Goal: Task Accomplishment & Management: Manage account settings

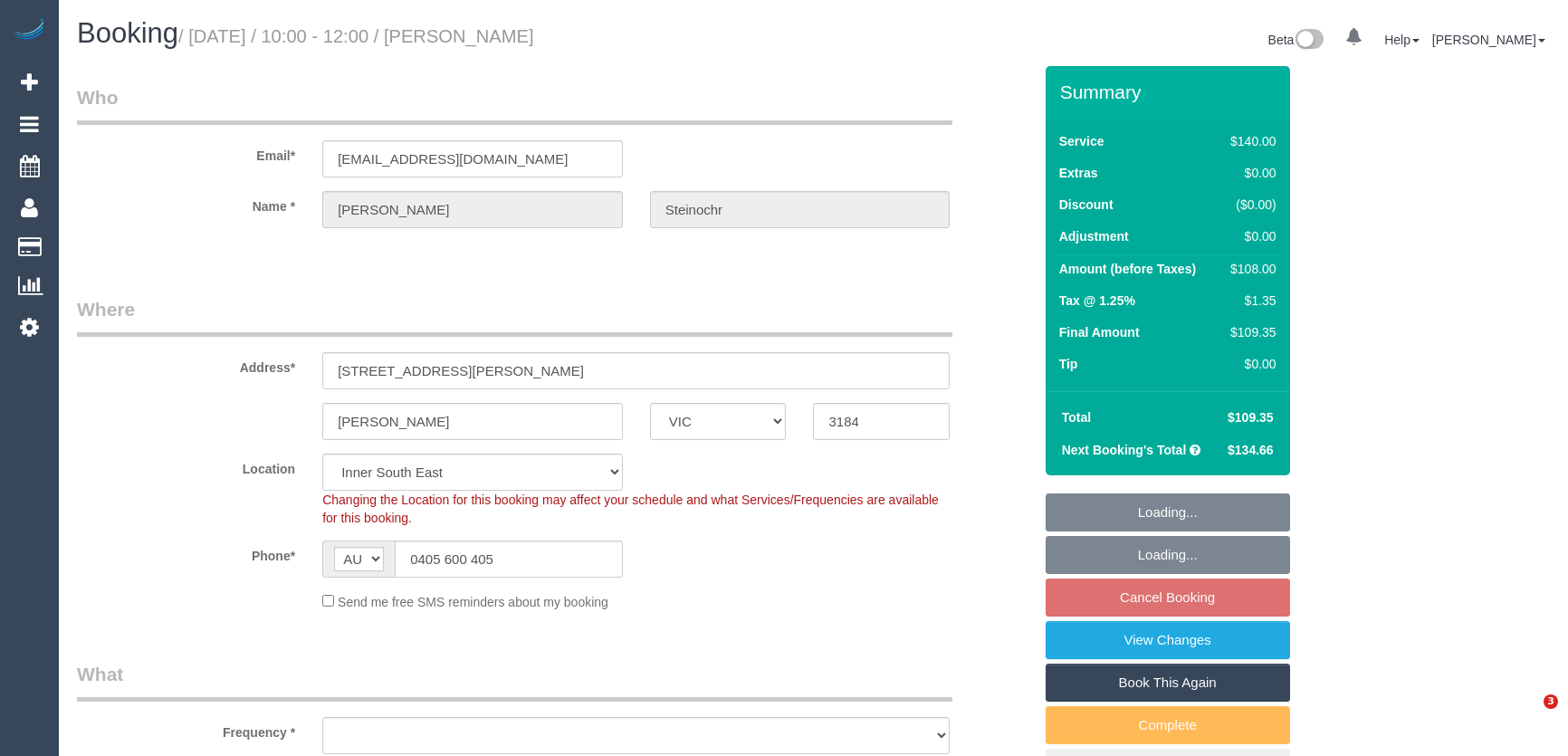
select select "VIC"
select select "object:846"
select select "number:28"
select select "number:14"
select select "number:19"
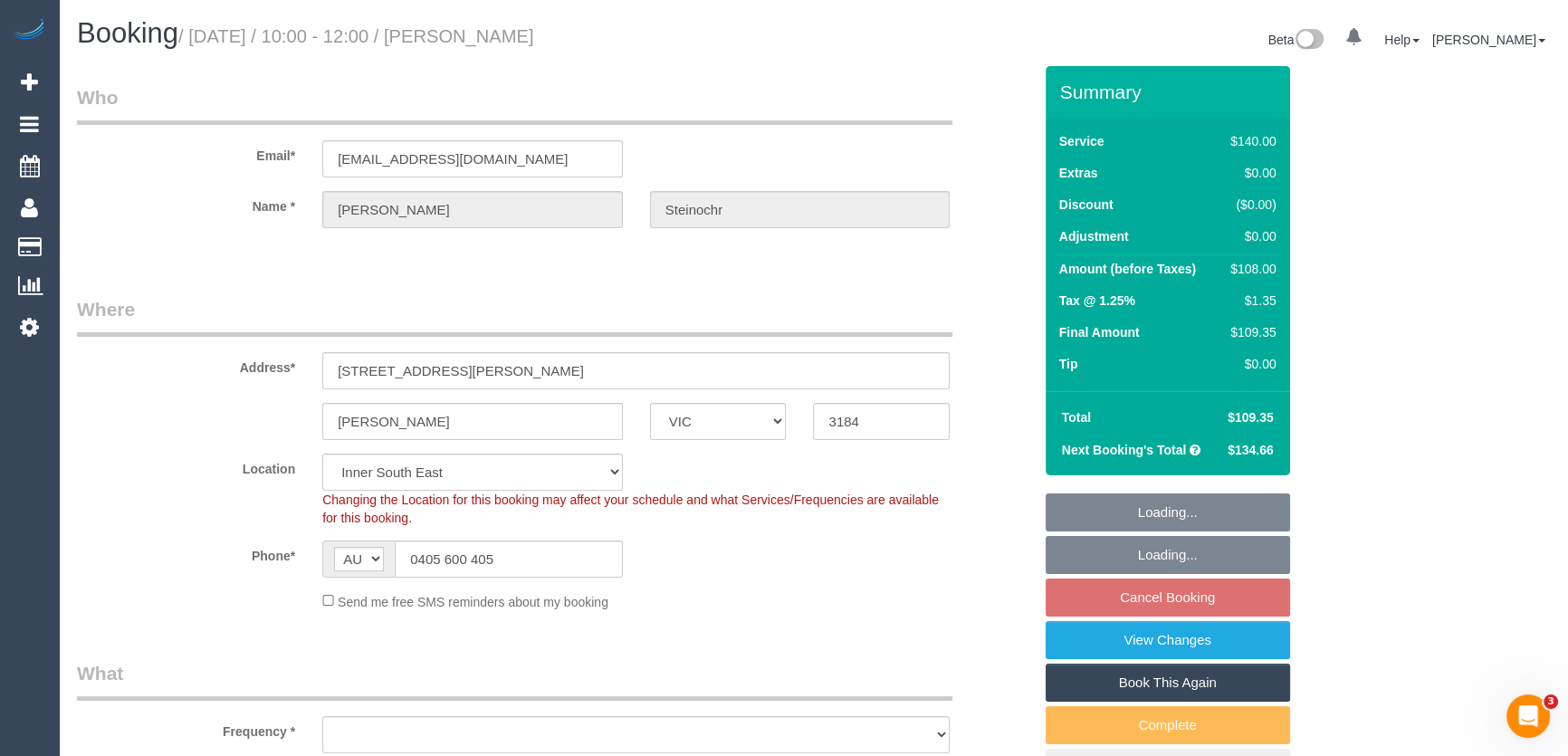
select select "number:25"
select select "number:34"
select select "number:12"
select select "spot3"
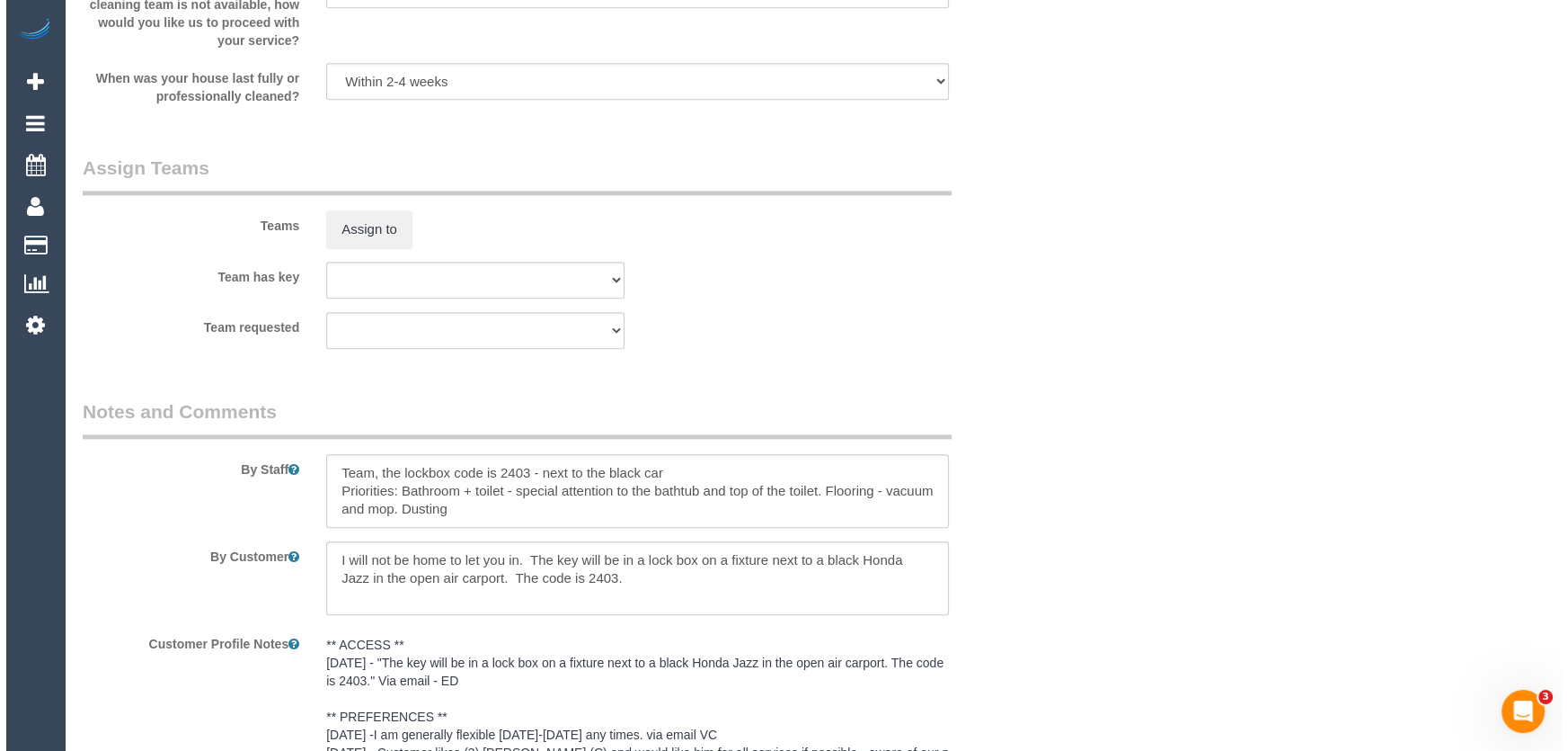
scroll to position [2697, 0]
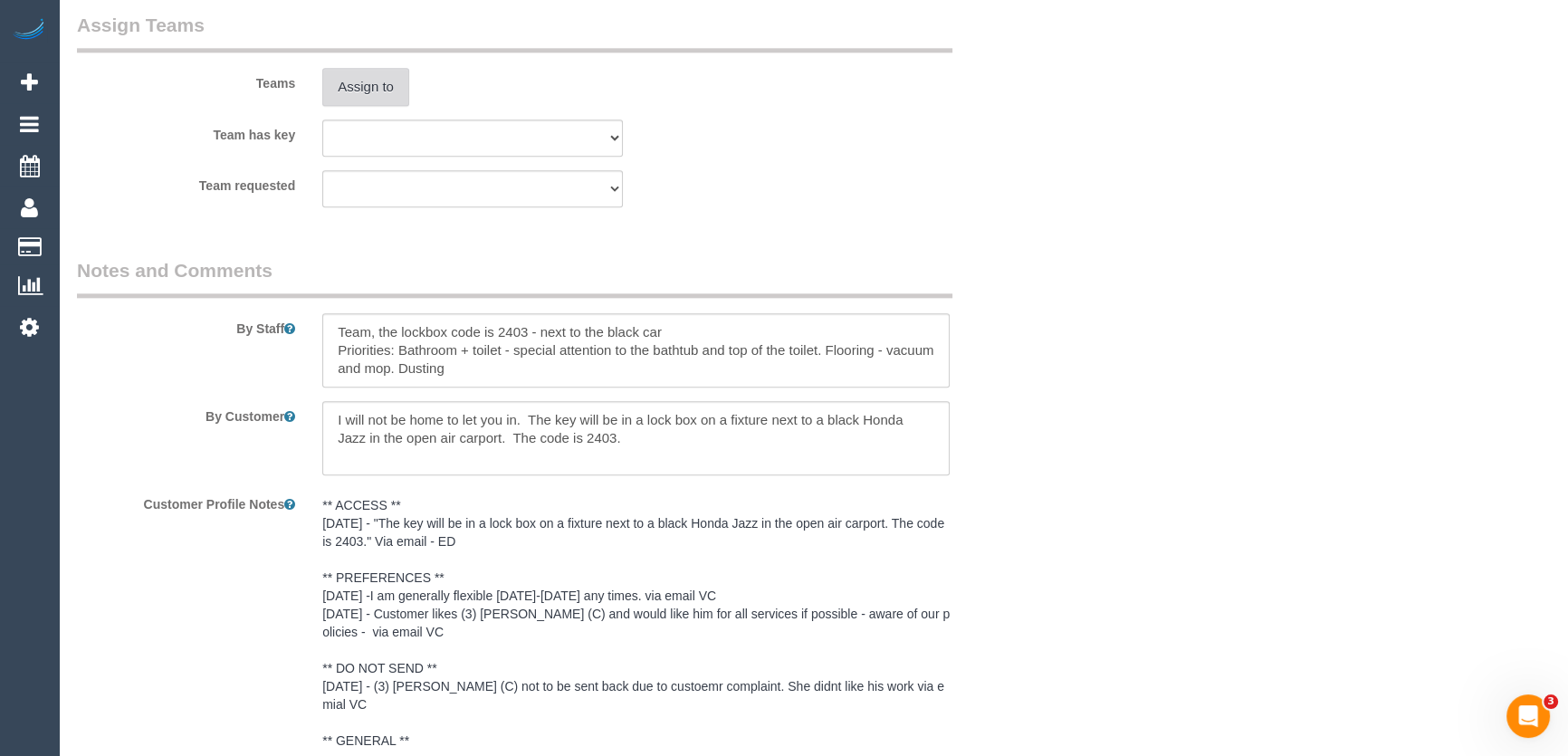
click at [371, 90] on button "Assign to" at bounding box center [366, 86] width 87 height 38
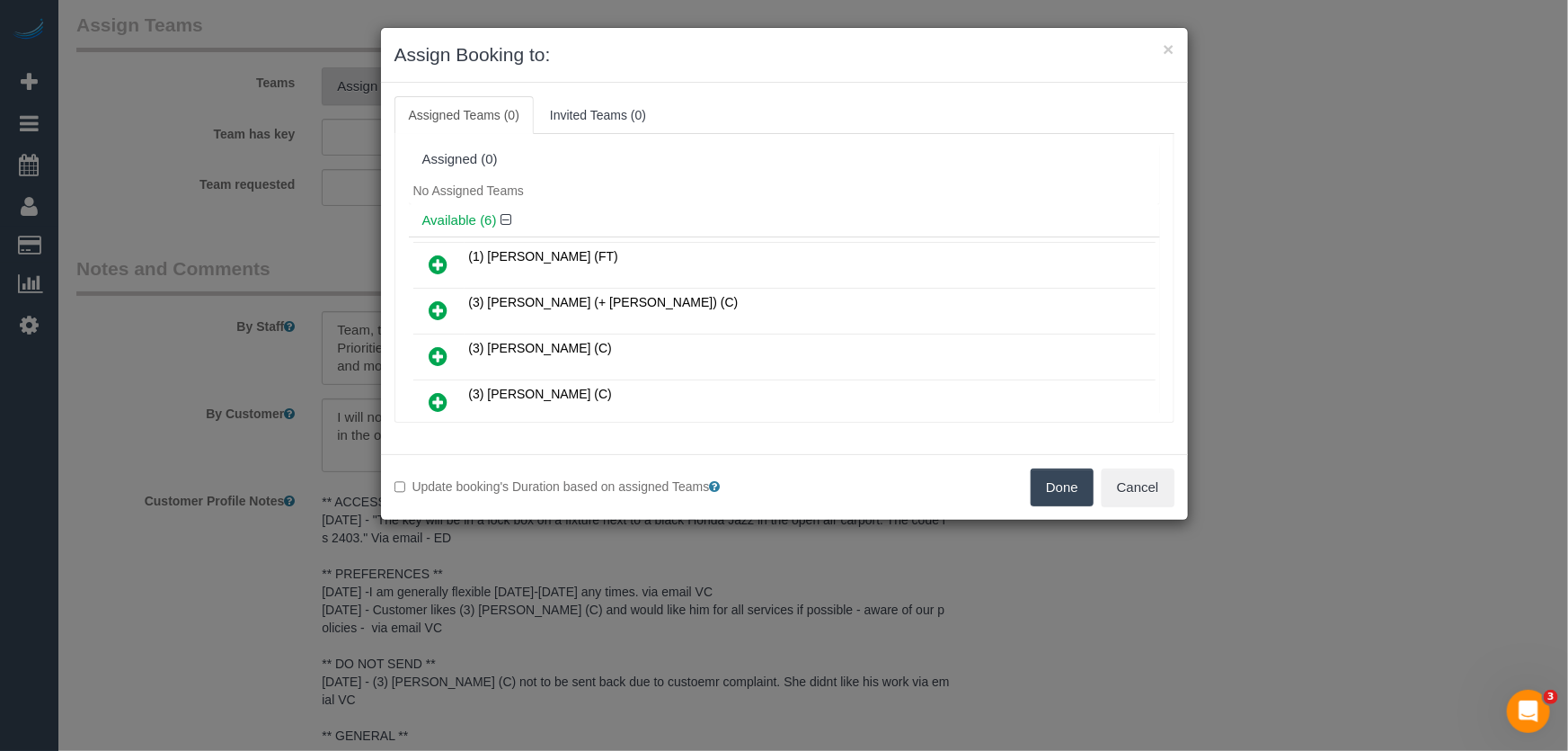
scroll to position [157, 0]
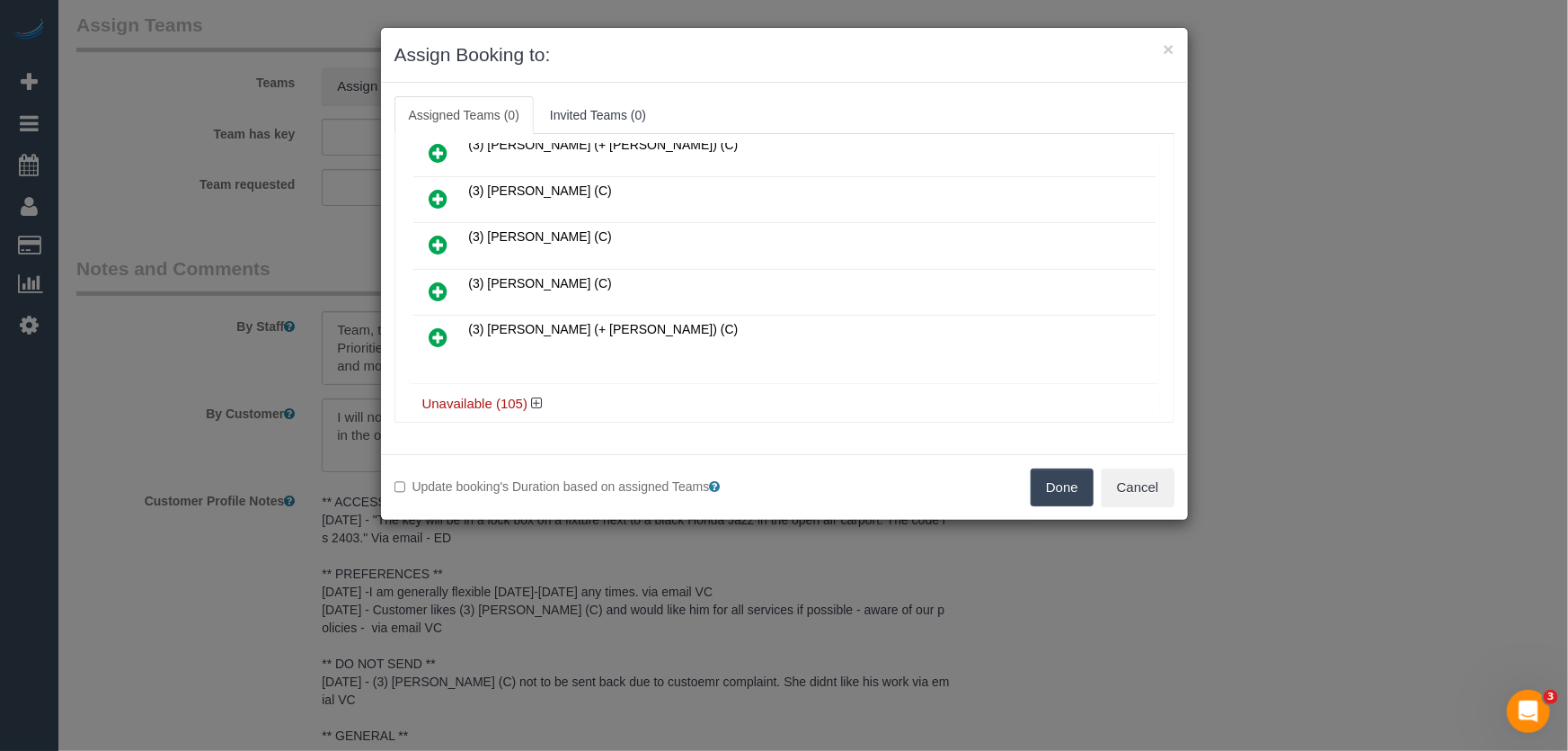
click at [445, 288] on icon at bounding box center [439, 291] width 19 height 22
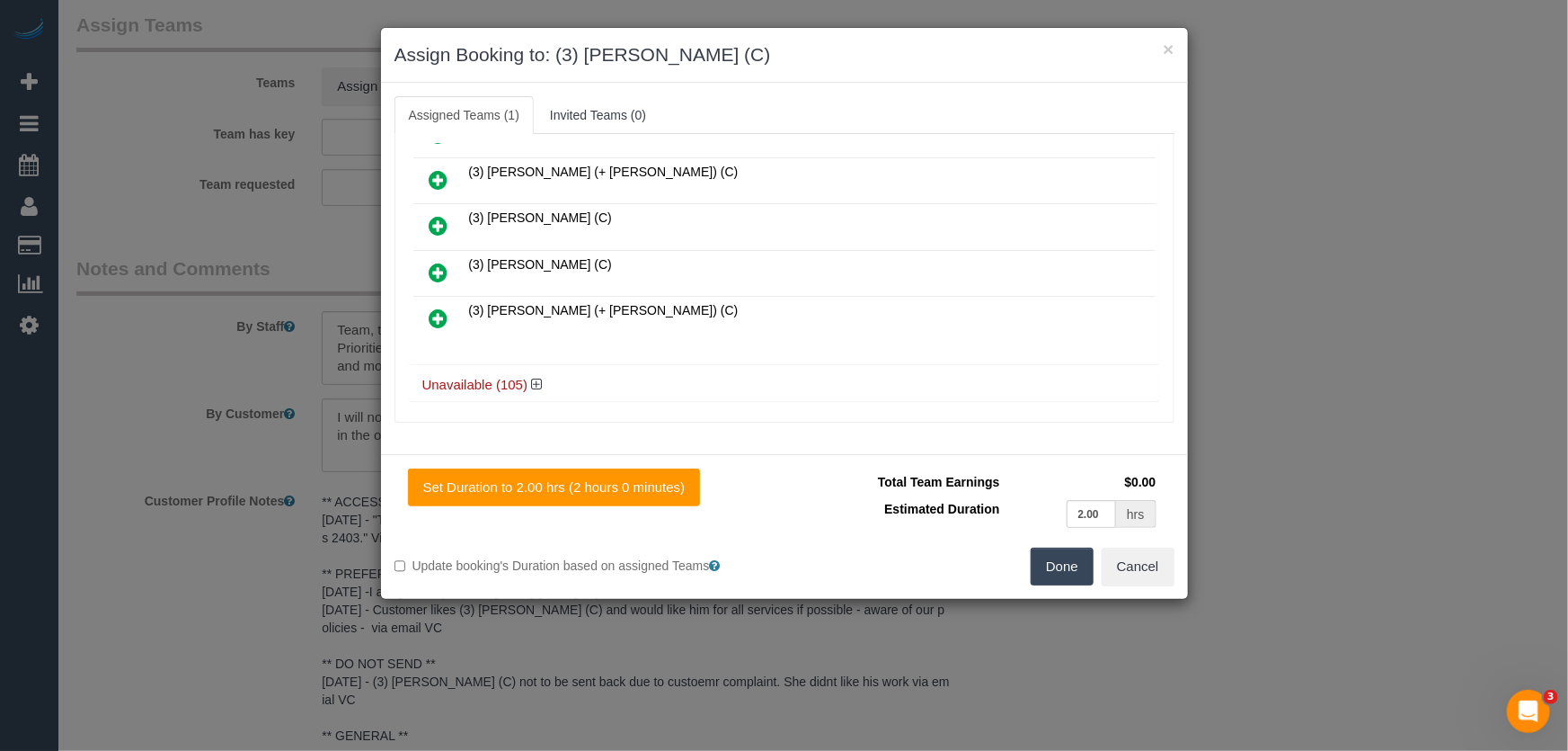
click at [1079, 579] on button "Done" at bounding box center [1062, 565] width 63 height 37
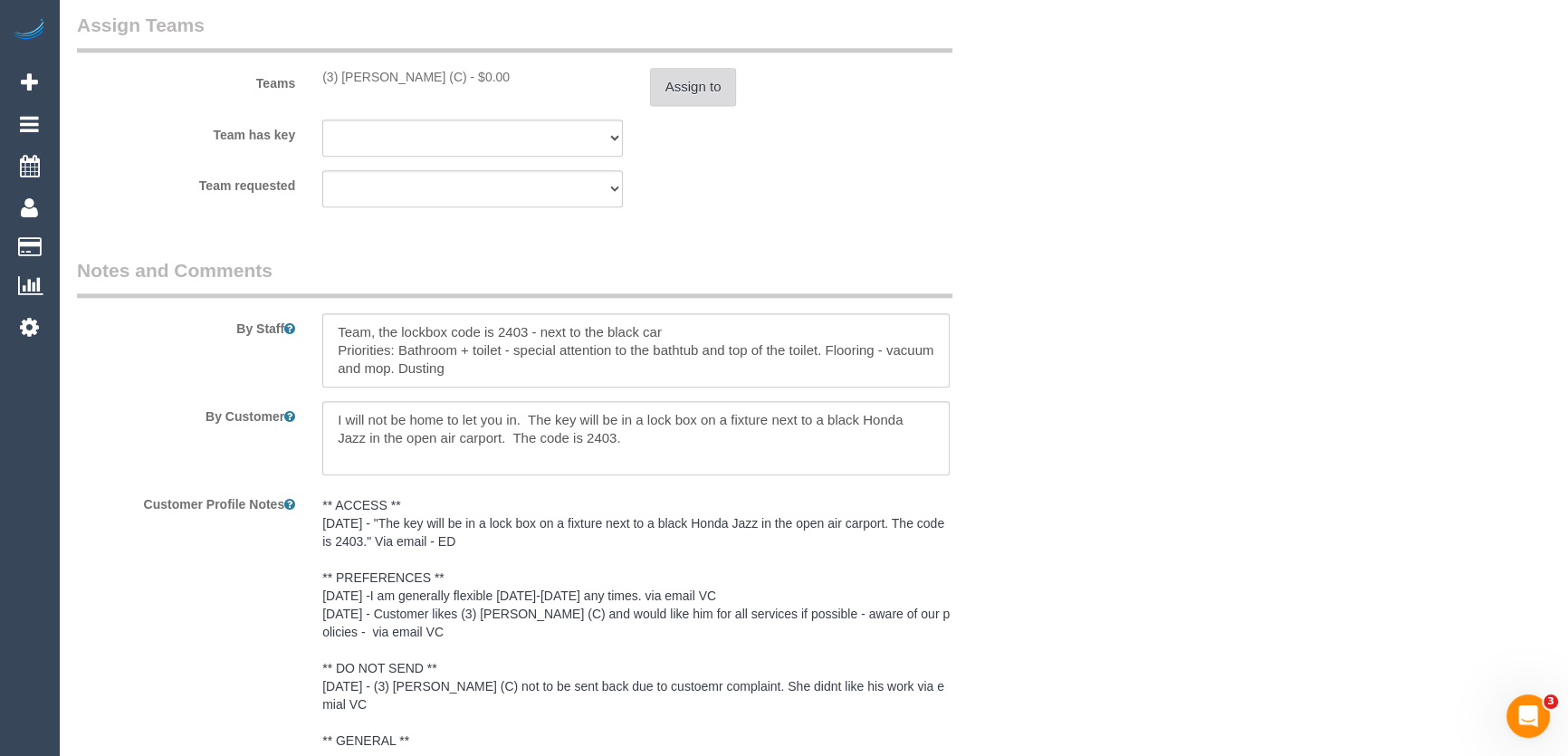
click at [687, 86] on button "Assign to" at bounding box center [693, 86] width 87 height 38
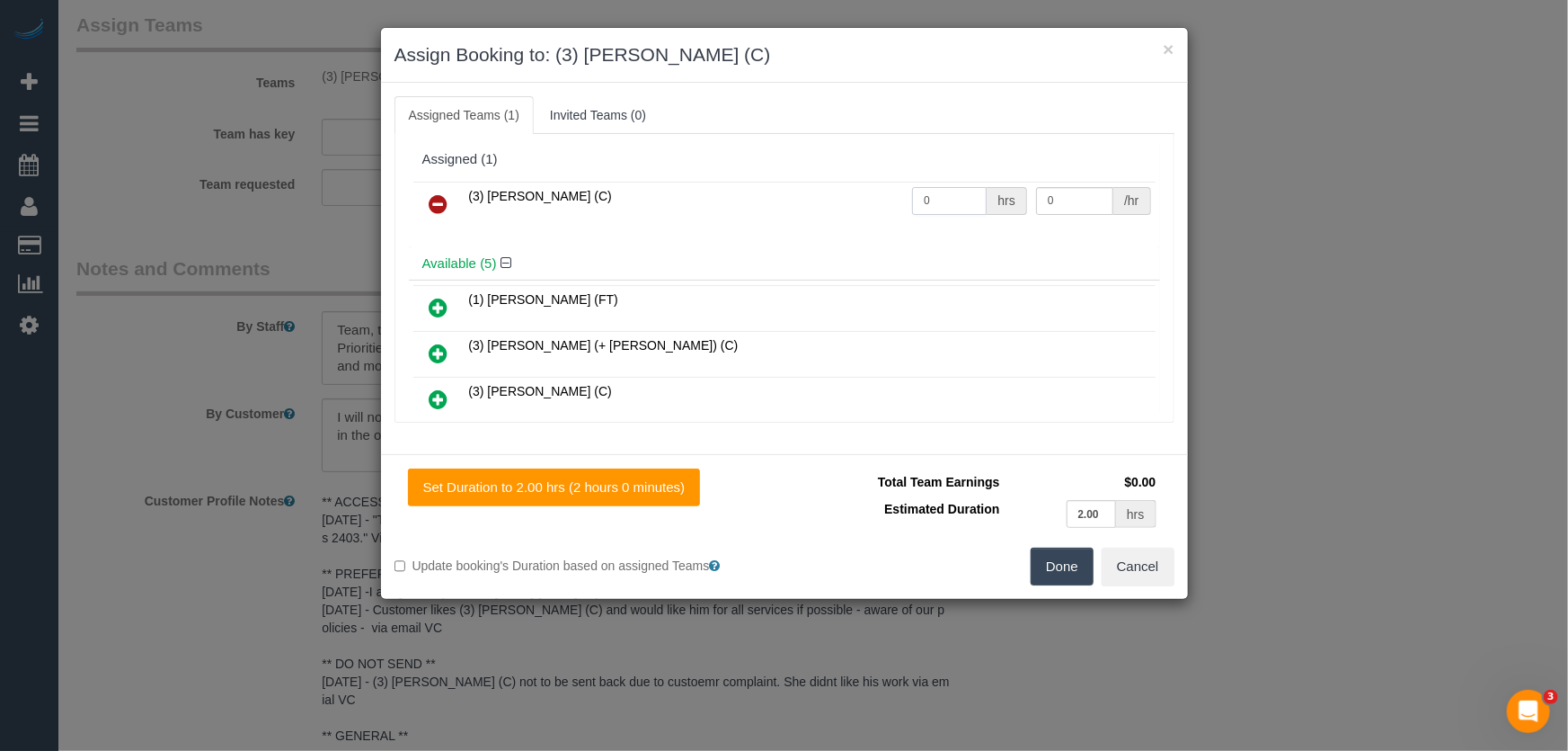
click at [932, 205] on input "0" at bounding box center [949, 200] width 75 height 28
type input "2"
type input "35"
click at [1066, 563] on button "Done" at bounding box center [1062, 565] width 63 height 37
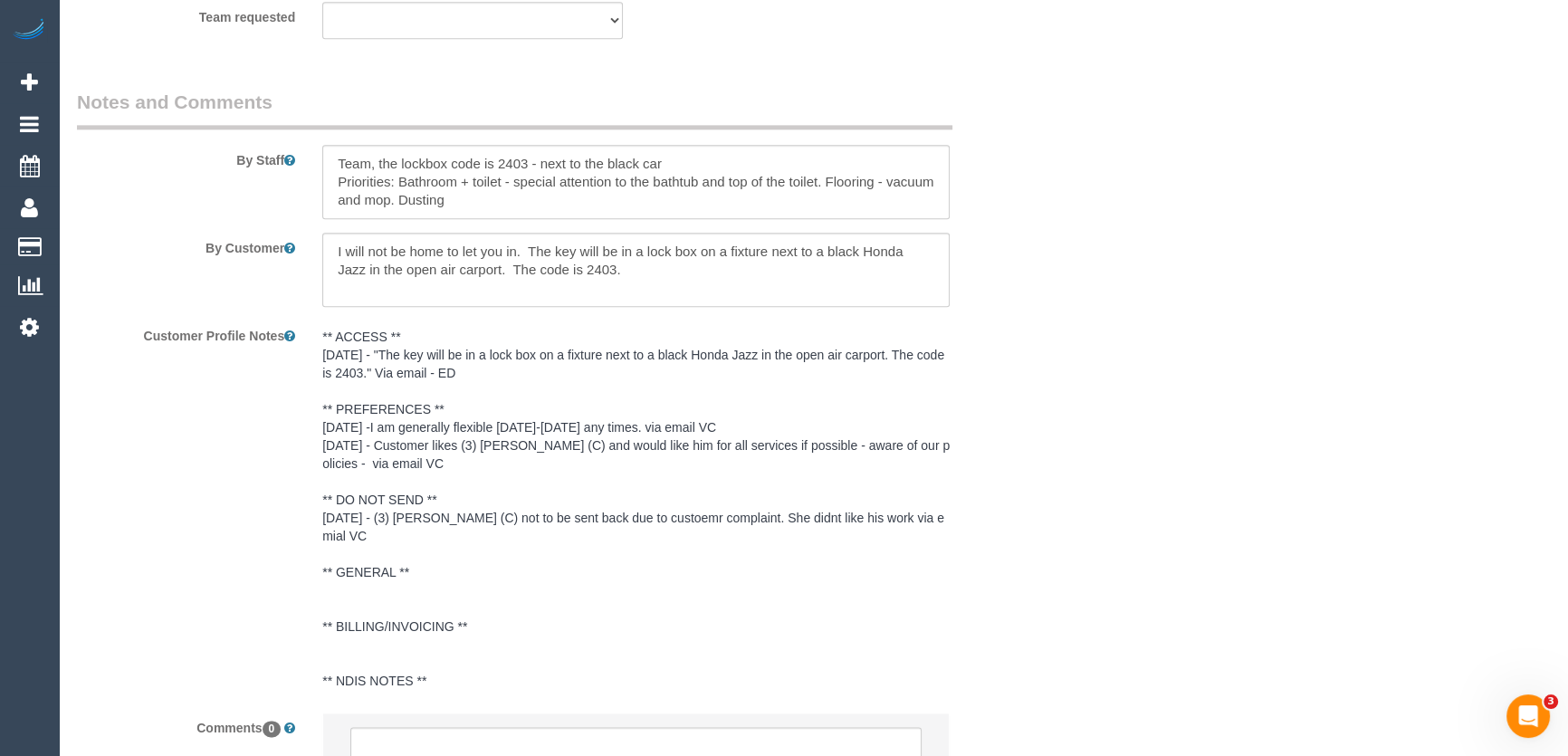
scroll to position [3055, 0]
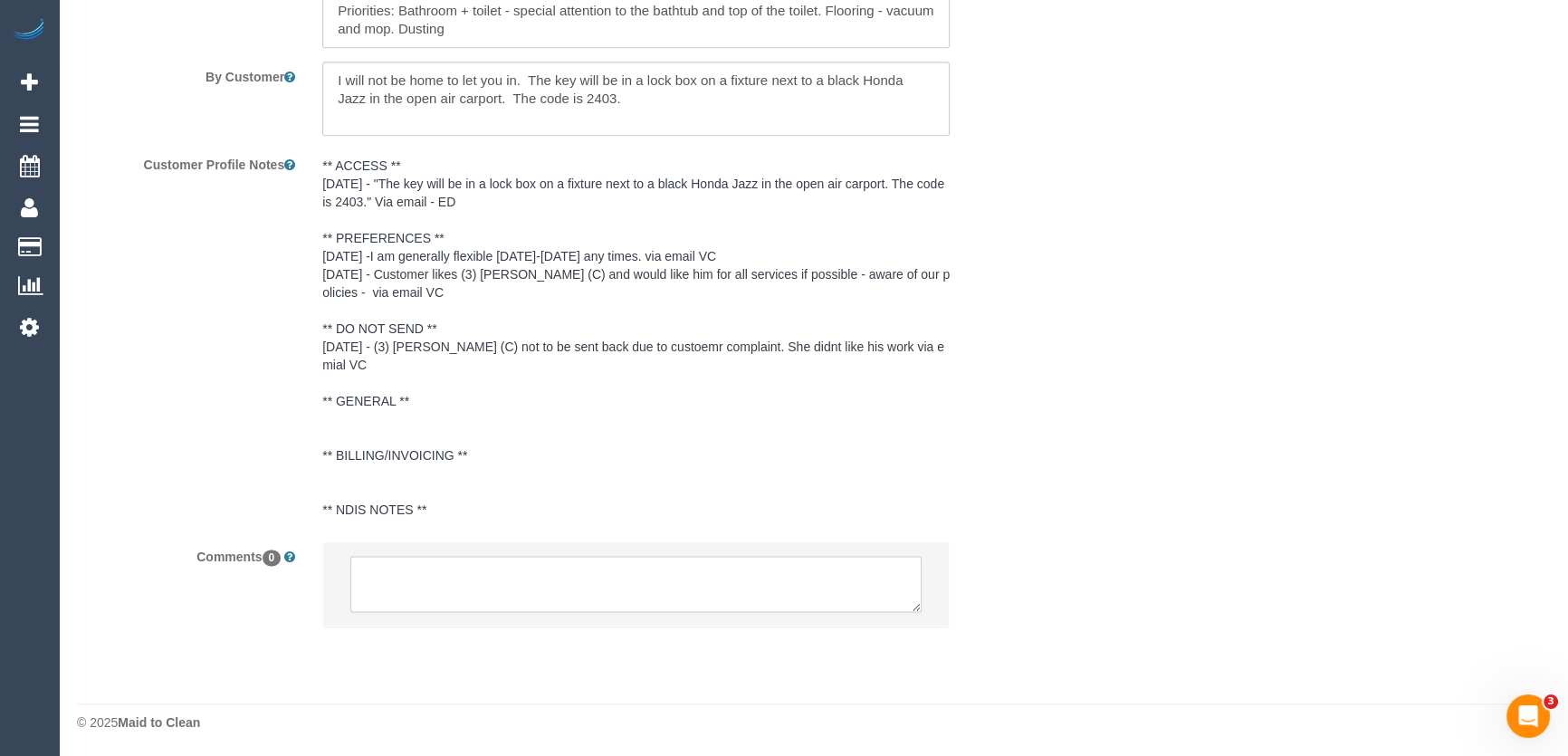
click at [493, 571] on textarea at bounding box center [636, 584] width 571 height 56
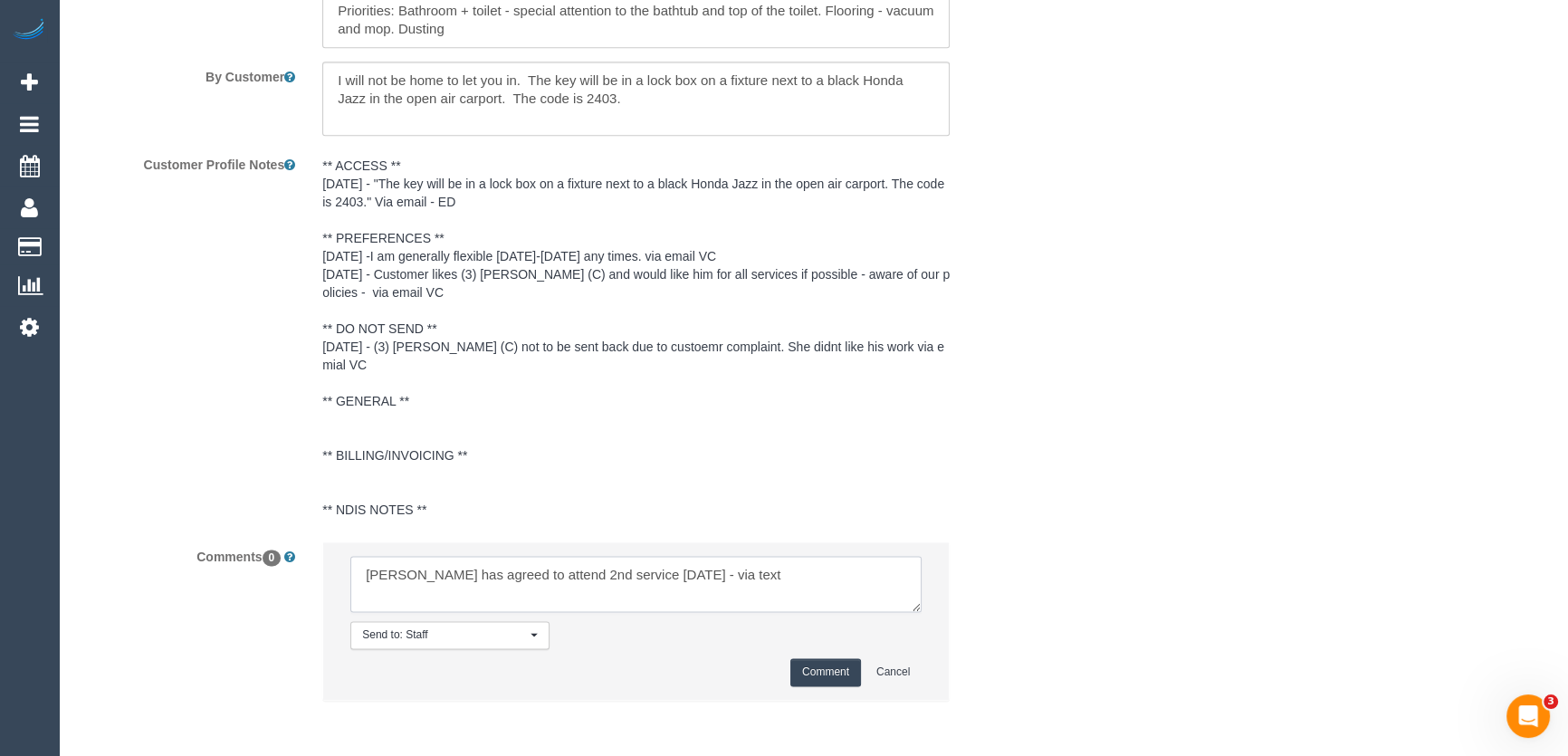
type textarea "Ken has agreed to attend 2nd service today - via text"
click at [816, 669] on button "Comment" at bounding box center [824, 671] width 70 height 28
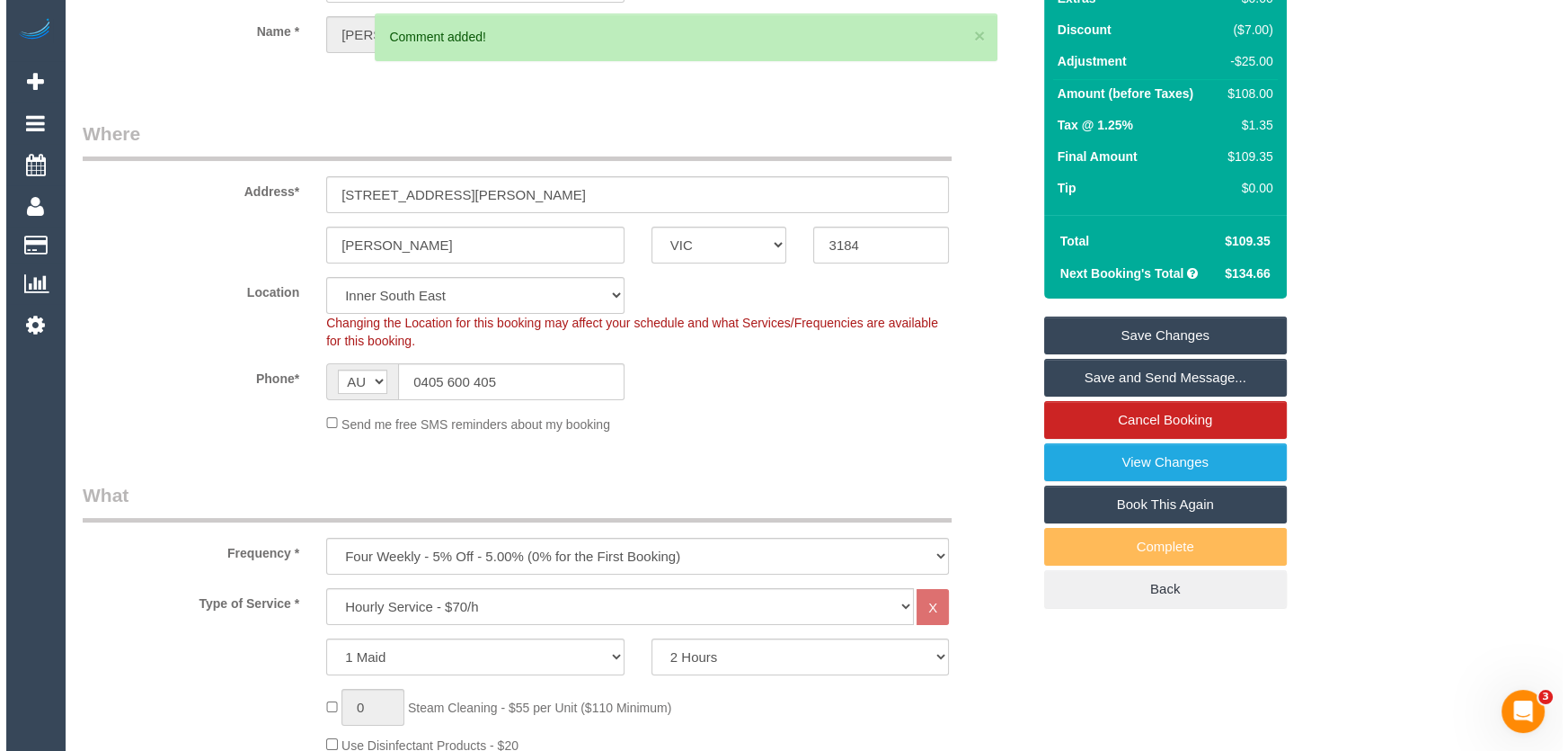
scroll to position [0, 0]
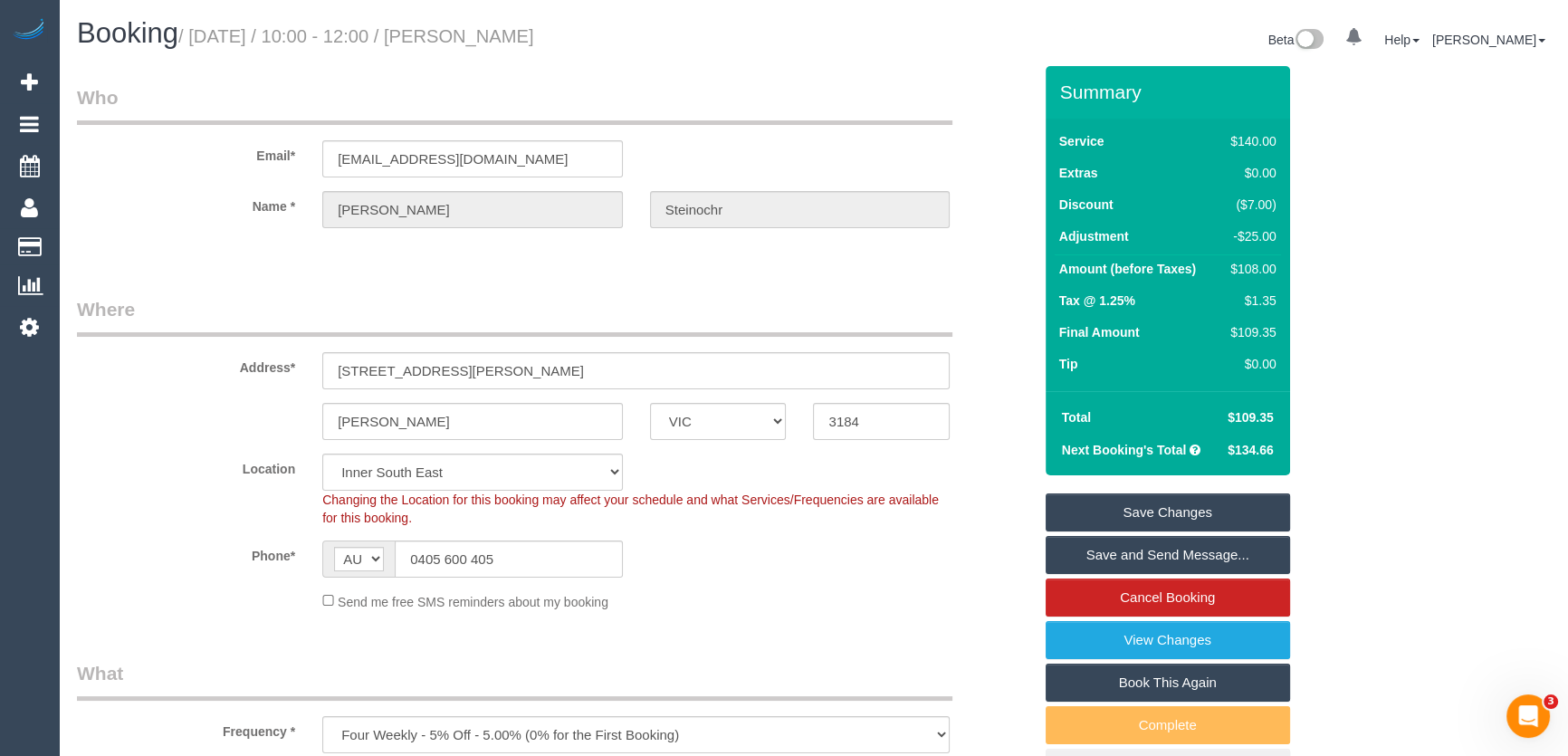
click at [523, 40] on small "/ September 09, 2025 / 10:00 - 12:00 / Brianna Steinochr" at bounding box center [355, 36] width 355 height 20
copy small "Brianna Steinochr"
click at [1089, 560] on link "Save and Send Message..." at bounding box center [1167, 554] width 245 height 38
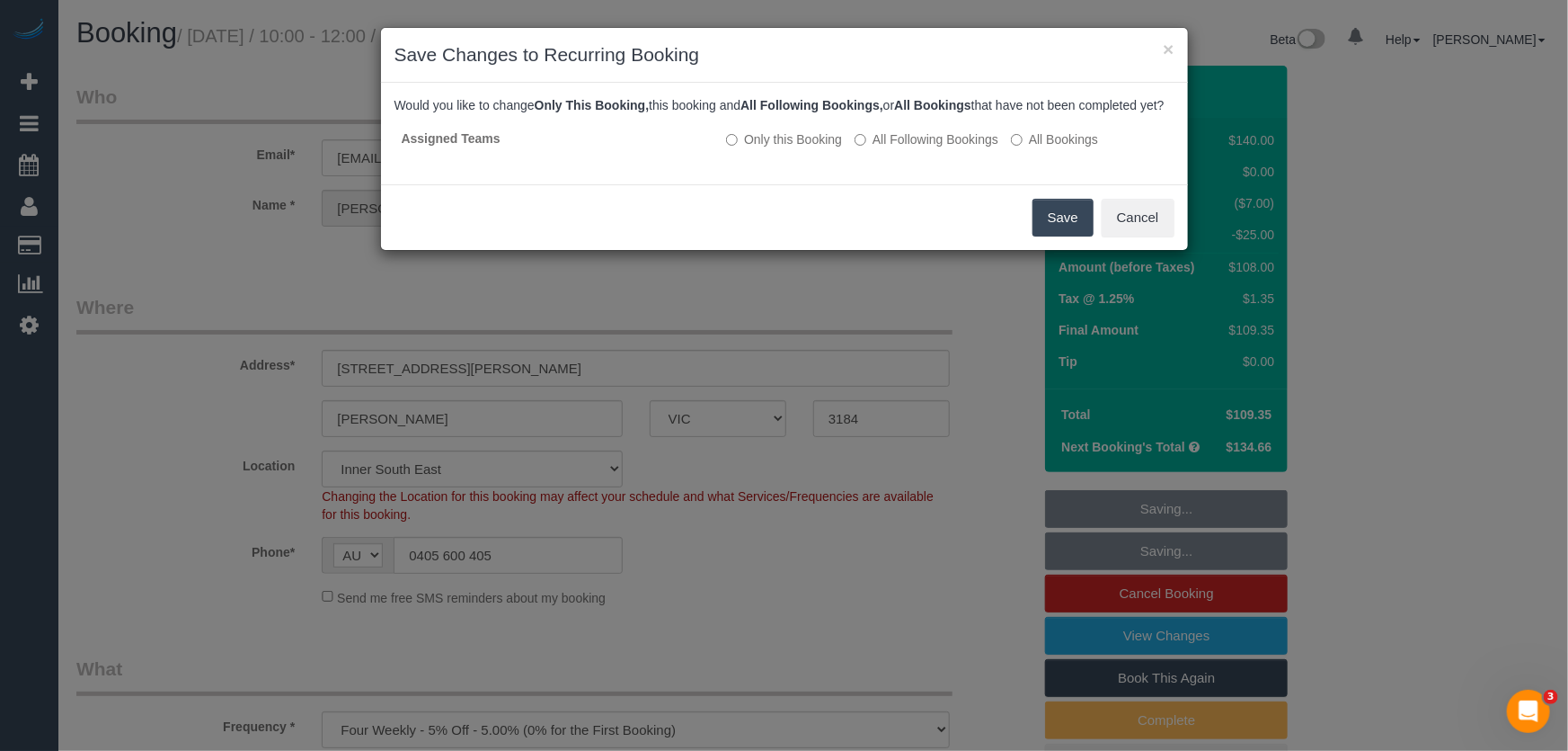
click at [1066, 236] on button "Save" at bounding box center [1063, 217] width 61 height 37
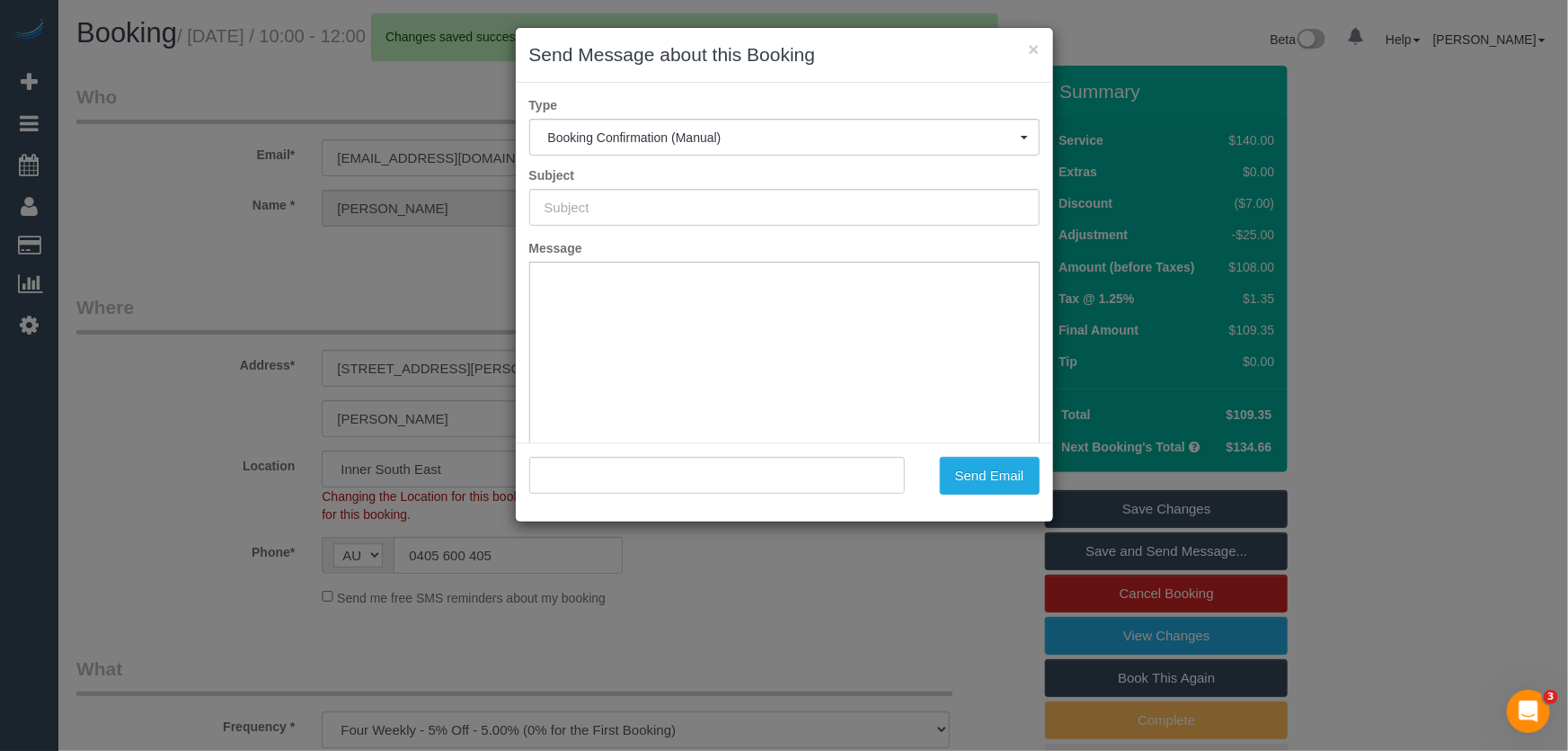
type input "Booking Confirmed"
type input ""Brianna Steinochr" <brianna.steinochr@gmail.com>"
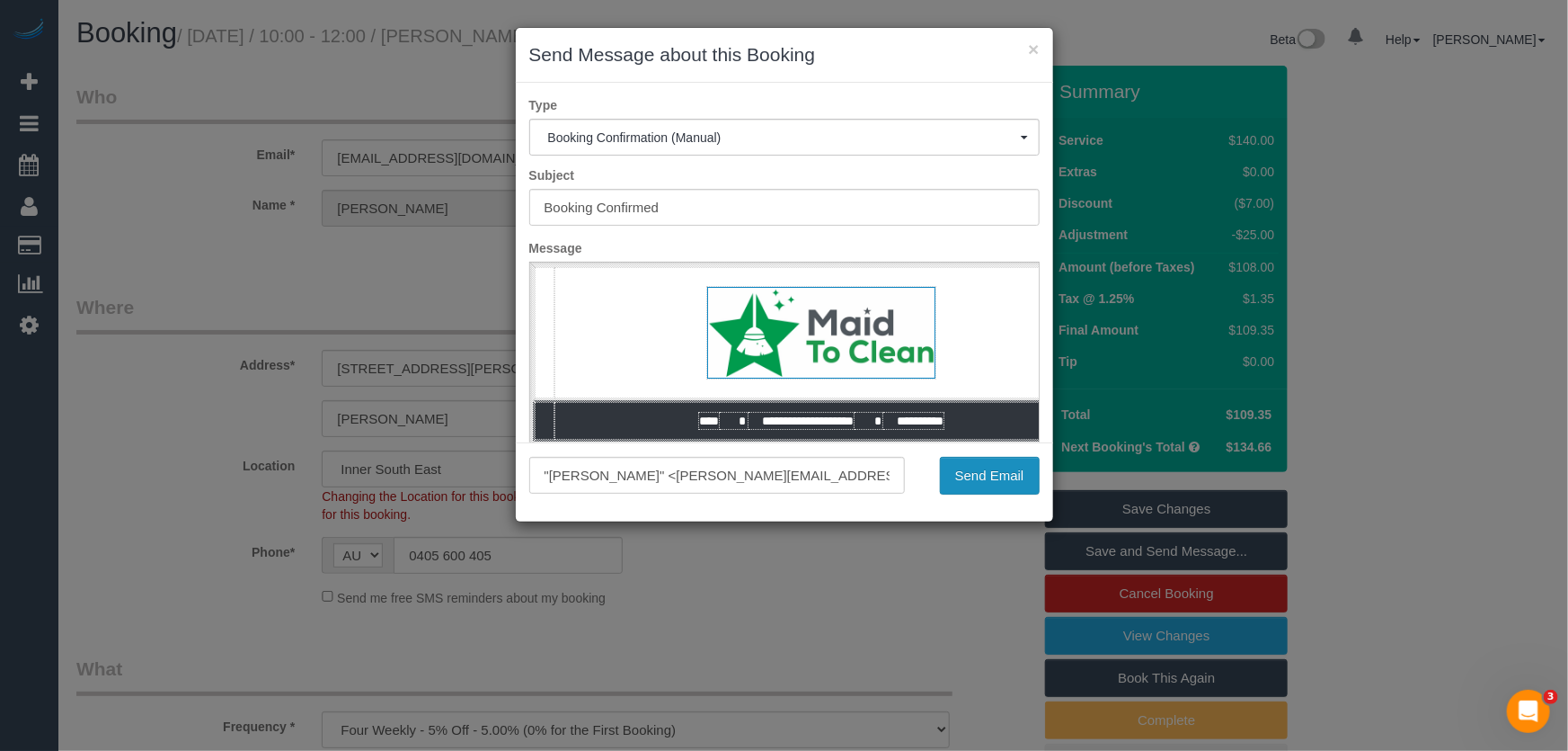
click at [986, 476] on button "Send Email" at bounding box center [990, 475] width 99 height 37
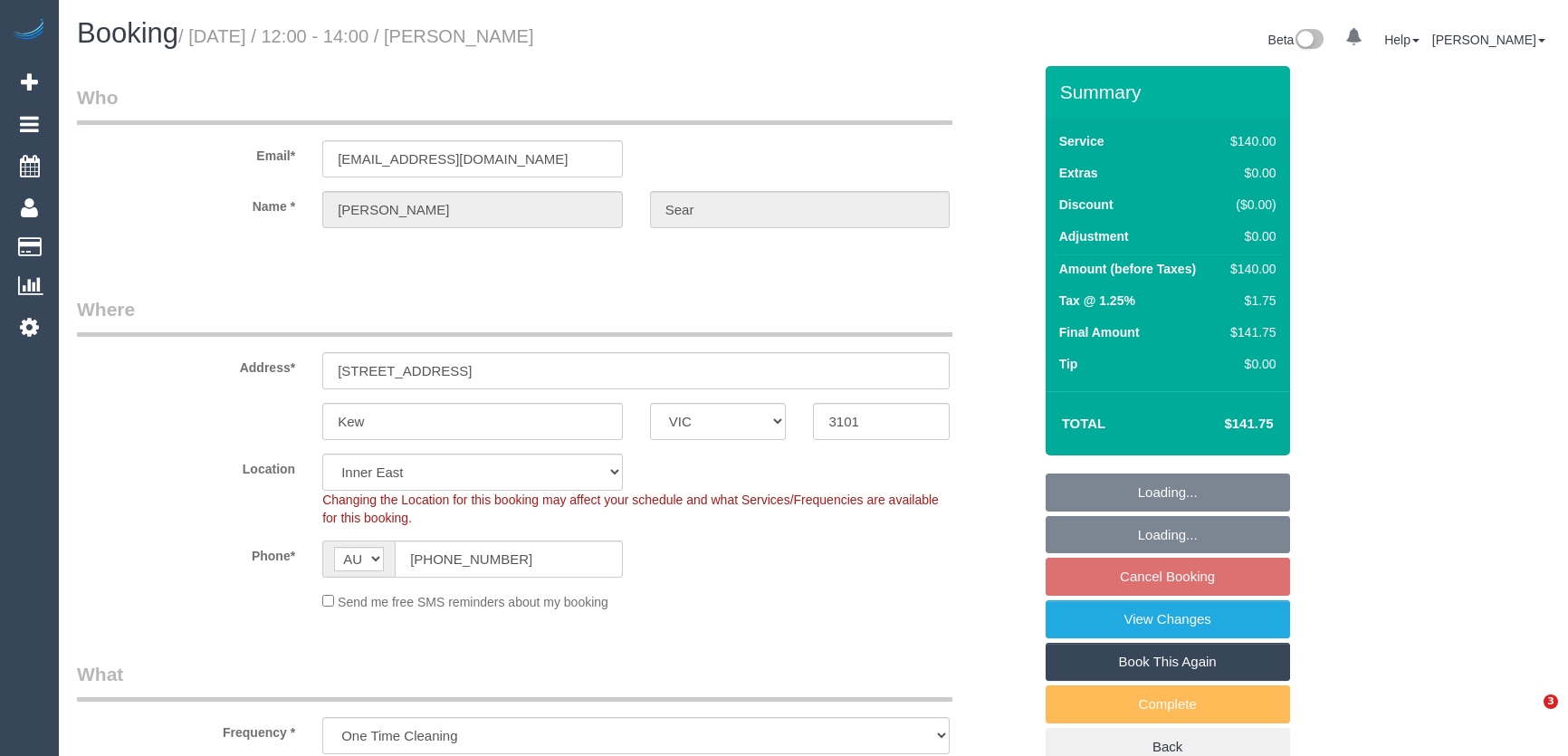
select select "VIC"
select select "object:696"
select select "string:stripe-pm_1RlkdR2GScqysDRV8uTSuxfl"
select select "number:28"
select select "number:14"
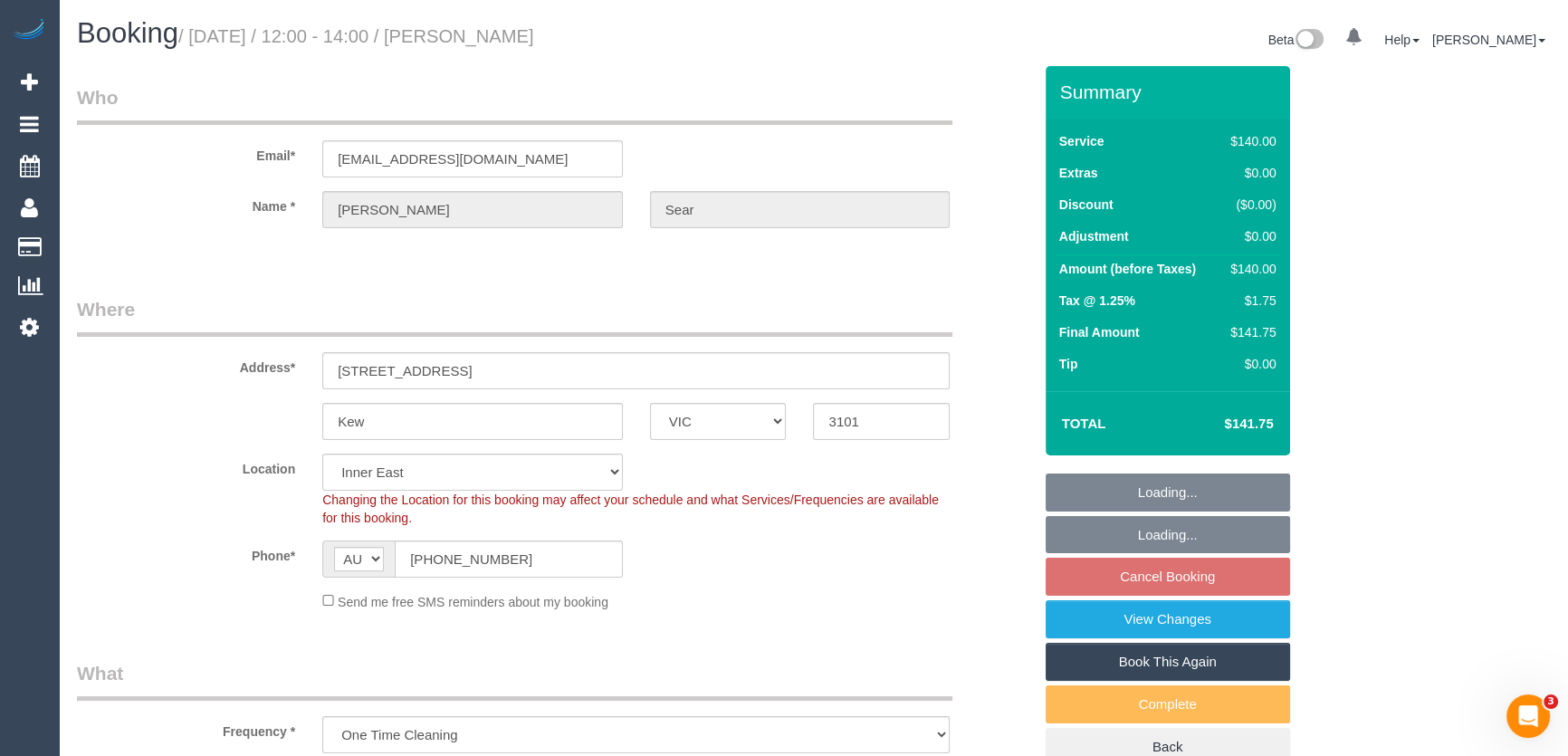
select select "number:19"
select select "number:36"
select select "spot3"
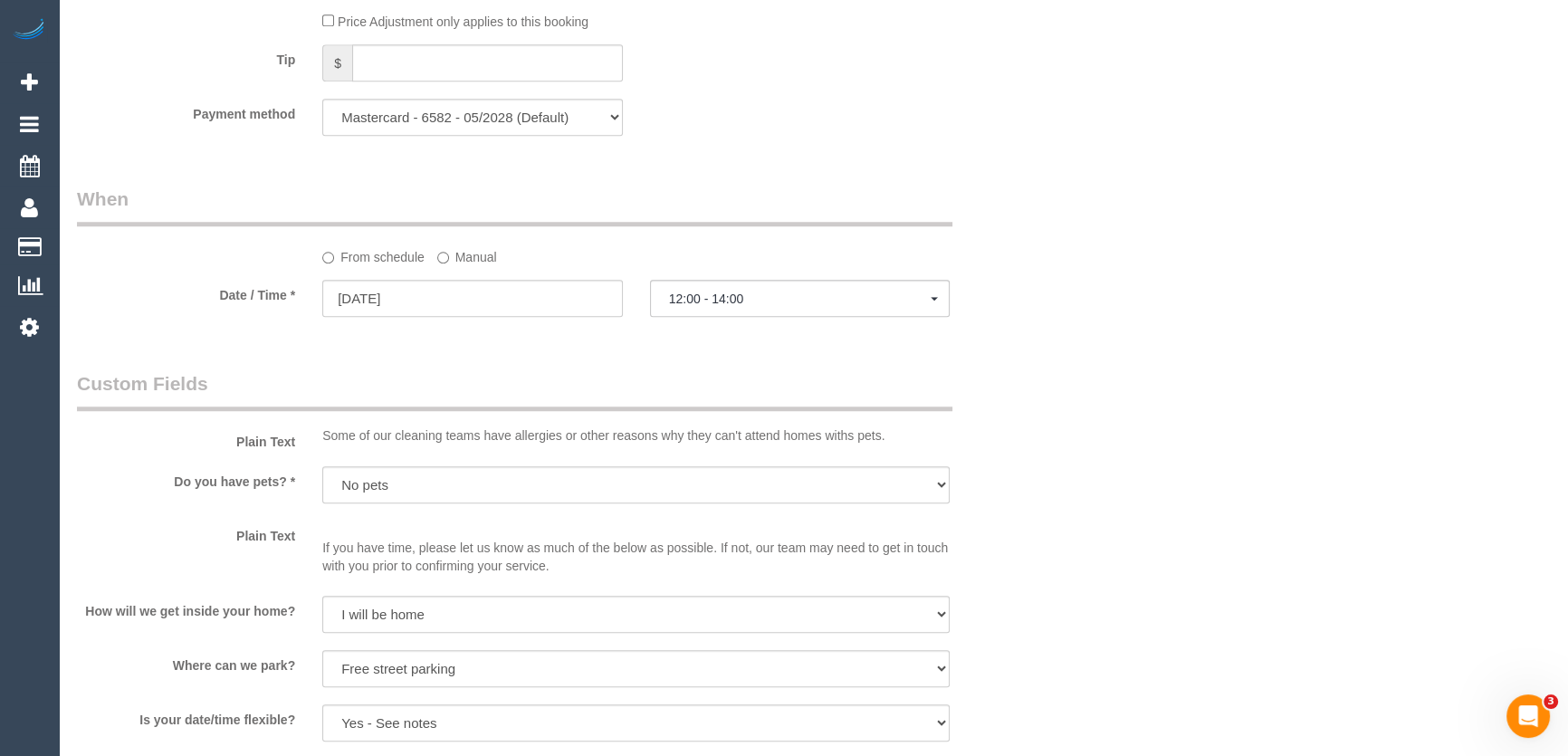
scroll to position [2304, 0]
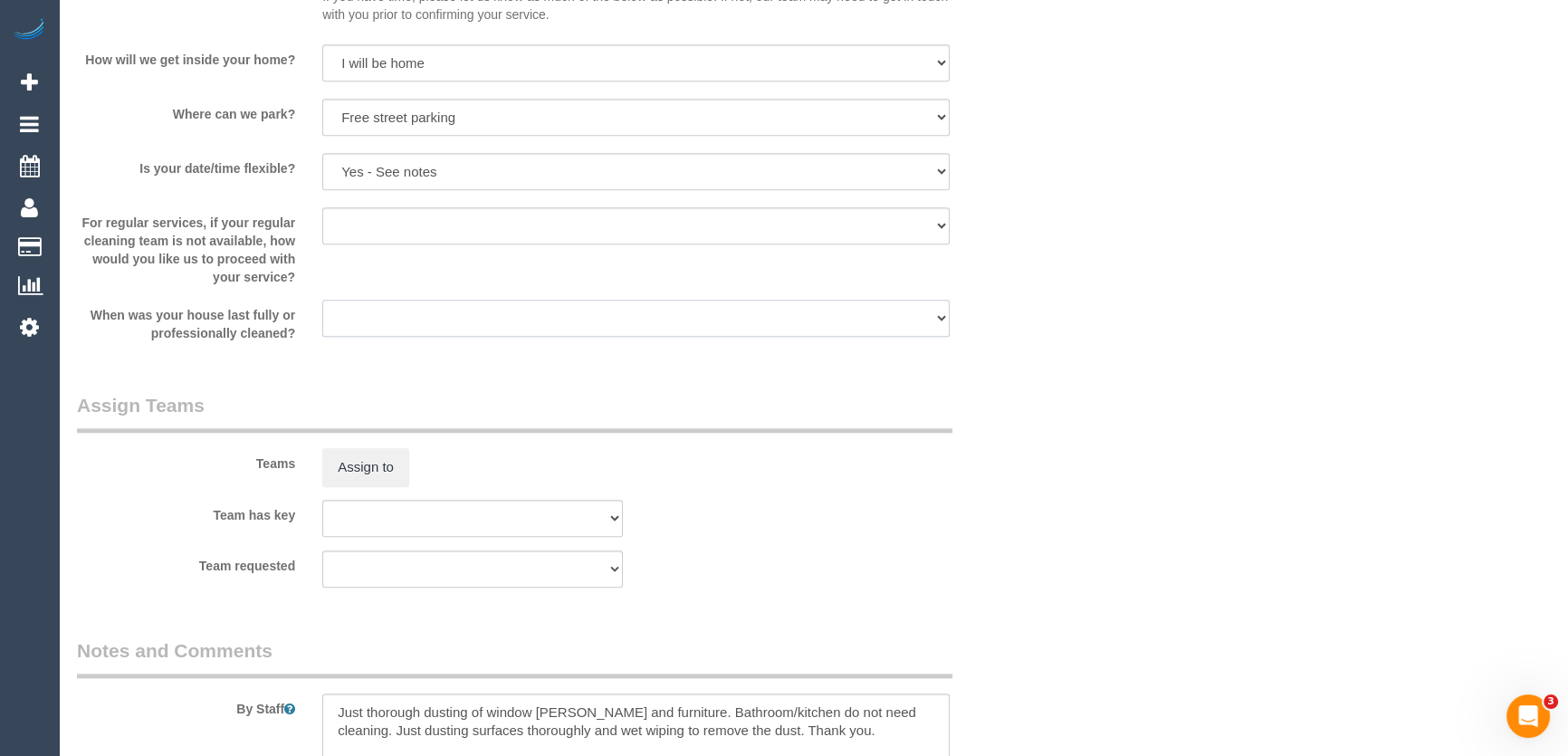
click at [361, 305] on select "Within 1-2 weeks Within 2-4 weeks Within 1-4 months Over 4 months ago" at bounding box center [636, 318] width 627 height 38
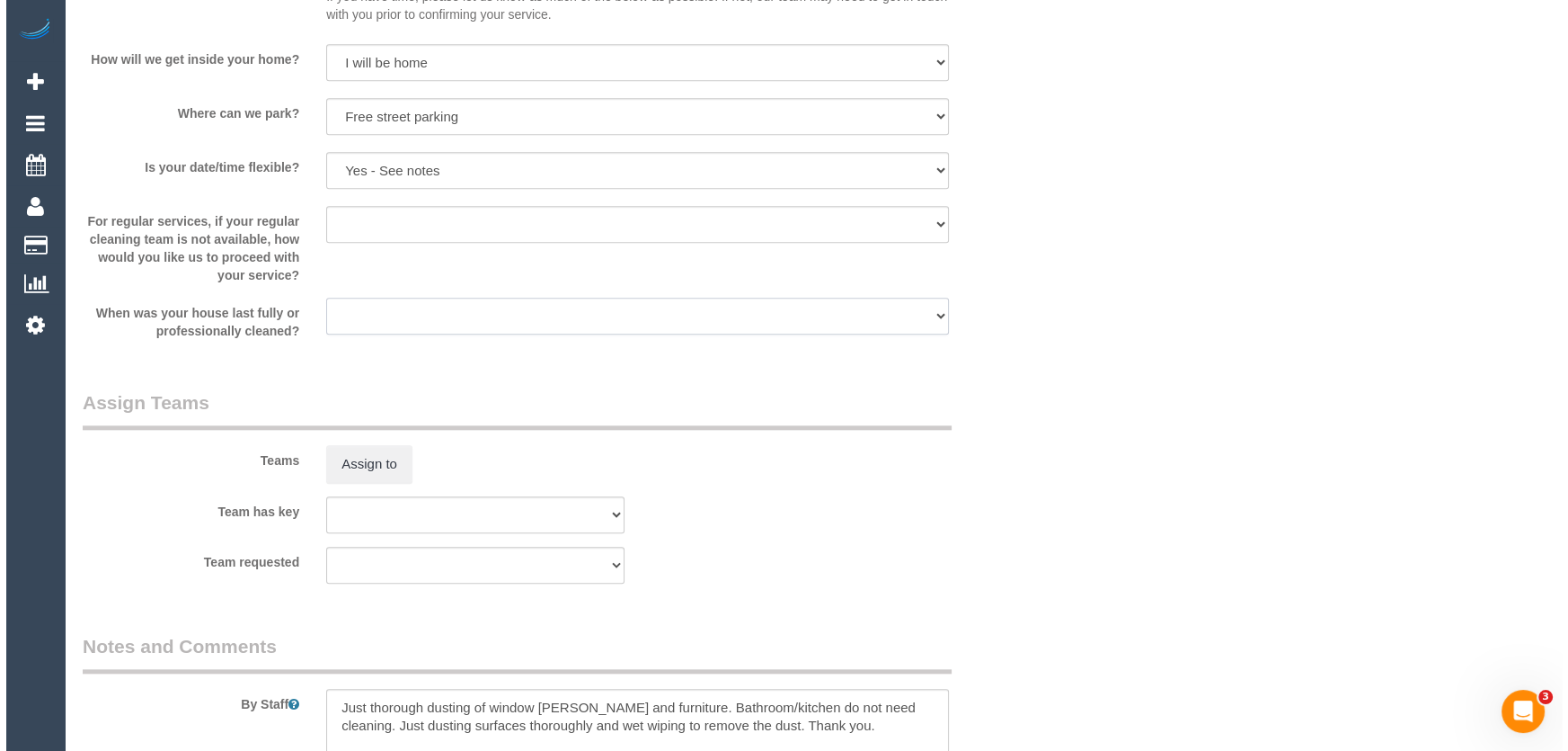
scroll to position [2452, 0]
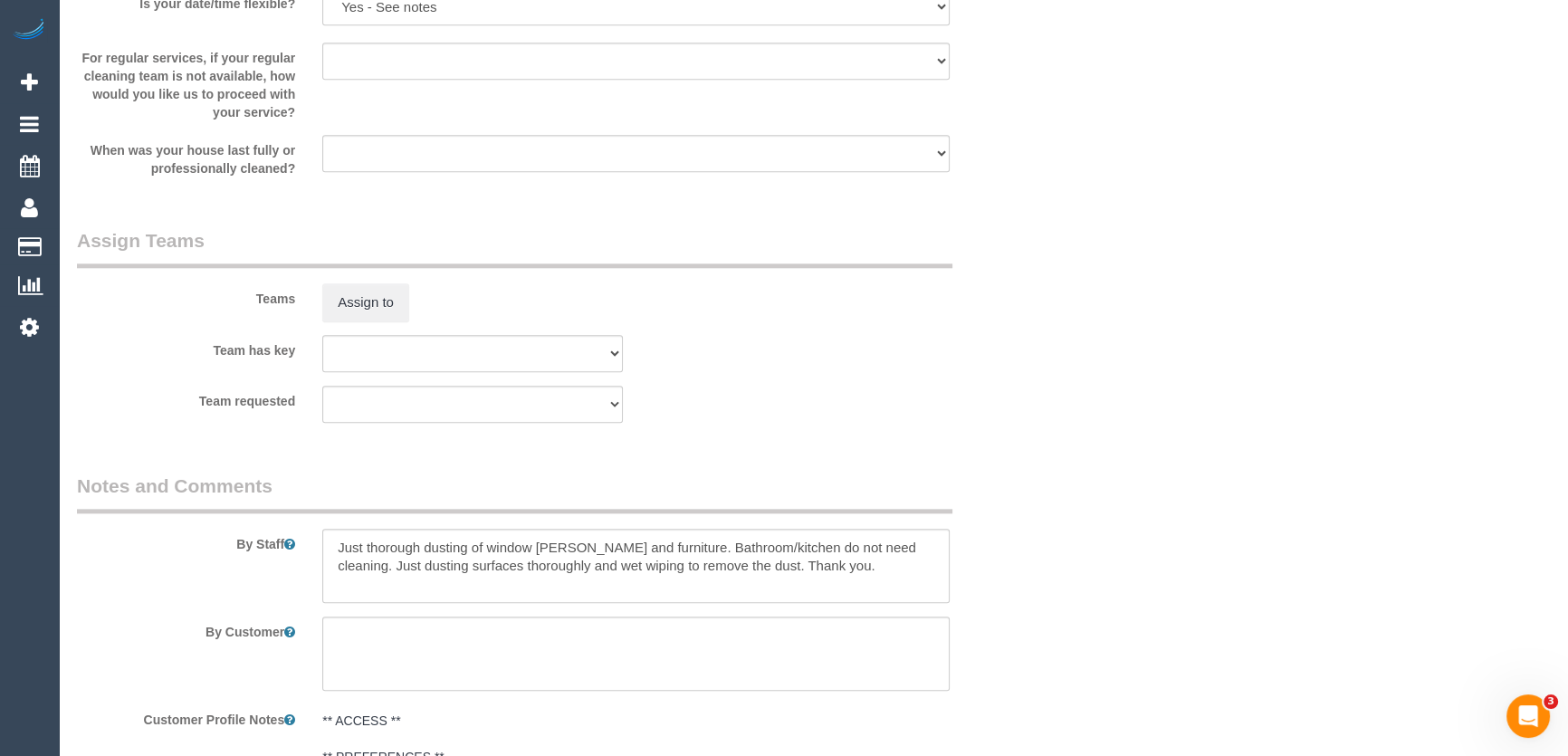
click at [863, 388] on div "Team requested (0) Office (1) Debbie Brodjanac (FT) (1) Jeremy Law (FT) (1) Kar…" at bounding box center [555, 404] width 982 height 38
click at [357, 301] on button "Assign to" at bounding box center [366, 301] width 87 height 38
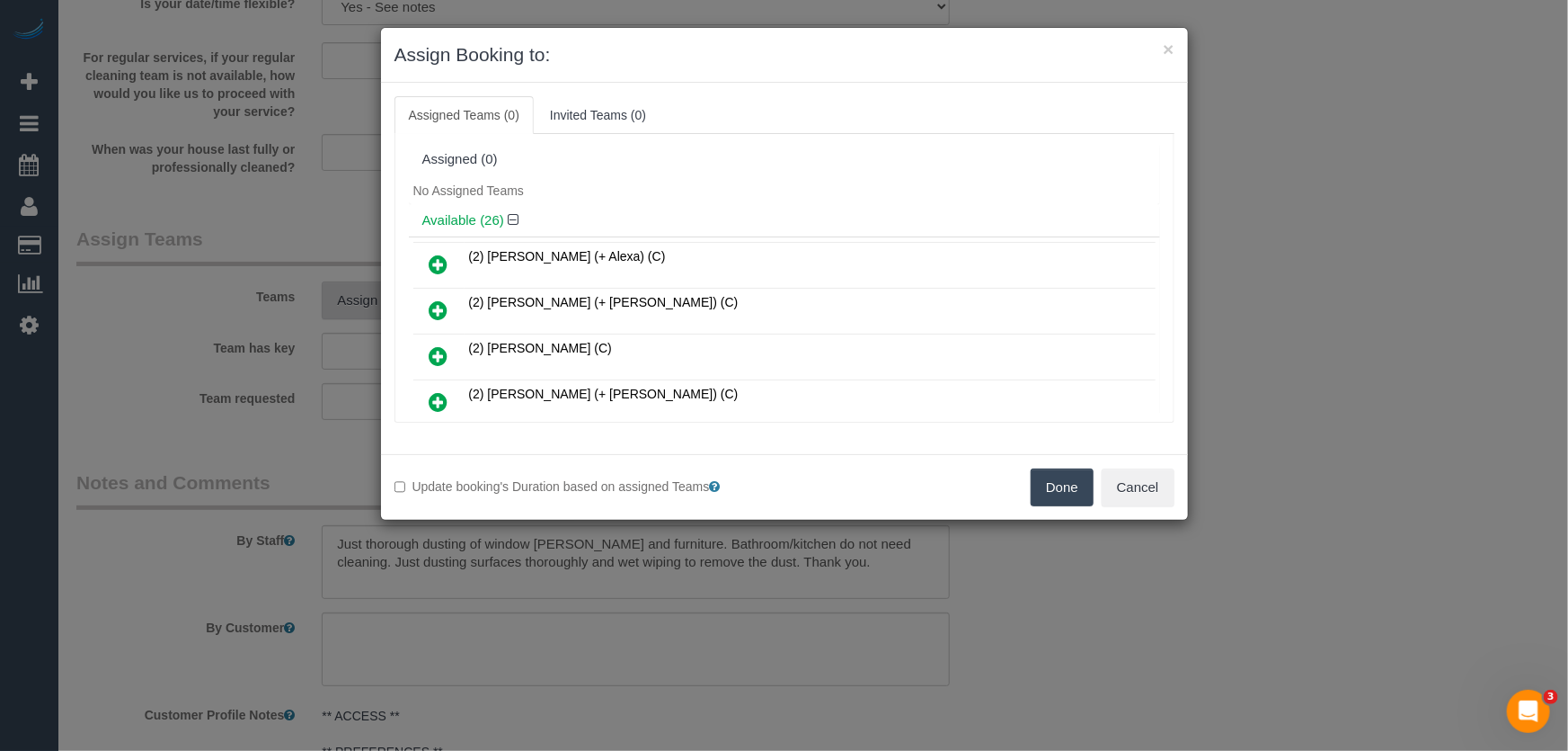
scroll to position [652, 0]
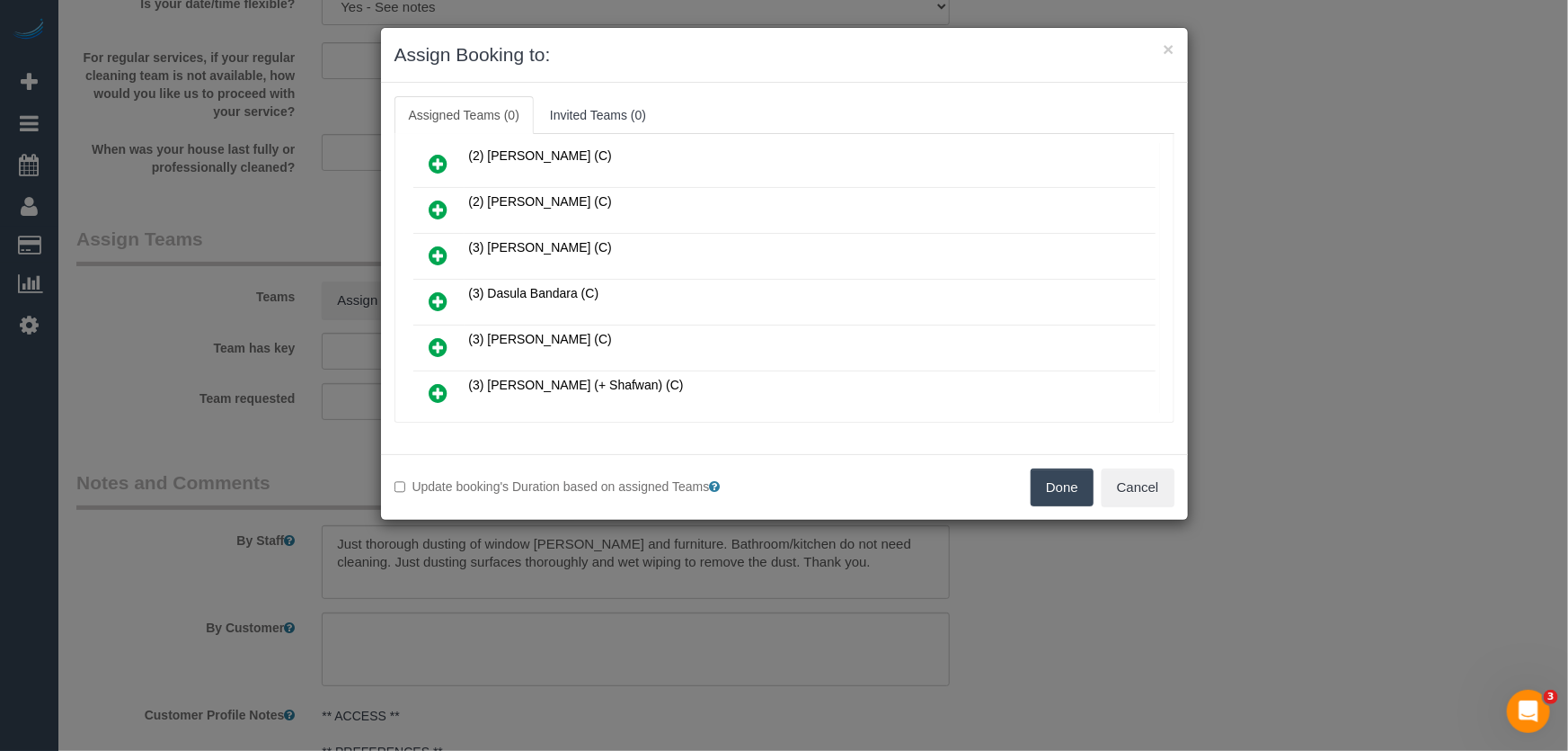
click at [440, 291] on icon at bounding box center [439, 301] width 19 height 22
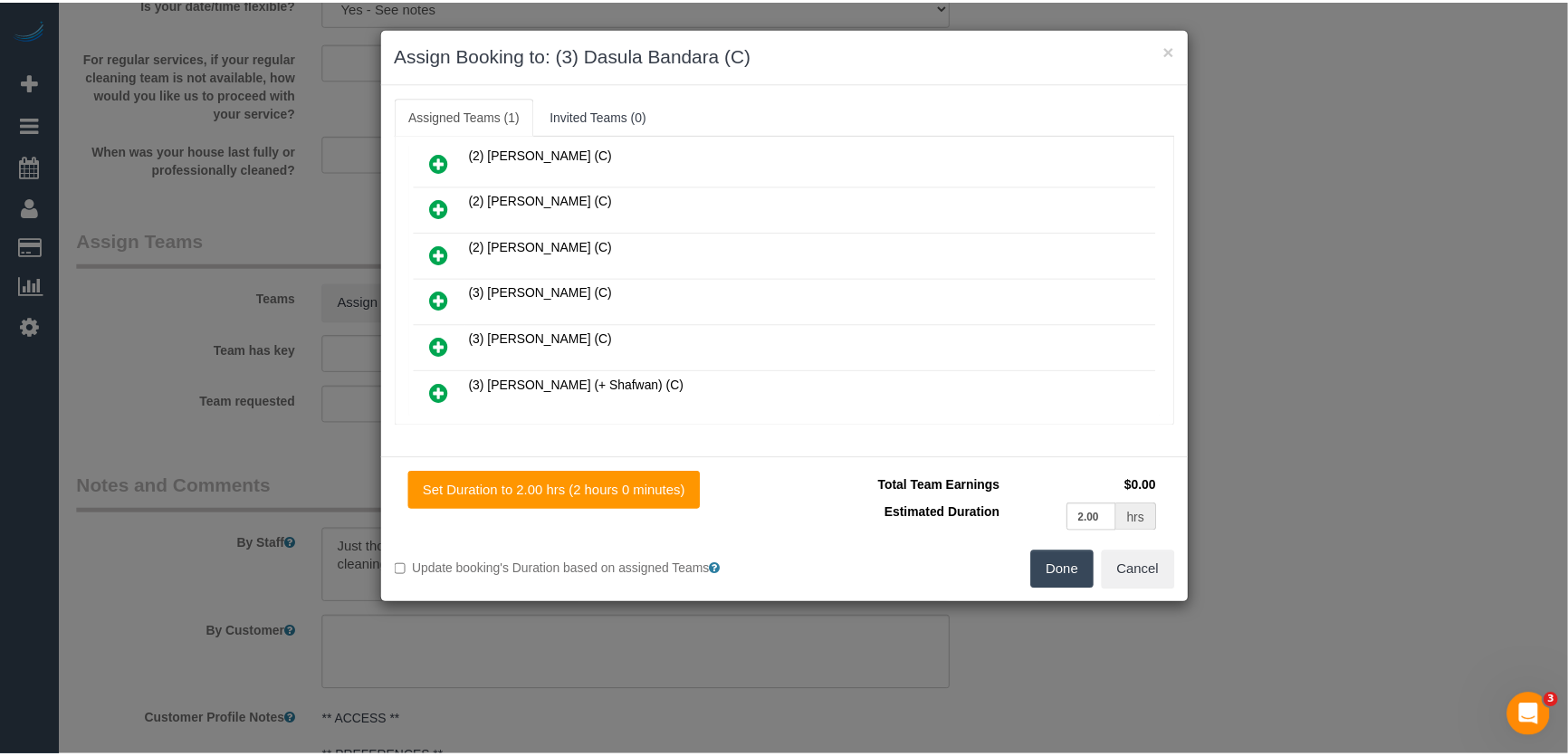
scroll to position [699, 0]
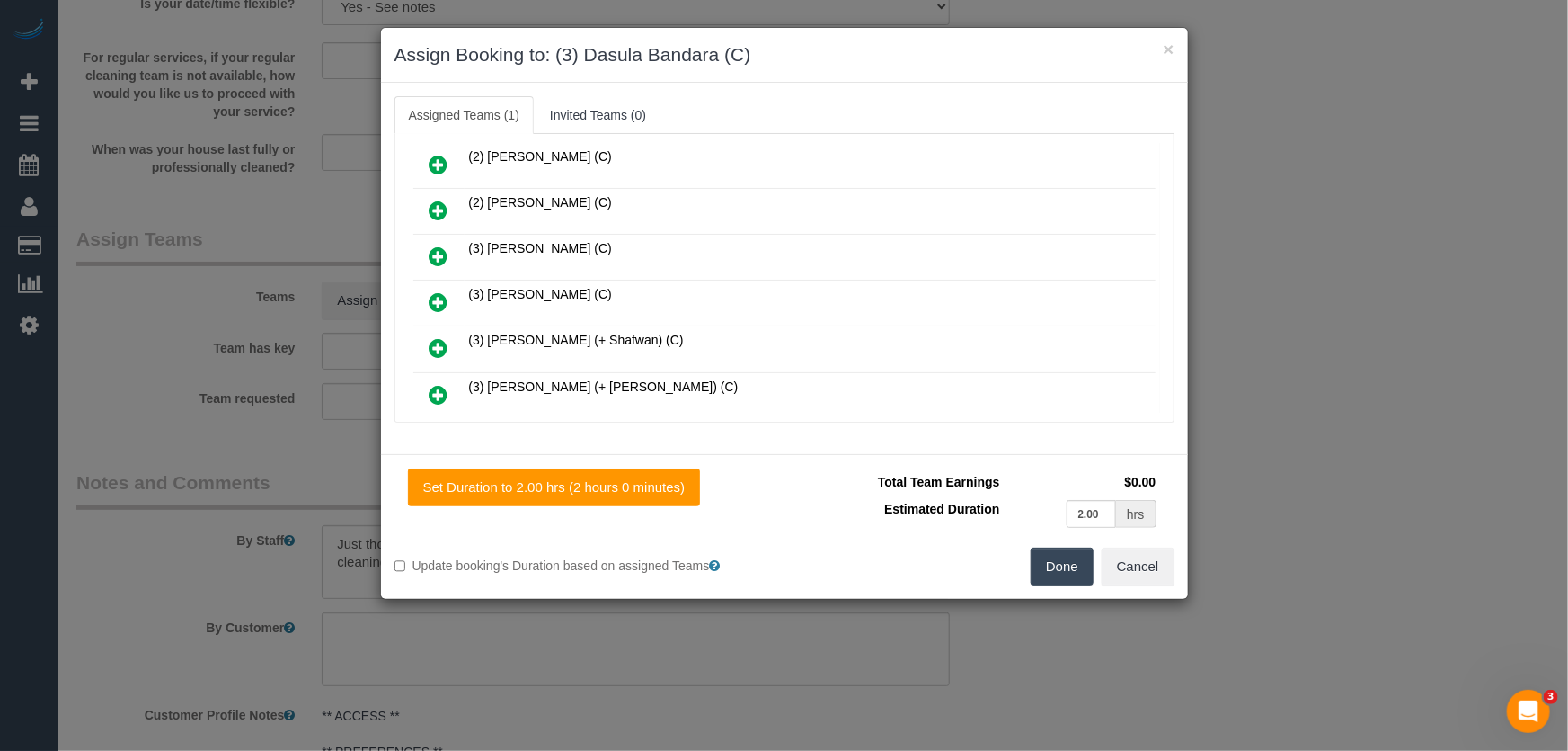
click at [1075, 575] on button "Done" at bounding box center [1062, 565] width 63 height 37
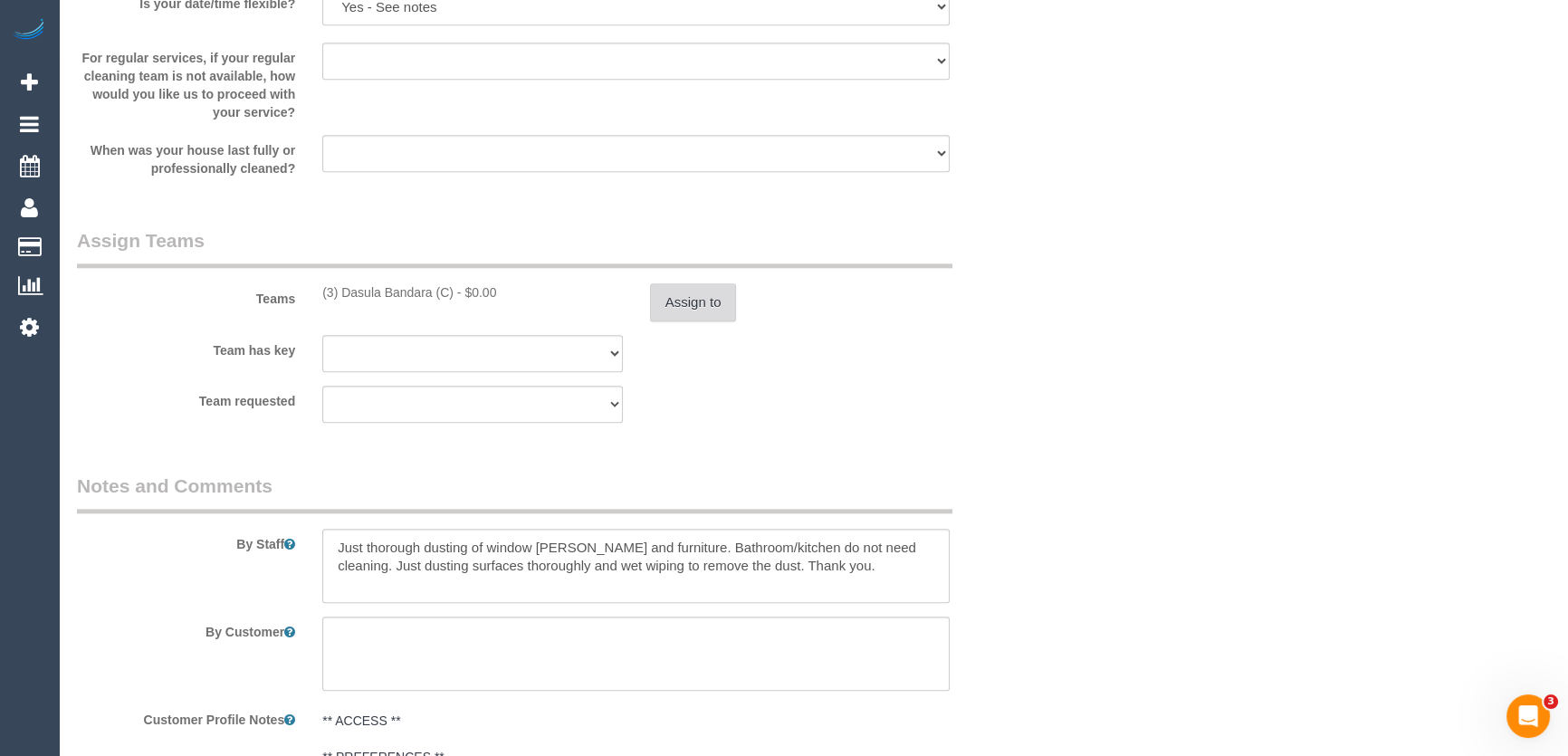
click at [693, 313] on button "Assign to" at bounding box center [693, 301] width 87 height 38
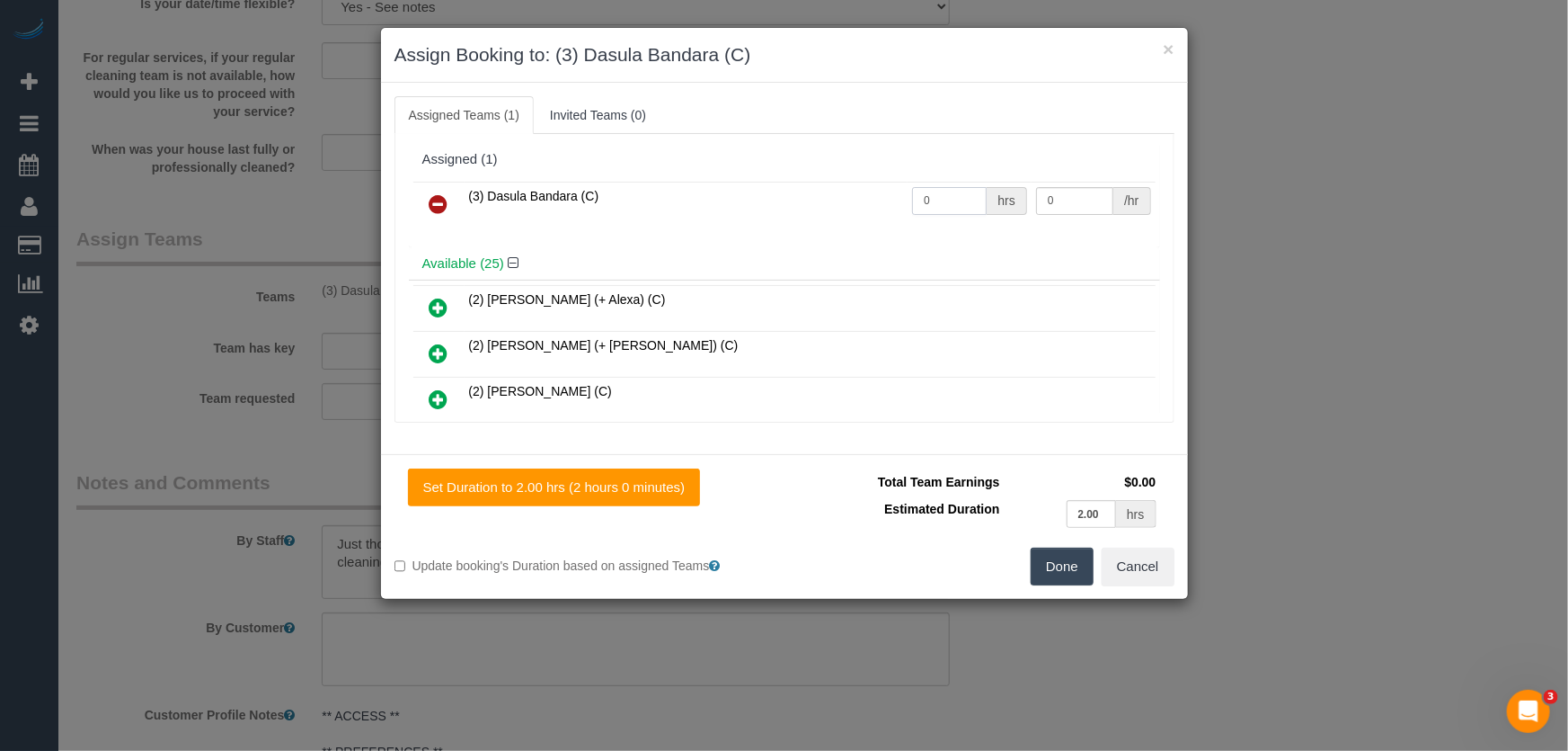
click at [947, 195] on input "0" at bounding box center [949, 200] width 75 height 28
type input "2"
type input "35"
click at [1056, 574] on button "Done" at bounding box center [1062, 565] width 63 height 37
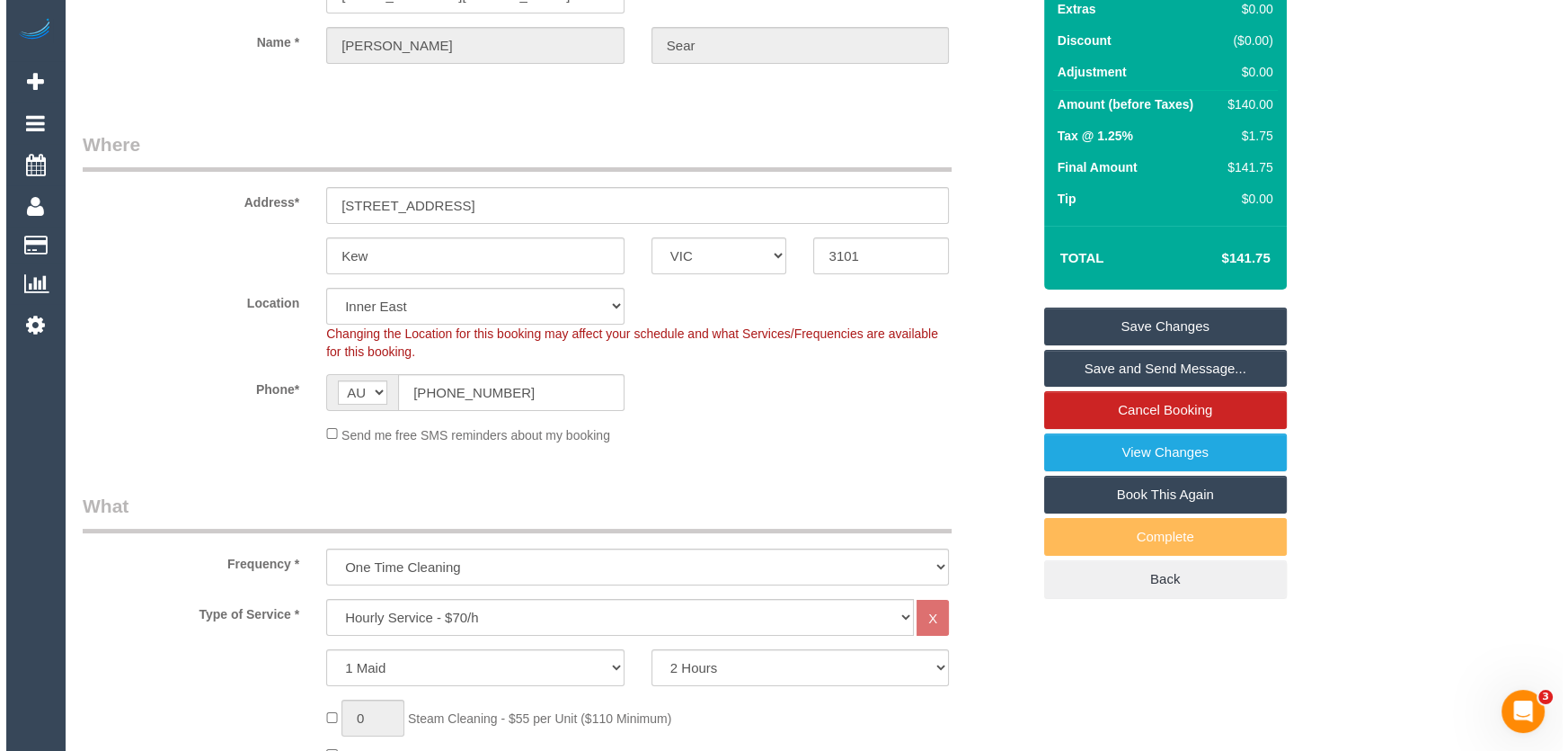
scroll to position [0, 0]
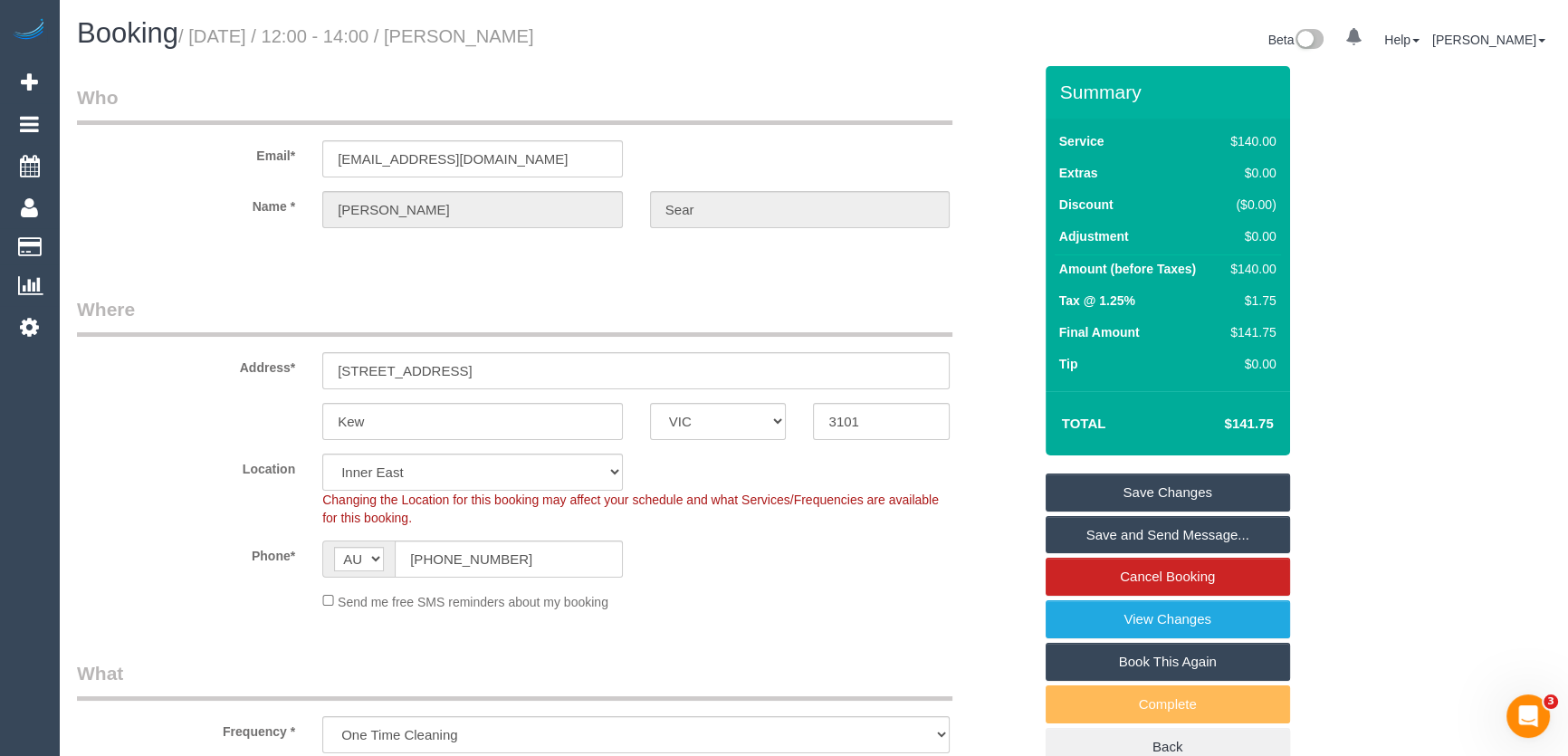
click at [512, 42] on small "/ September 09, 2025 / 12:00 - 14:00 / Frank Sear" at bounding box center [355, 36] width 355 height 20
copy small "Frank Sear"
click at [1123, 525] on link "Save and Send Message..." at bounding box center [1167, 534] width 245 height 38
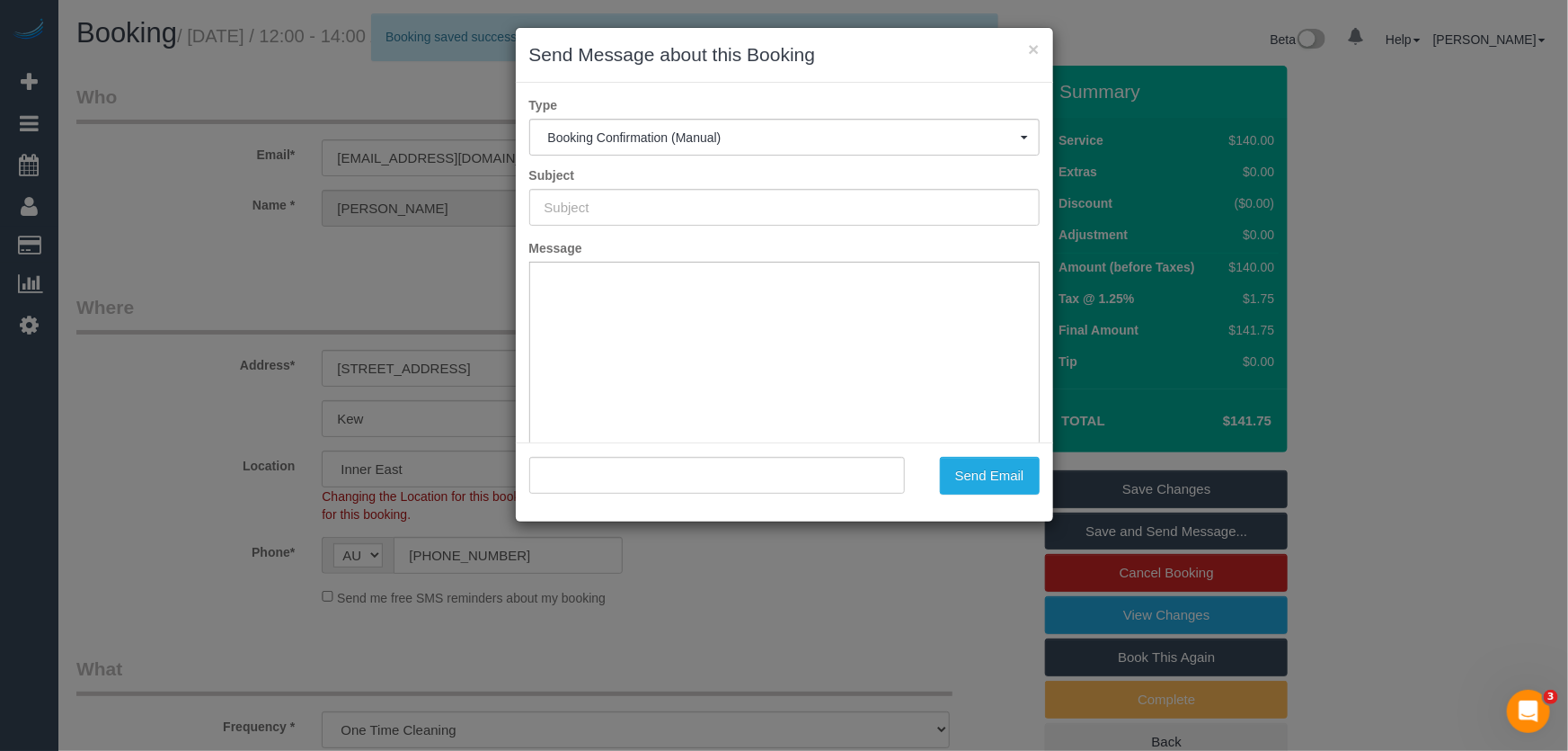
type input "Booking Confirmed"
type input ""Frank Sear" <fsearaus@yahoo.com>"
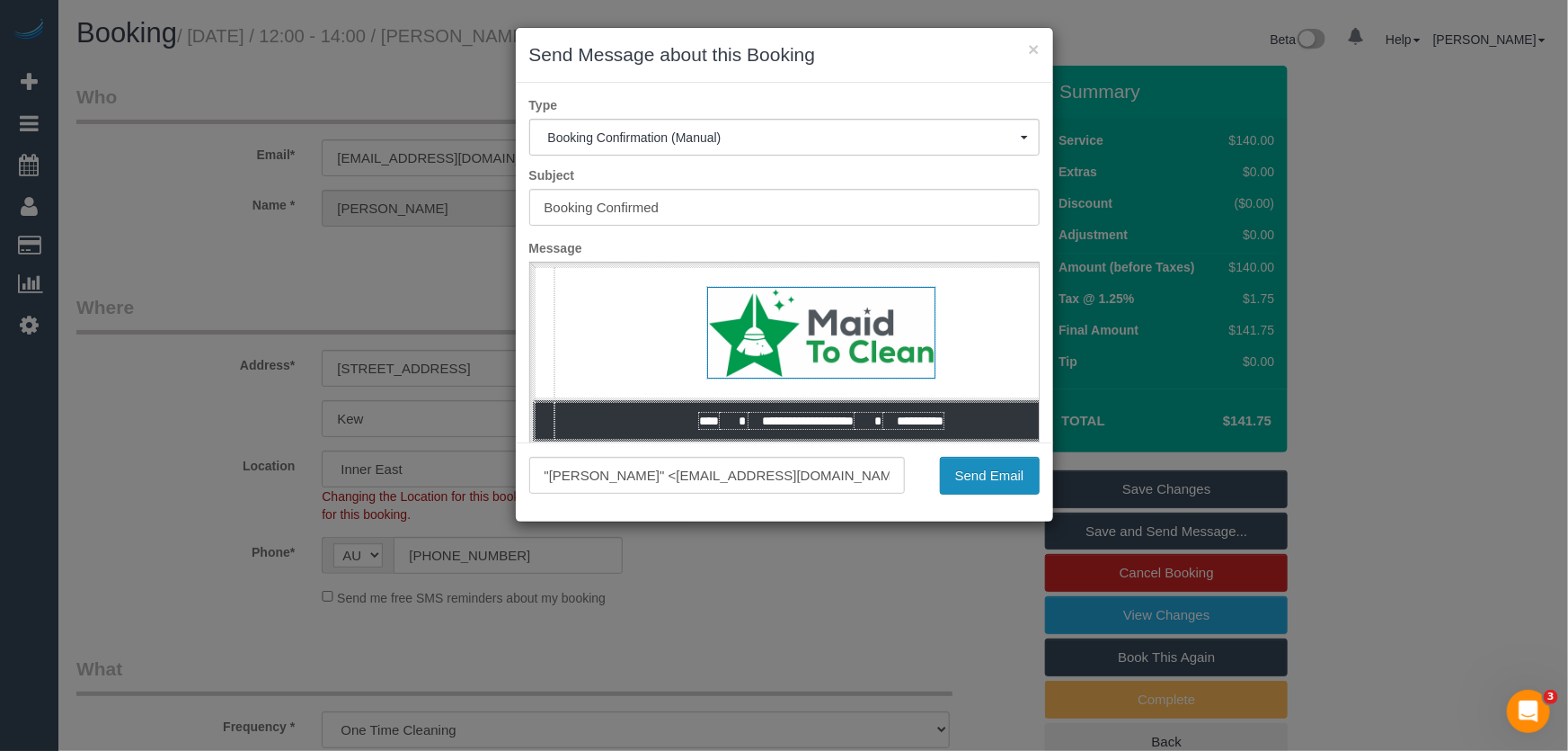
click at [989, 482] on button "Send Email" at bounding box center [990, 475] width 99 height 37
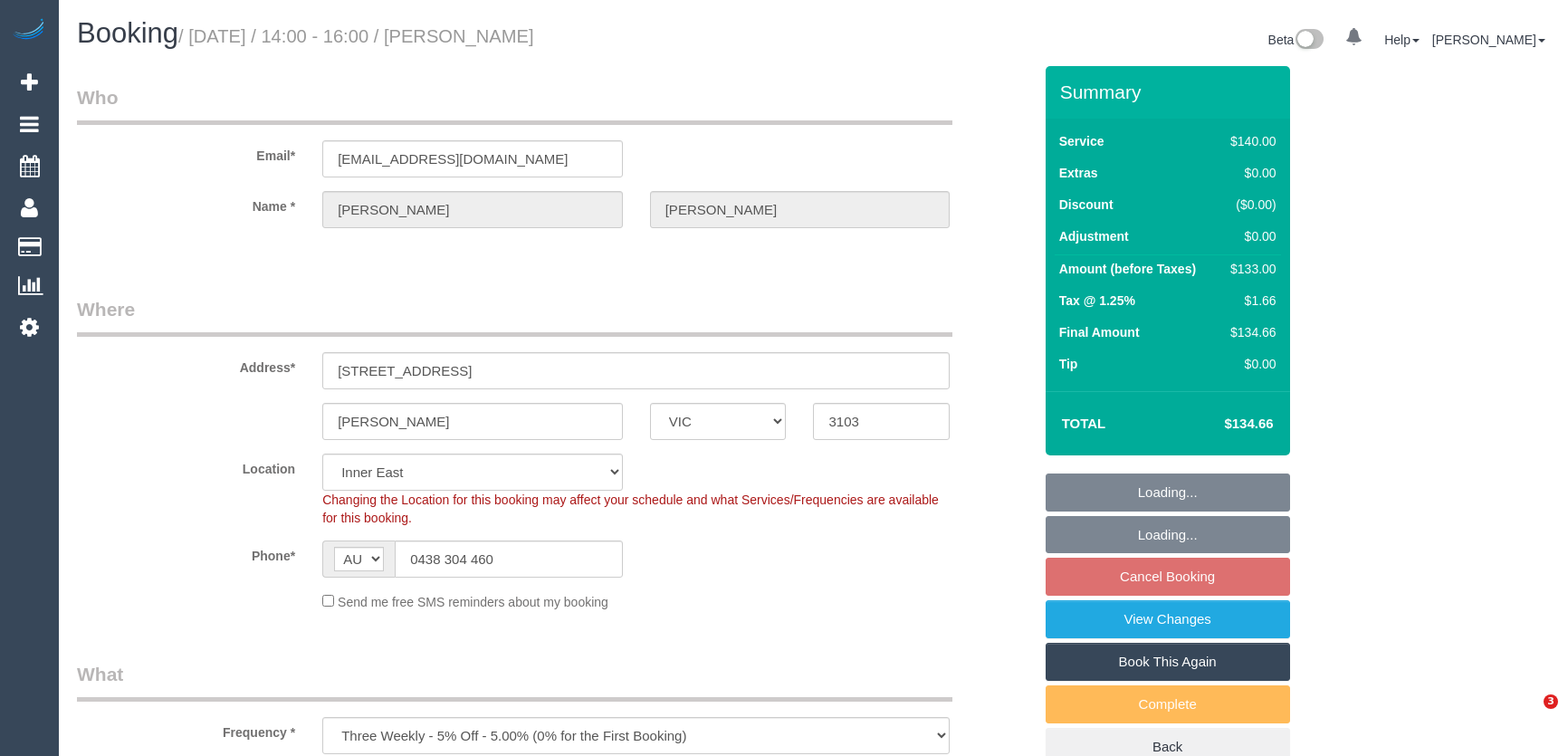
select select "VIC"
select select "spot4"
select select "number:28"
select select "number:14"
select select "number:19"
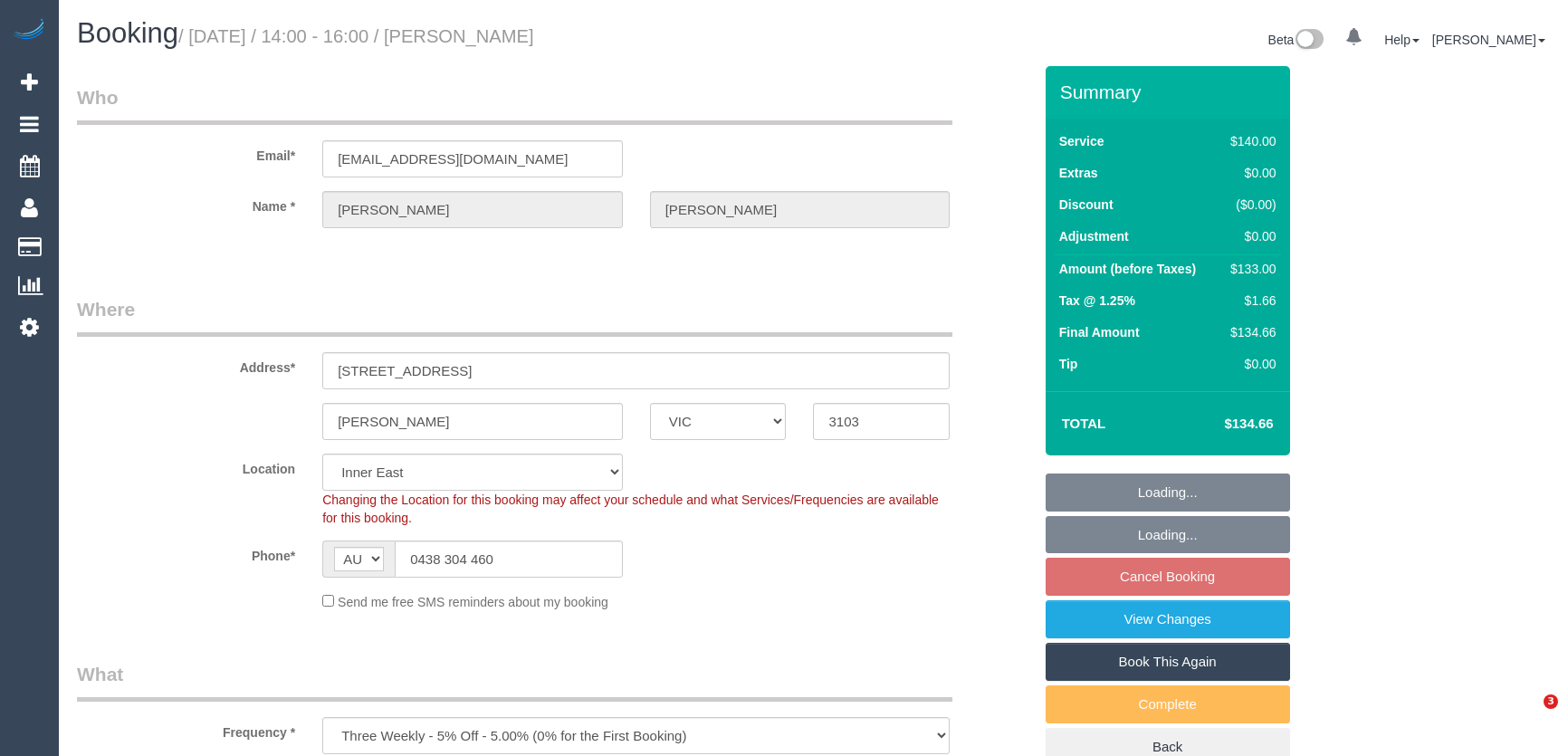
select select "number:22"
select select "number:35"
select select "number:13"
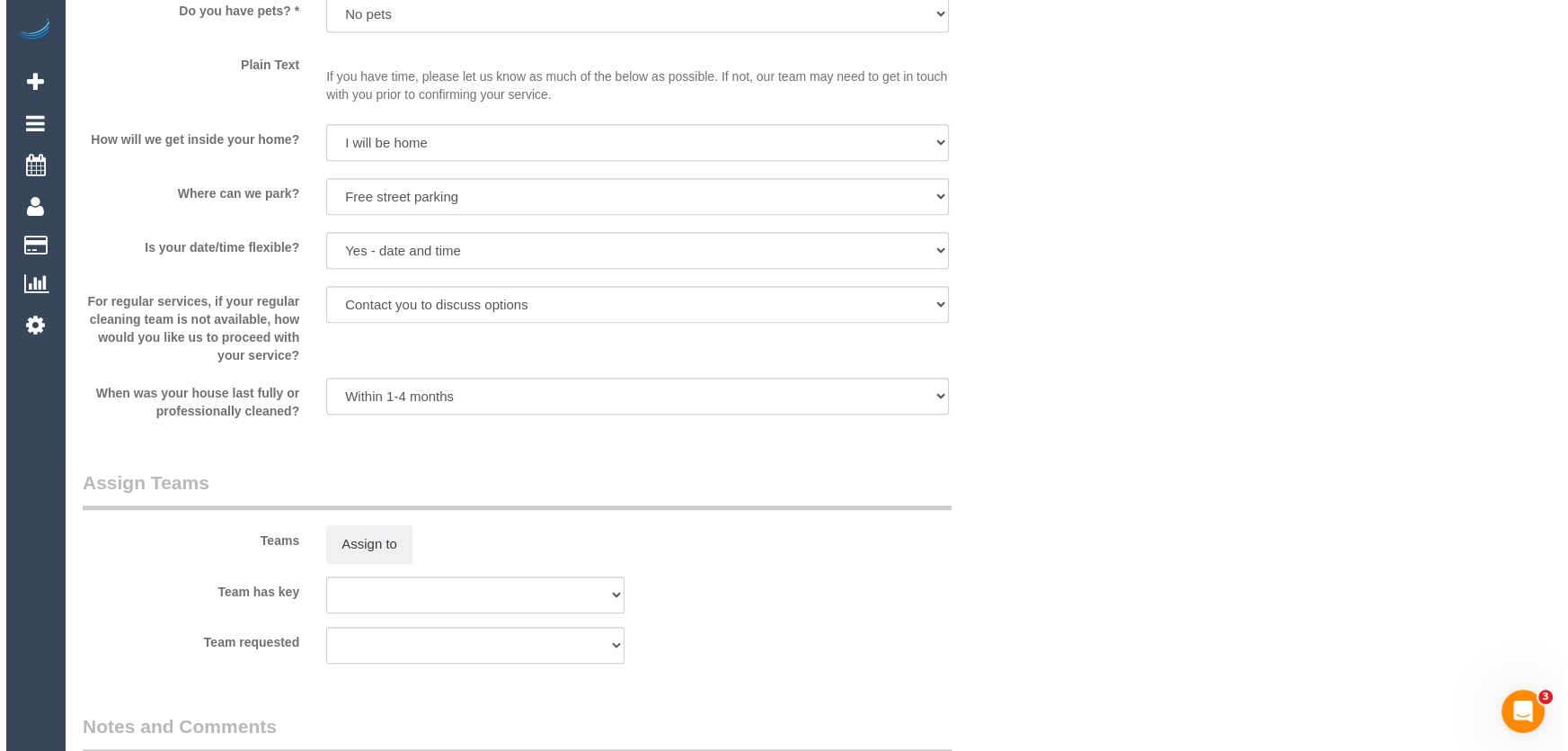
scroll to position [2288, 0]
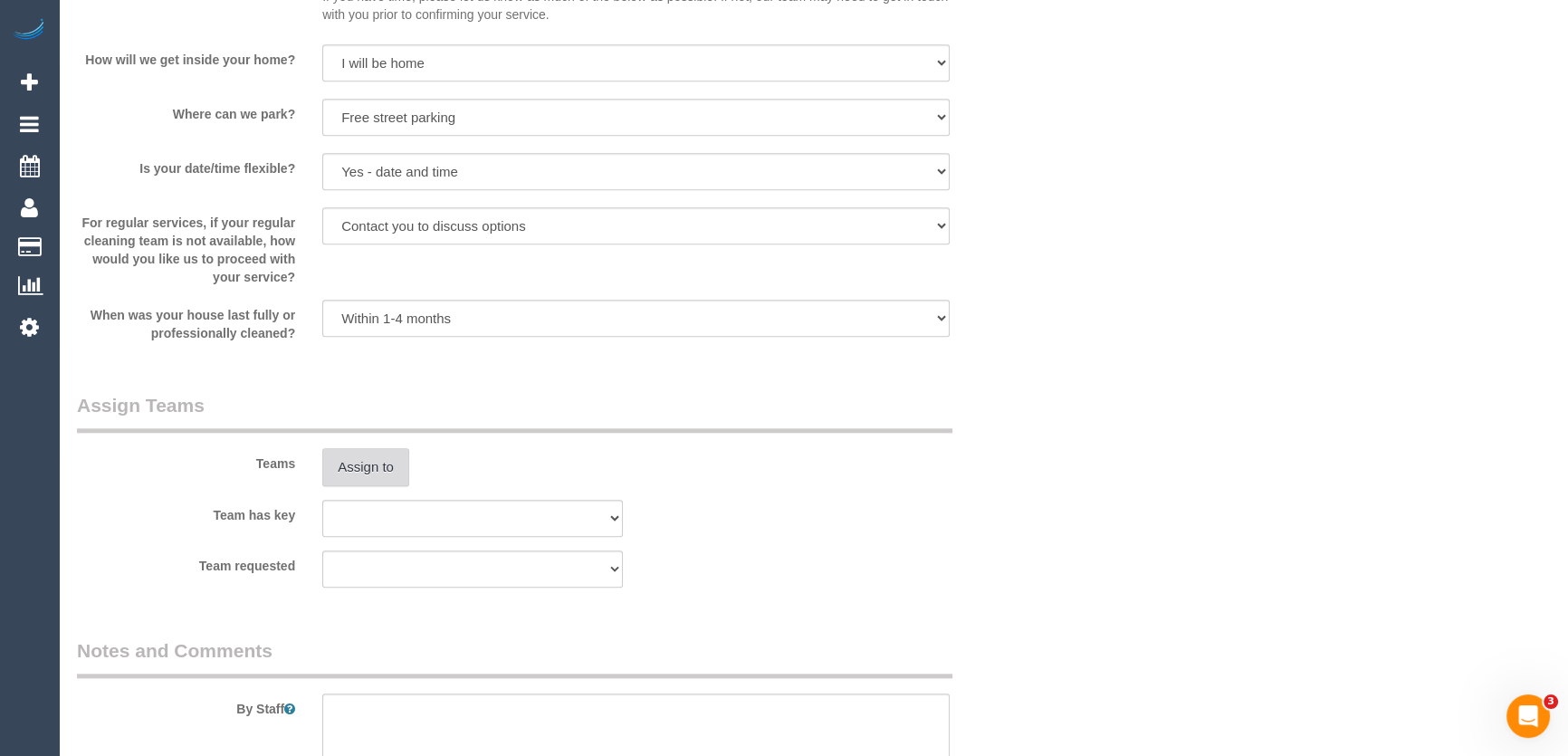
click at [370, 481] on button "Assign to" at bounding box center [366, 466] width 87 height 38
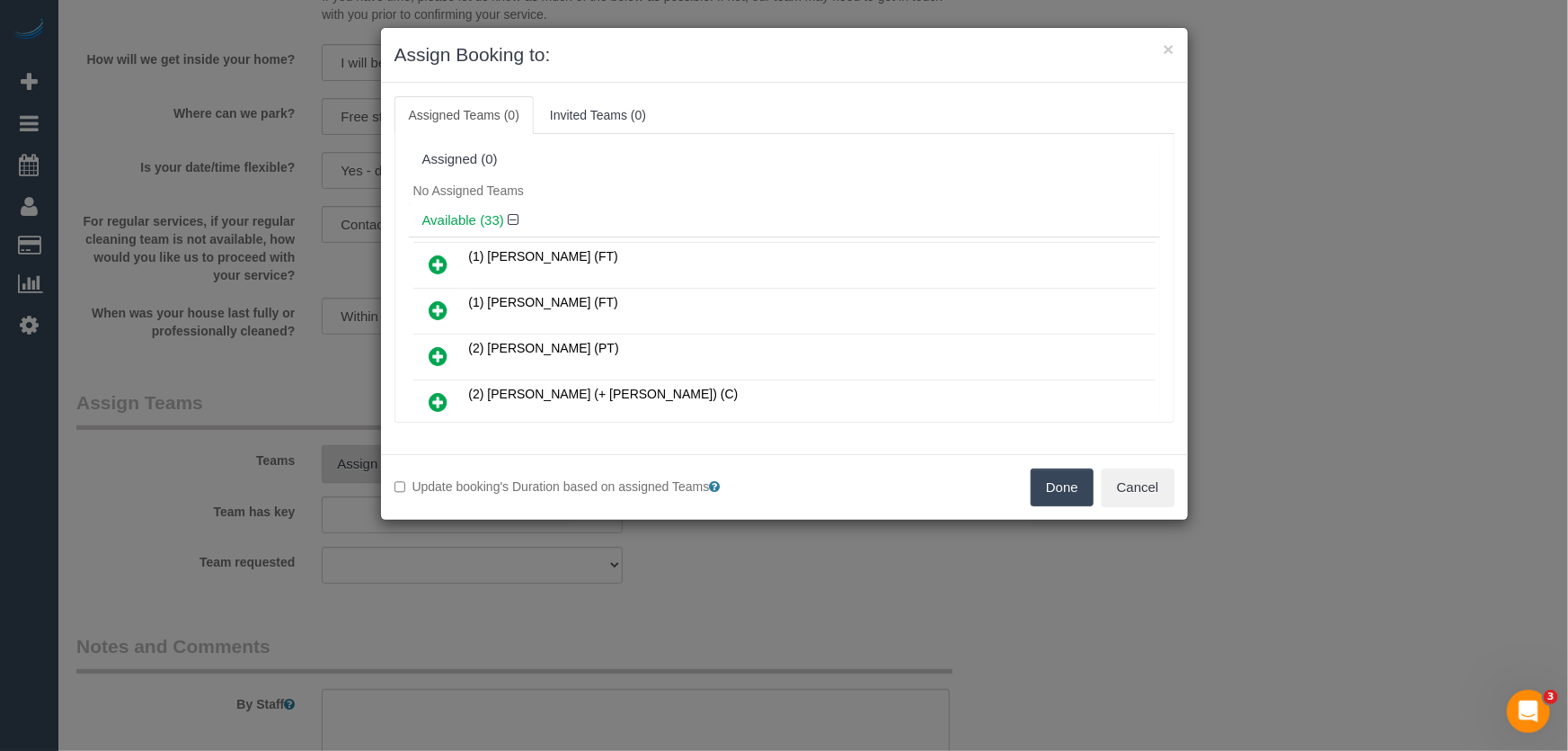
scroll to position [607, 0]
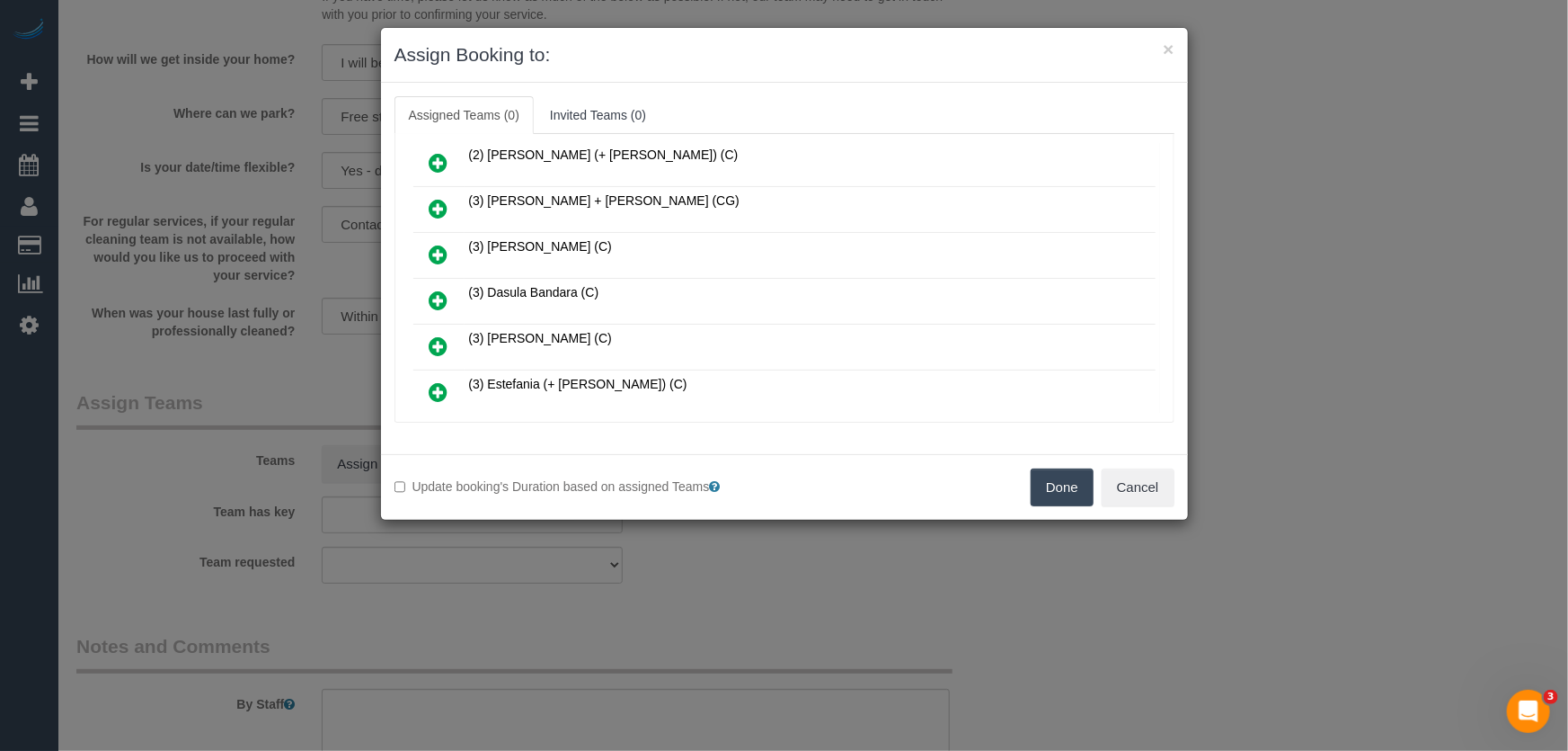
click at [438, 290] on icon at bounding box center [439, 300] width 19 height 22
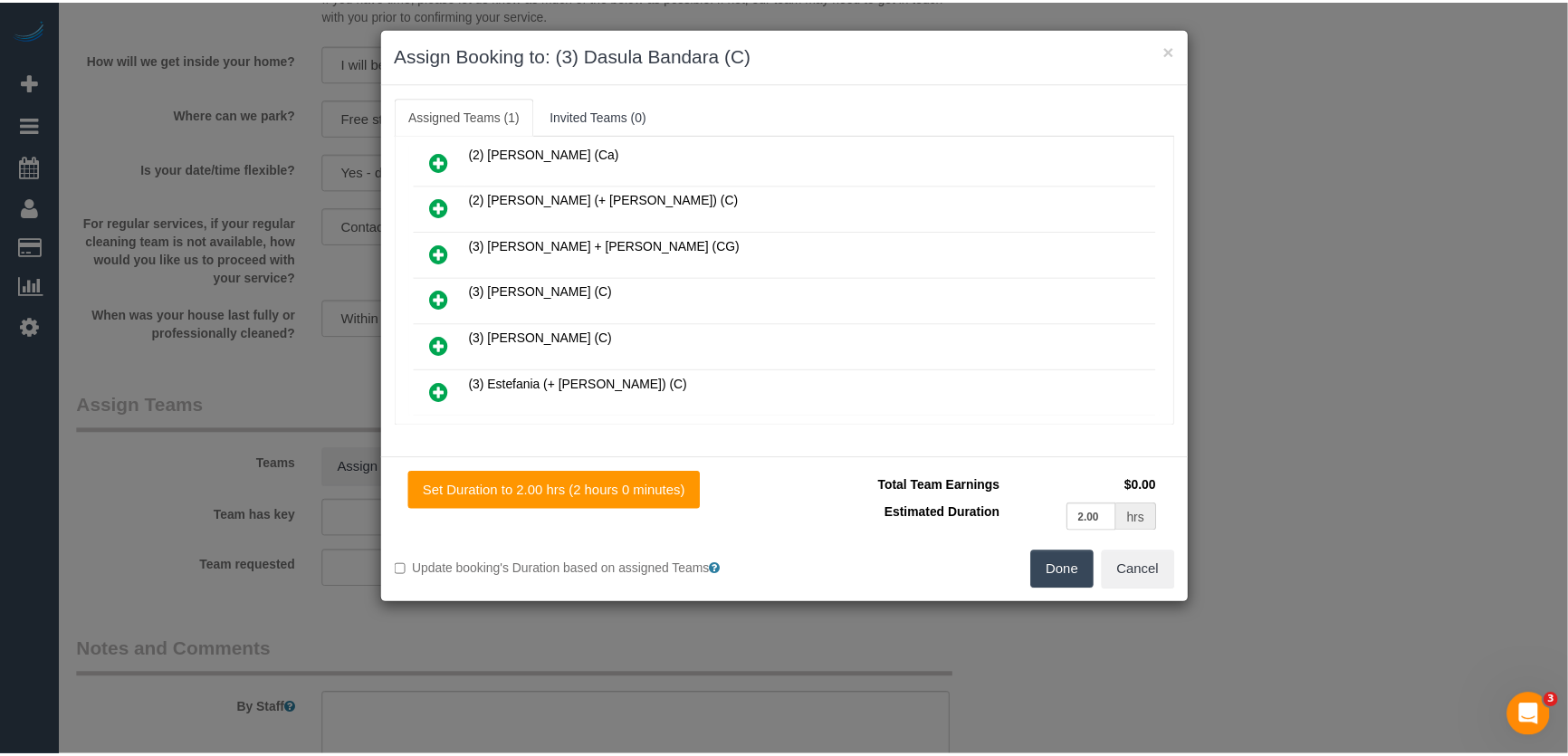
scroll to position [654, 0]
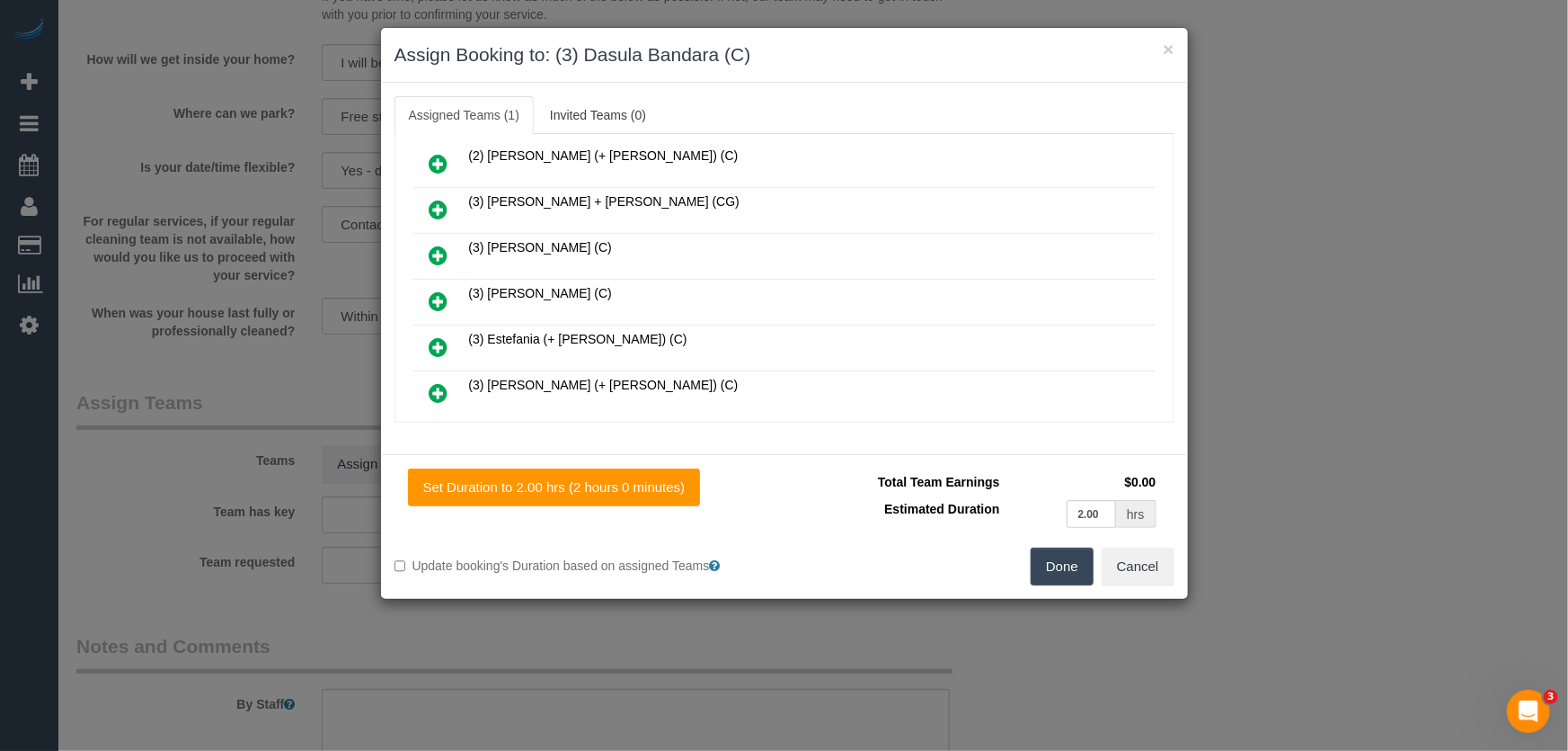
click at [1056, 560] on button "Done" at bounding box center [1062, 565] width 63 height 37
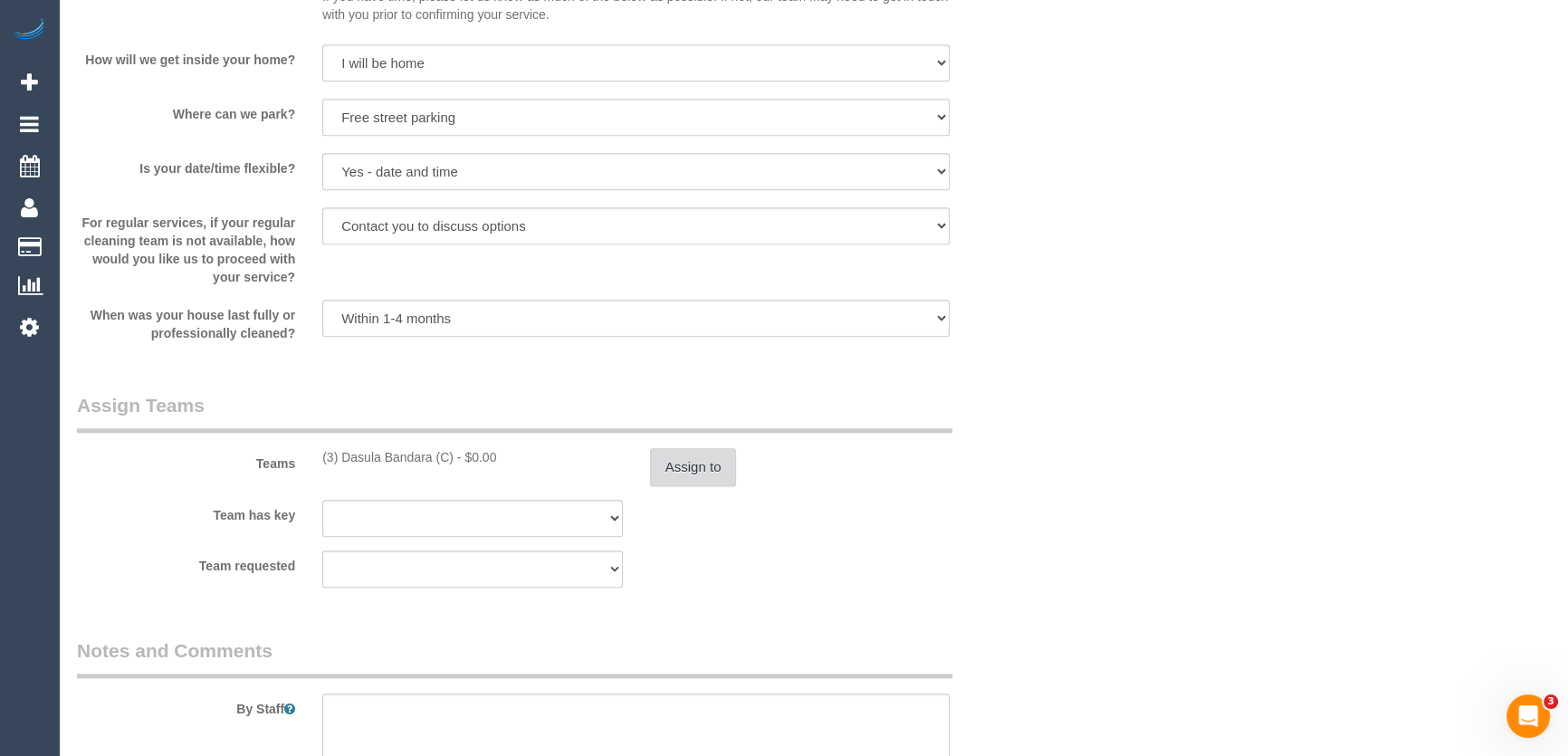
click at [679, 463] on button "Assign to" at bounding box center [693, 466] width 87 height 38
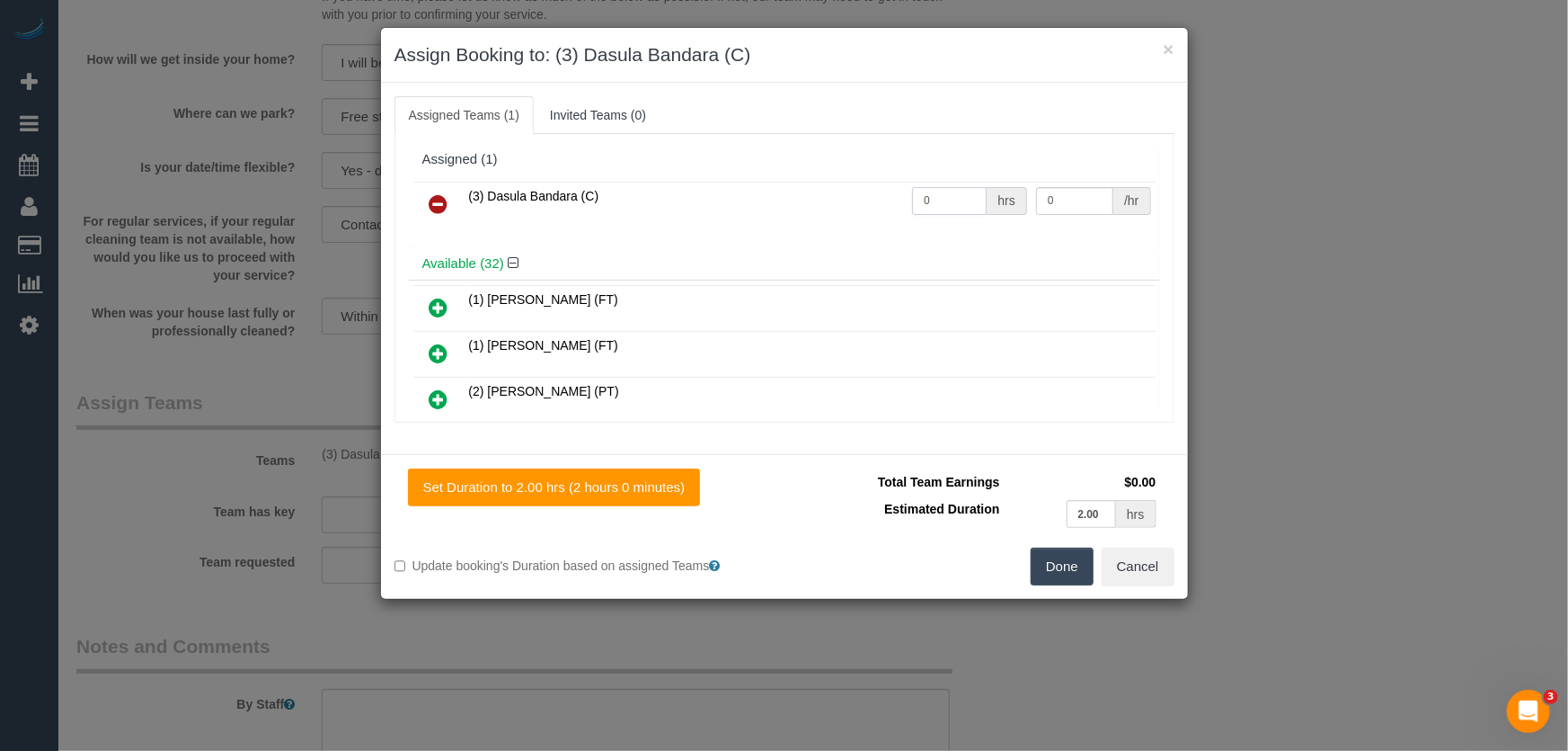
click at [951, 199] on input "0" at bounding box center [949, 200] width 75 height 28
type input "2"
type input "35"
click at [1060, 569] on button "Done" at bounding box center [1062, 565] width 63 height 37
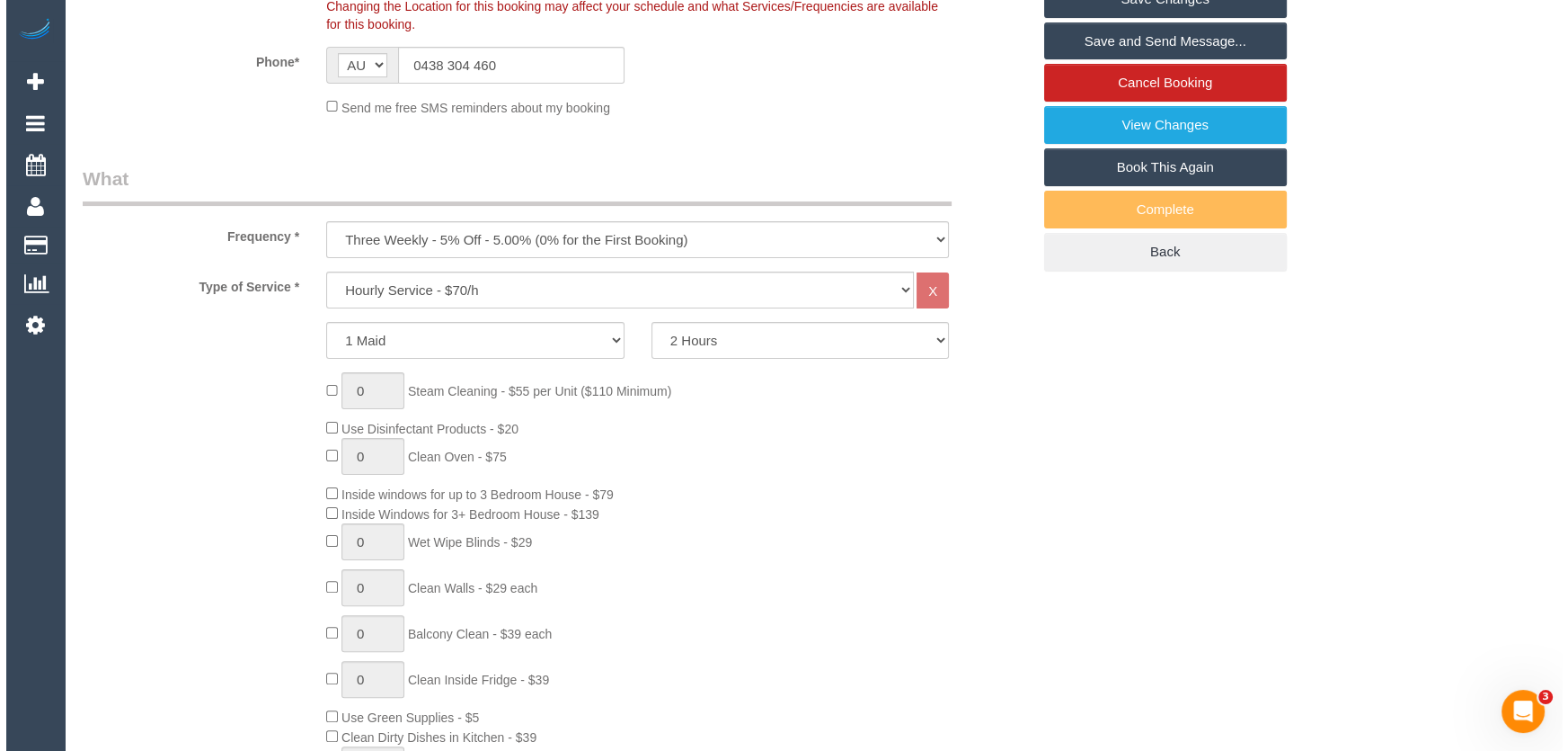
scroll to position [0, 0]
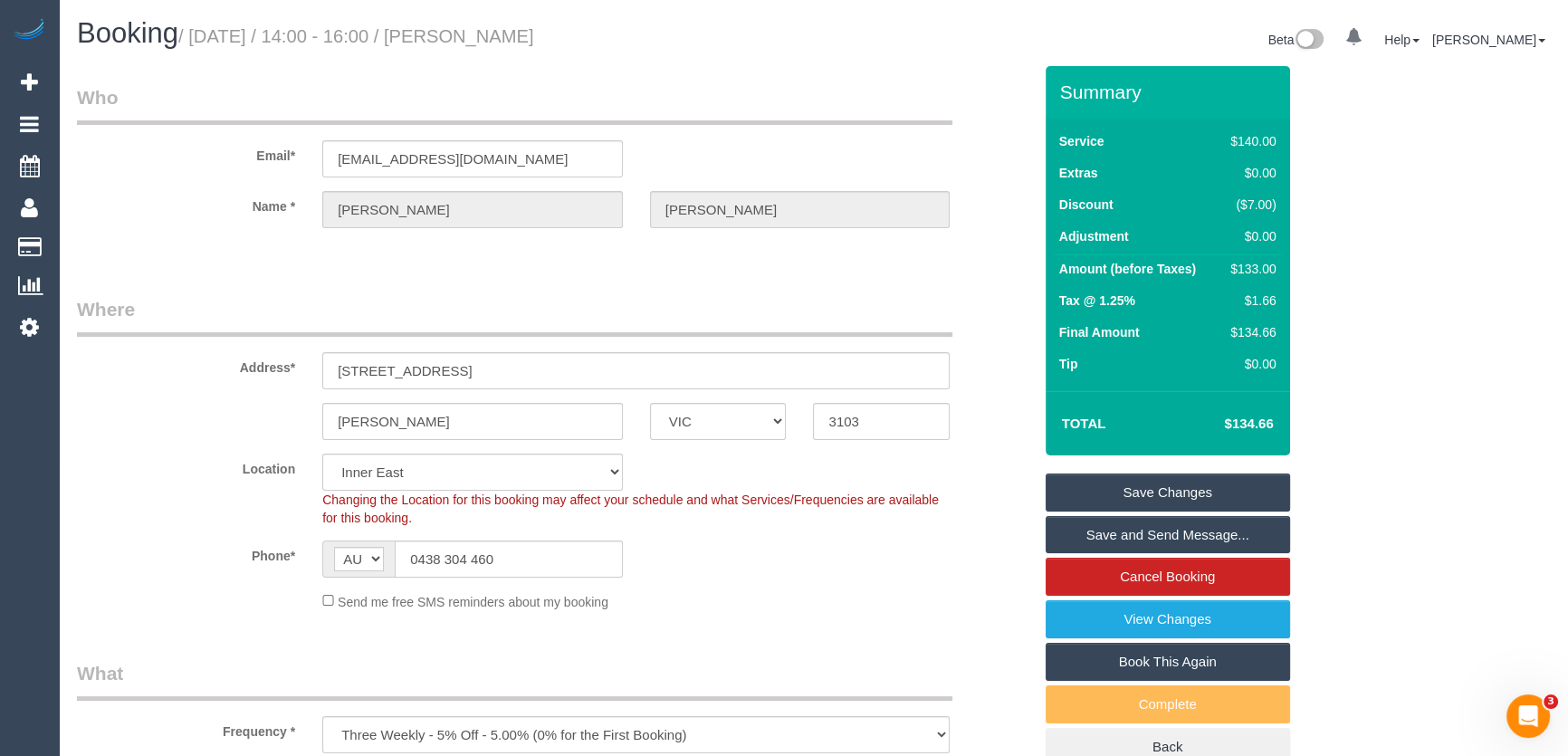
click at [516, 34] on small "/ September 09, 2025 / 14:00 - 16:00 / Mary Morgan" at bounding box center [355, 36] width 355 height 20
copy small "Mary Morgan"
click at [1098, 537] on link "Save and Send Message..." at bounding box center [1167, 534] width 245 height 38
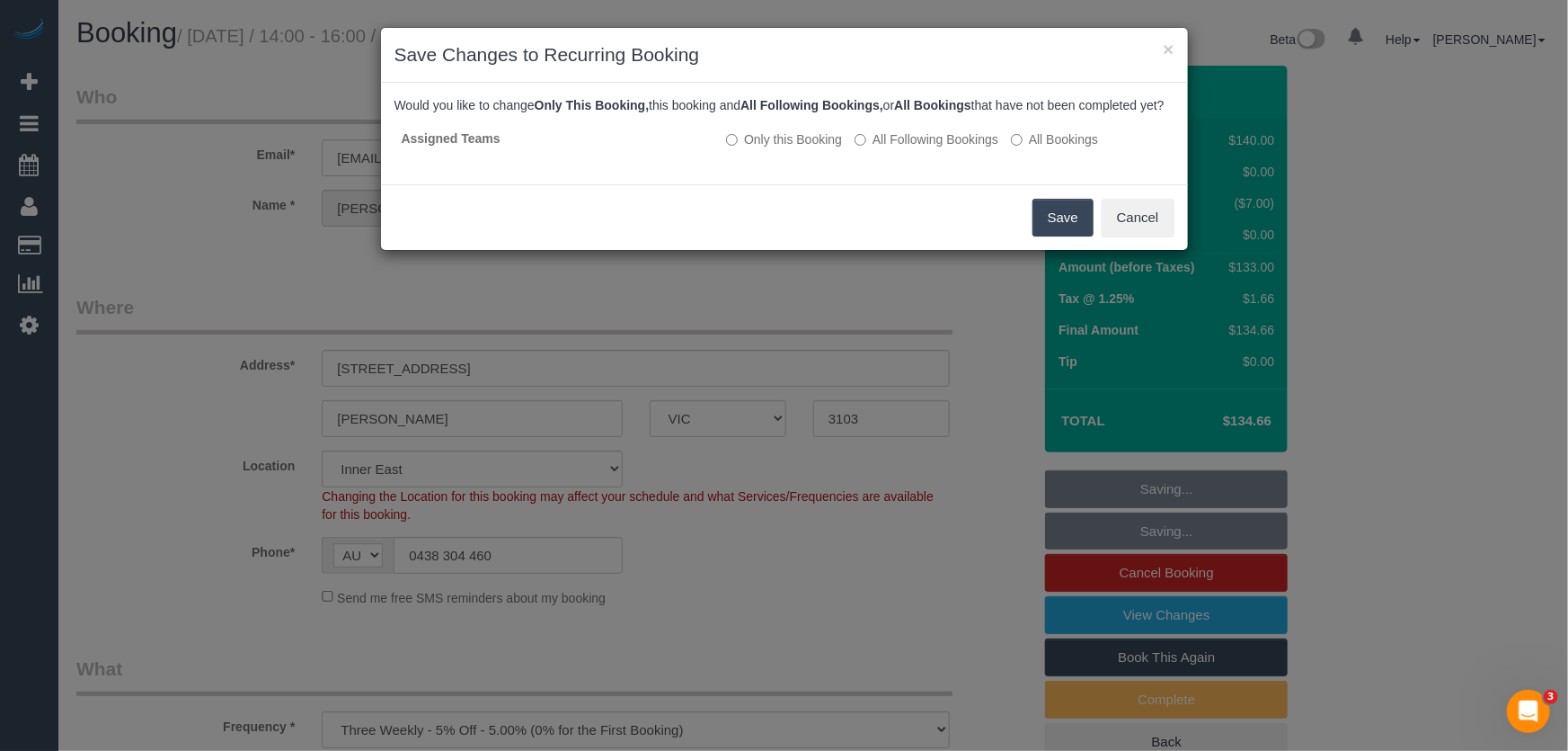
click at [1052, 236] on button "Save" at bounding box center [1063, 217] width 61 height 37
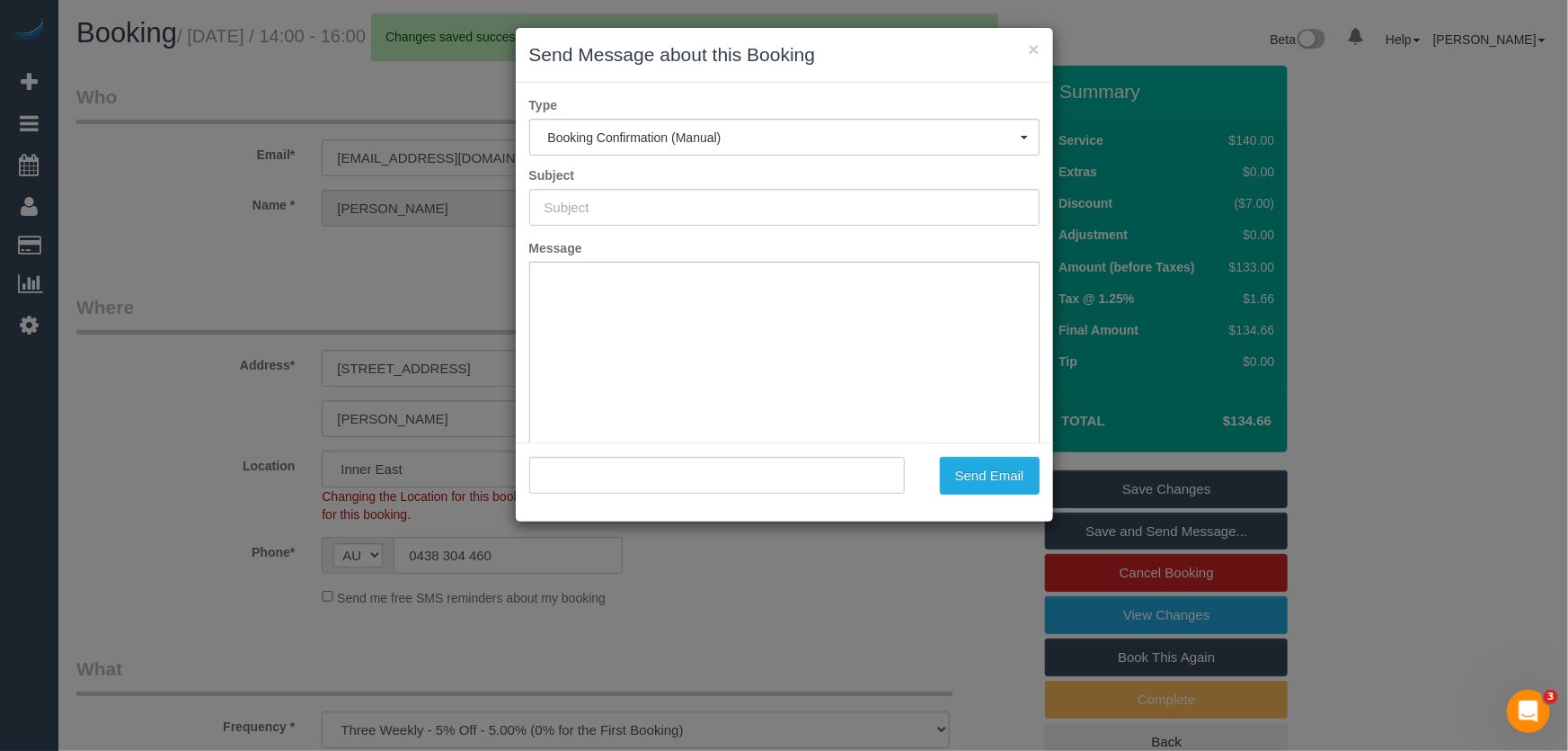
type input "Booking Confirmed"
type input ""Mary Morgan" <mary57morgan@gmail.com>"
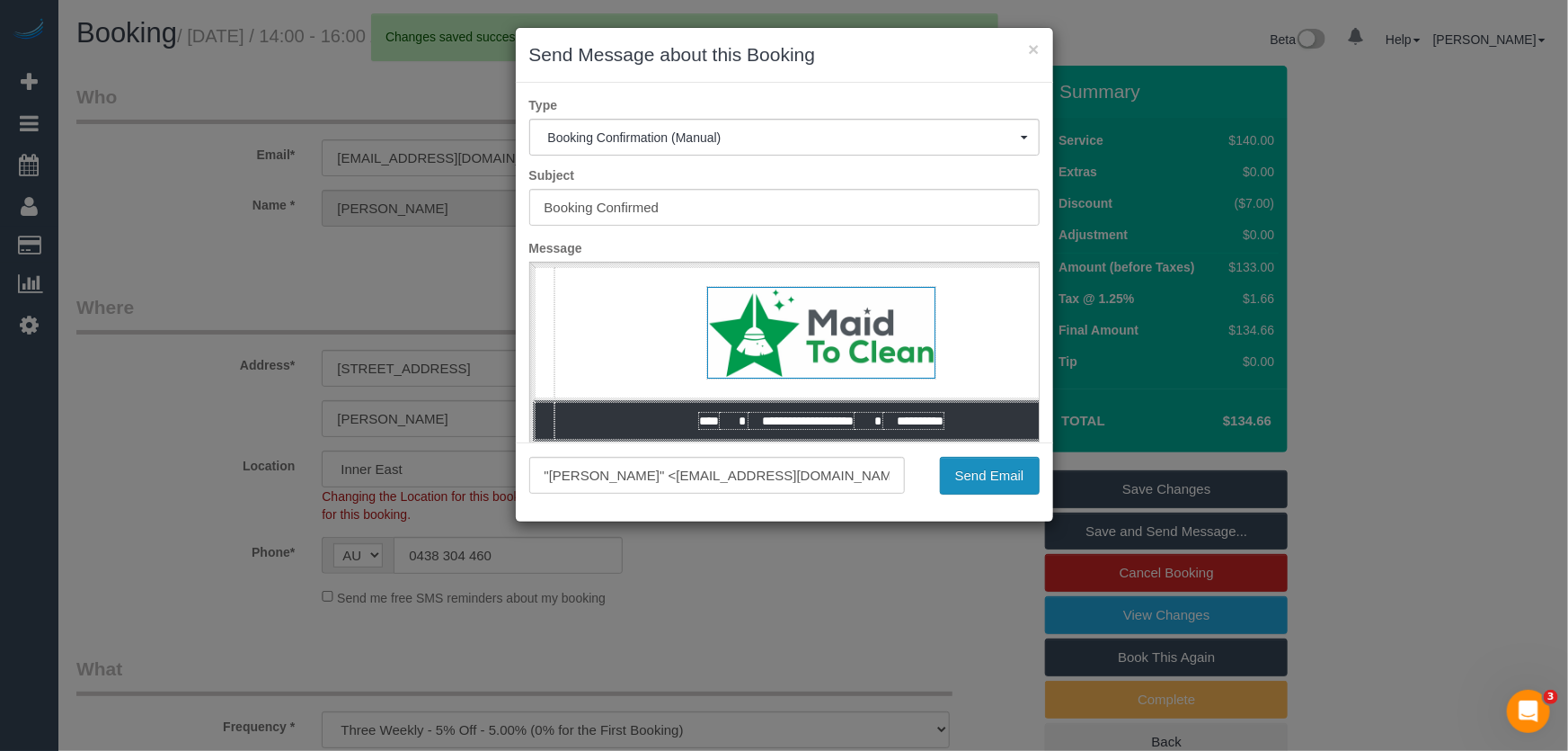
click at [977, 490] on button "Send Email" at bounding box center [990, 475] width 99 height 37
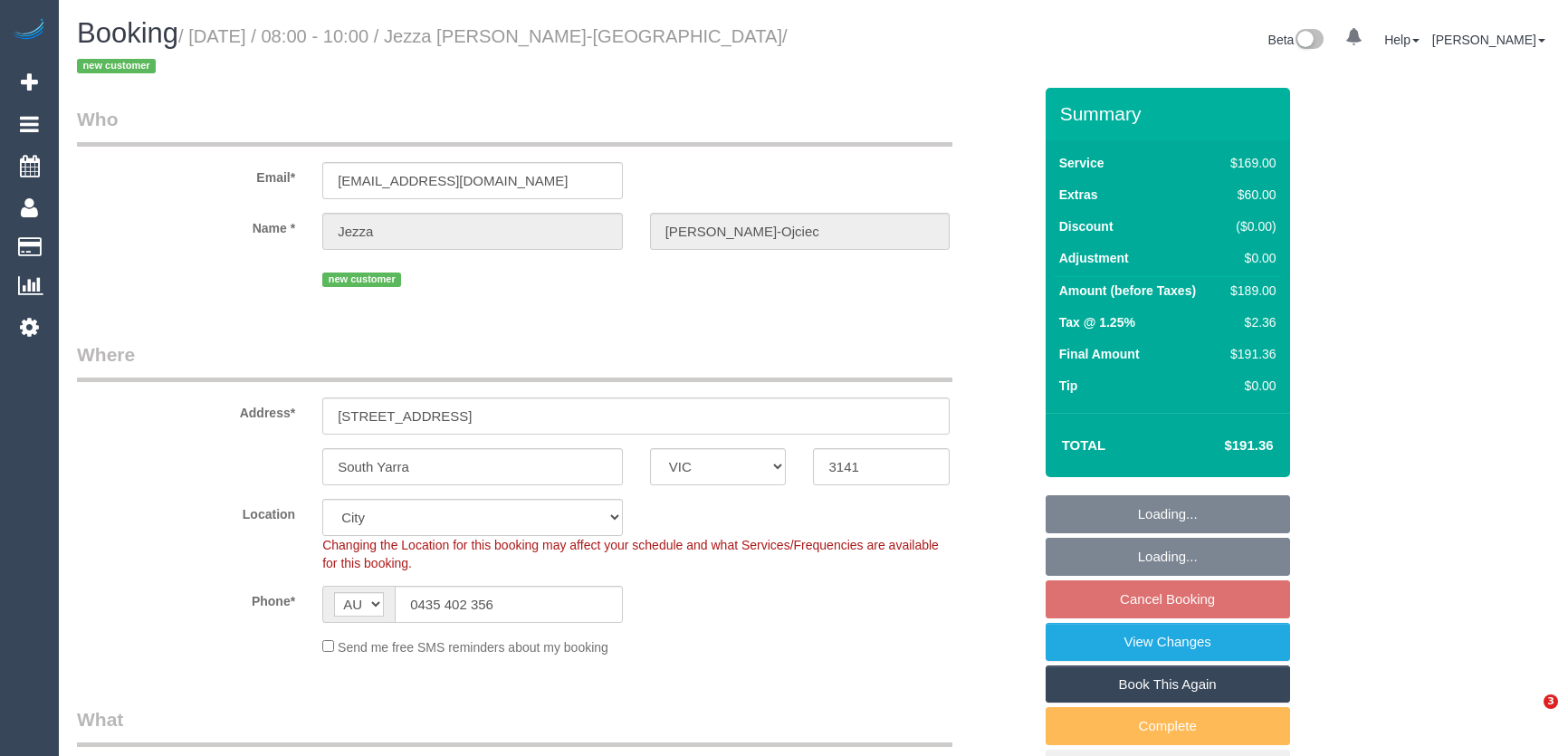
select select "VIC"
select select "spot2"
select select "number:29"
select select "number:17"
select select "number:24"
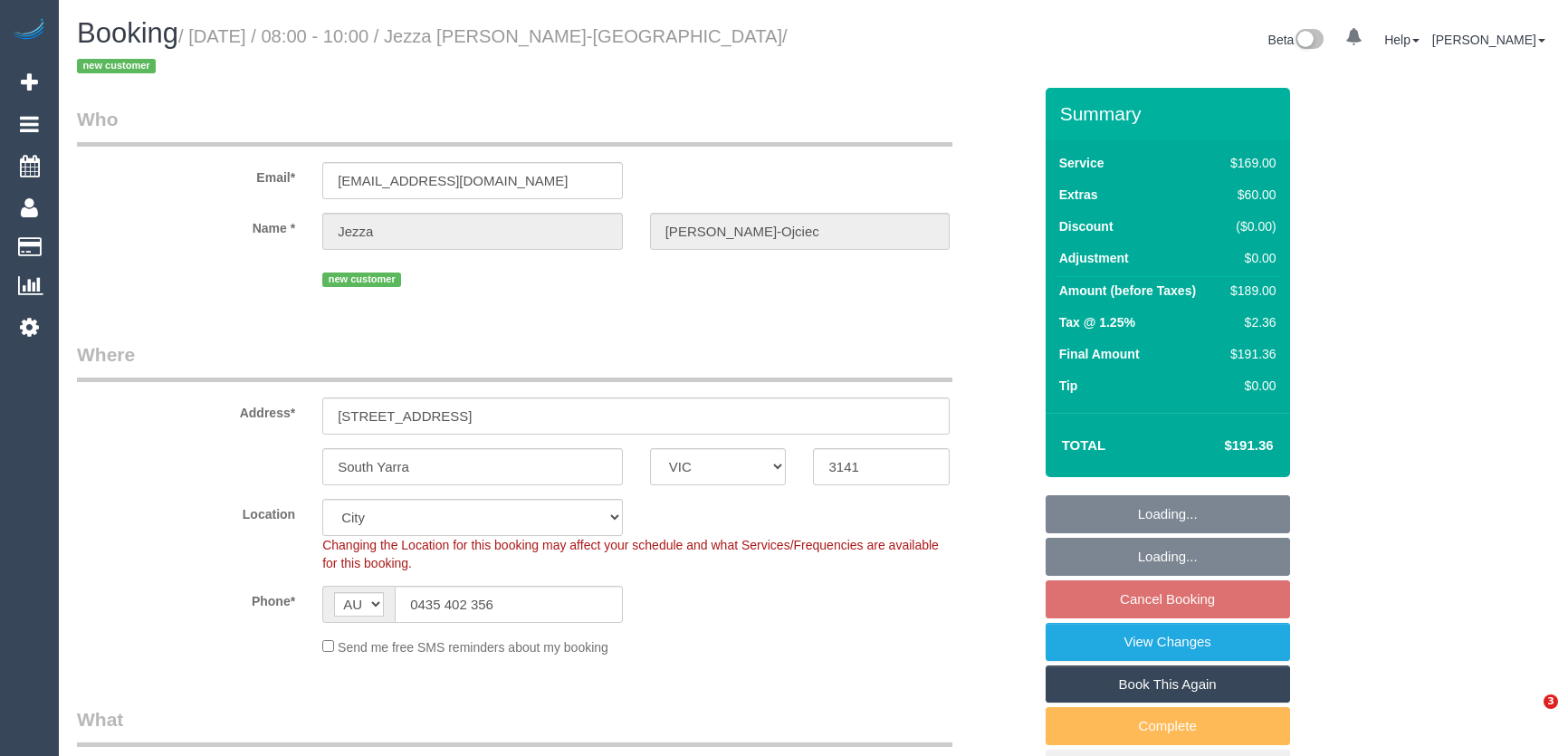
select select "number:26"
select select "VIC"
select select "object:1191"
select select "spot2"
select select "number:29"
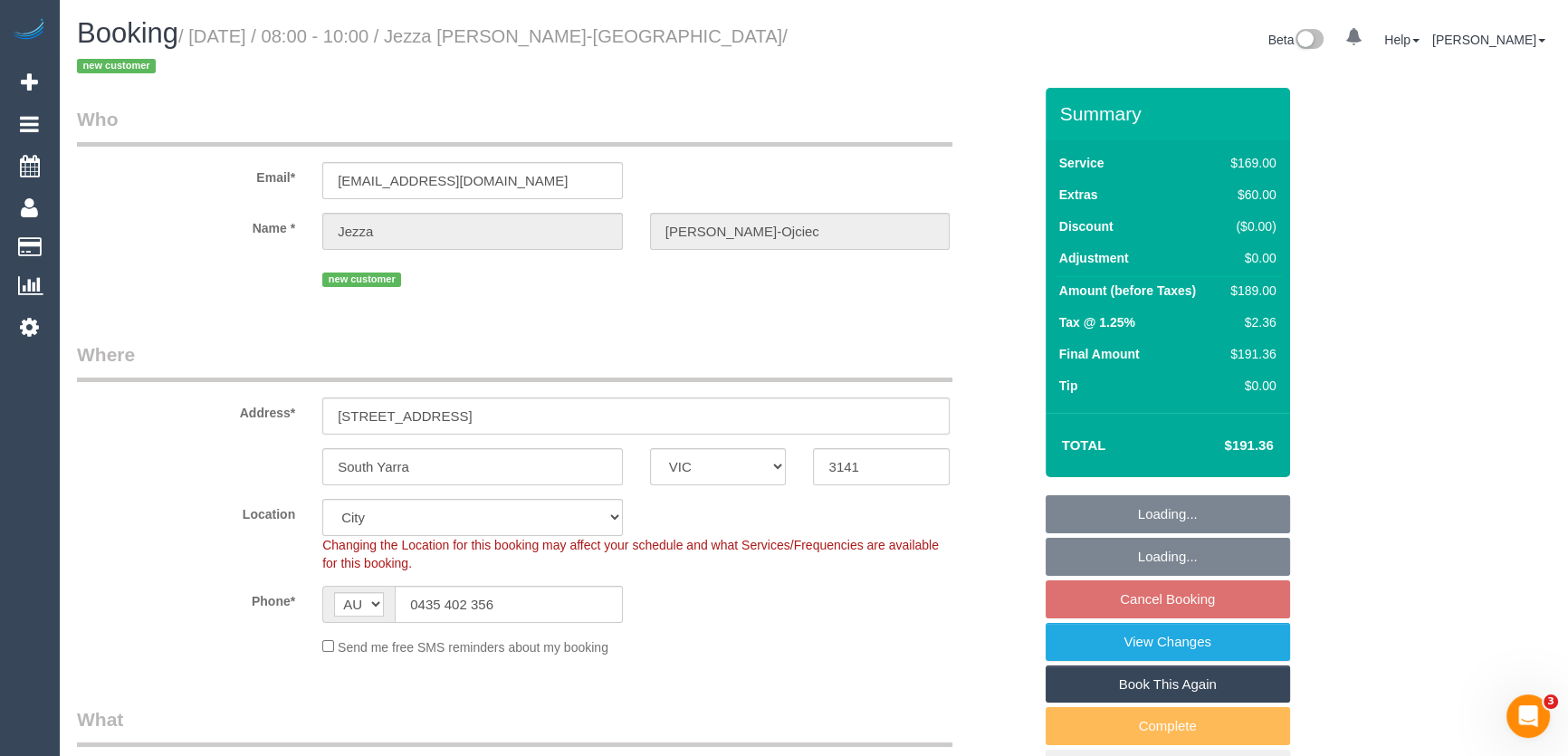
select select "number:17"
select select "number:24"
select select "number:26"
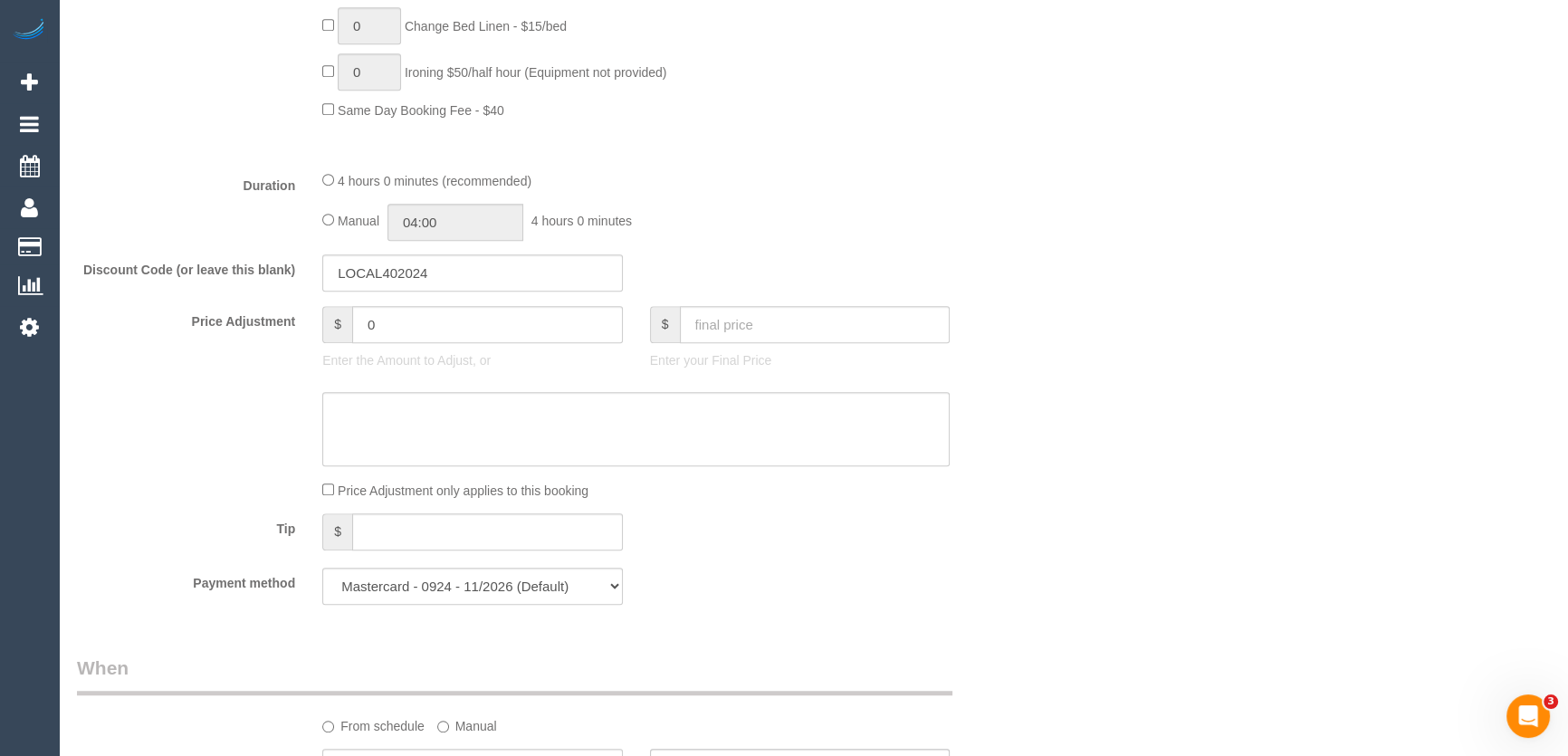
scroll to position [1316, 0]
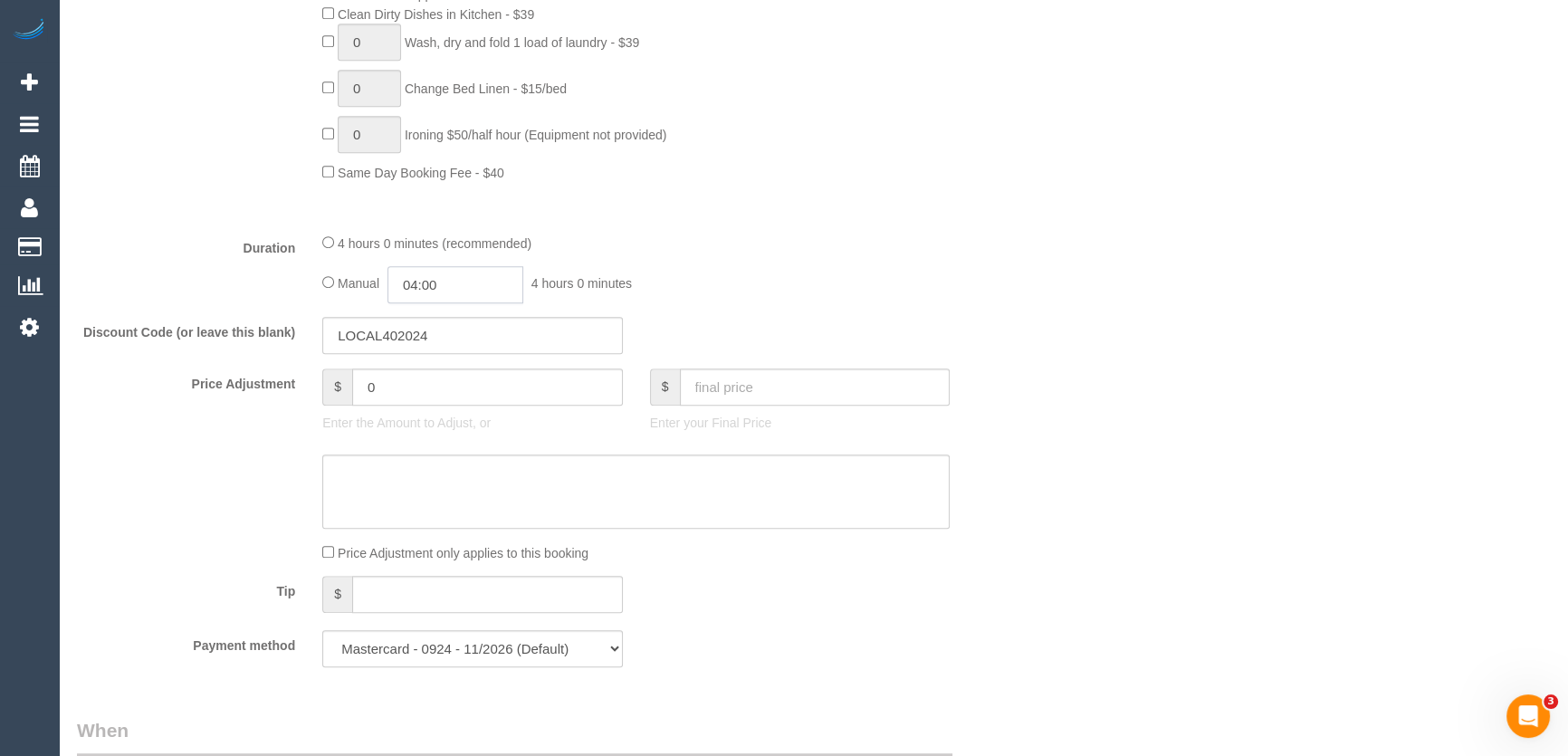
click at [456, 266] on input "04:00" at bounding box center [455, 284] width 136 height 38
type input "04:30"
click at [443, 335] on li "04:30" at bounding box center [436, 346] width 81 height 23
click at [803, 290] on fieldset "What Frequency * One Time Cleaning Weekly - 10% Off - 10.00% (0% for the First …" at bounding box center [554, 36] width 954 height 1290
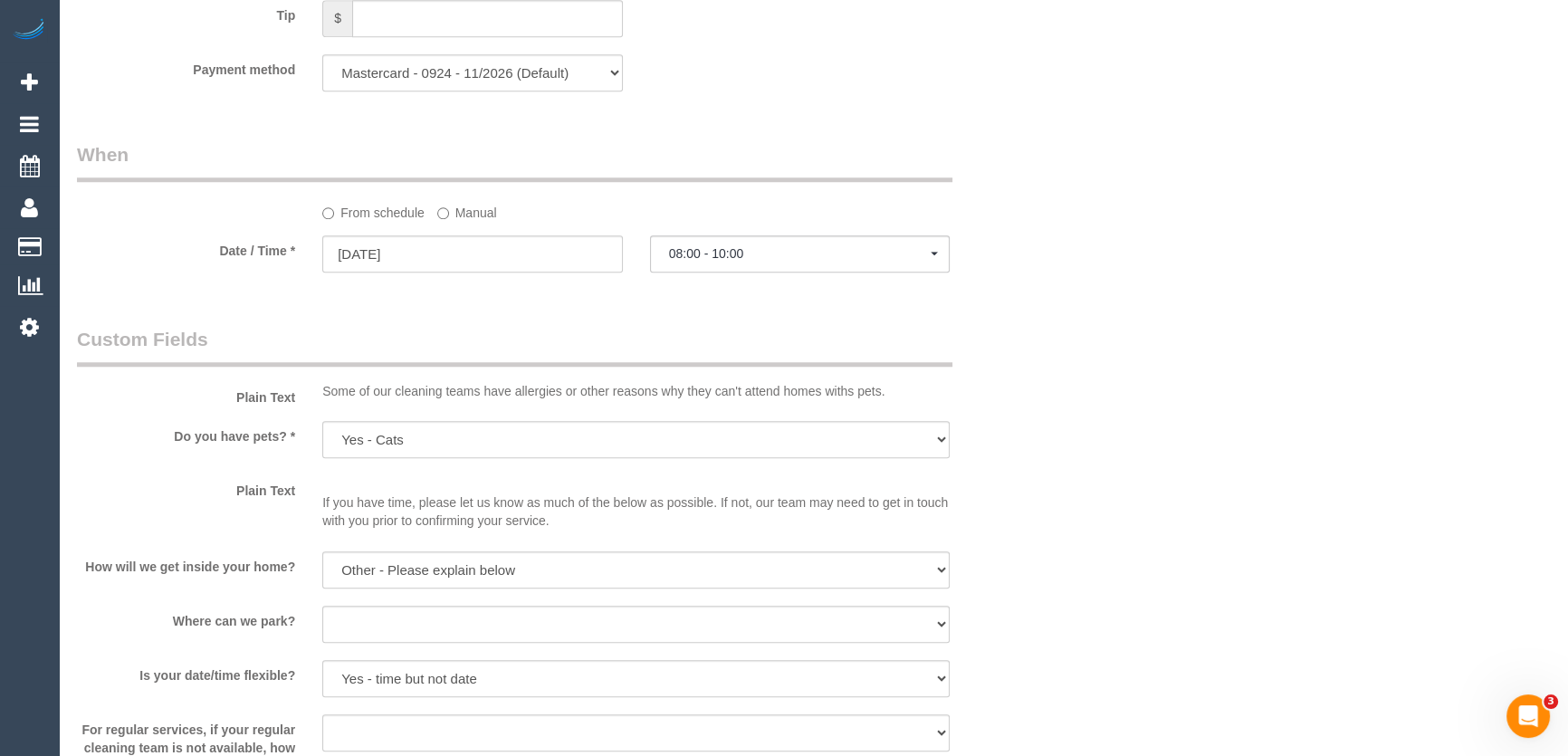
select select "spot22"
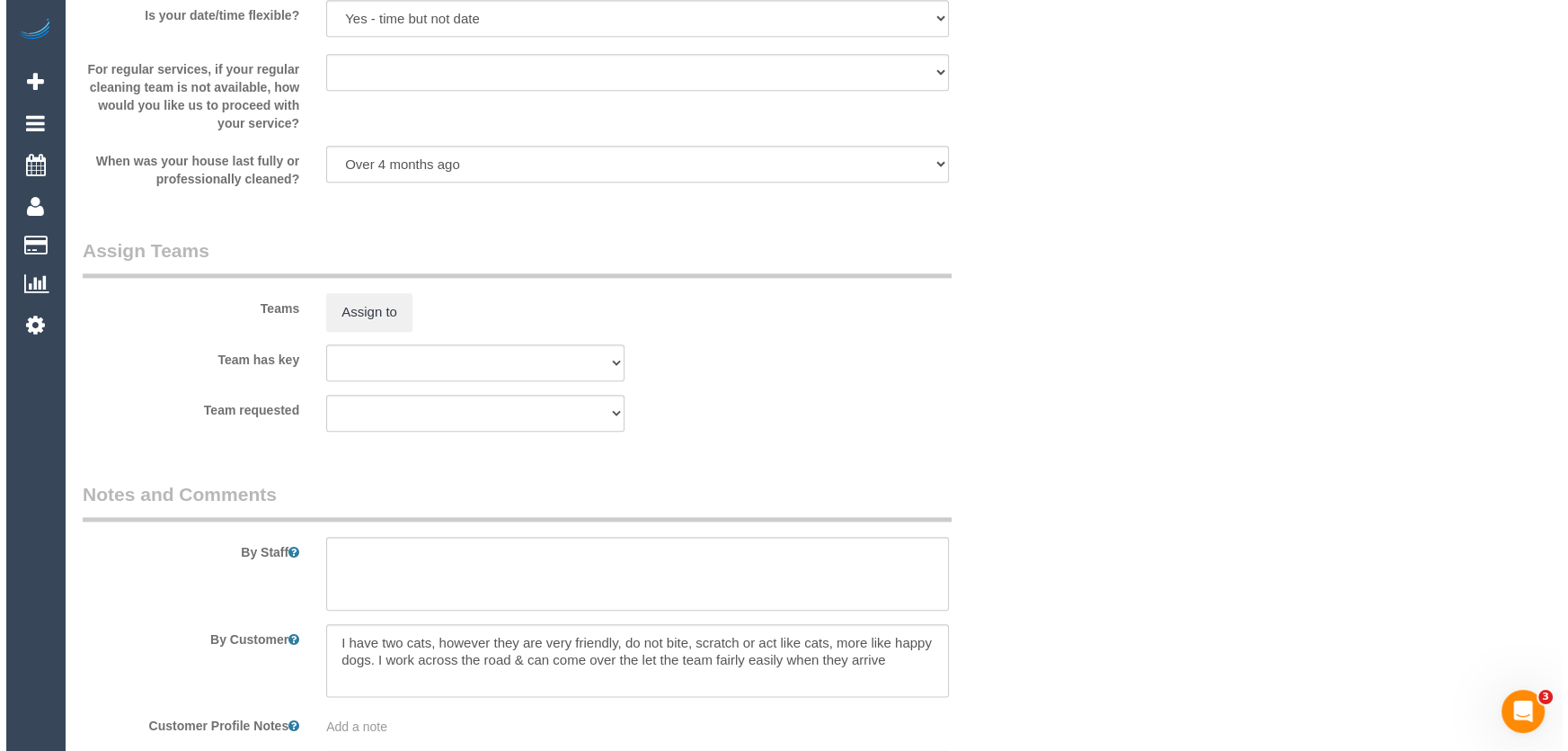
scroll to position [2616, 0]
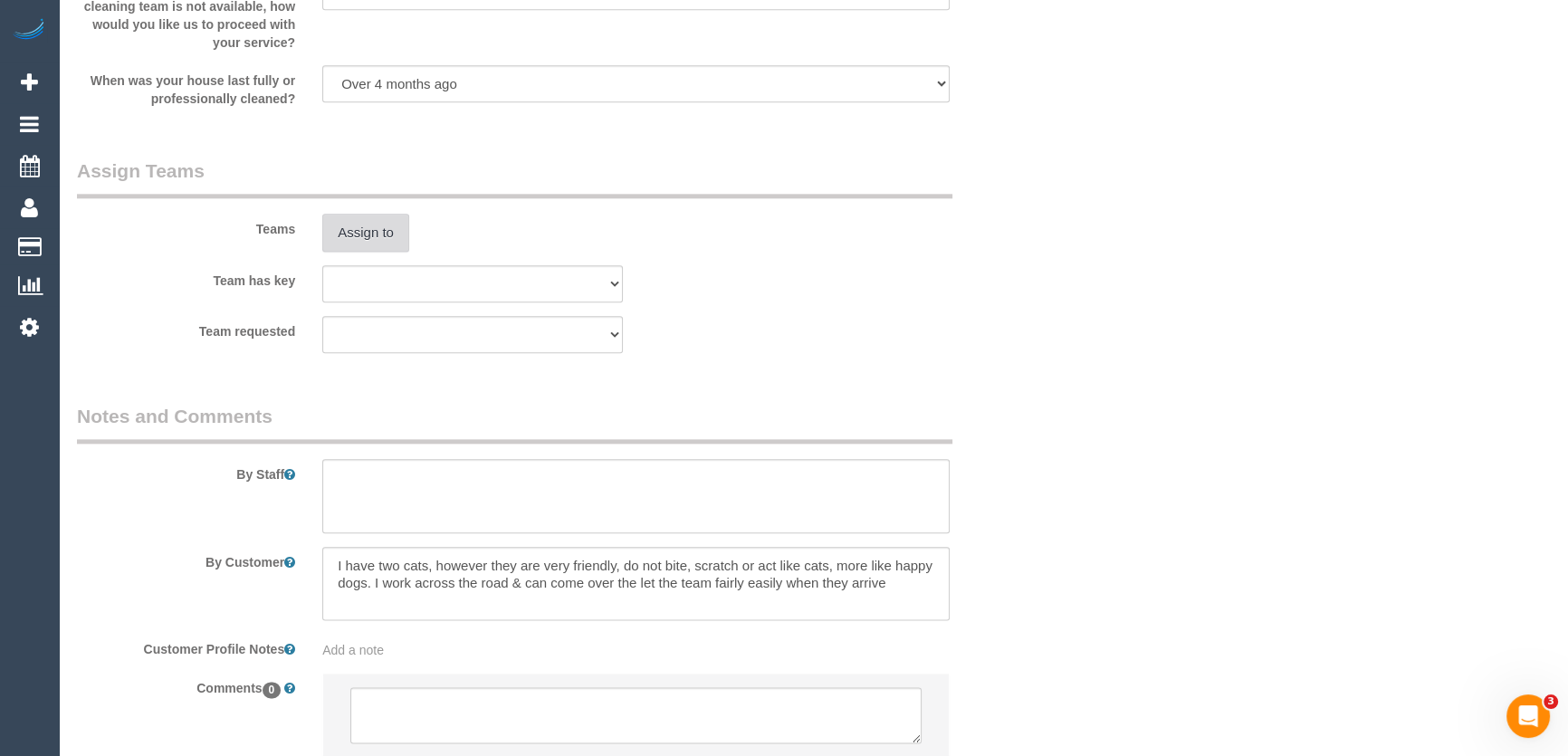
click at [369, 217] on button "Assign to" at bounding box center [366, 232] width 87 height 38
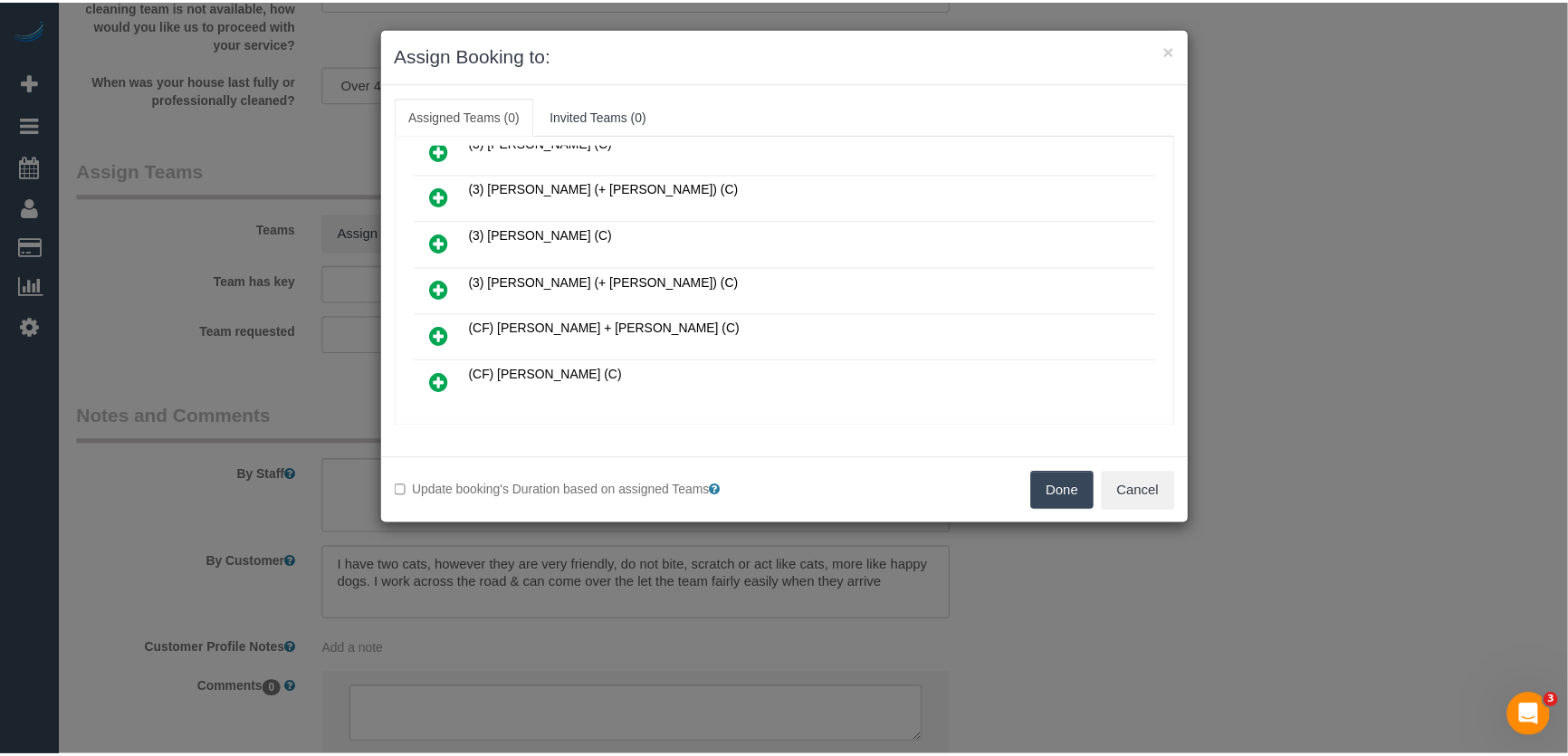
scroll to position [540, 0]
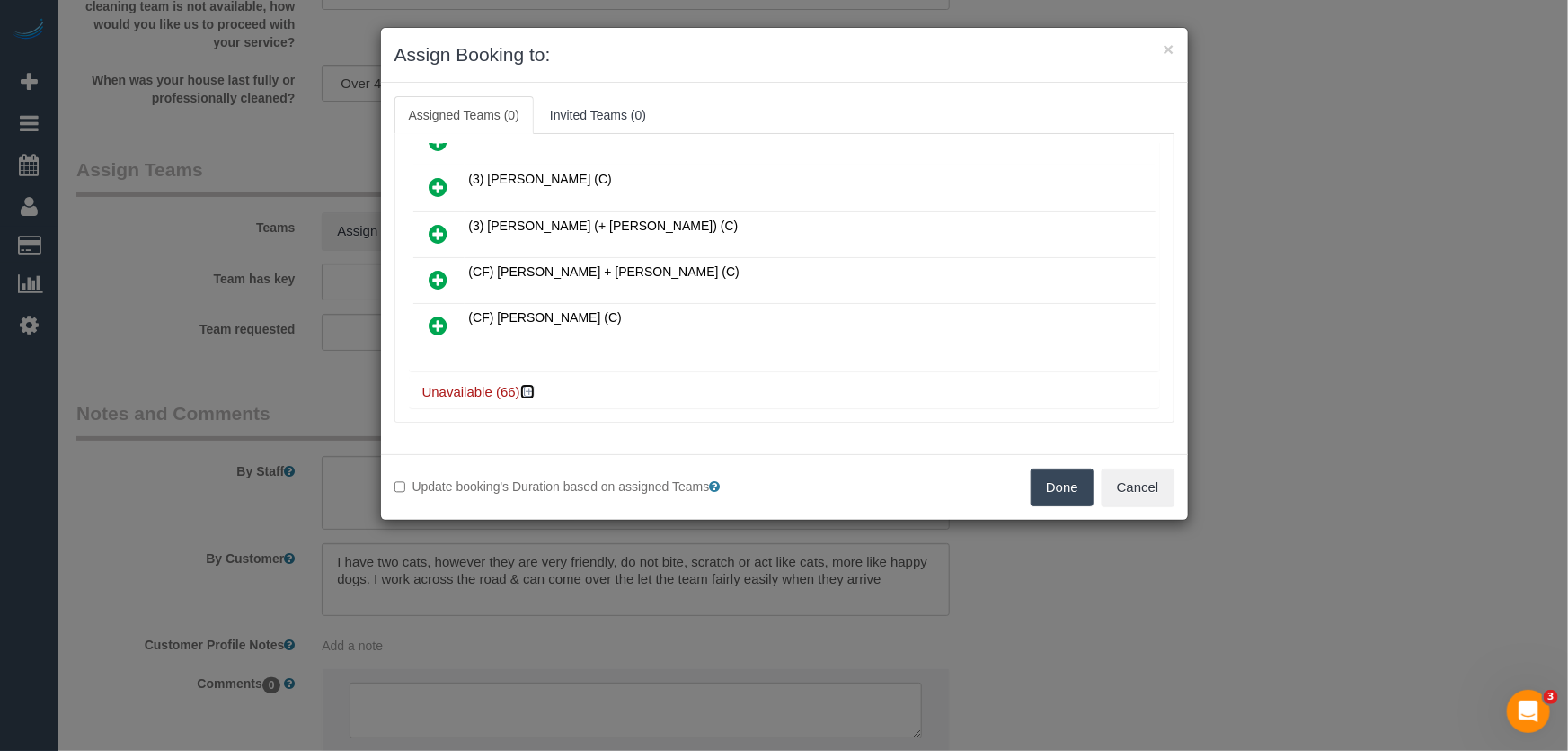
click at [530, 385] on icon at bounding box center [529, 391] width 11 height 13
click at [1138, 479] on button "Cancel" at bounding box center [1138, 487] width 73 height 37
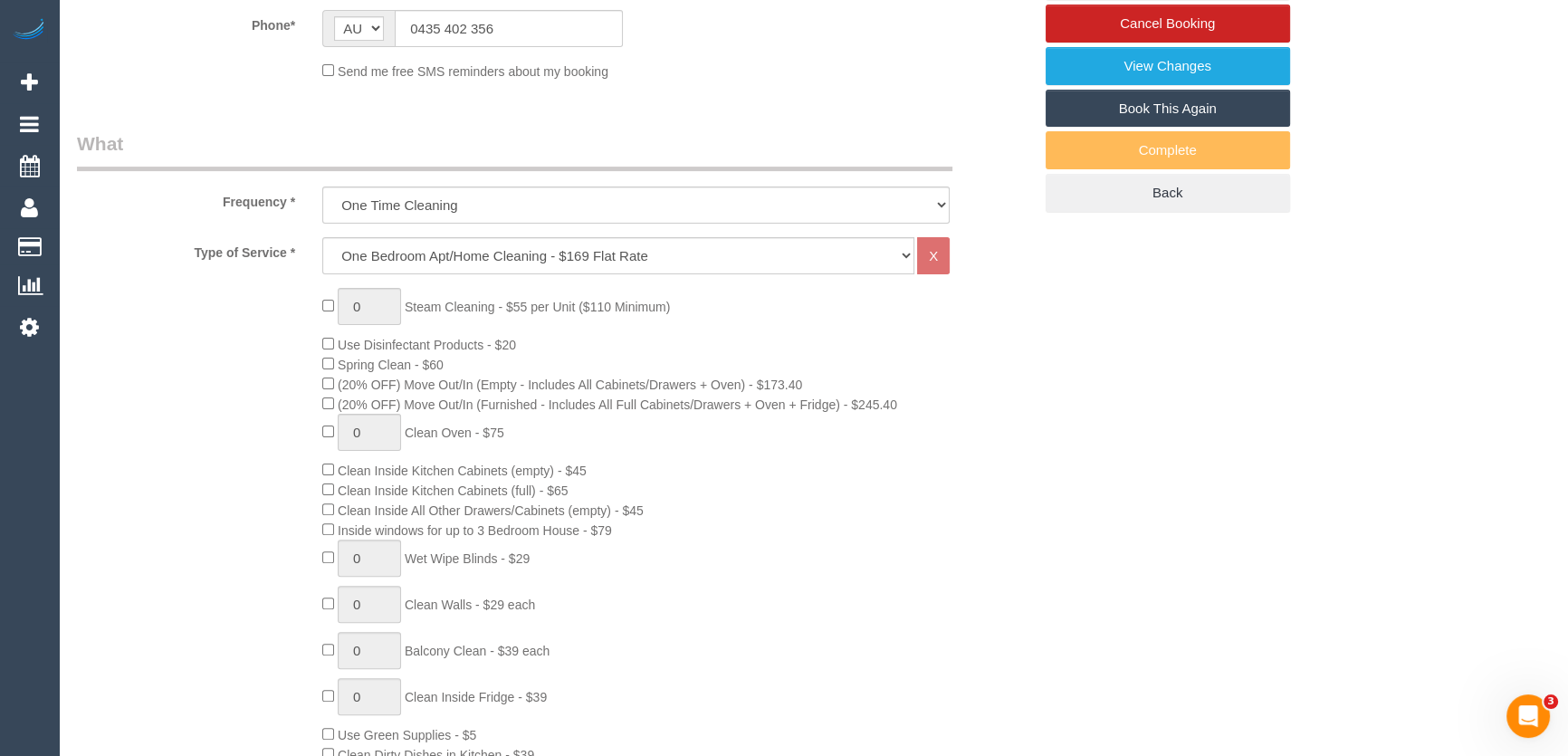
scroll to position [164, 0]
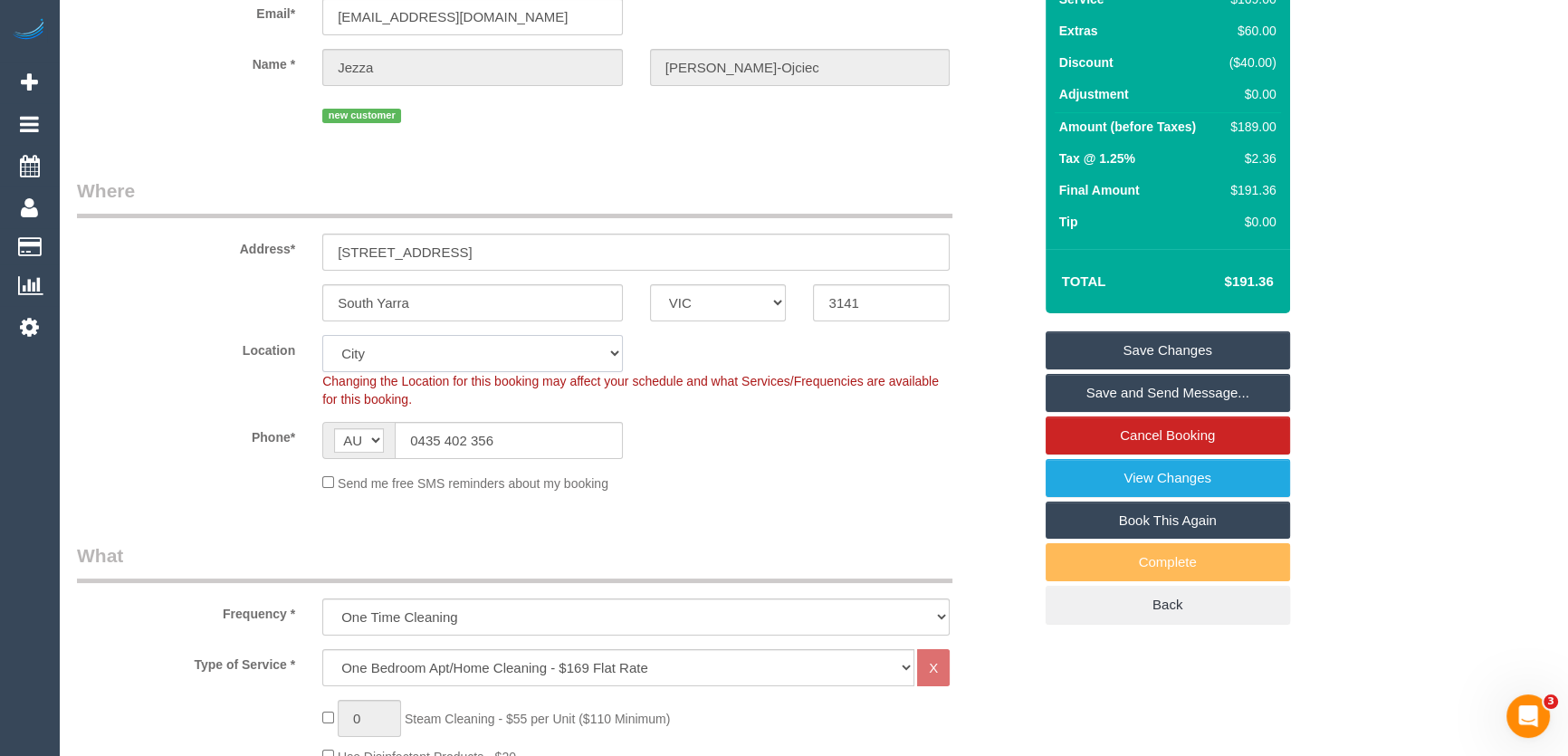
click at [393, 335] on select "Office [GEOGRAPHIC_DATA] (North) East (South) [GEOGRAPHIC_DATA] (East) [GEOGRAP…" at bounding box center [473, 353] width 301 height 38
select select "50"
click at [323, 335] on select "Office [GEOGRAPHIC_DATA] (North) East (South) [GEOGRAPHIC_DATA] (East) [GEOGRAP…" at bounding box center [473, 353] width 301 height 38
click at [200, 446] on sui-booking-location "Location [GEOGRAPHIC_DATA] (North) East (South) [GEOGRAPHIC_DATA] (East) [GEOGR…" at bounding box center [554, 414] width 954 height 158
select select "object:3452"
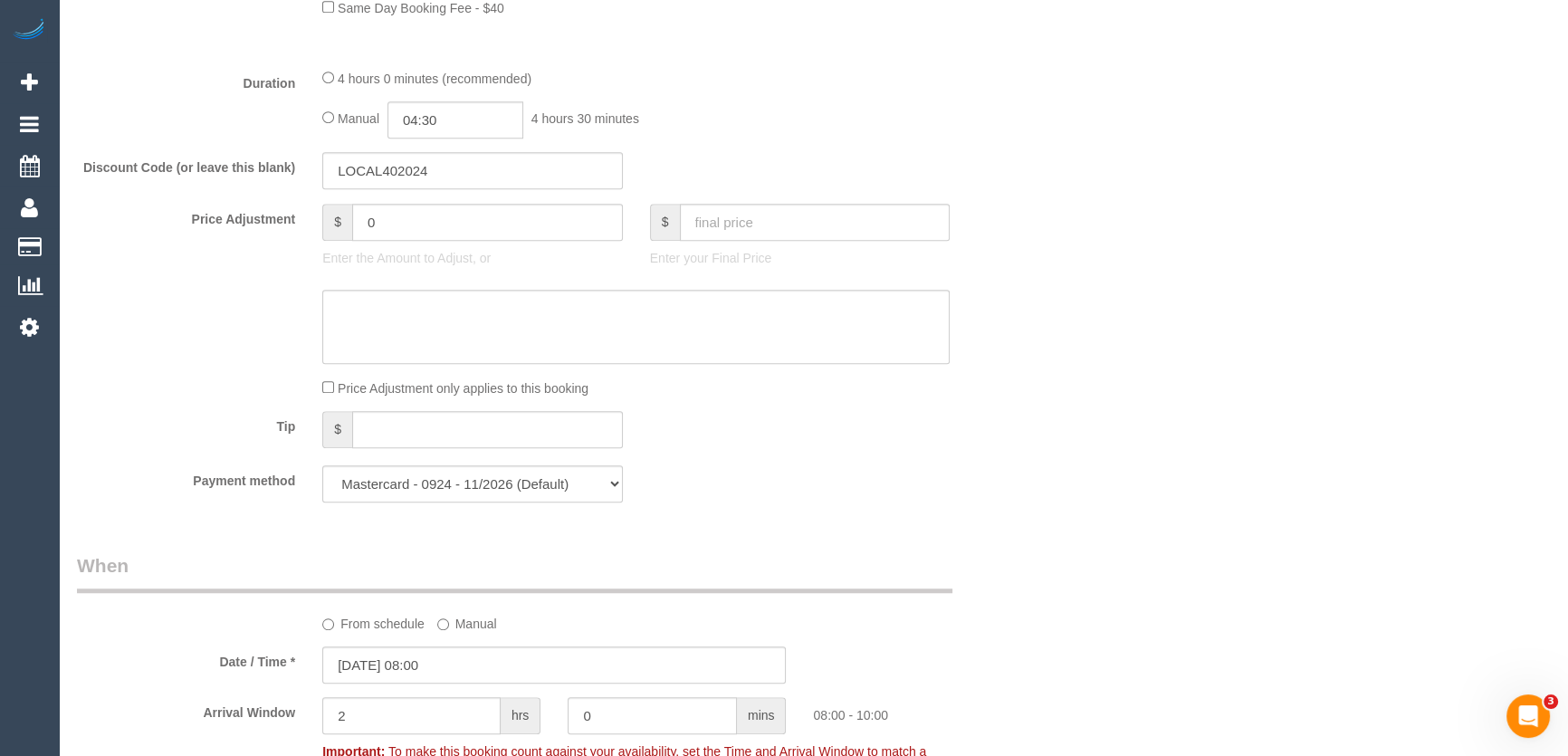
scroll to position [1670, 0]
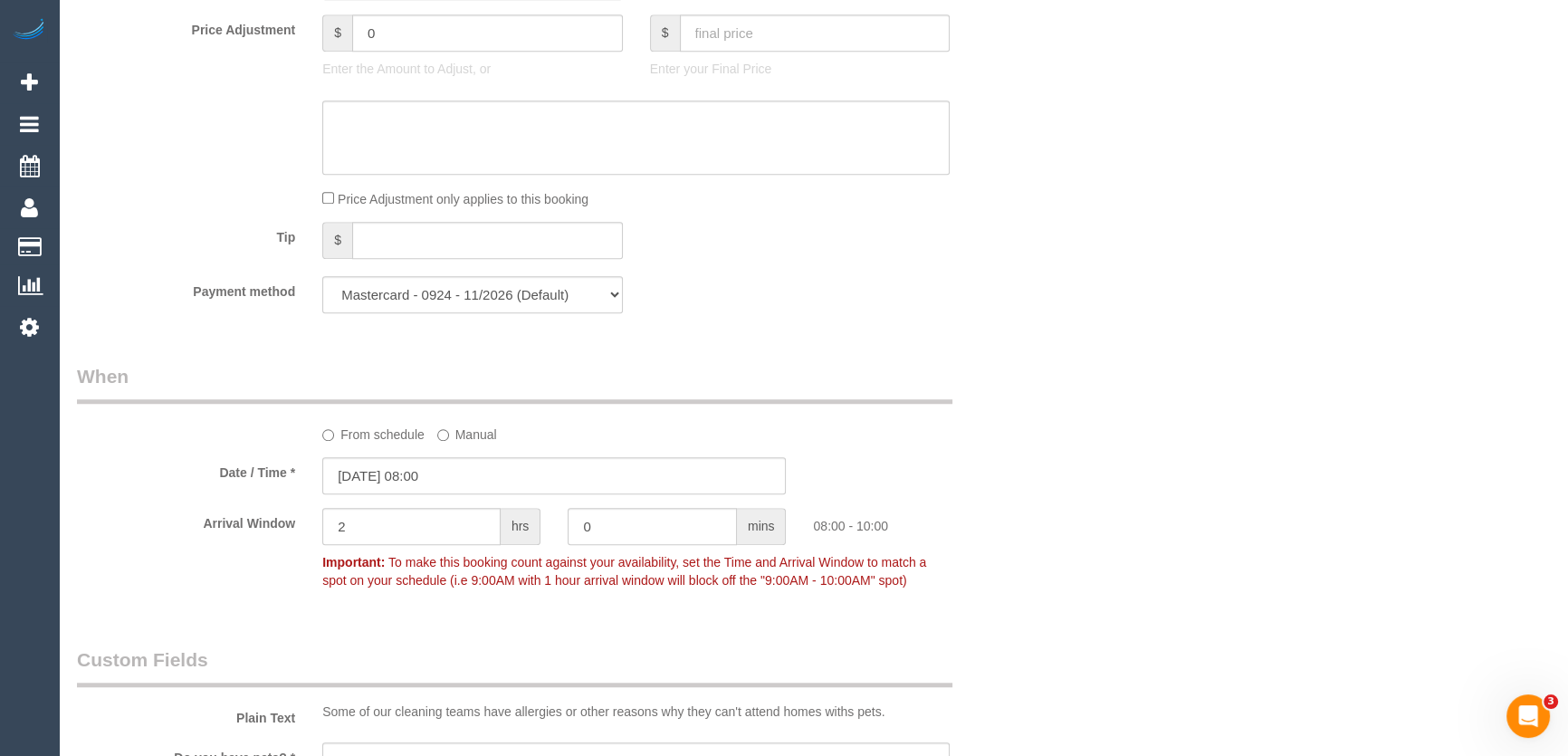
click at [384, 475] on div "Who Email* [EMAIL_ADDRESS][DOMAIN_NAME] Name * [GEOGRAPHIC_DATA] [PERSON_NAME]-…" at bounding box center [555, 152] width 982 height 3470
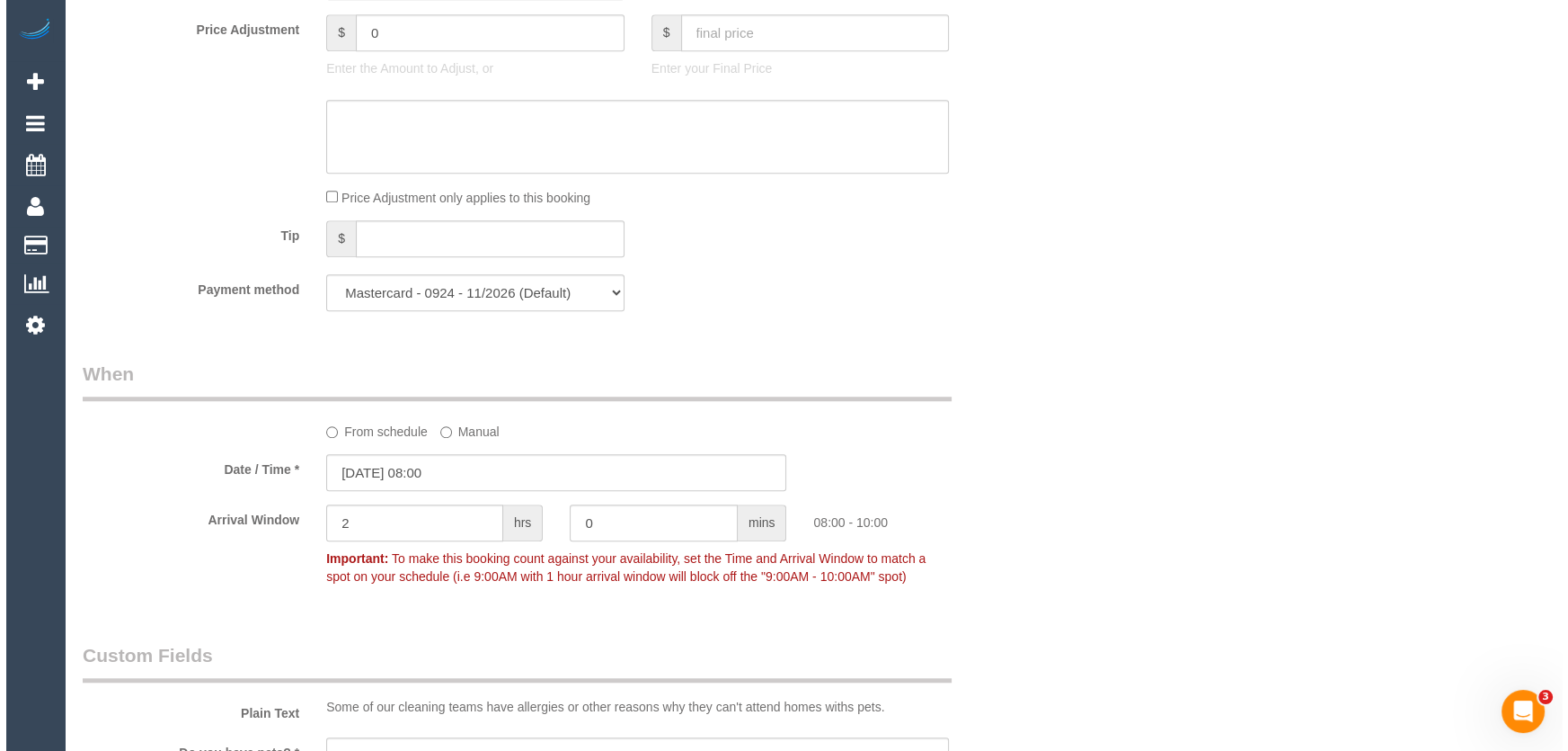
scroll to position [2452, 0]
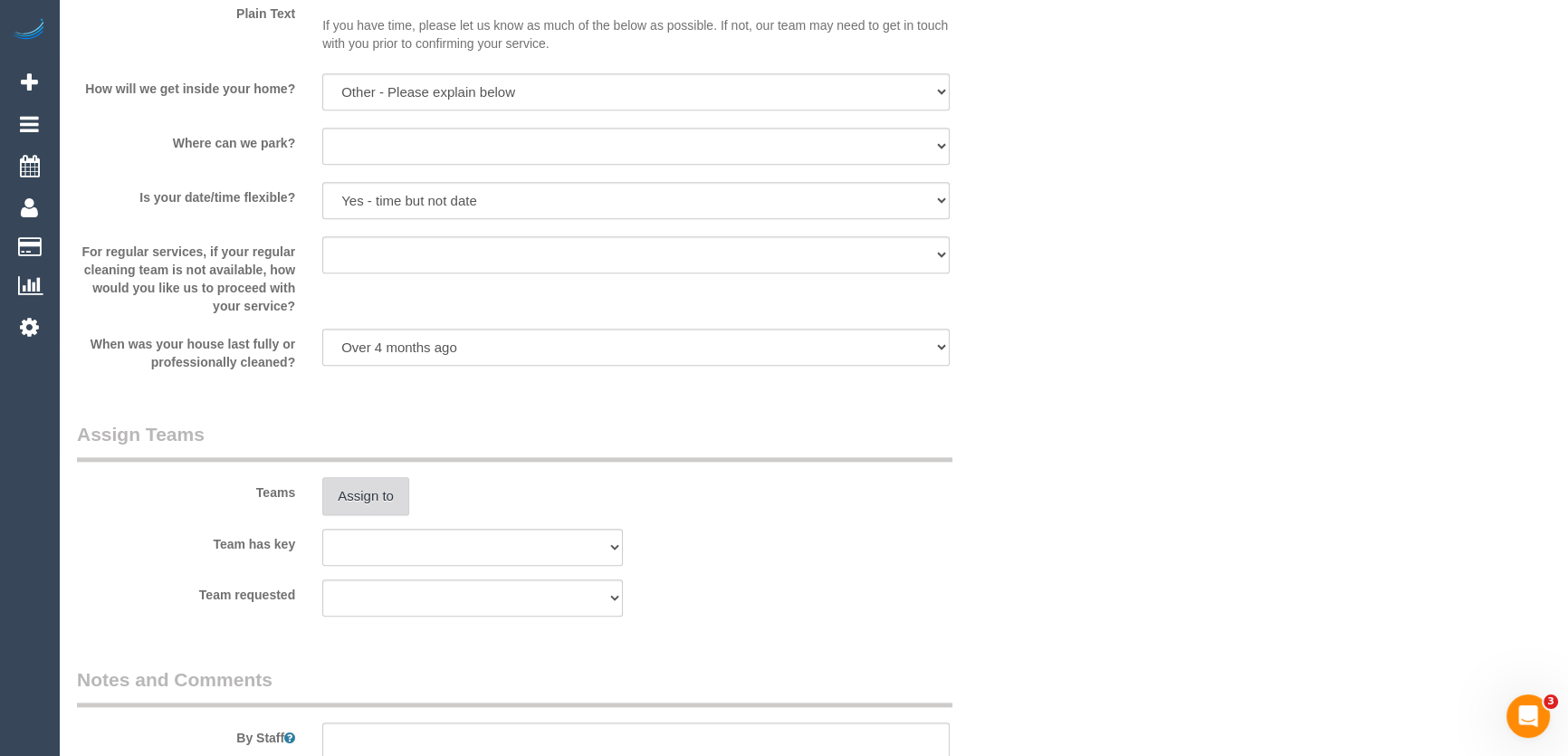
click at [326, 481] on button "Assign to" at bounding box center [366, 495] width 87 height 38
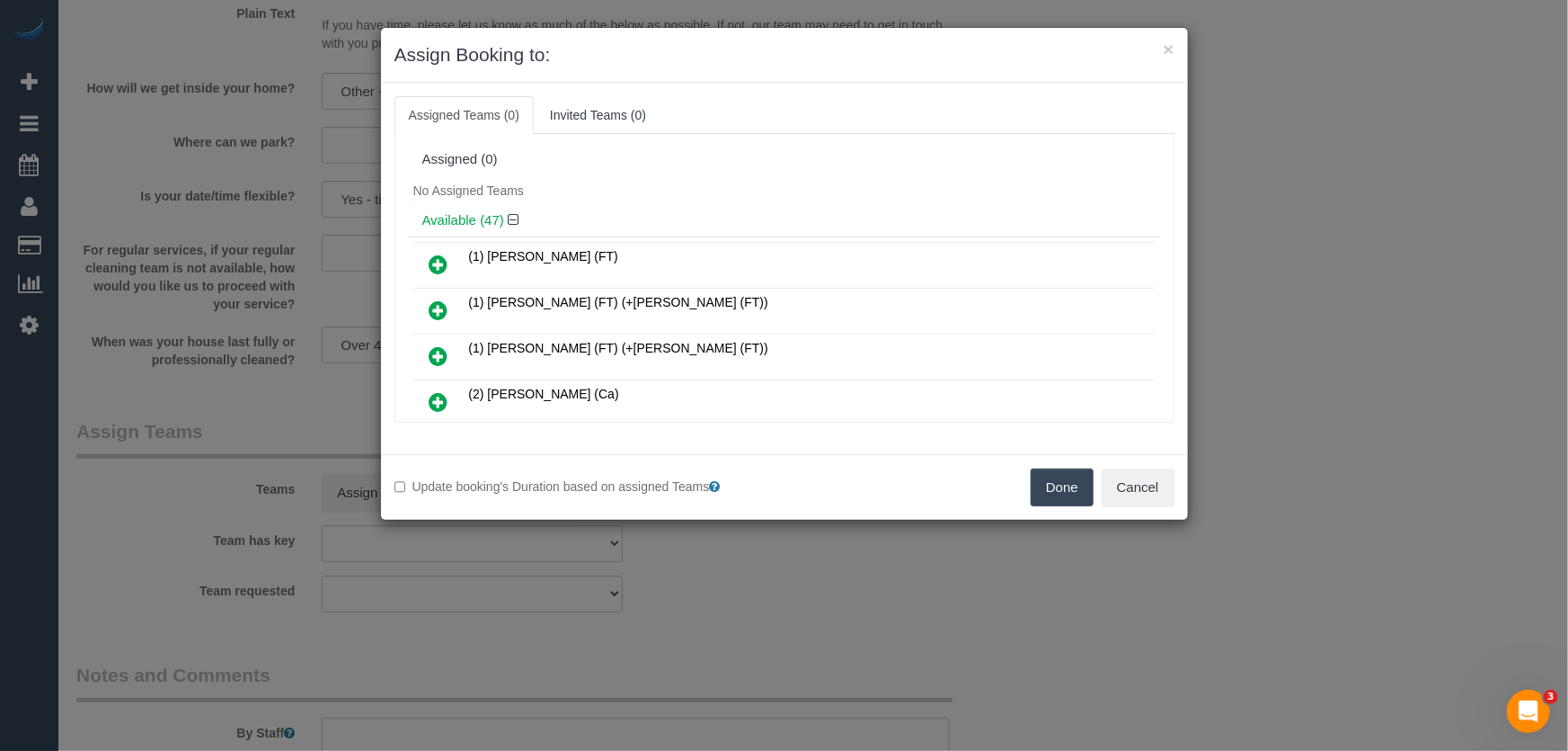
scroll to position [7893, 0]
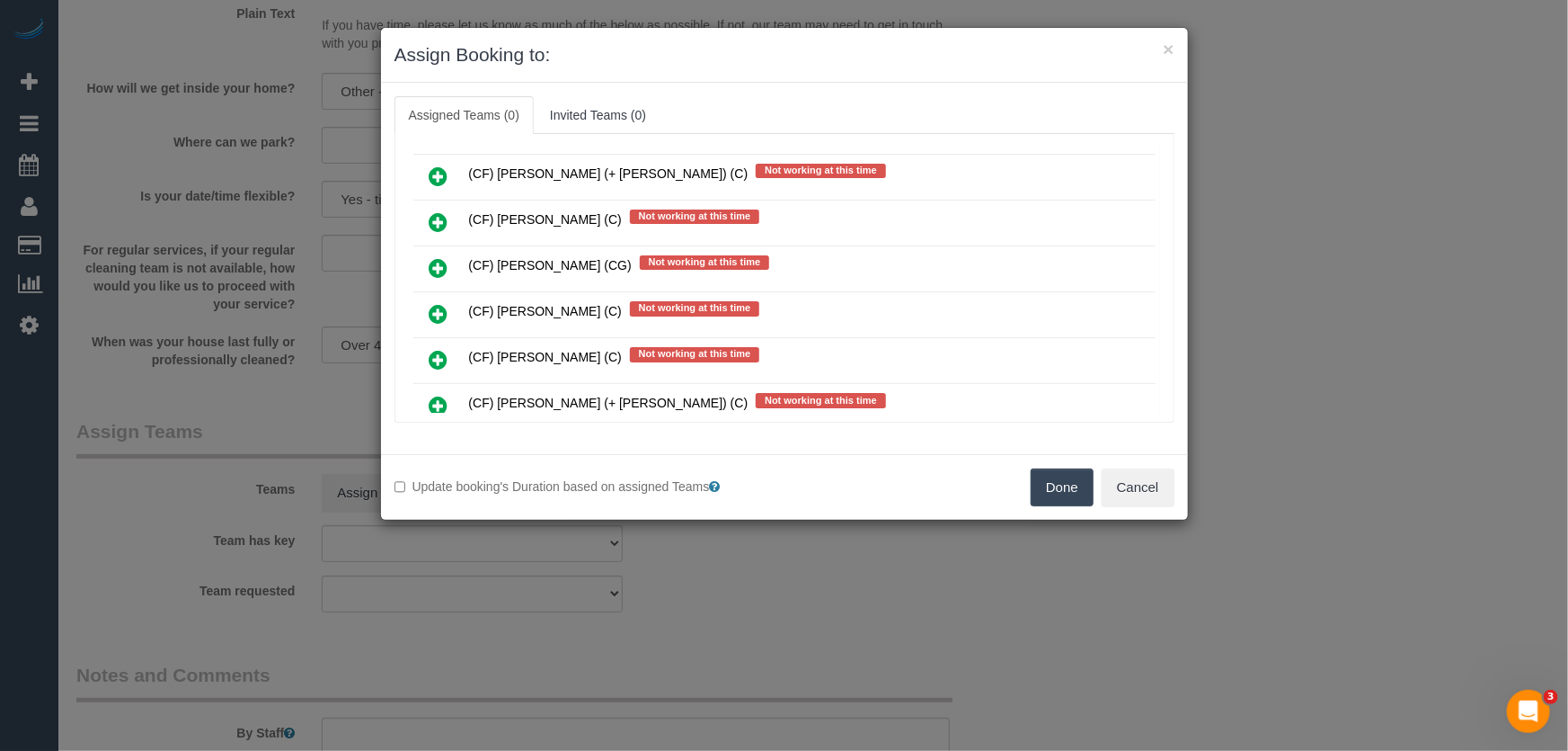
click at [438, 440] on icon at bounding box center [439, 451] width 19 height 22
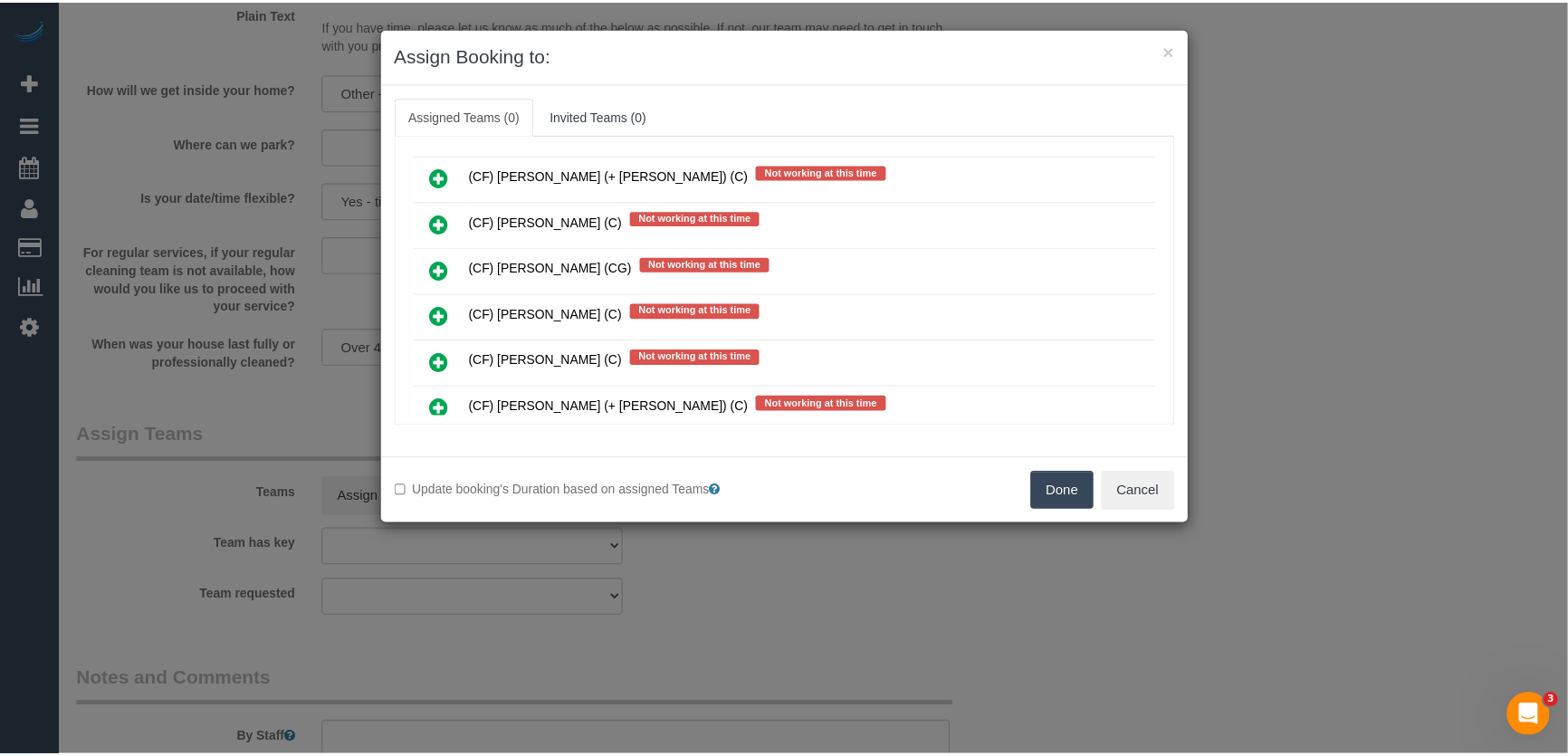
scroll to position [7988, 0]
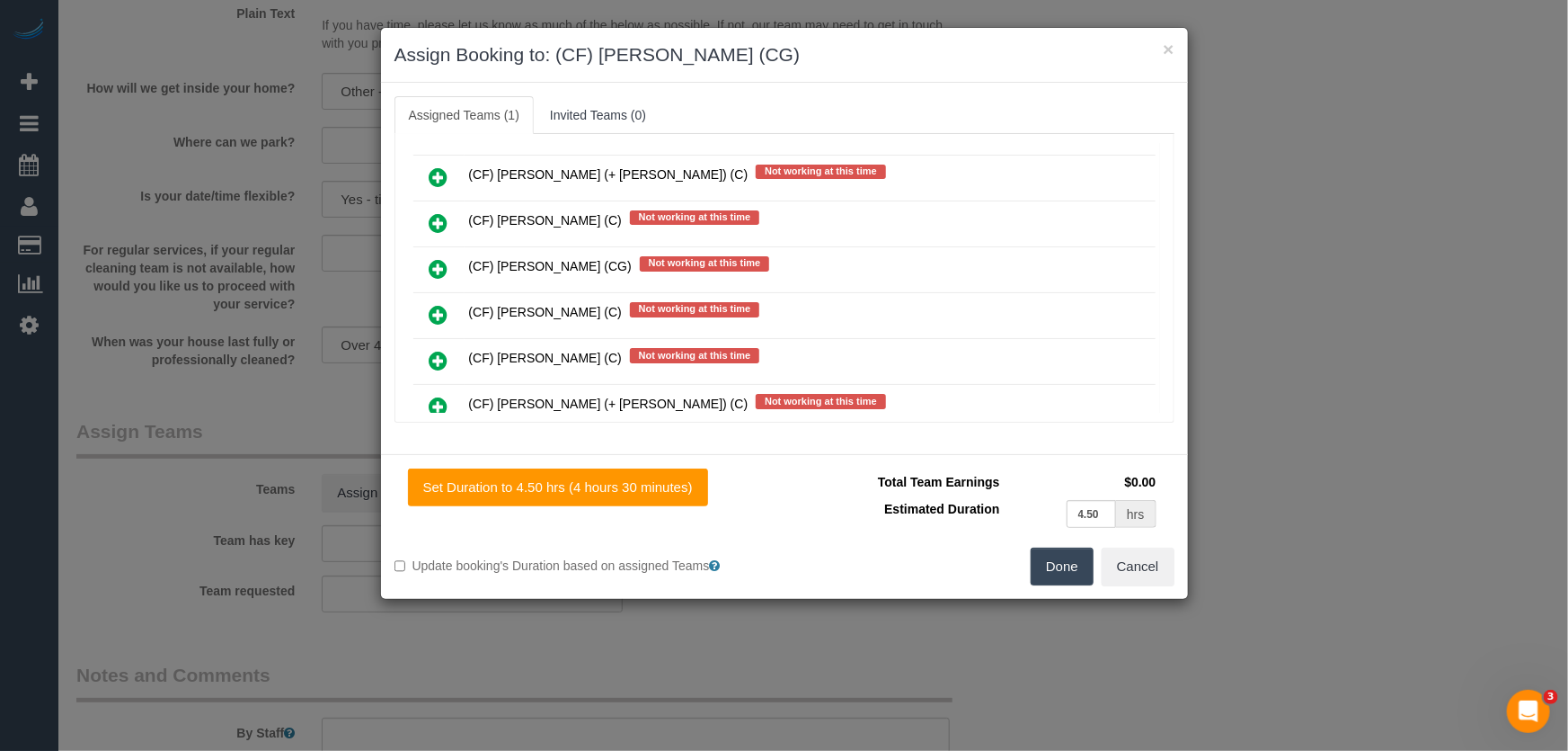
click at [1066, 580] on button "Done" at bounding box center [1062, 565] width 63 height 37
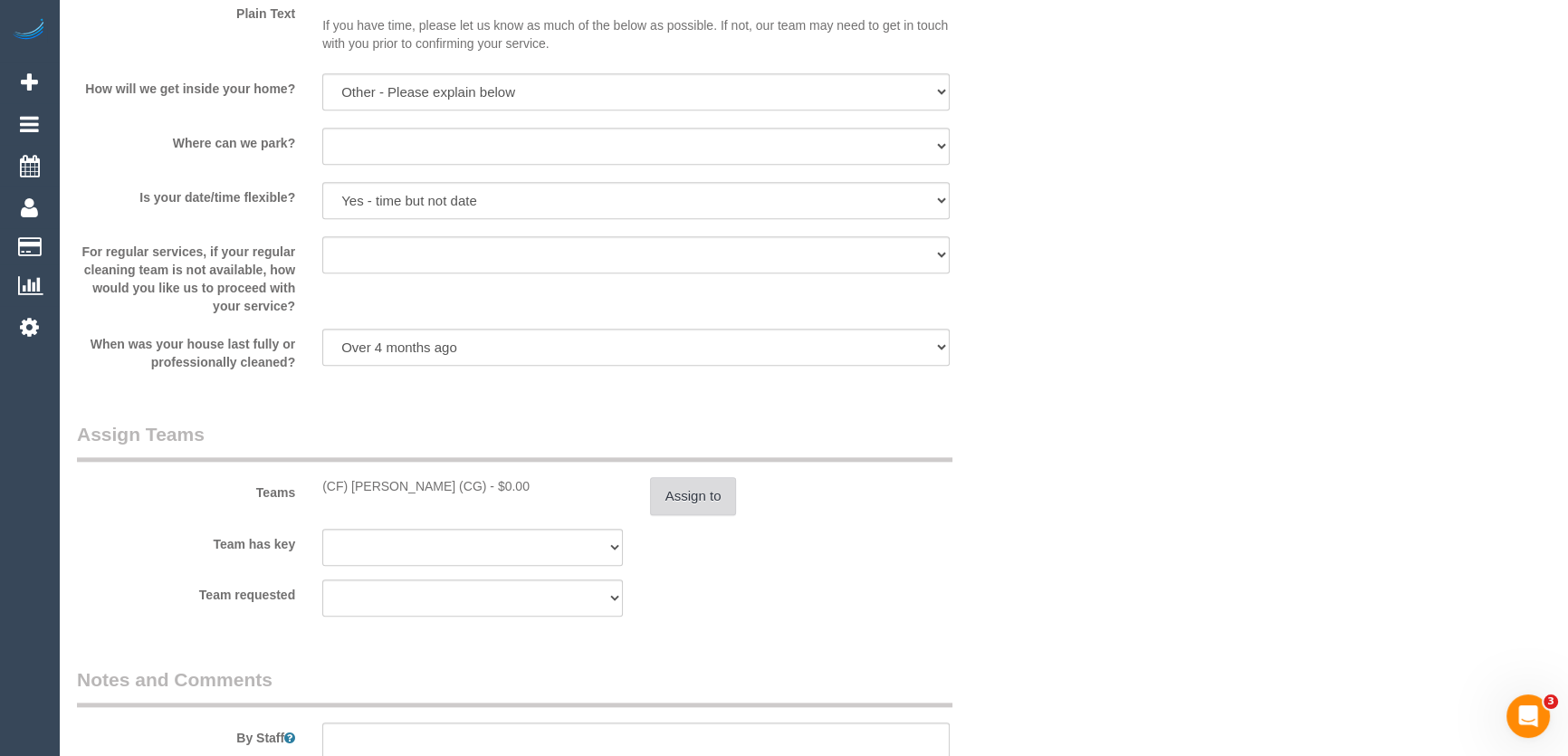
click at [695, 481] on button "Assign to" at bounding box center [693, 495] width 87 height 38
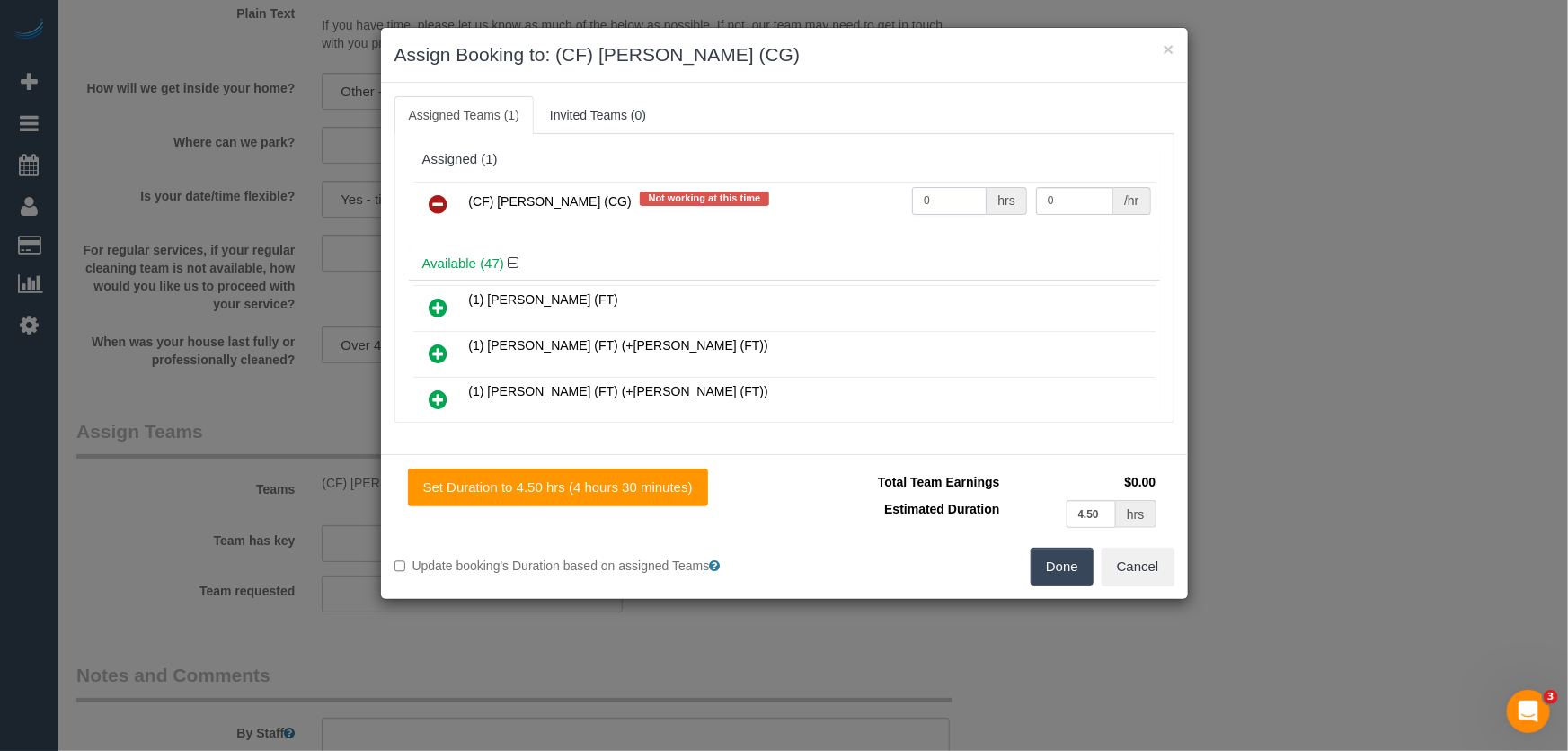
click at [963, 192] on input "0" at bounding box center [949, 200] width 75 height 28
type input "1"
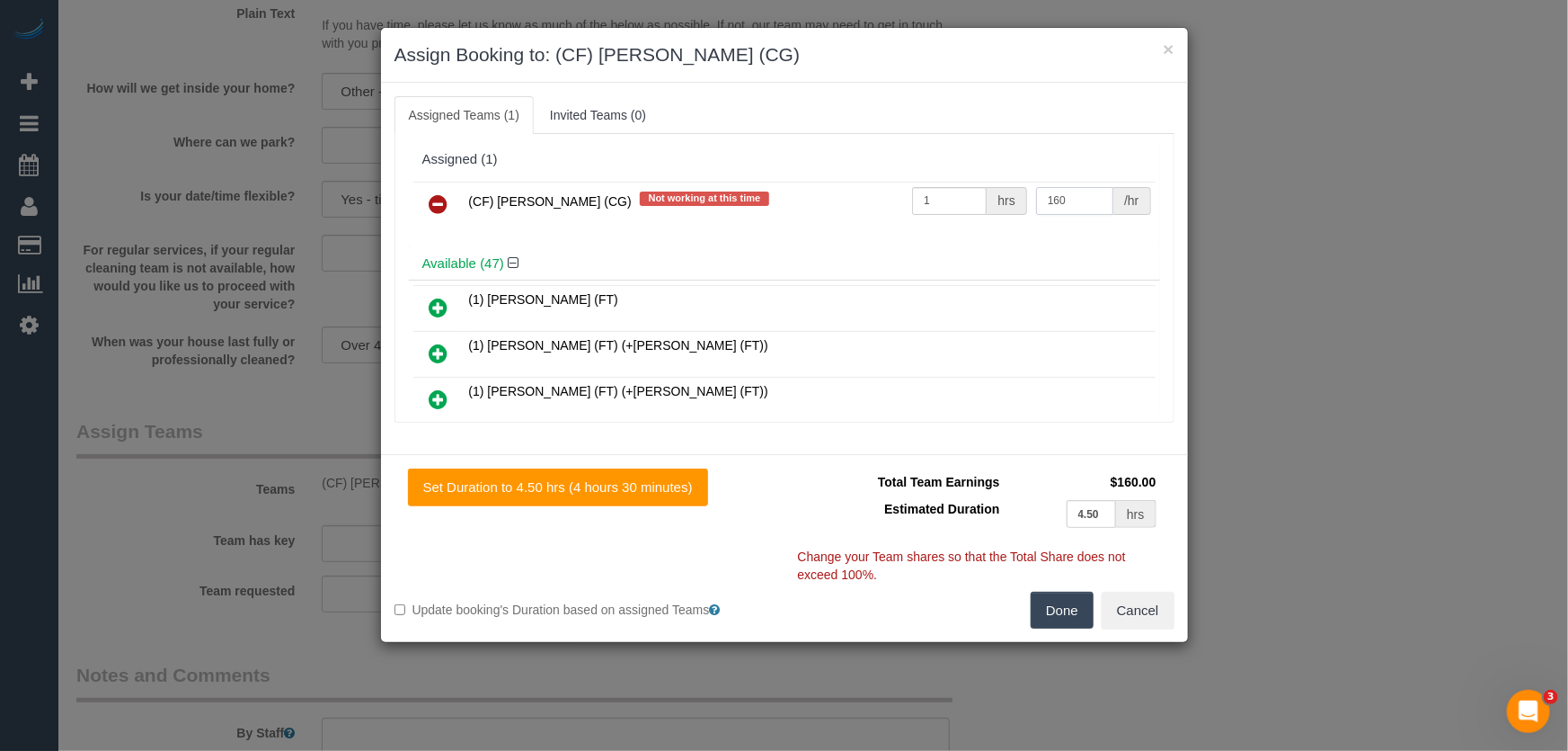
type input "160"
click at [1073, 616] on button "Done" at bounding box center [1062, 609] width 63 height 37
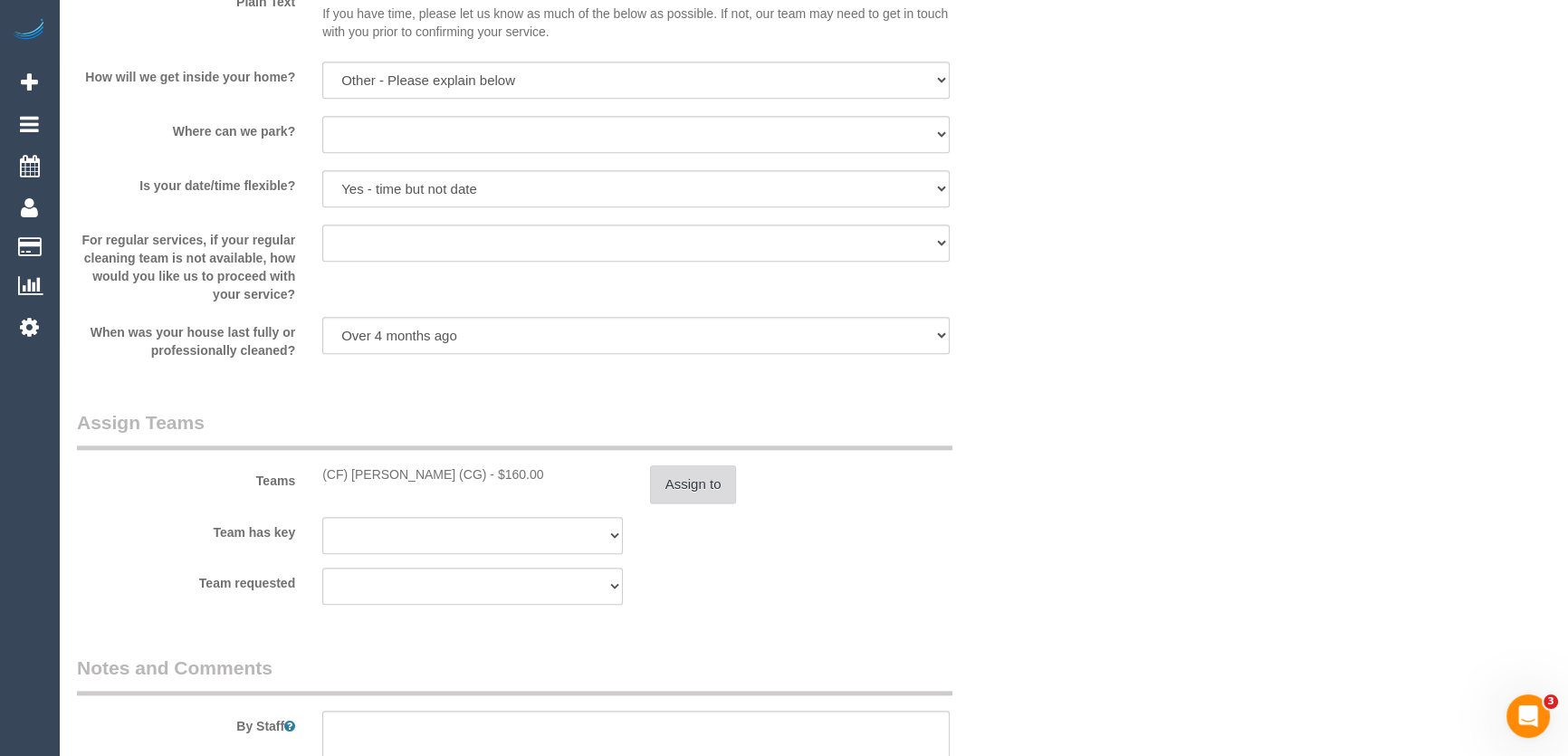
scroll to position [2633, 0]
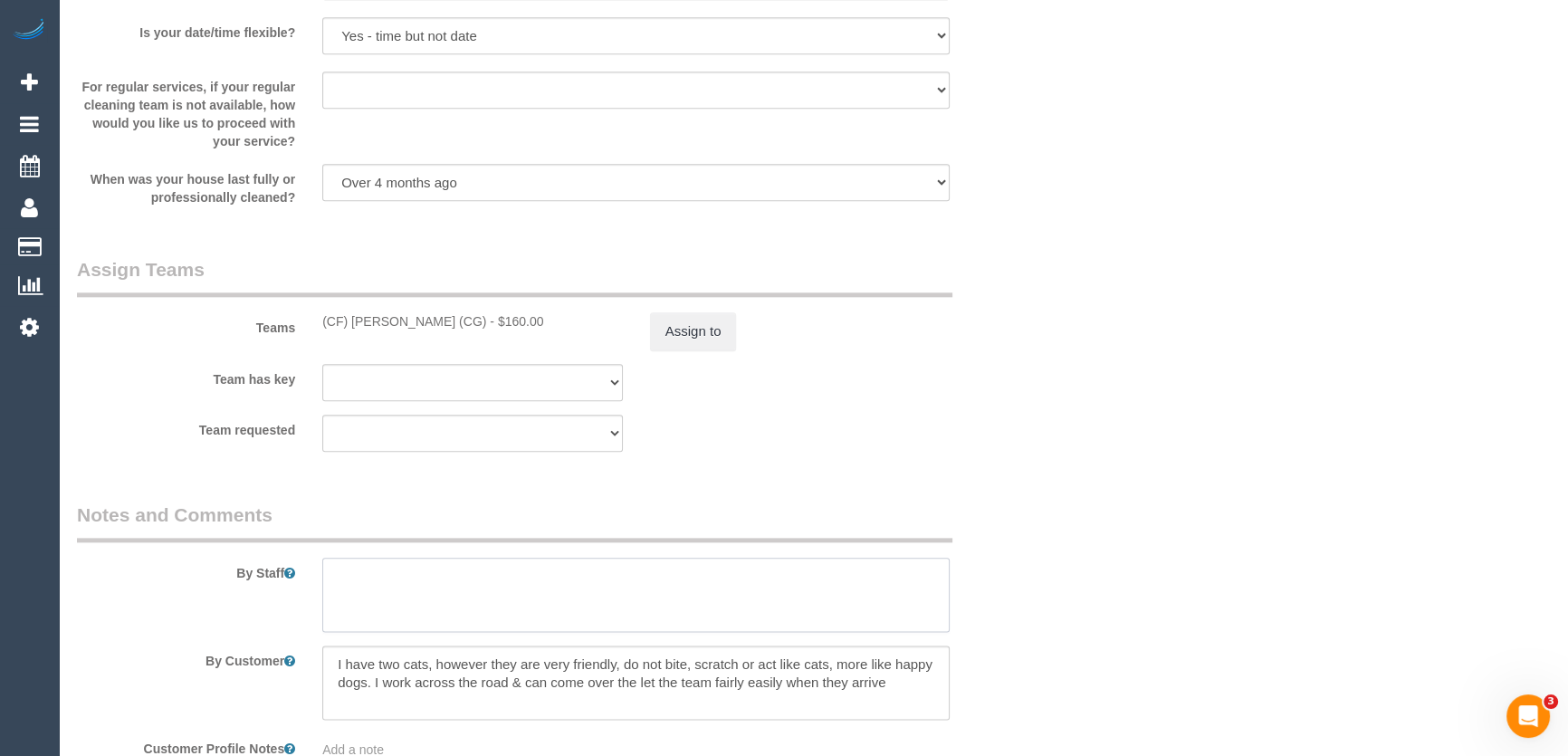
click at [610, 558] on textarea at bounding box center [636, 594] width 627 height 74
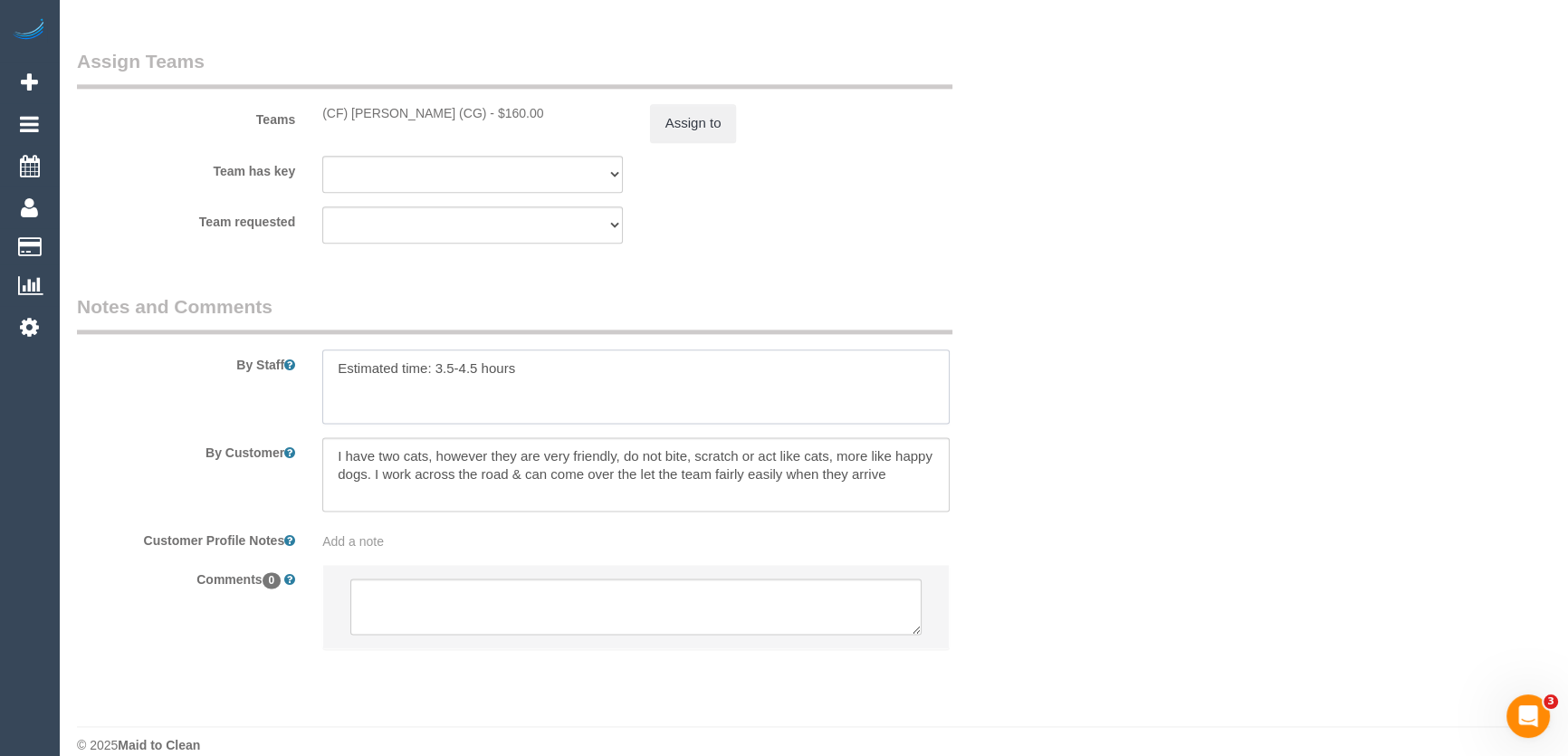
scroll to position [2844, 0]
type textarea "Estimated time: 3.5-4.5 hours"
click at [666, 576] on textarea at bounding box center [636, 604] width 571 height 56
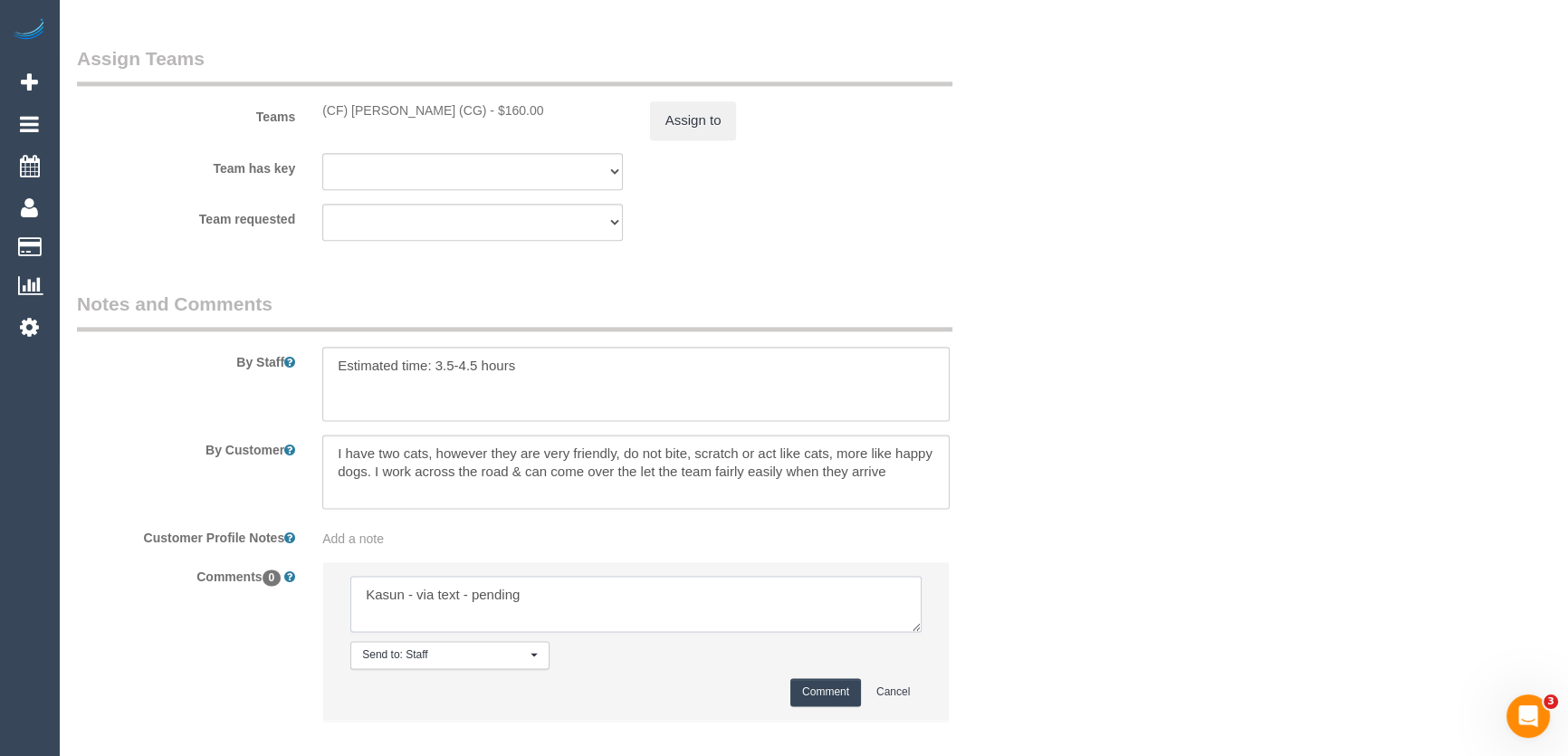
type textarea "Kasun - via text - pending"
click at [834, 678] on button "Comment" at bounding box center [824, 691] width 70 height 28
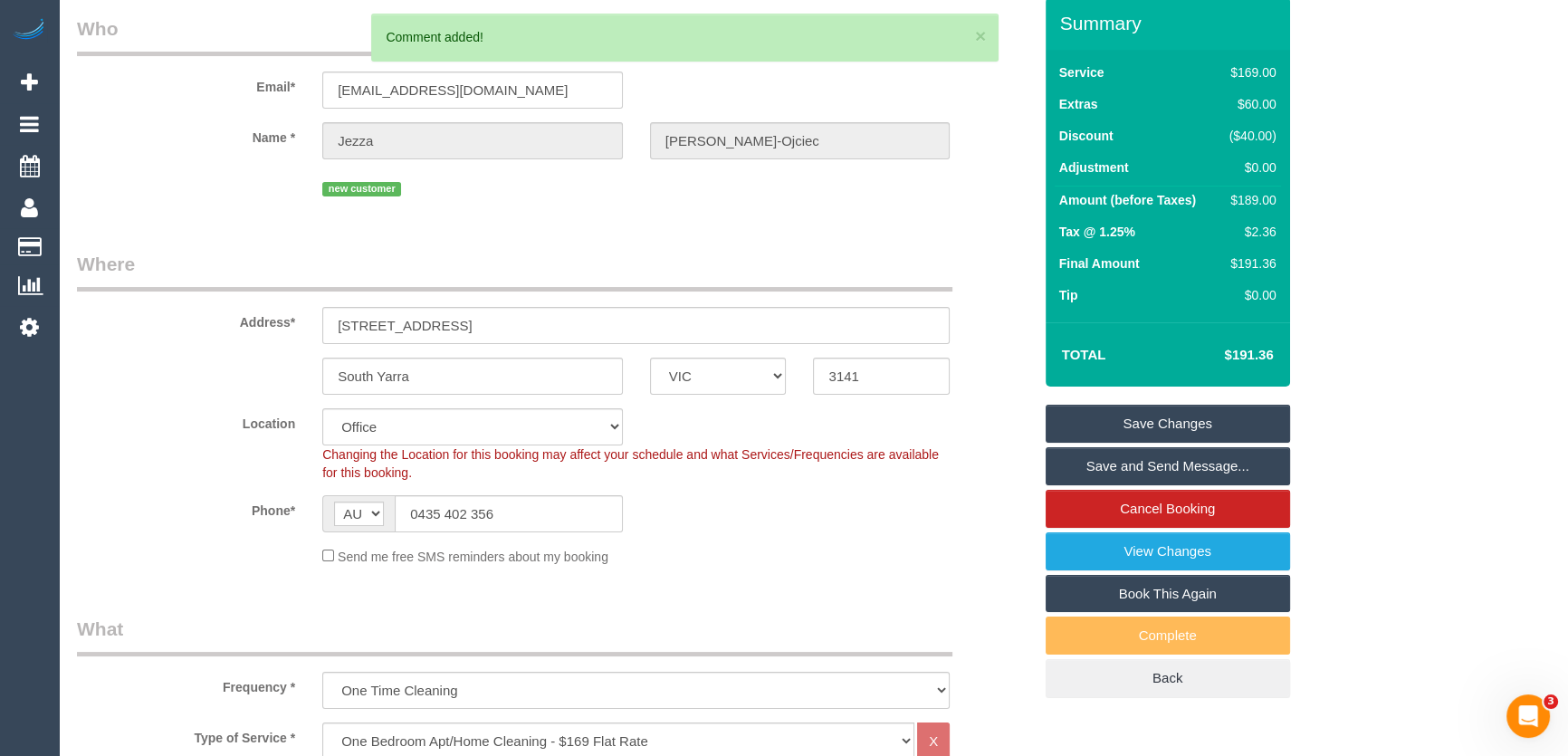
scroll to position [0, 0]
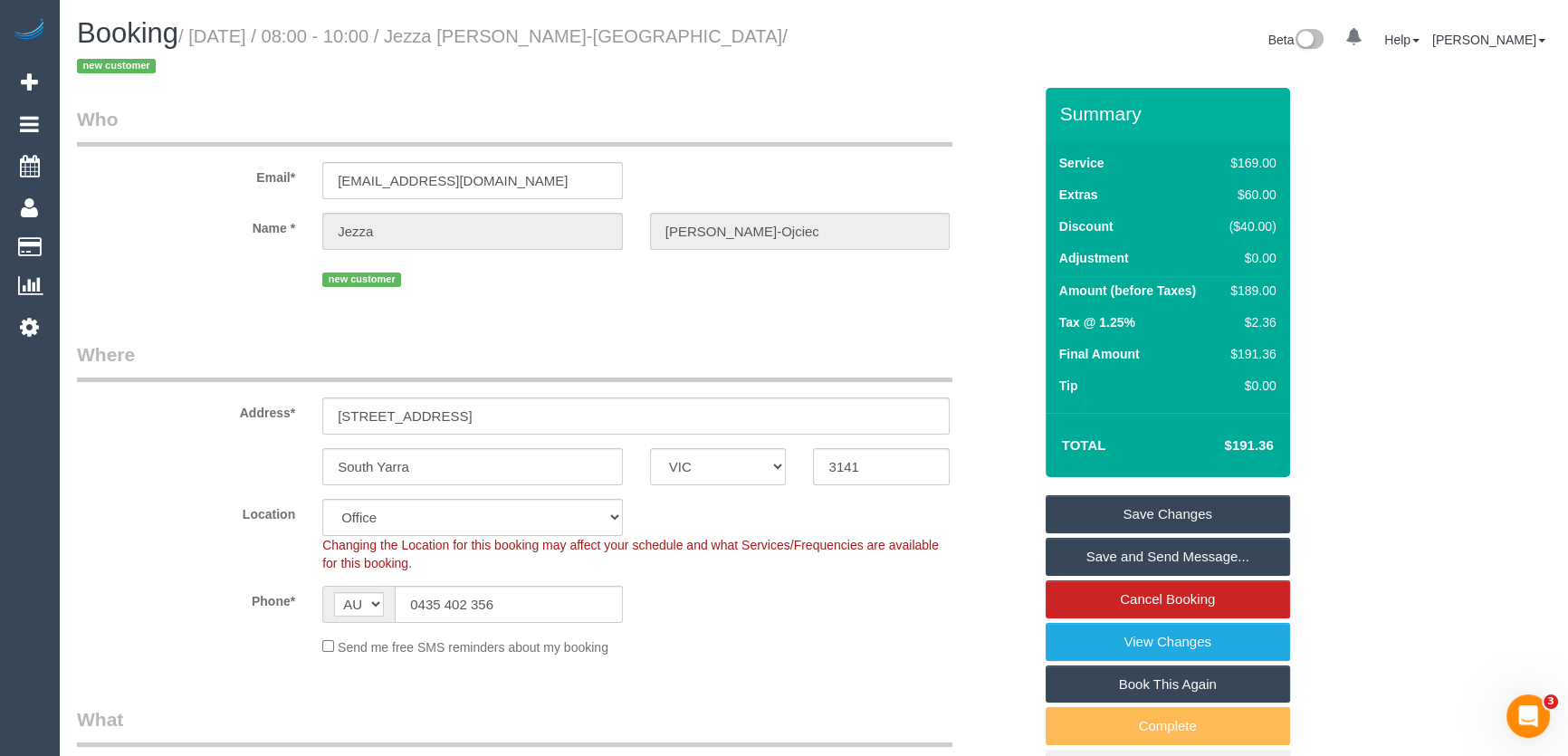
click at [510, 39] on small "/ September 09, 2025 / 08:00 - 10:00 / Jezza Krol-Ojciec / new customer" at bounding box center [432, 51] width 711 height 51
copy small "Jezza Krol-Ojciec"
click at [1128, 498] on link "Save Changes" at bounding box center [1167, 513] width 245 height 38
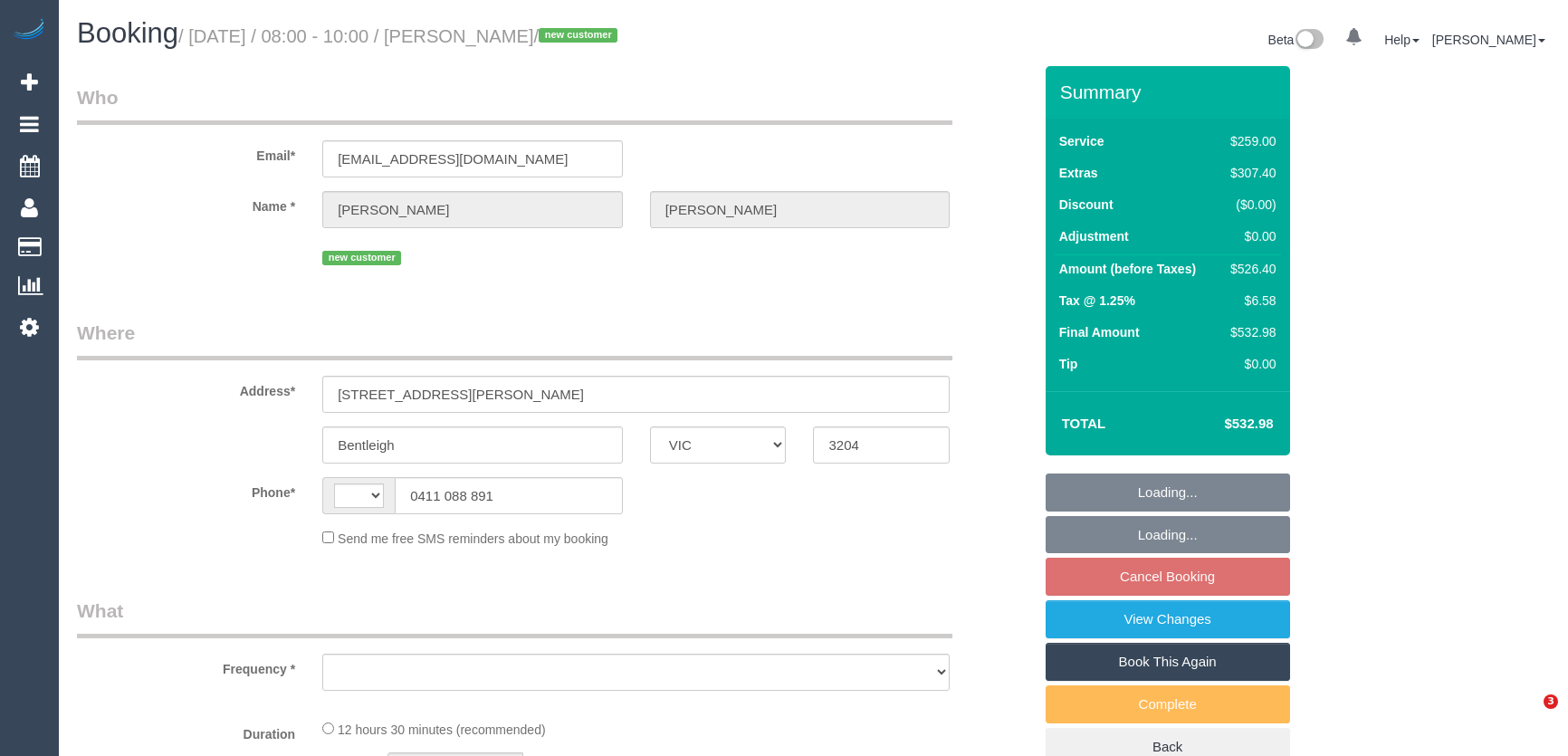
select select "VIC"
select select "string:AU"
select select "object:677"
select select "number:28"
select select "number:15"
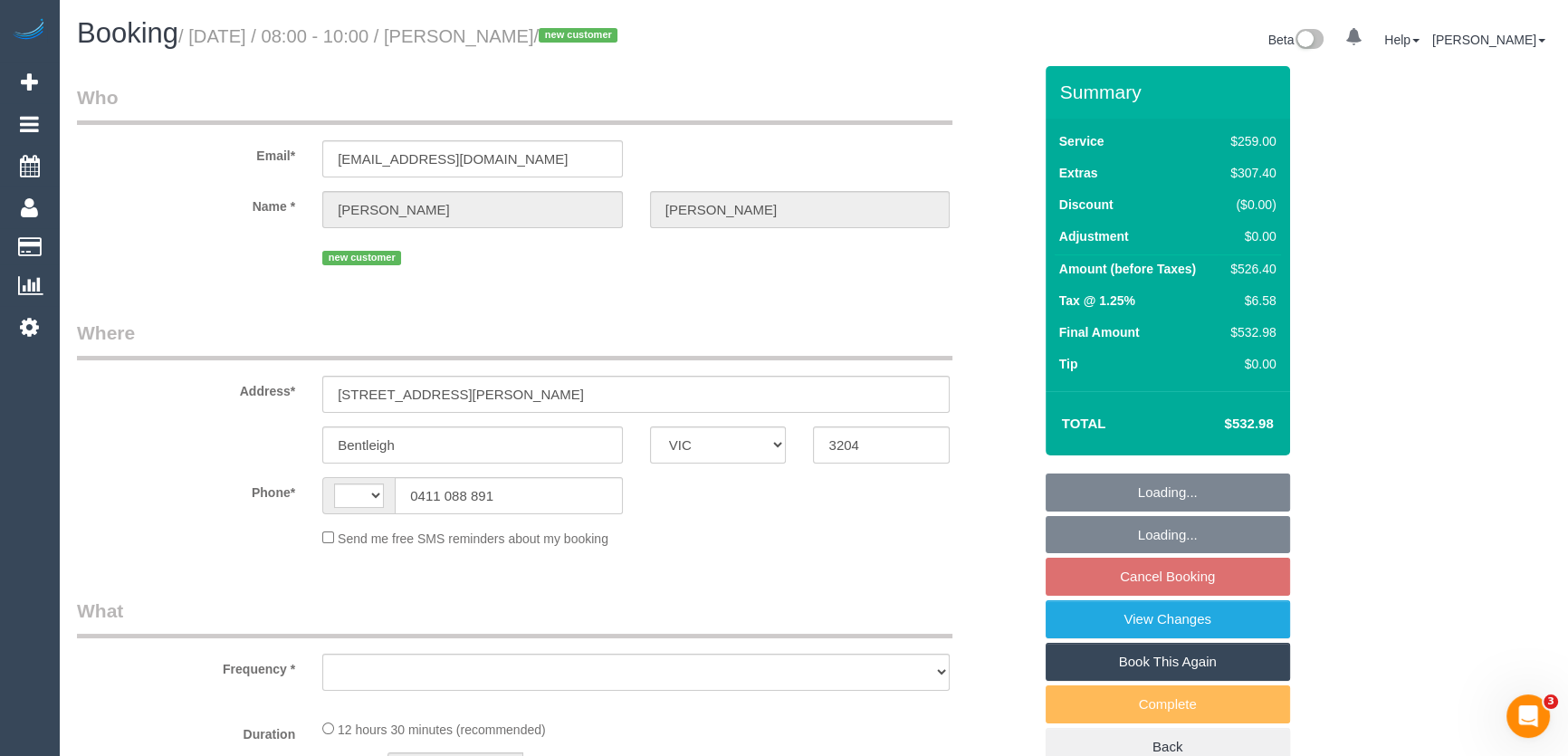
select select "number:18"
select select "number:24"
select select "number:33"
select select "number:13"
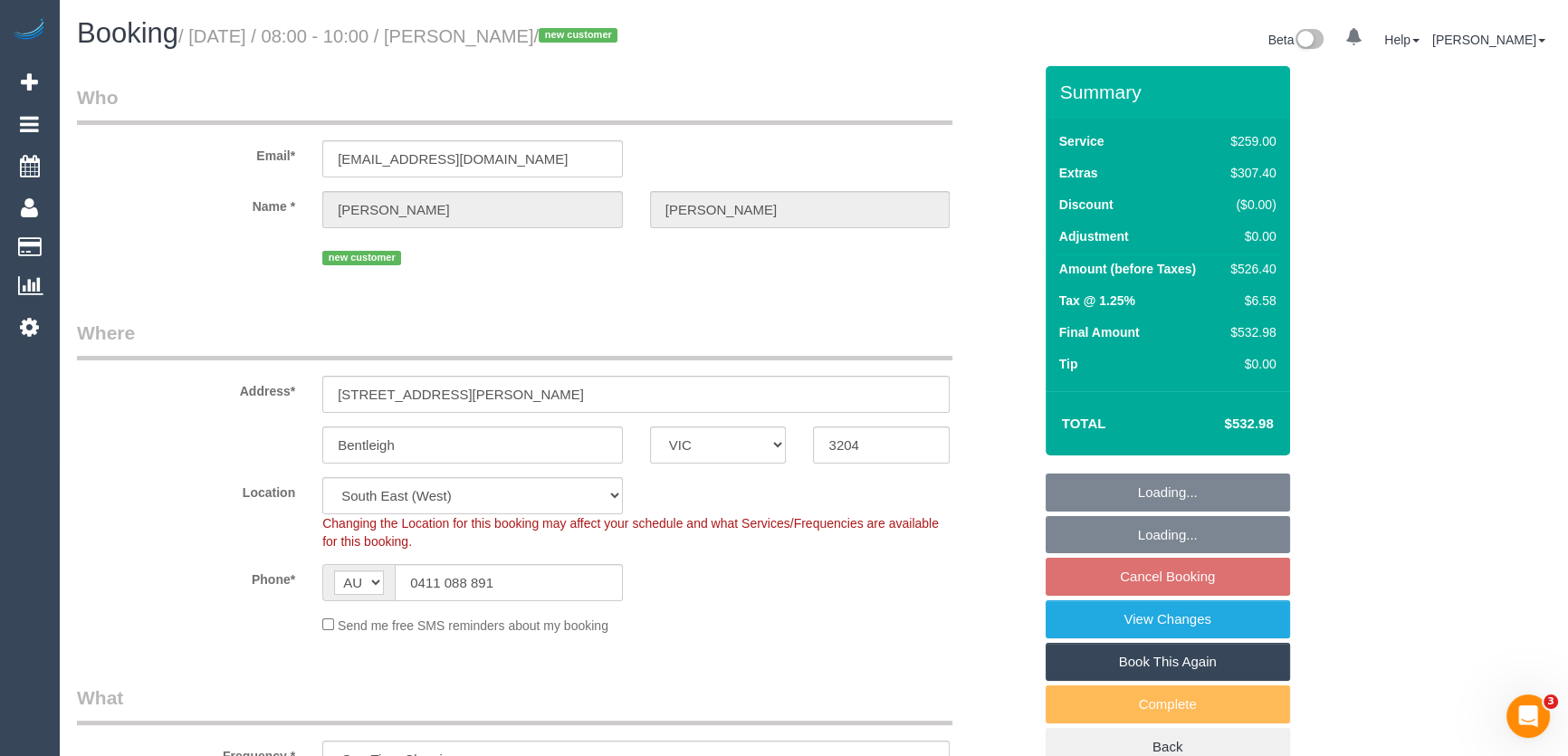
select select "object:1296"
select select "spot2"
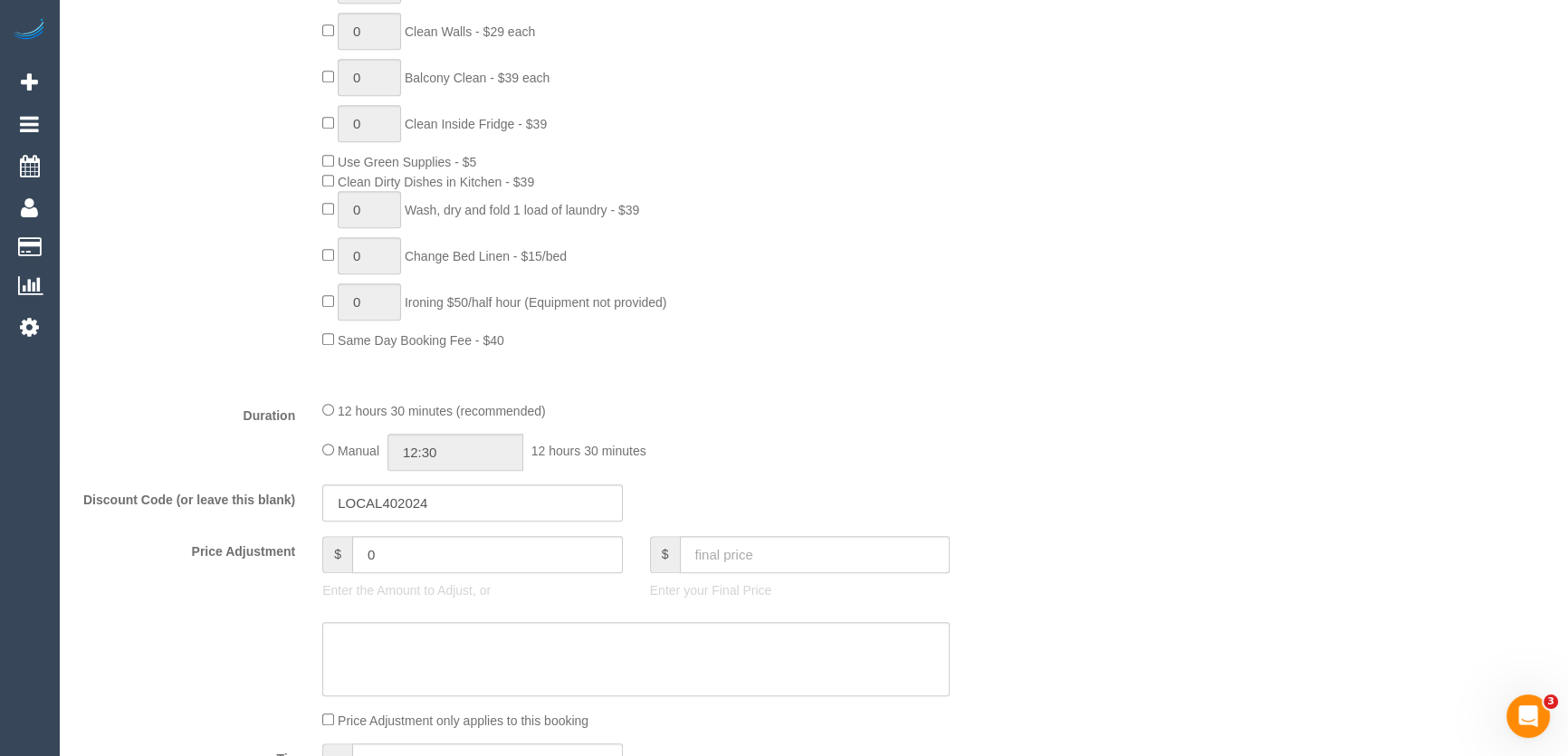
scroll to position [1234, 0]
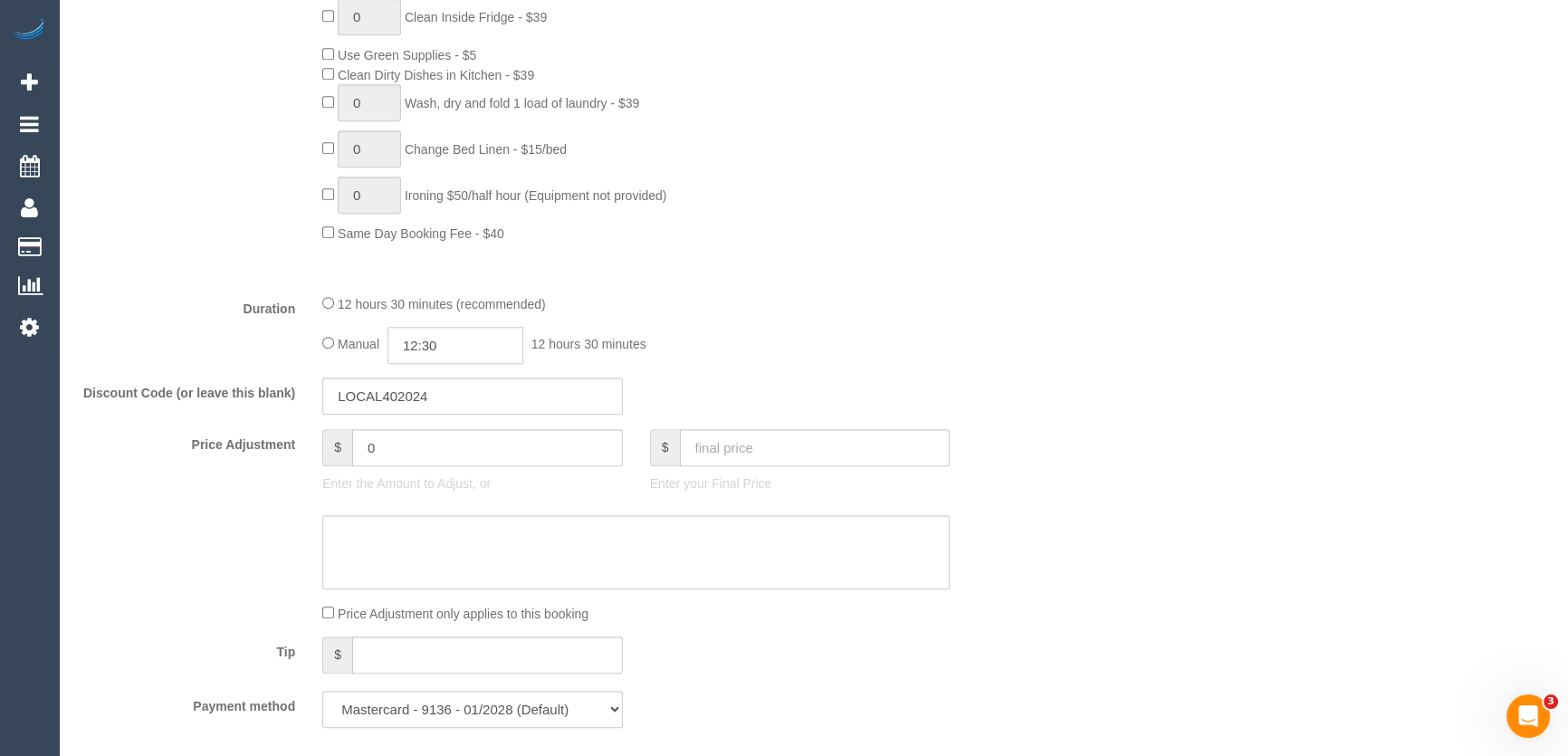
click at [467, 348] on input "12:30" at bounding box center [455, 345] width 136 height 38
type input "10:30"
click at [453, 405] on li "10:30" at bounding box center [436, 409] width 81 height 23
click at [699, 353] on div "Manual 10:30 10 hours 30 minutes" at bounding box center [636, 345] width 627 height 38
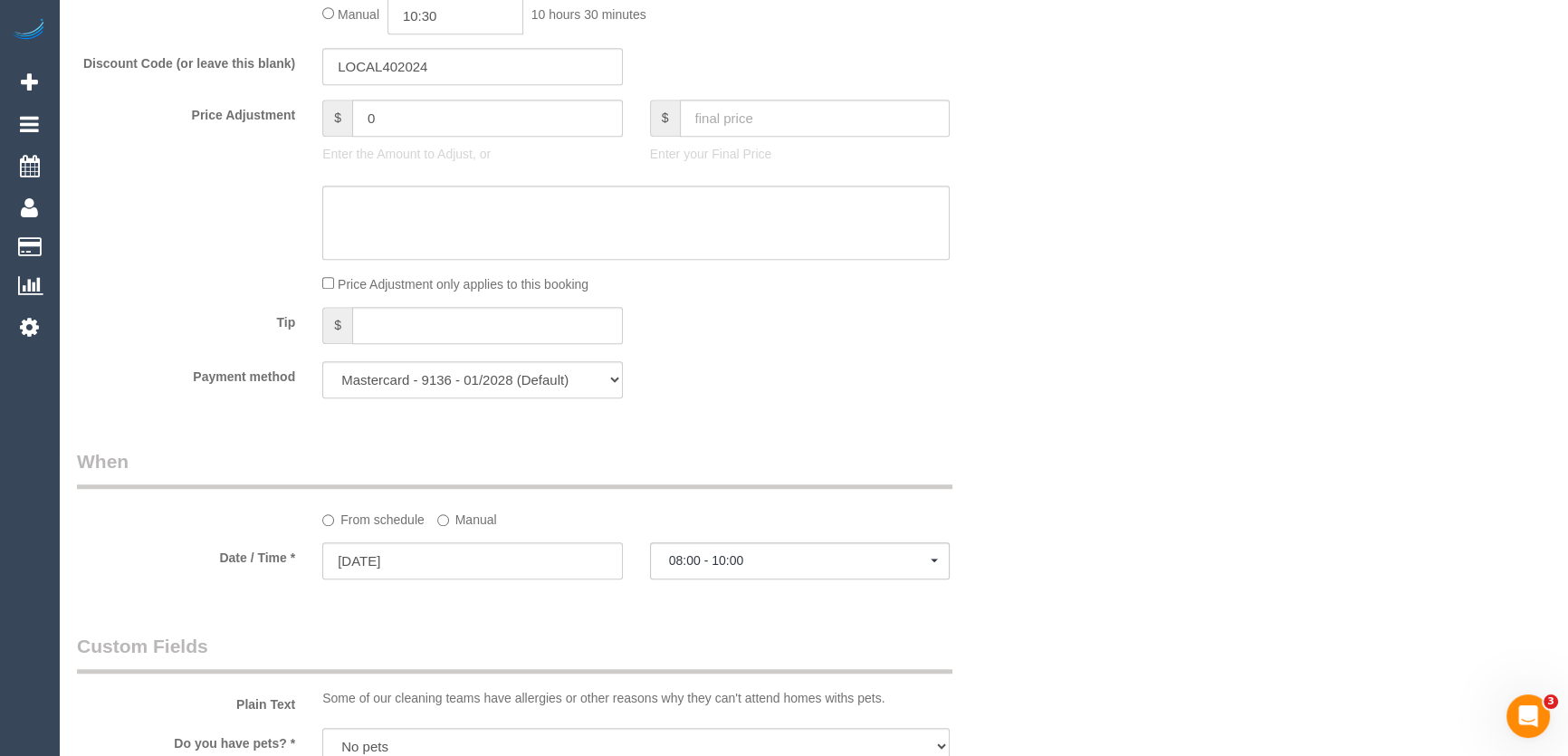
select select "spot18"
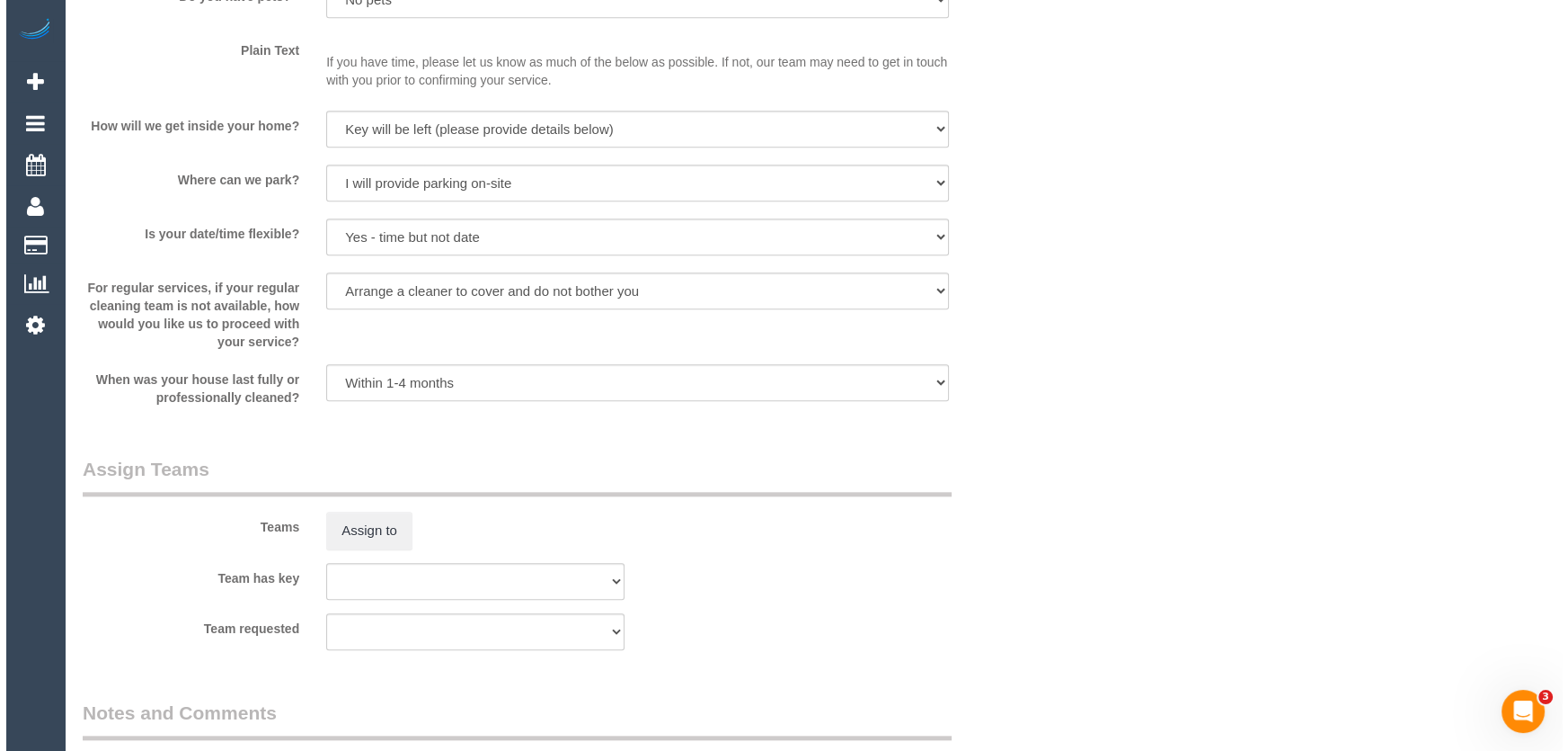
scroll to position [2370, 0]
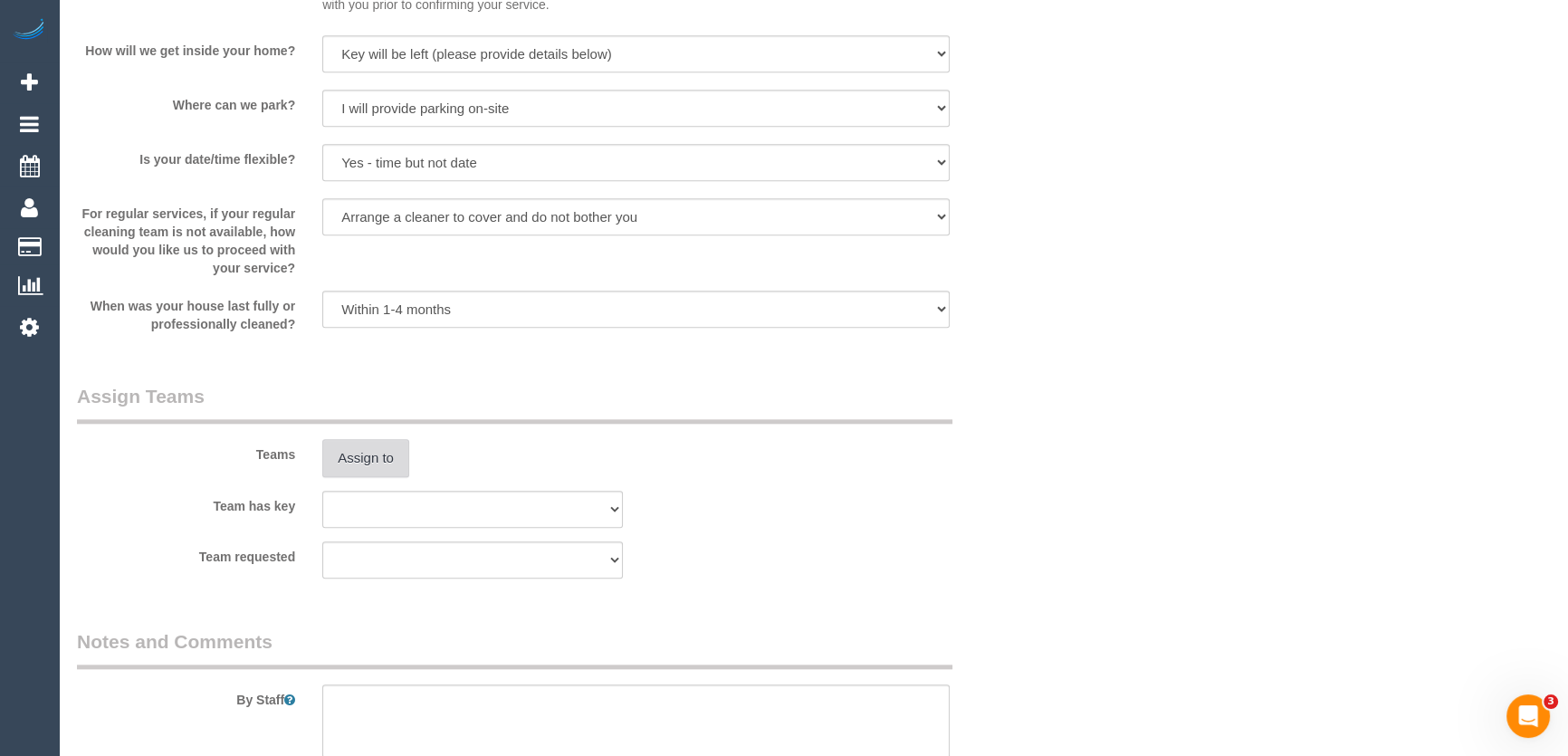
click at [378, 459] on button "Assign to" at bounding box center [366, 457] width 87 height 38
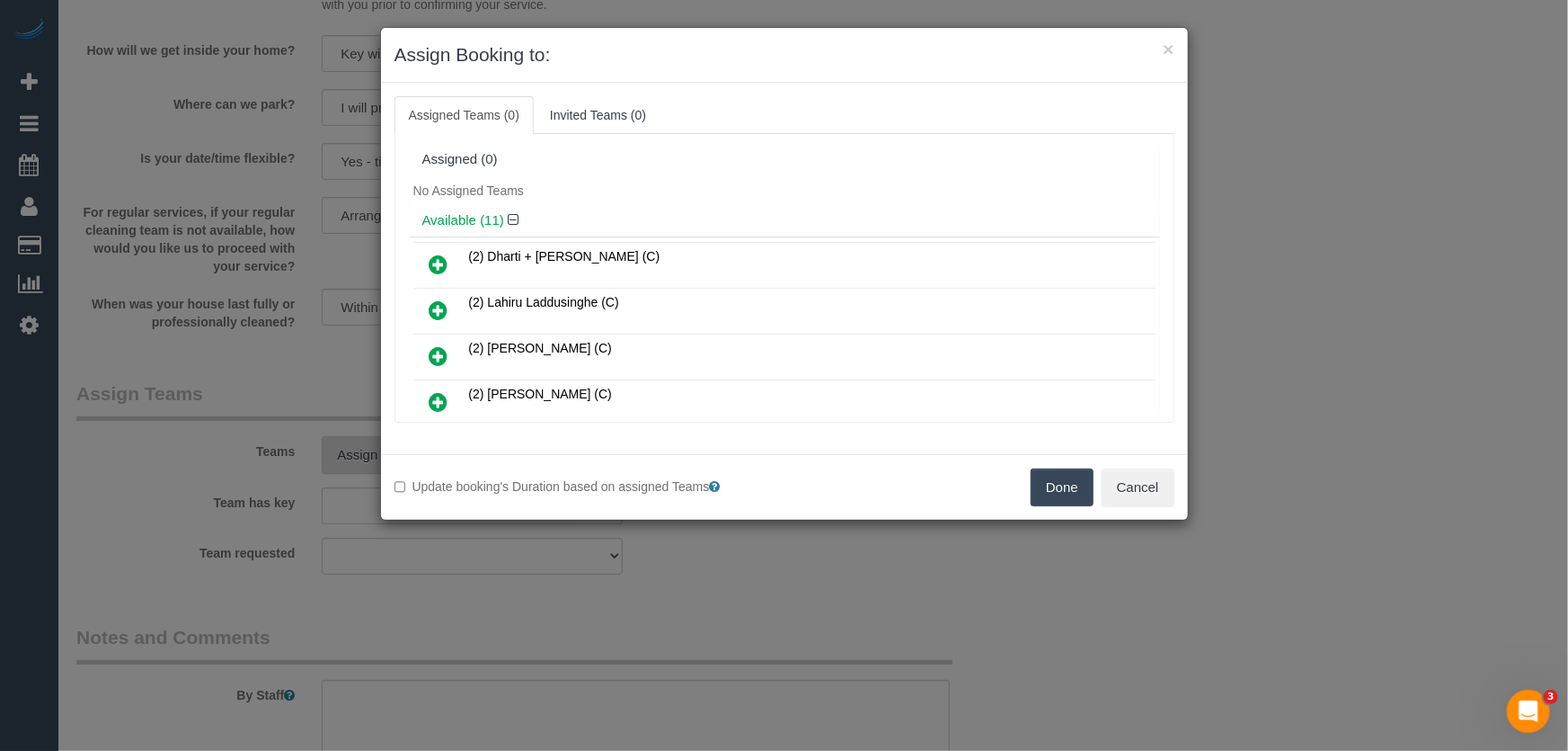
scroll to position [3079, 0]
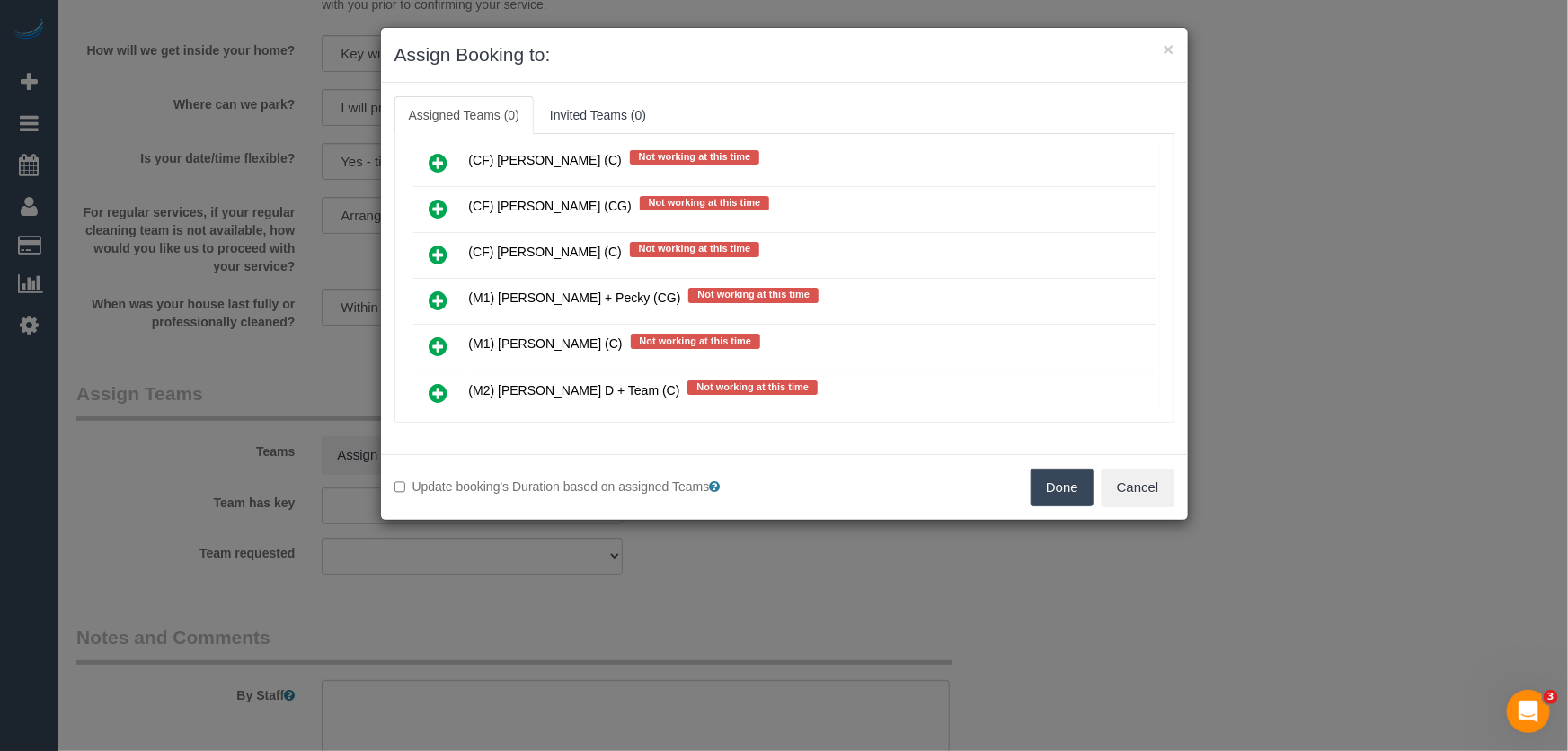
click at [439, 336] on icon at bounding box center [439, 346] width 19 height 22
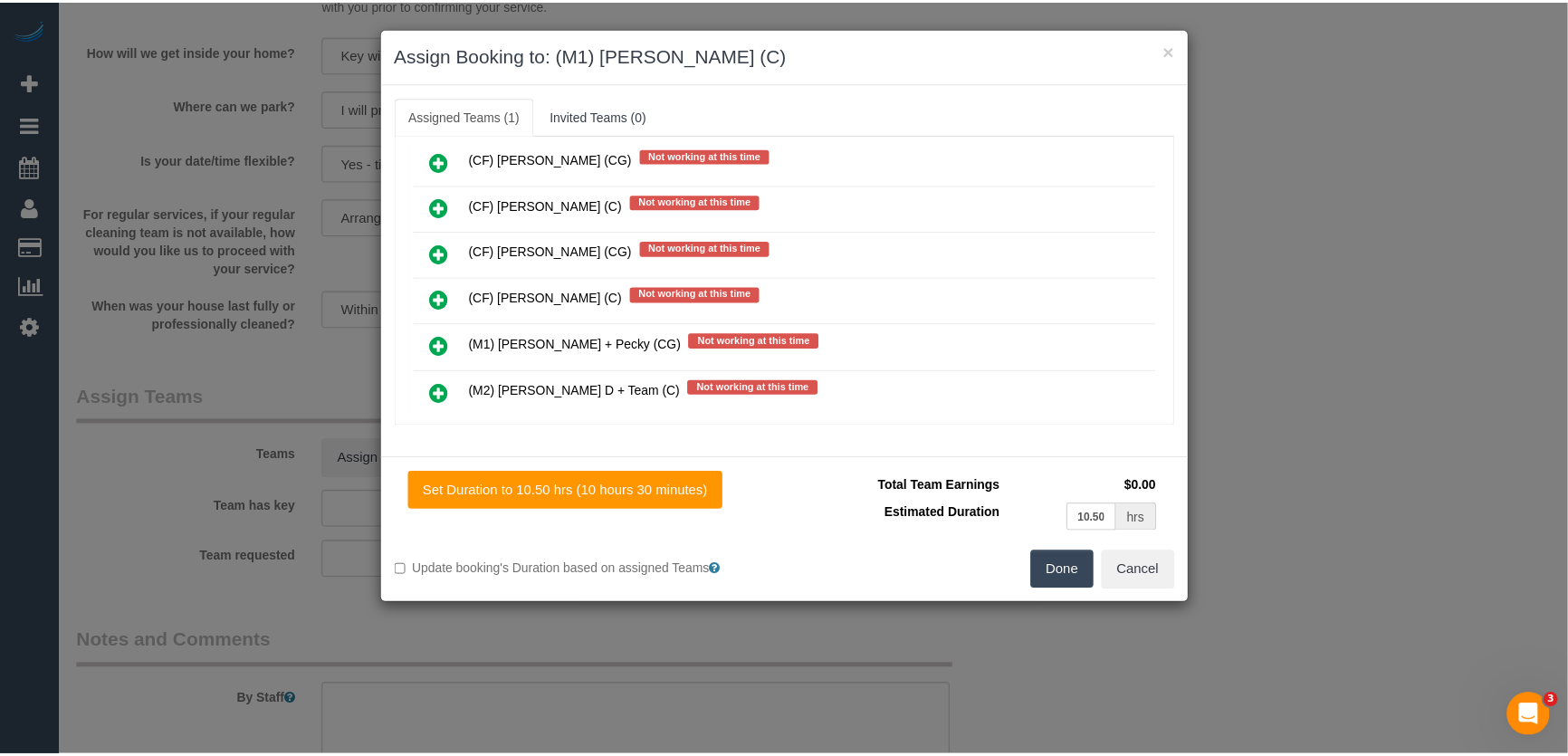
scroll to position [3141, 0]
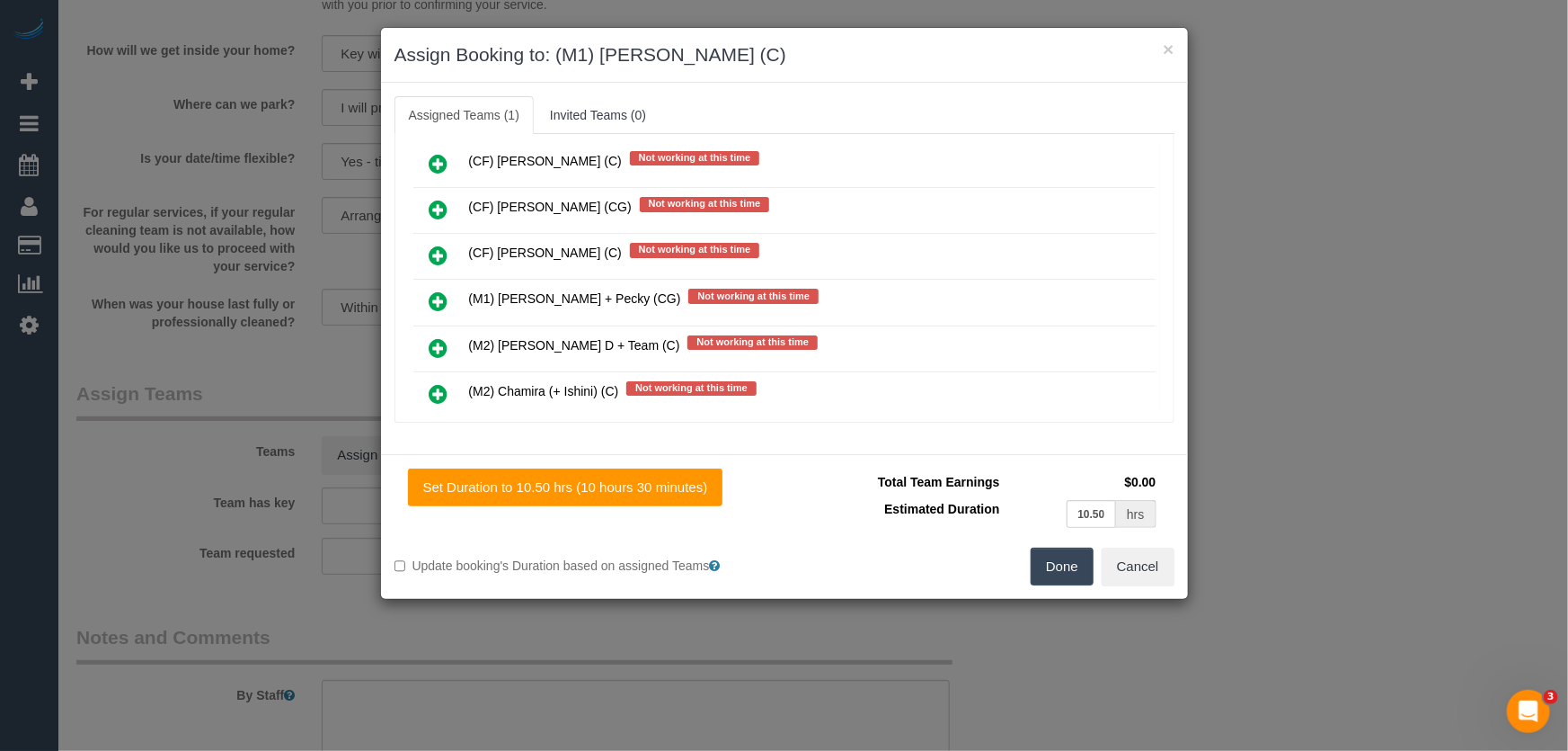
click at [1069, 575] on button "Done" at bounding box center [1062, 565] width 63 height 37
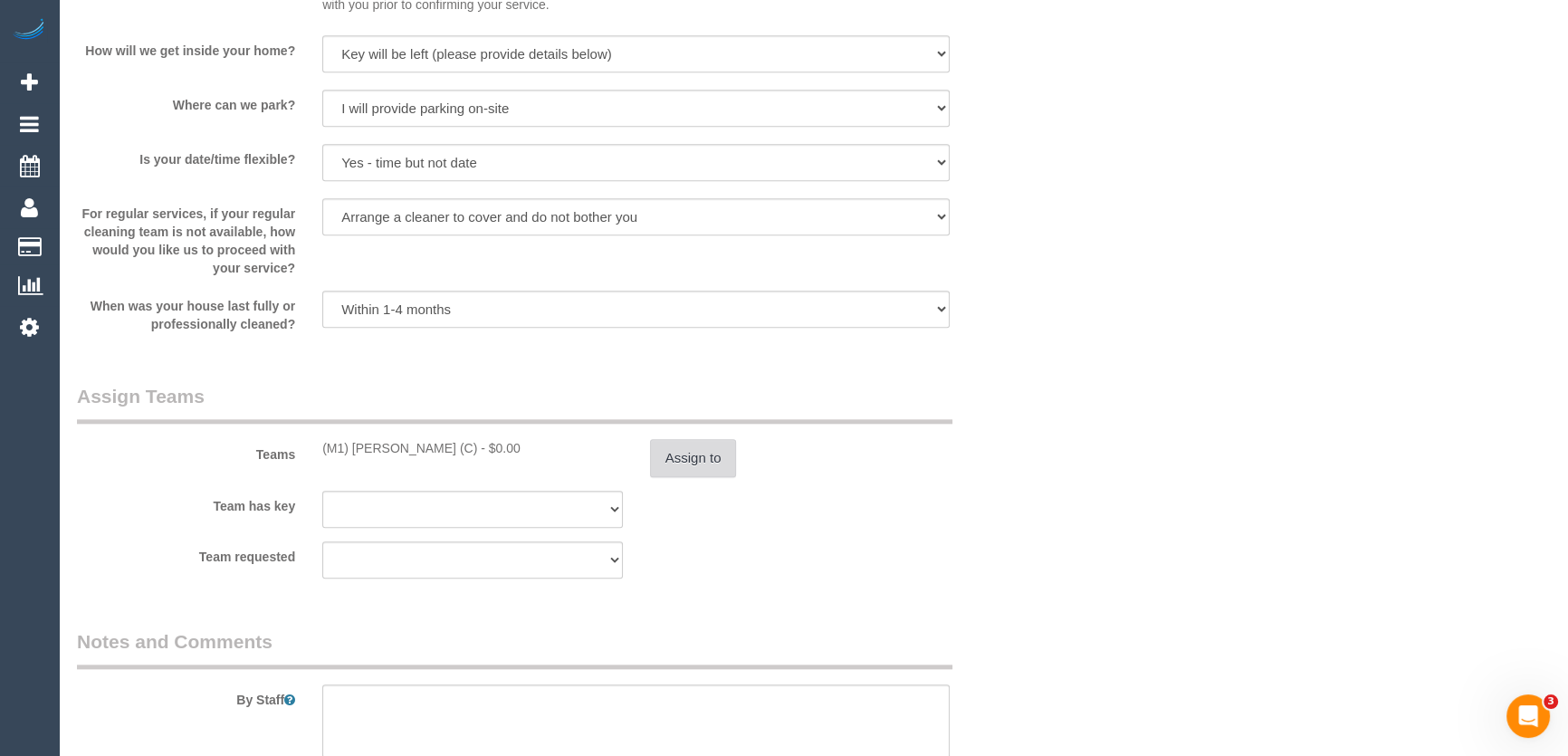
click at [704, 459] on button "Assign to" at bounding box center [693, 457] width 87 height 38
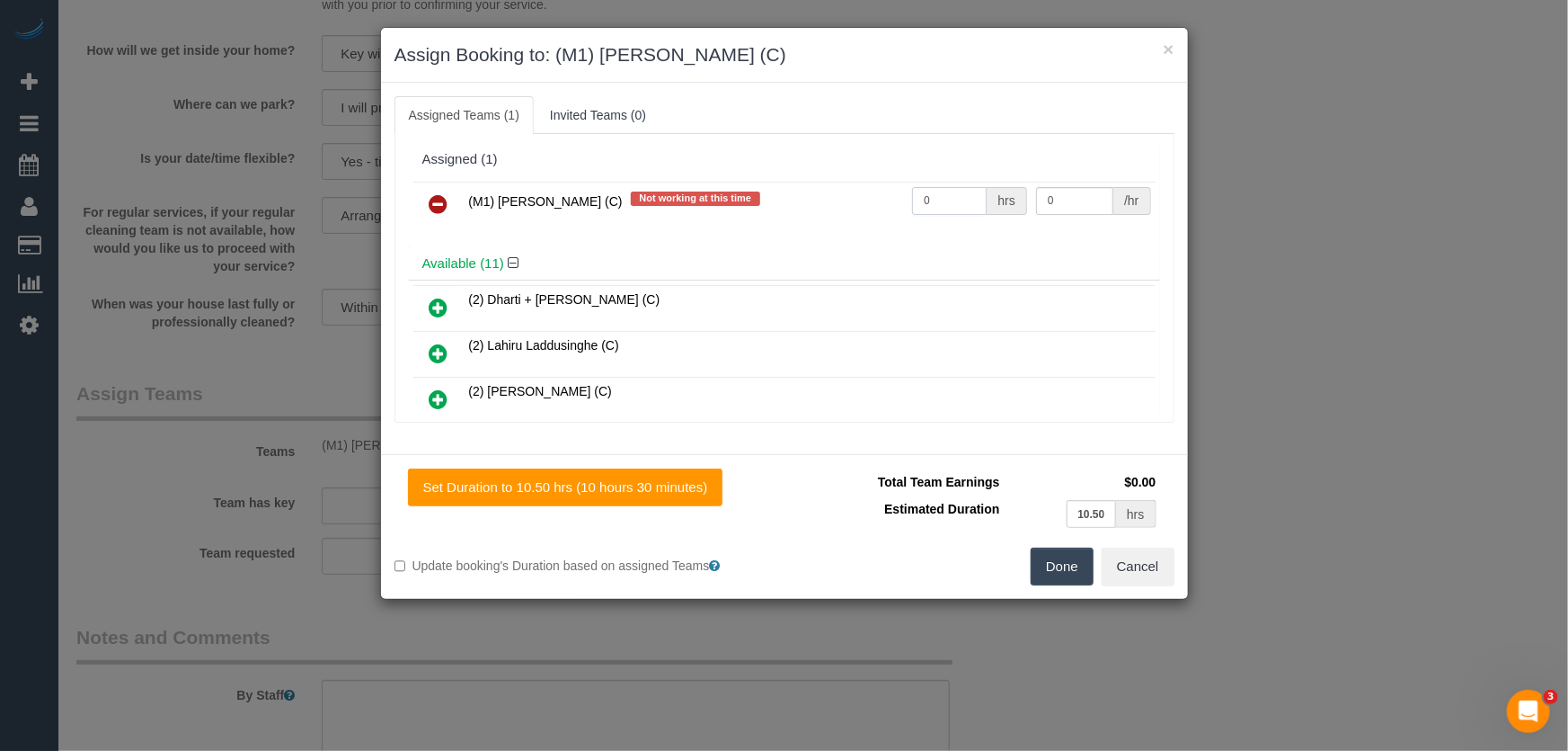
click at [947, 199] on input "0" at bounding box center [949, 200] width 75 height 28
type input "1"
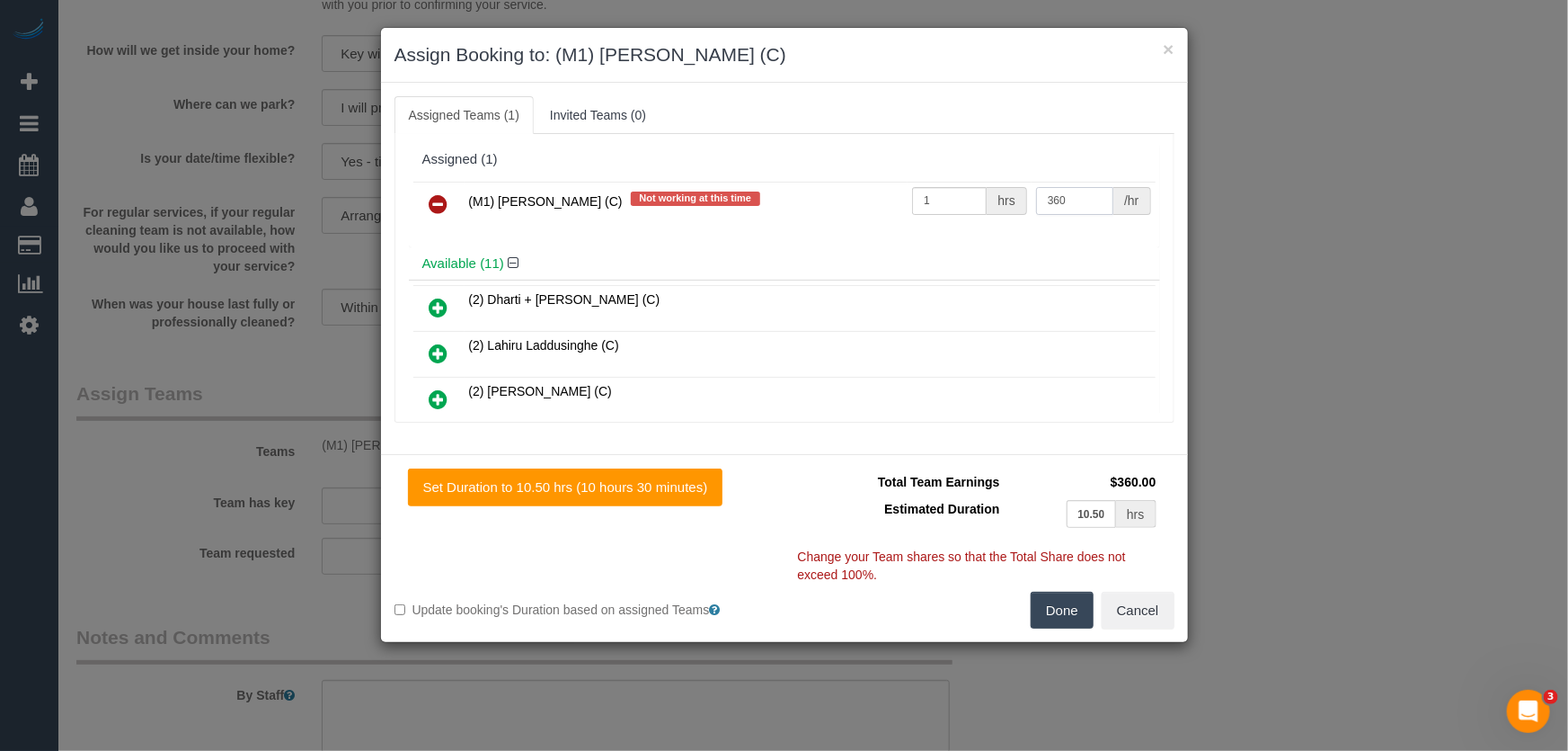
type input "360"
click at [1058, 611] on button "Done" at bounding box center [1062, 609] width 63 height 37
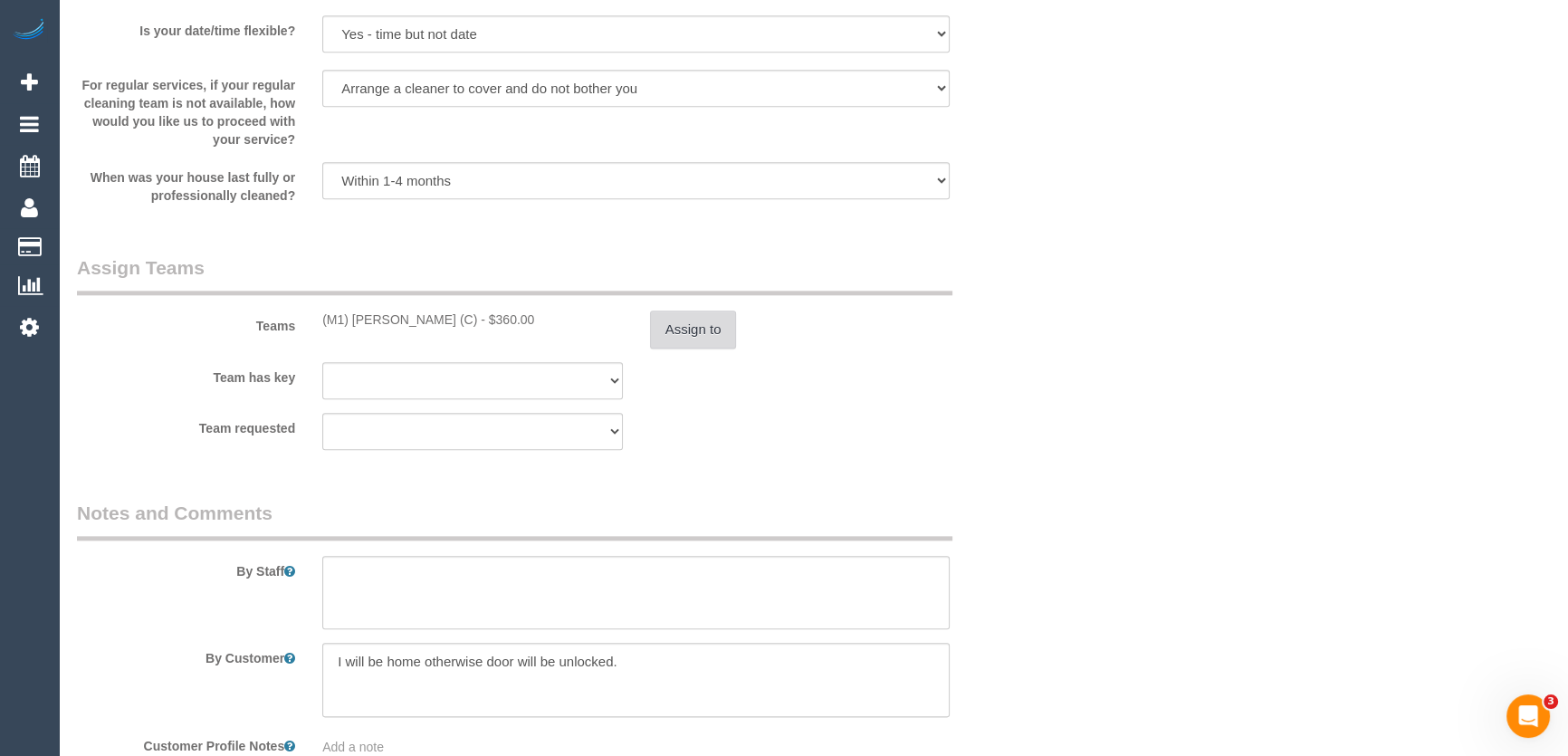
scroll to position [2633, 0]
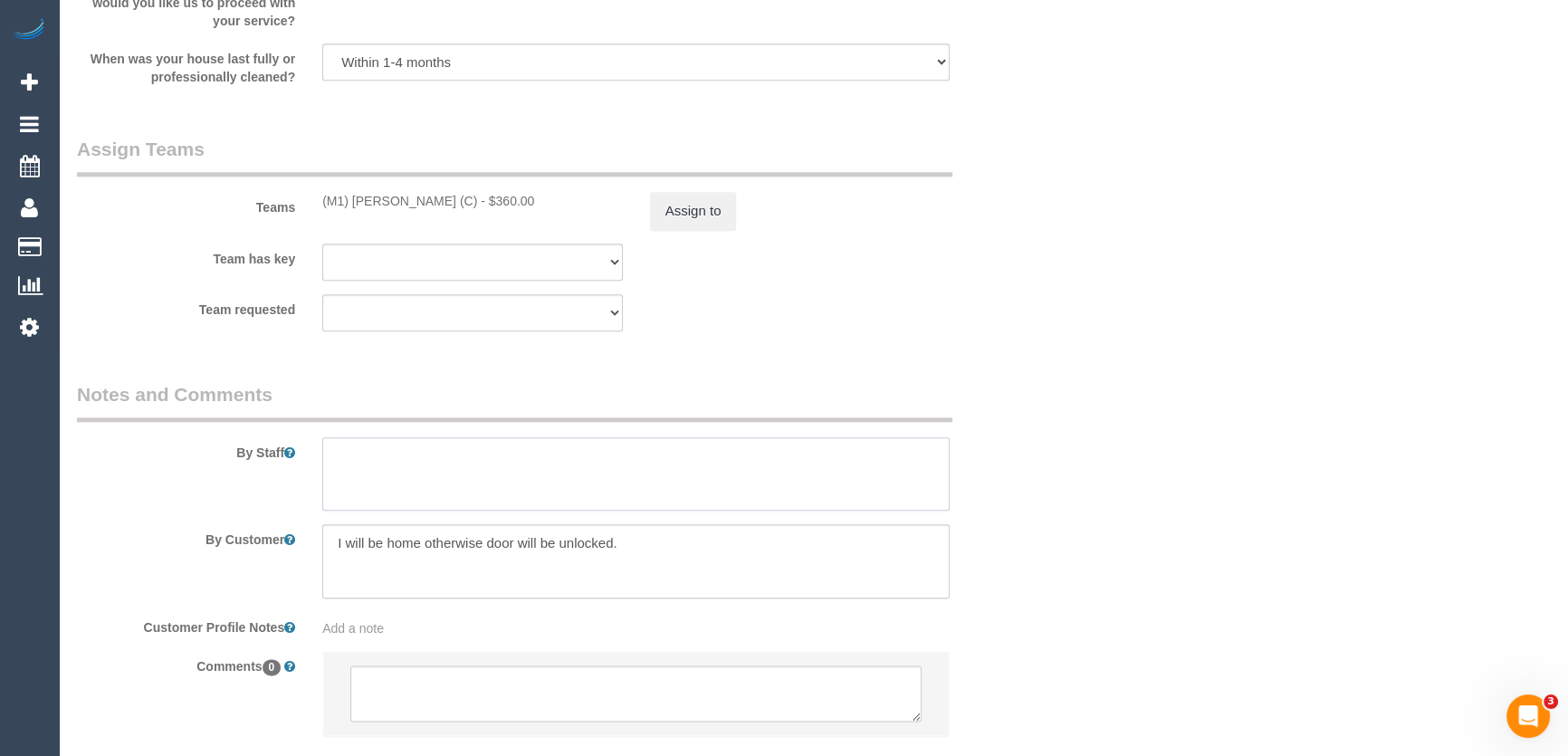
click at [418, 457] on textarea at bounding box center [636, 474] width 627 height 74
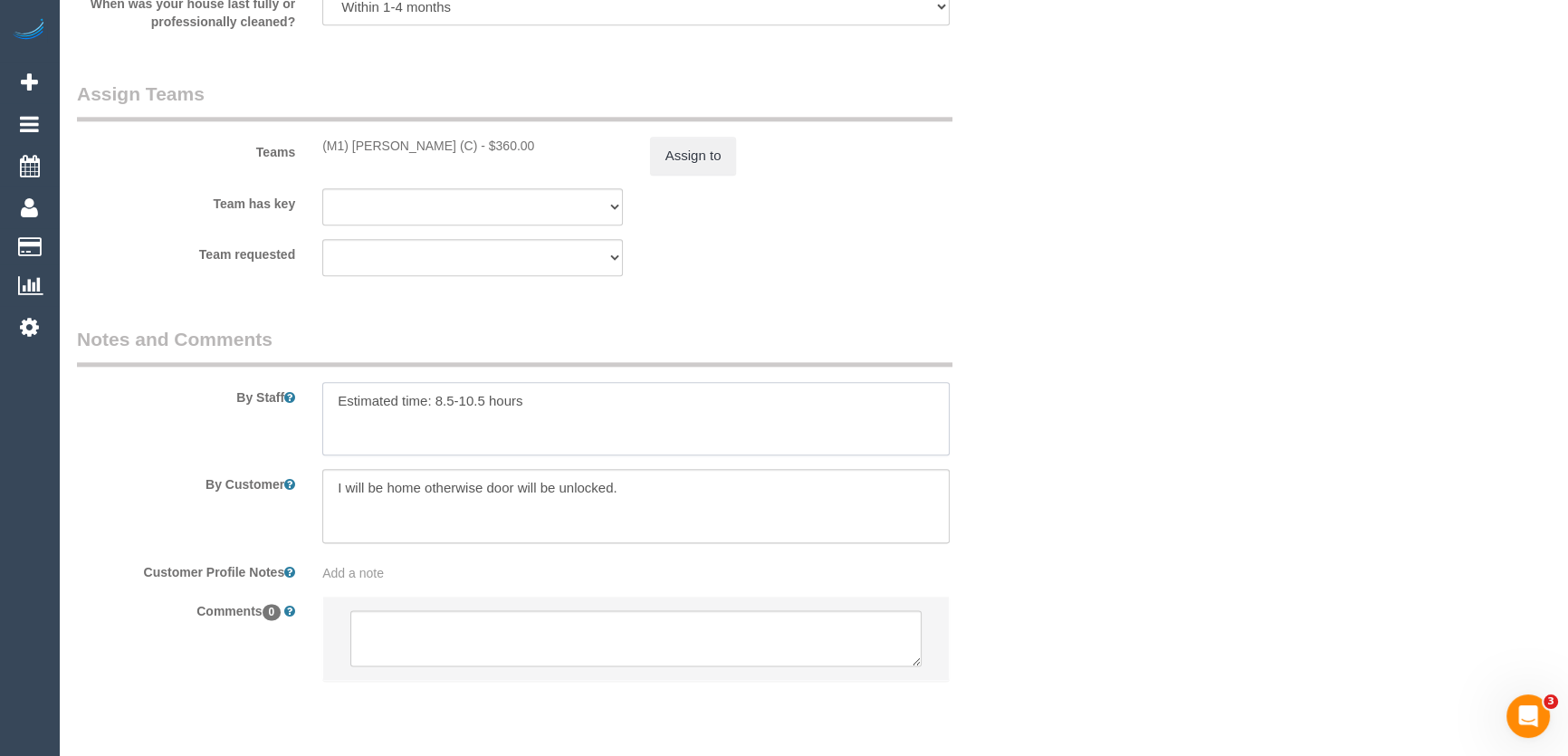
scroll to position [2745, 0]
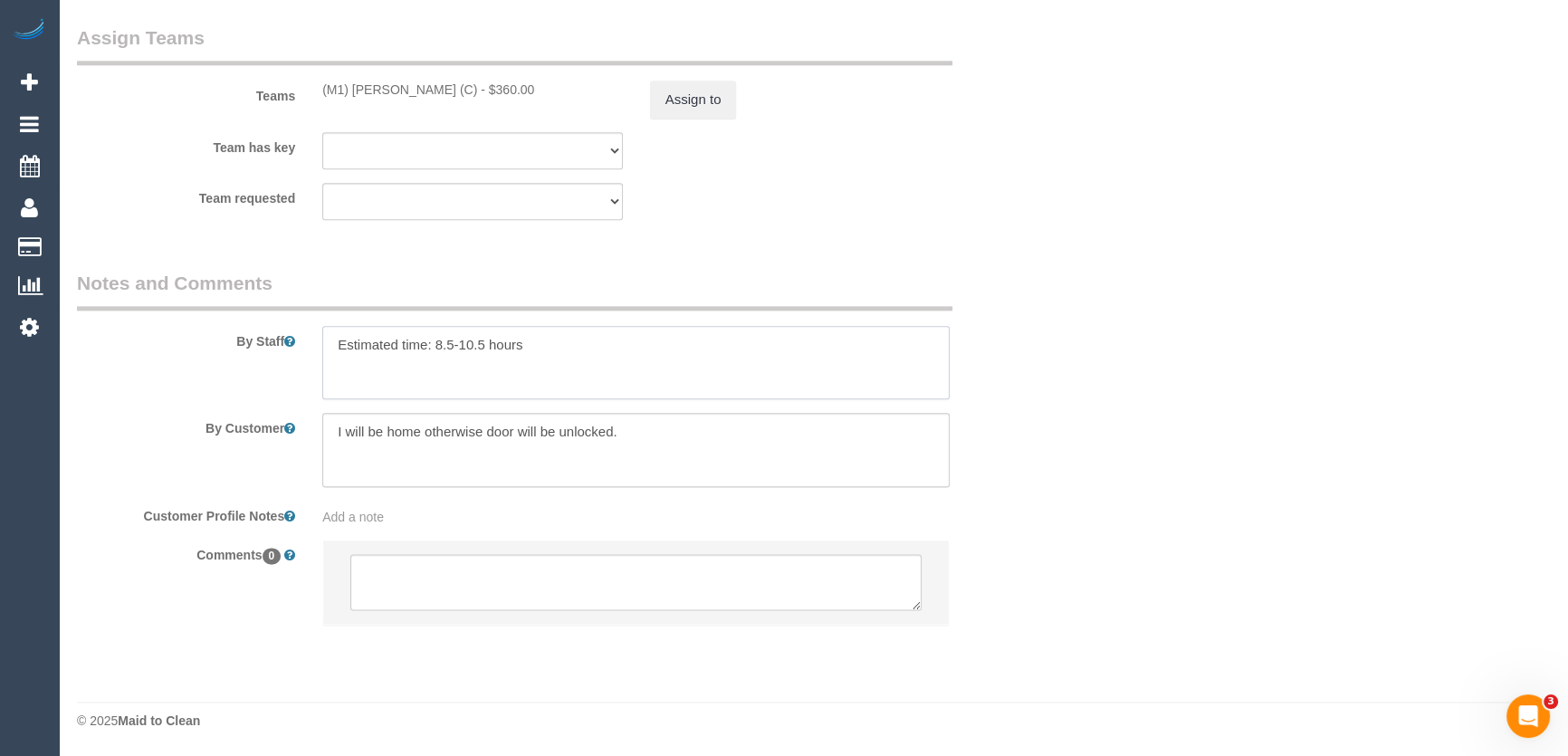
type textarea "Estimated time: 8.5-10.5 hours"
click at [425, 583] on textarea at bounding box center [636, 582] width 571 height 56
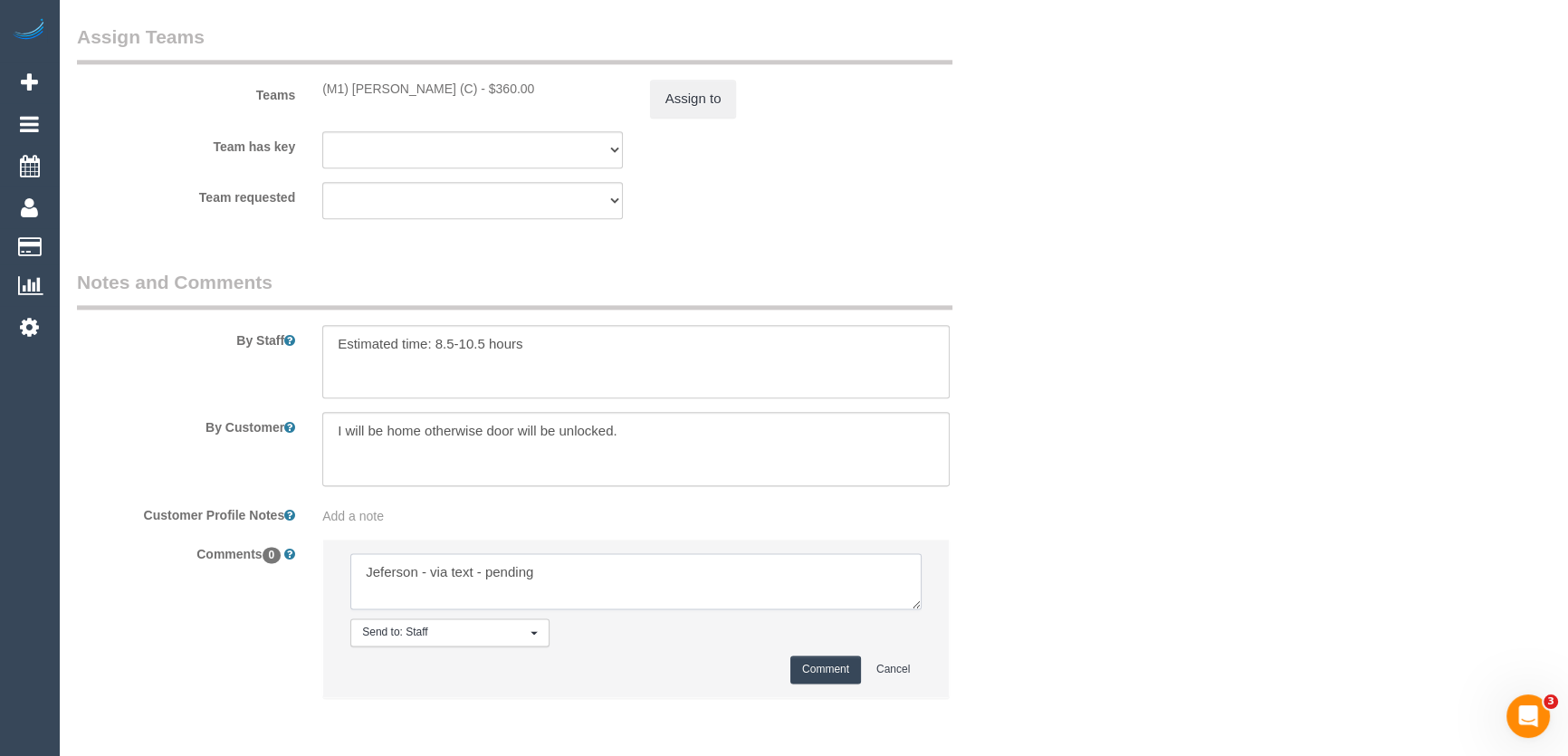
type textarea "Jeferson - via text - pending"
click at [823, 664] on button "Comment" at bounding box center [824, 668] width 70 height 28
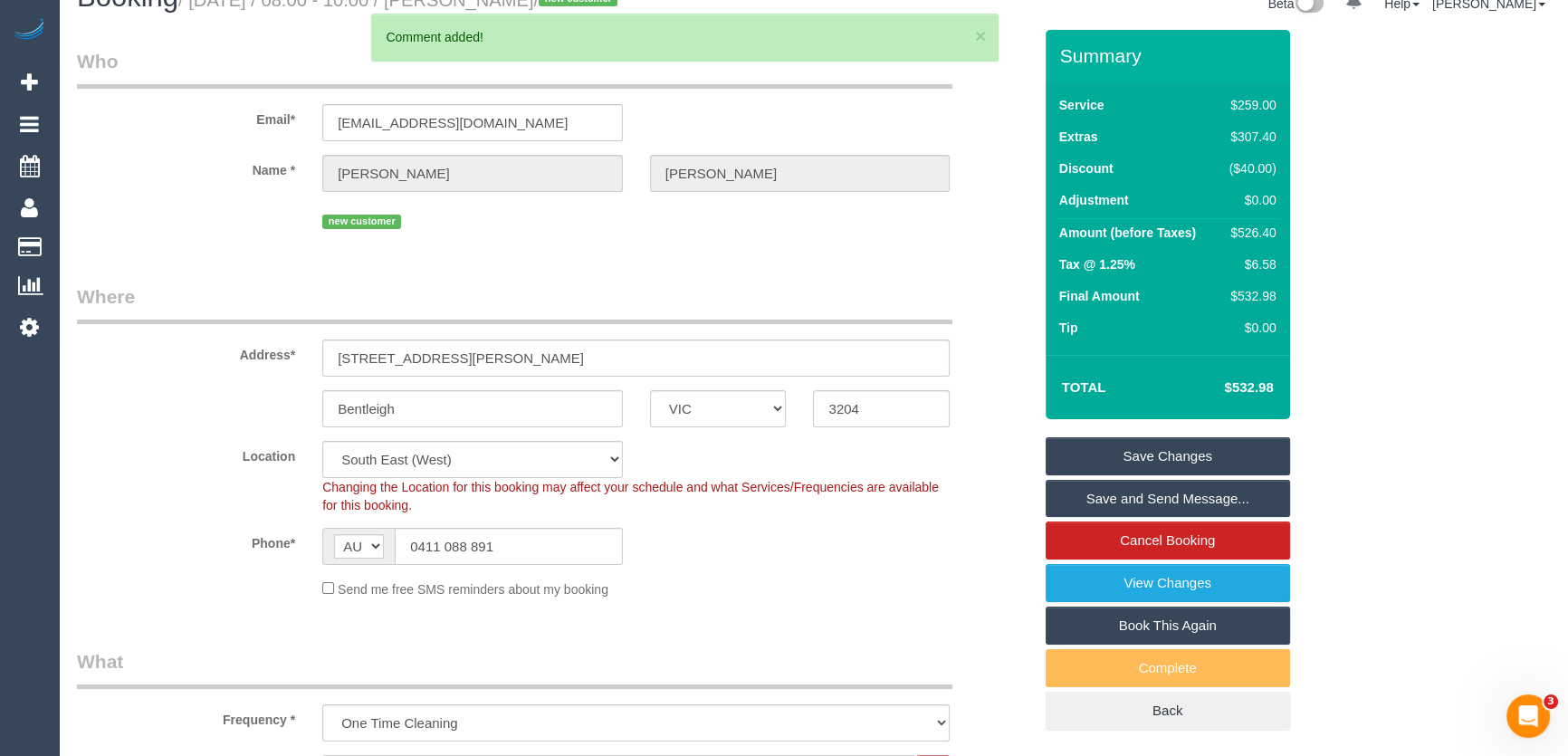
scroll to position [0, 0]
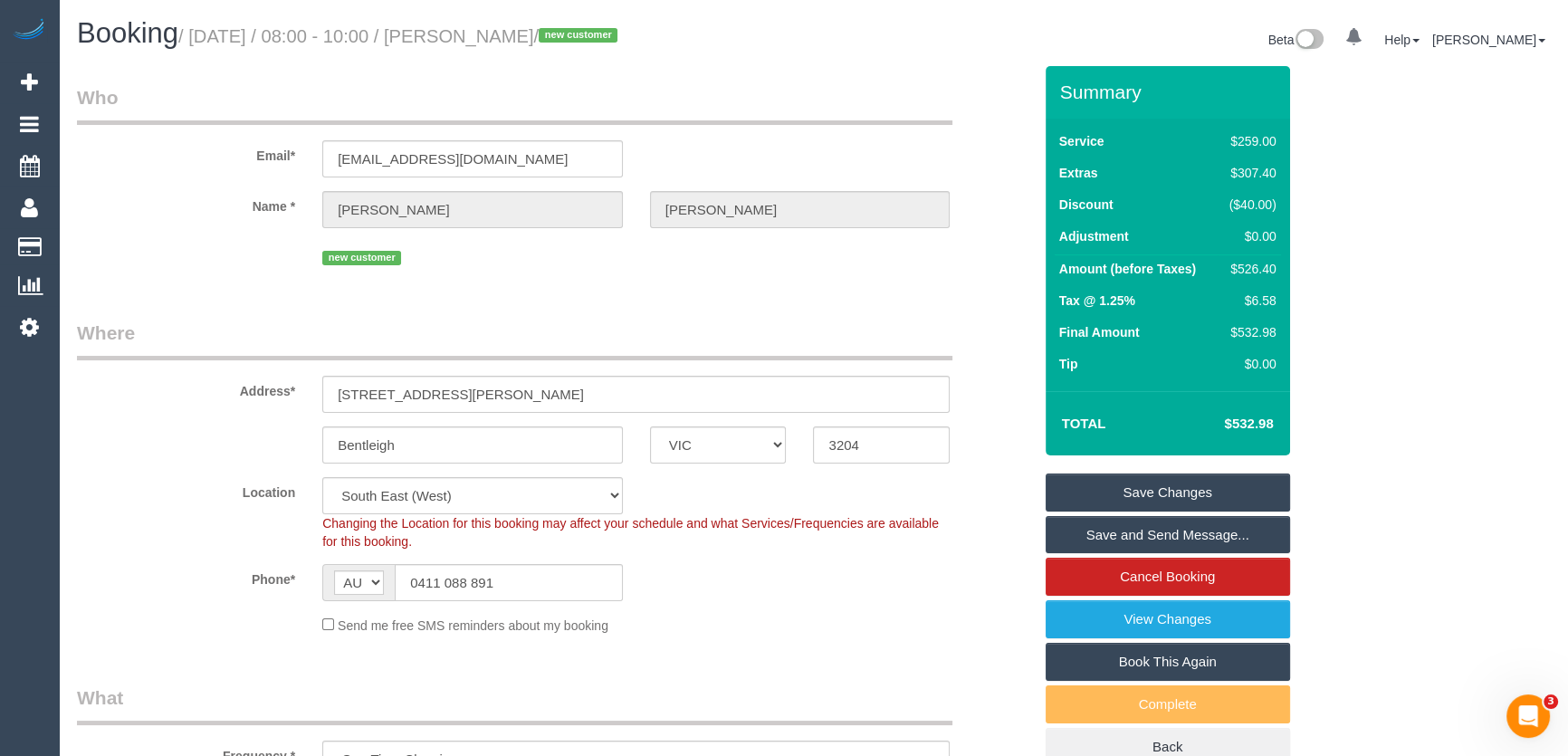
click at [517, 33] on small "/ September 09, 2025 / 08:00 - 10:00 / Harry Abraham / new customer" at bounding box center [400, 36] width 444 height 20
copy small "Harry Abraham"
click at [1137, 488] on link "Save Changes" at bounding box center [1167, 491] width 245 height 38
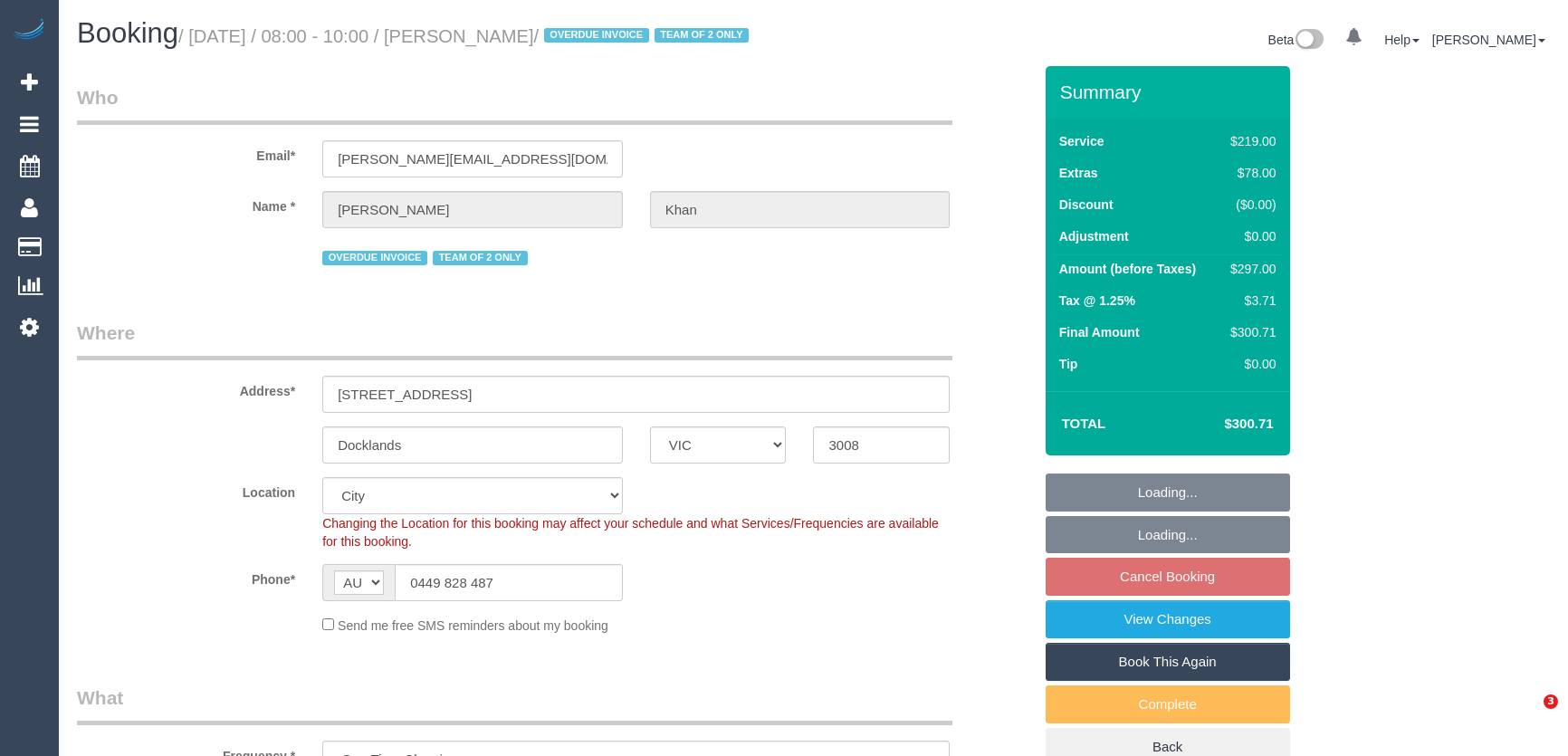
select select "VIC"
select select "number:28"
select select "number:14"
select select "number:19"
select select "number:23"
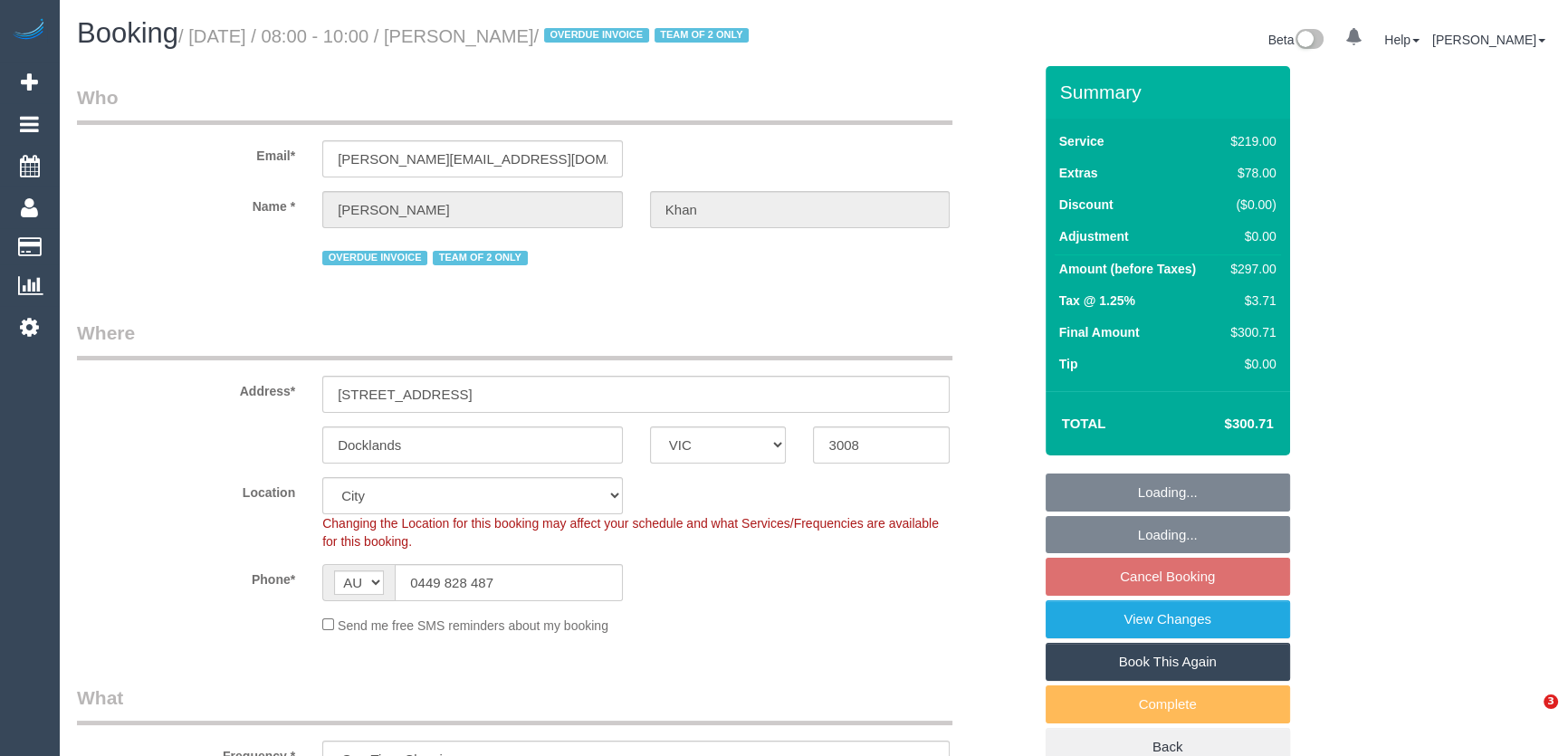
select select "spot2"
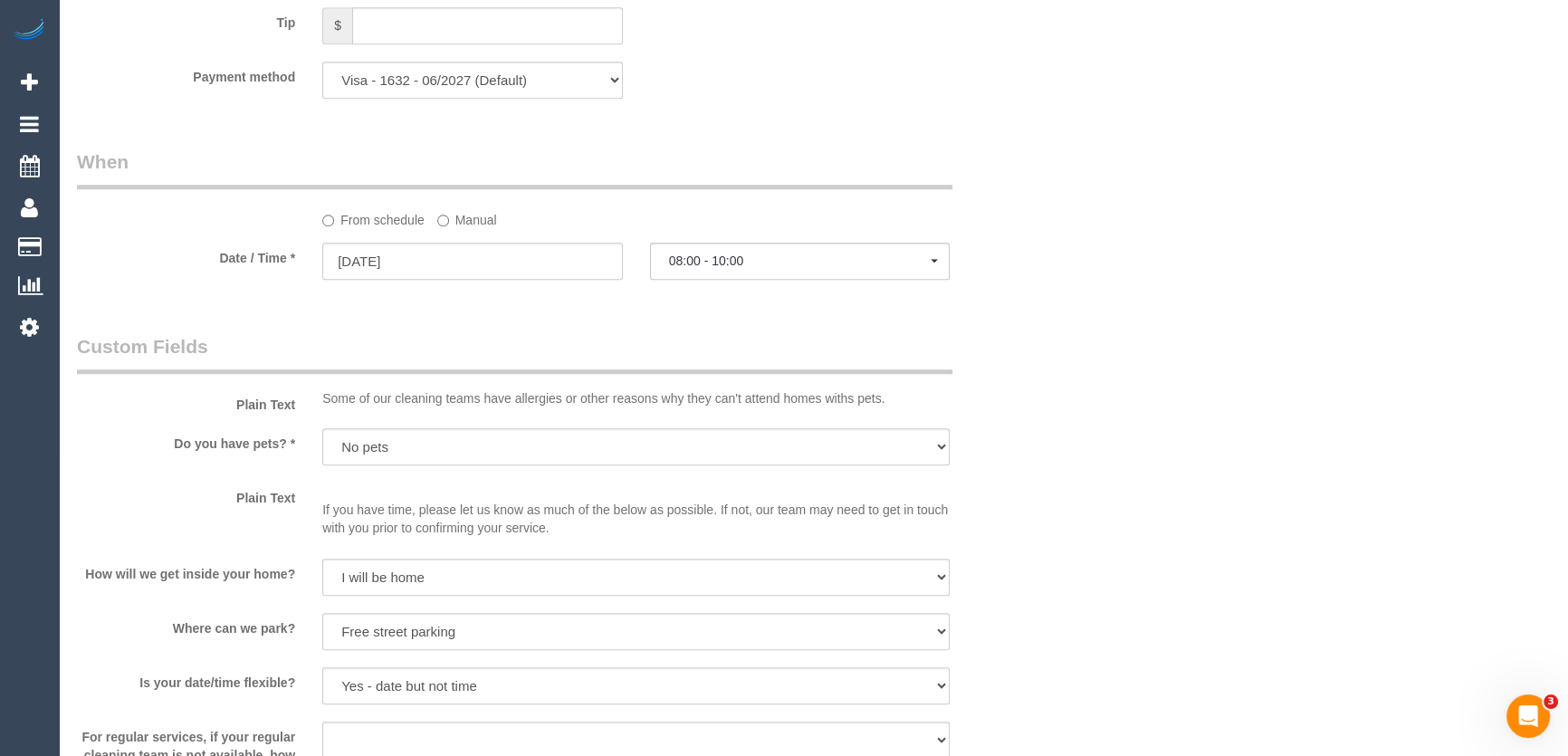
scroll to position [1891, 0]
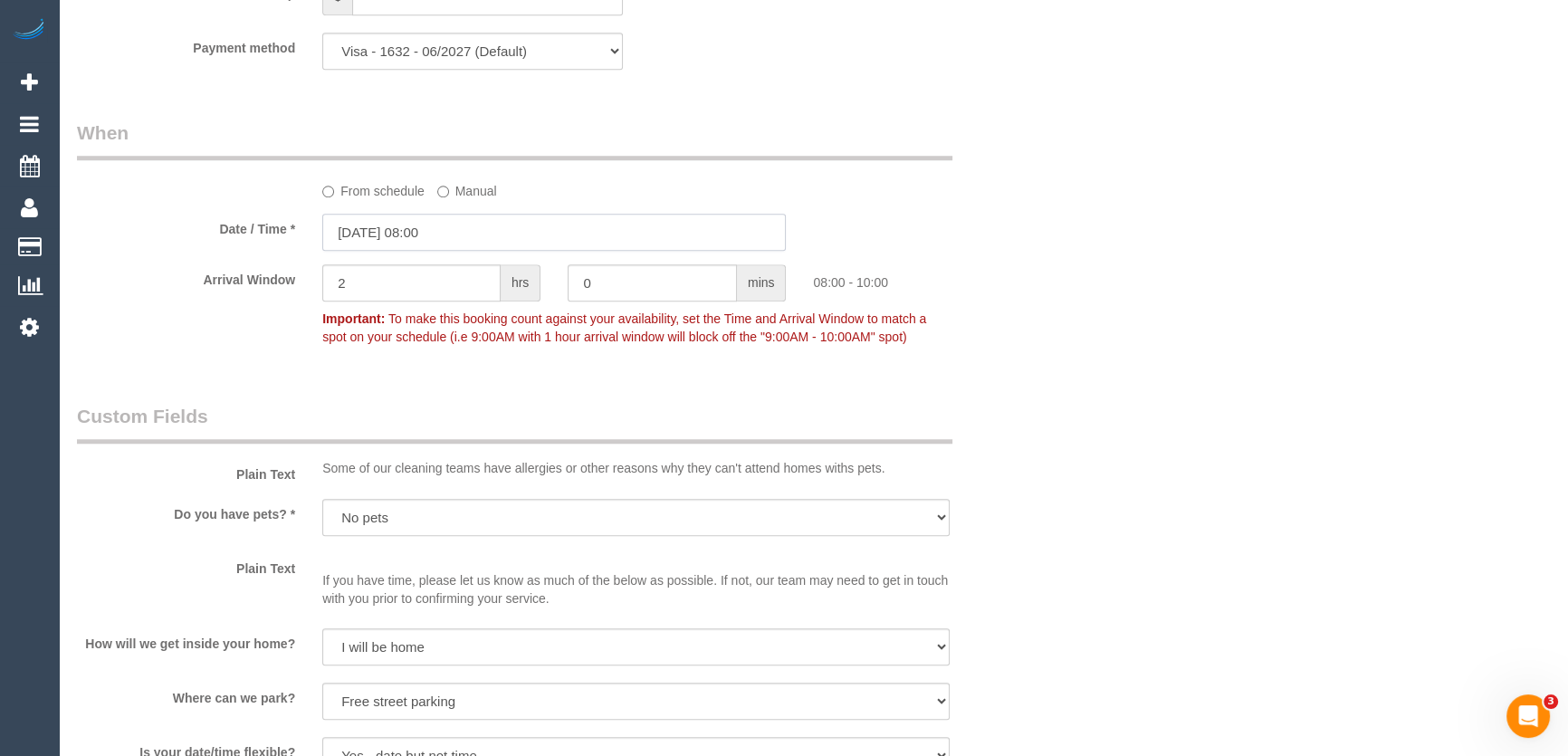
click at [481, 250] on input "09/09/2025 08:00" at bounding box center [554, 232] width 463 height 38
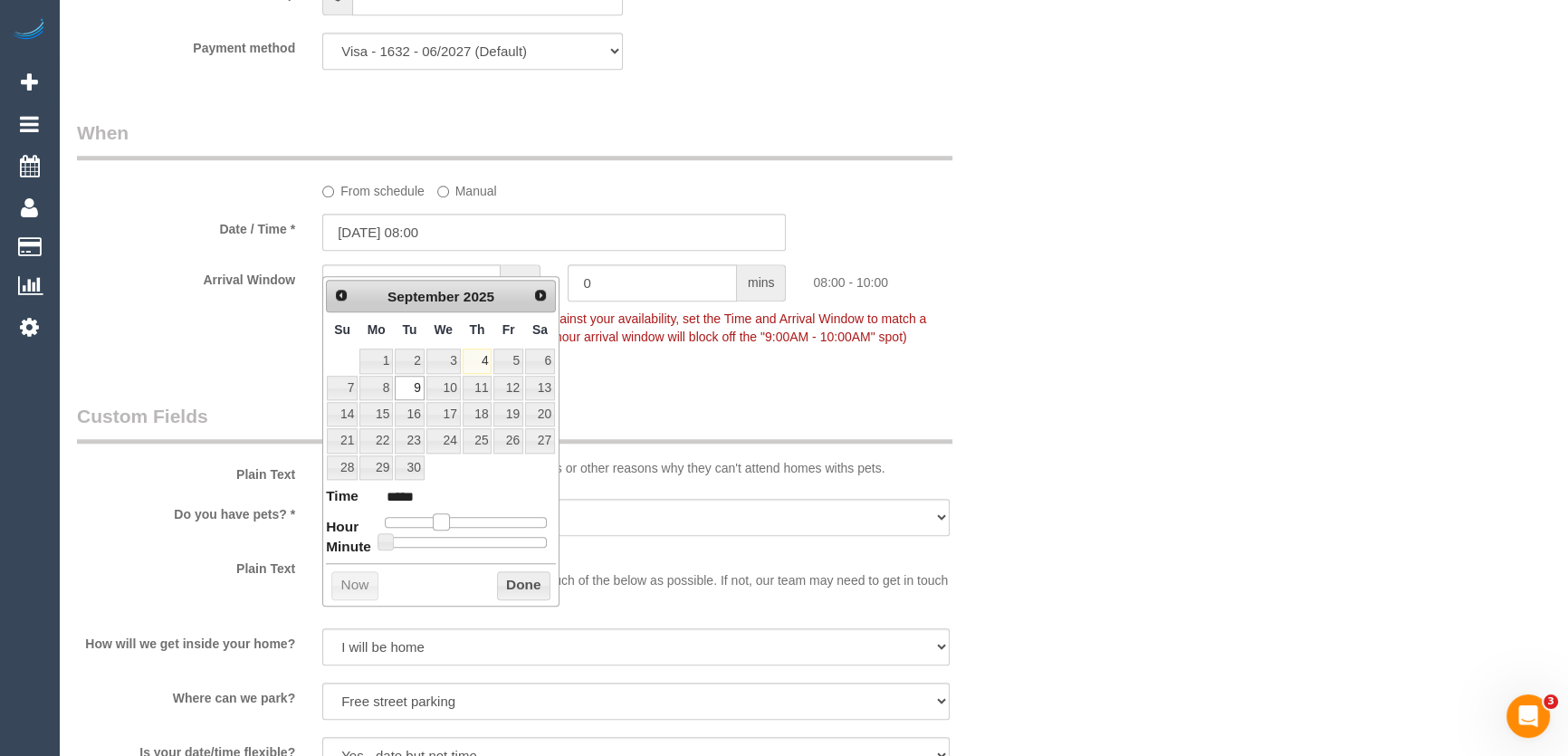
type input "09/09/2025 09:00"
type input "*****"
type input "09/09/2025 10:00"
type input "*****"
drag, startPoint x: 438, startPoint y: 521, endPoint x: 452, endPoint y: 520, distance: 14.0
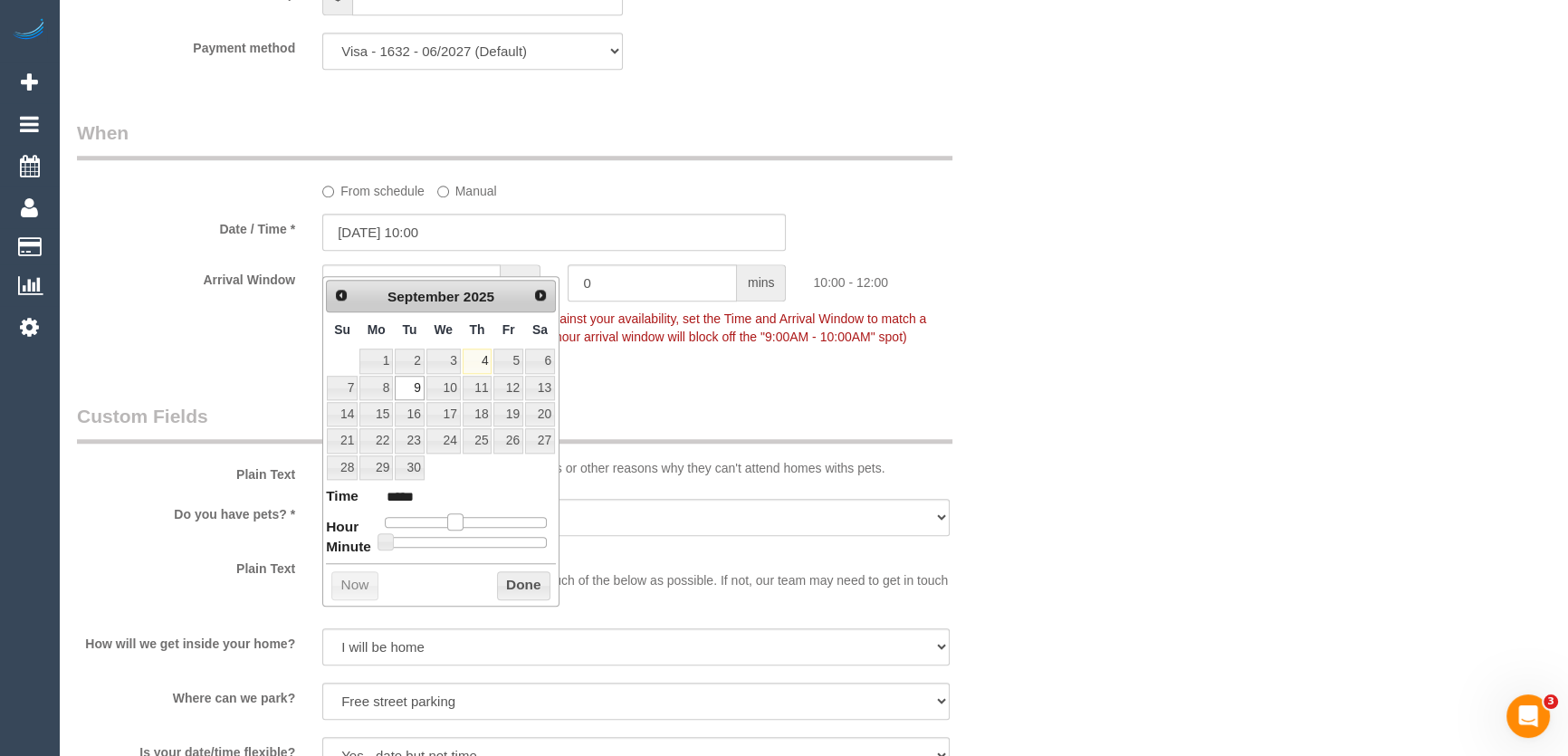
click at [452, 520] on span at bounding box center [455, 521] width 16 height 16
click at [716, 368] on fieldset "When From schedule Manual Date / Time * 09/09/2025 10:00 Arrival Window 2 hrs 0…" at bounding box center [554, 243] width 954 height 248
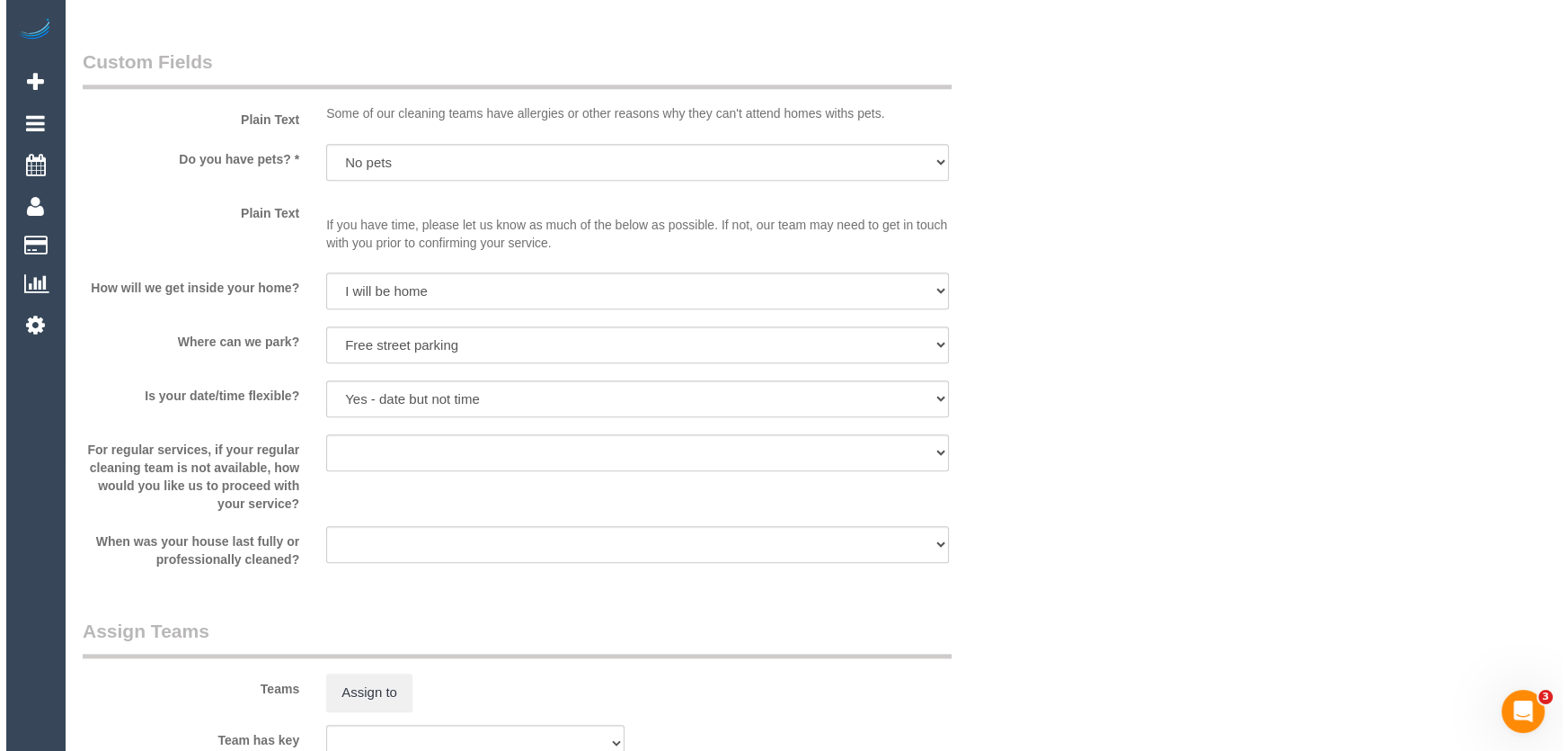
scroll to position [2616, 0]
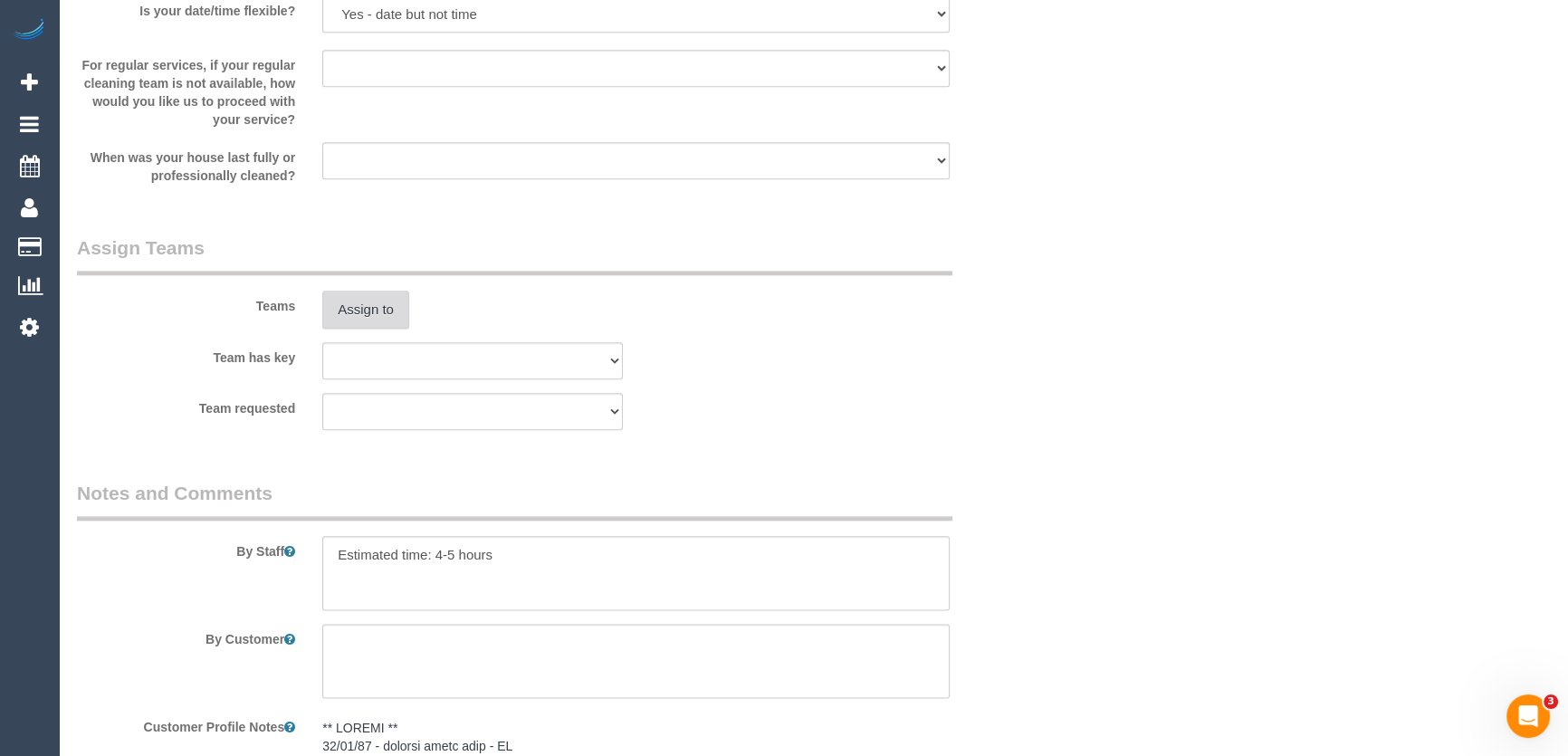
click at [378, 328] on button "Assign to" at bounding box center [366, 309] width 87 height 38
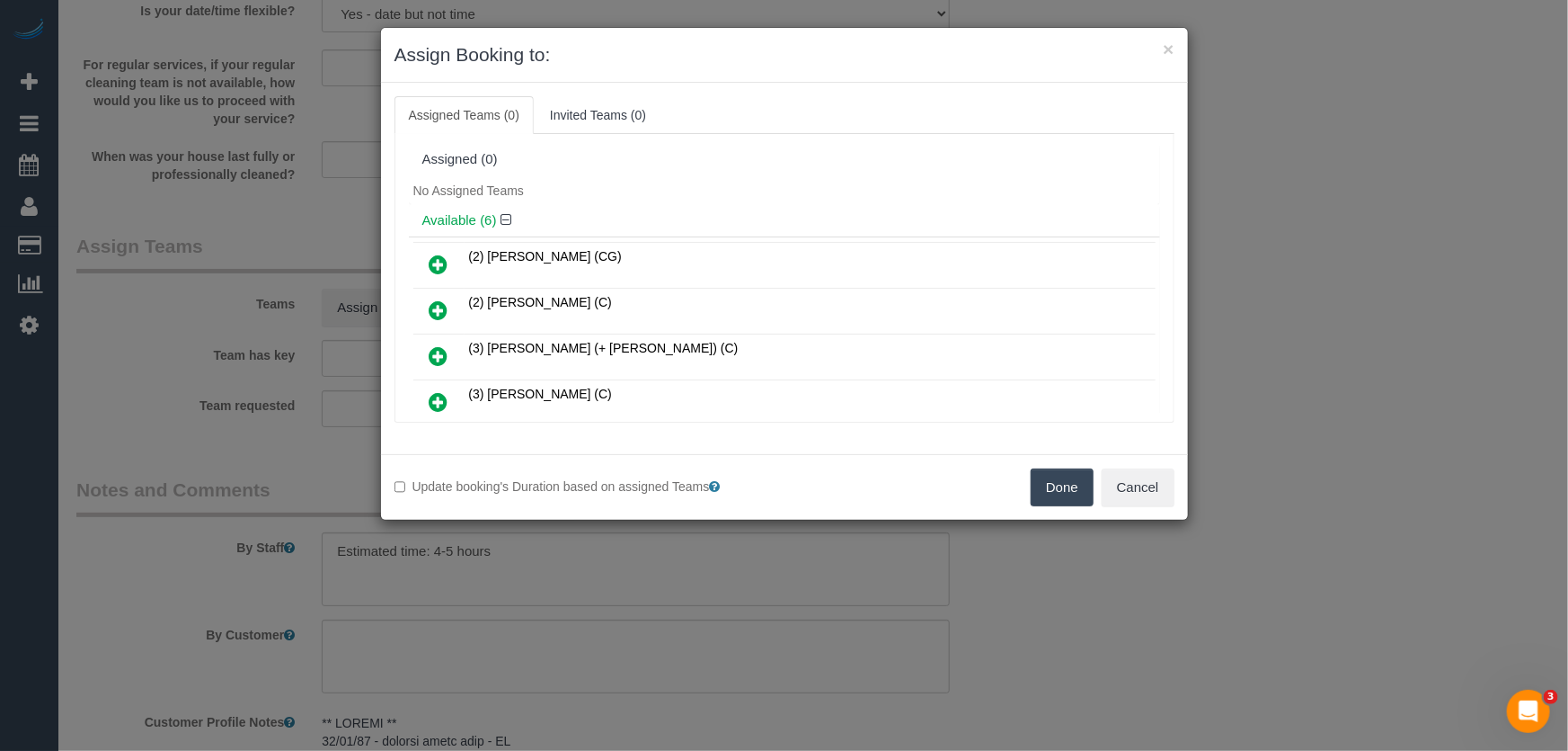
click at [436, 358] on icon at bounding box center [439, 356] width 19 height 22
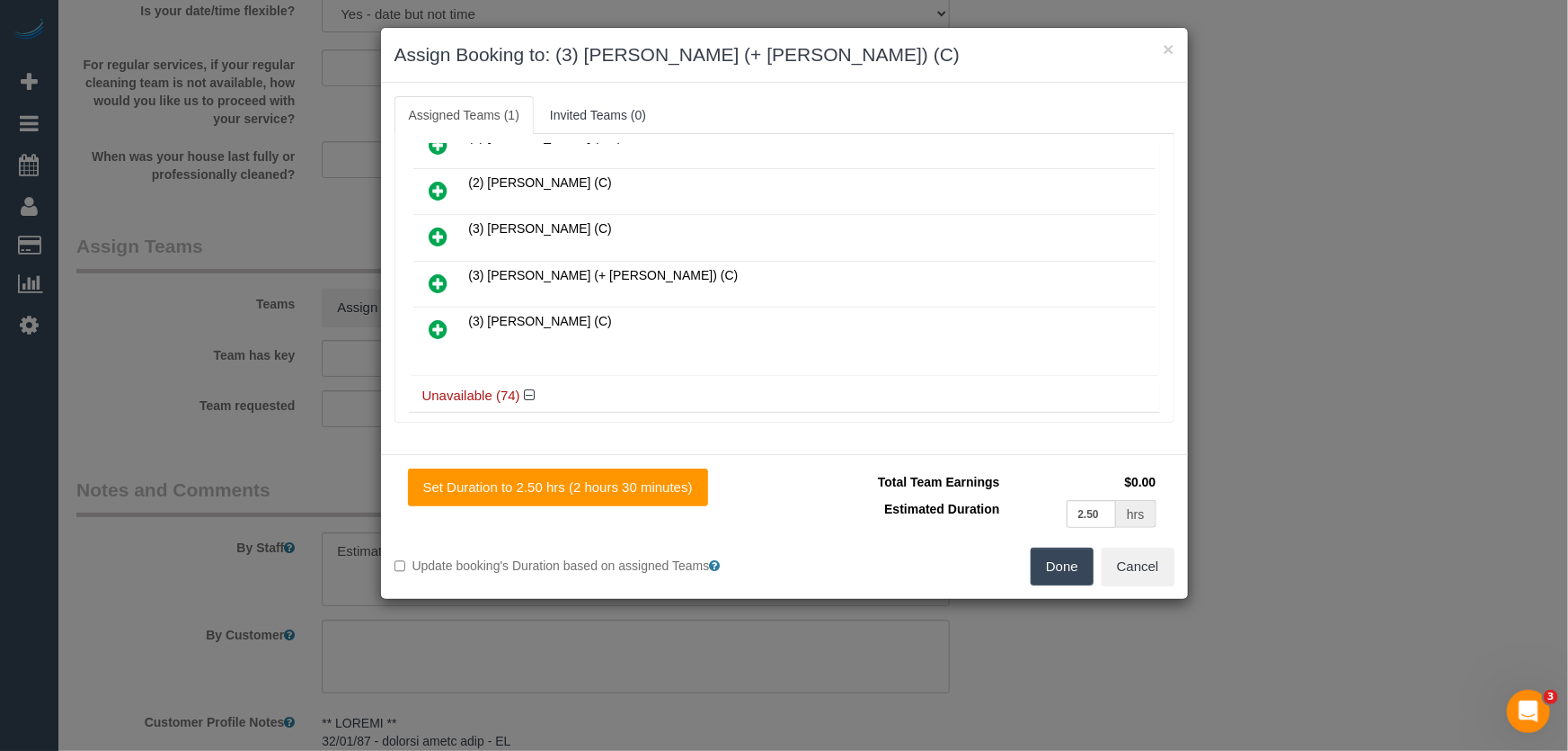
click at [437, 273] on icon at bounding box center [439, 283] width 19 height 22
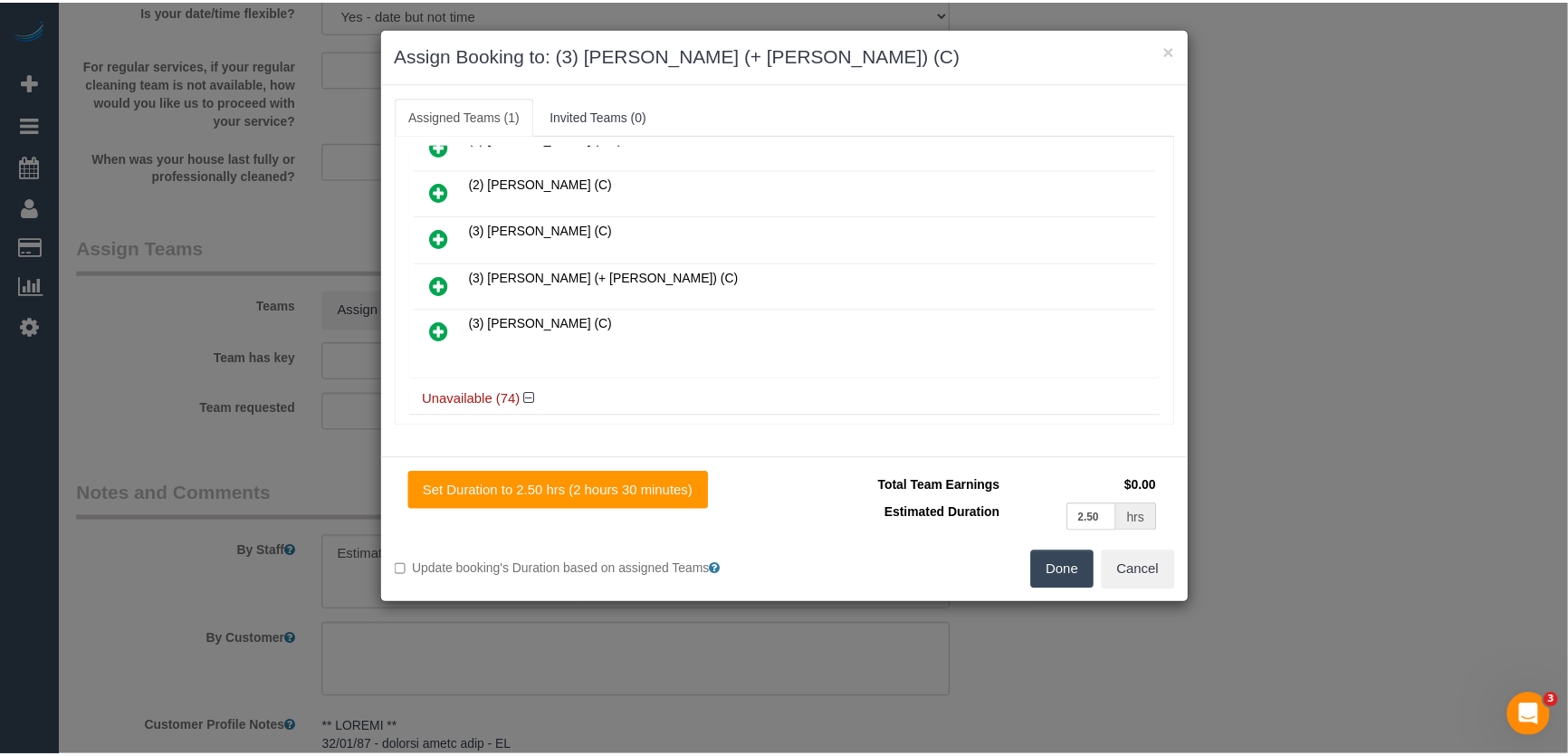
scroll to position [209, 0]
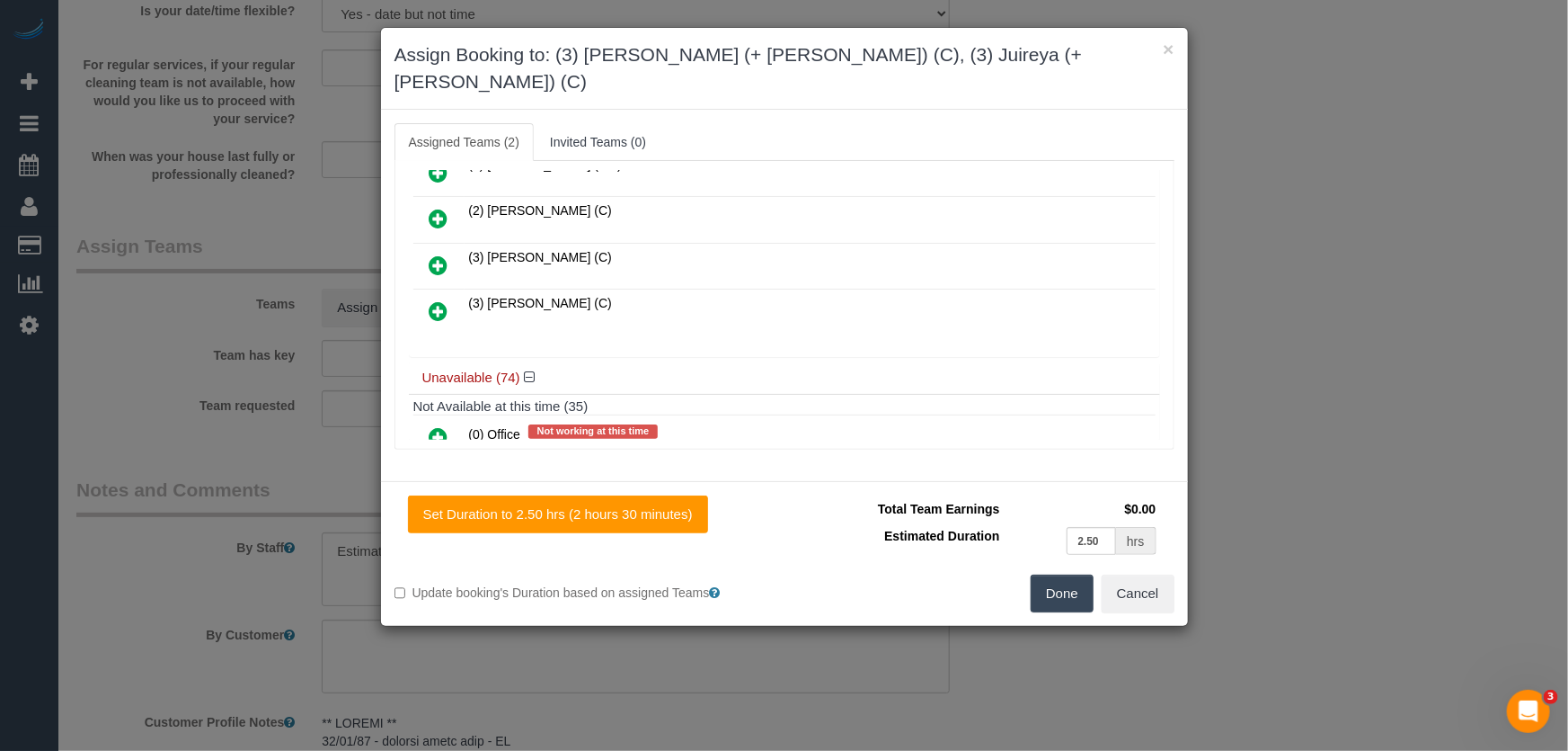
click at [1064, 575] on button "Done" at bounding box center [1062, 593] width 63 height 37
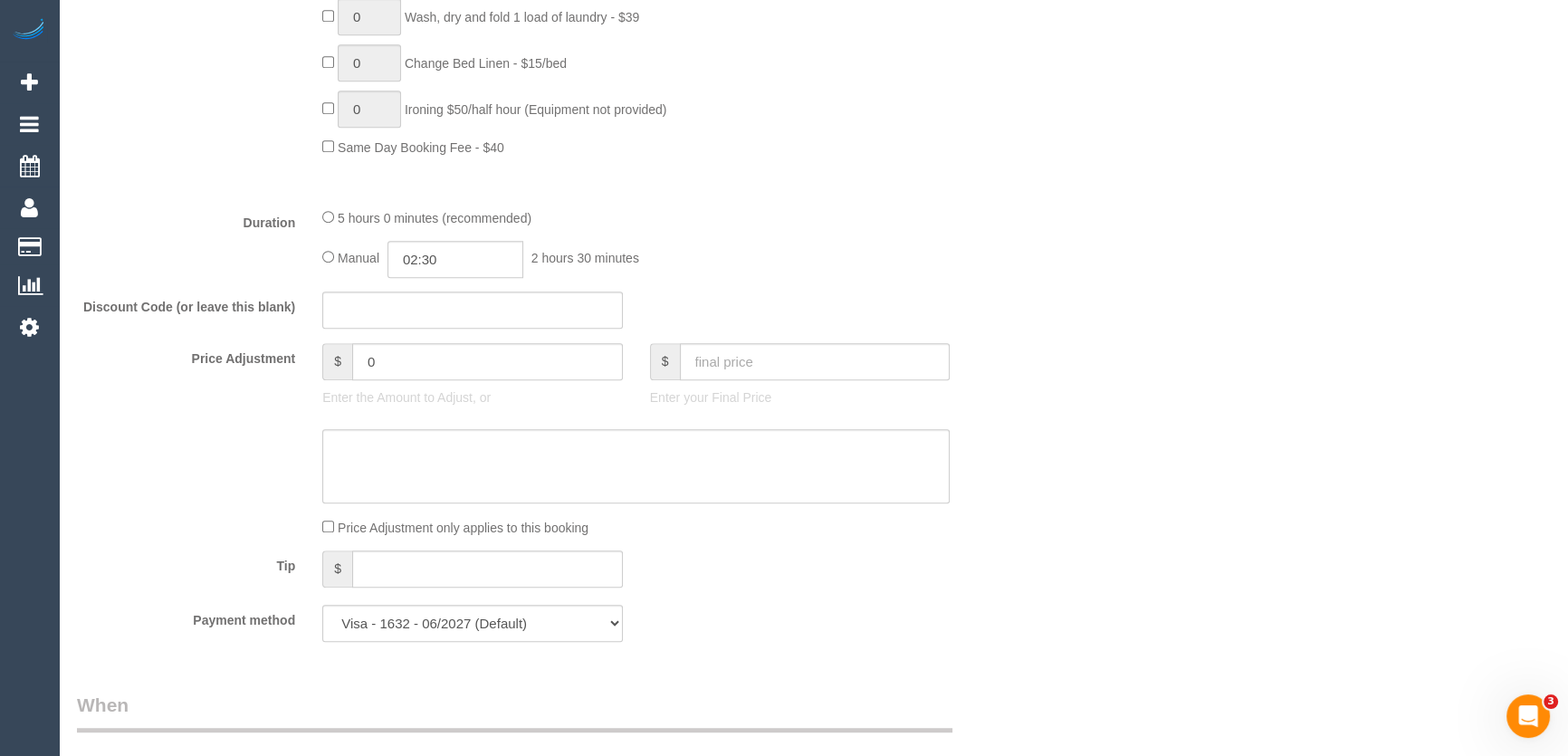
scroll to position [1398, 0]
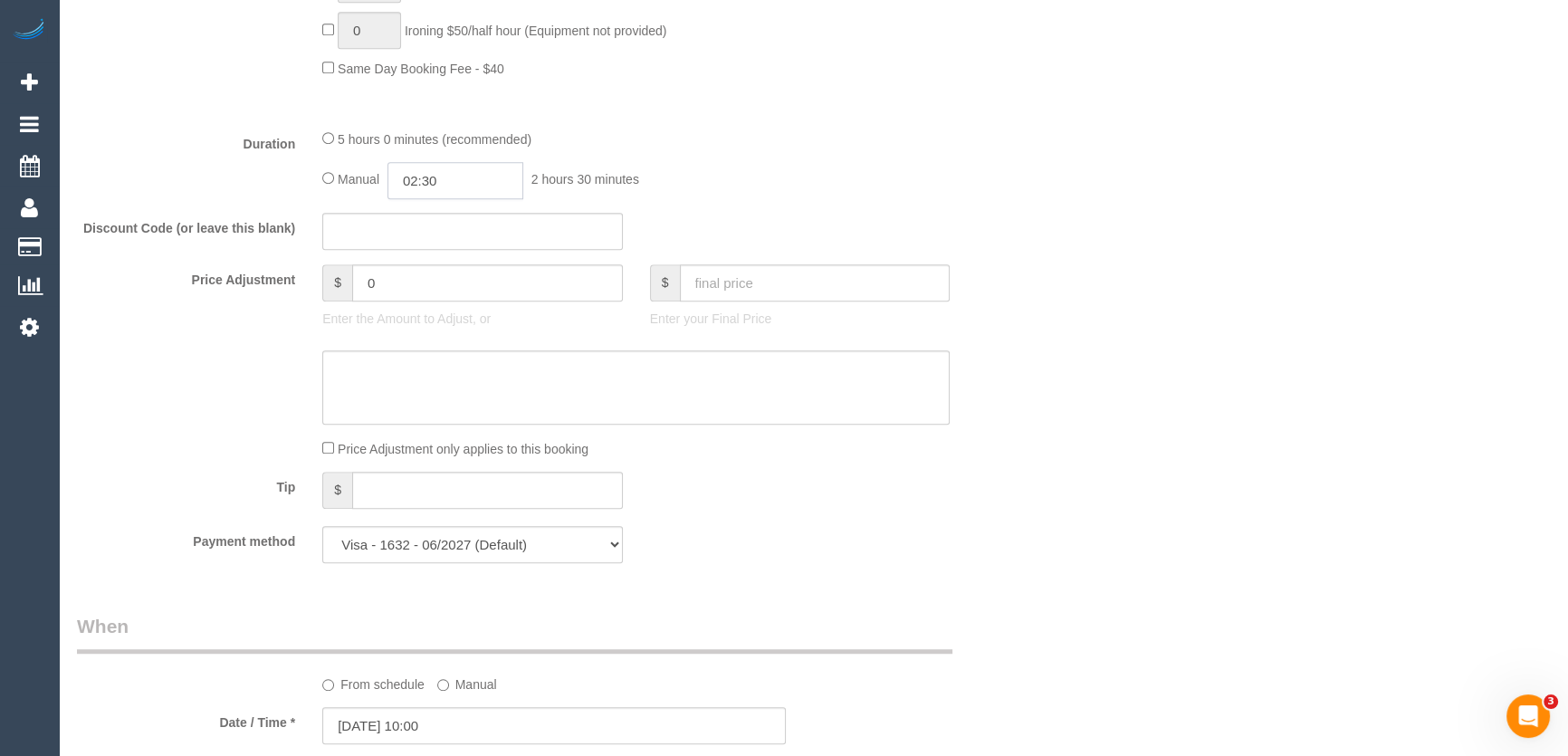
click at [467, 199] on input "02:30" at bounding box center [455, 180] width 136 height 38
type input "02:45"
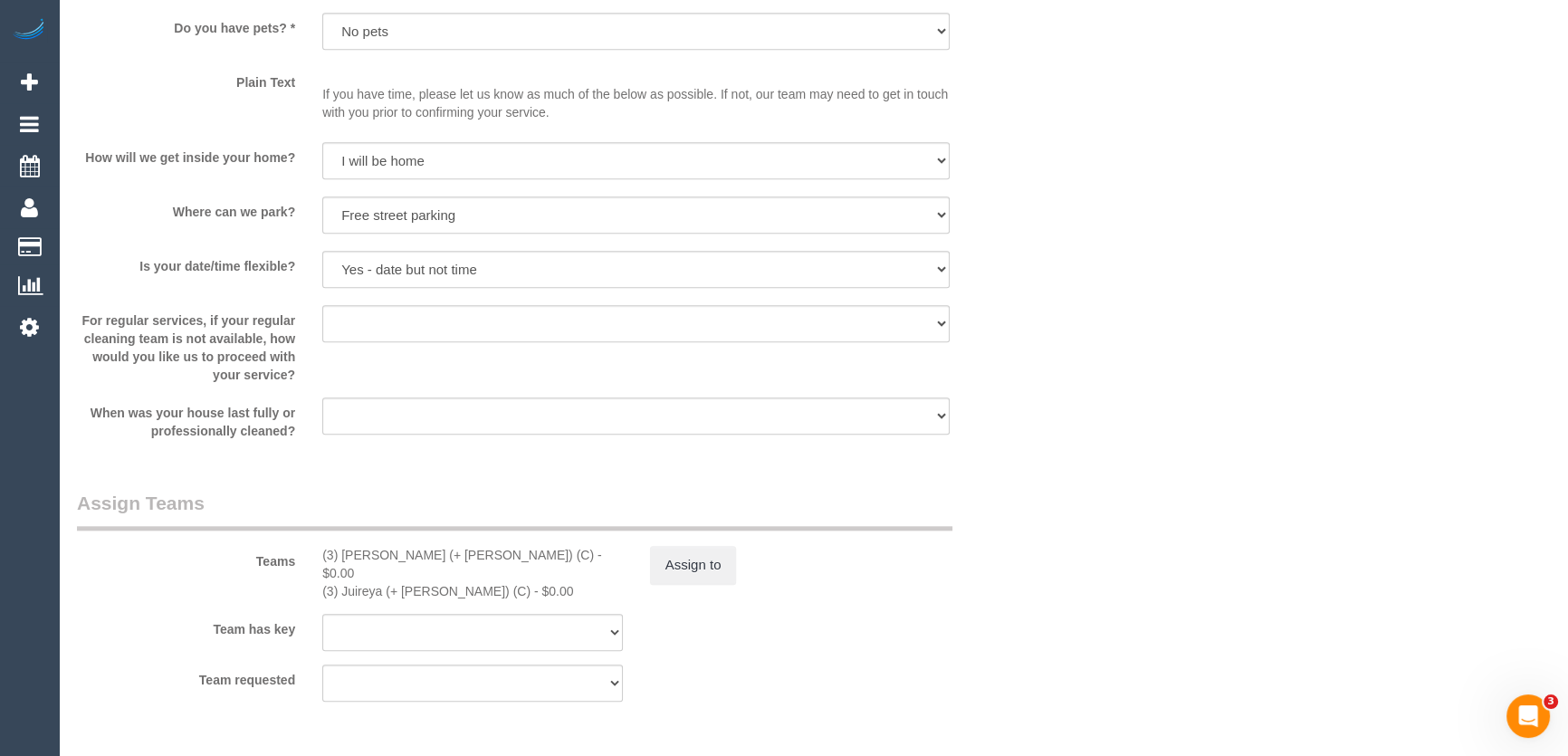
scroll to position [2468, 0]
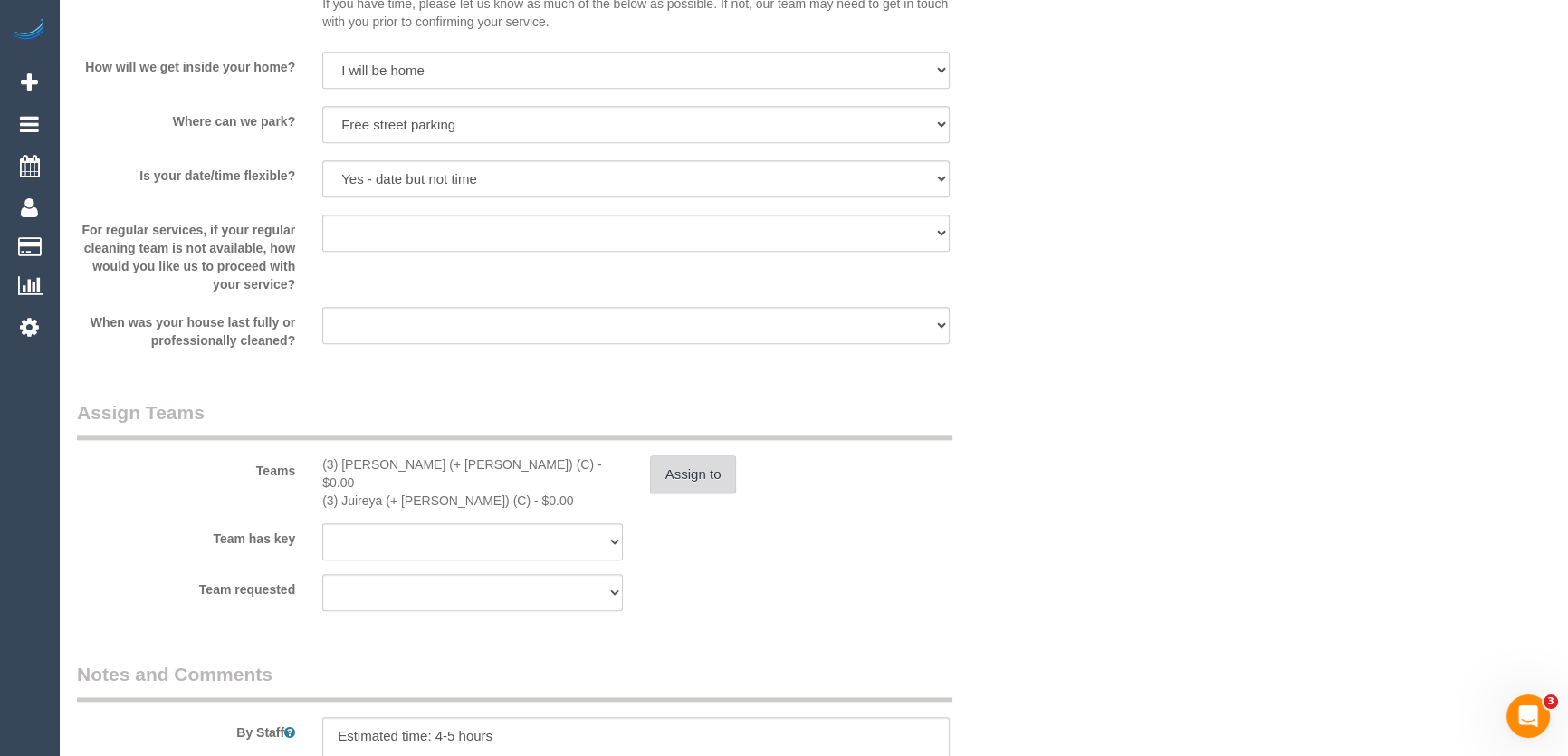
click at [687, 493] on button "Assign to" at bounding box center [693, 474] width 87 height 38
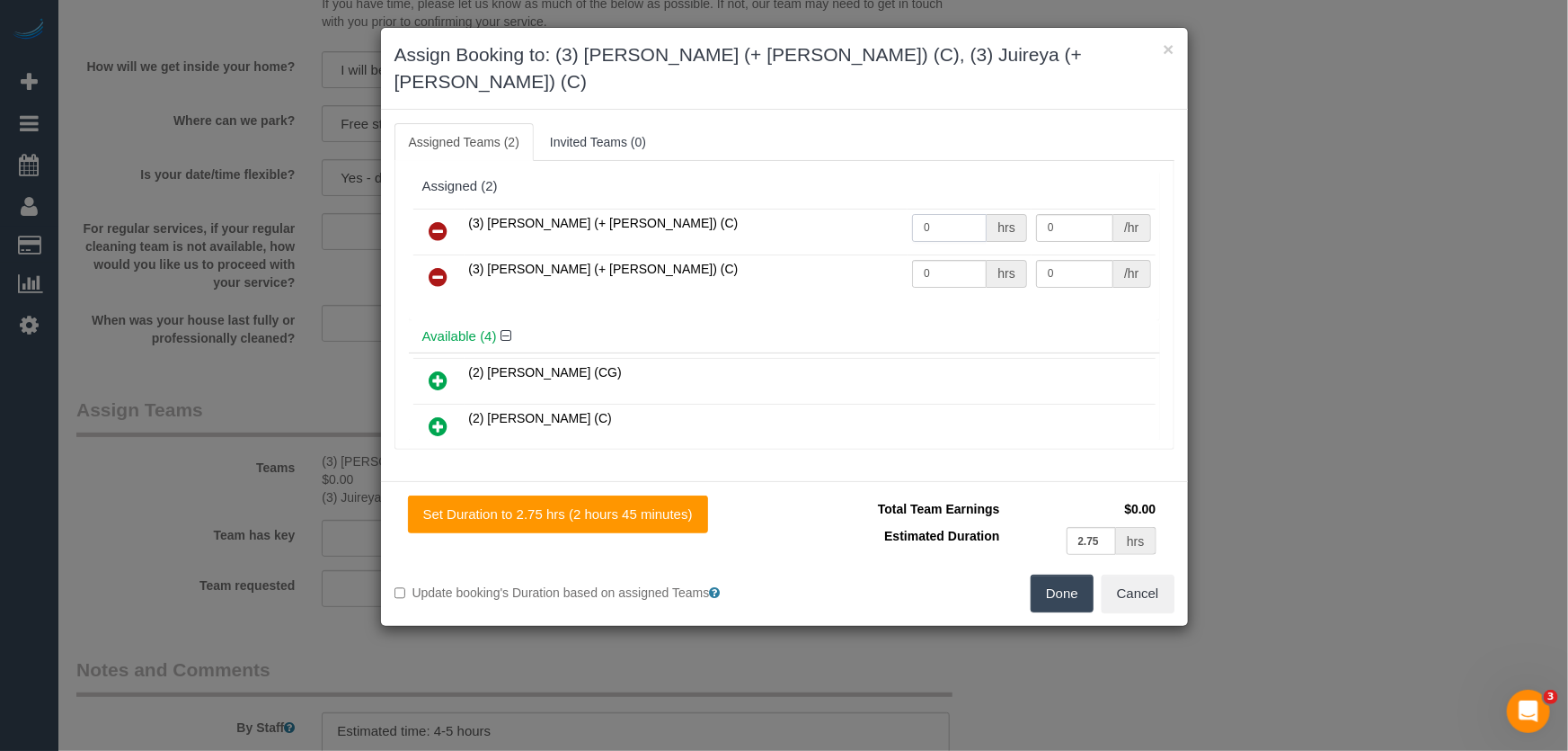
click at [945, 214] on input "0" at bounding box center [949, 228] width 75 height 28
type input "1"
type input "95"
click at [944, 260] on input "0" at bounding box center [949, 274] width 75 height 28
type input "1"
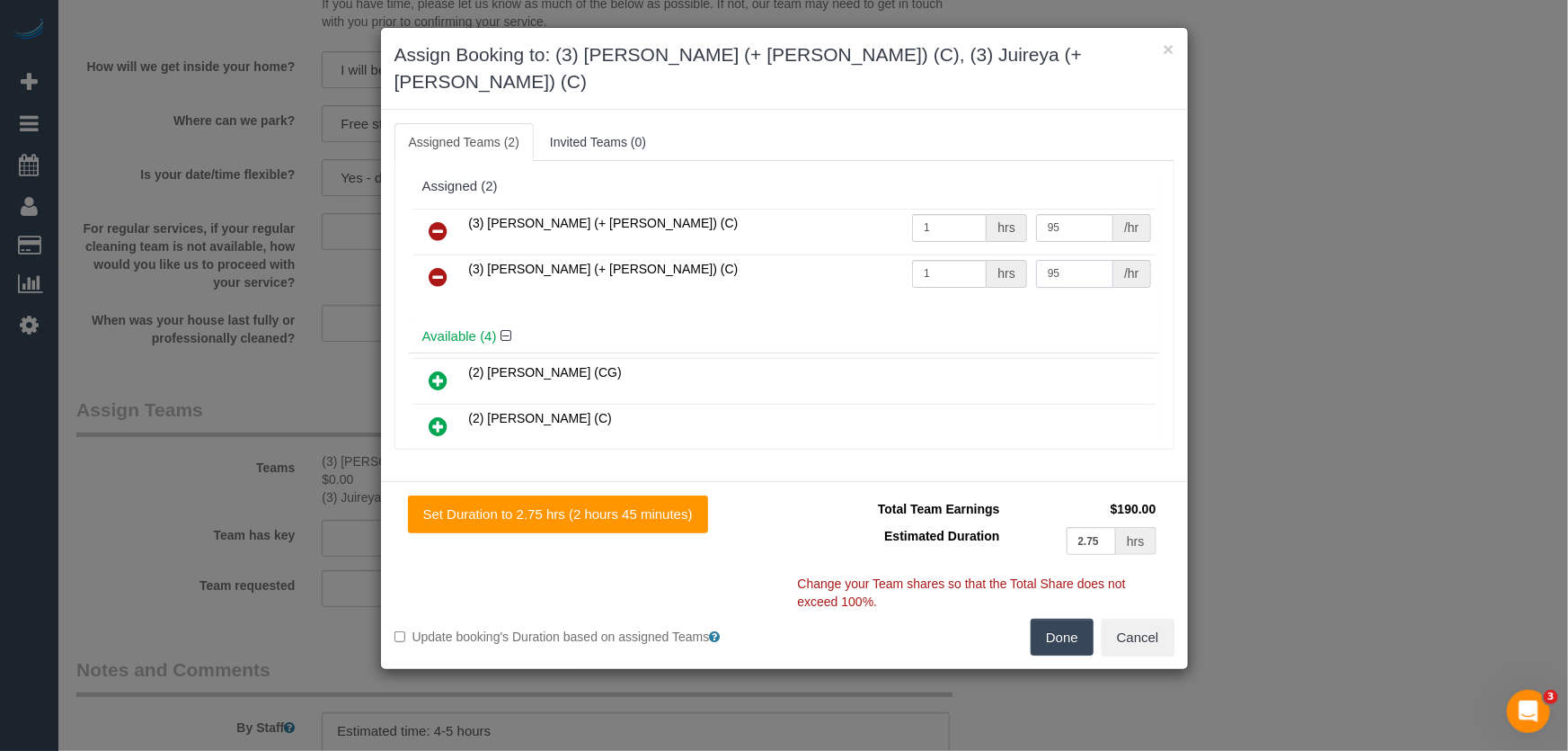
type input "95"
click at [1074, 619] on button "Done" at bounding box center [1062, 637] width 63 height 37
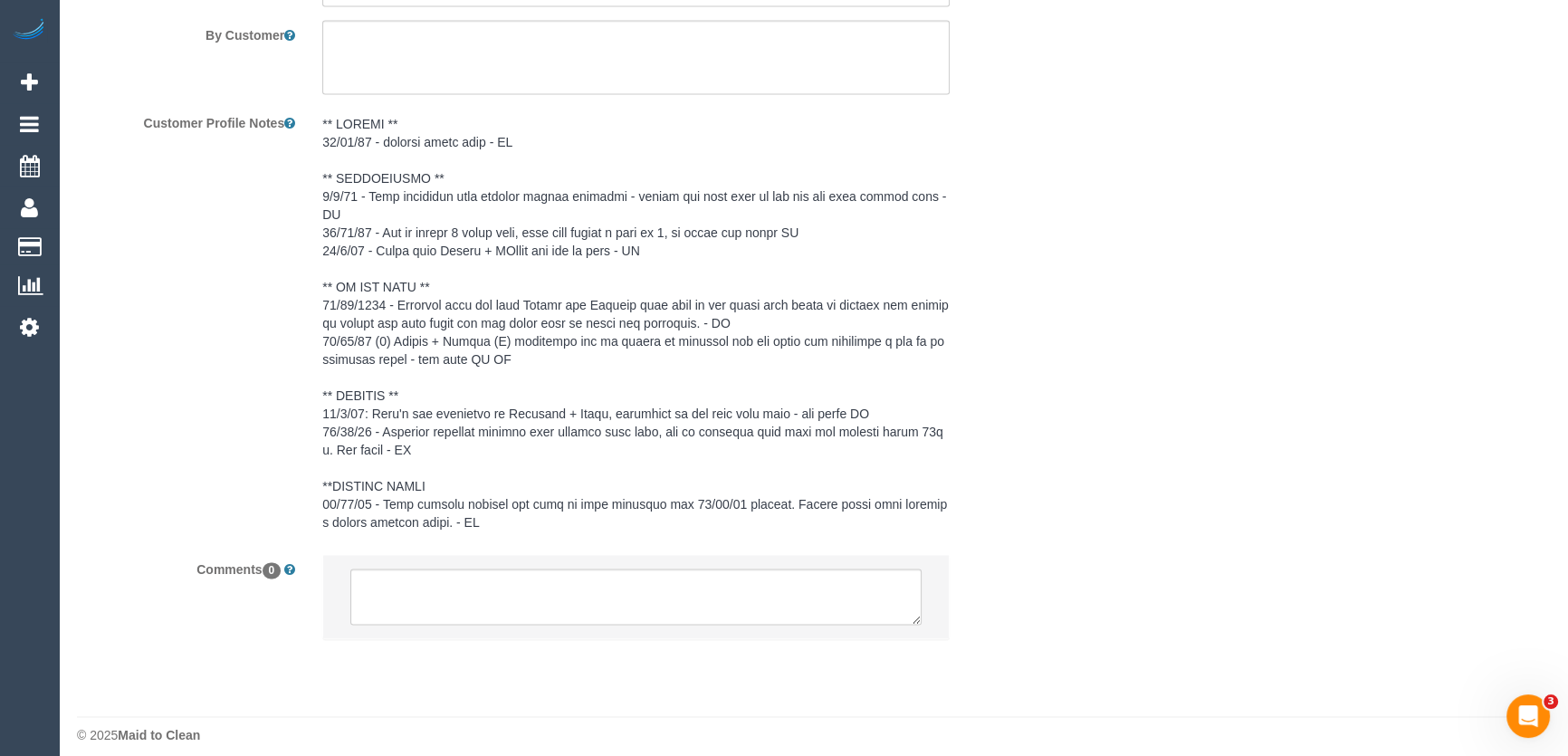
scroll to position [3273, 0]
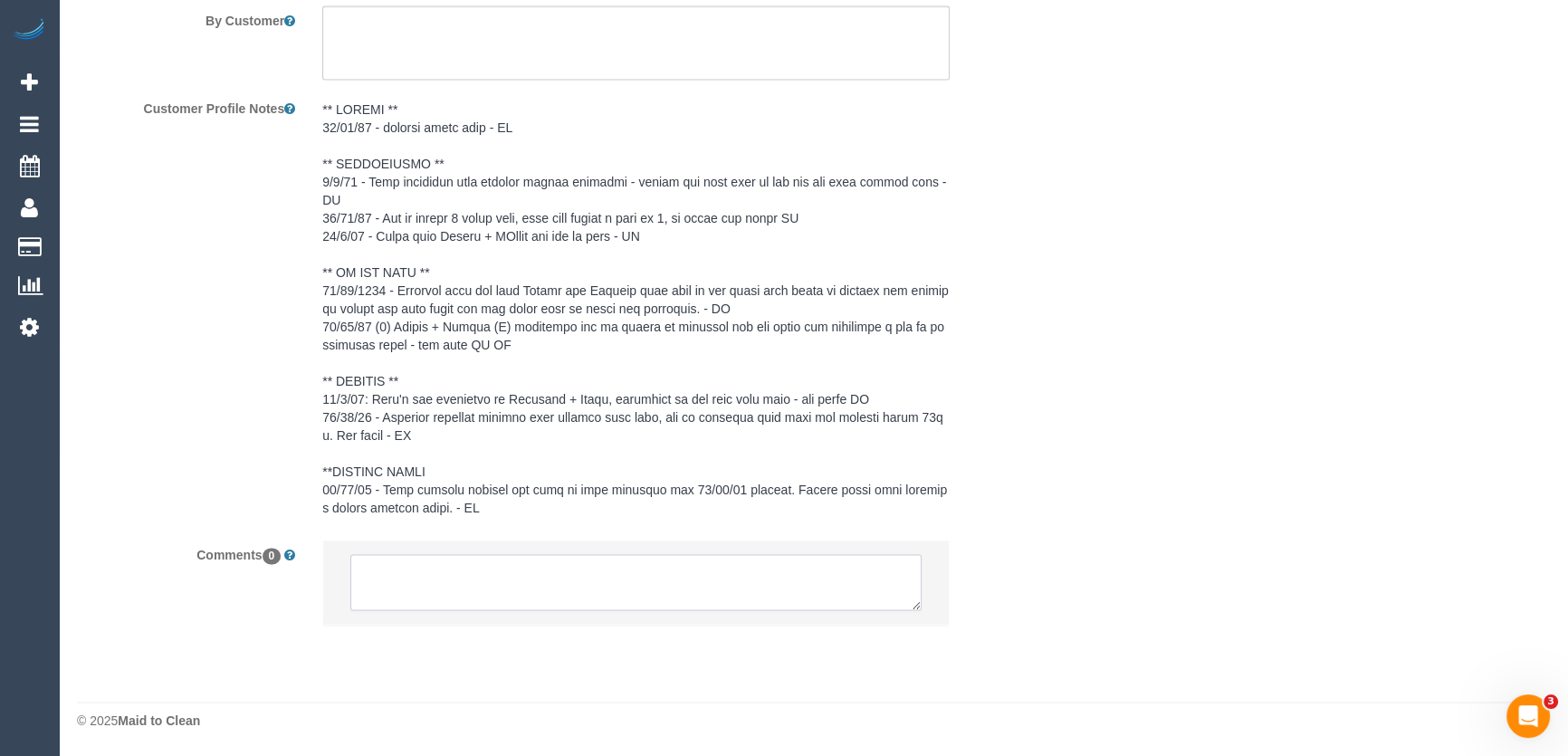
click at [441, 568] on textarea at bounding box center [636, 582] width 571 height 56
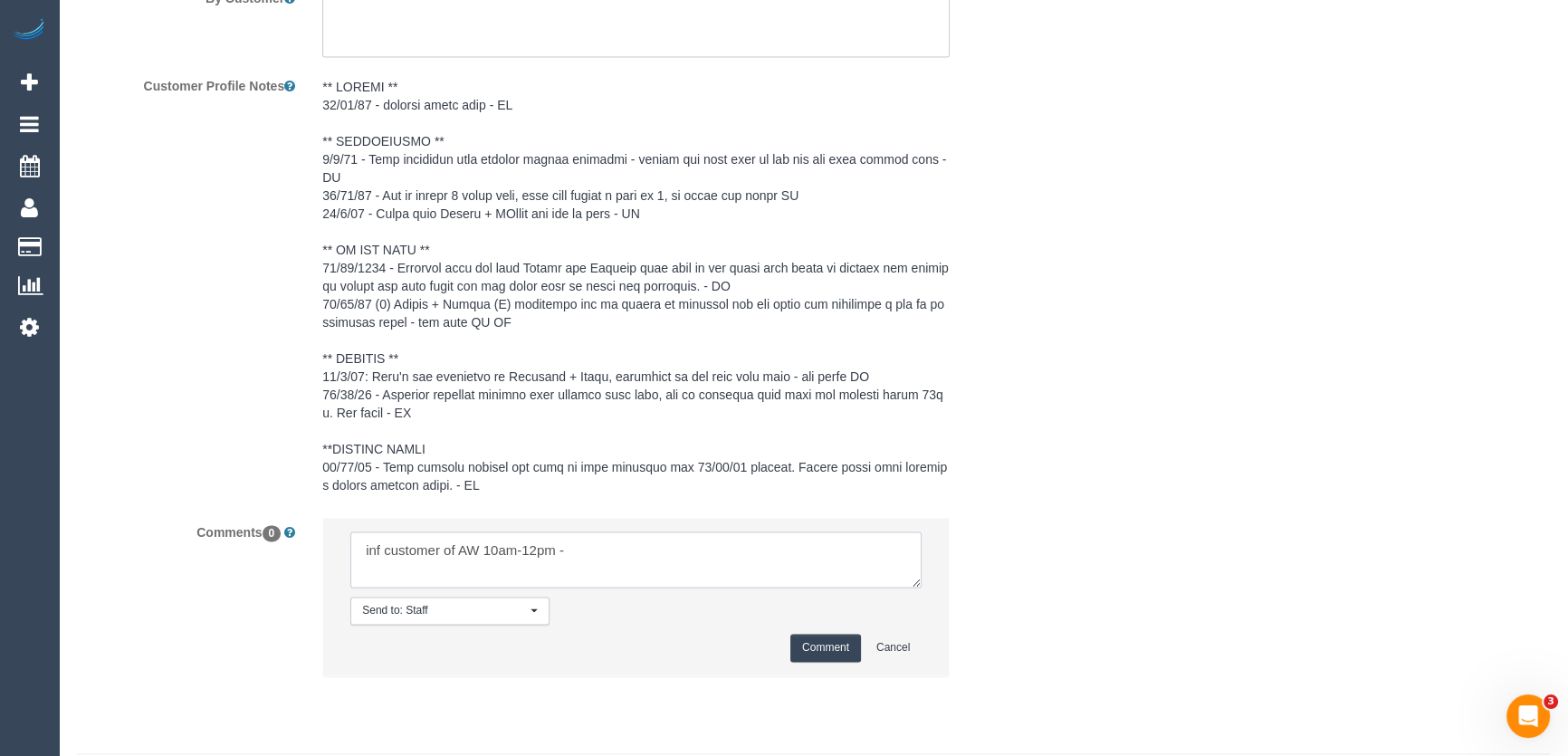
type textarea "inf customer of AW 10am-12pm -"
click at [841, 662] on button "Comment" at bounding box center [824, 647] width 70 height 28
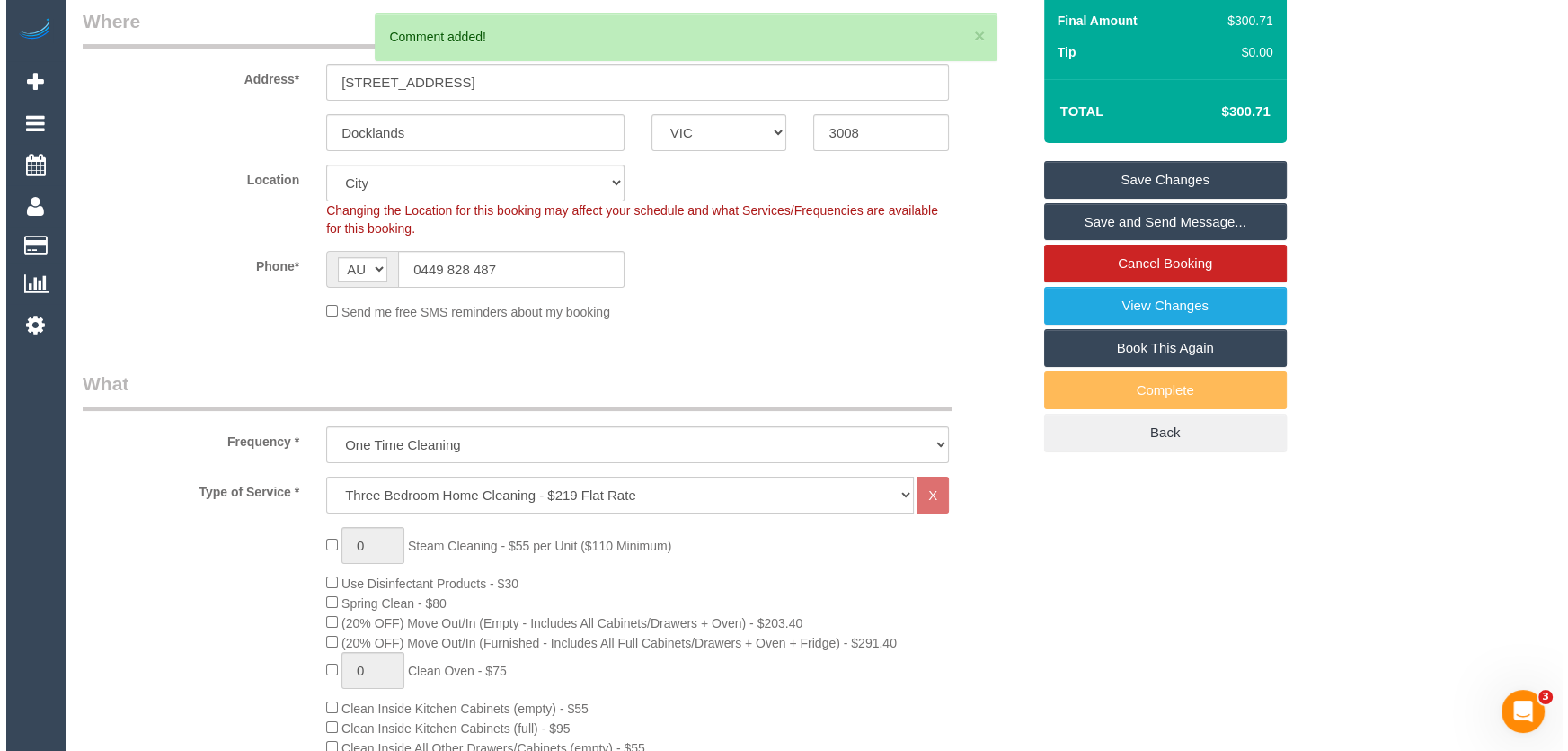
scroll to position [0, 0]
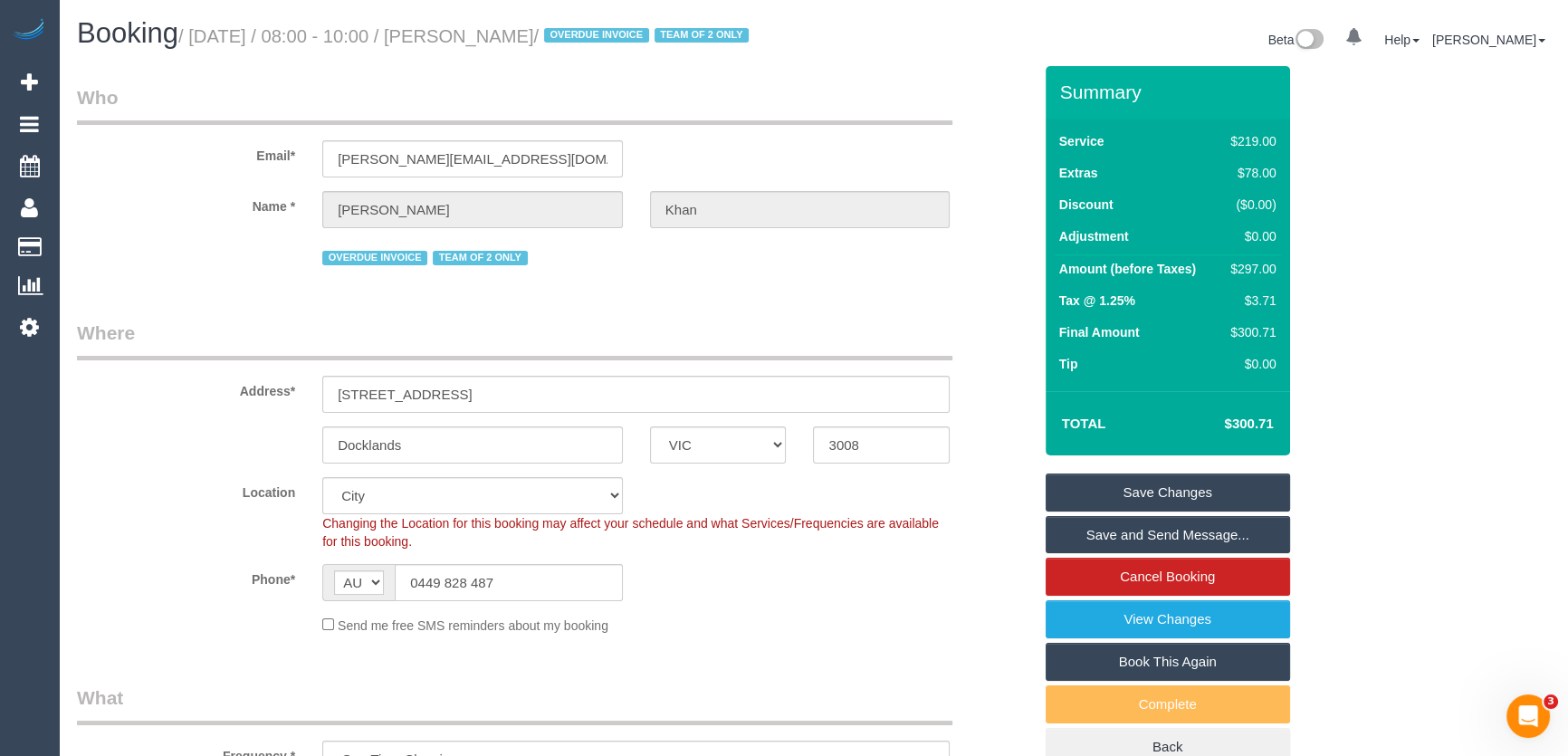
click at [518, 37] on small "/ September 09, 2025 / 08:00 - 10:00 / Mahnaz Khan / OVERDUE INVOICE TEAM OF 2 …" at bounding box center [466, 36] width 576 height 20
copy small "Mahnaz Khan"
click at [1152, 507] on link "Save Changes" at bounding box center [1167, 491] width 245 height 38
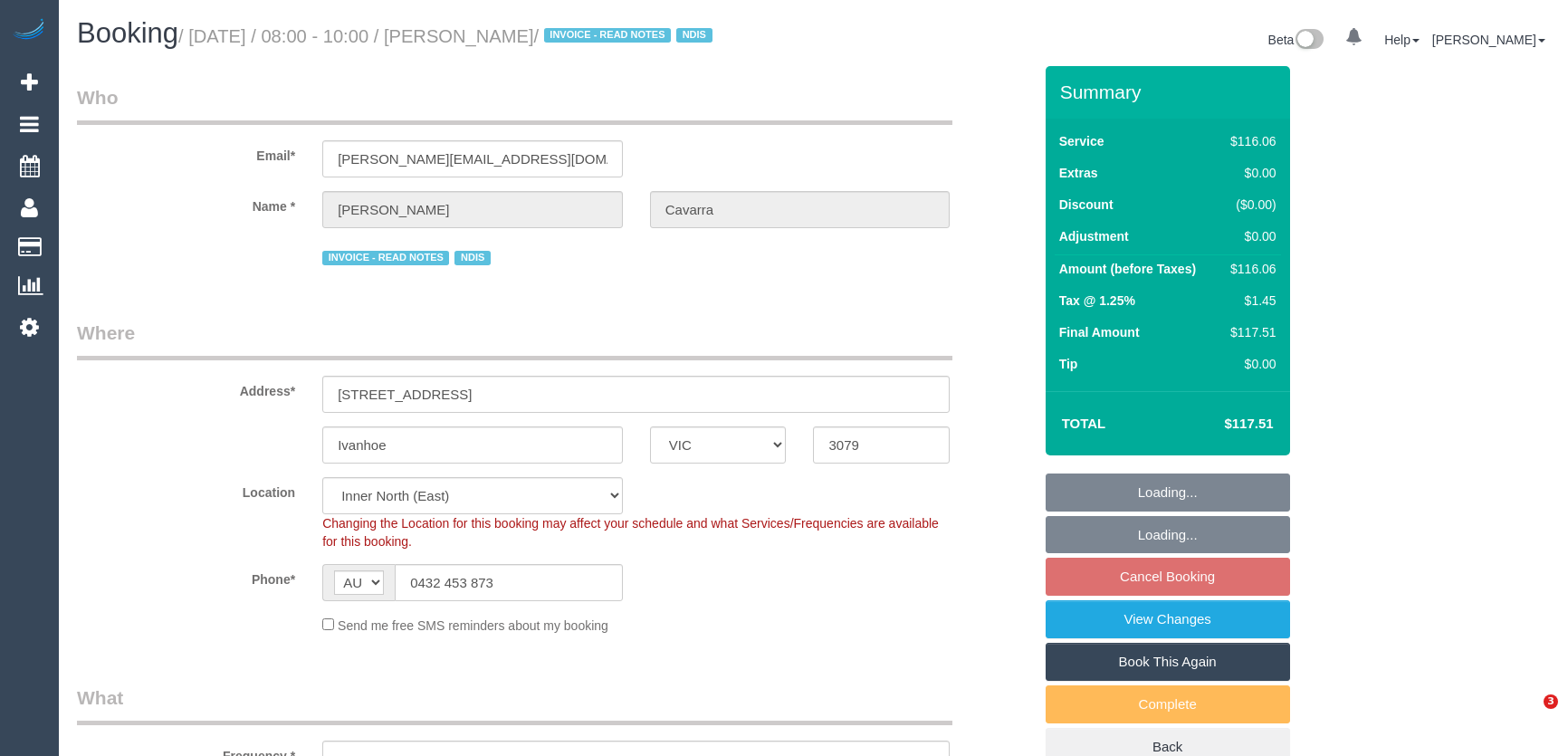
select select "VIC"
select select "object:601"
select select "spot2"
select select "number:28"
select select "number:14"
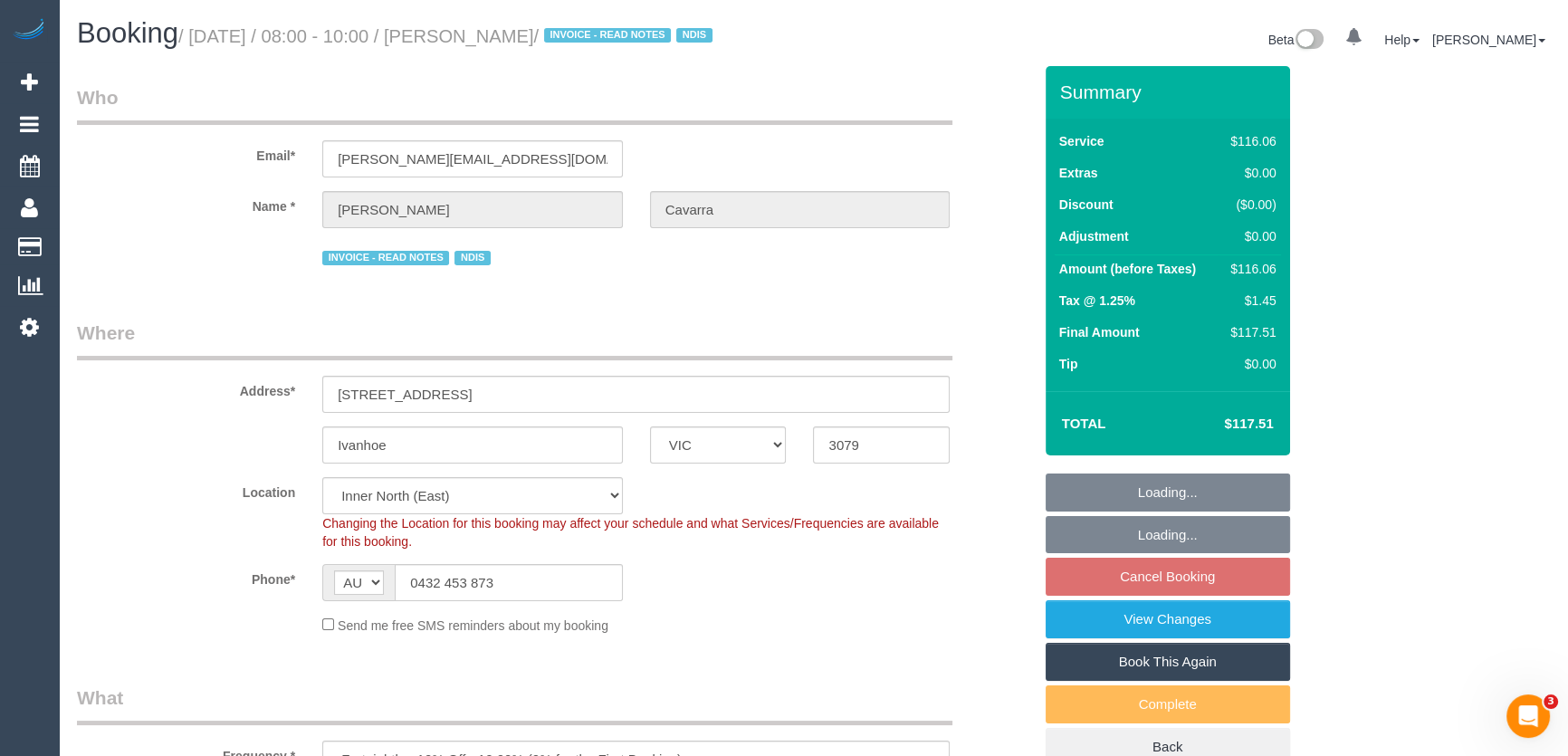
select select "number:19"
select select "number:36"
select select "object:1563"
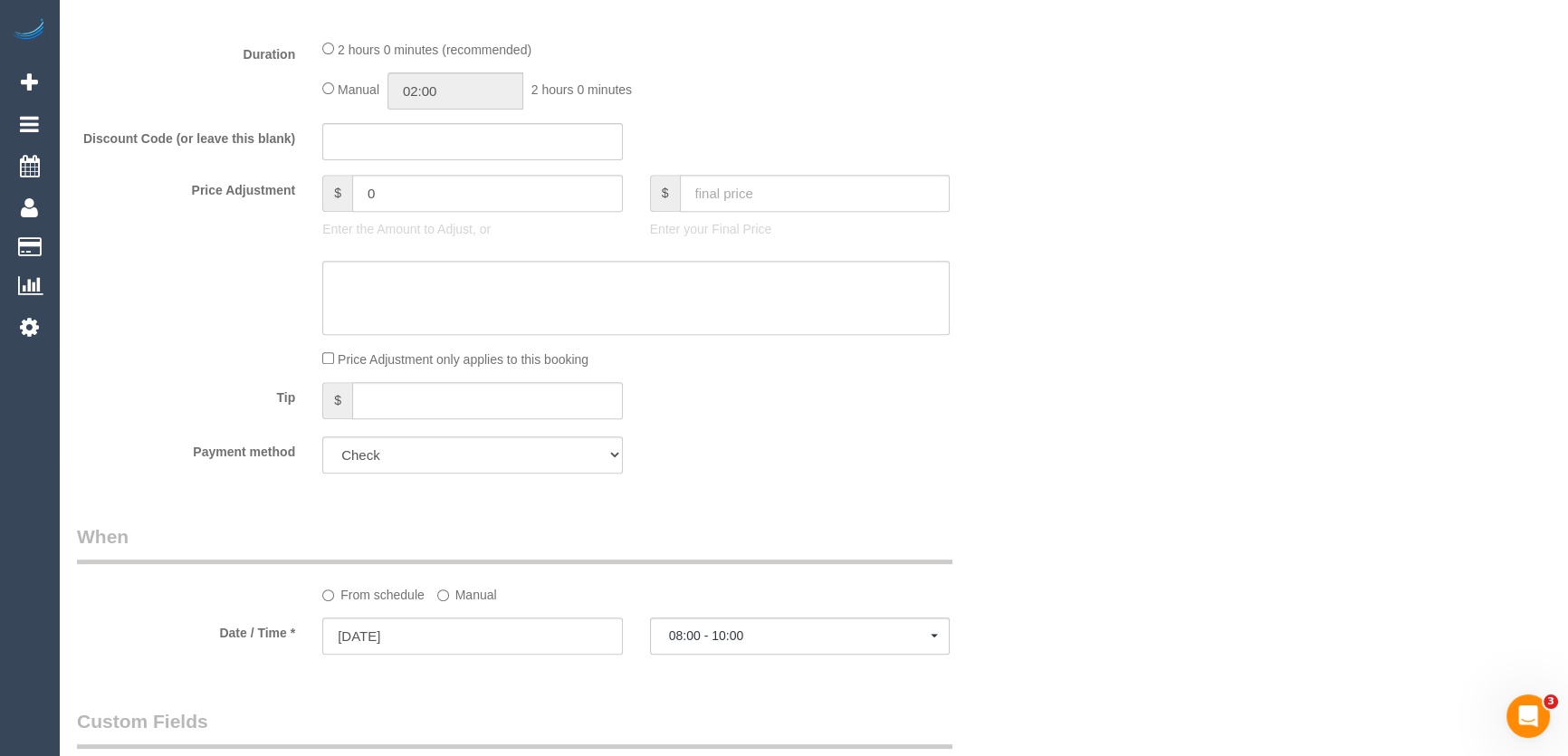
scroll to position [1151, 0]
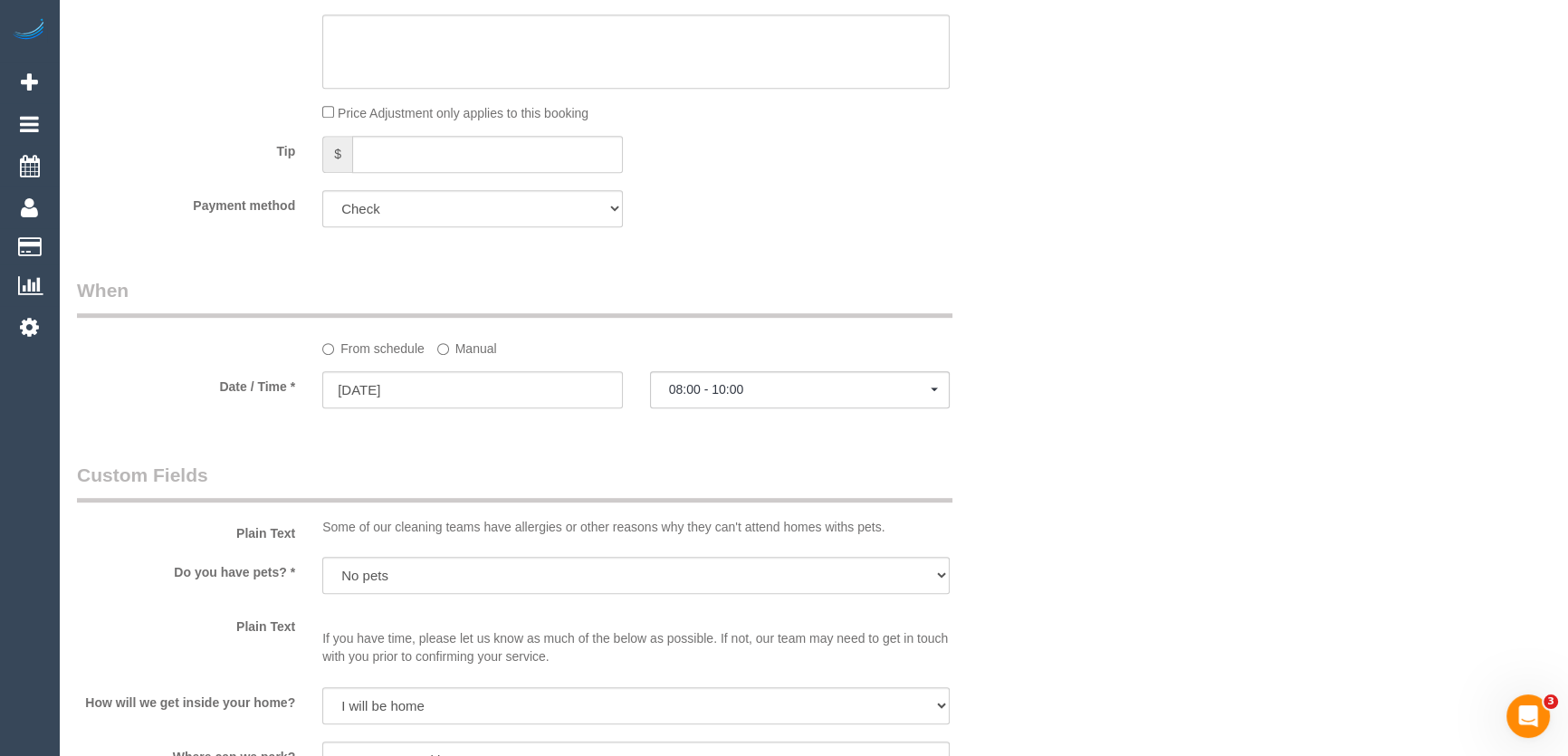
click at [374, 468] on legend "Custom Fields" at bounding box center [514, 482] width 875 height 40
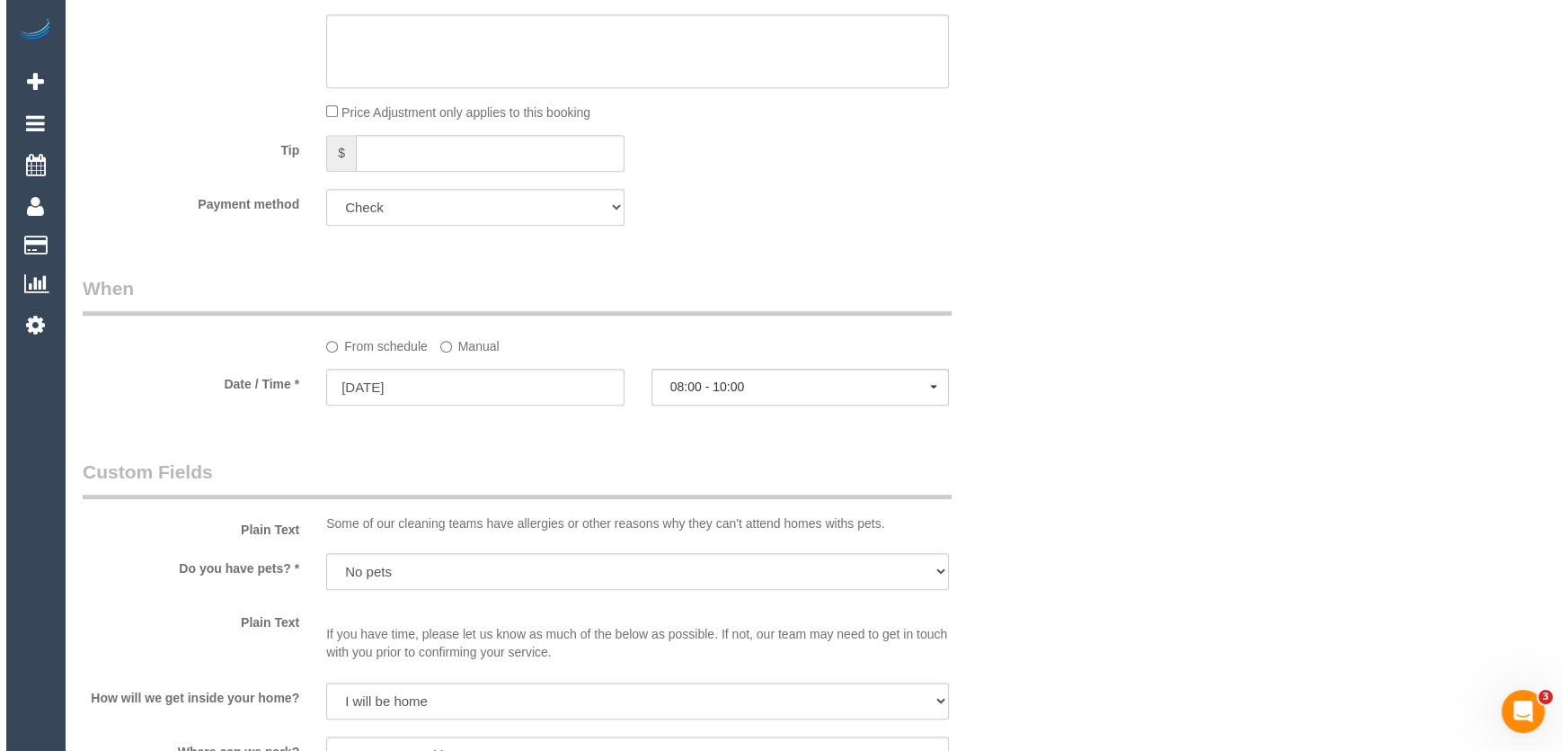
scroll to position [1799, 0]
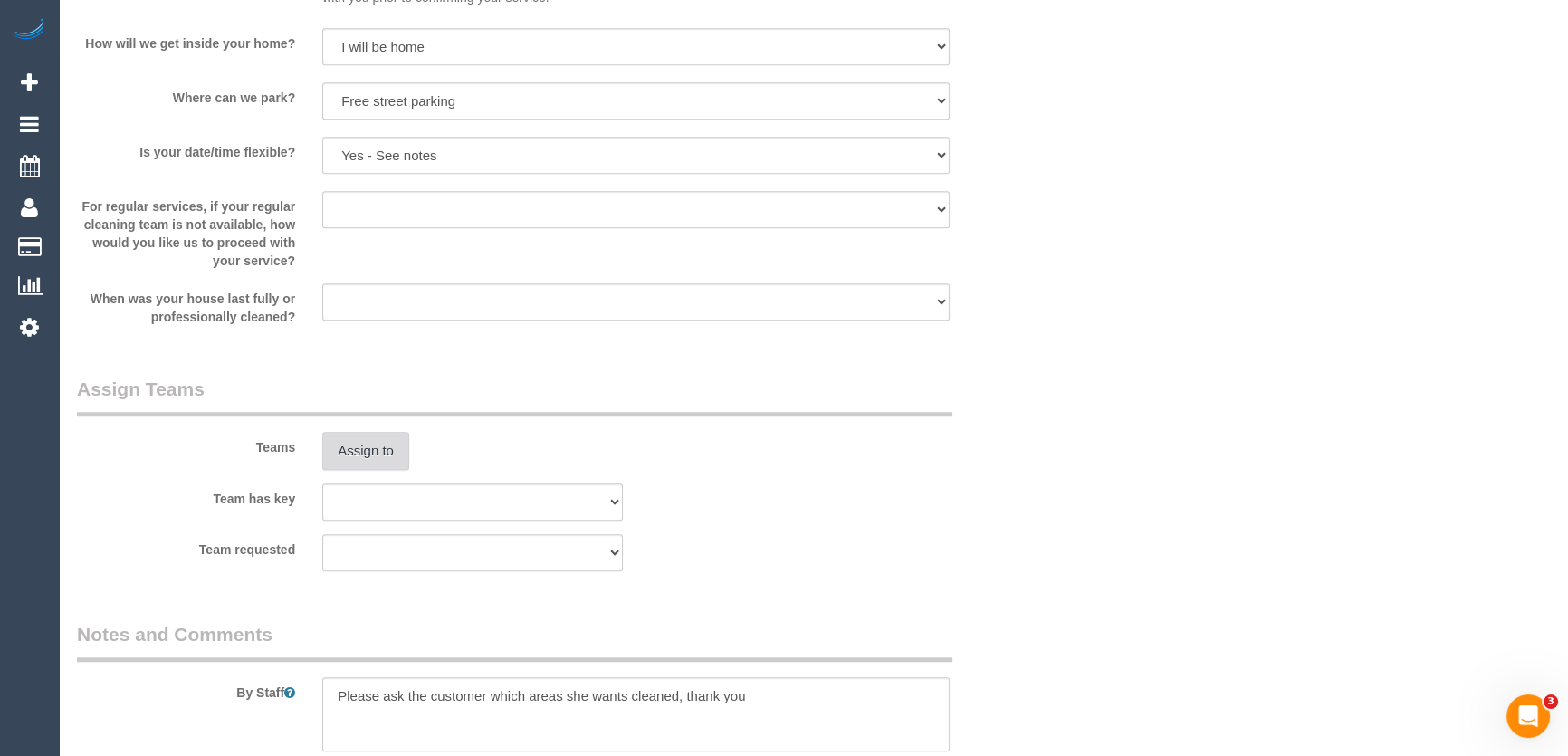
click at [374, 468] on button "Assign to" at bounding box center [366, 450] width 87 height 38
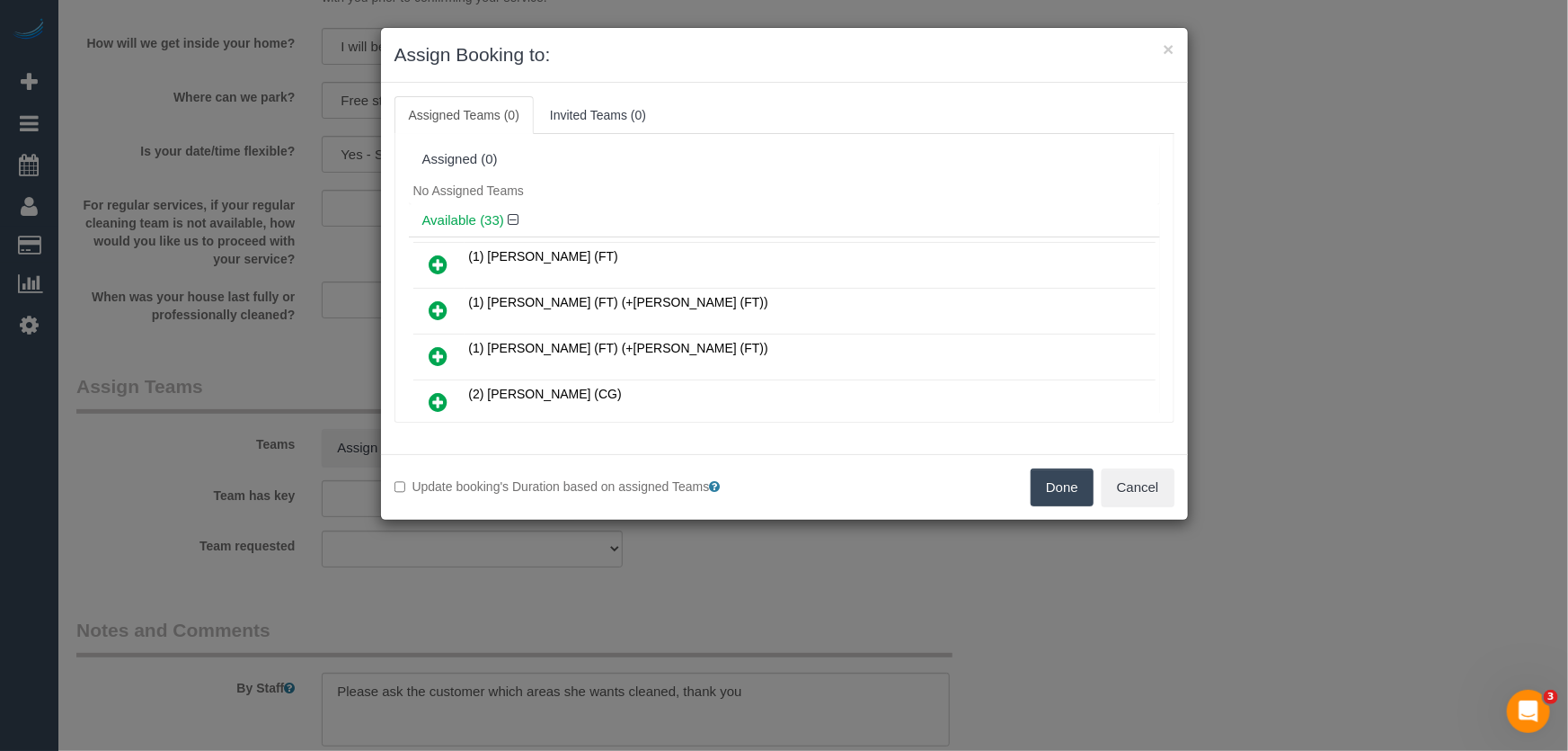
scroll to position [787, 0]
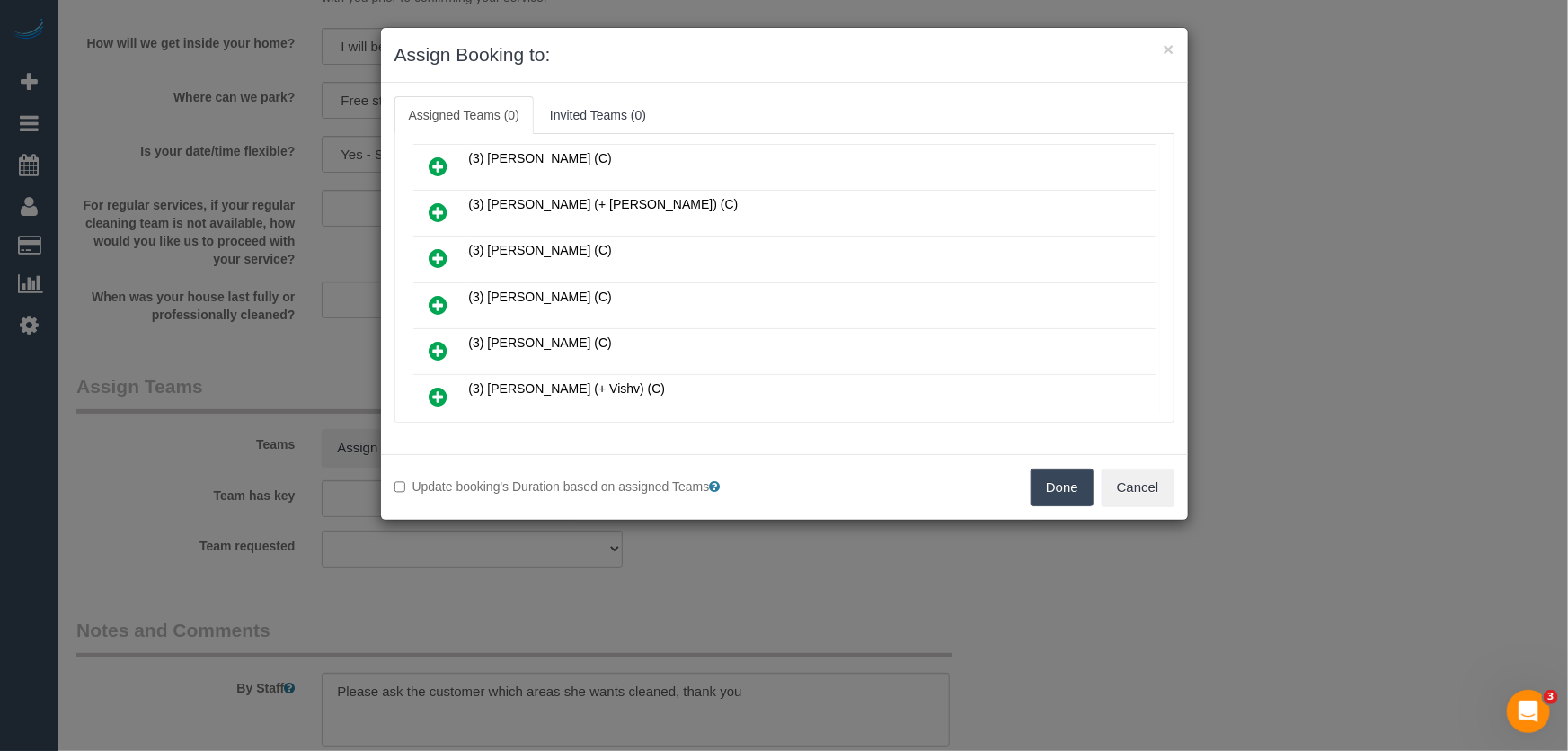
click at [444, 294] on icon at bounding box center [439, 304] width 19 height 22
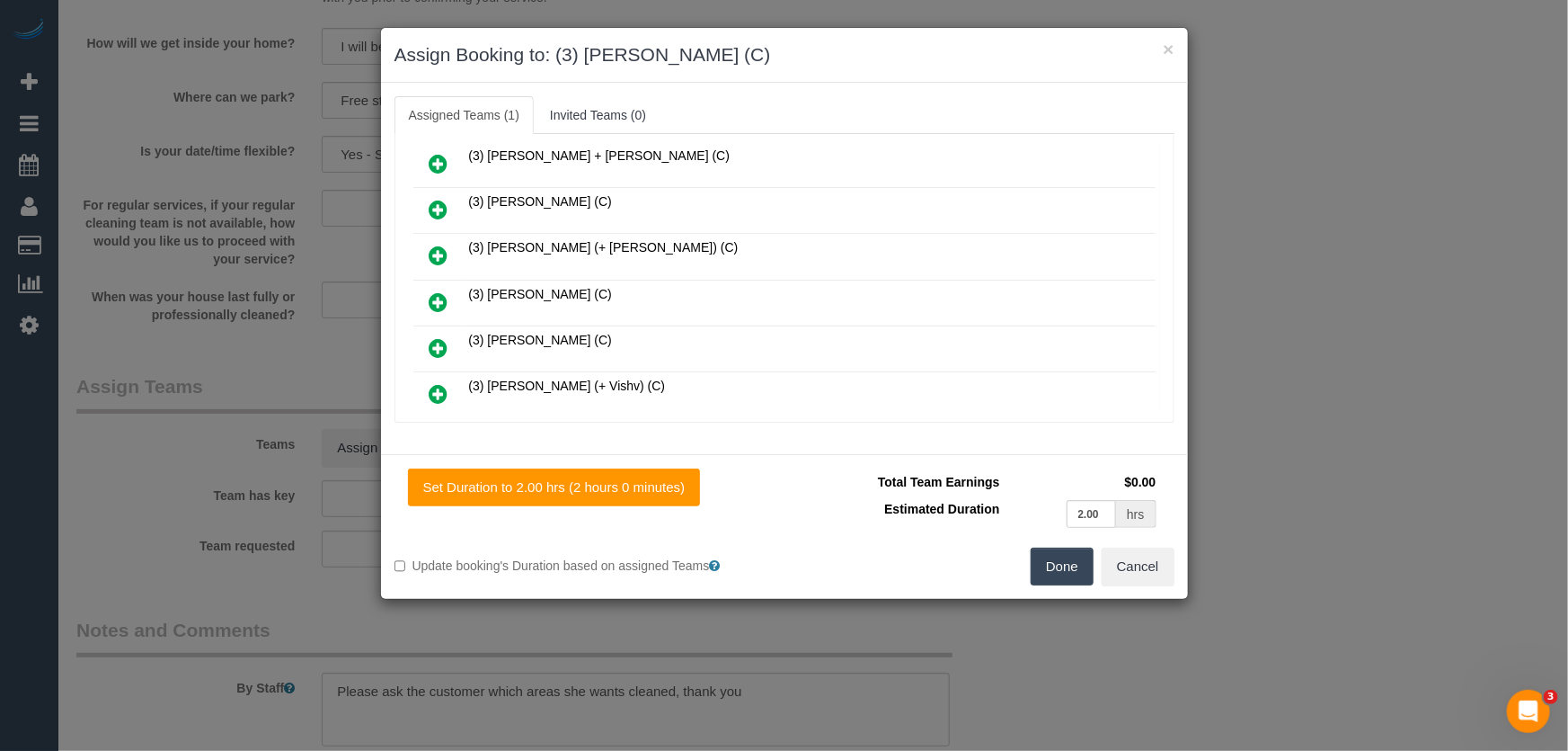
scroll to position [829, 0]
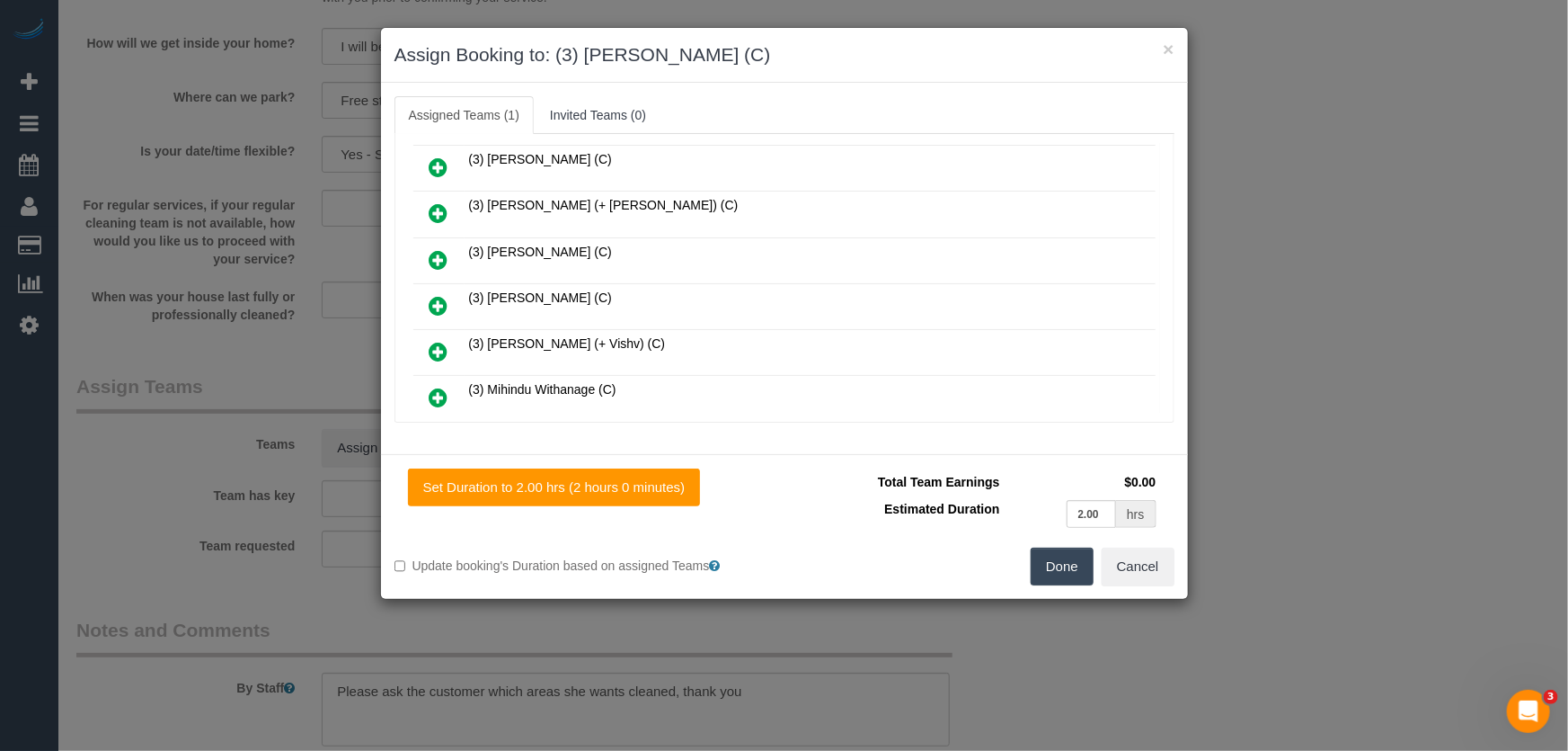
click at [1075, 559] on button "Done" at bounding box center [1062, 565] width 63 height 37
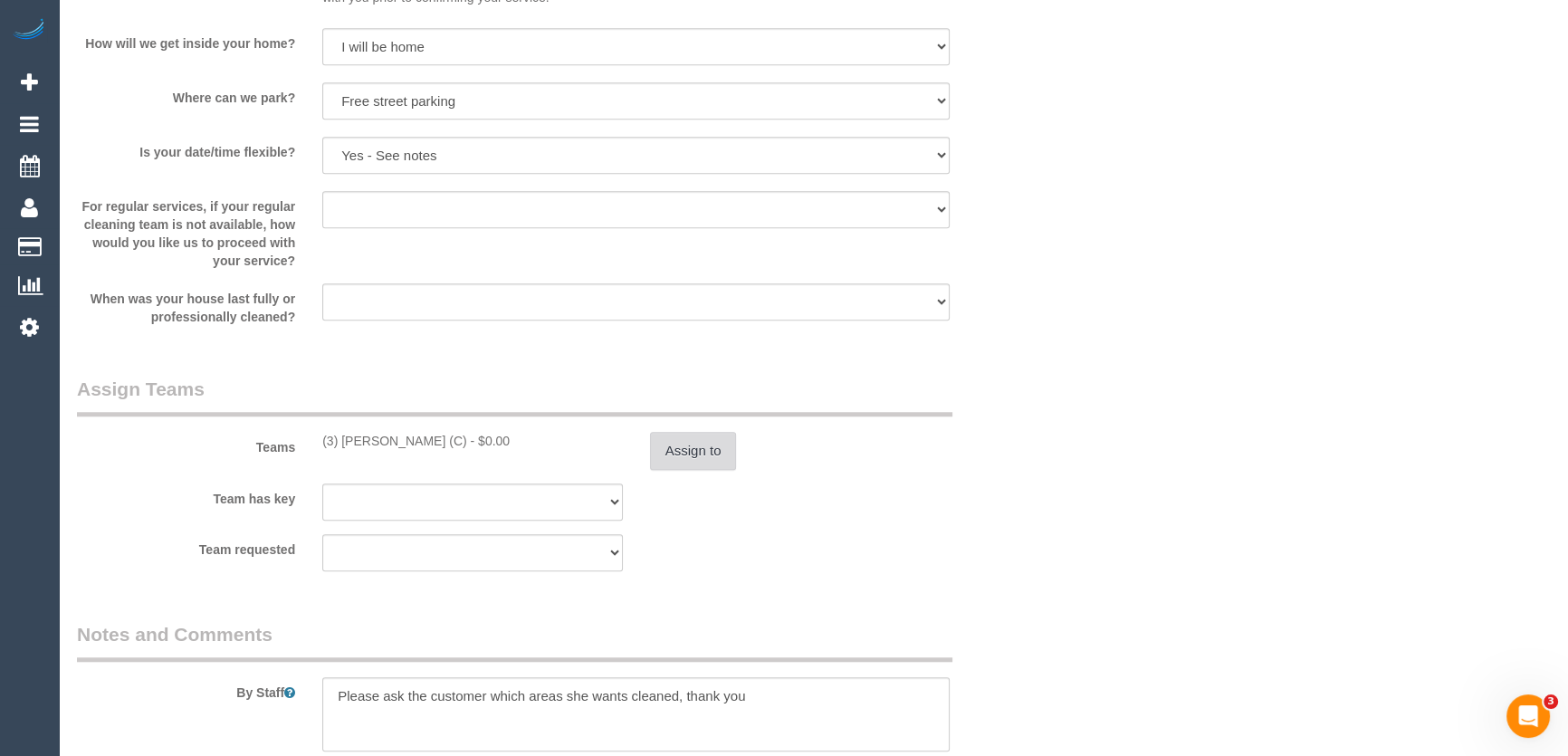
click at [685, 470] on button "Assign to" at bounding box center [693, 450] width 87 height 38
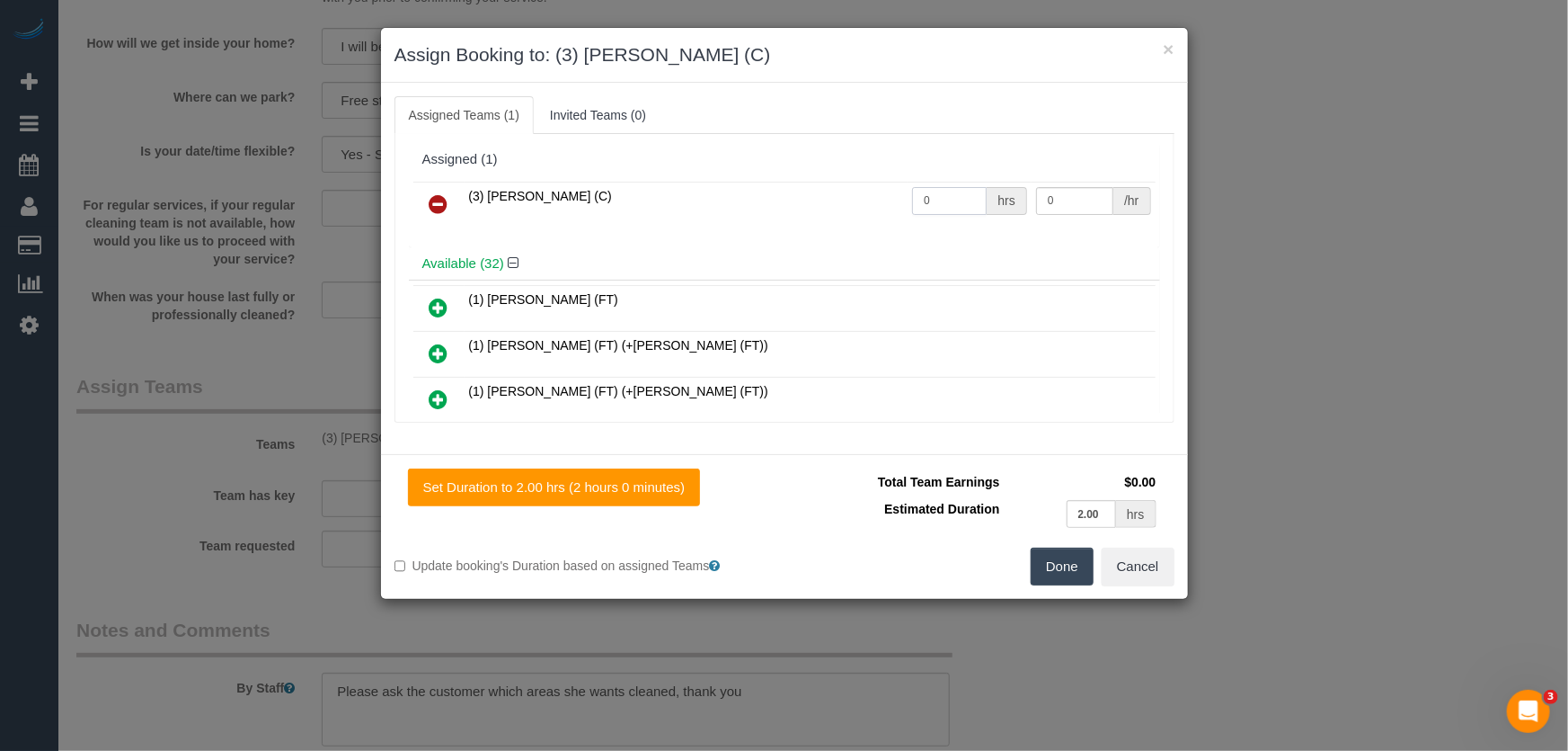
click at [950, 210] on input "0" at bounding box center [949, 200] width 75 height 28
type input "2"
type input "35"
click at [1072, 566] on button "Done" at bounding box center [1062, 565] width 63 height 37
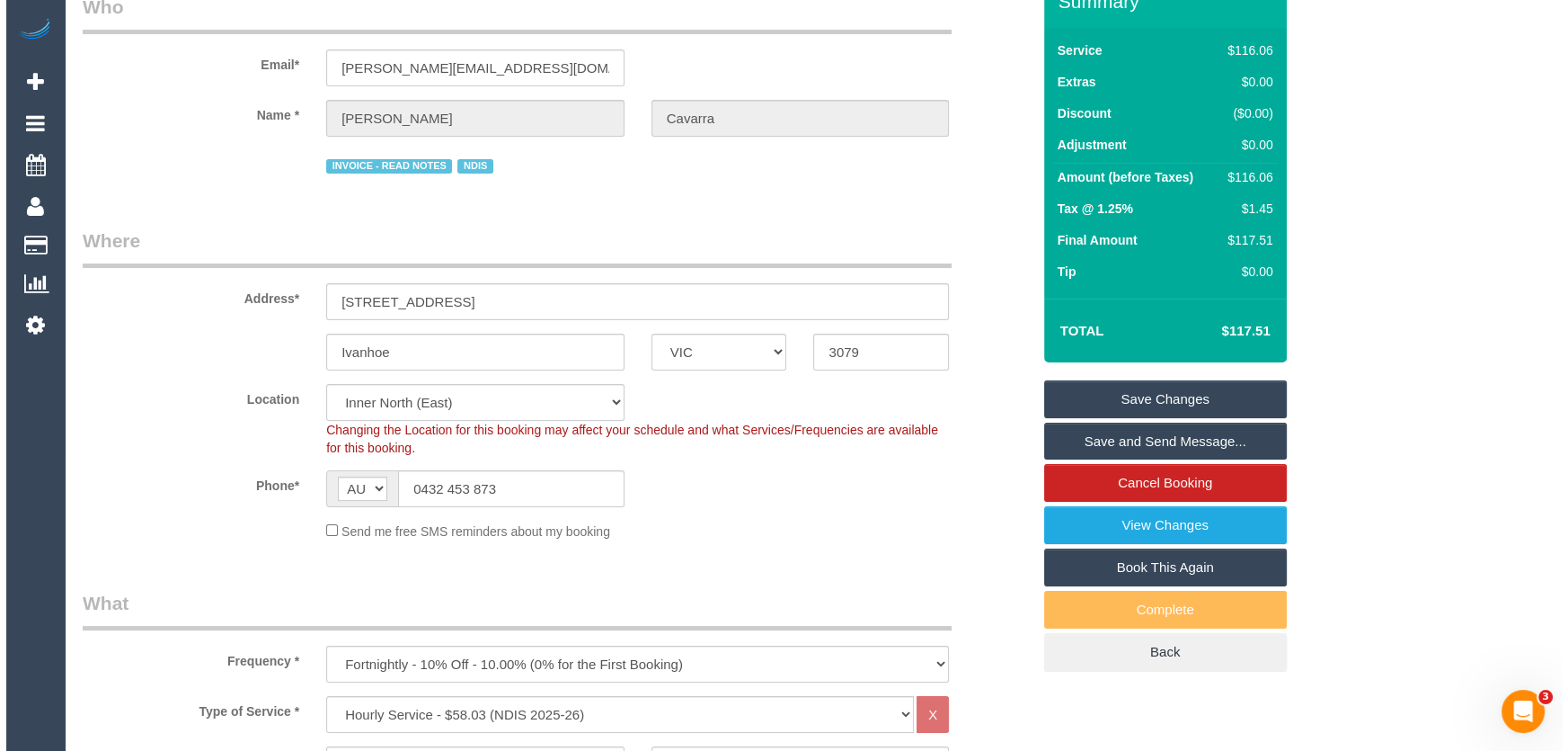
scroll to position [0, 0]
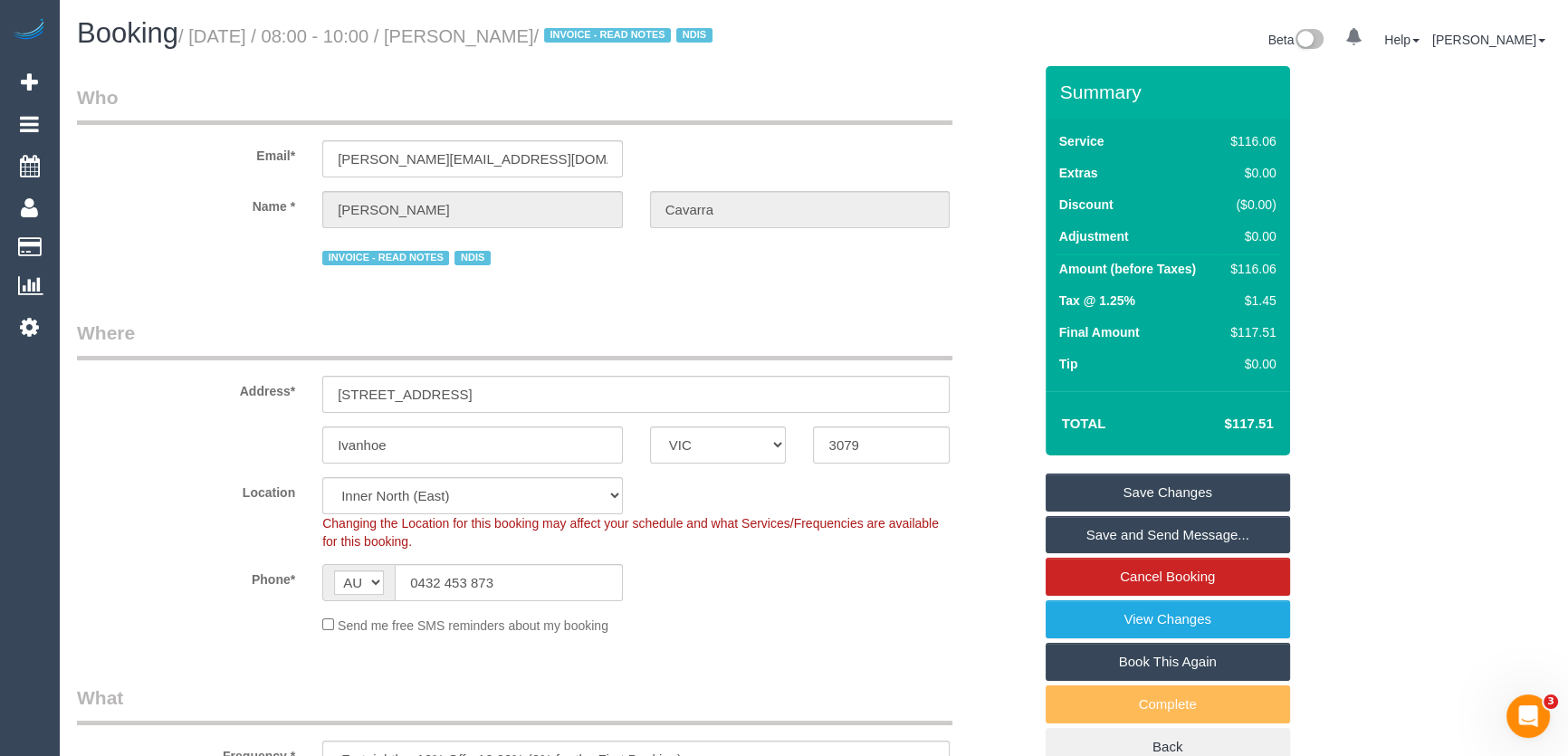
click at [556, 40] on small "/ September 09, 2025 / 08:00 - 10:00 / Christine Cavarra / INVOICE - READ NOTES…" at bounding box center [448, 36] width 539 height 20
click at [555, 40] on small "/ September 09, 2025 / 08:00 - 10:00 / Christine Cavarra / INVOICE - READ NOTES…" at bounding box center [448, 36] width 539 height 20
copy small "[PERSON_NAME]"
click at [1132, 554] on link "Save and Send Message..." at bounding box center [1167, 534] width 245 height 38
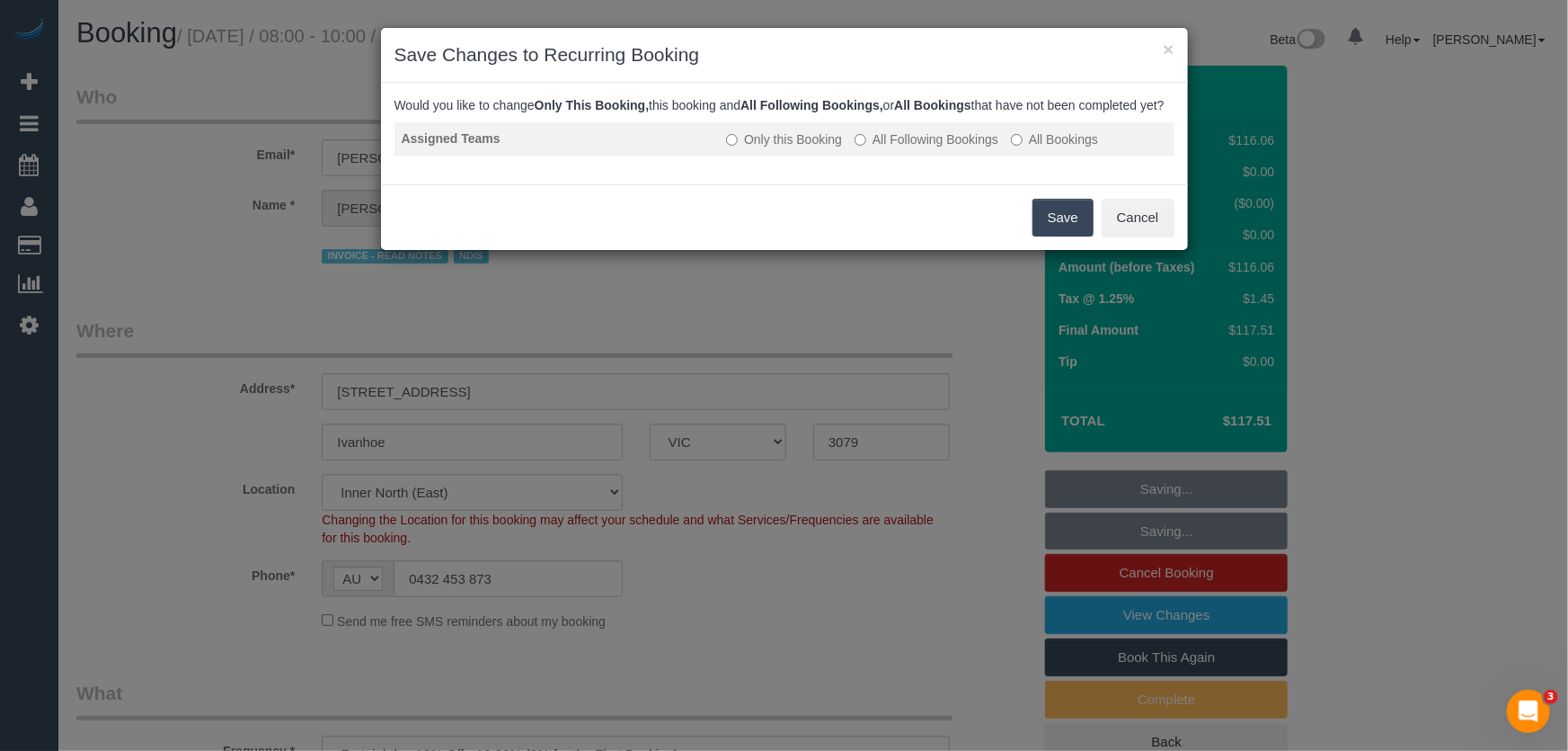
click at [914, 148] on label "All Following Bookings" at bounding box center [926, 139] width 143 height 18
click at [1071, 233] on button "Save" at bounding box center [1063, 217] width 61 height 37
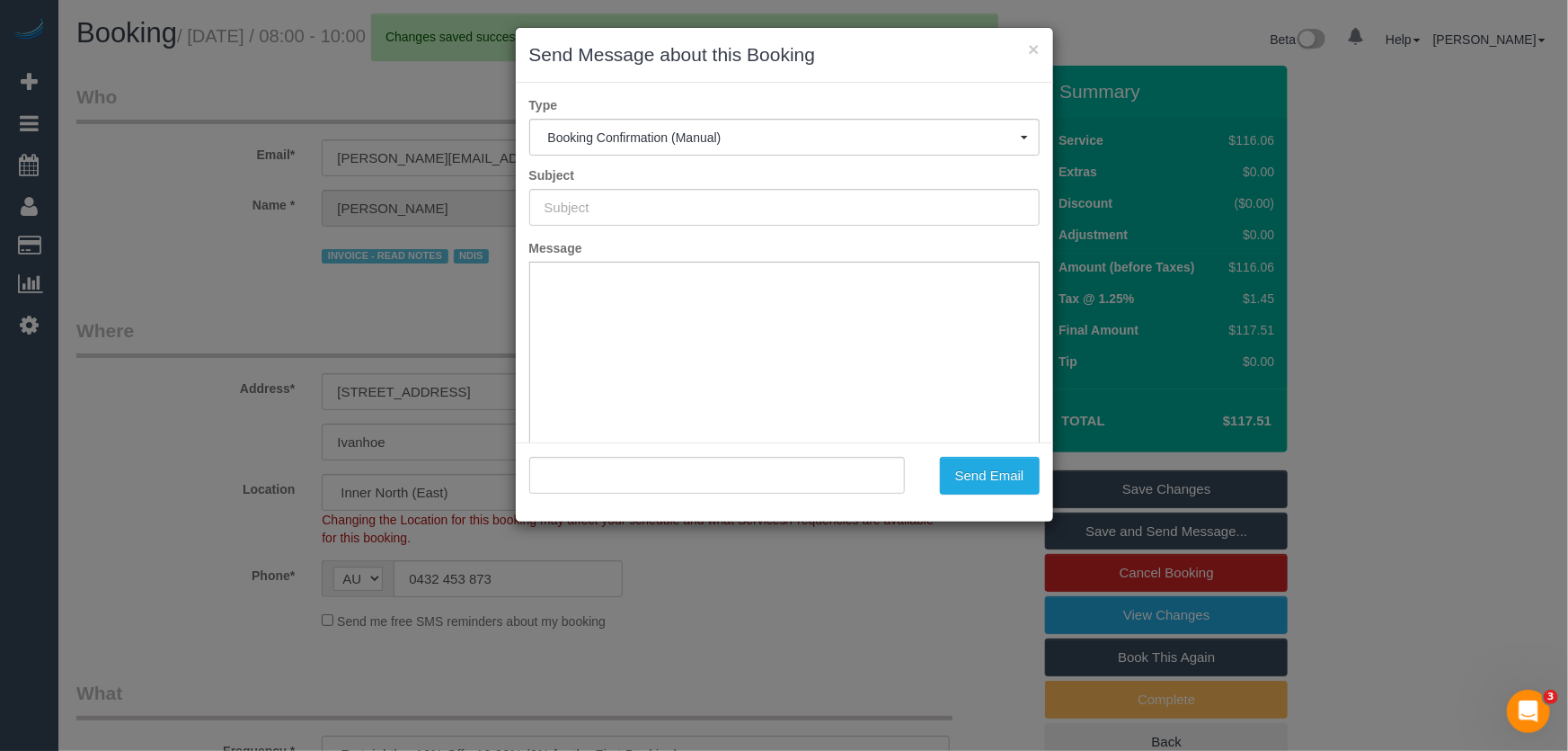
type input "Booking Confirmed"
type input ""Christine Cavarra" <linda@joiningthedots.net.au>"
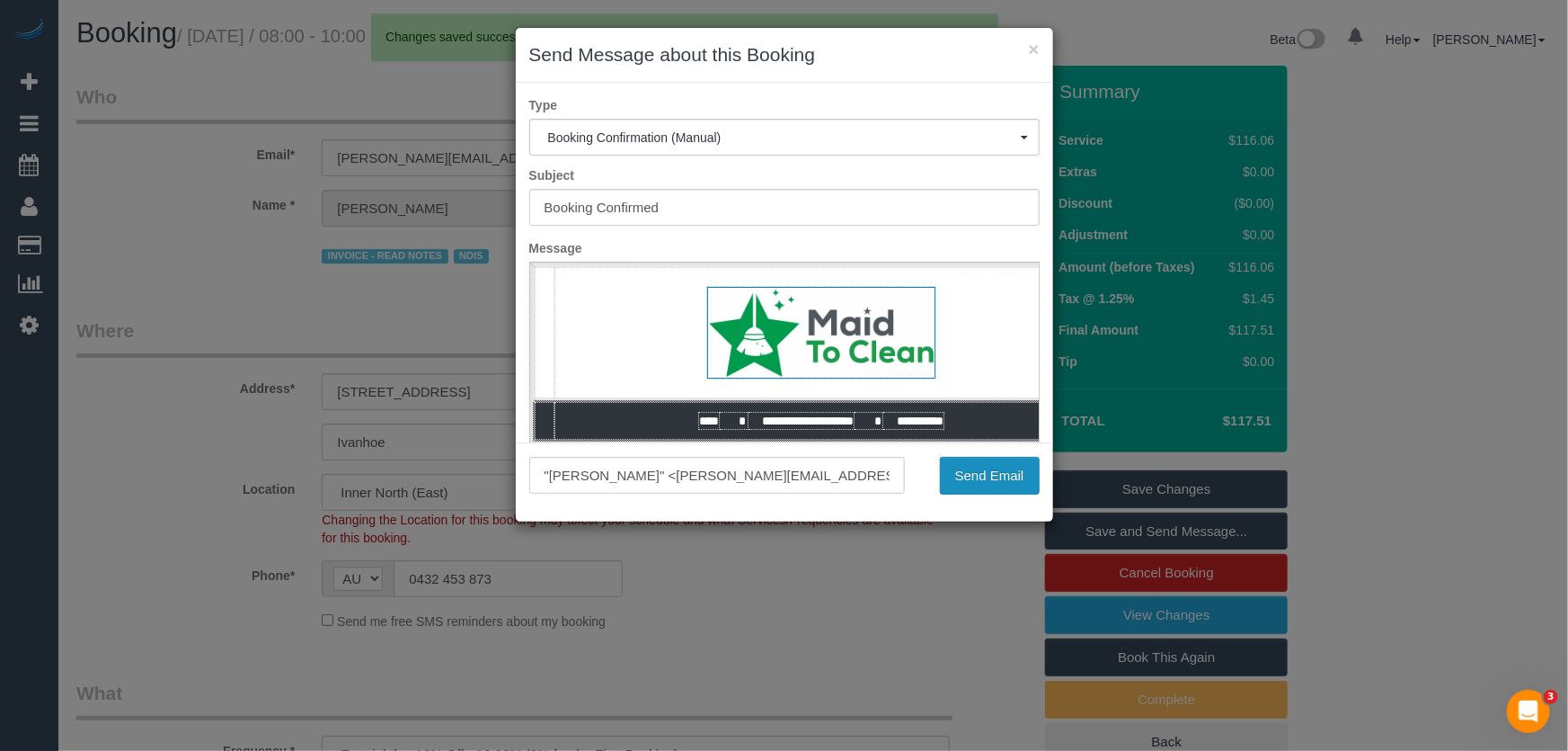
click at [992, 485] on button "Send Email" at bounding box center [990, 475] width 99 height 37
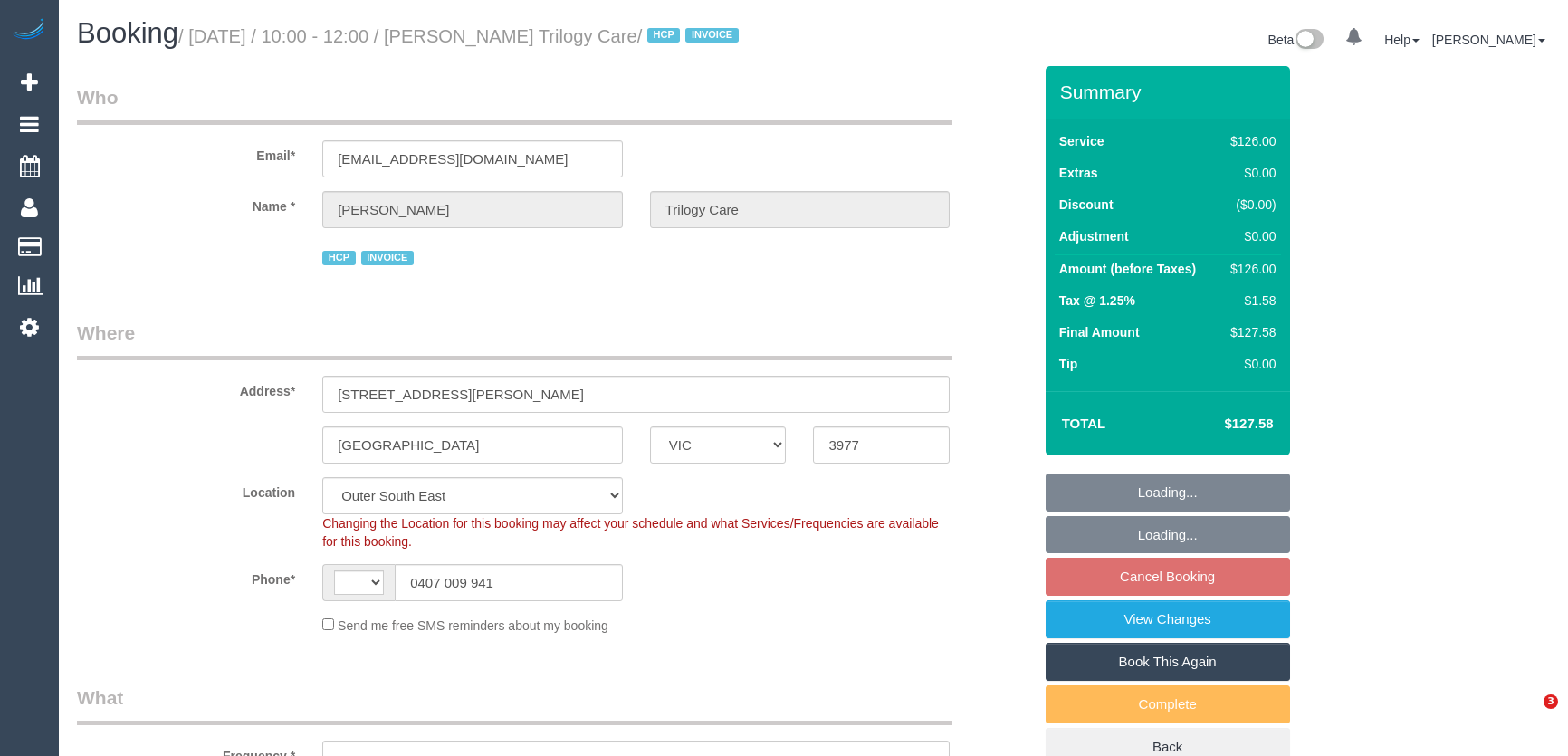
select select "VIC"
select select "120"
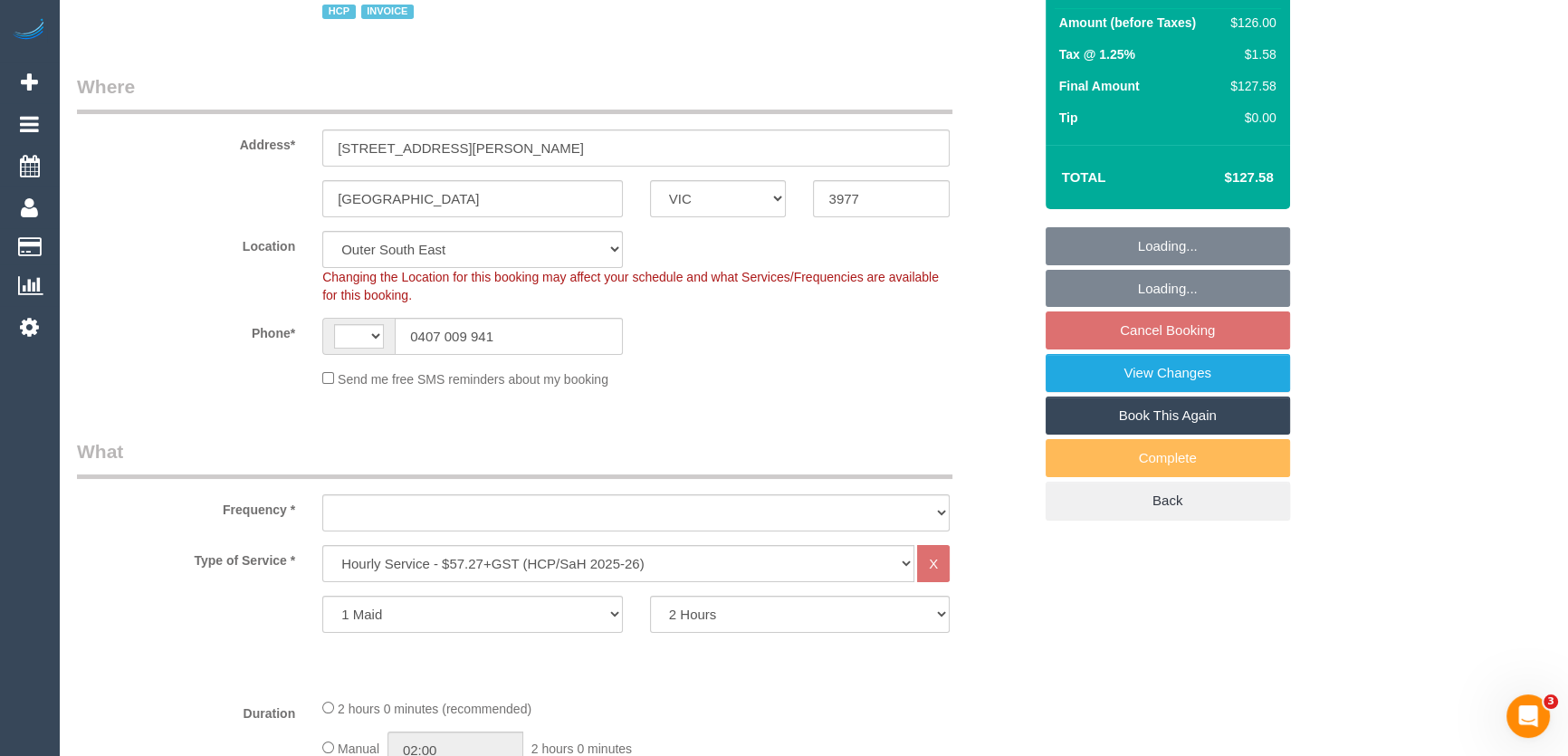
select select "string:AU"
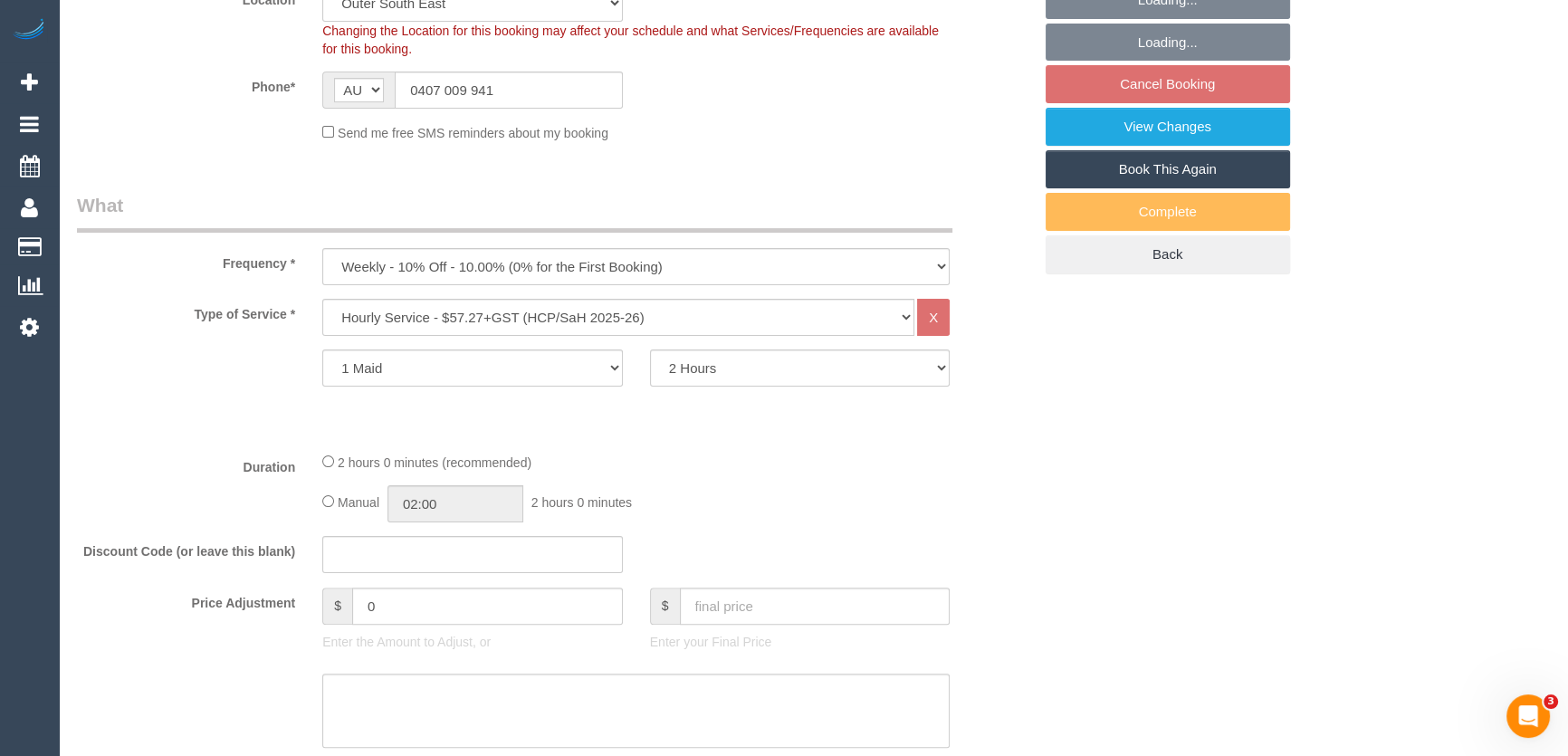
select select "object:614"
select select "number:27"
select select "number:14"
select select "number:19"
select select "number:23"
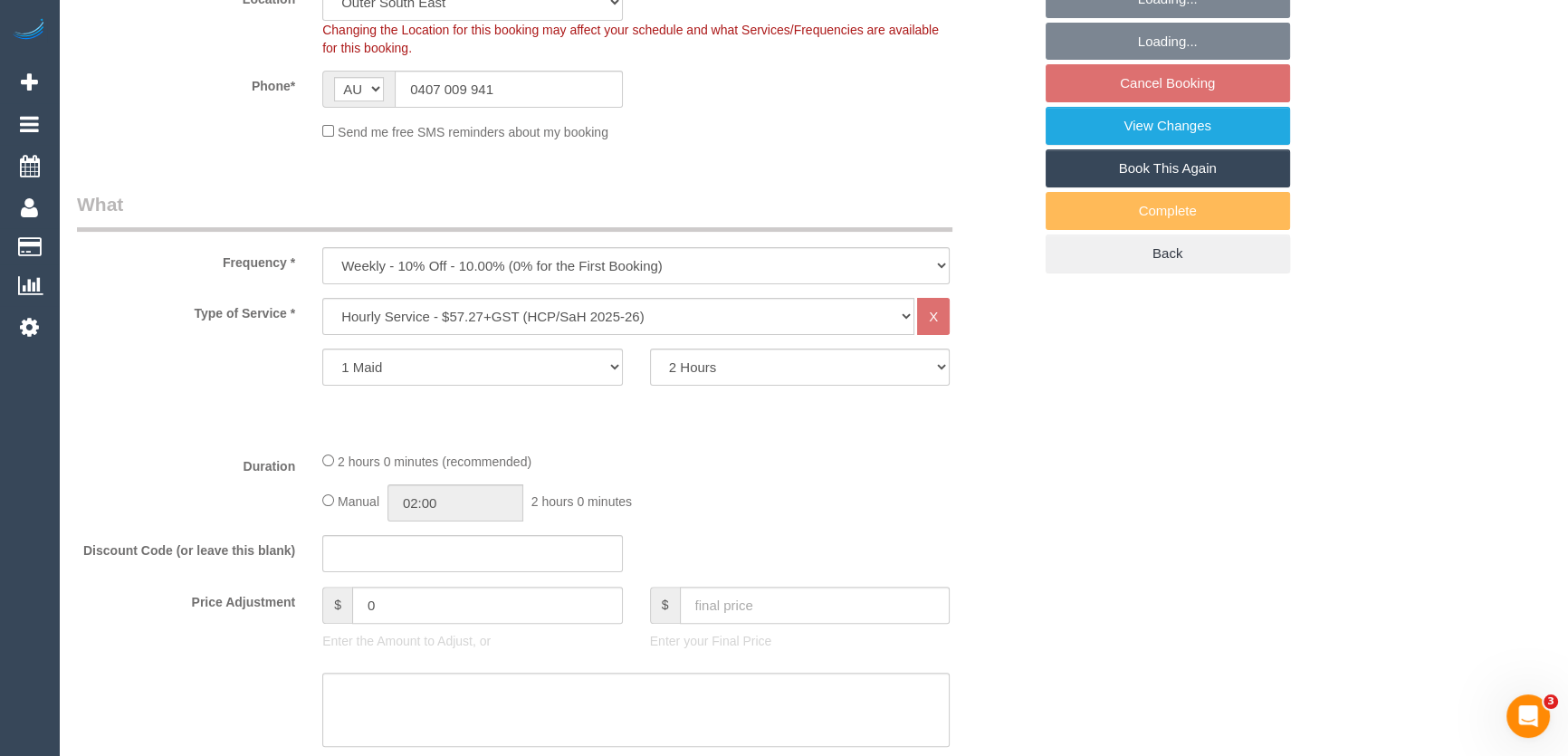
select select "number:35"
select select "number:12"
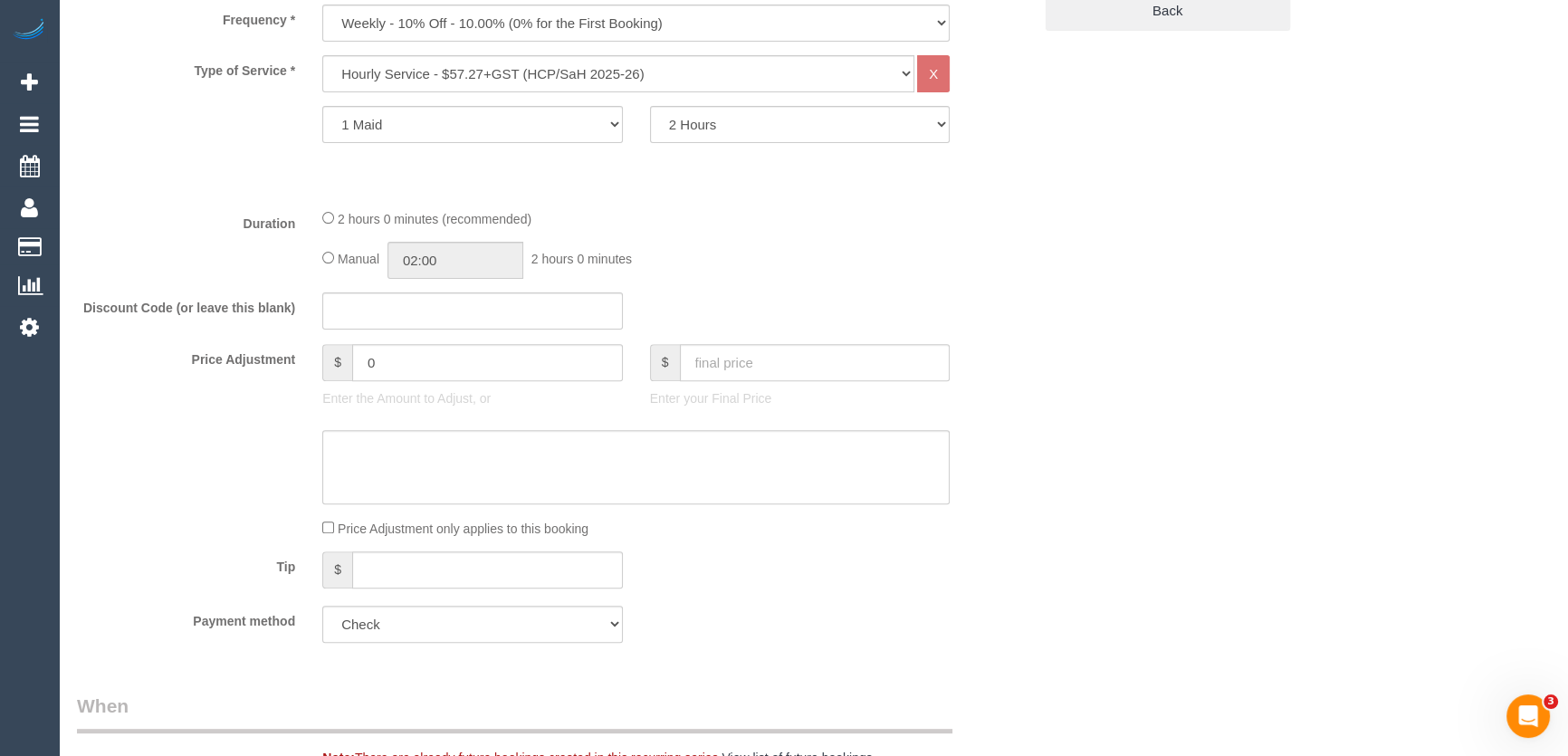
select select "spot3"
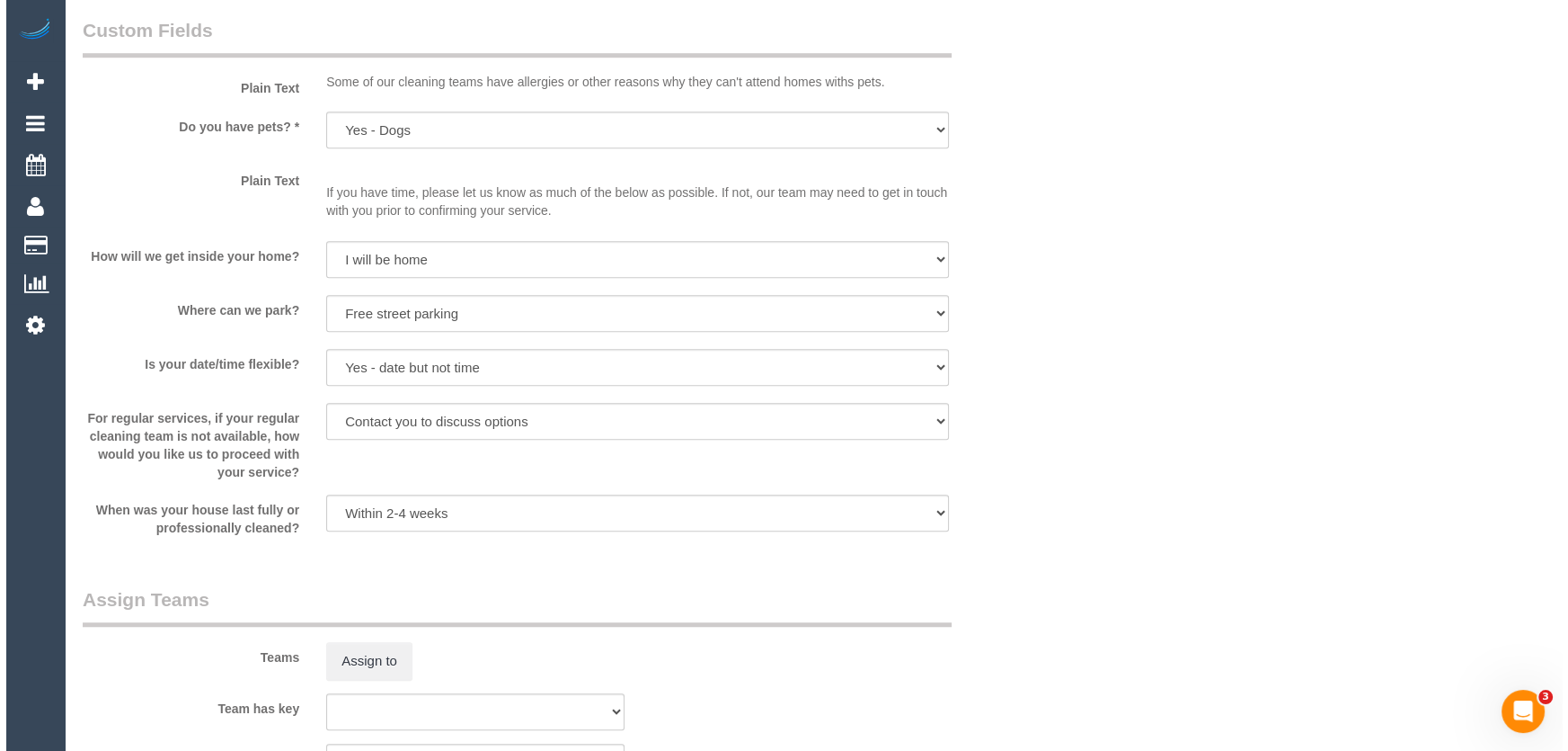
scroll to position [1961, 0]
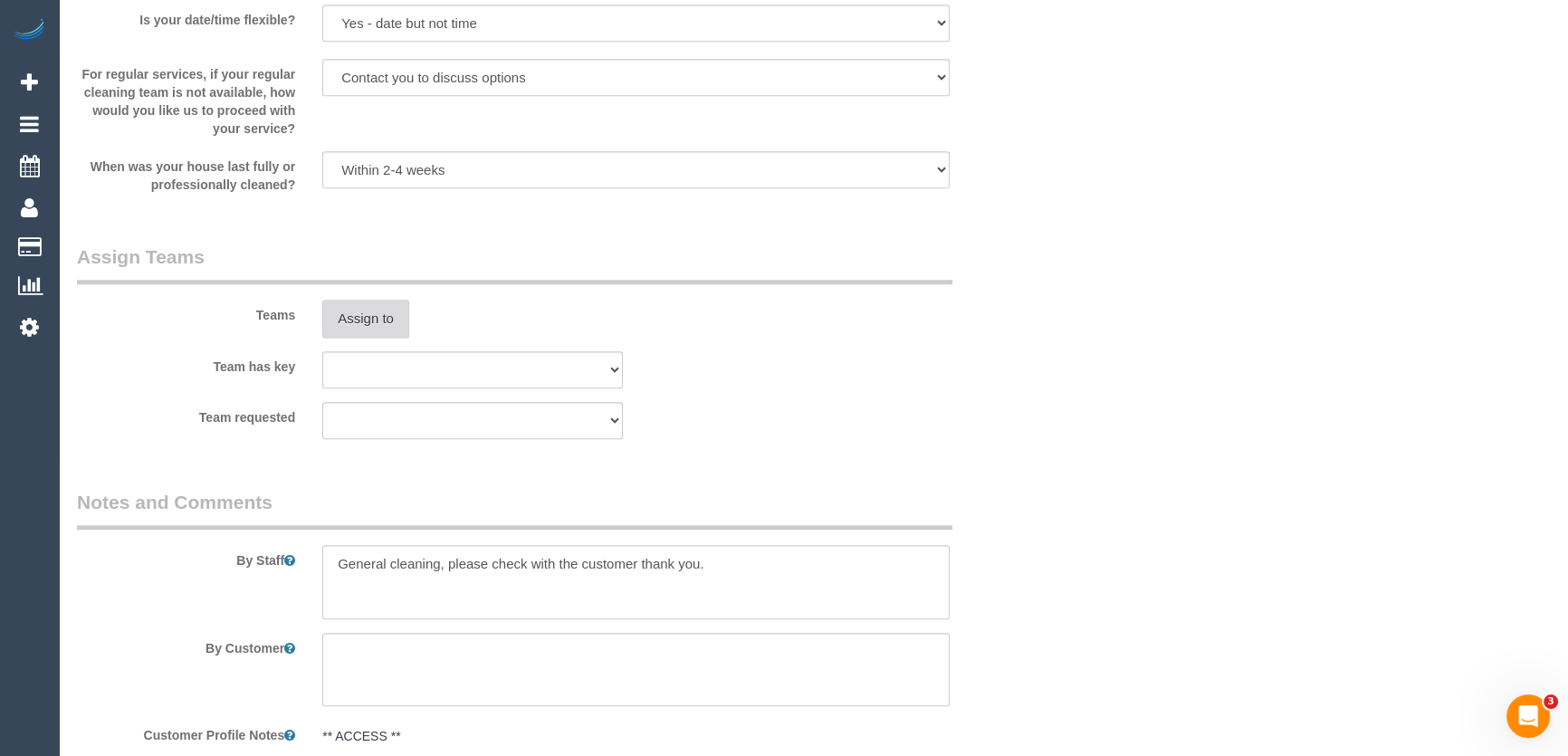
click at [372, 338] on button "Assign to" at bounding box center [366, 318] width 87 height 38
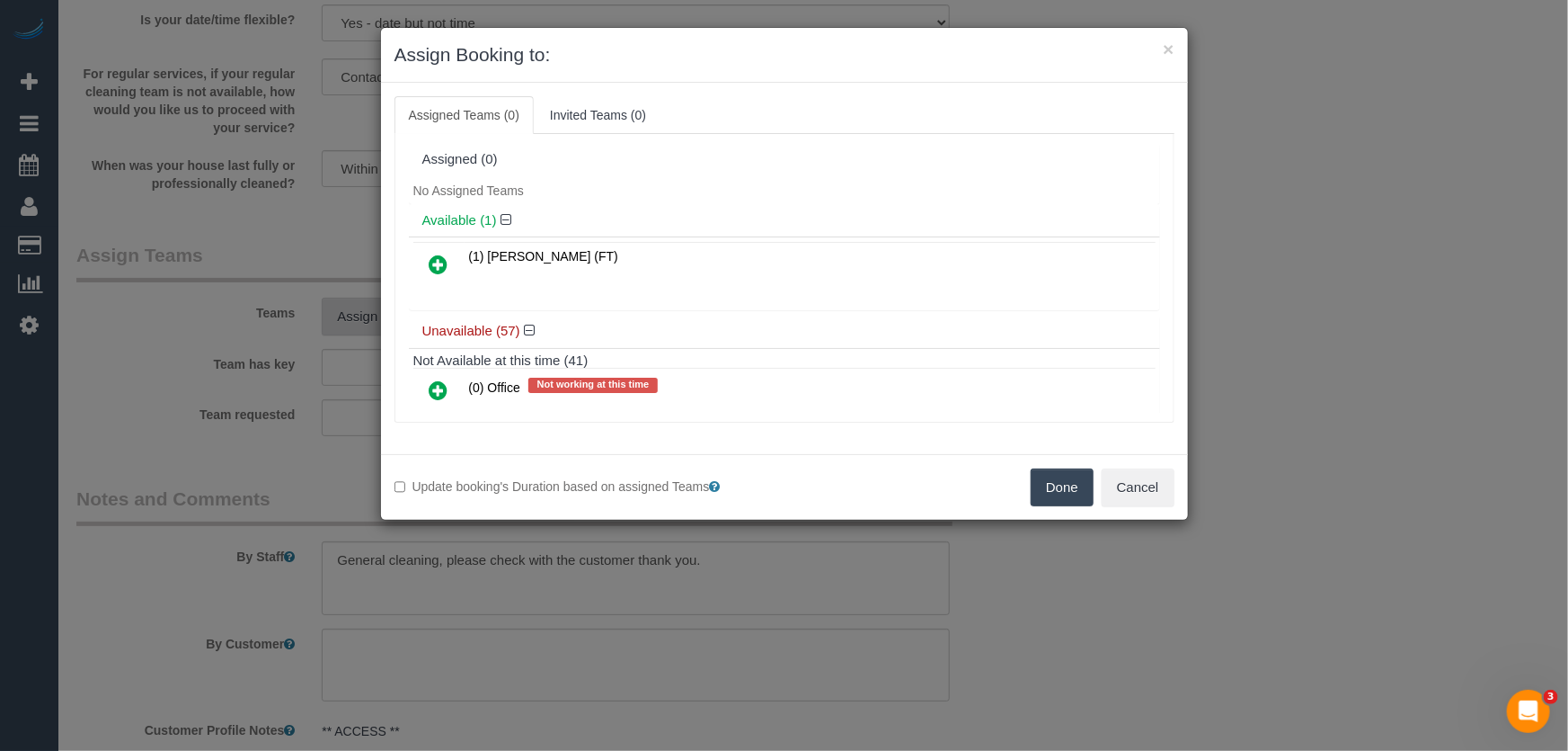
scroll to position [1983, 0]
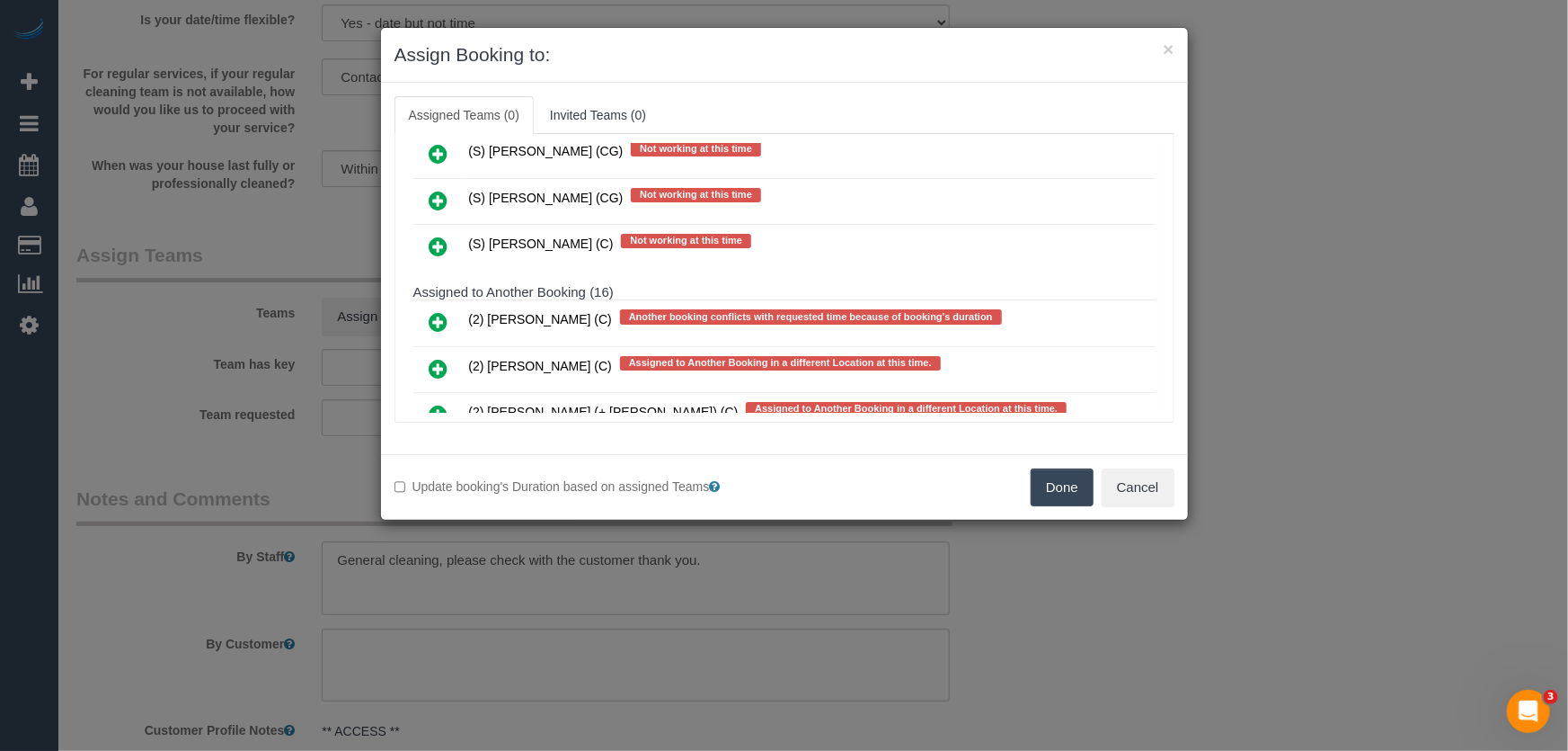
click at [439, 311] on icon at bounding box center [439, 321] width 19 height 22
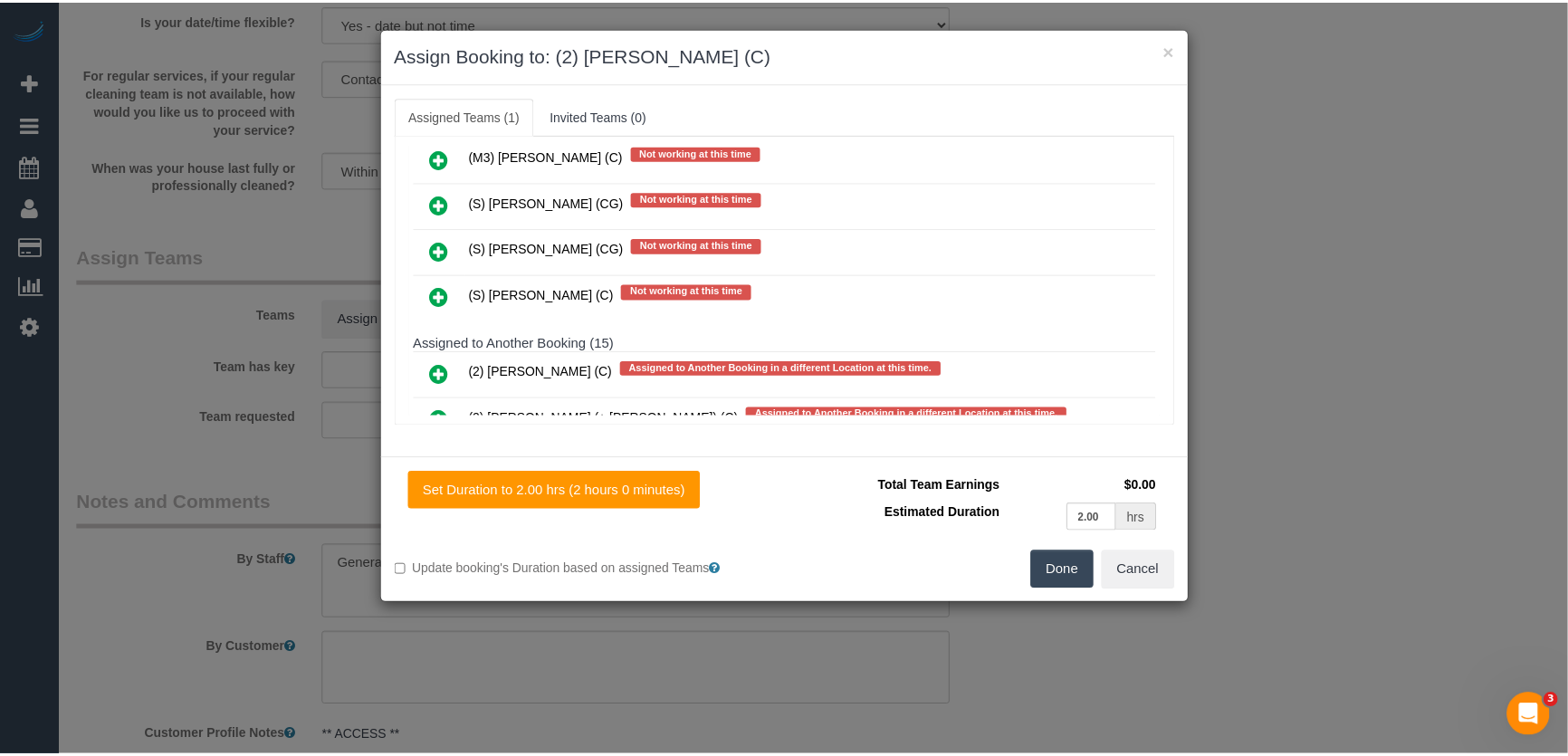
scroll to position [2046, 0]
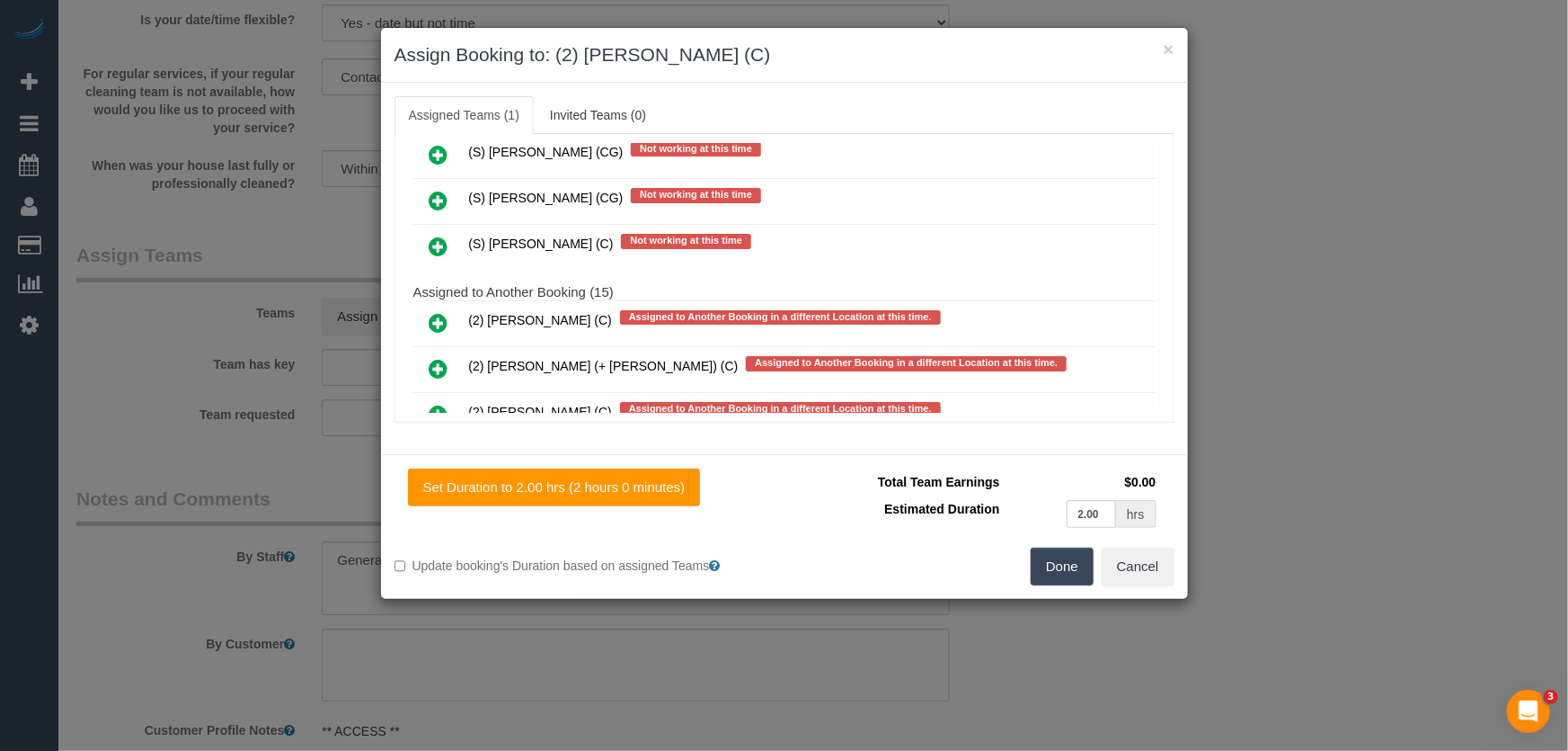
click at [1060, 569] on button "Done" at bounding box center [1062, 565] width 63 height 37
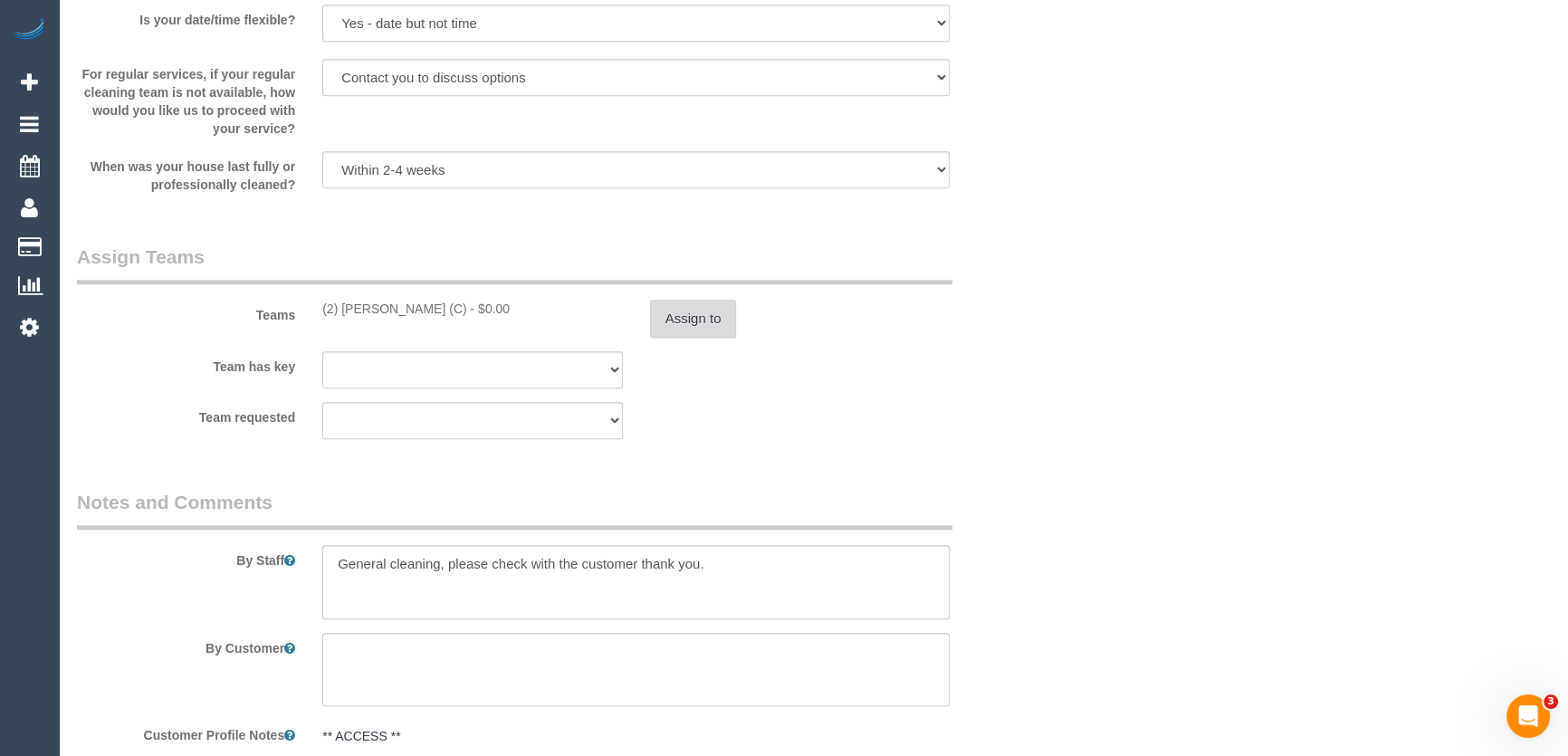
click at [702, 338] on button "Assign to" at bounding box center [693, 318] width 87 height 38
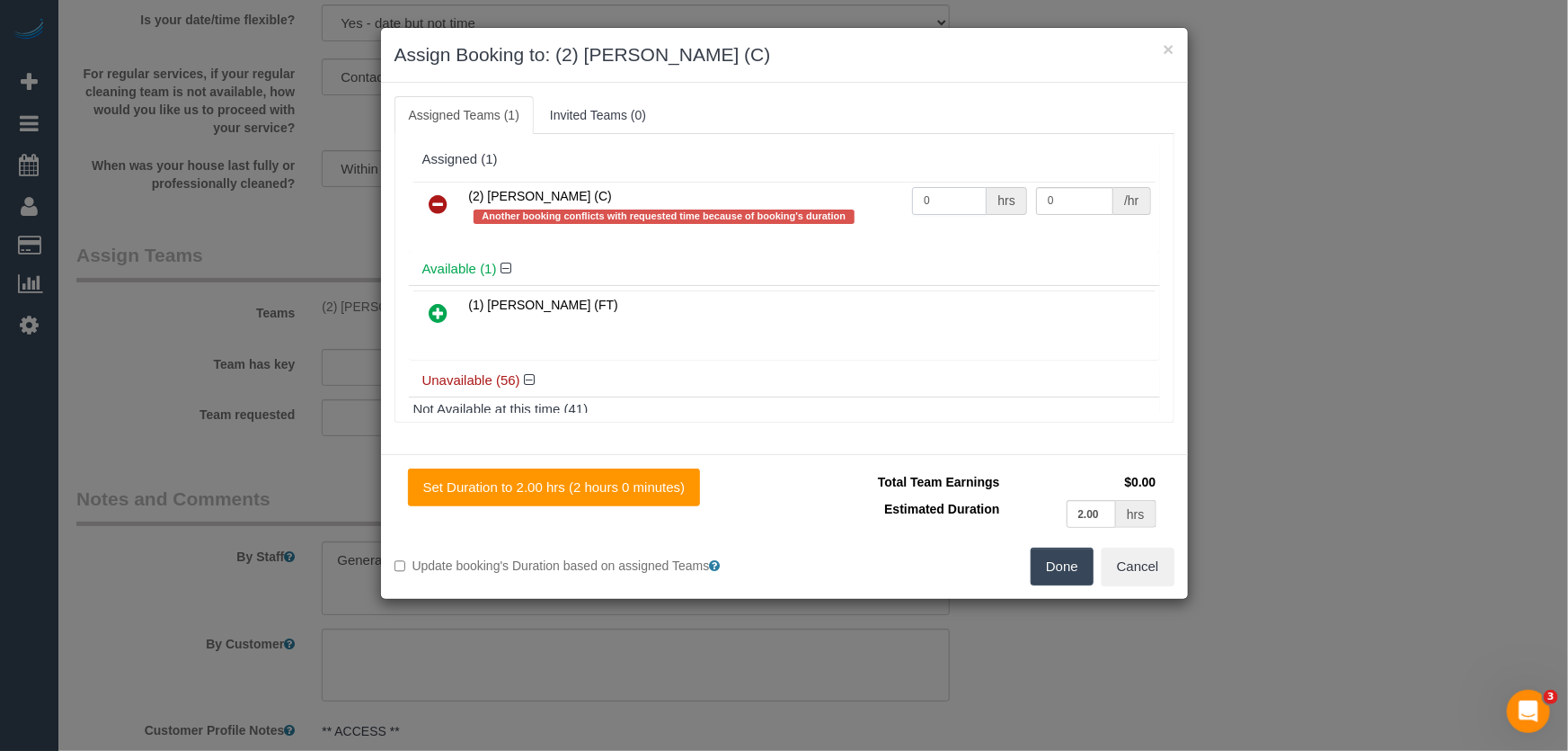
click at [962, 206] on input "0" at bounding box center [949, 200] width 75 height 28
type input "2"
type input "37.5"
click at [1049, 577] on button "Done" at bounding box center [1062, 565] width 63 height 37
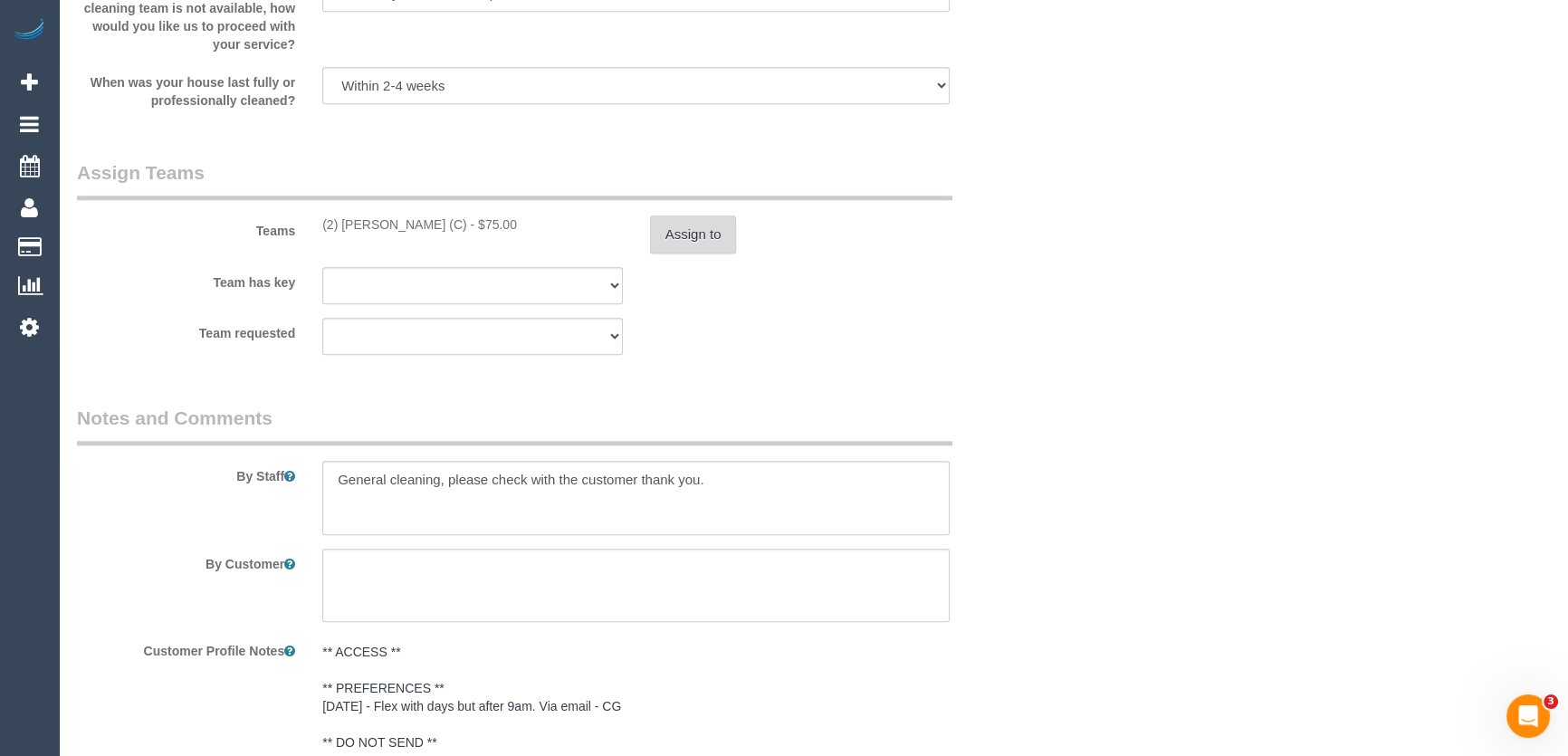
scroll to position [2139, 0]
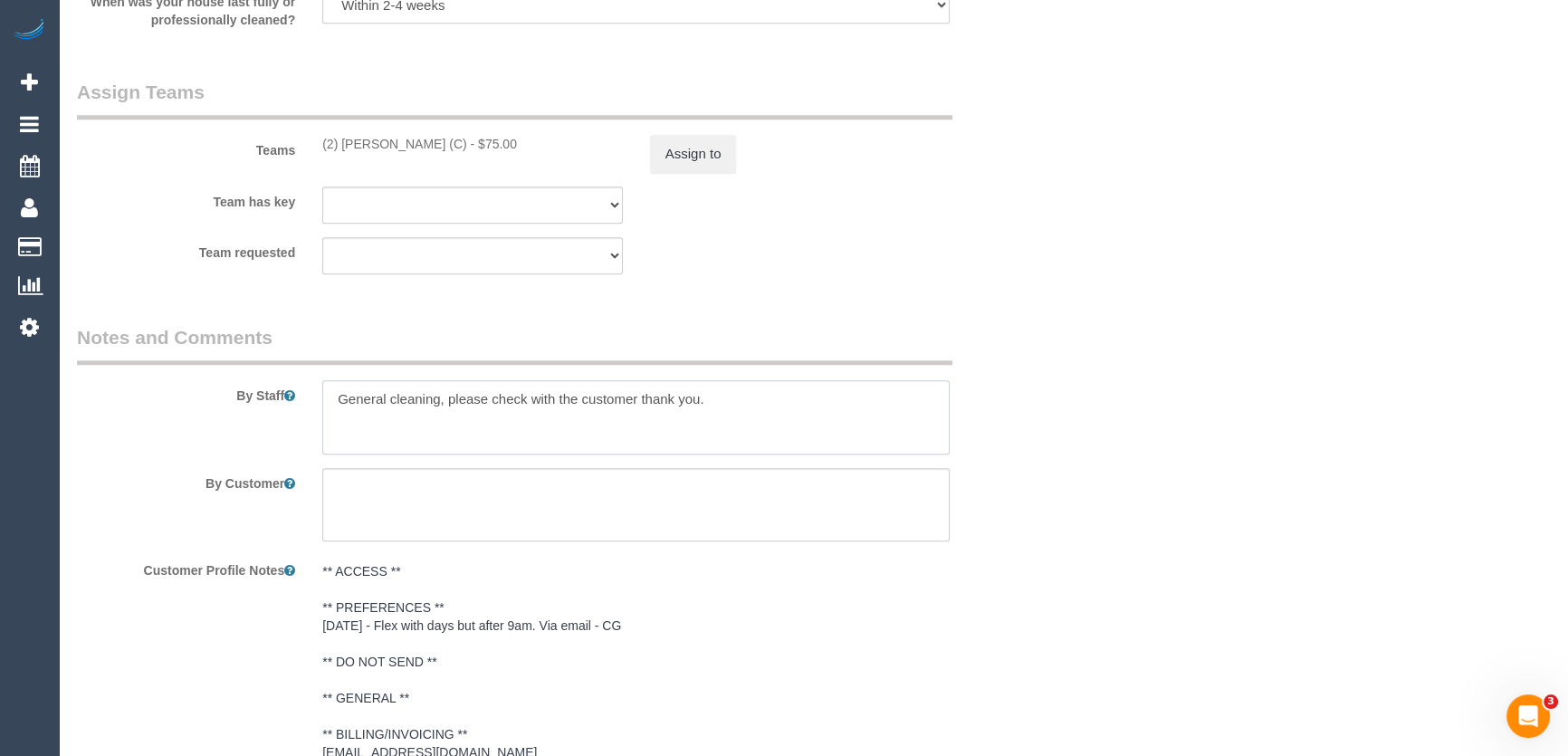
click at [338, 416] on textarea at bounding box center [636, 417] width 627 height 74
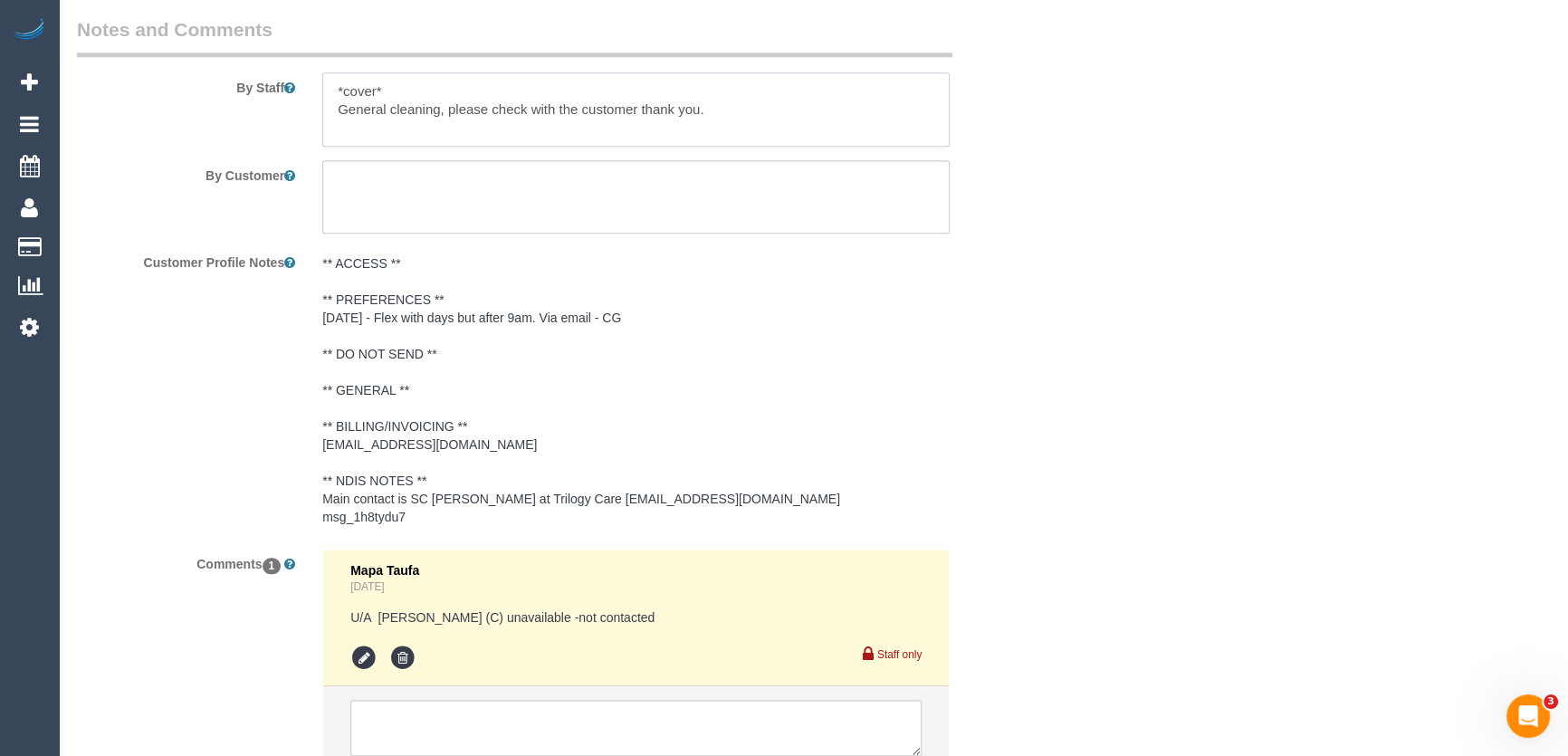
scroll to position [2610, 0]
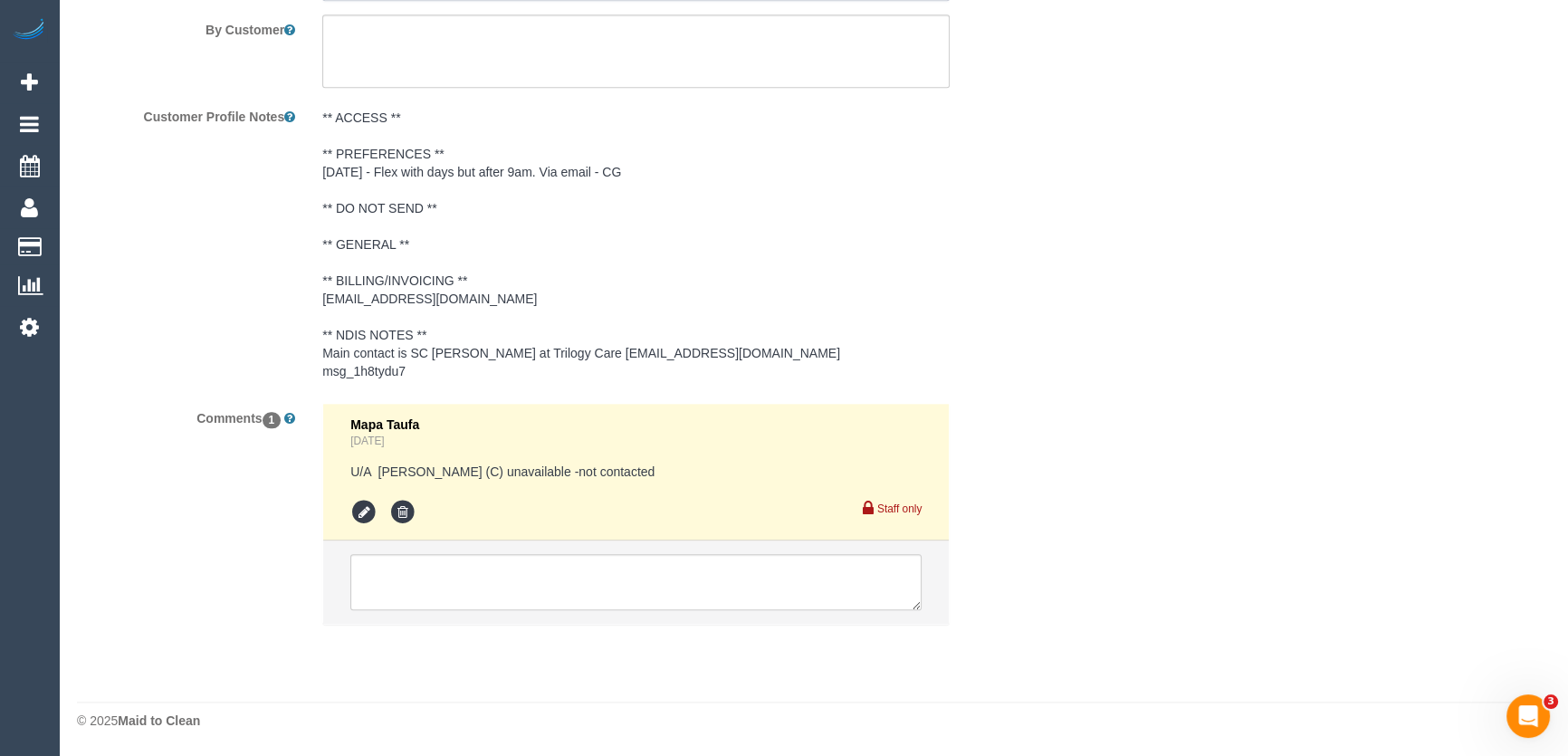
type textarea "*cover* General cleaning, please check with the customer thank you."
click at [479, 595] on textarea at bounding box center [636, 582] width 571 height 56
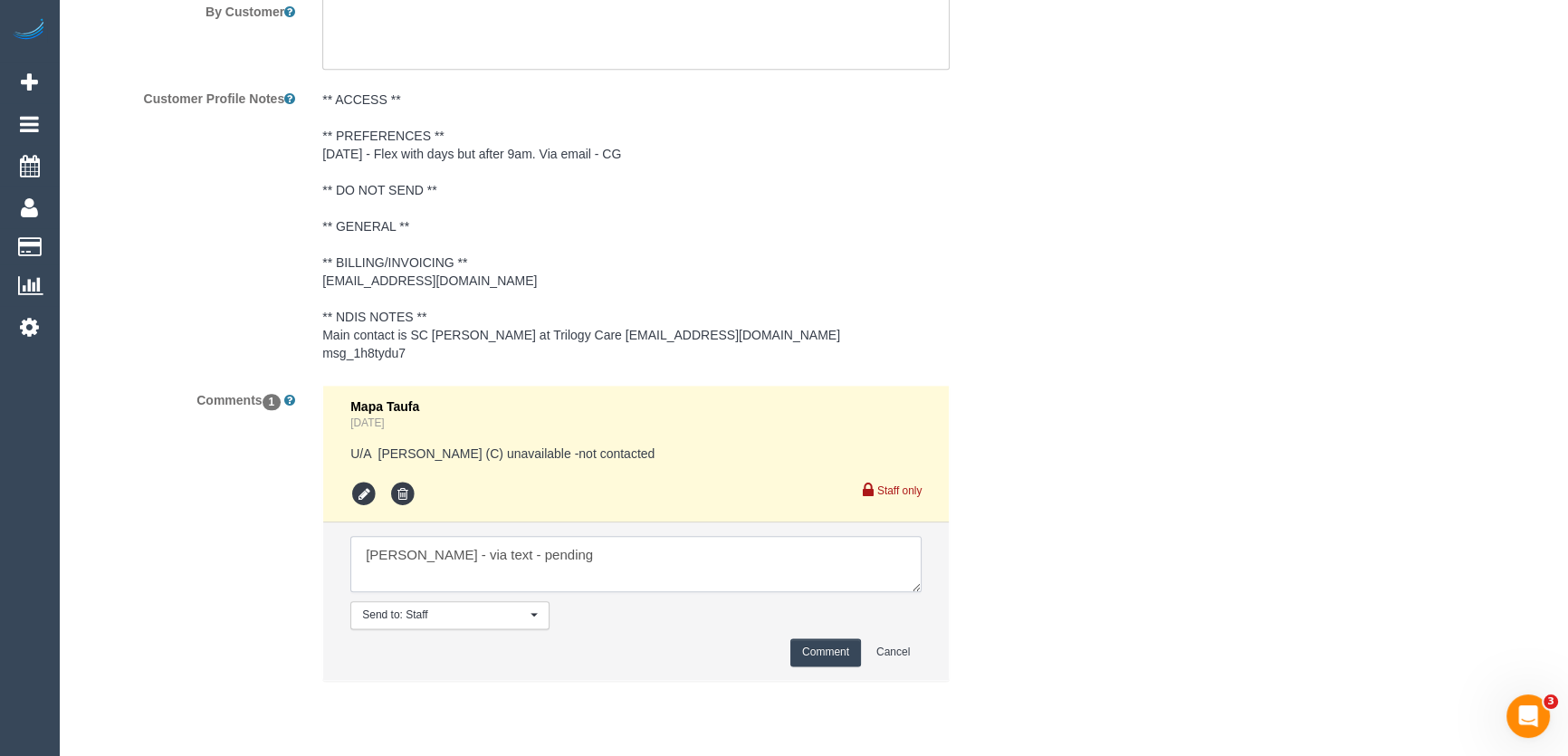
type textarea "Anita - via text - pending"
click at [824, 666] on button "Comment" at bounding box center [824, 652] width 70 height 28
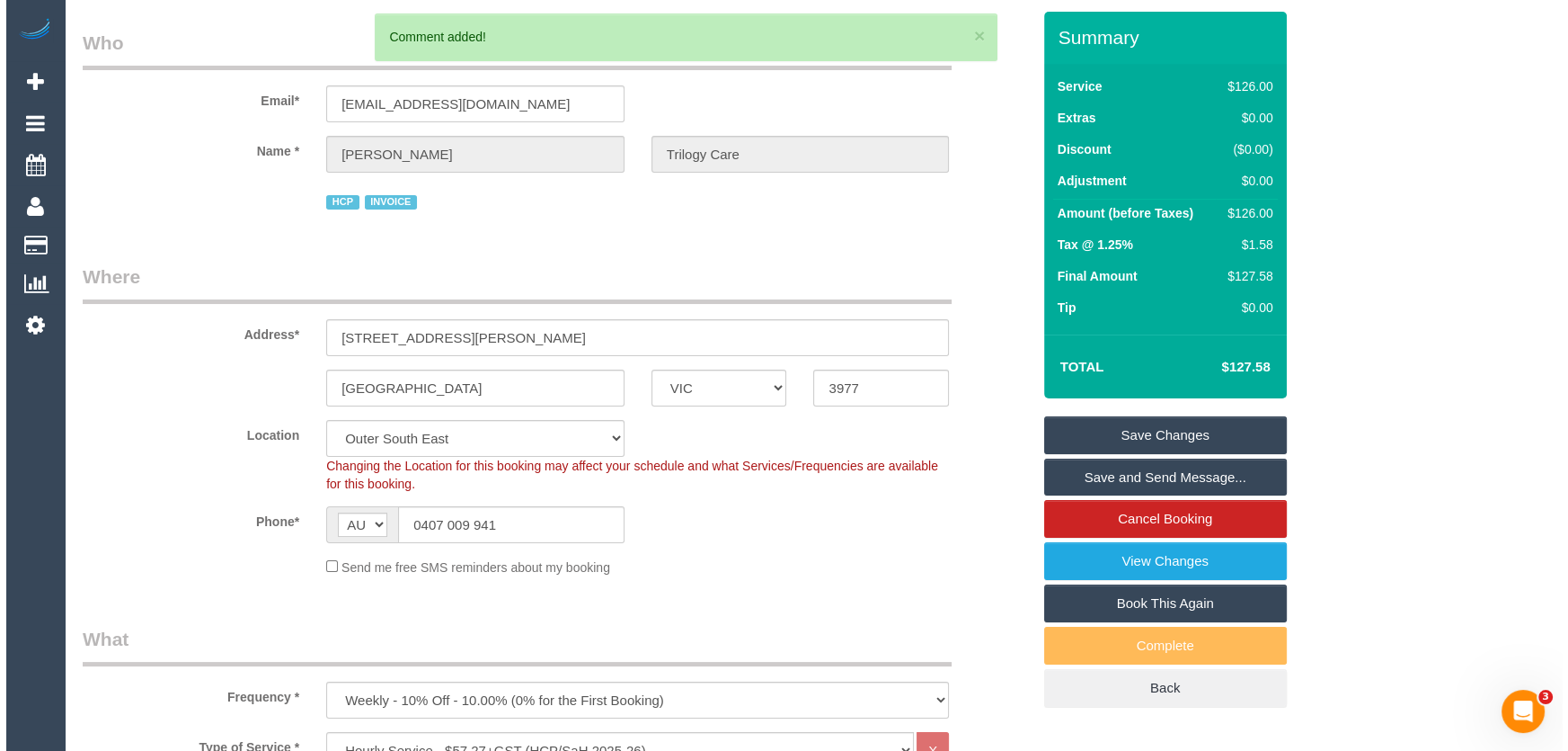
scroll to position [0, 0]
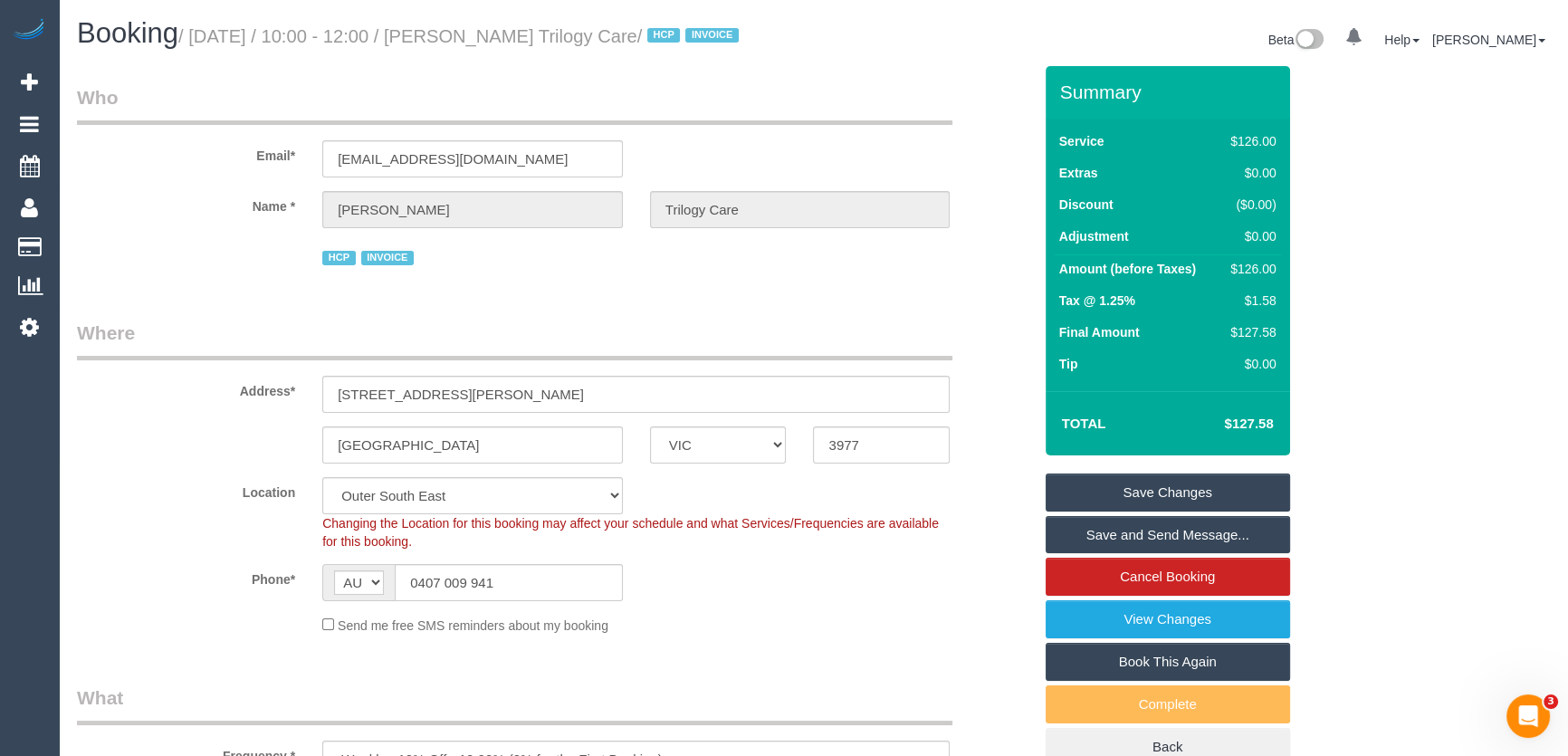
click at [520, 39] on small "/ September 09, 2025 / 10:00 - 12:00 / Jillian Redenbach Trilogy Care / HCP INV…" at bounding box center [460, 36] width 565 height 20
copy small "Jillian Redenbach Trilogy Care"
click at [1137, 503] on link "Save Changes" at bounding box center [1167, 491] width 245 height 38
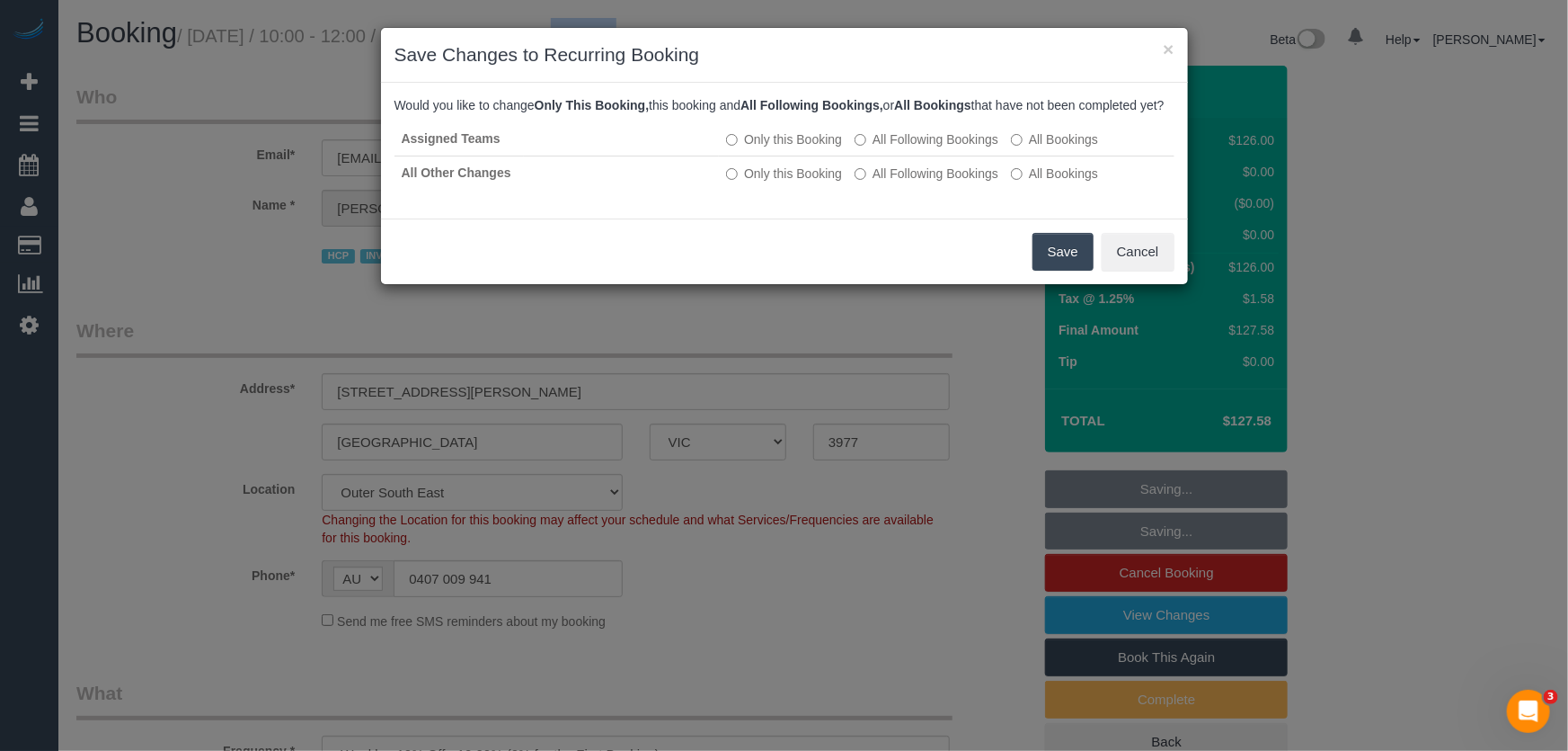
click at [1064, 271] on button "Save" at bounding box center [1063, 251] width 61 height 37
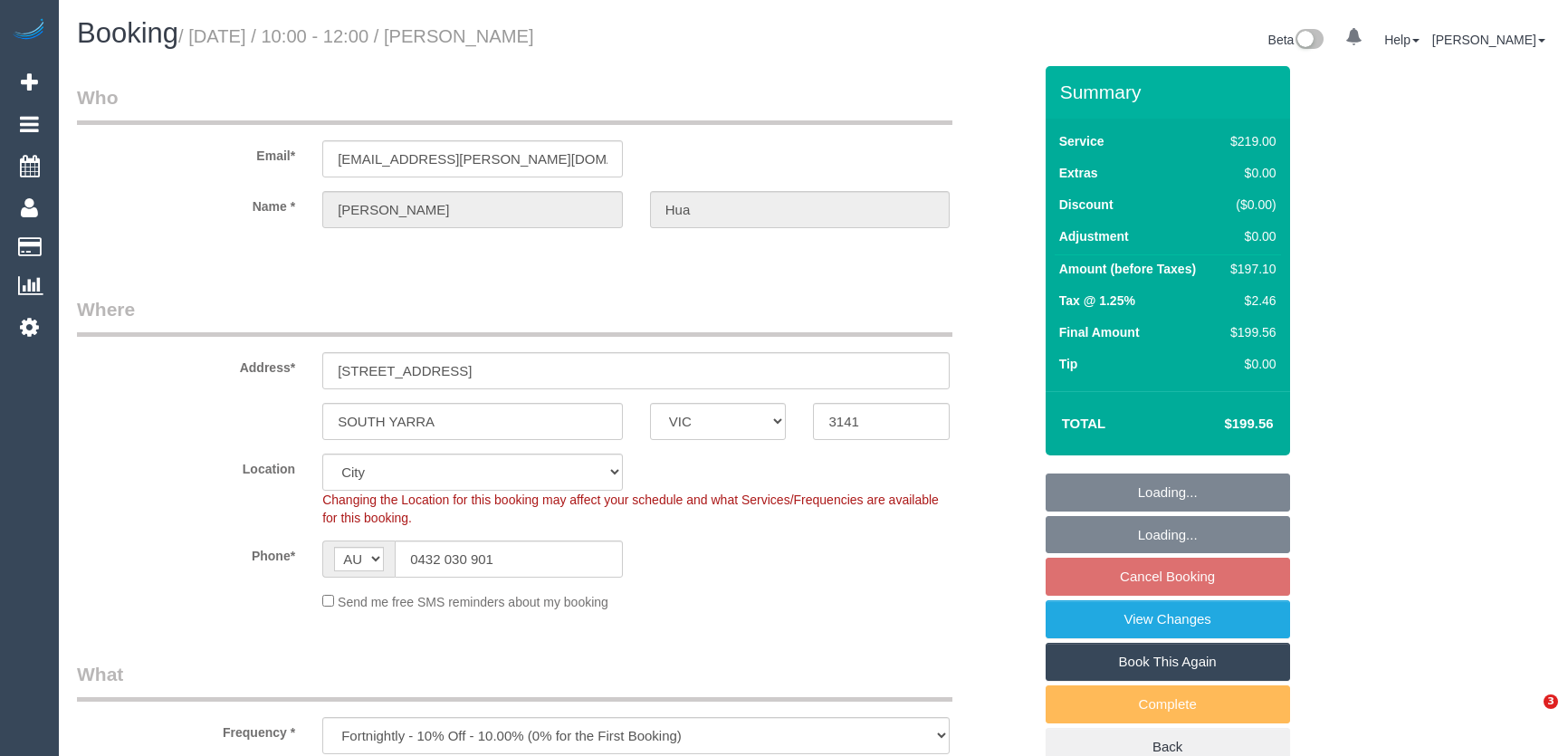
select select "VIC"
select select "number:27"
select select "number:16"
select select "number:18"
select select "number:22"
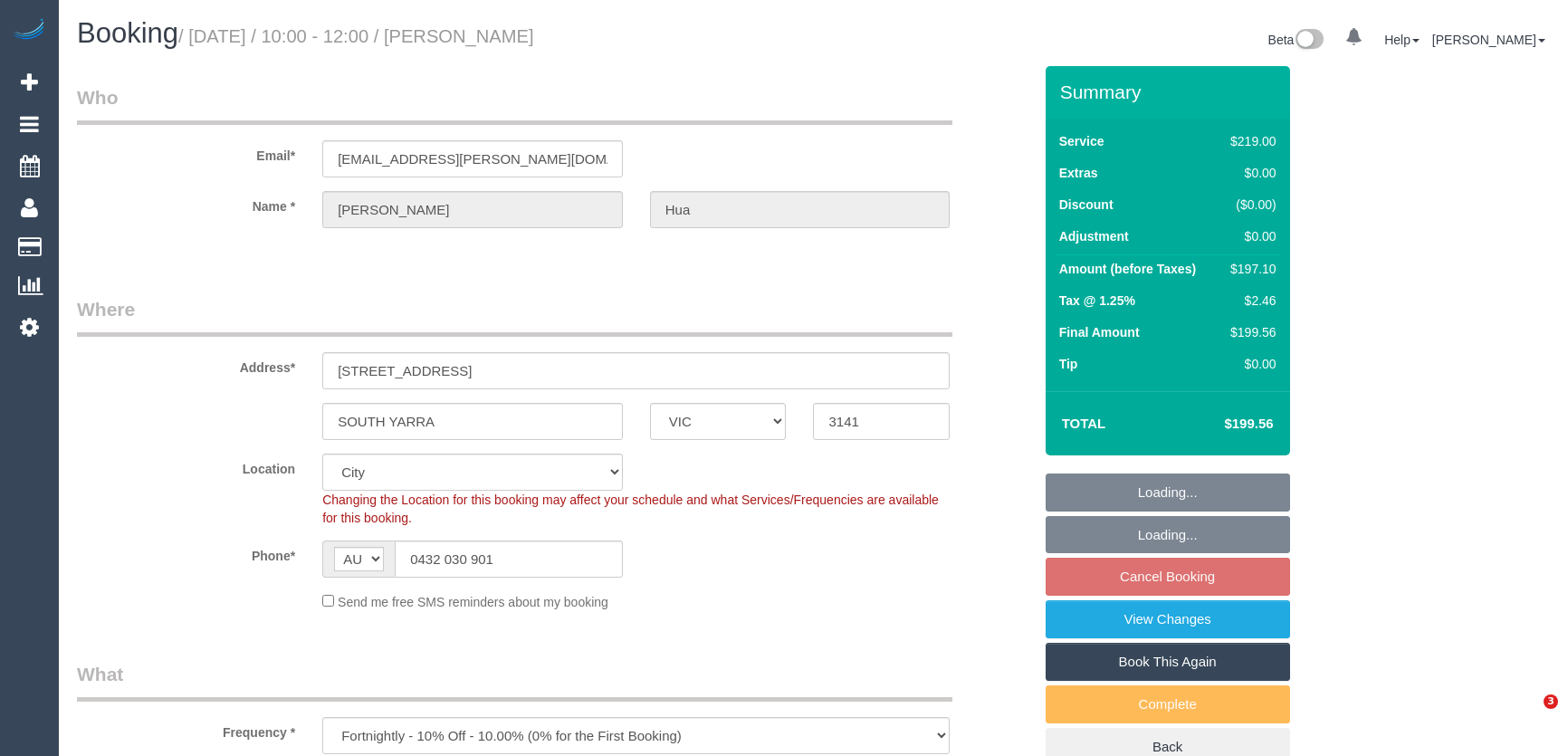
select select "number:34"
select select "number:12"
select select "spot23"
select select "VIC"
select select "object:669"
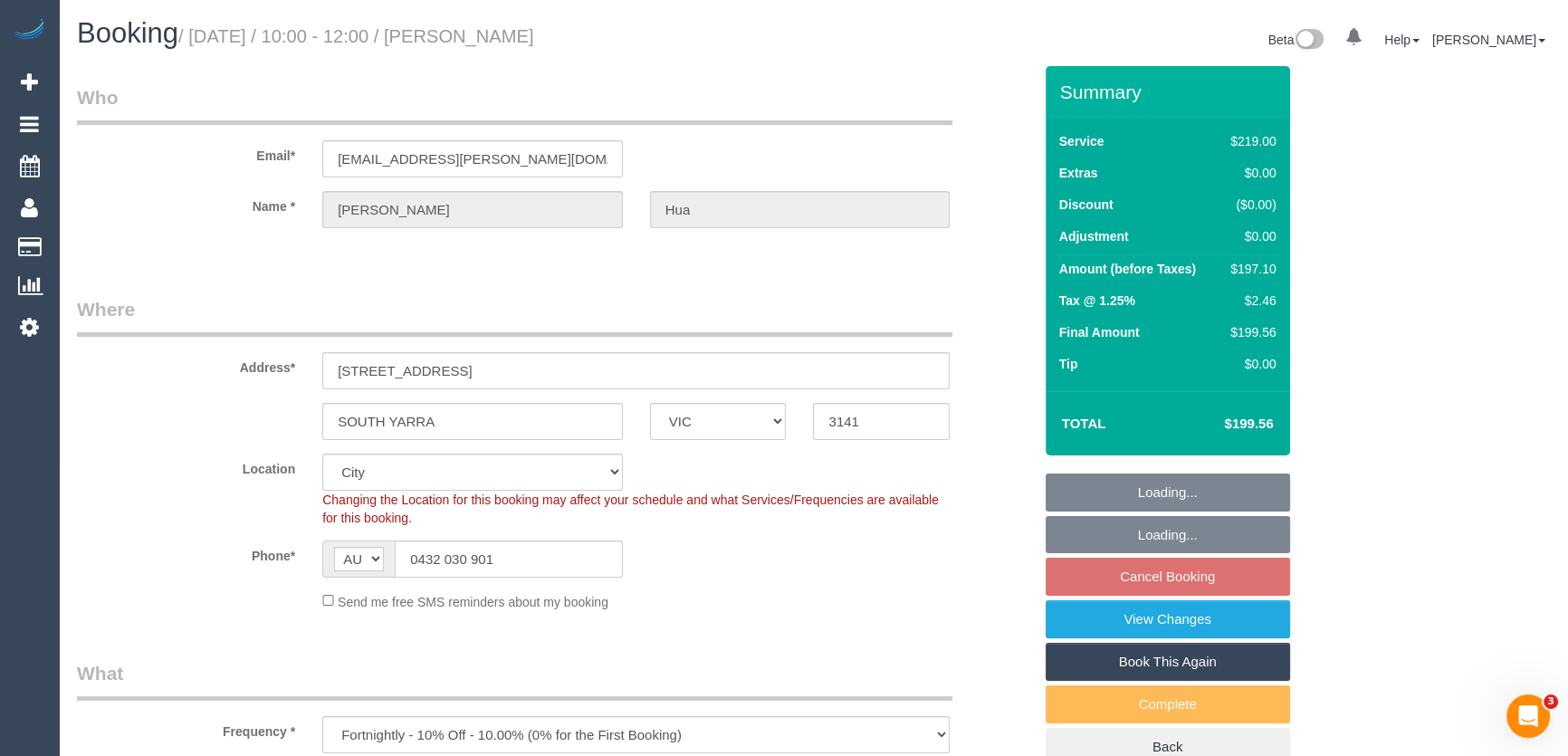
select select "spot3"
select select "number:27"
select select "number:16"
select select "number:18"
select select "number:22"
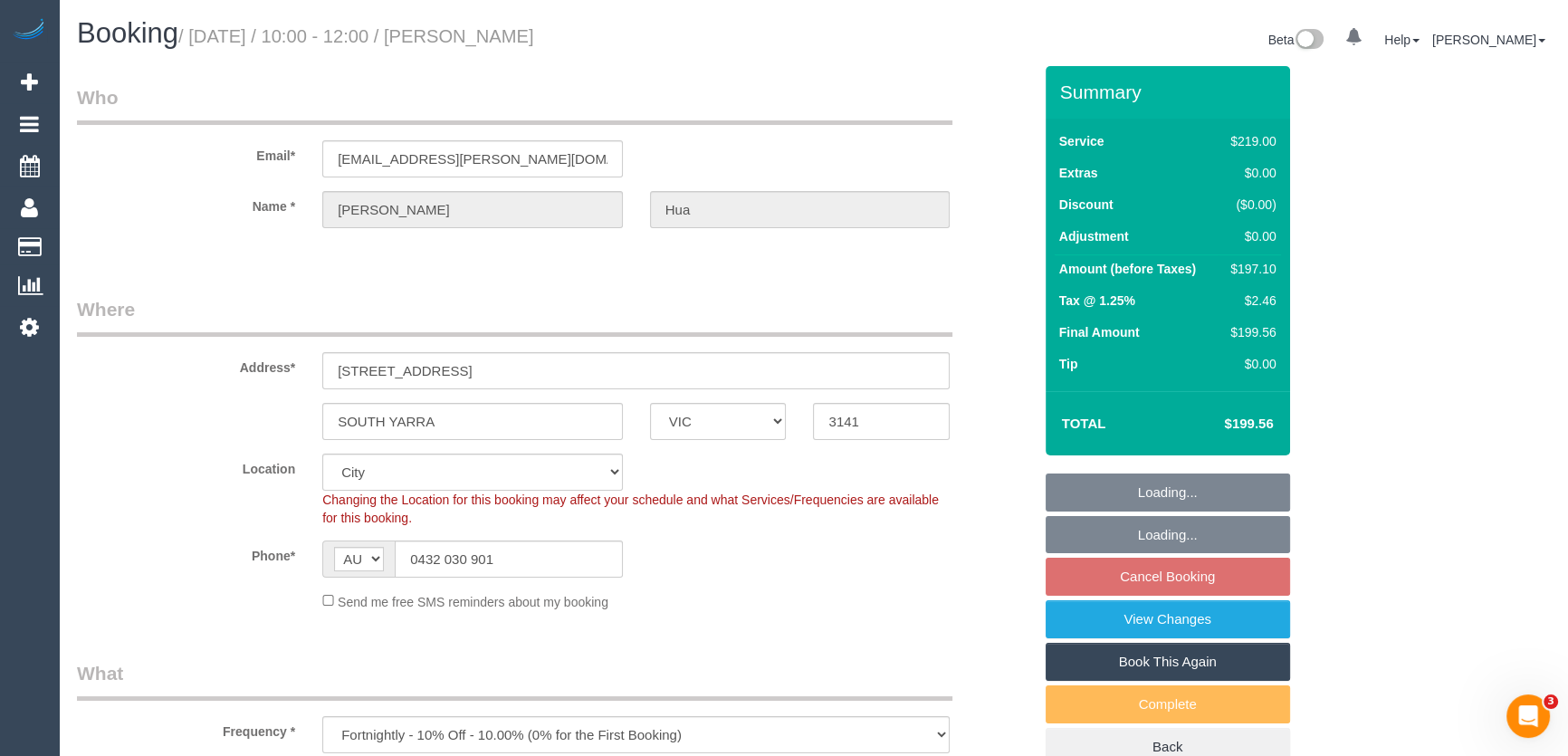
select select "number:34"
select select "number:12"
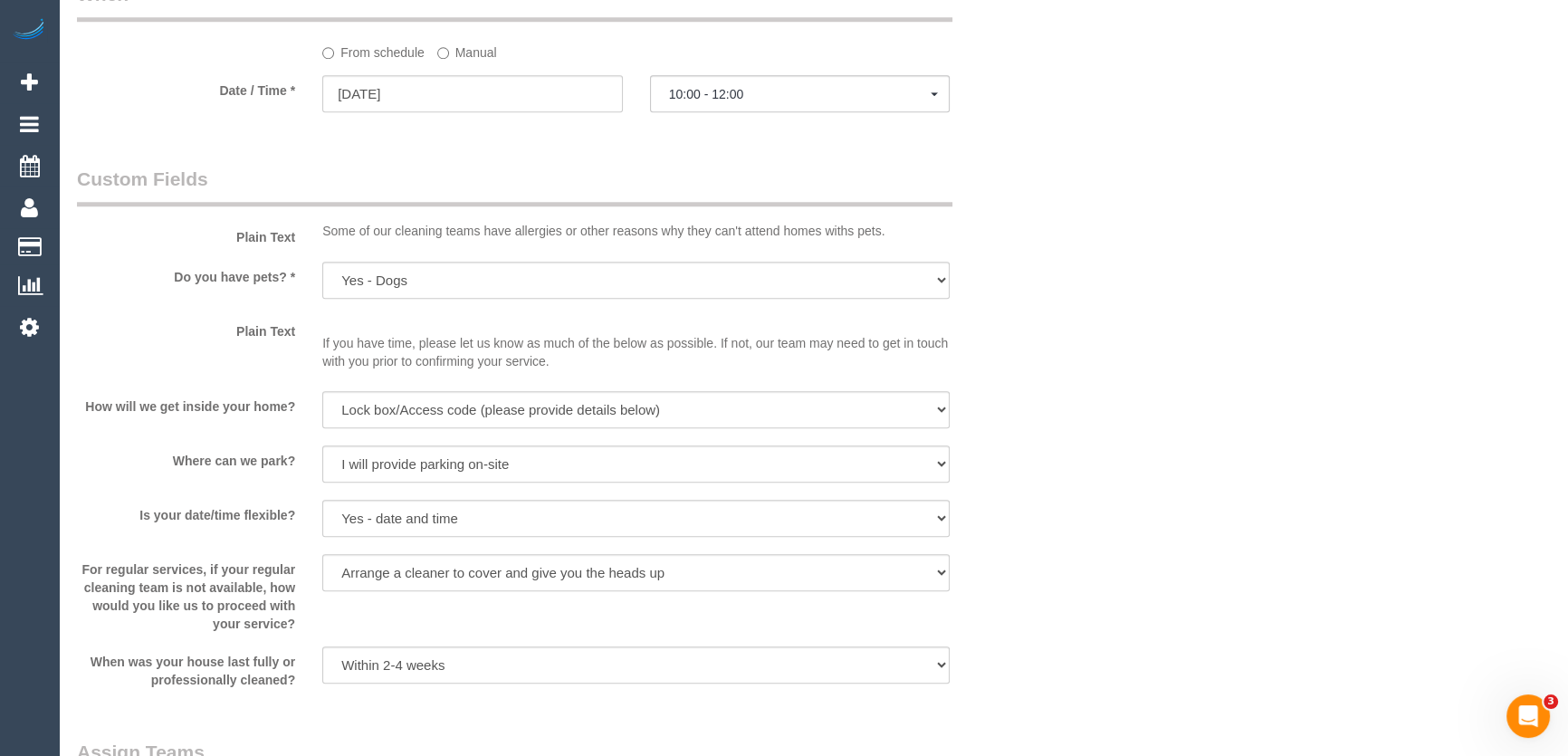
scroll to position [1811, 0]
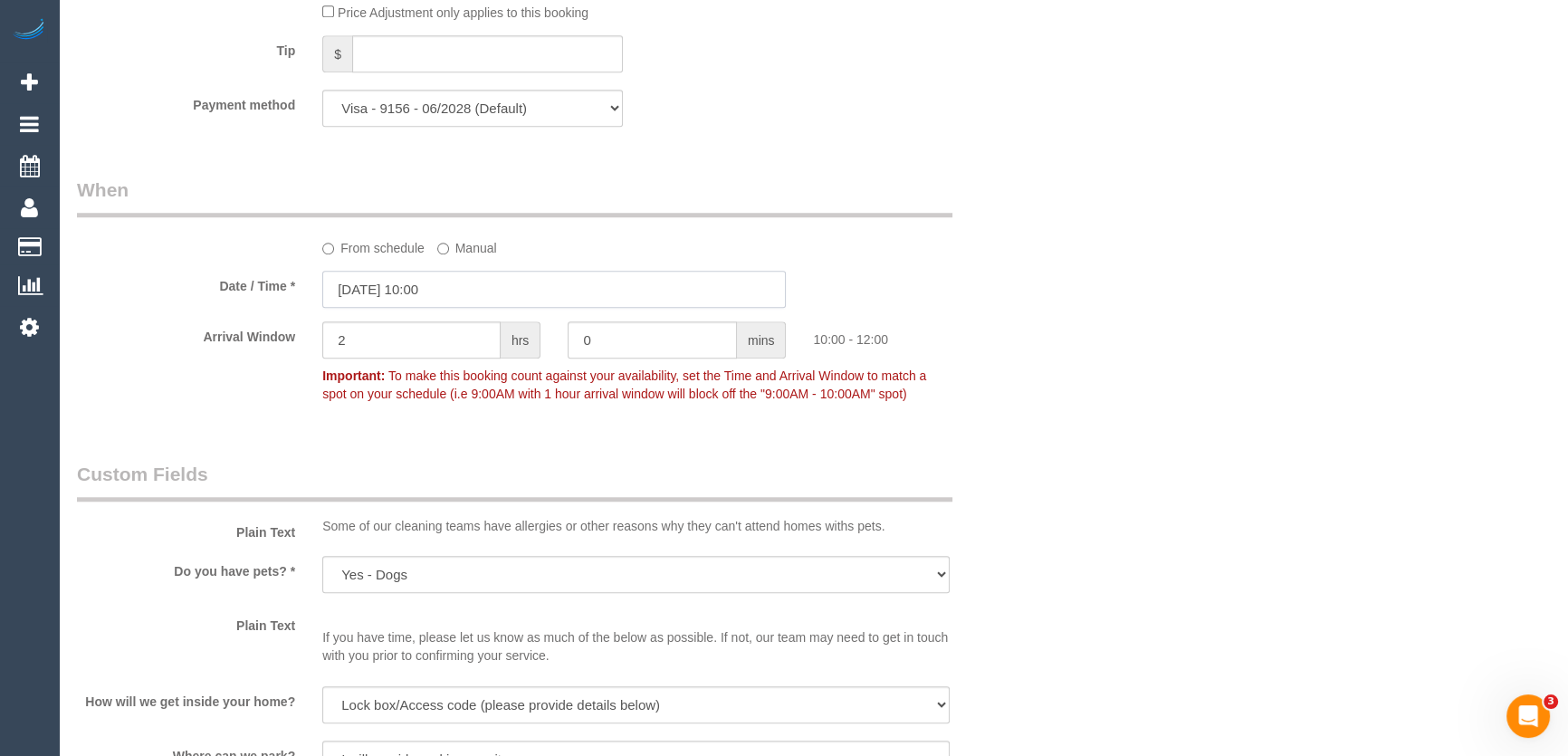
click at [470, 299] on input "09/09/2025 10:00" at bounding box center [554, 289] width 463 height 38
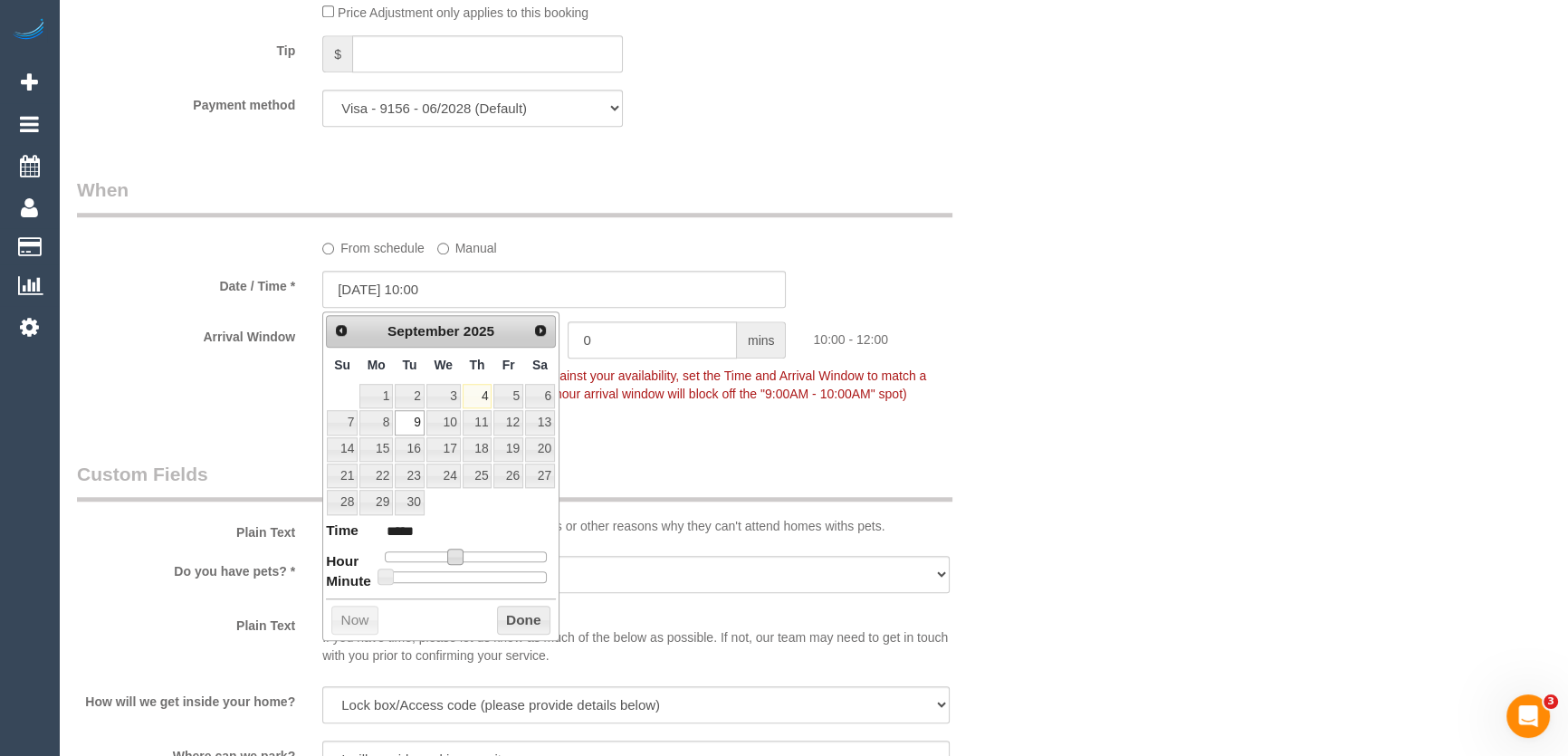
type input "09/09/2025 11:00"
type input "*****"
type input "09/09/2025 12:00"
type input "*****"
type input "09/09/2025 13:00"
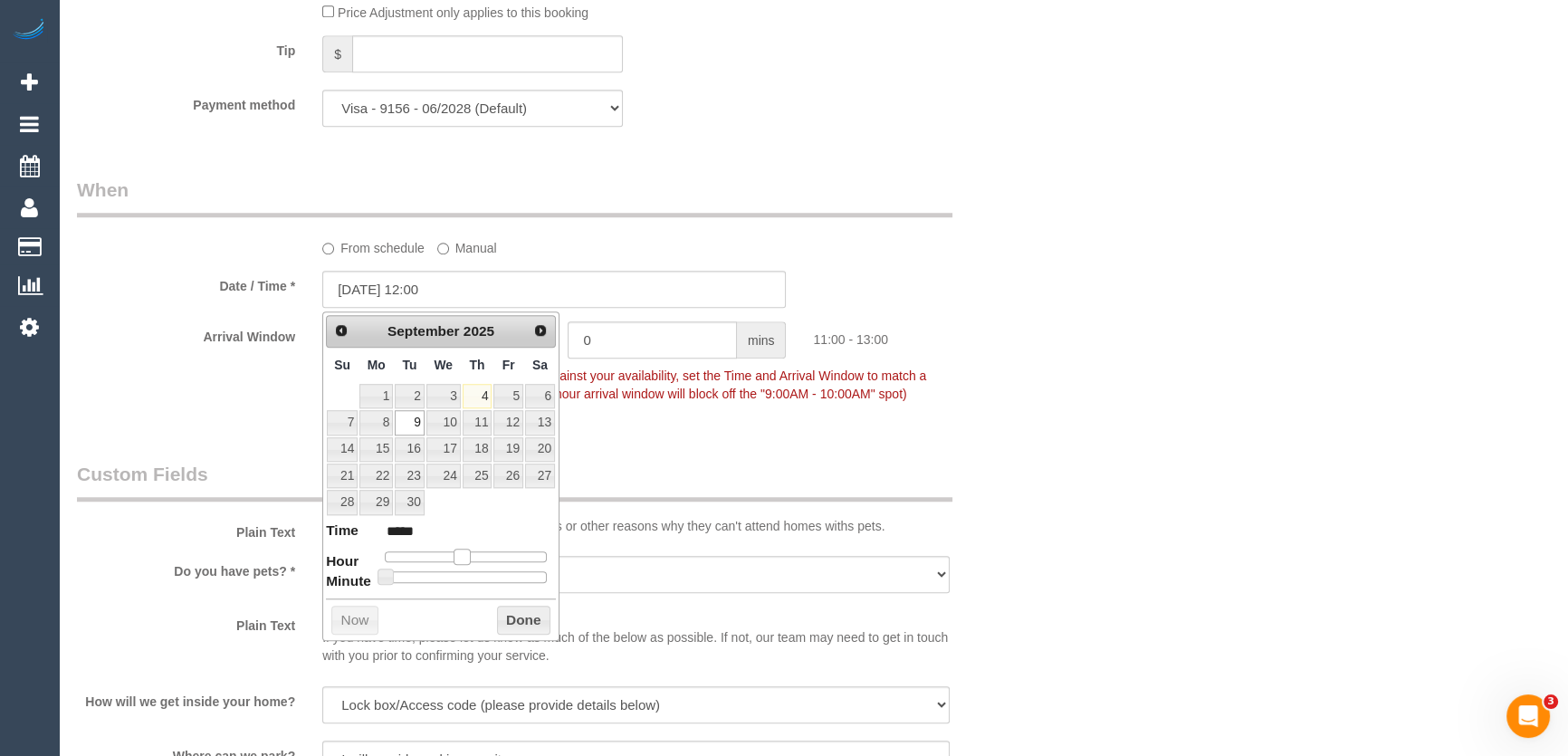
type input "*****"
type input "09/09/2025 12:00"
type input "*****"
drag, startPoint x: 453, startPoint y: 552, endPoint x: 470, endPoint y: 552, distance: 17.0
click at [470, 552] on span at bounding box center [468, 556] width 16 height 16
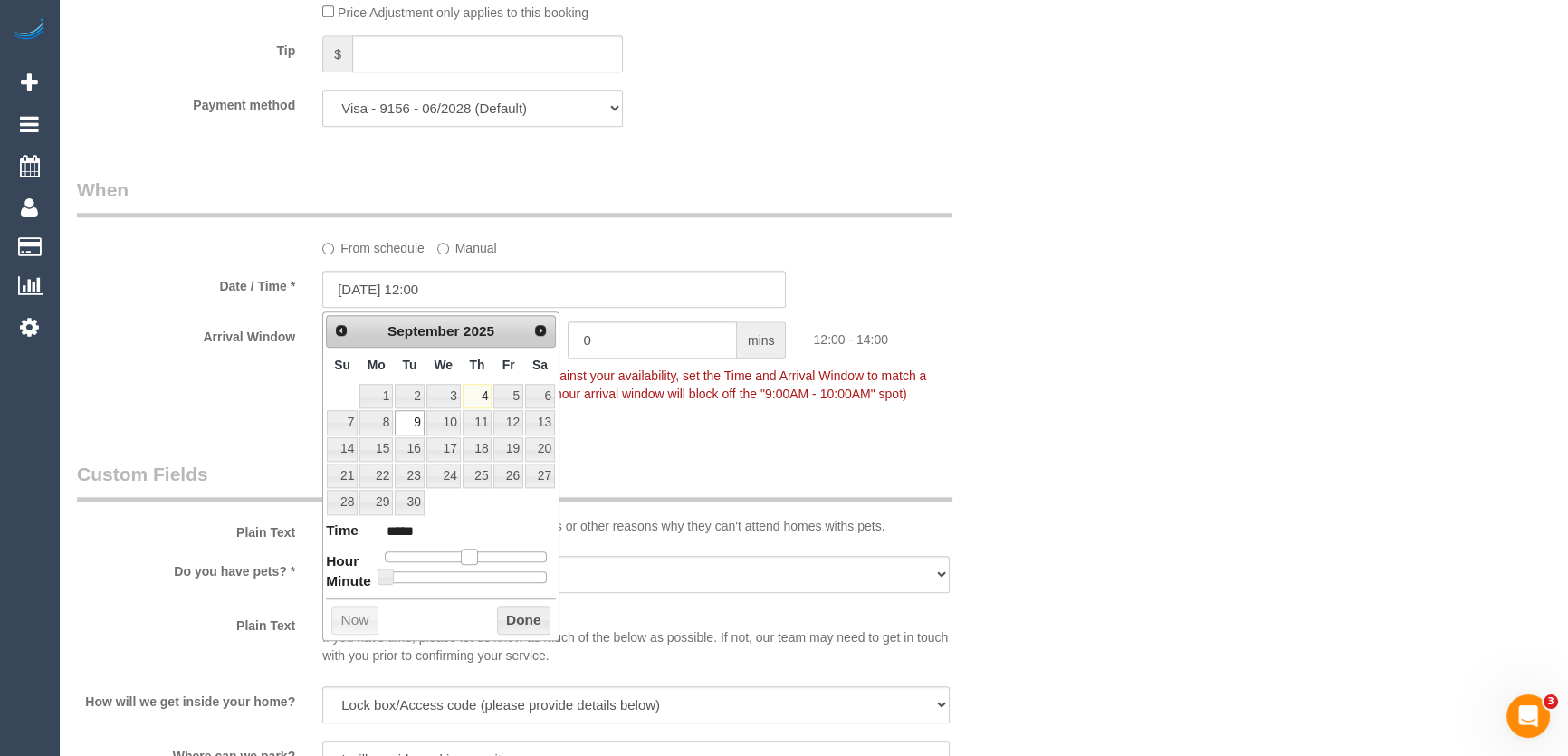
click at [470, 552] on span at bounding box center [468, 556] width 16 height 16
click at [729, 422] on fieldset "When From schedule Manual Date / Time * 09/09/2025 12:00 Arrival Window 2 hrs 0…" at bounding box center [554, 300] width 954 height 248
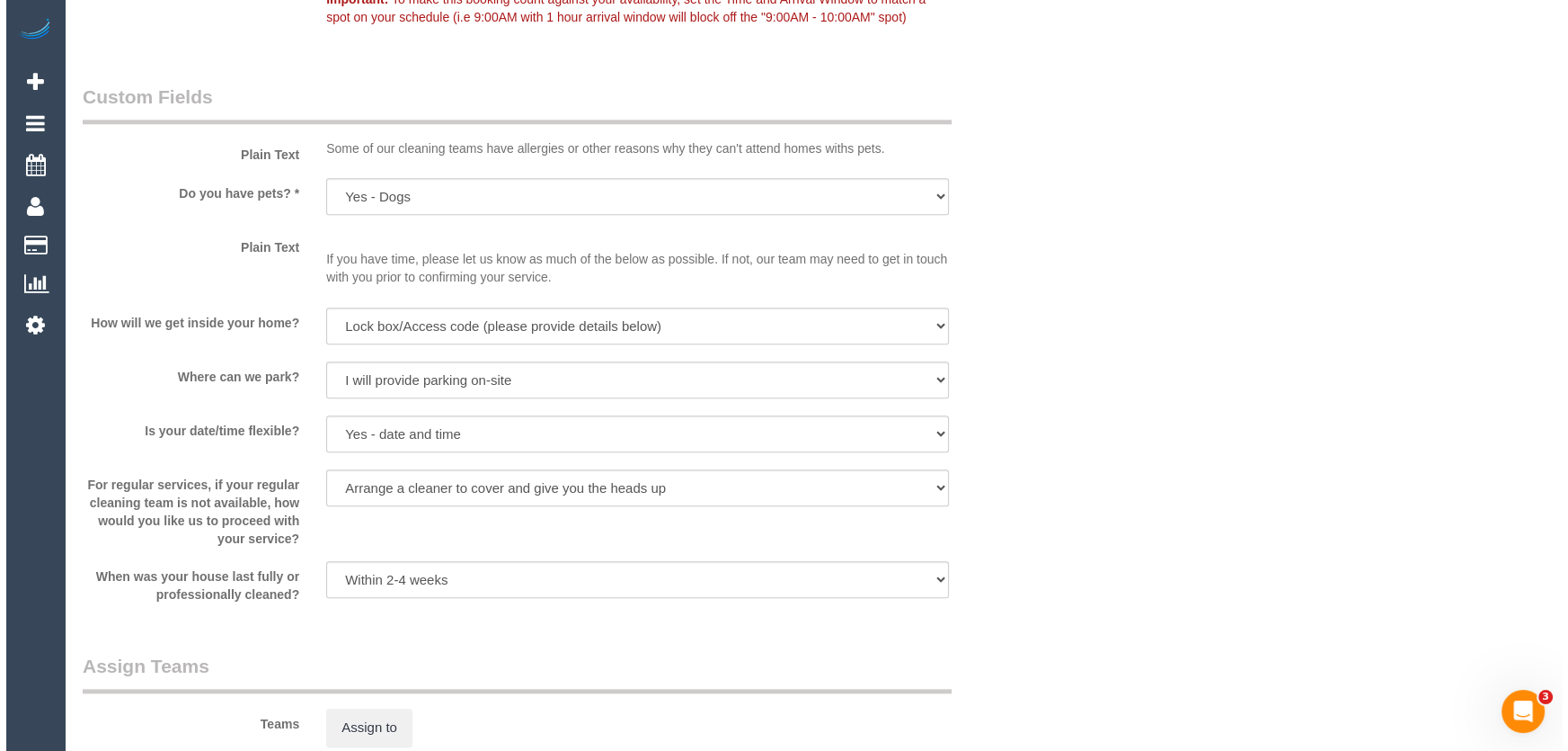
scroll to position [2288, 0]
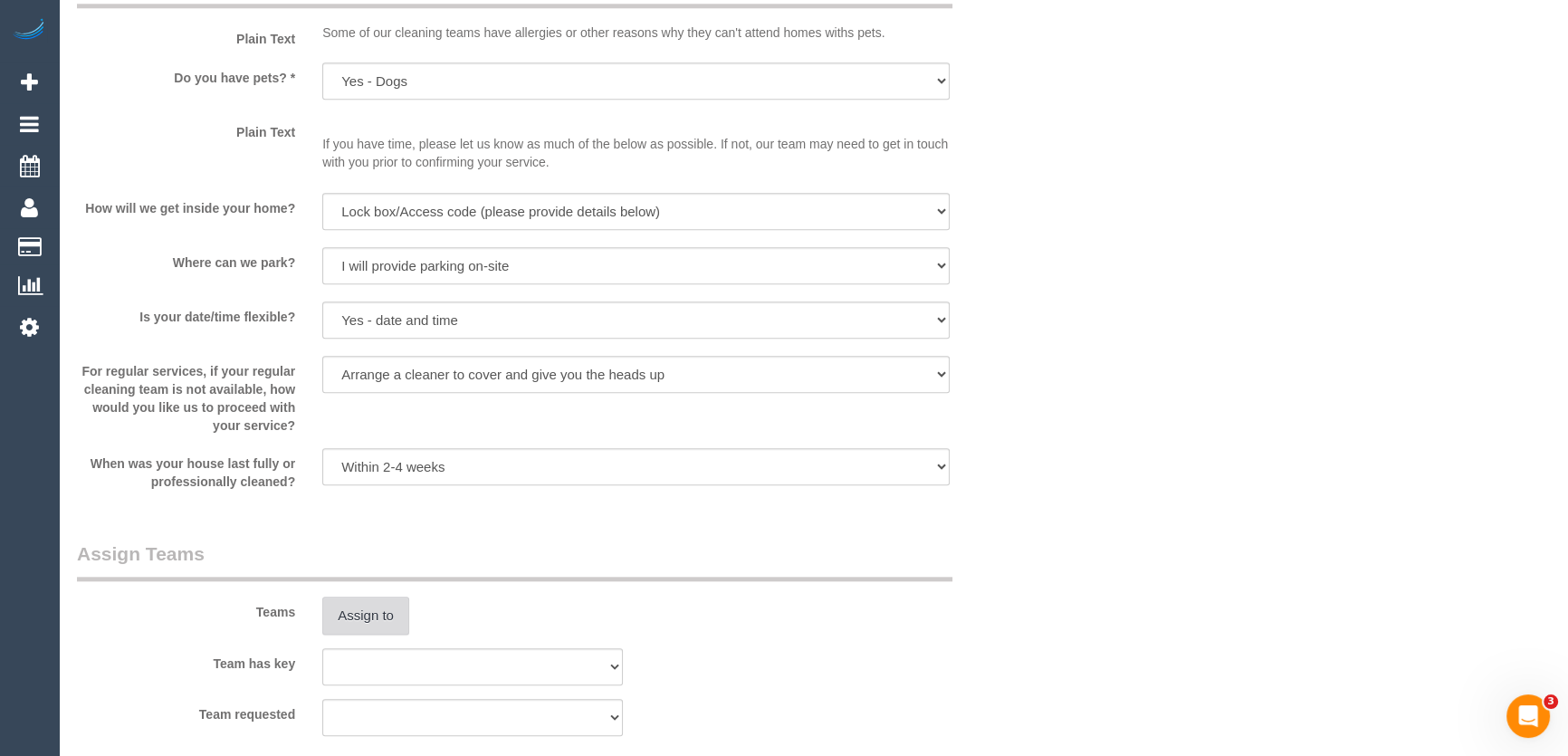
click at [392, 615] on button "Assign to" at bounding box center [366, 614] width 87 height 38
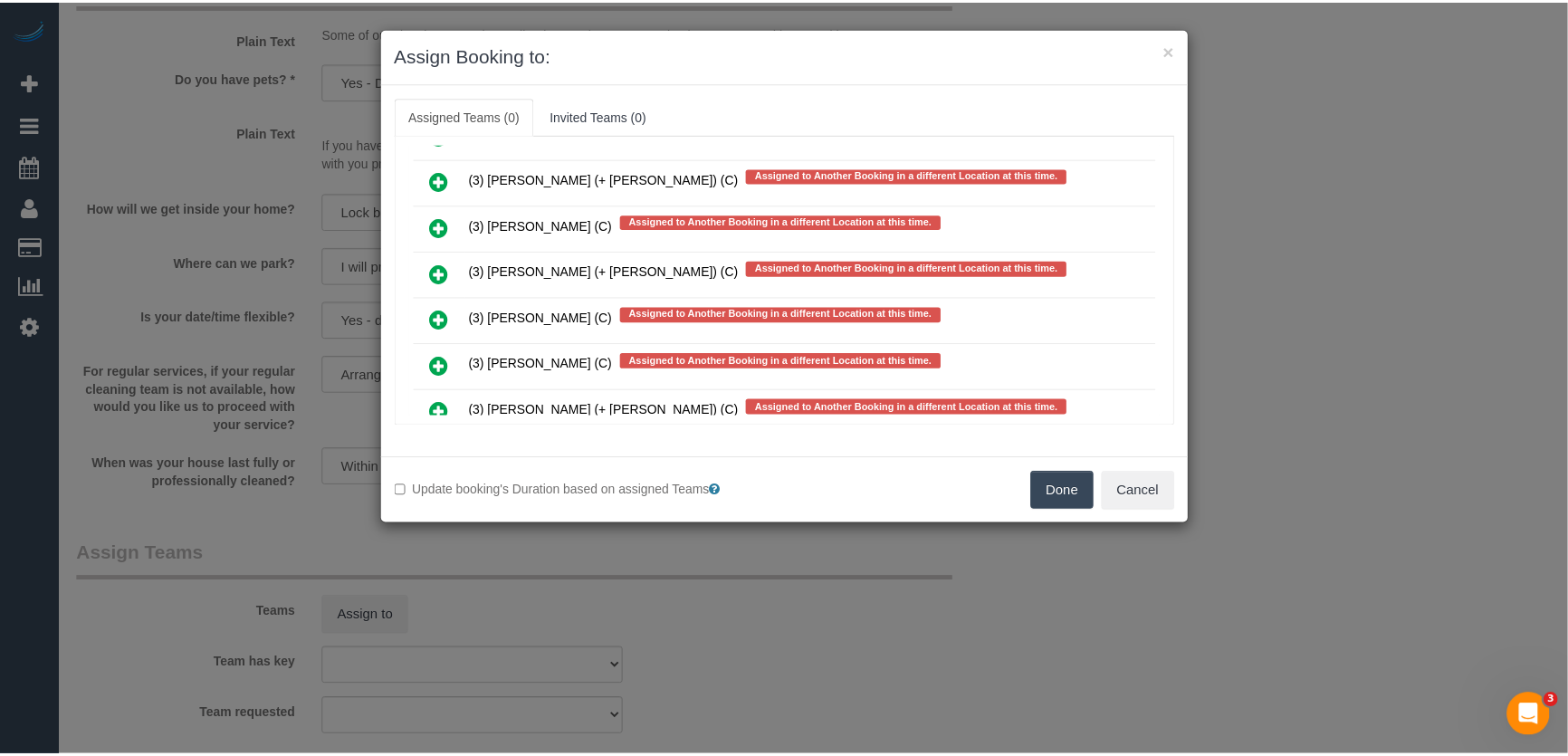
scroll to position [3599, 0]
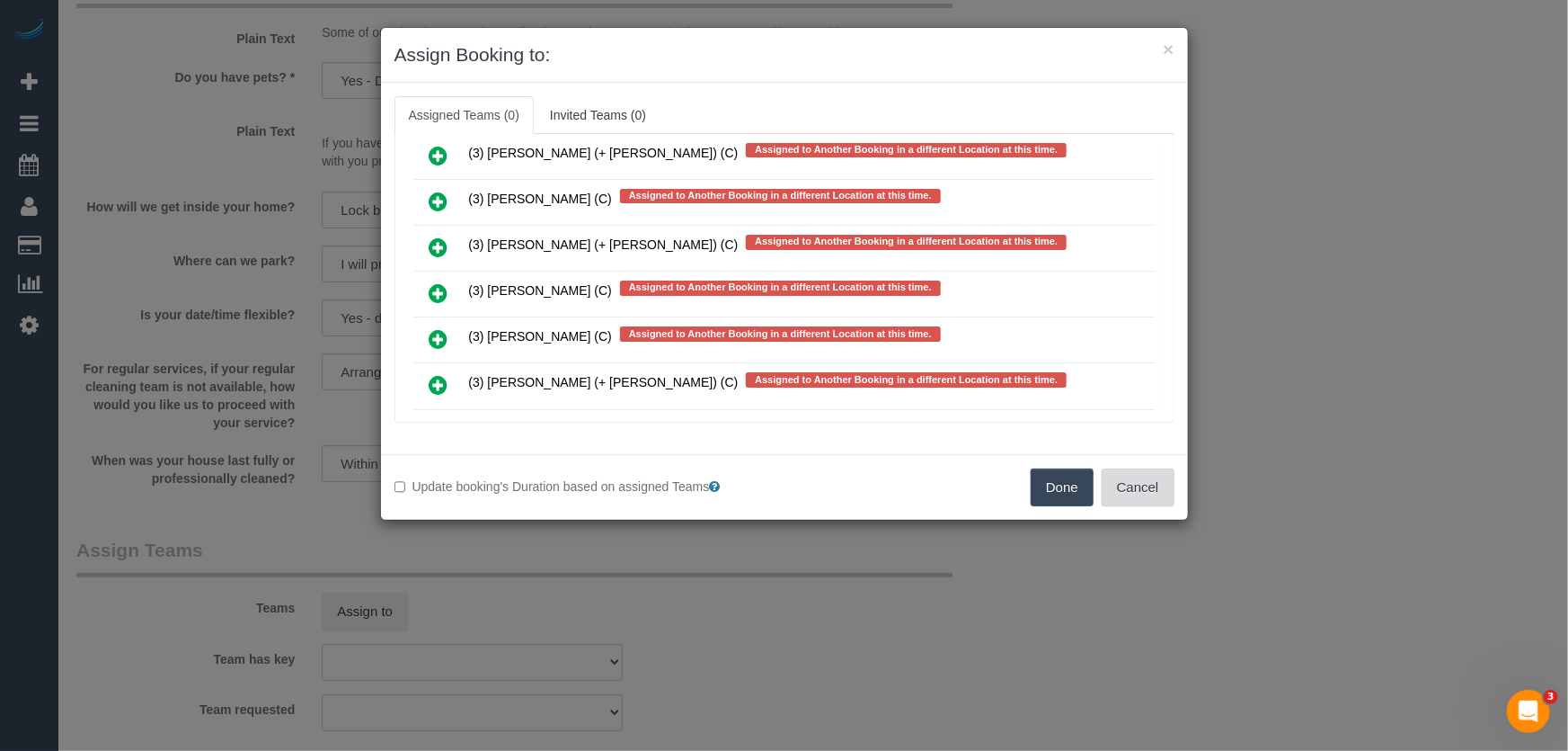
click at [1143, 492] on button "Cancel" at bounding box center [1138, 487] width 73 height 37
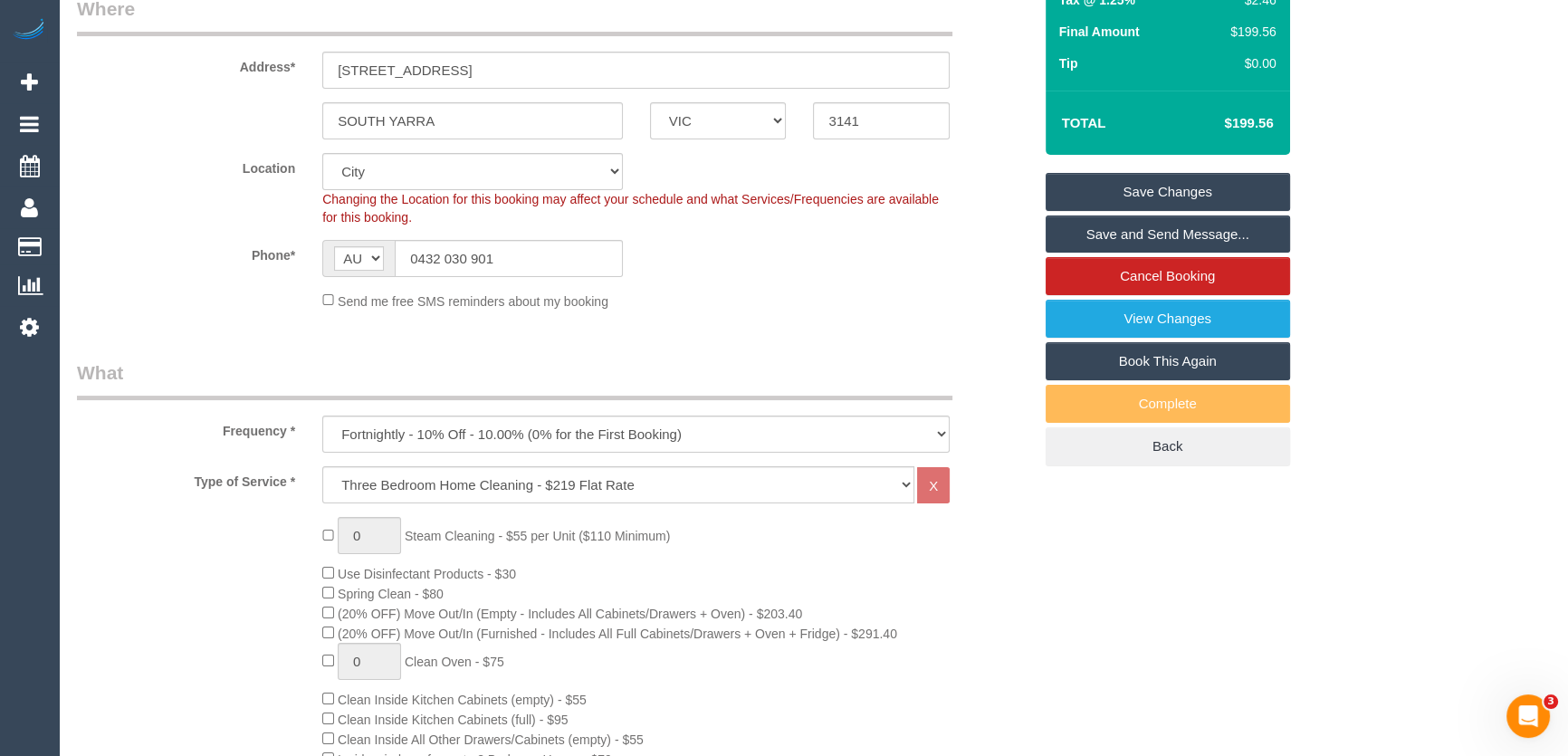
scroll to position [164, 0]
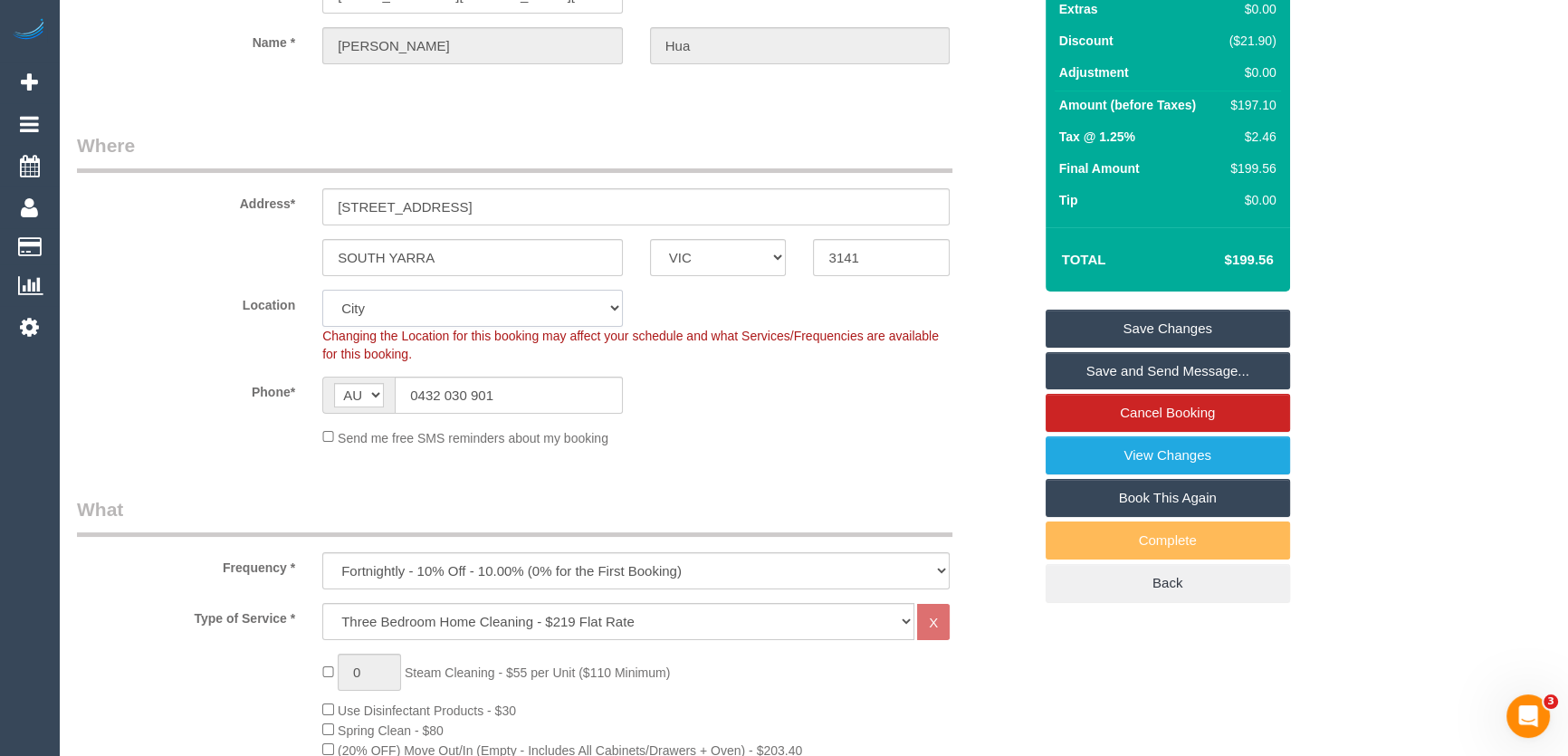
click at [448, 314] on select "Office City East (North) East (South) Inner East Inner North (East) Inner North…" at bounding box center [473, 308] width 301 height 38
select select "50"
click at [323, 290] on select "Office City East (North) East (South) Inner East Inner North (East) Inner North…" at bounding box center [473, 308] width 301 height 38
click at [966, 453] on fieldset "Where Address* 7 Albion Street SOUTH YARRA ACT NSW NT QLD SA TAS VIC WA 3141 Lo…" at bounding box center [554, 296] width 954 height 328
select select "object:3926"
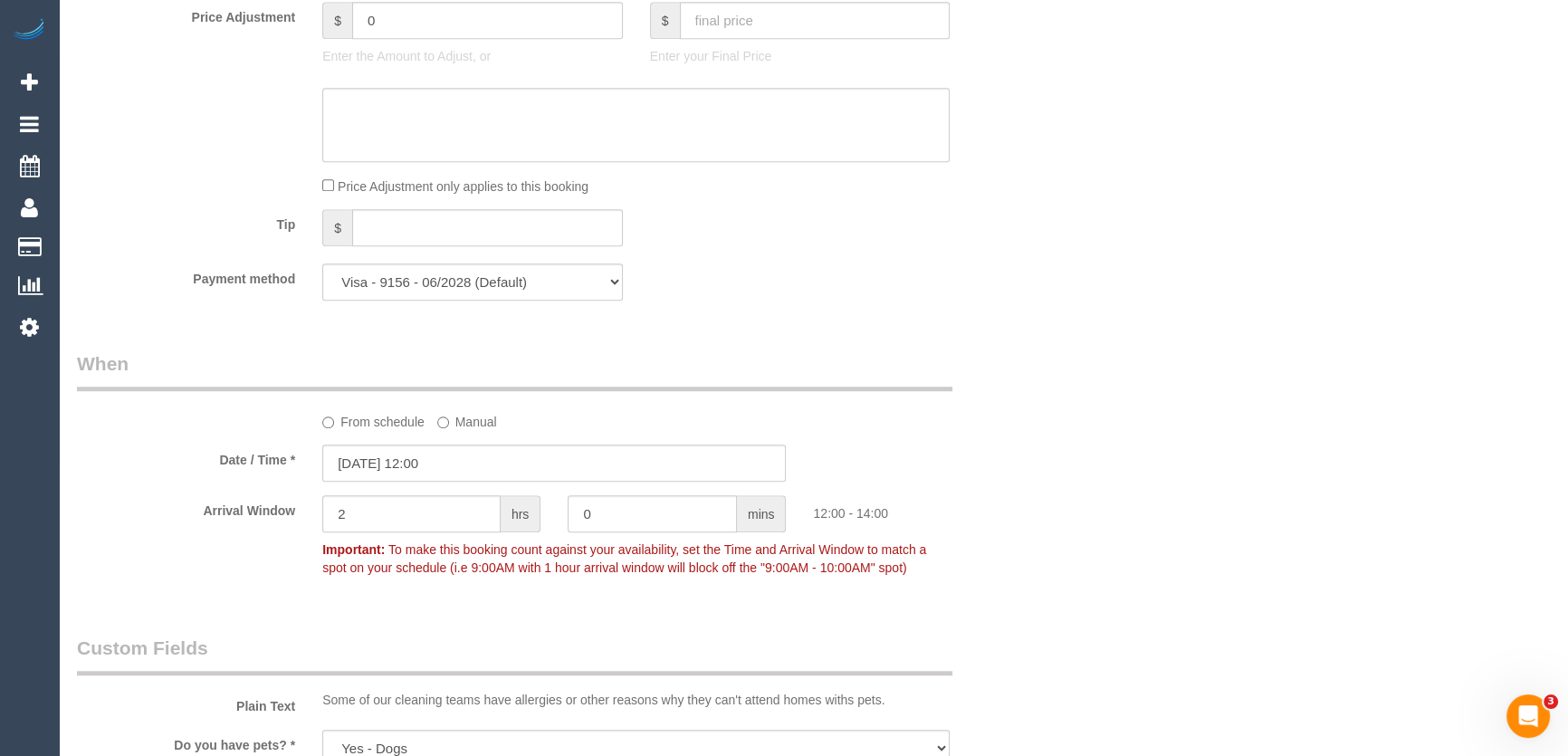
scroll to position [1728, 0]
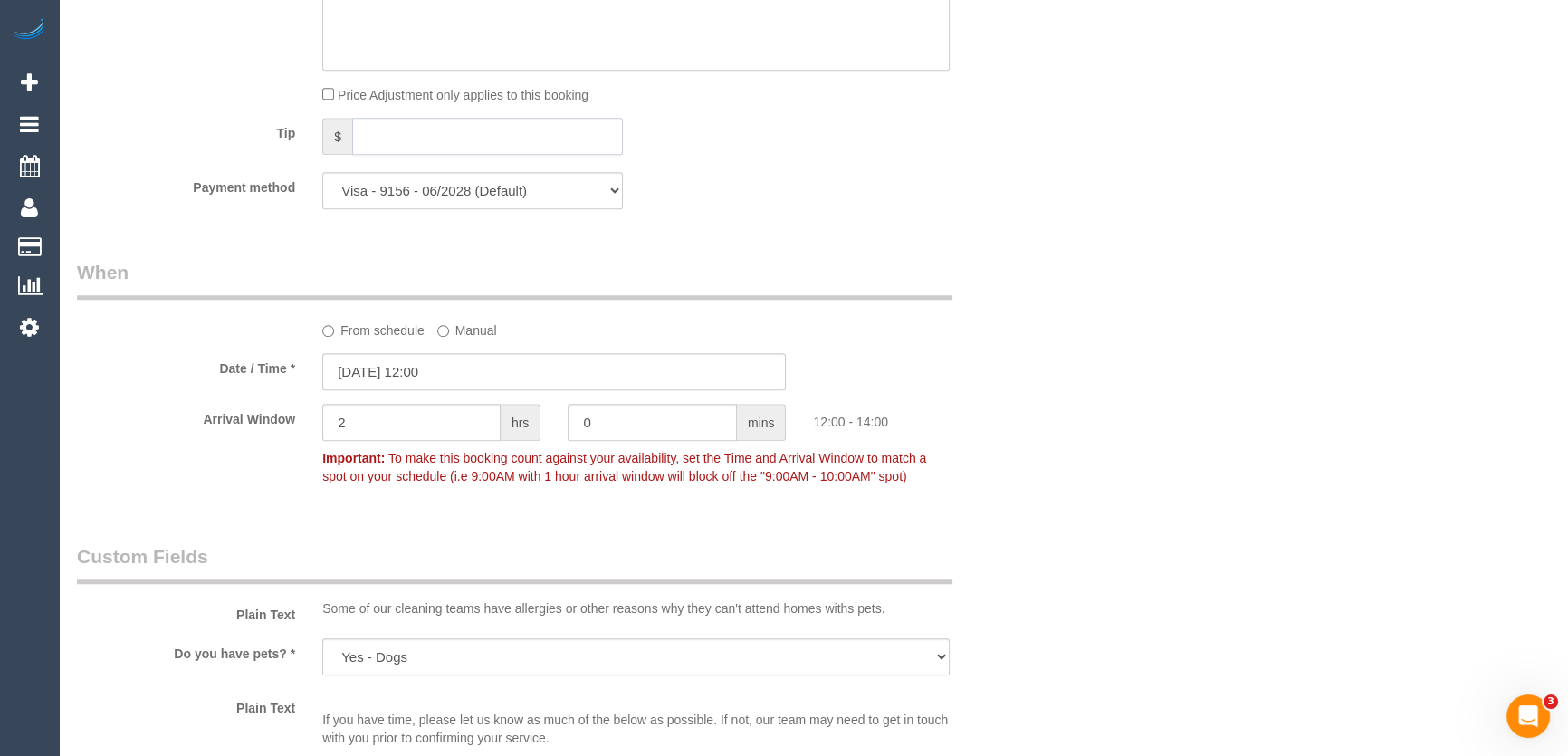
click at [490, 152] on input "text" at bounding box center [487, 136] width 271 height 38
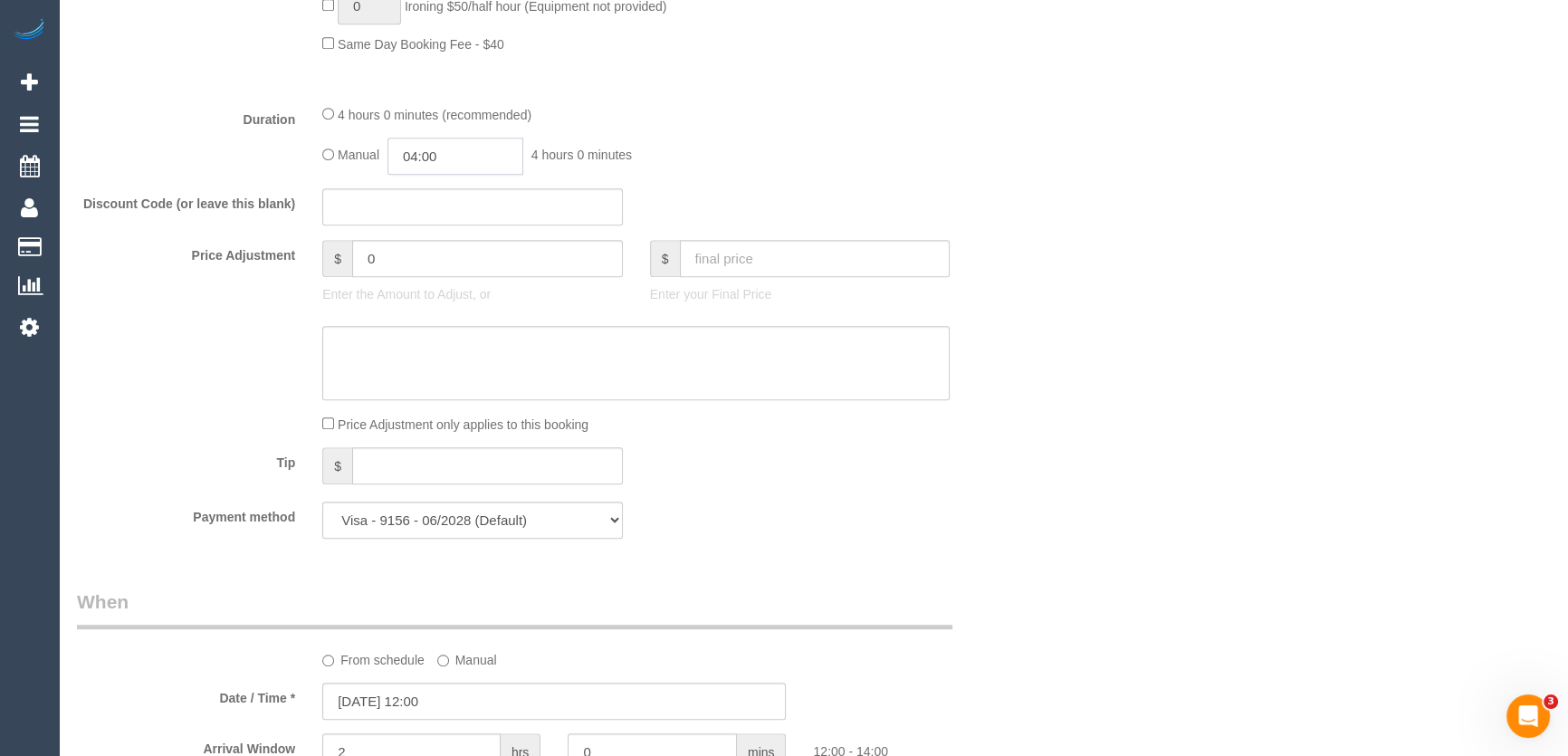
click at [473, 162] on input "04:00" at bounding box center [455, 156] width 136 height 38
click at [450, 190] on li "03:30" at bounding box center [436, 192] width 81 height 23
type input "03:30"
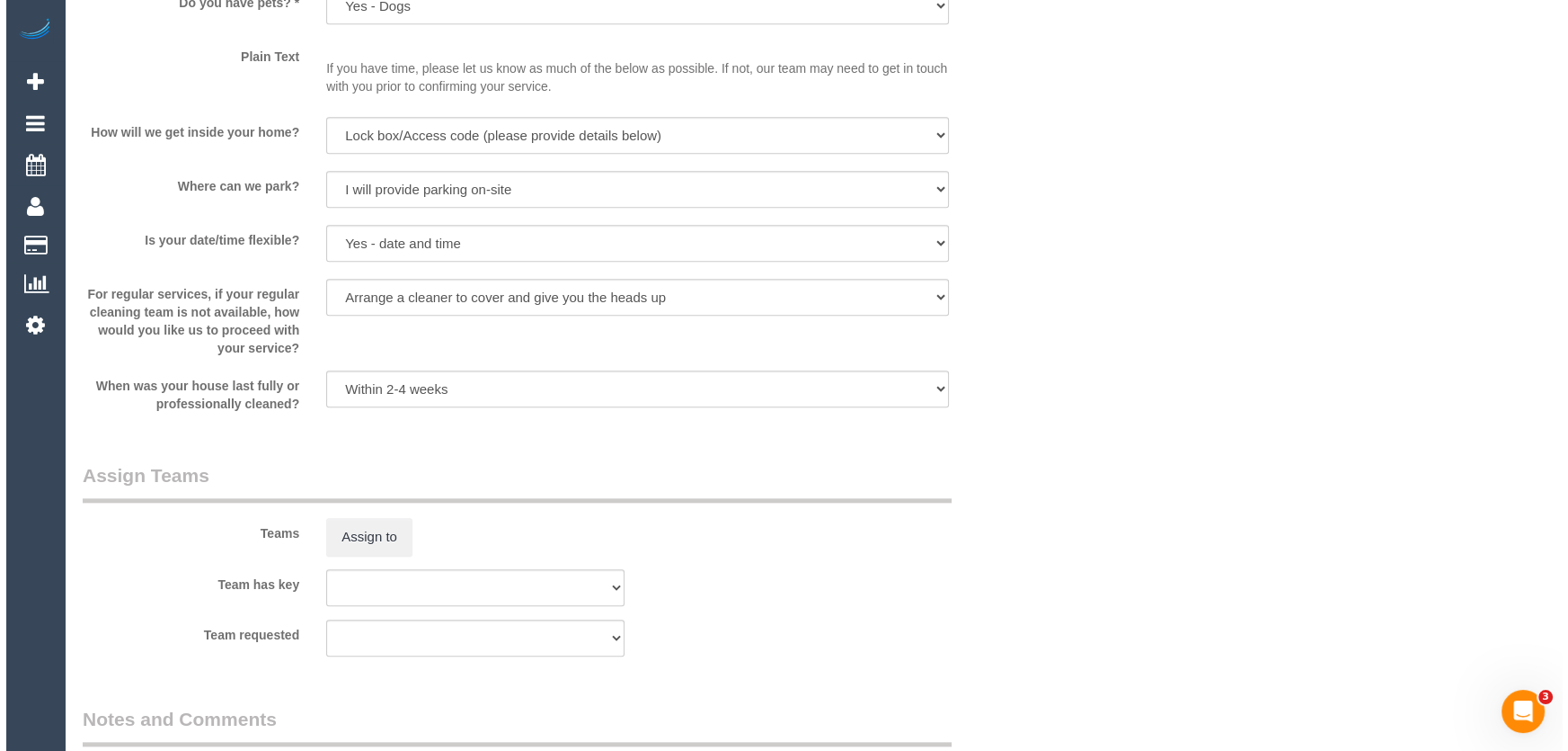
scroll to position [2452, 0]
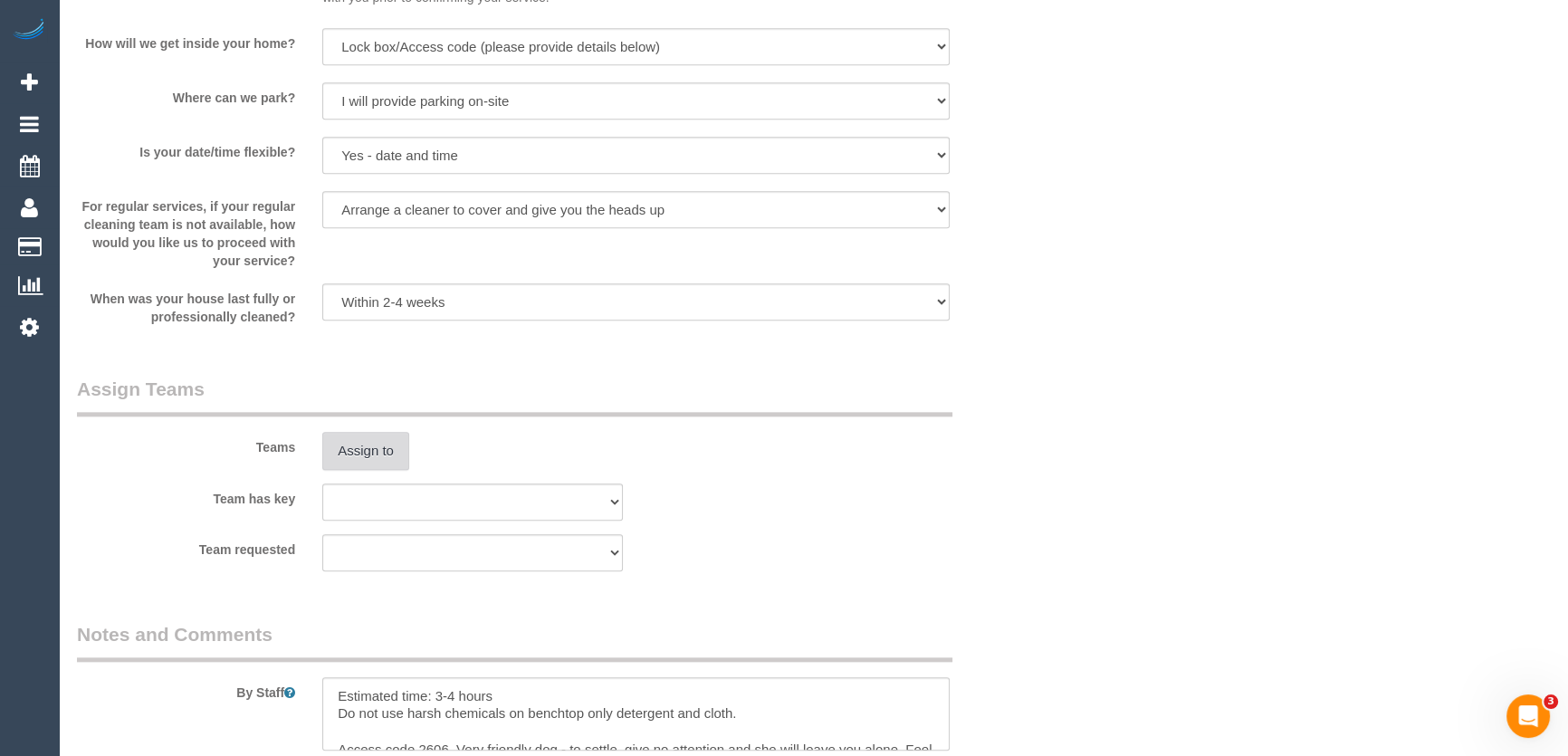
click at [352, 455] on button "Assign to" at bounding box center [366, 450] width 87 height 38
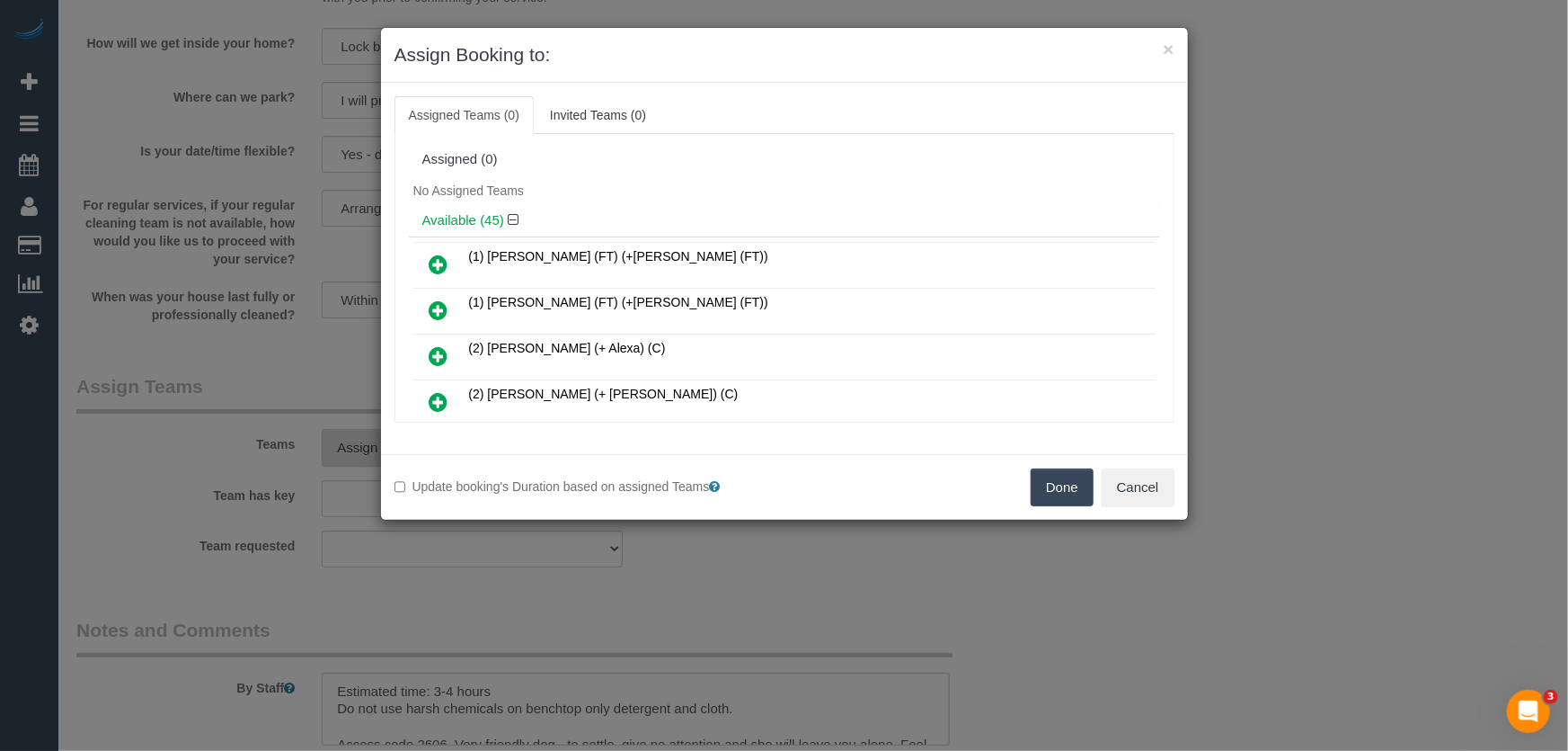
scroll to position [10802, 0]
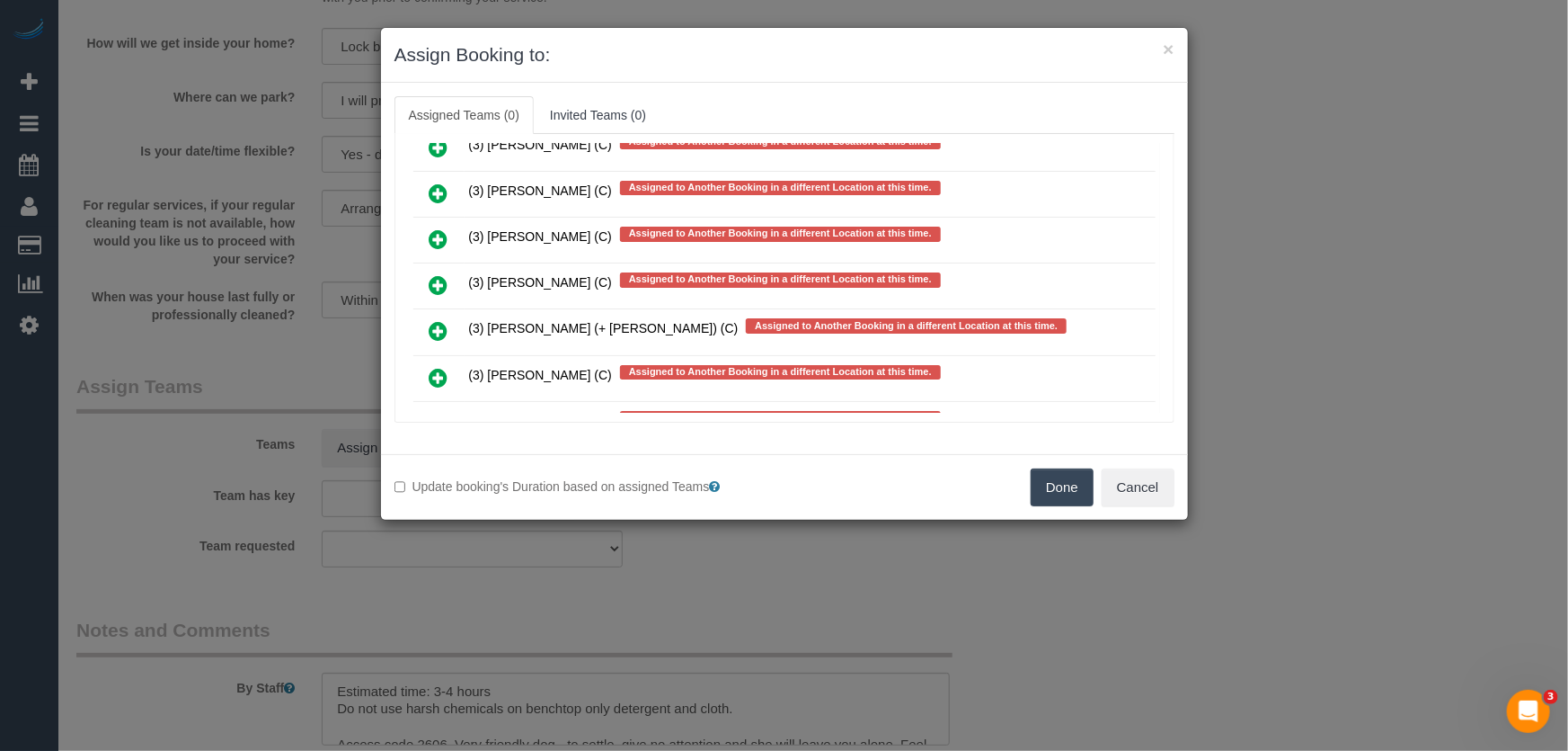
click at [440, 504] on icon at bounding box center [439, 515] width 19 height 22
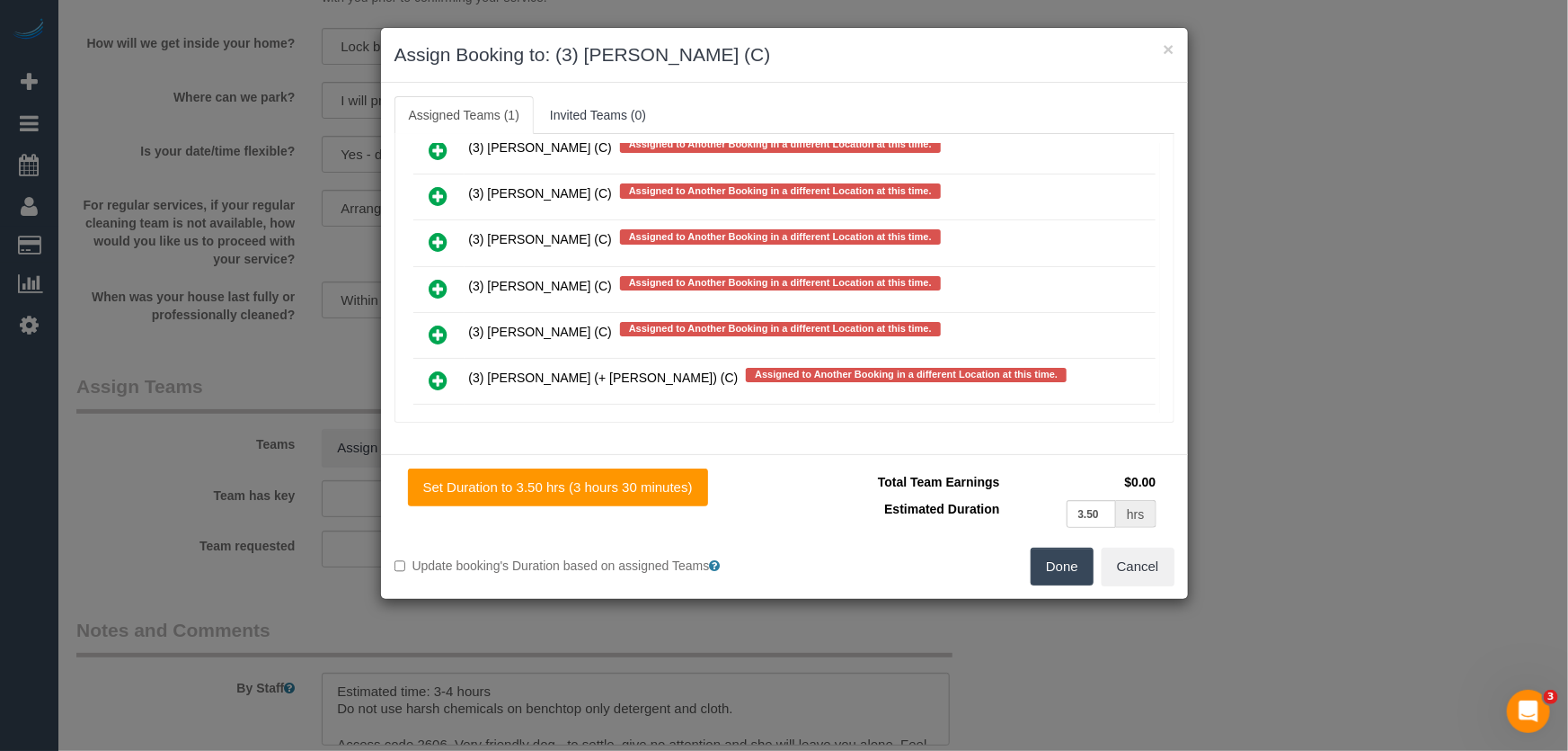
scroll to position [10852, 0]
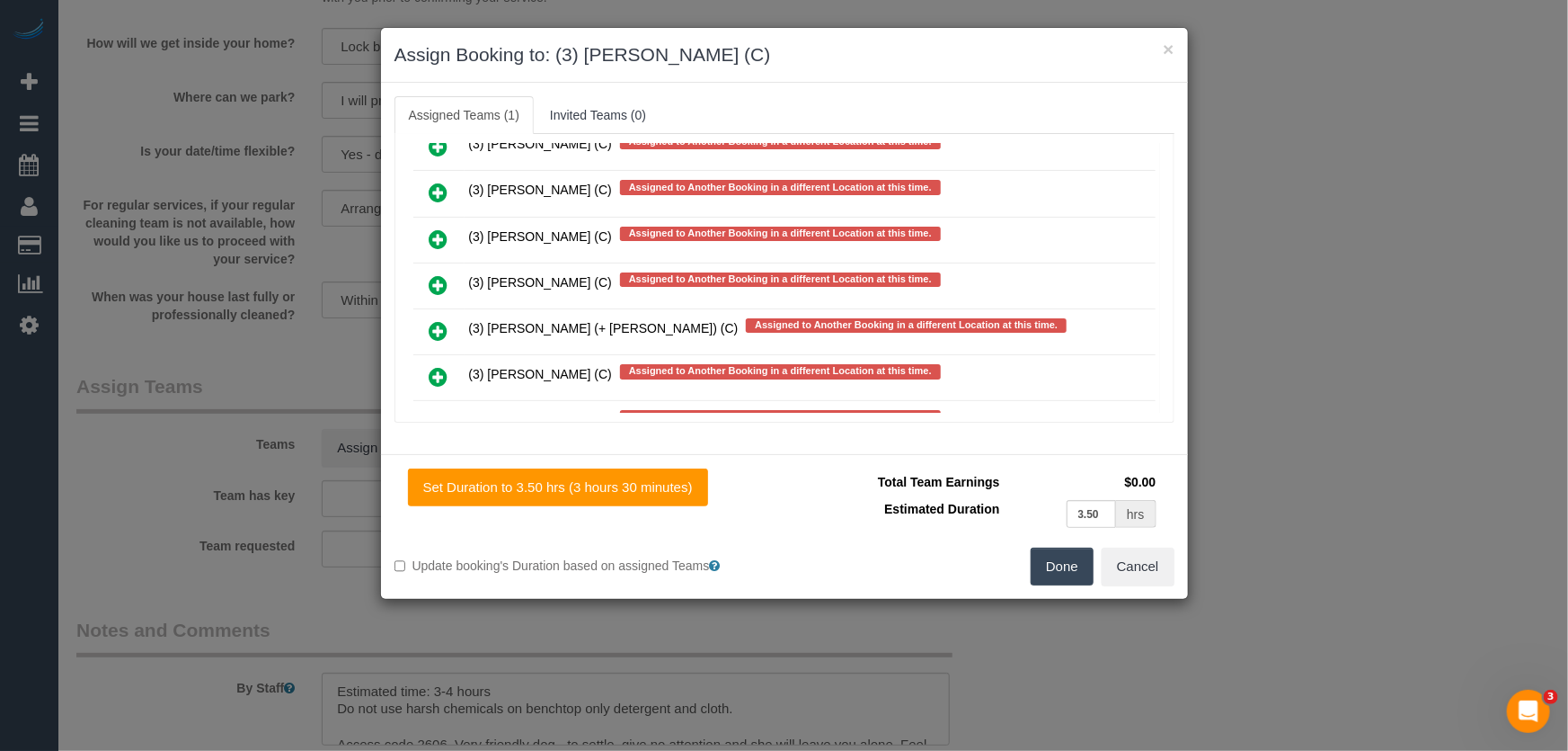
click at [1058, 569] on button "Done" at bounding box center [1062, 565] width 63 height 37
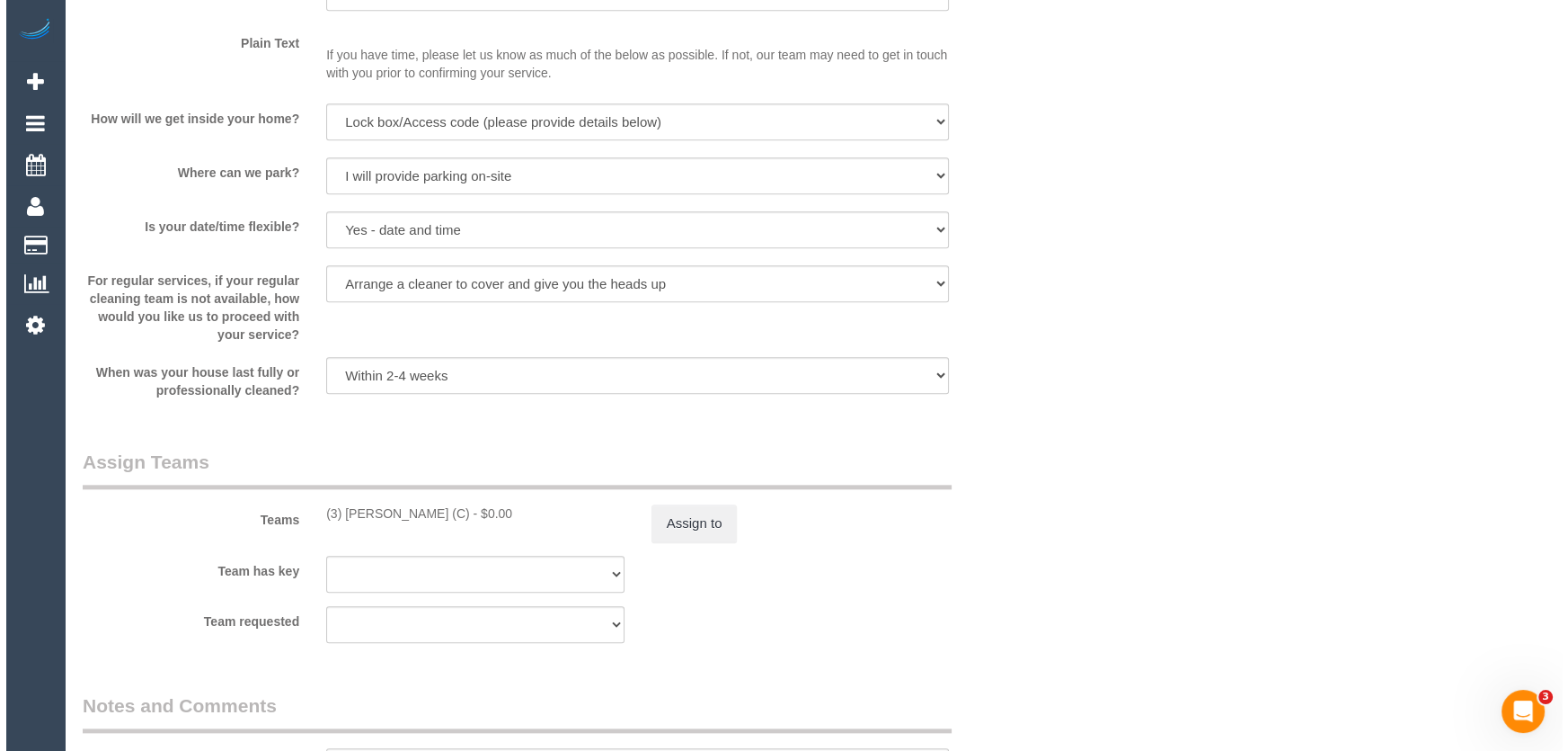
scroll to position [2533, 0]
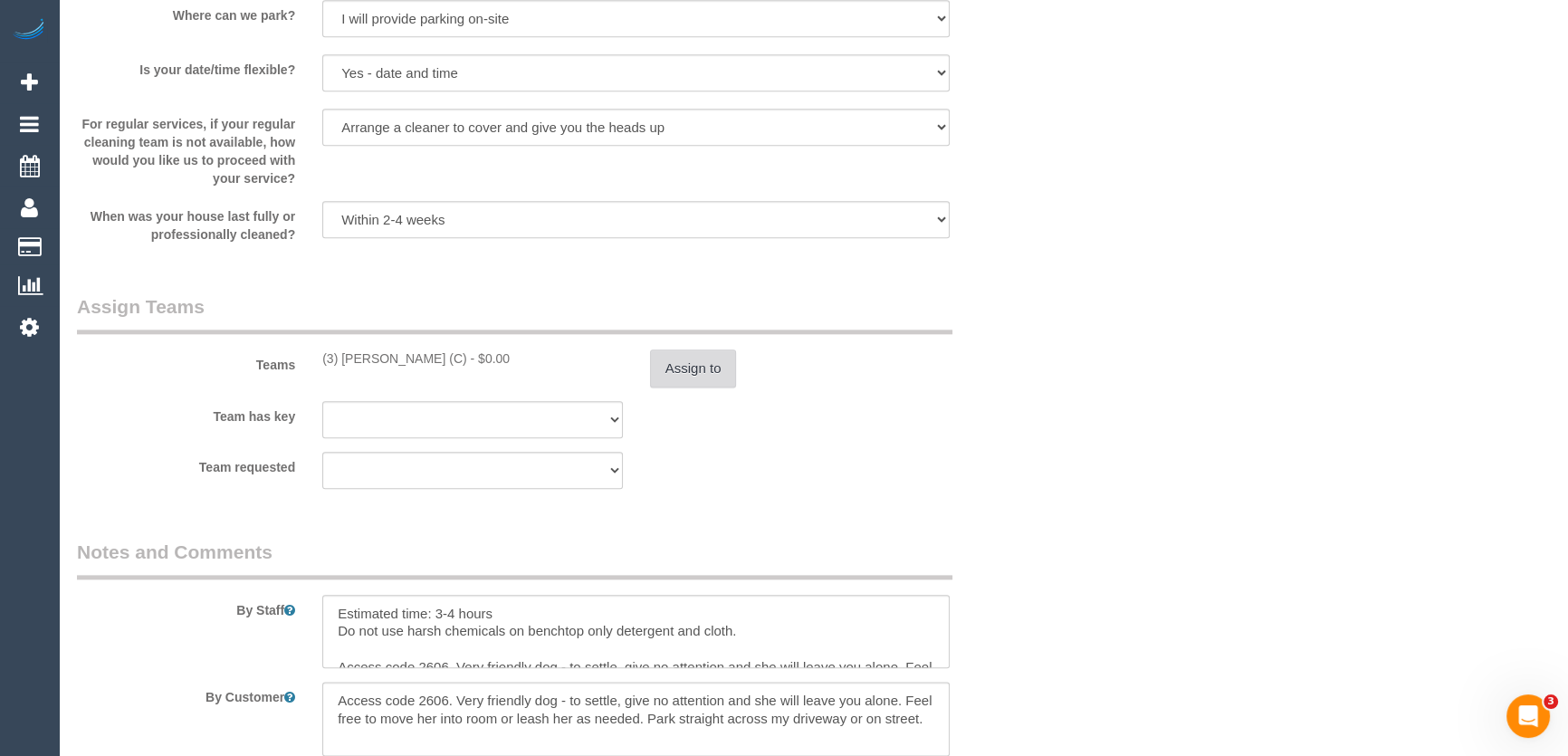
click at [716, 373] on button "Assign to" at bounding box center [693, 368] width 87 height 38
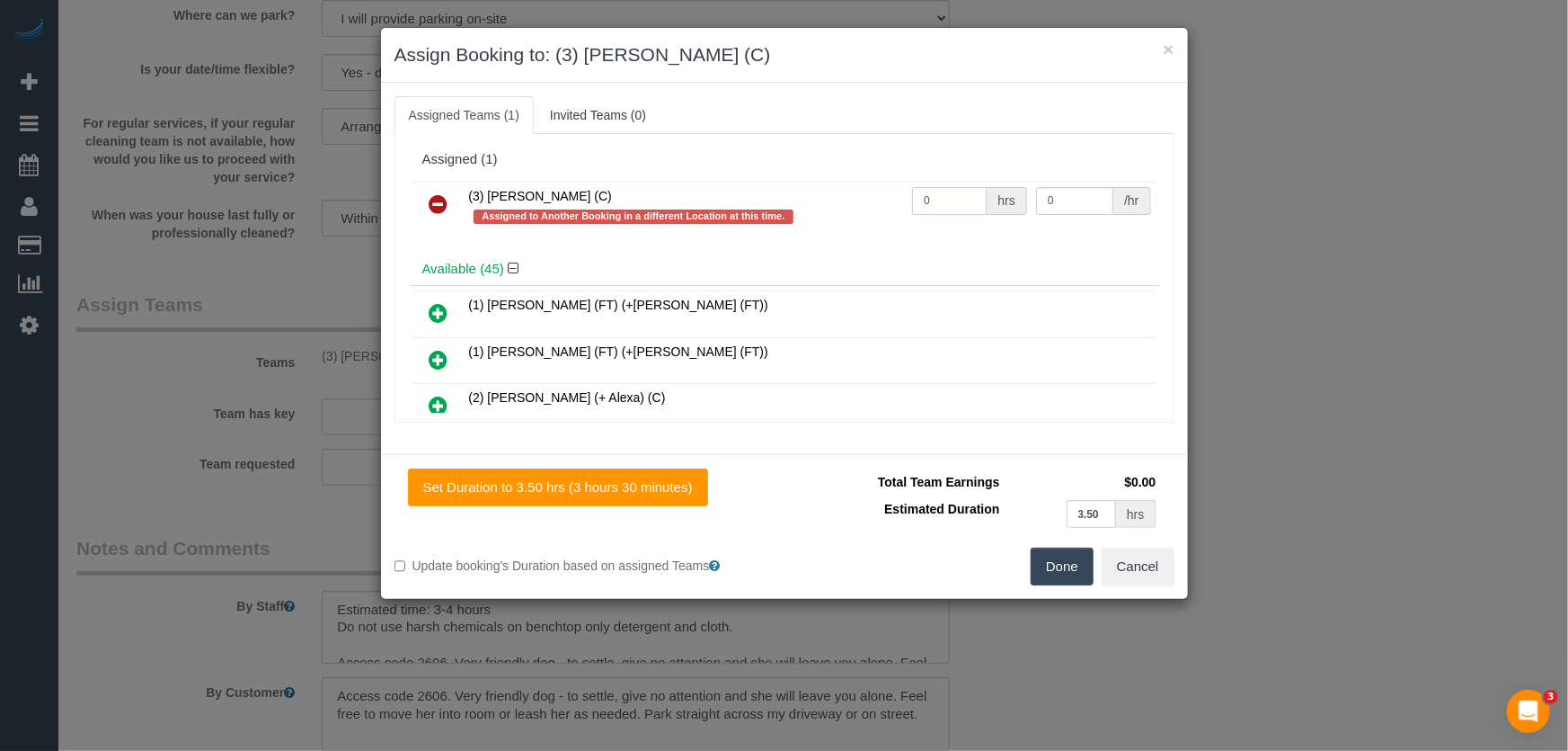
click at [944, 194] on input "0" at bounding box center [949, 200] width 75 height 28
type input "1"
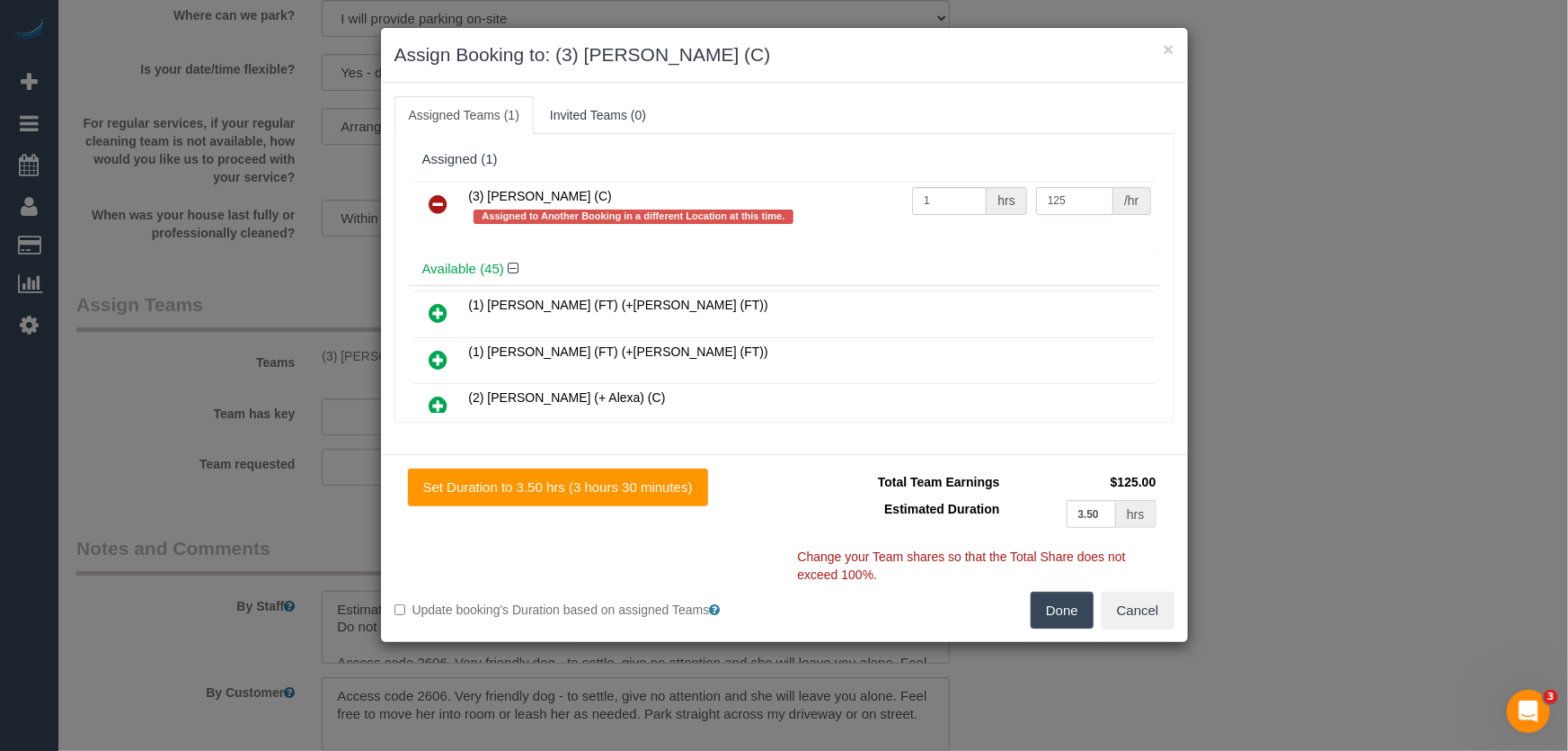
type input "125"
click at [1069, 629] on div "Set Duration to 3.50 hrs (3 hours 30 minutes) Total Team Earnings $125.00 Estim…" at bounding box center [784, 548] width 807 height 188
click at [1074, 612] on button "Done" at bounding box center [1062, 609] width 63 height 37
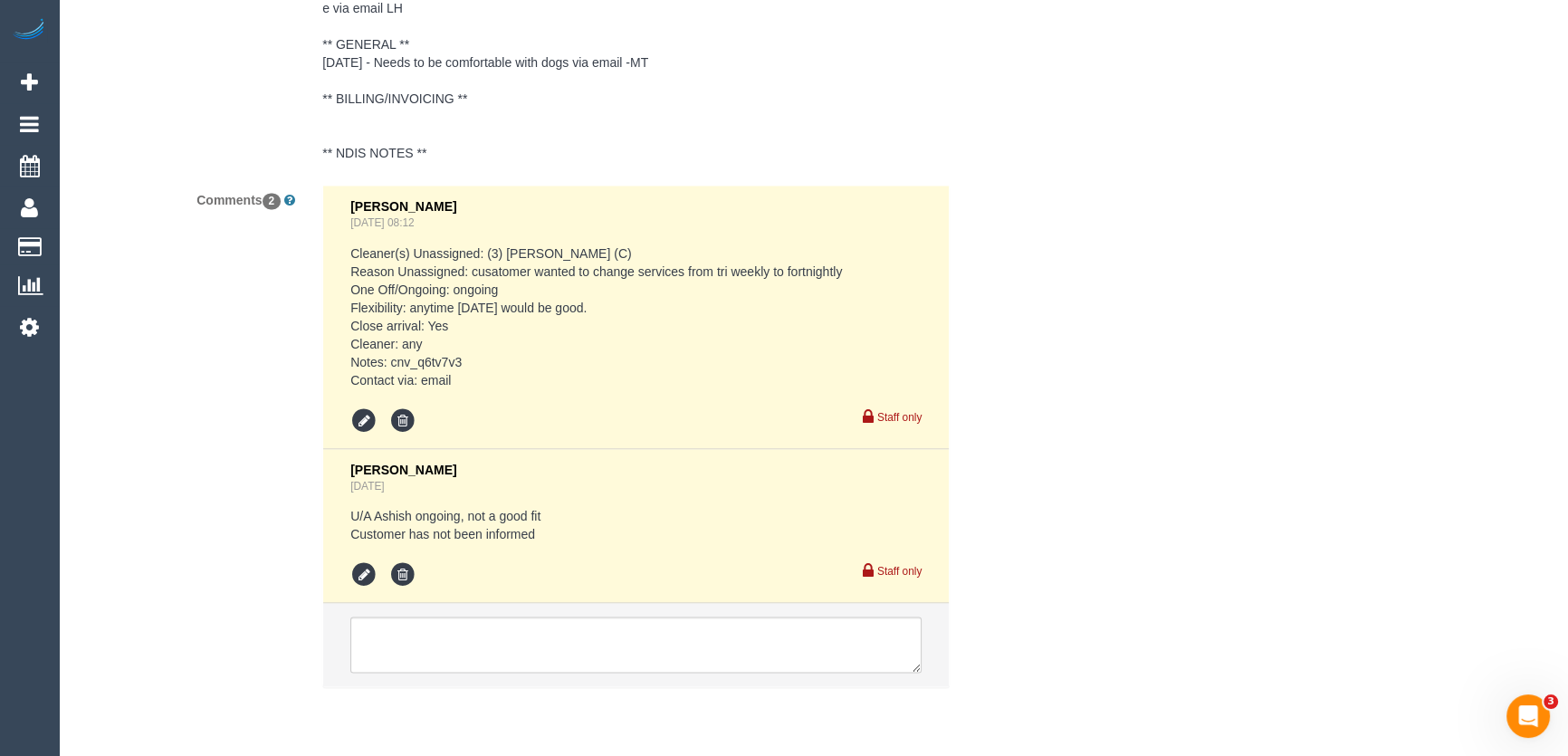
scroll to position [3535, 0]
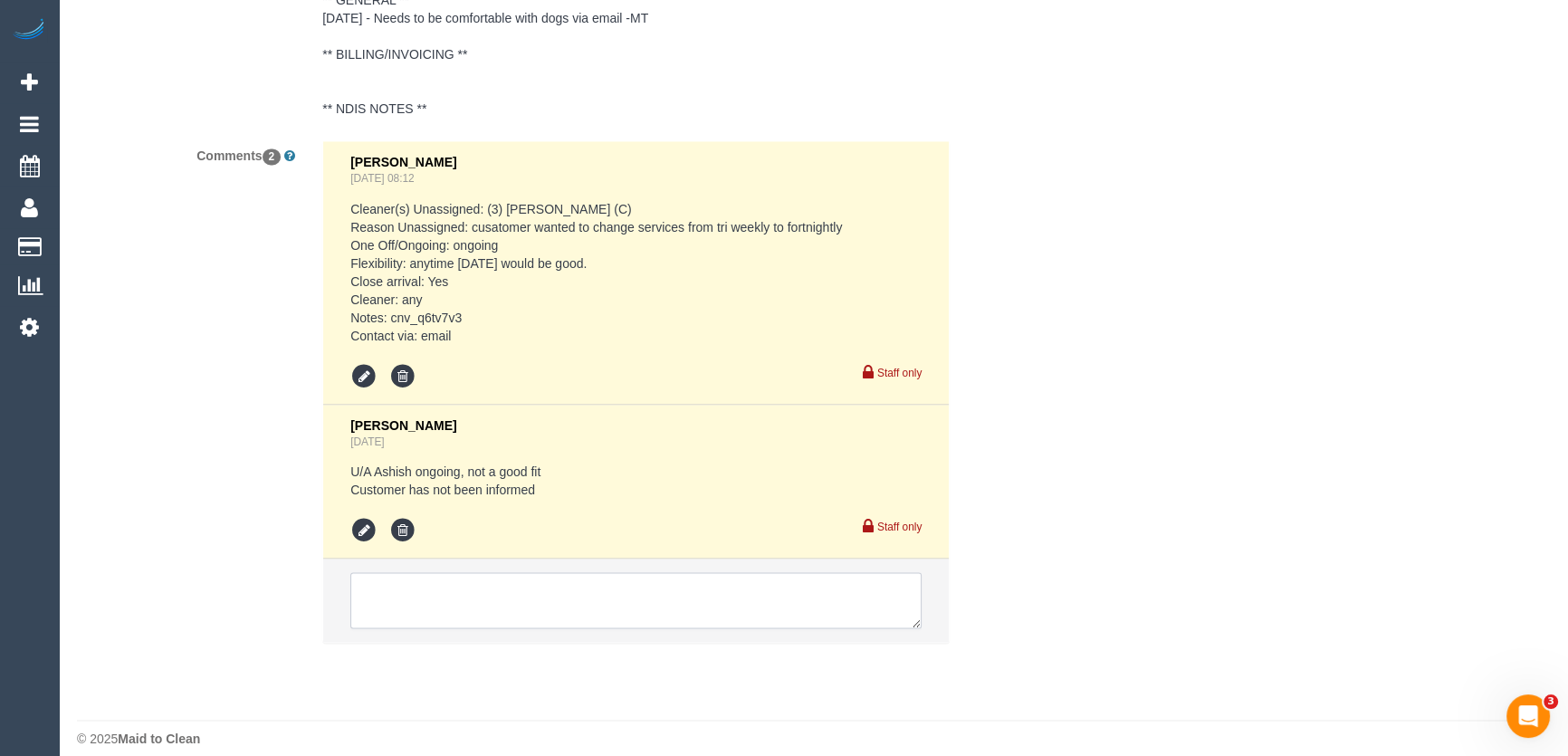
click at [384, 572] on textarea at bounding box center [636, 600] width 571 height 56
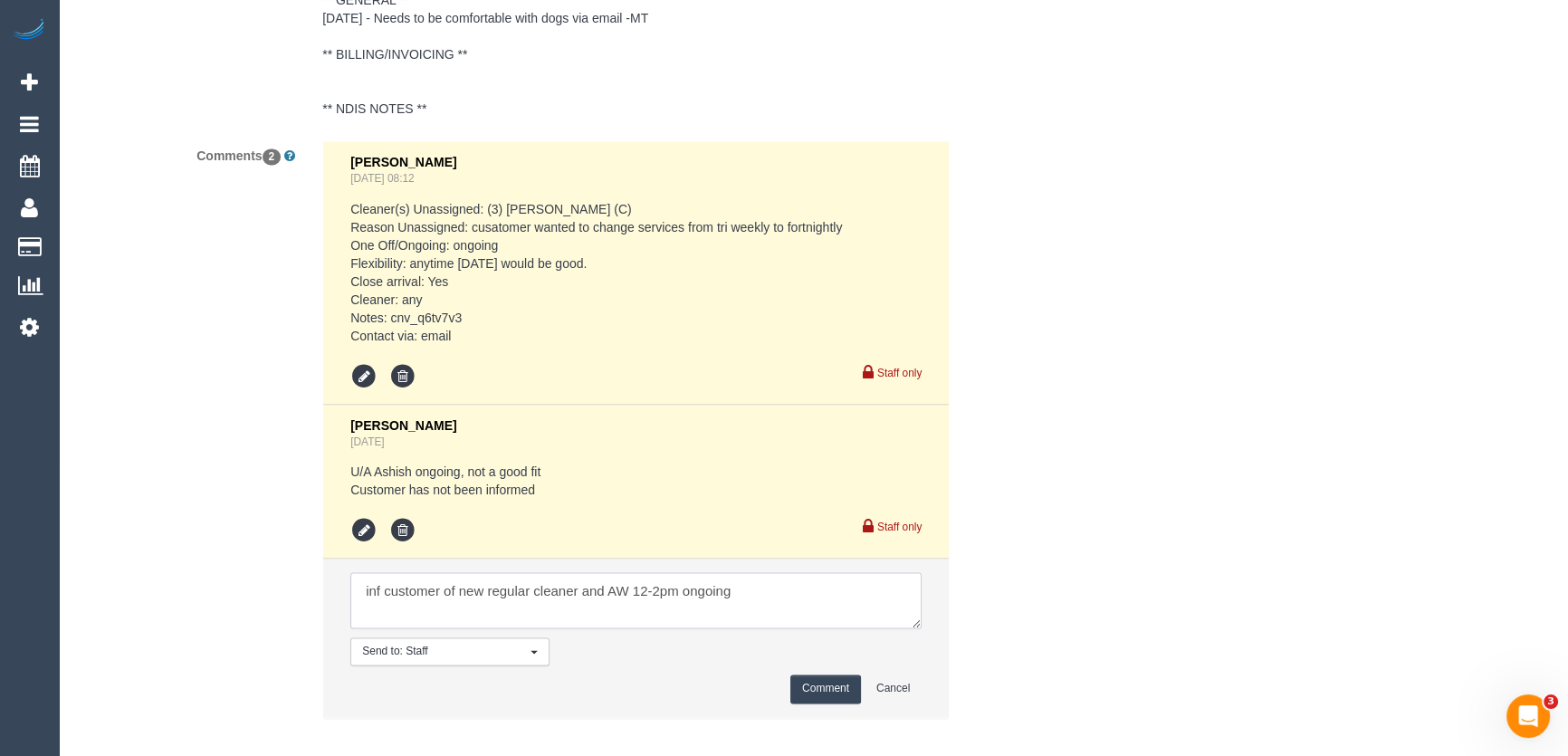
type textarea "inf customer of new regular cleaner and AW 12-2pm ongoing"
click at [820, 677] on button "Comment" at bounding box center [824, 688] width 70 height 28
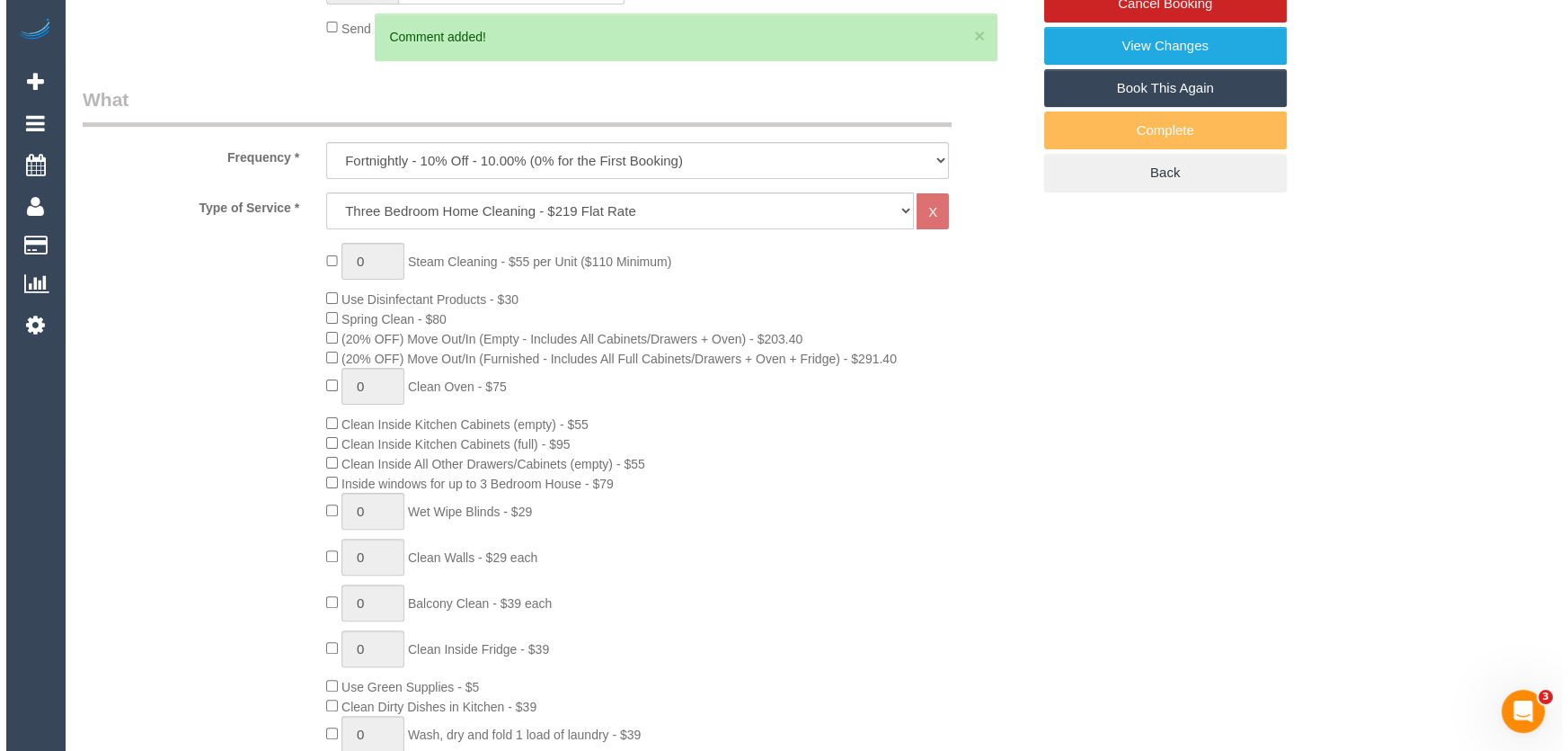
scroll to position [0, 0]
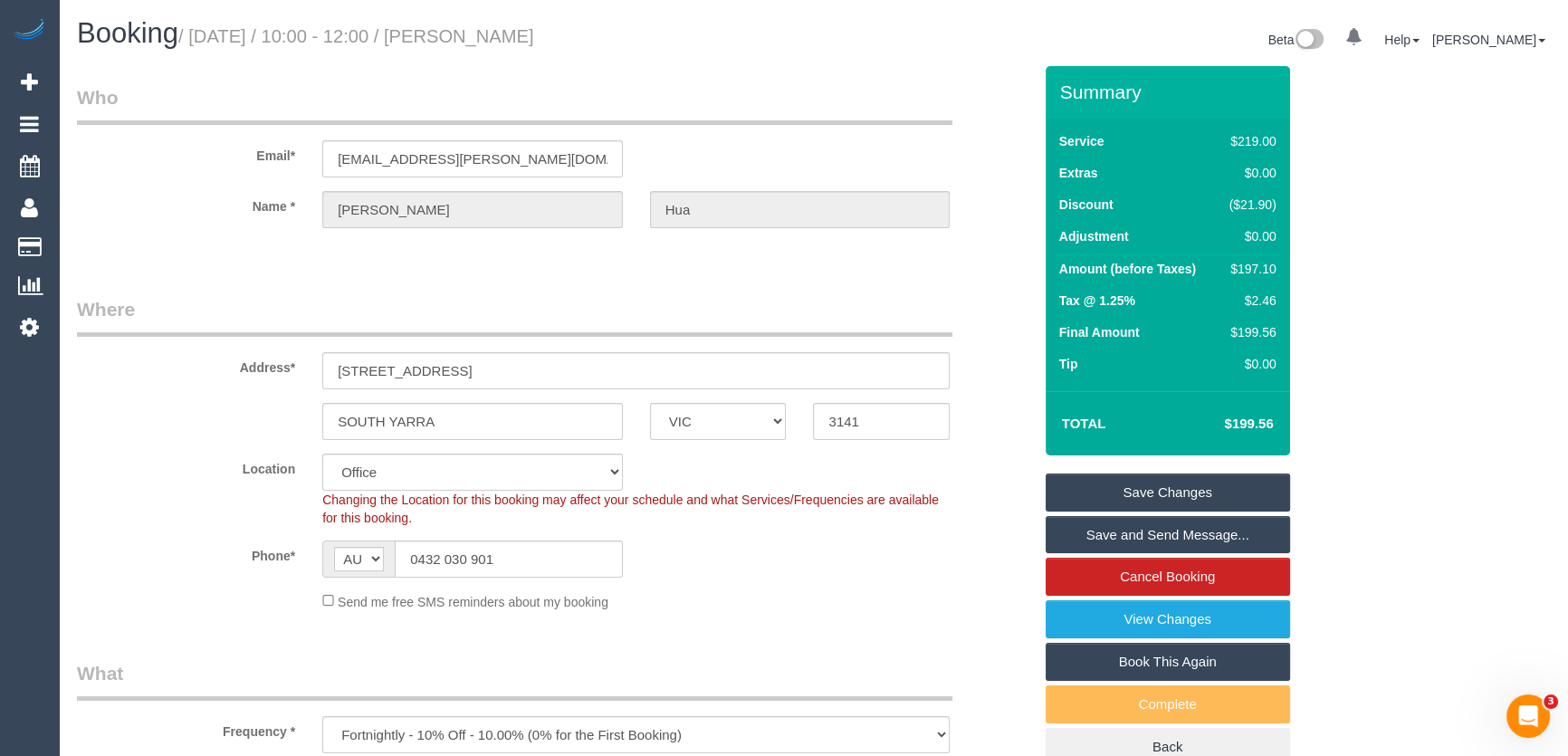
click at [524, 36] on small "/ September 09, 2025 / 10:00 - 12:00 / Shelley Hua" at bounding box center [355, 36] width 355 height 20
copy small "Shelley Hua"
click at [1168, 491] on link "Save Changes" at bounding box center [1167, 491] width 245 height 38
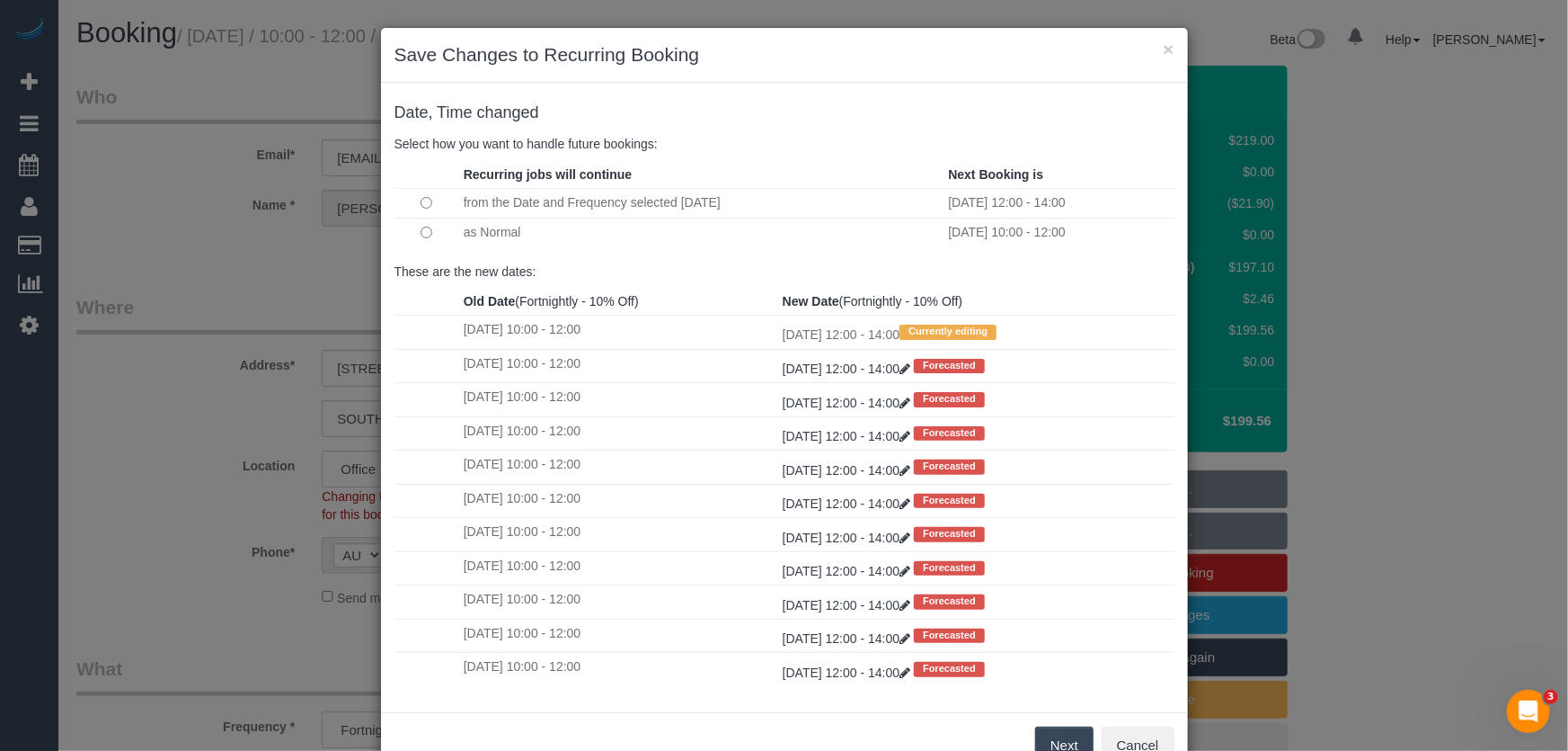
click at [1052, 739] on button "Next" at bounding box center [1064, 744] width 58 height 37
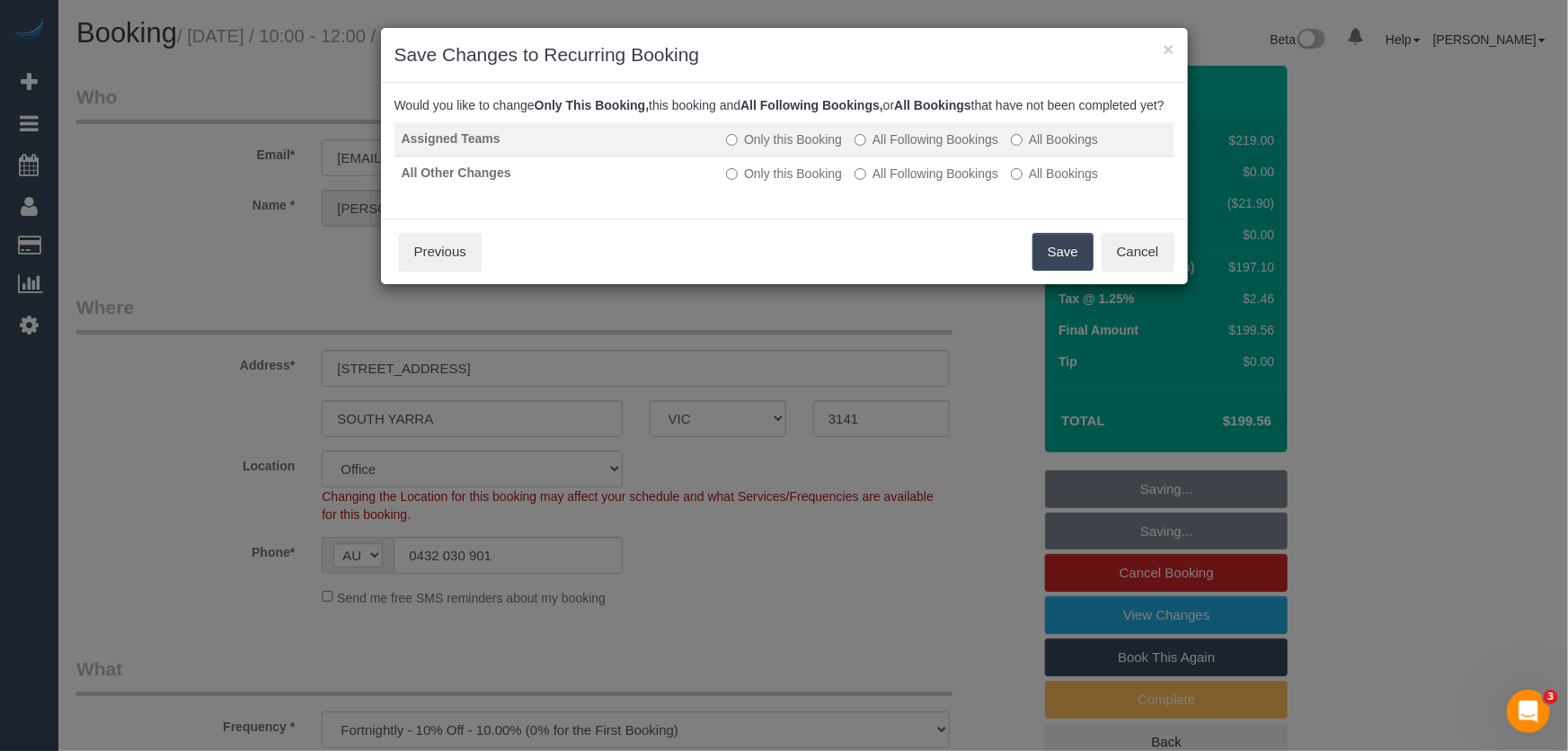
click at [947, 148] on label "All Following Bookings" at bounding box center [926, 139] width 143 height 18
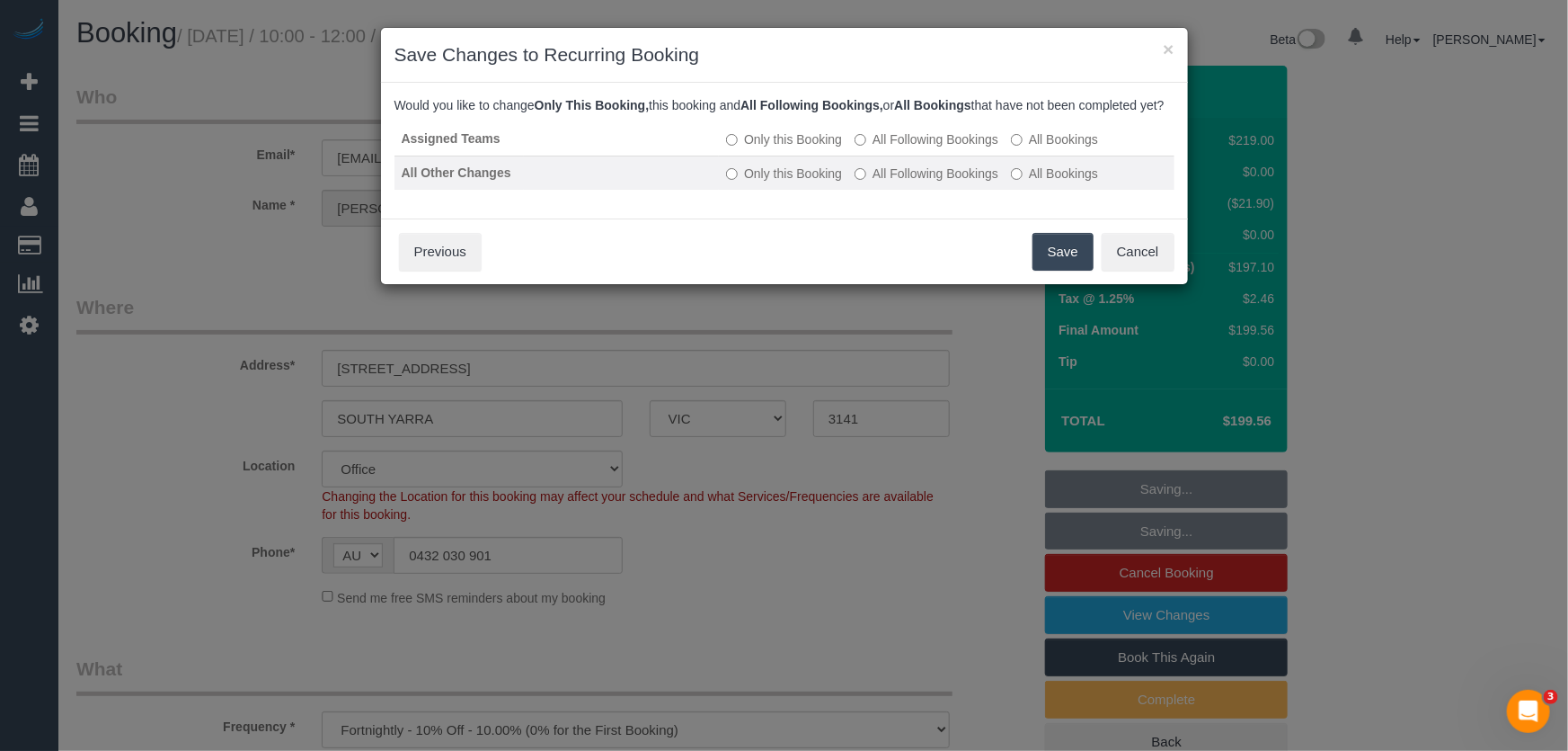
click at [932, 183] on label "All Following Bookings" at bounding box center [926, 173] width 143 height 18
click at [1060, 271] on button "Save" at bounding box center [1063, 251] width 61 height 37
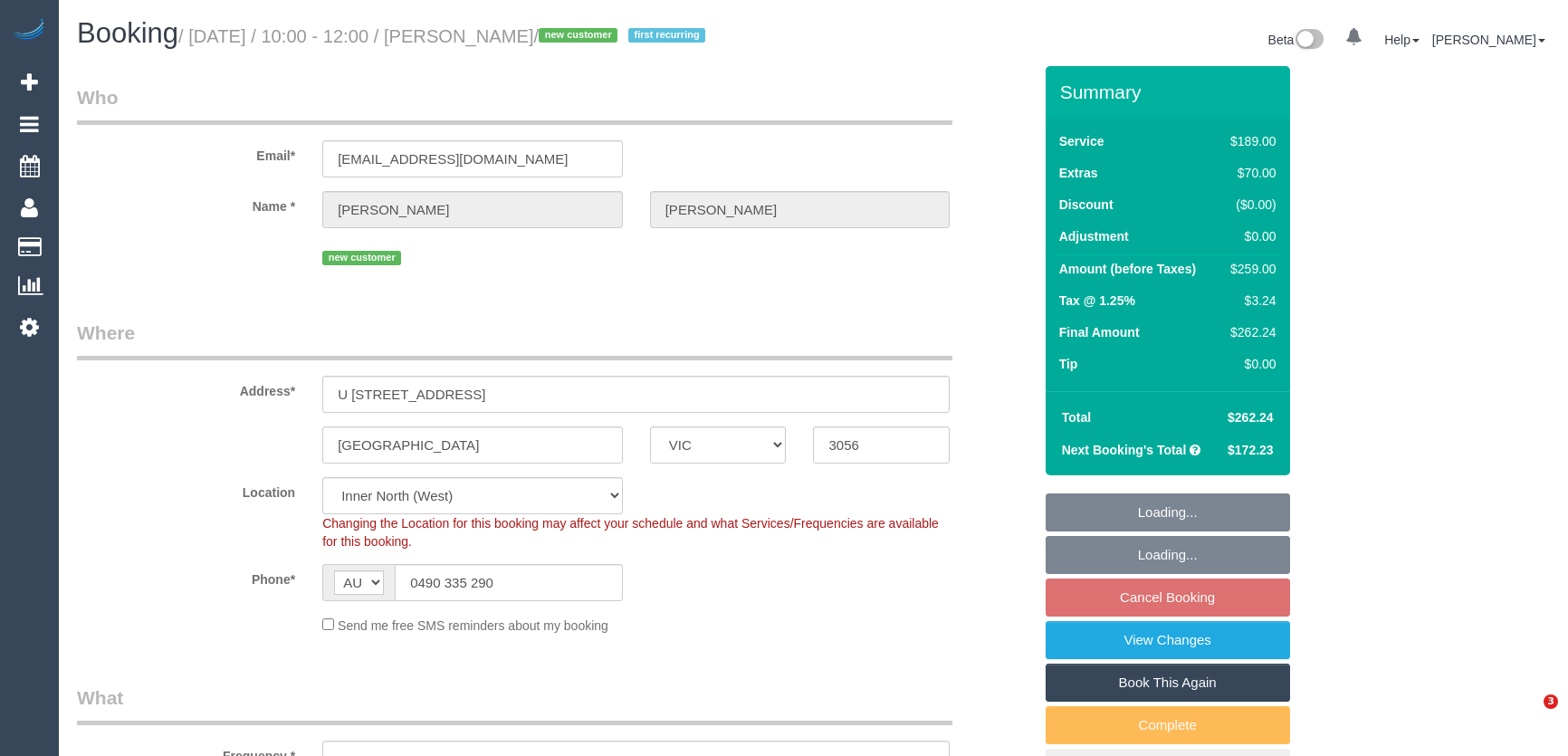
select select "VIC"
select select "number:29"
select select "number:14"
select select "number:19"
select select "number:24"
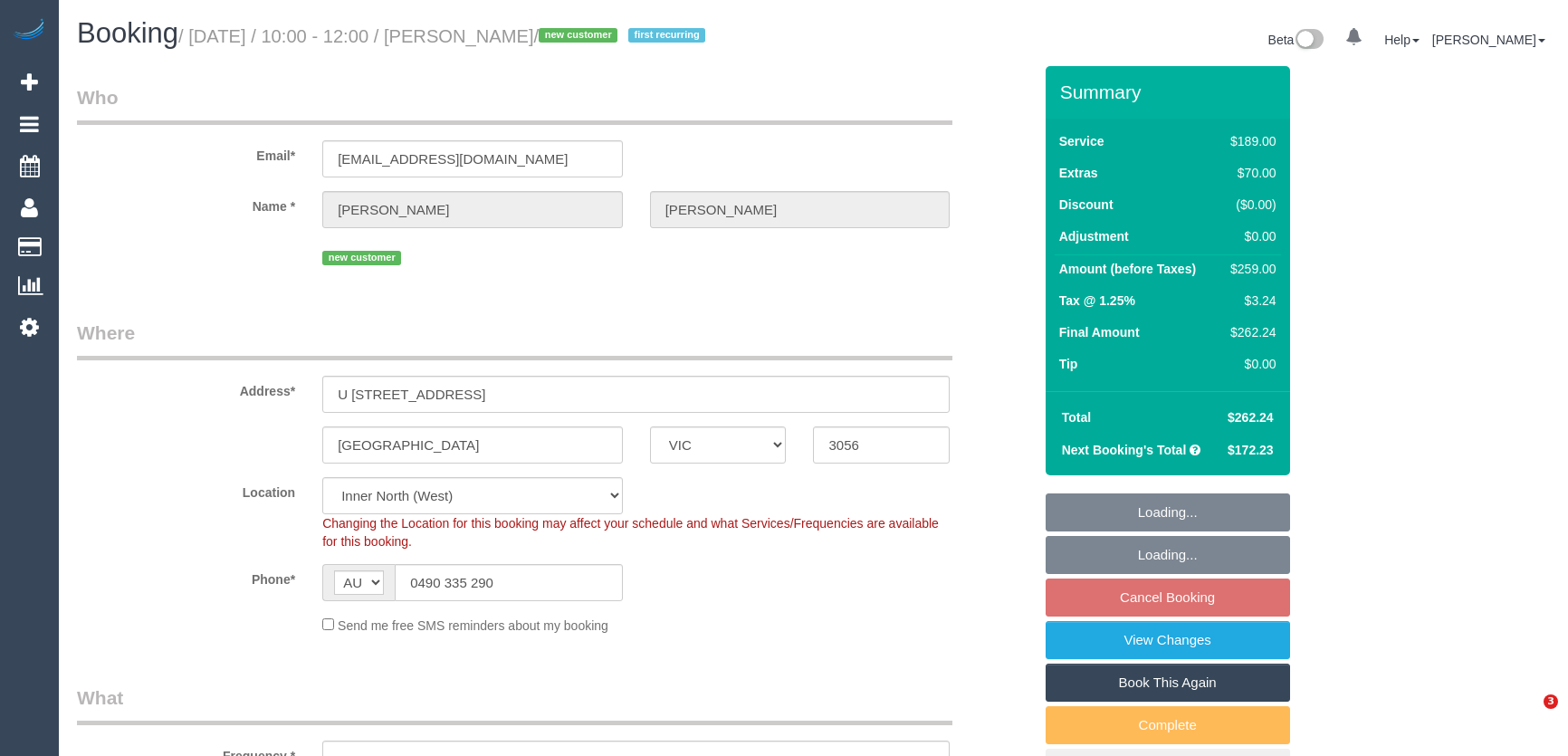
select select "number:33"
select select "number:26"
select select "object:1653"
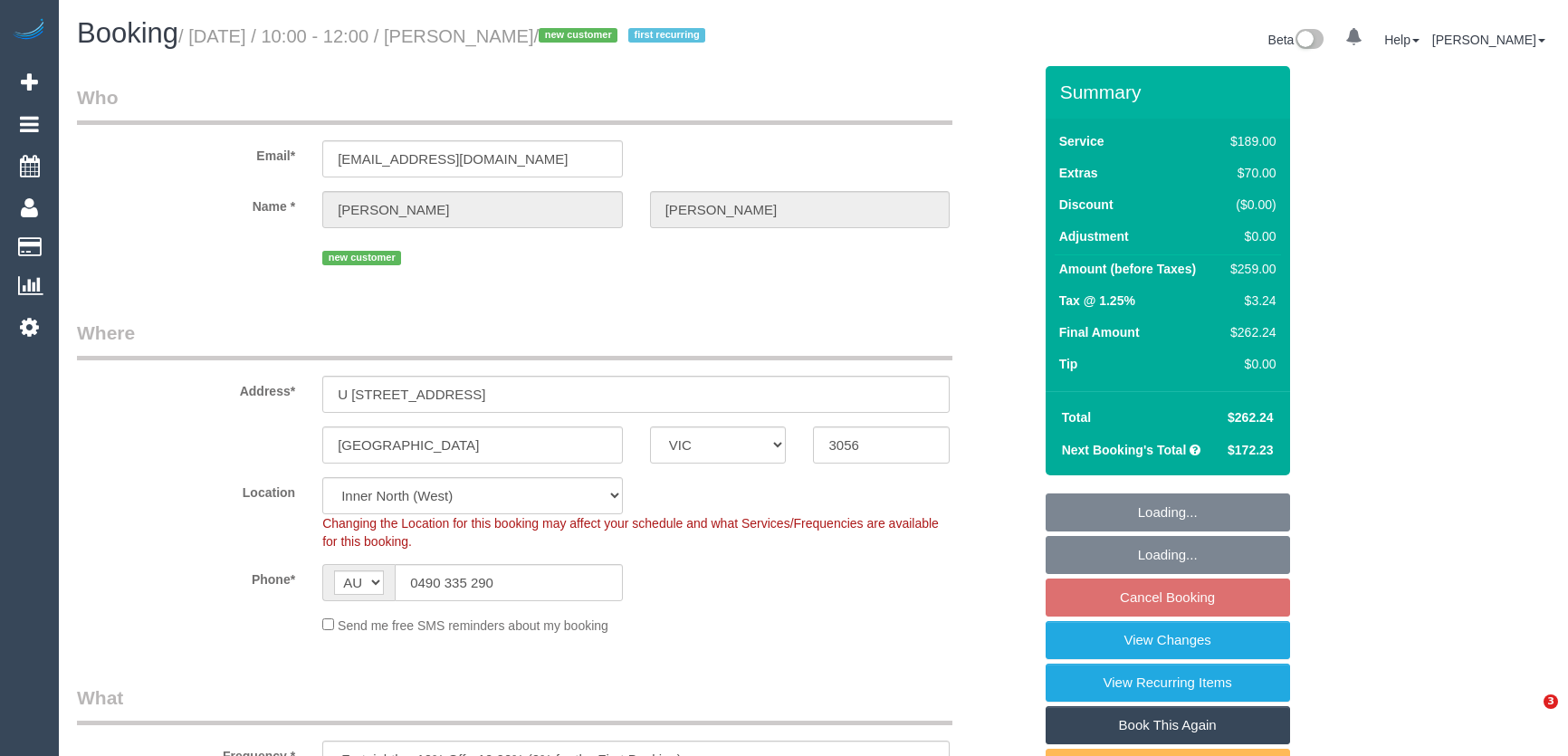
select select "spot1"
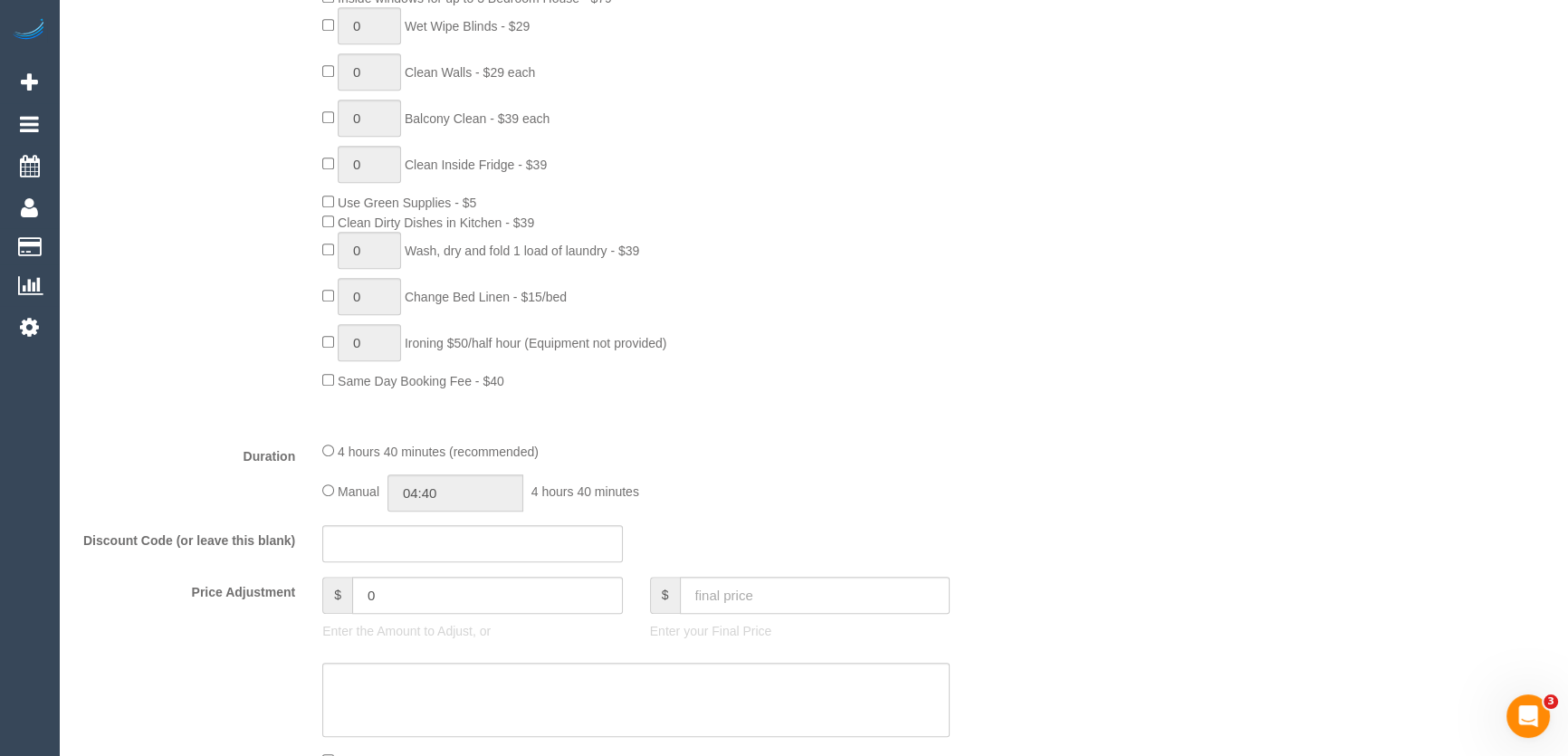
scroll to position [1234, 0]
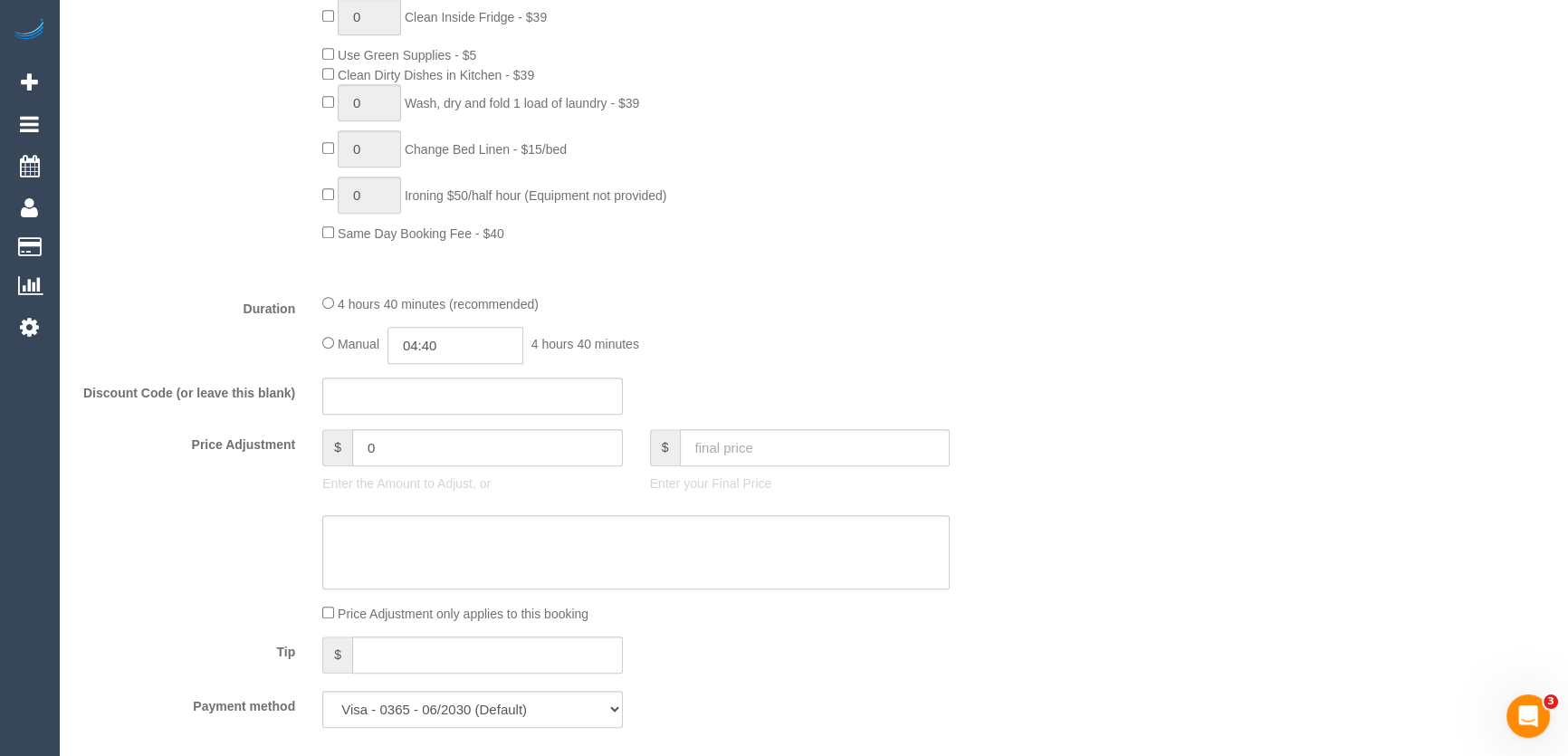
click at [459, 362] on input "04:40" at bounding box center [455, 345] width 136 height 38
type input "02:30"
click at [429, 516] on li "02:30" at bounding box center [436, 520] width 81 height 23
click at [797, 362] on div "Manual 02:30 2 hours 30 minutes" at bounding box center [636, 345] width 627 height 38
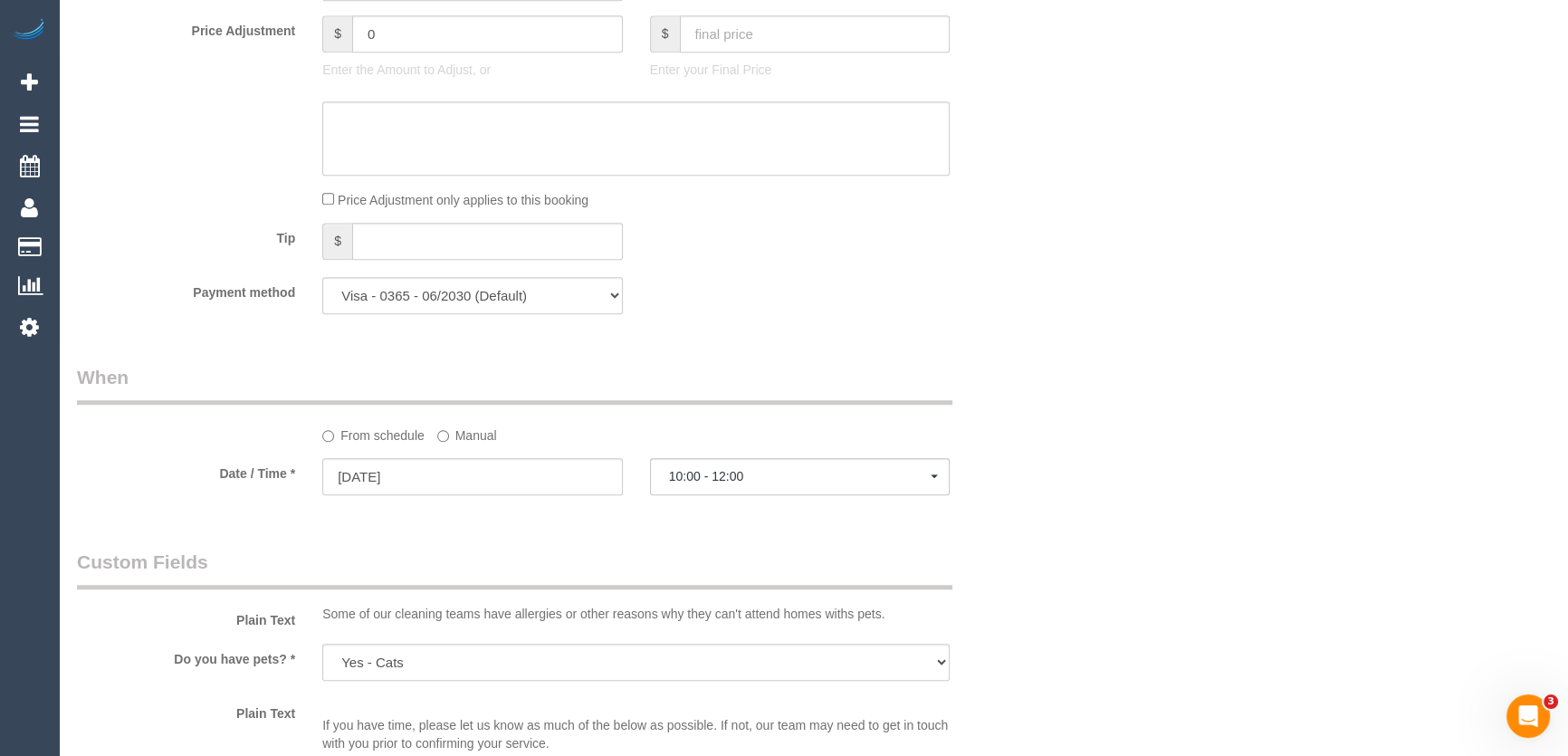
select select "spot19"
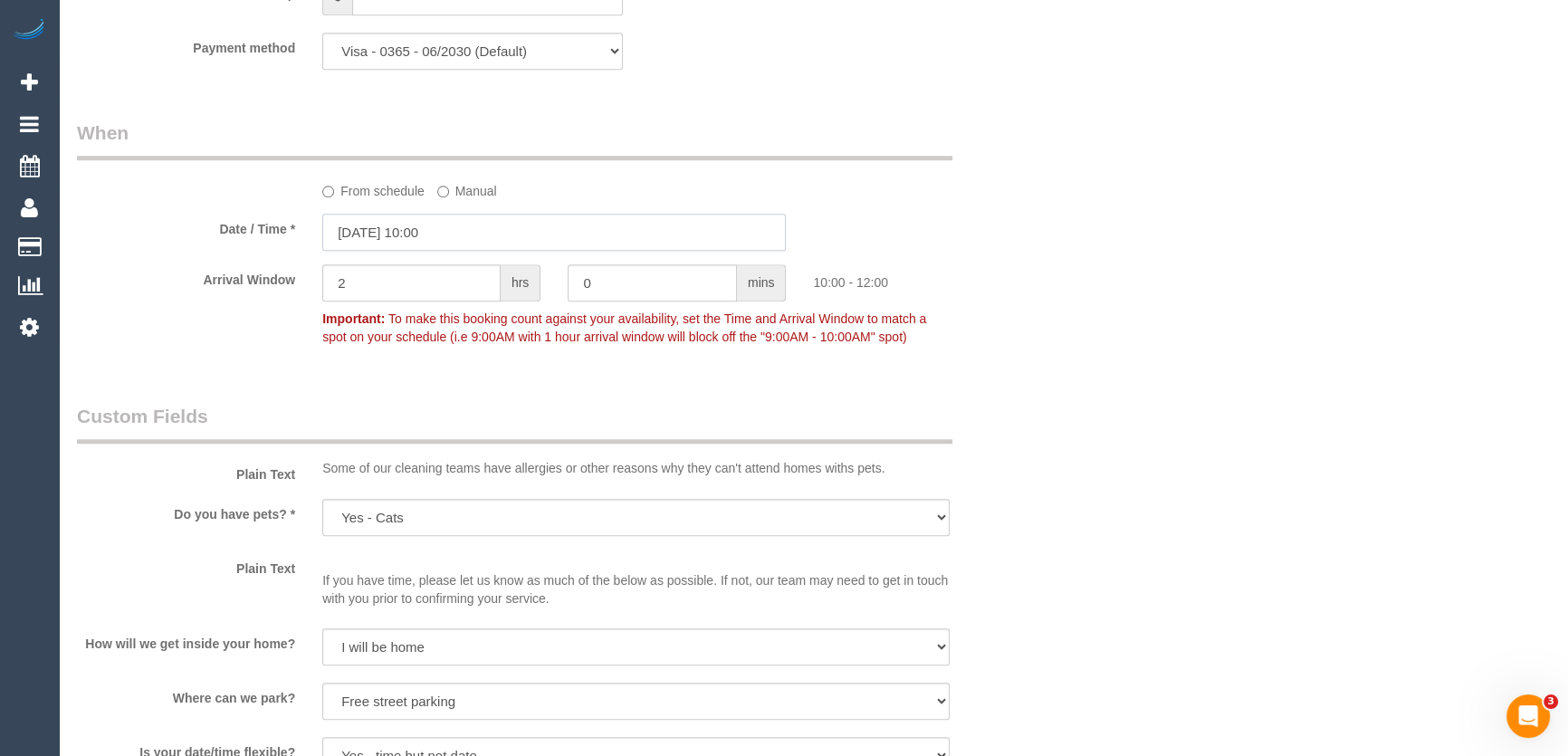
click at [462, 250] on input "05/09/2025 10:00" at bounding box center [554, 232] width 463 height 38
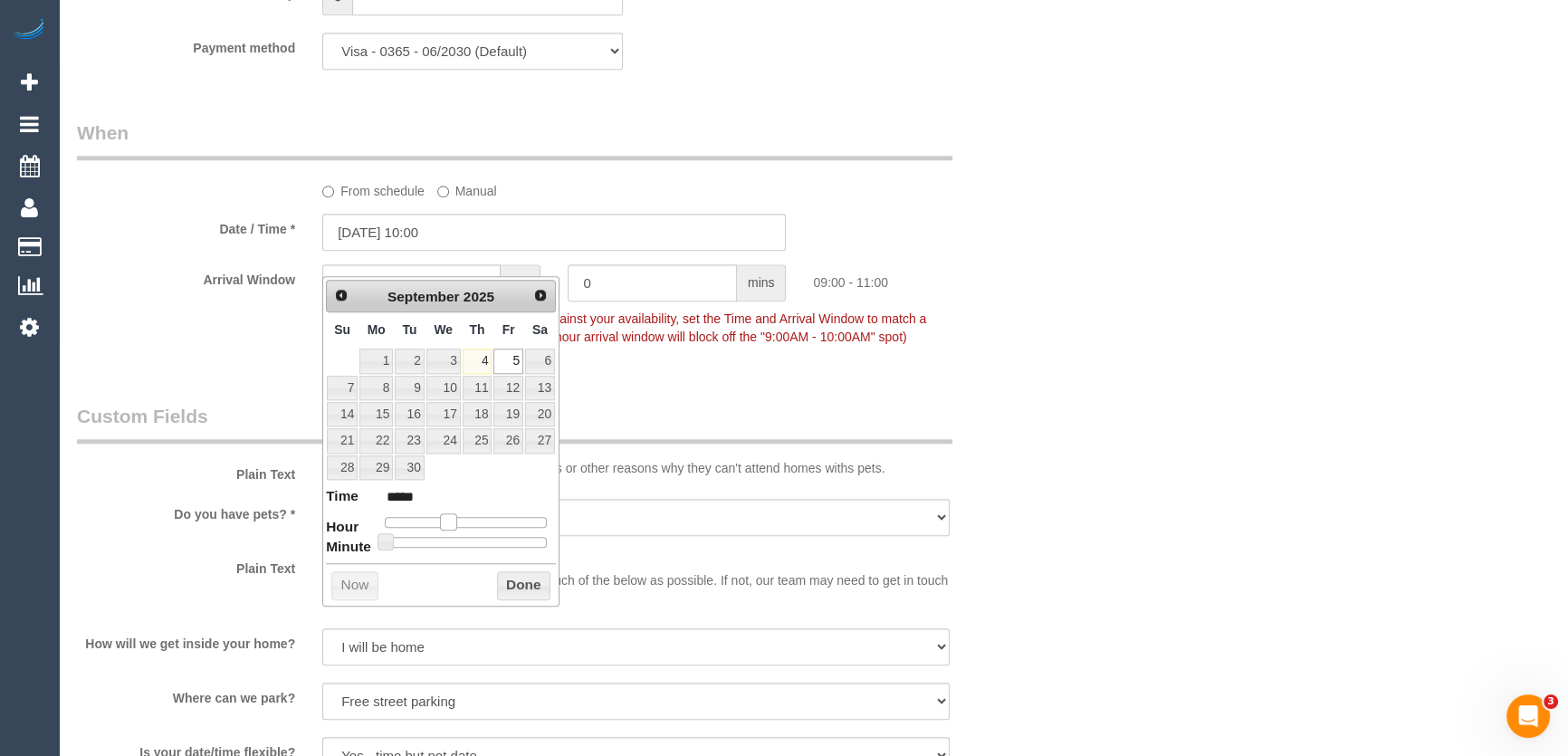
type input "05/09/2025 09:00"
type input "*****"
click at [441, 522] on span at bounding box center [448, 521] width 16 height 16
click at [679, 368] on fieldset "When From schedule Manual Date / Time * 05/09/2025 09:00 Arrival Window 2 hrs 0…" at bounding box center [554, 243] width 954 height 248
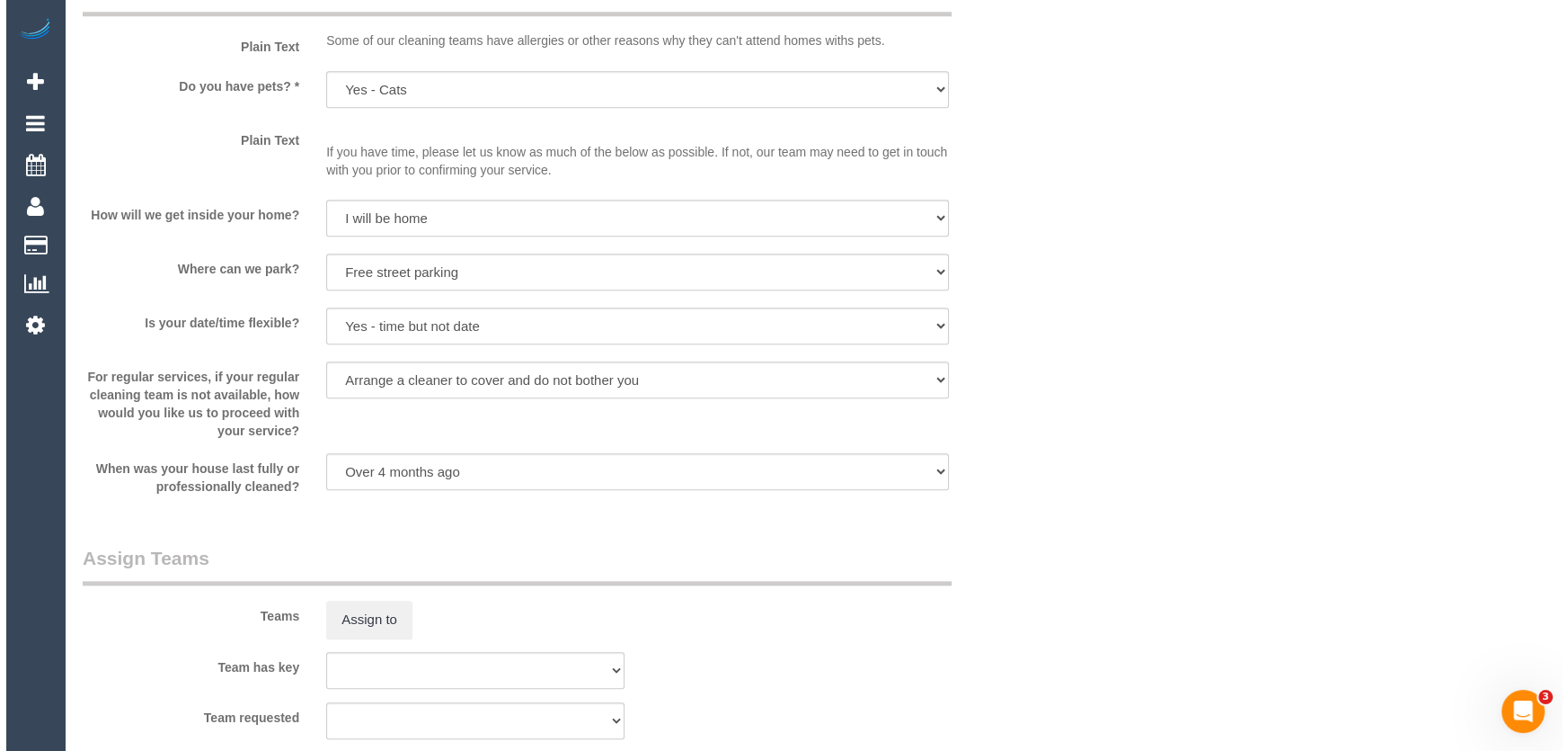
scroll to position [2452, 0]
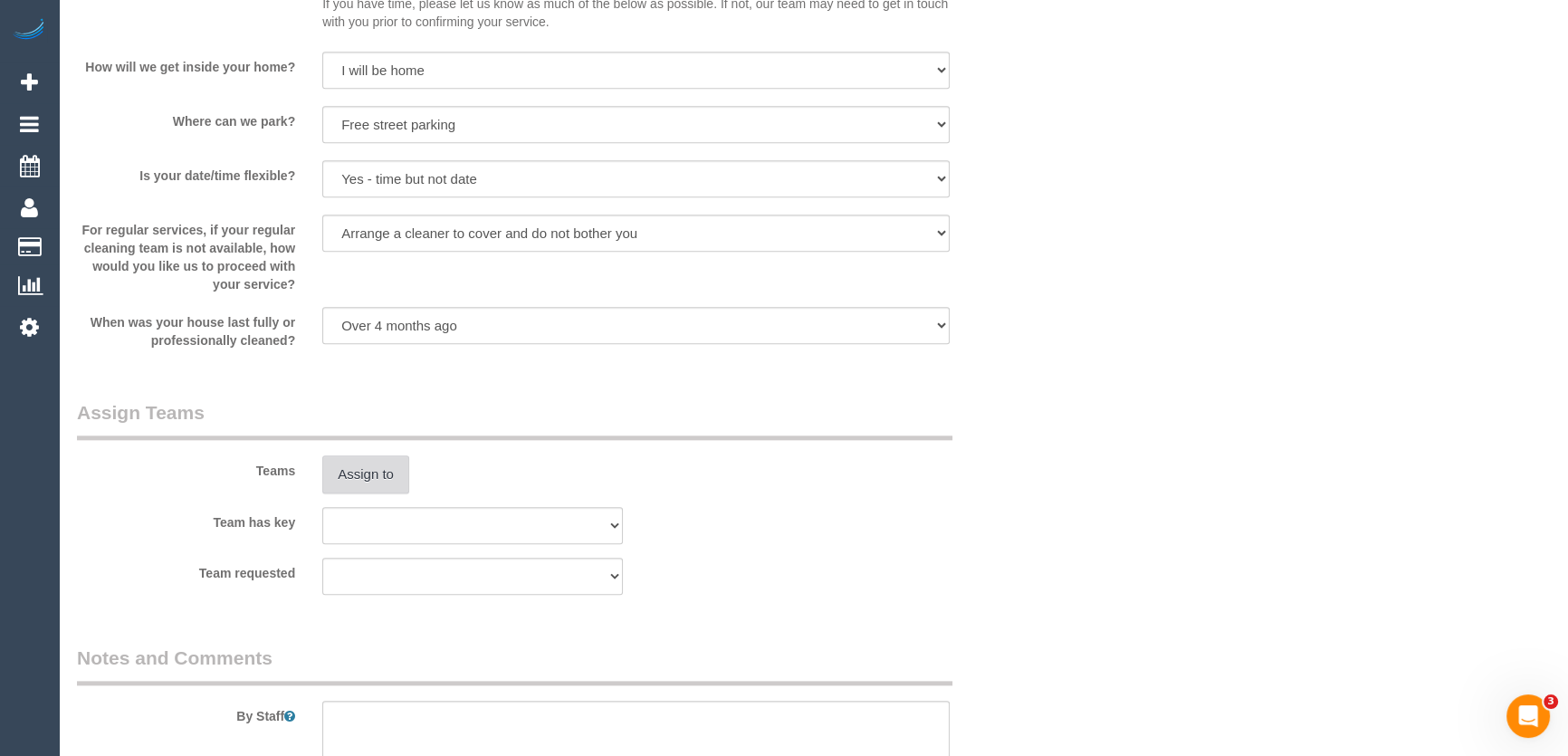
click at [368, 491] on button "Assign to" at bounding box center [366, 474] width 87 height 38
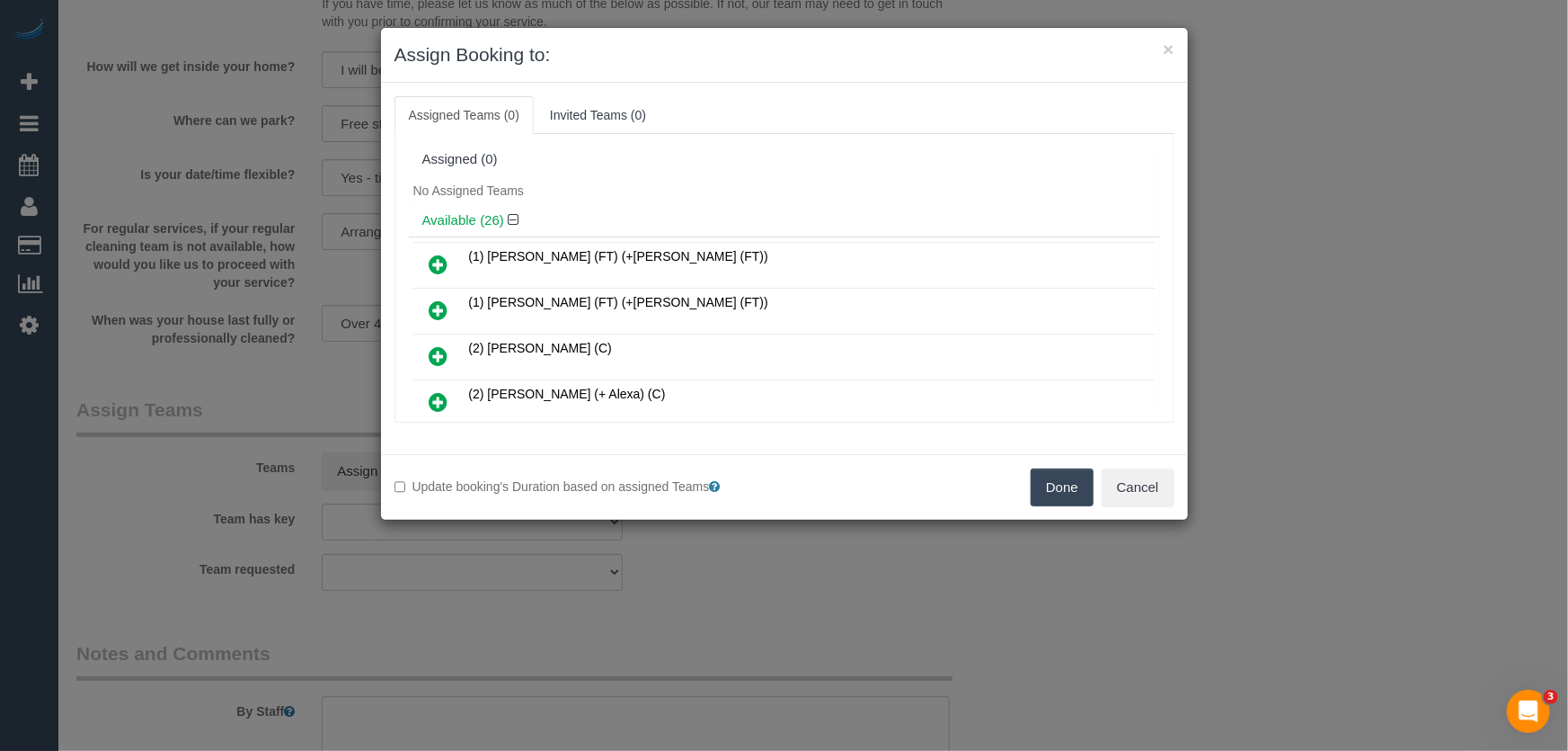
scroll to position [338, 0]
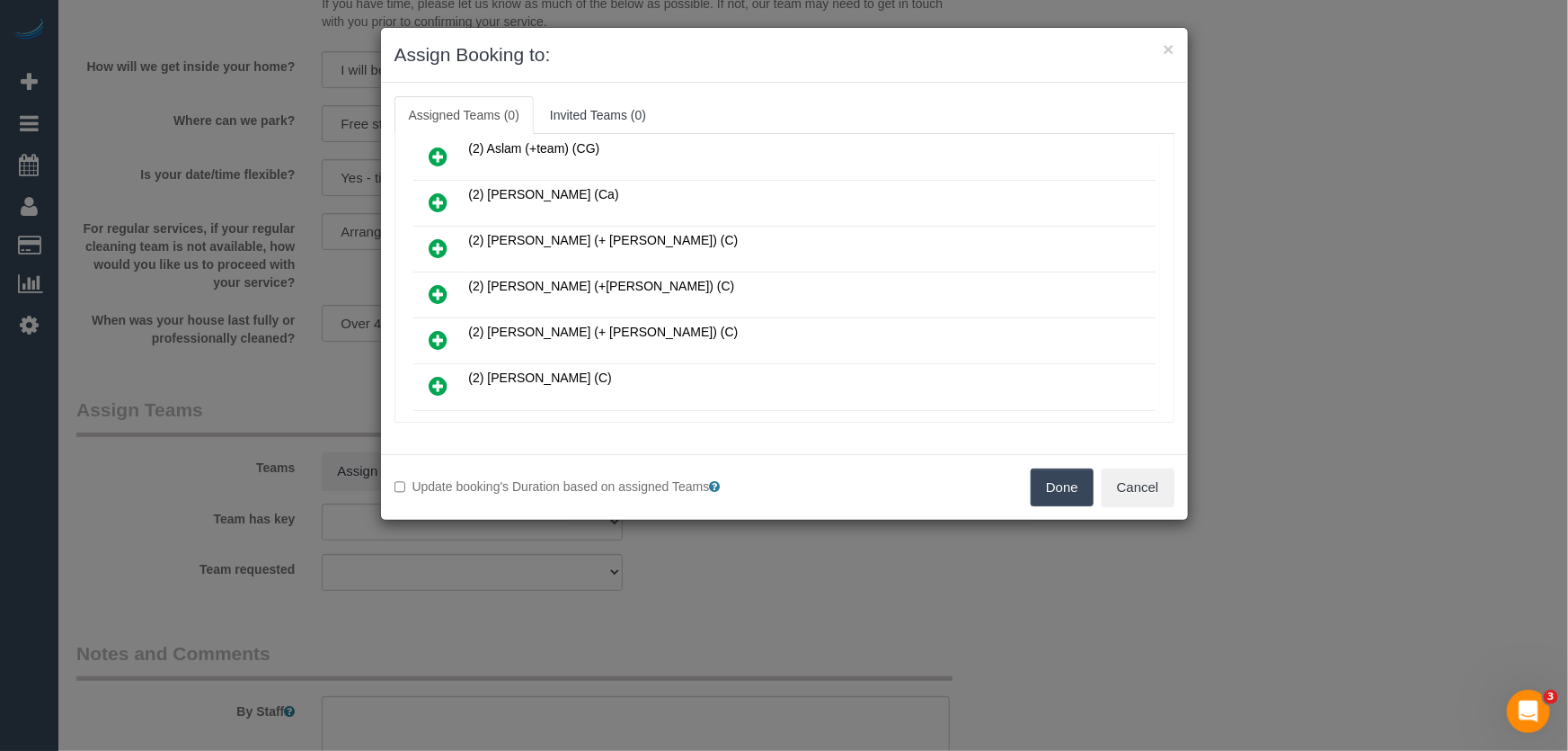
click at [434, 288] on icon at bounding box center [439, 294] width 19 height 22
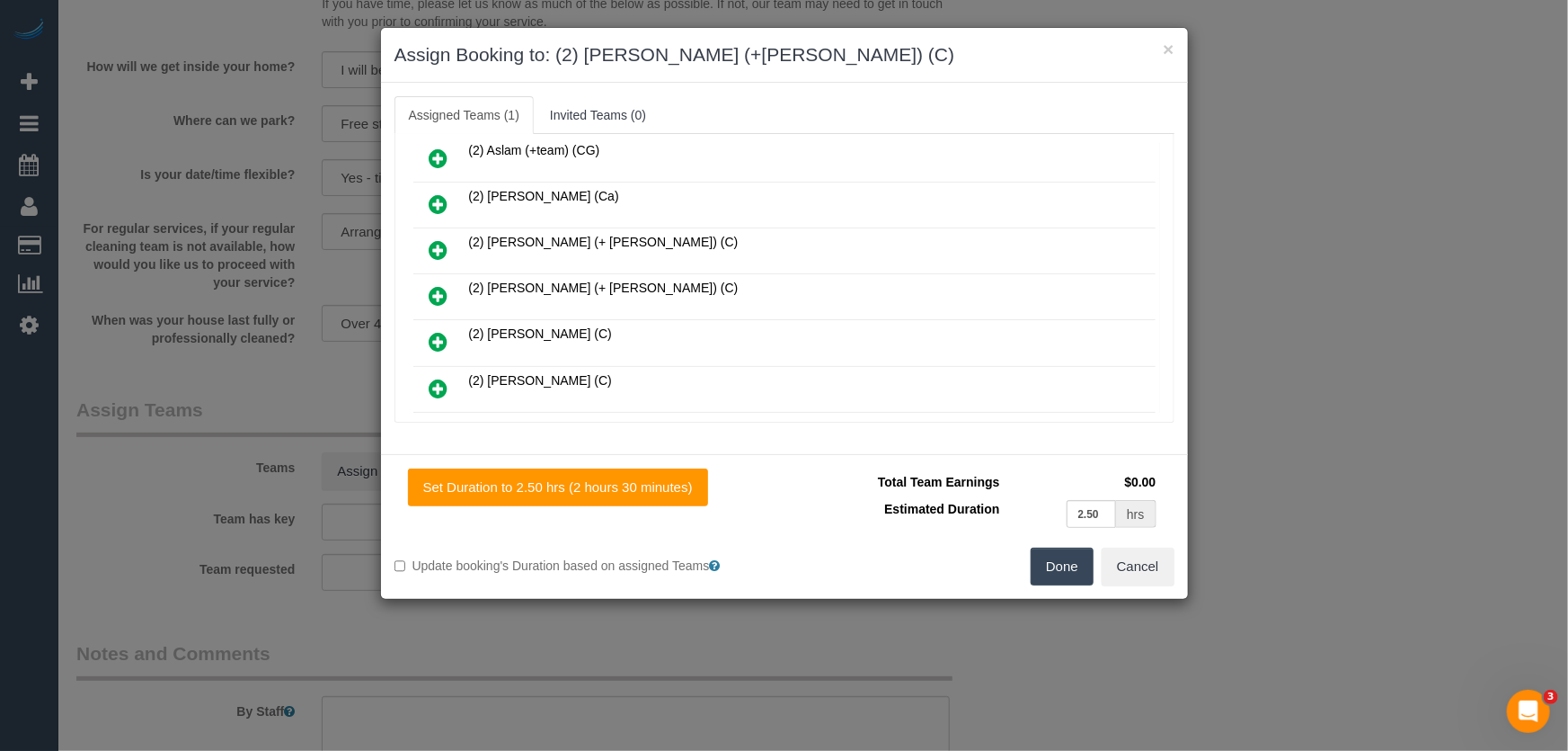
click at [434, 288] on icon at bounding box center [439, 296] width 19 height 22
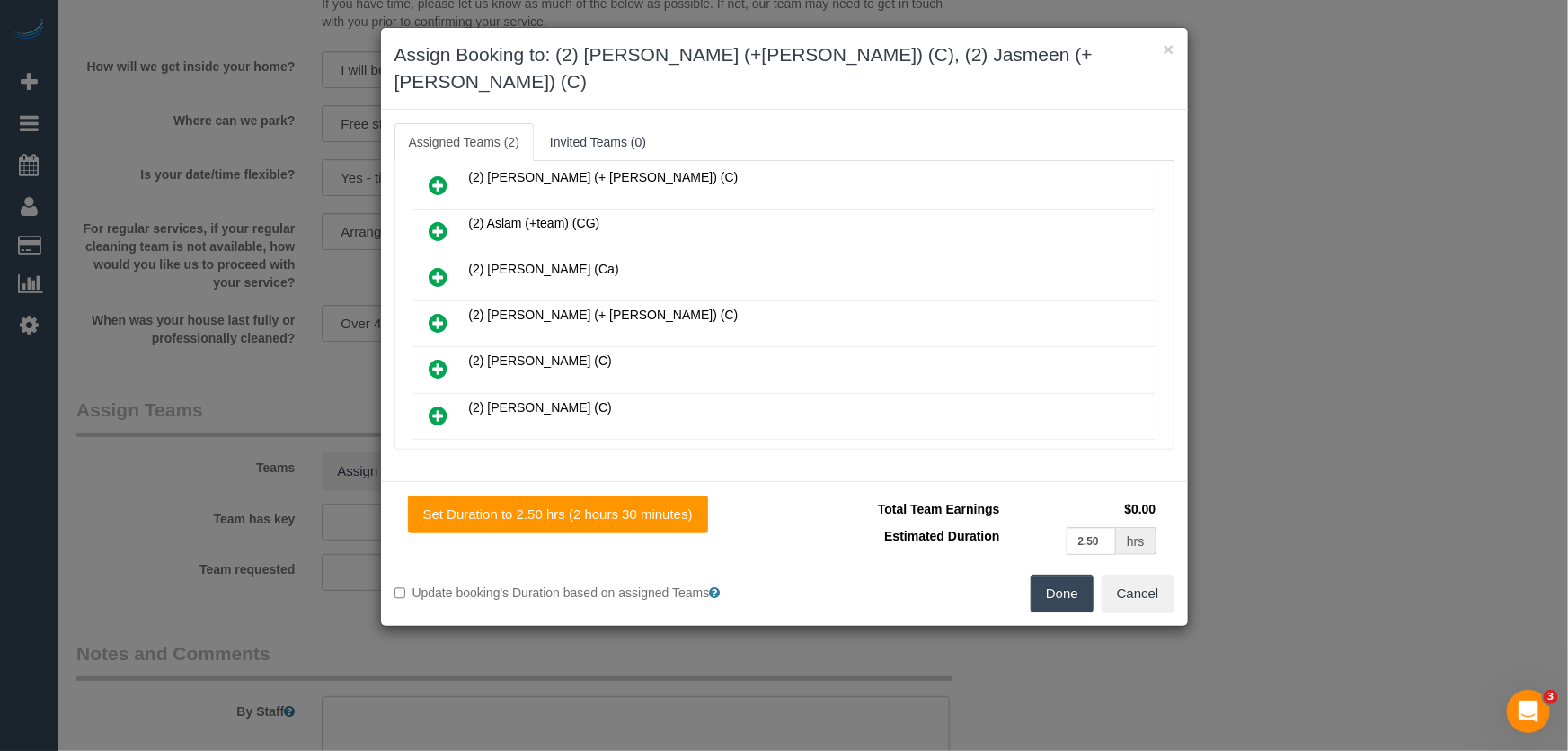
scroll to position [425, 0]
click at [1085, 575] on button "Done" at bounding box center [1062, 593] width 63 height 37
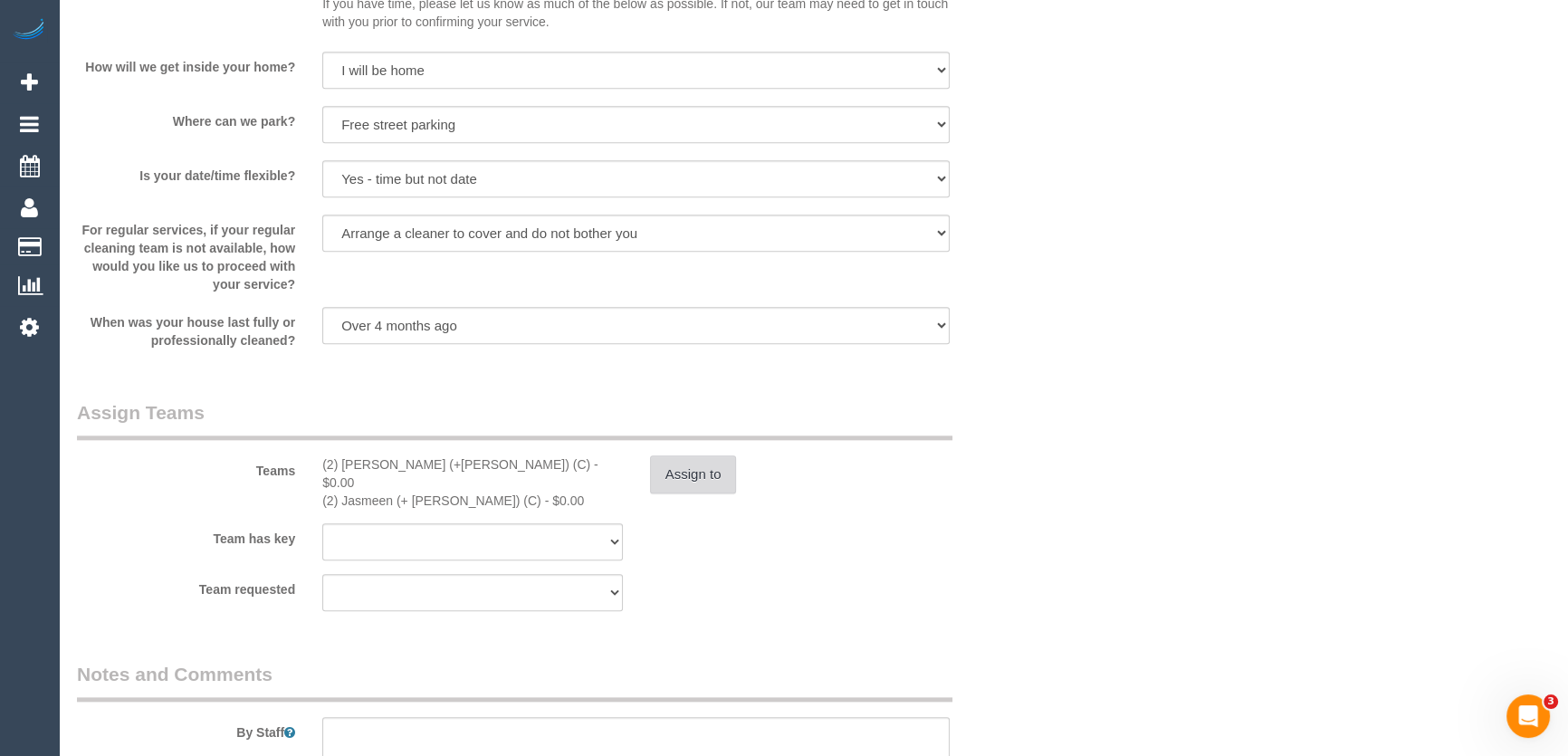
click at [671, 493] on button "Assign to" at bounding box center [693, 474] width 87 height 38
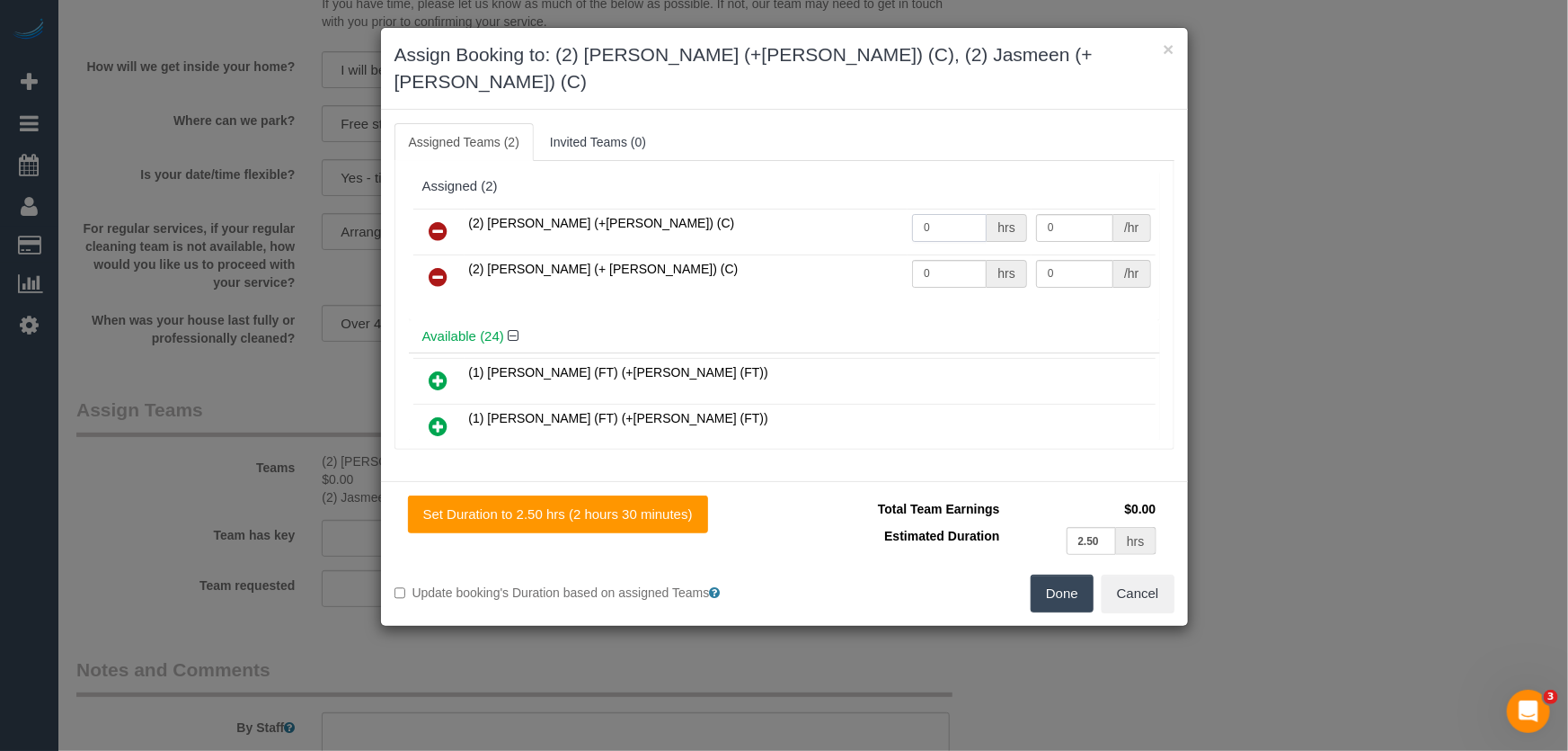
drag, startPoint x: 934, startPoint y: 197, endPoint x: 947, endPoint y: 201, distance: 13.6
click at [934, 214] on input "0" at bounding box center [949, 228] width 75 height 28
type input "1"
click at [946, 260] on input "0" at bounding box center [949, 274] width 75 height 28
type input "82.5"
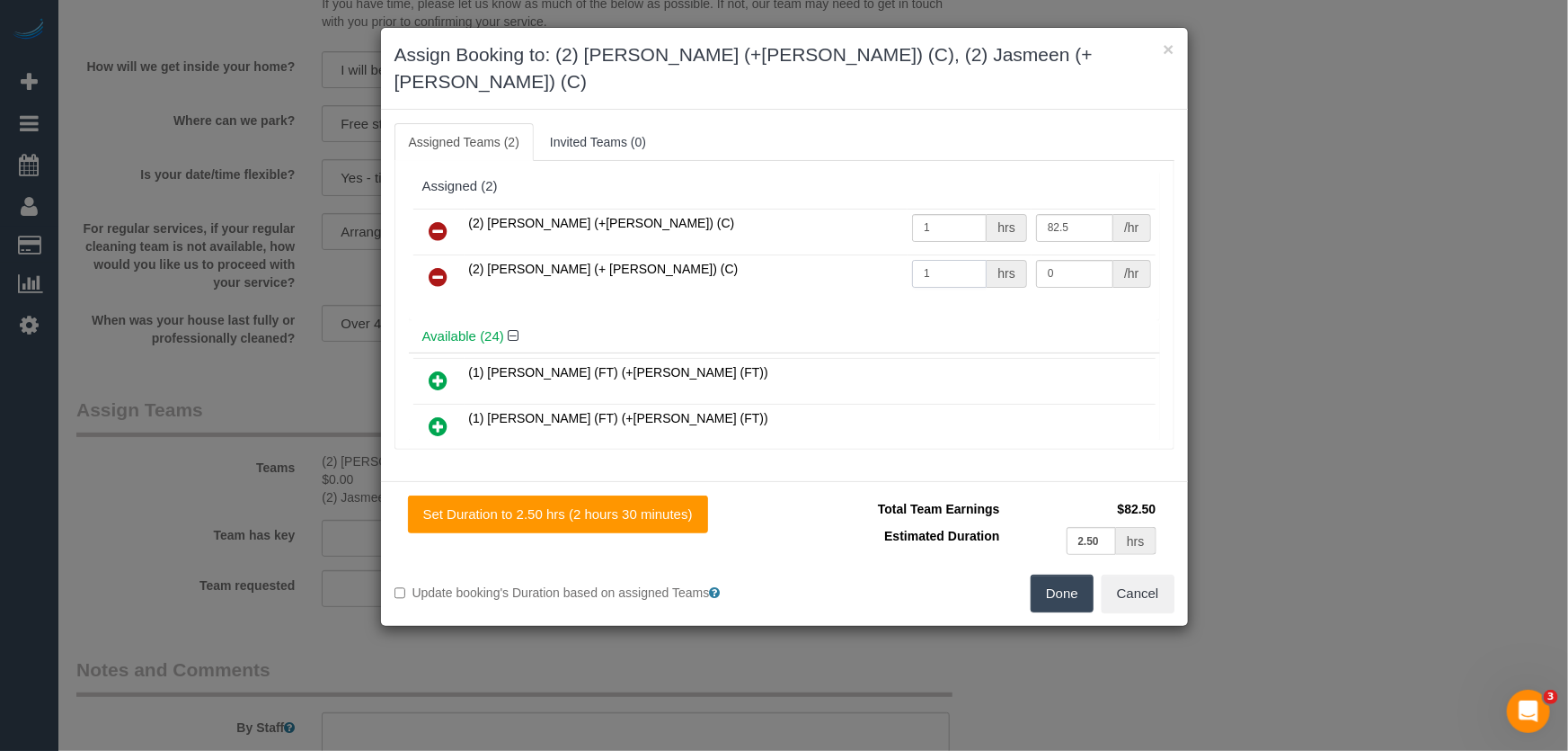
type input "1"
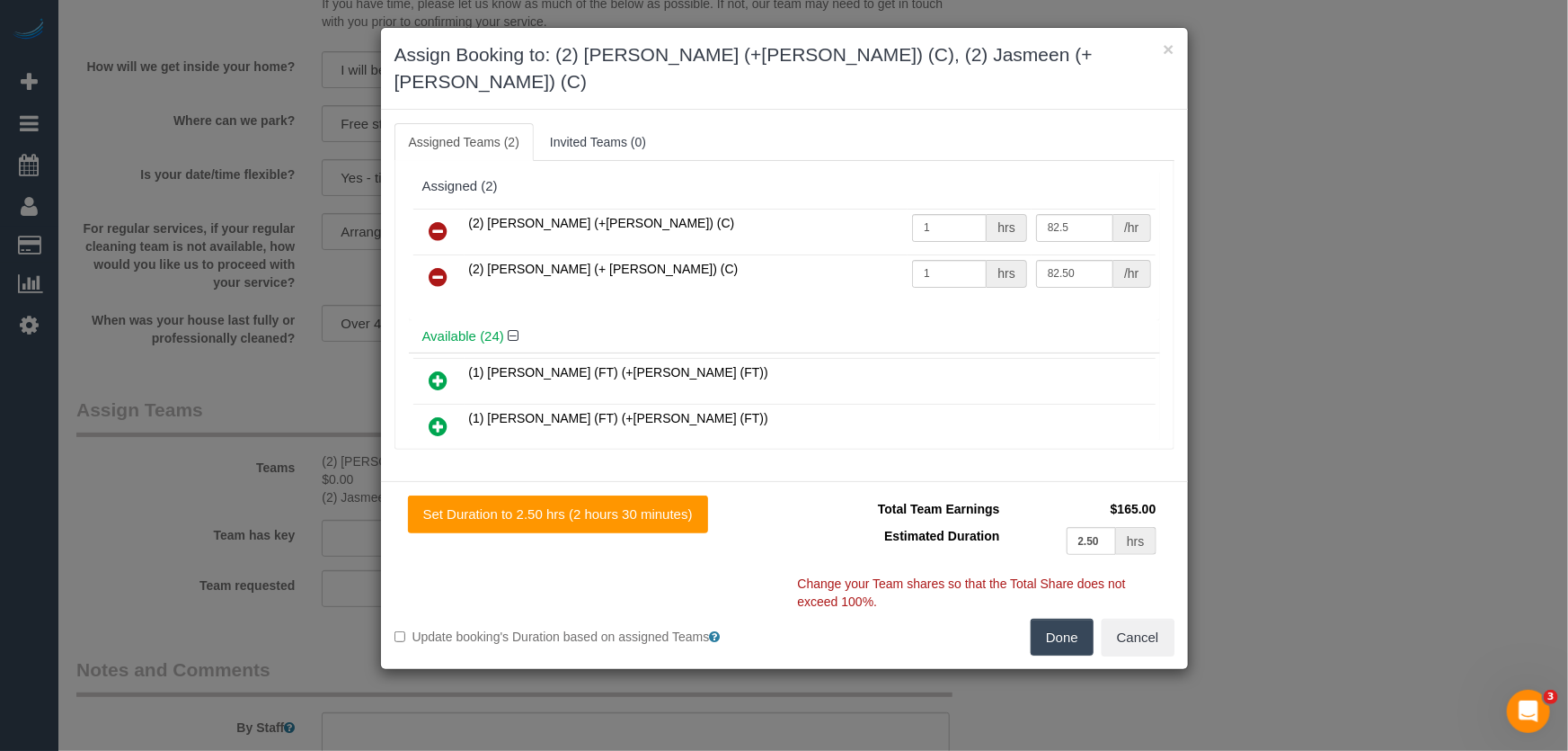
type input "82.5"
click at [1067, 619] on button "Done" at bounding box center [1062, 637] width 63 height 37
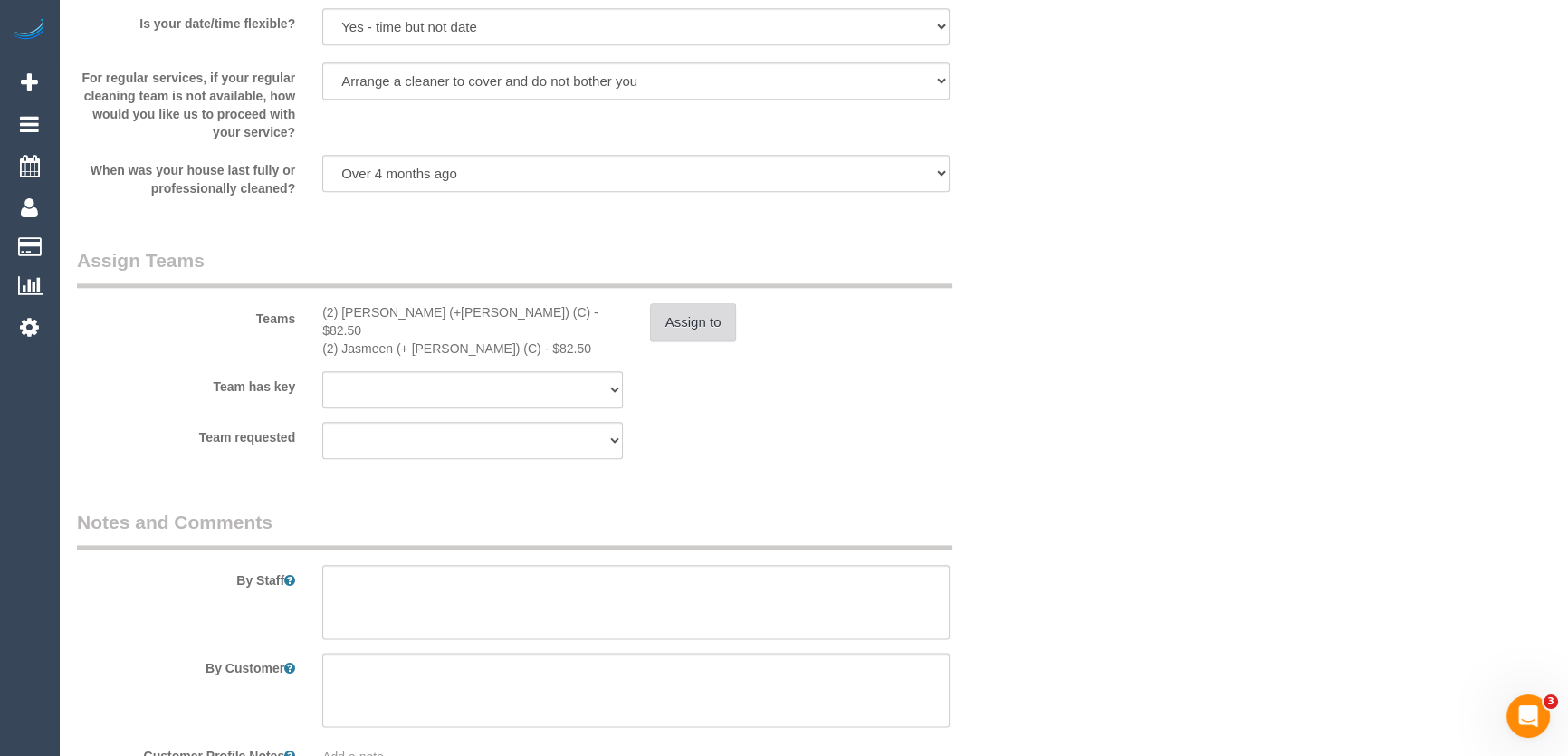
scroll to position [2633, 0]
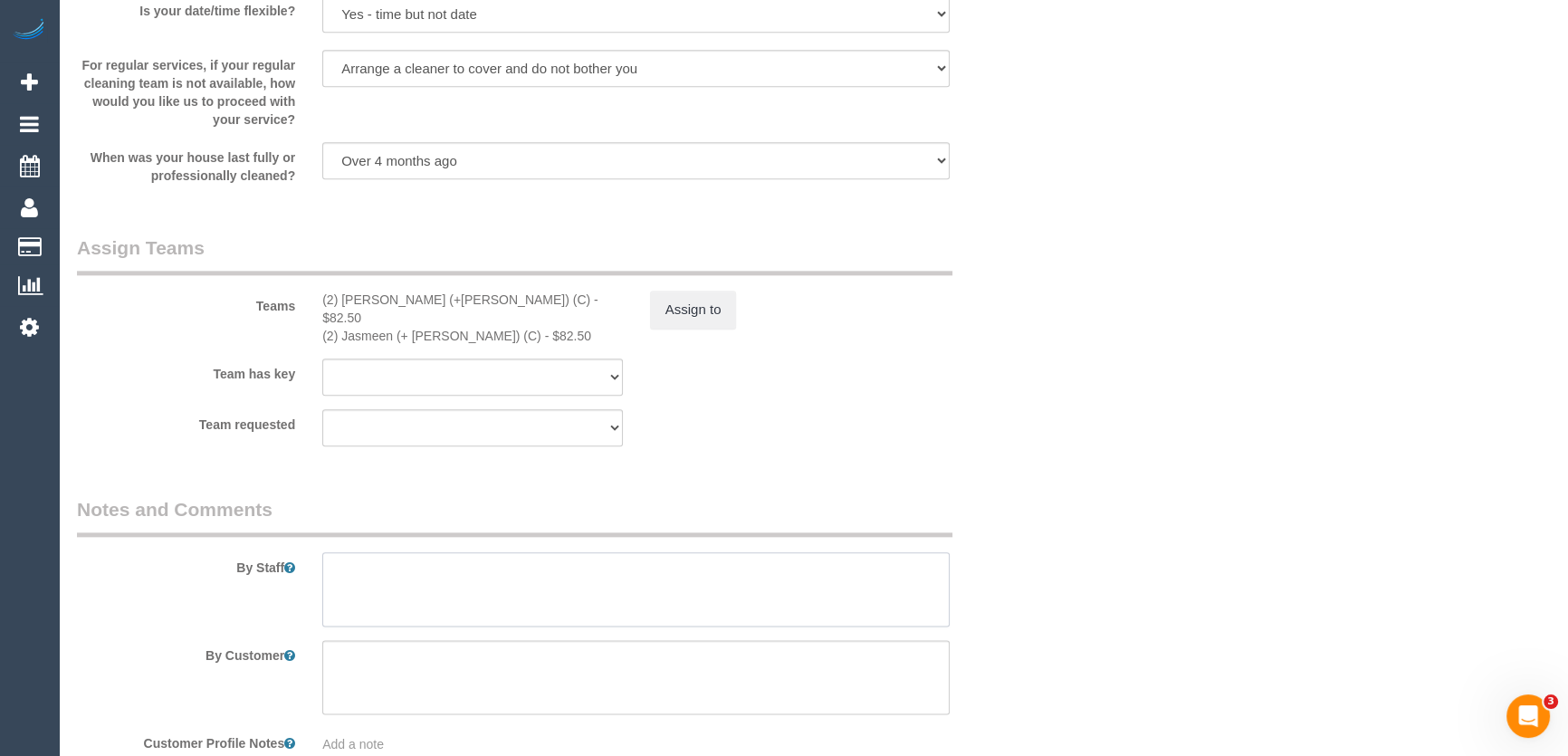
click at [438, 569] on textarea at bounding box center [636, 588] width 627 height 74
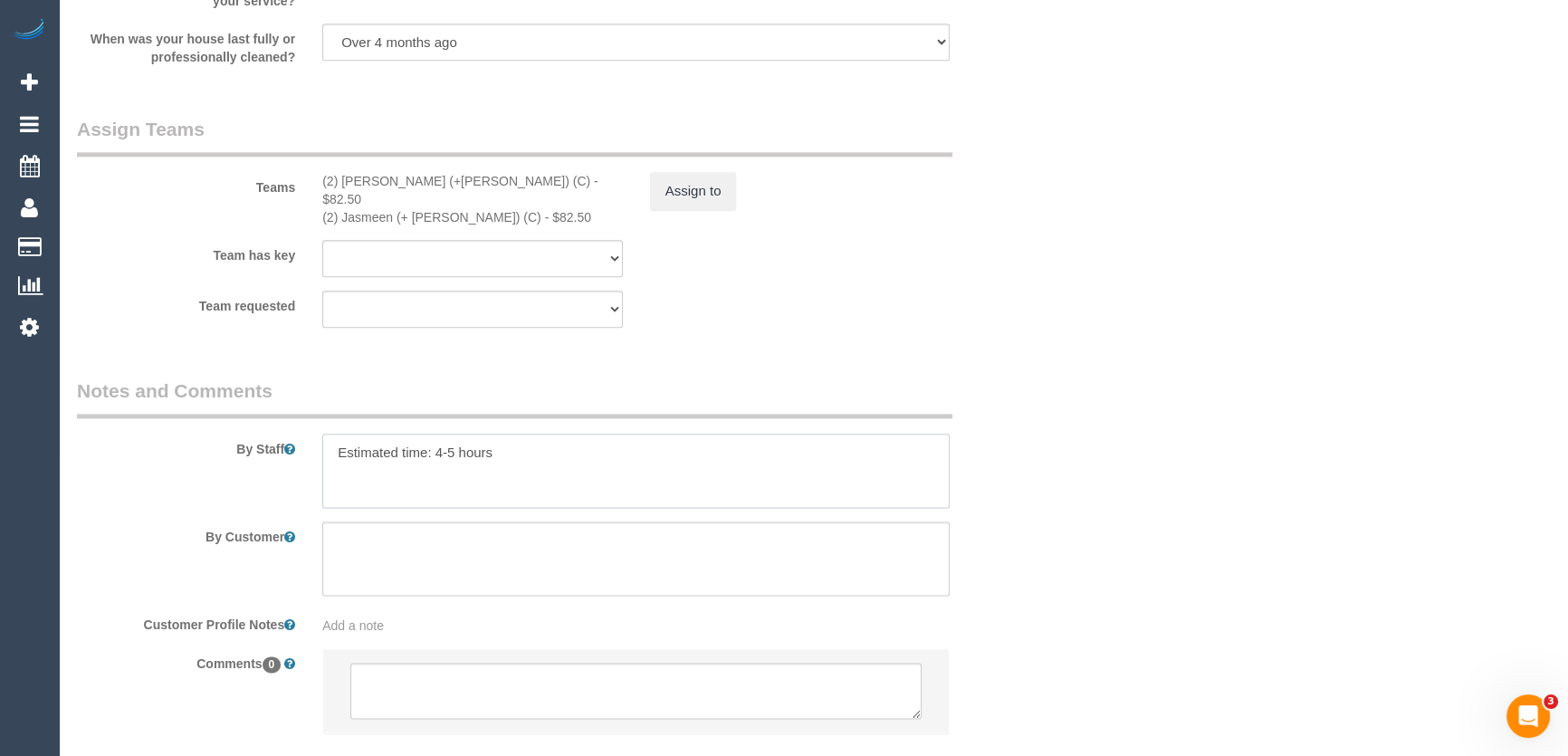
scroll to position [2866, 0]
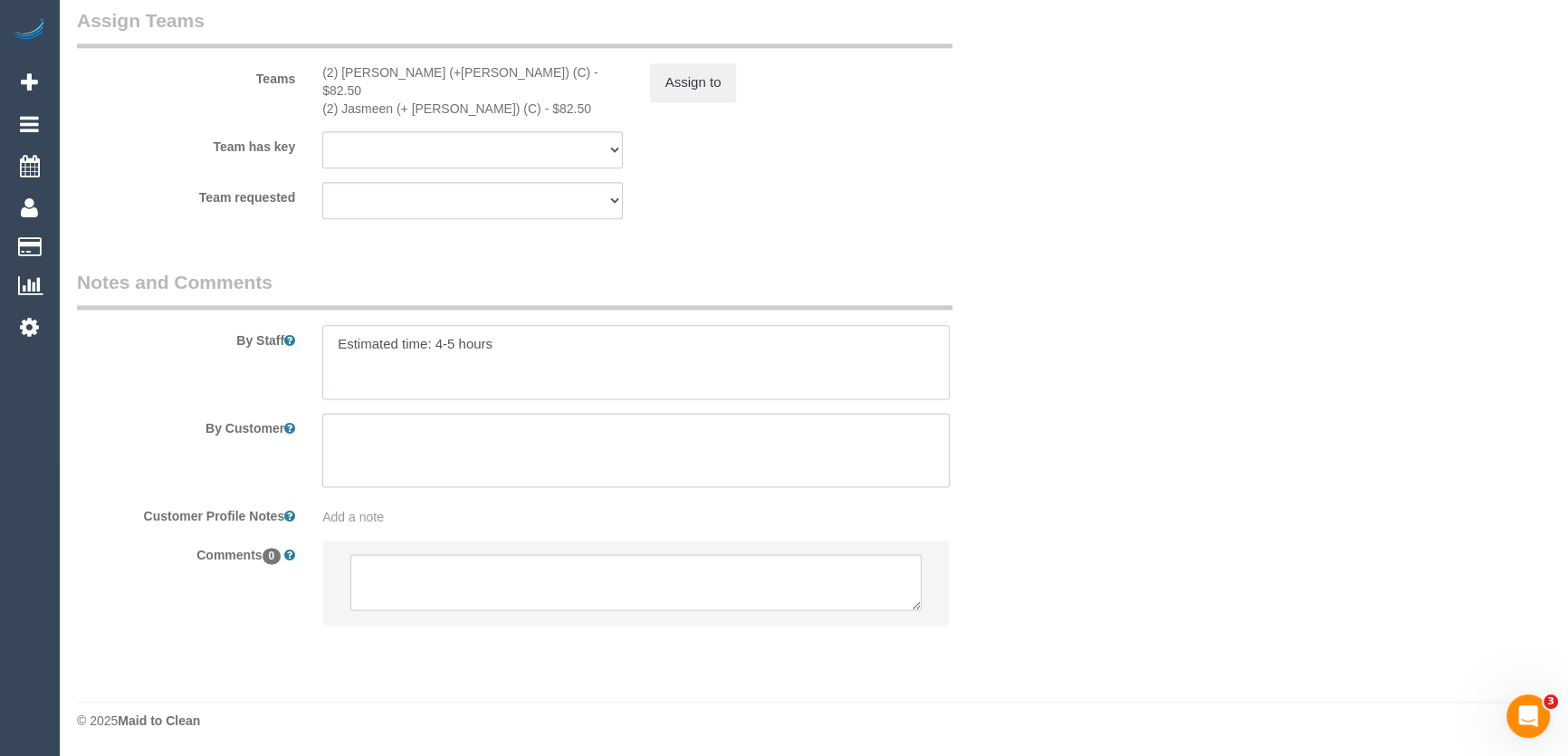
type textarea "Estimated time: 4-5 hours"
click at [497, 579] on textarea at bounding box center [636, 582] width 571 height 56
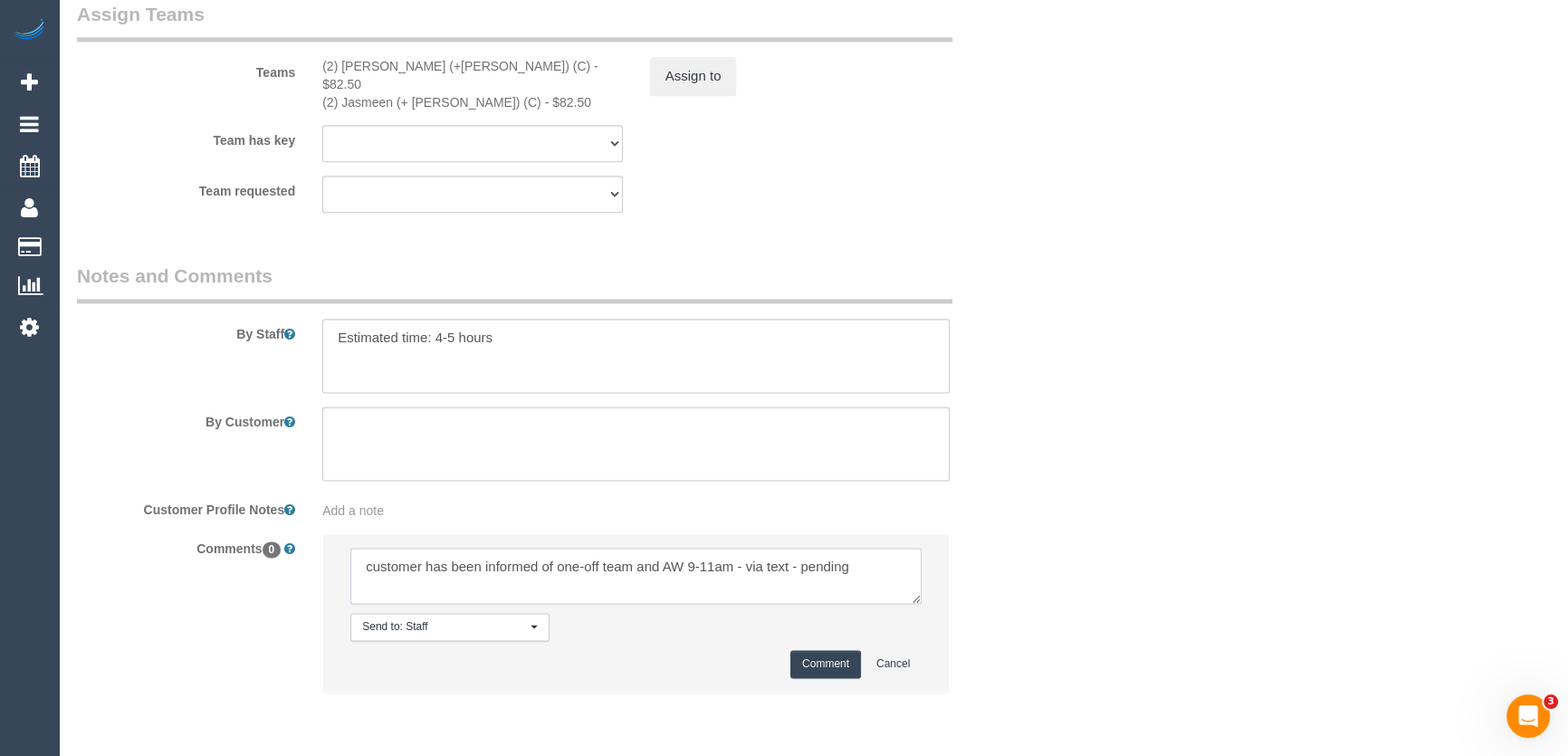
type textarea "customer has been informed of one-off team and AW 9-11am - via text - pending"
click at [831, 668] on button "Comment" at bounding box center [824, 664] width 70 height 28
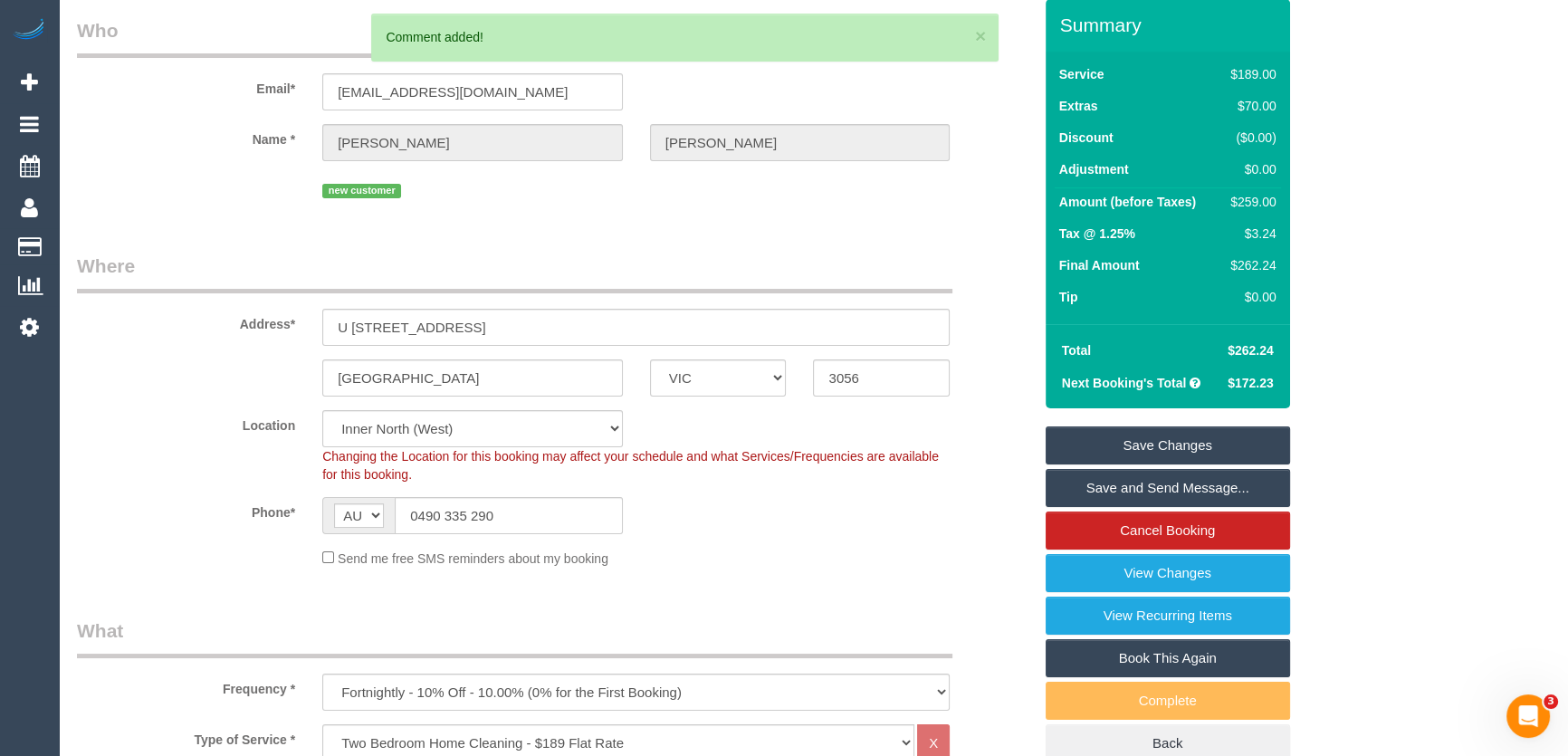
scroll to position [0, 0]
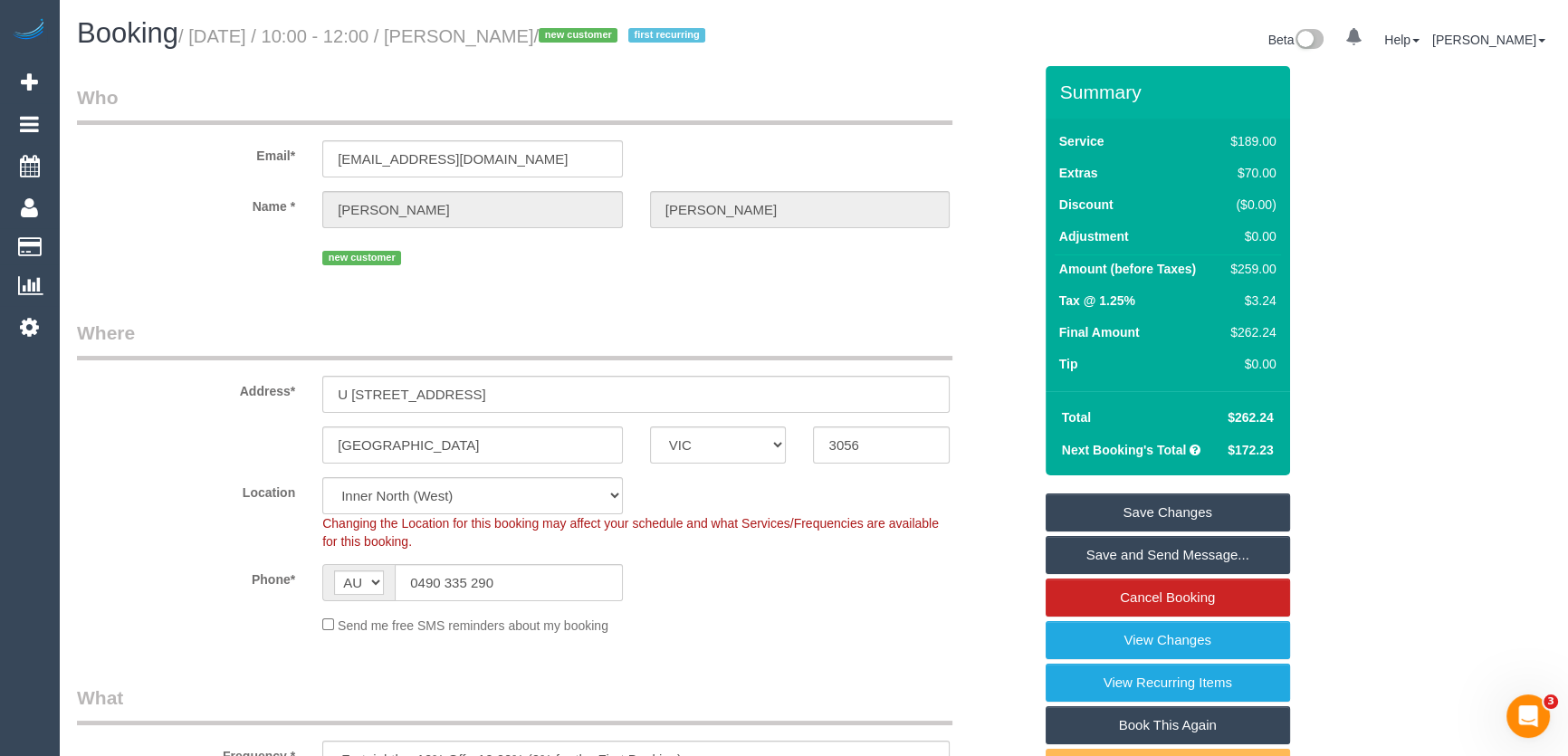
click at [522, 37] on small "/ September 05, 2025 / 10:00 - 12:00 / Trudy Thompson / new customer first recu…" at bounding box center [444, 36] width 533 height 20
copy small "Trudy Thompson"
click at [1183, 526] on link "Save Changes" at bounding box center [1167, 511] width 245 height 38
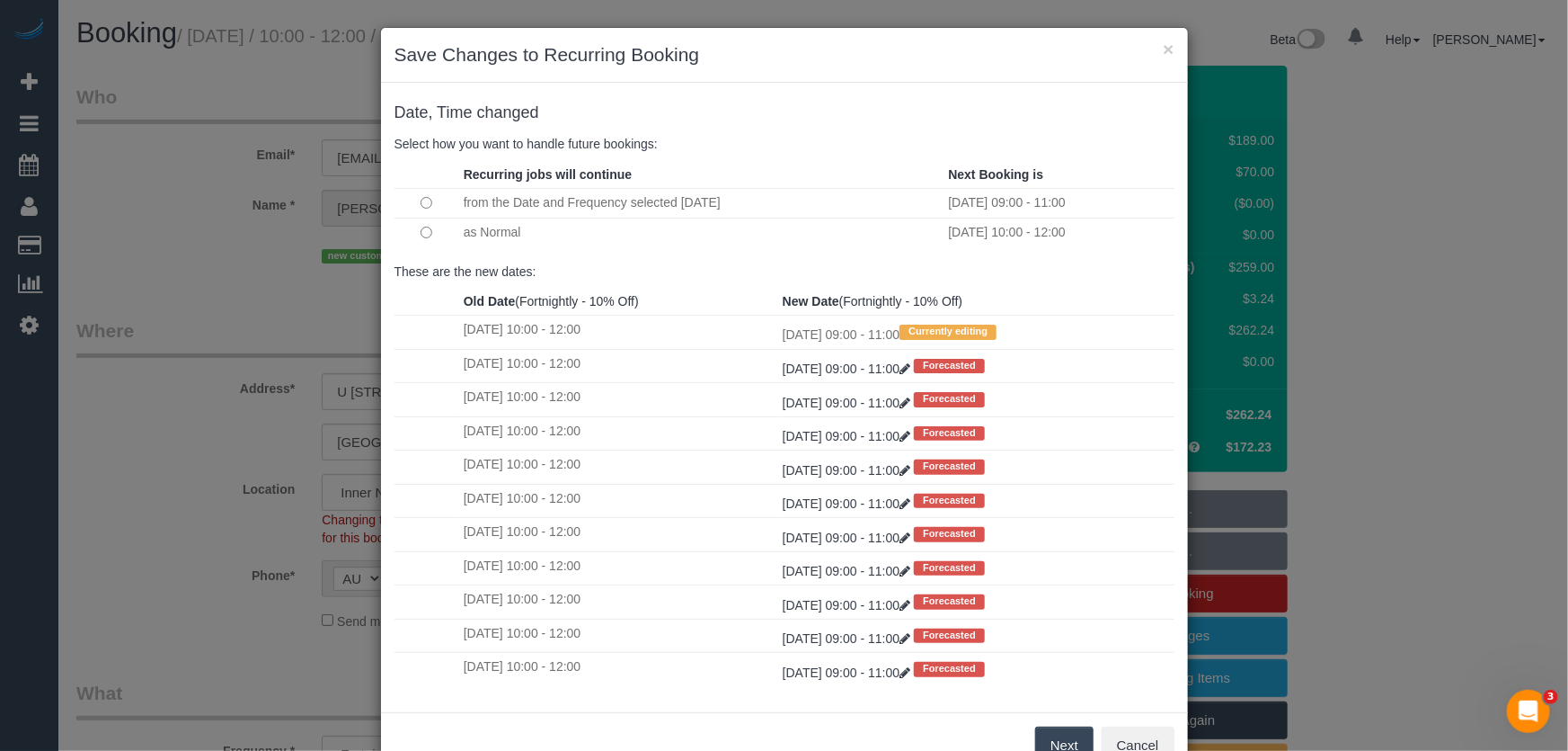
click at [418, 225] on td at bounding box center [427, 232] width 65 height 29
click at [1048, 739] on button "Next" at bounding box center [1064, 744] width 58 height 37
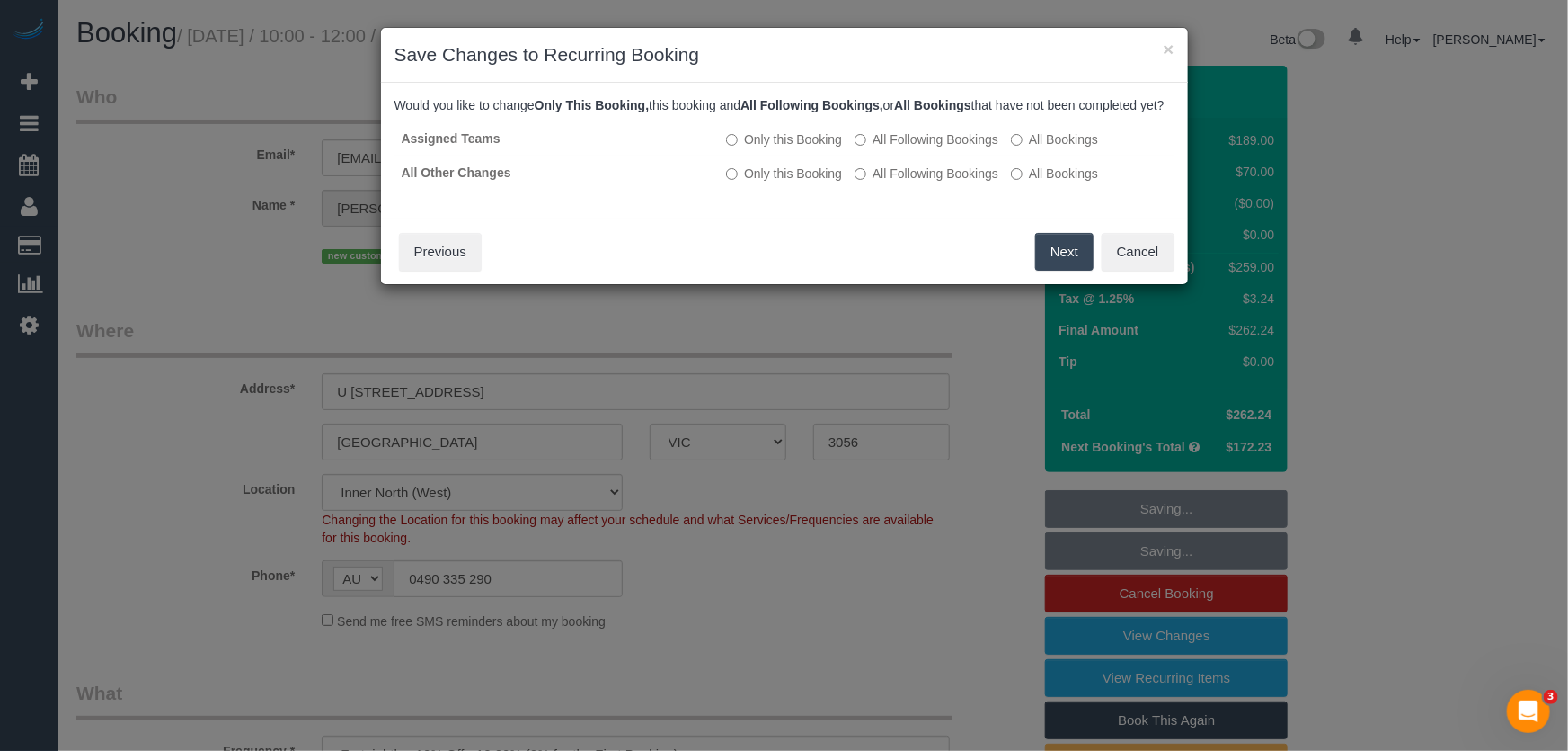
click at [1044, 271] on button "Next" at bounding box center [1064, 251] width 58 height 37
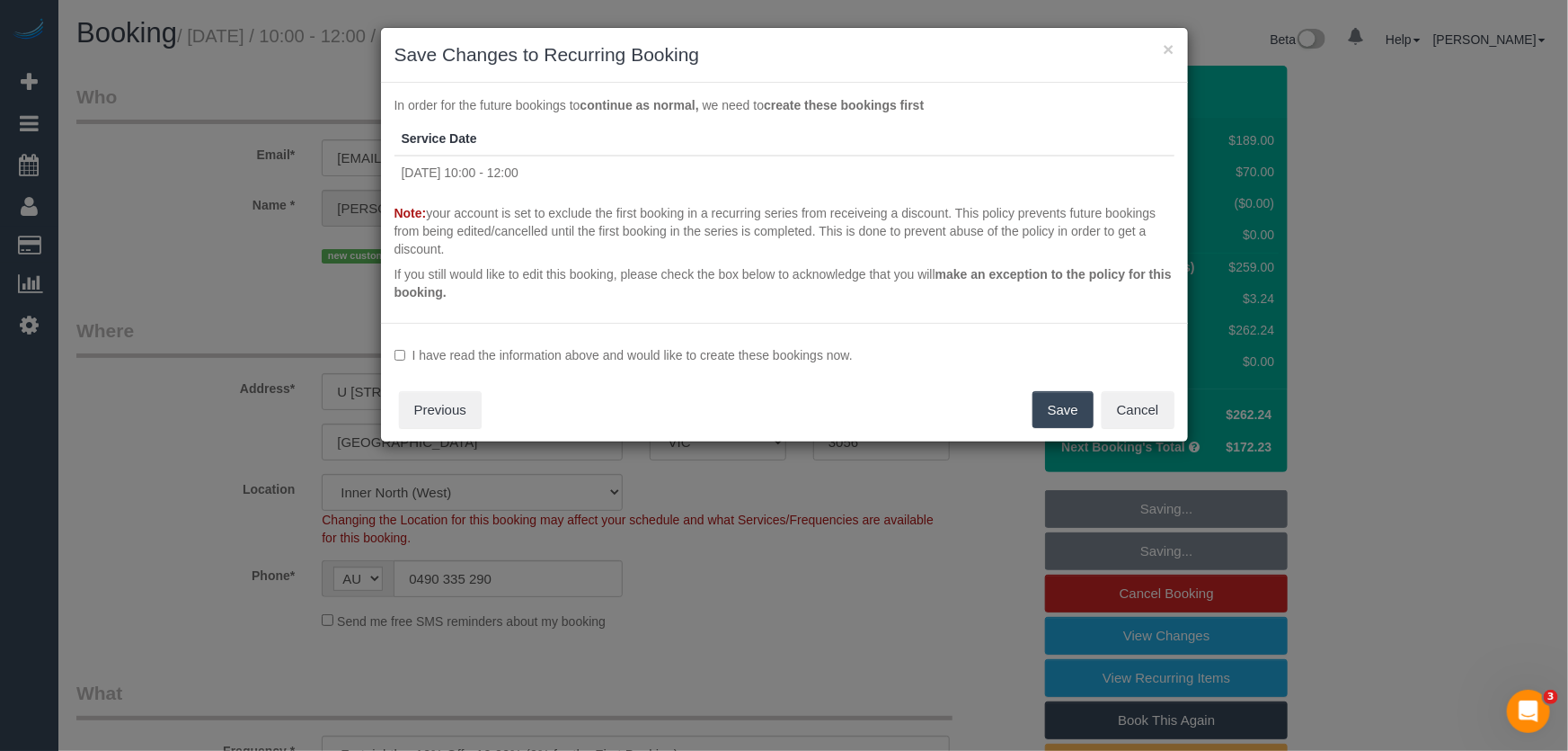
click at [791, 359] on label "I have read the information above and would like to create these bookings now." at bounding box center [785, 355] width 780 height 18
click at [1058, 411] on button "Save" at bounding box center [1063, 409] width 61 height 37
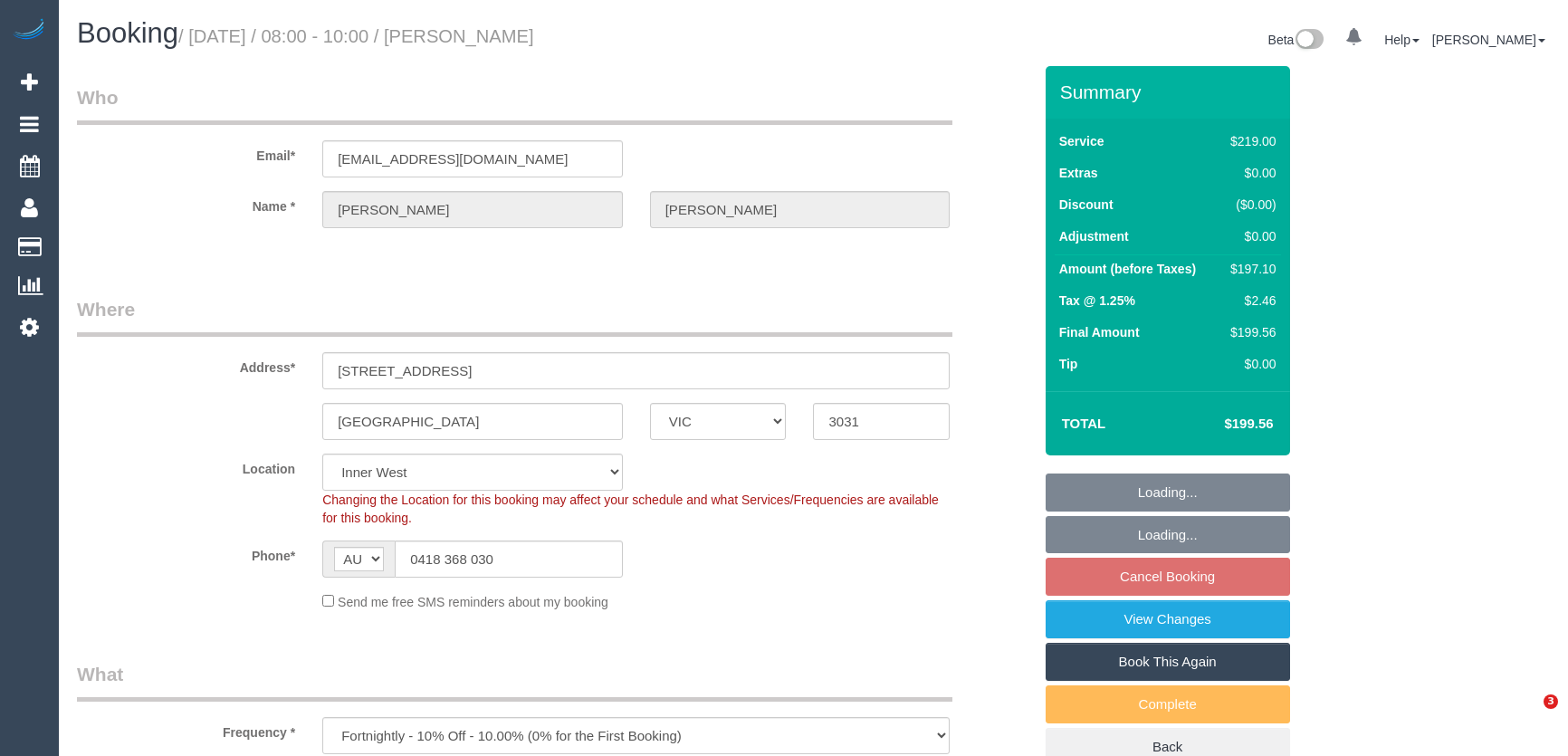
select select "VIC"
select select "spot1"
select select "number:29"
select select "number:14"
select select "number:19"
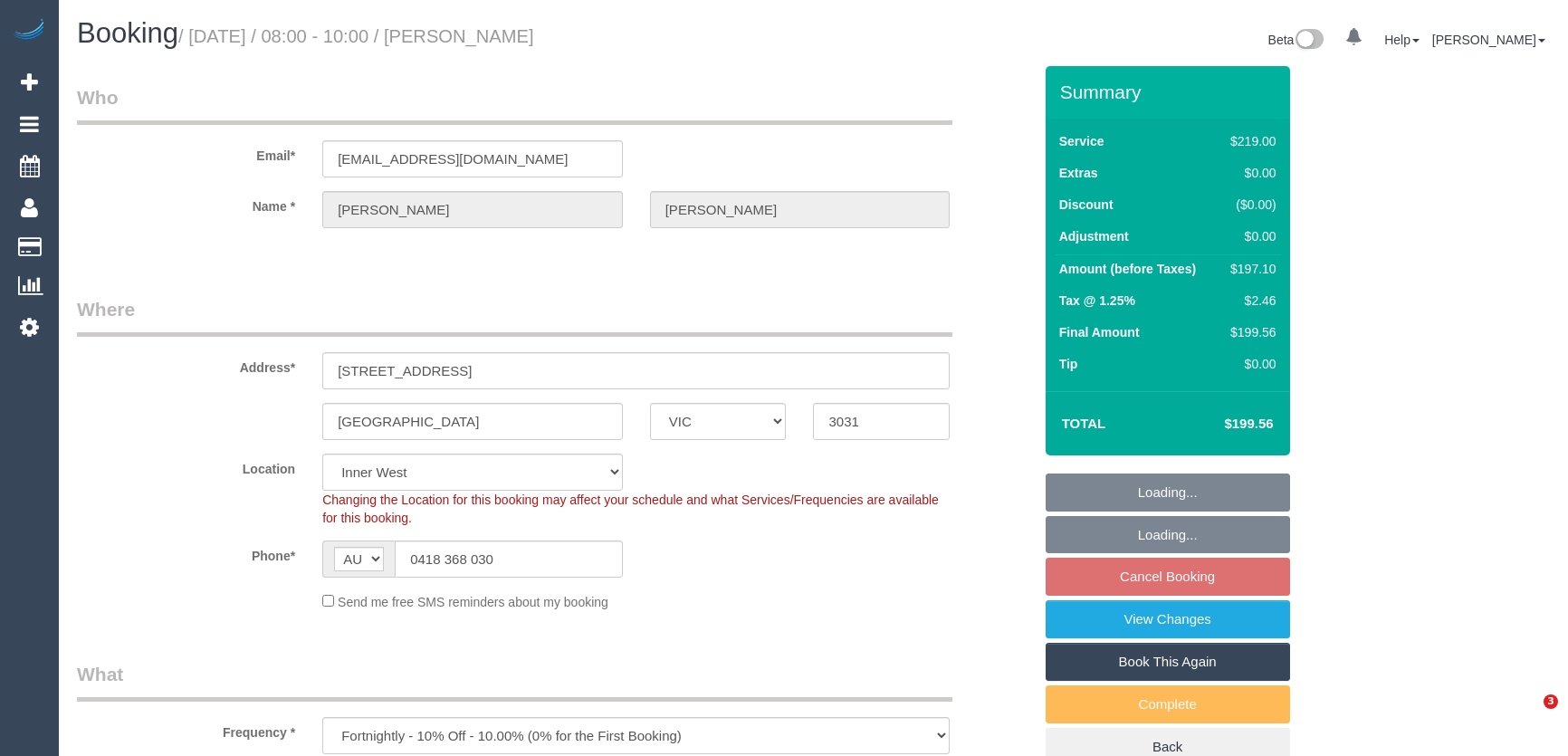
select select "number:24"
select select "number:34"
select select "number:26"
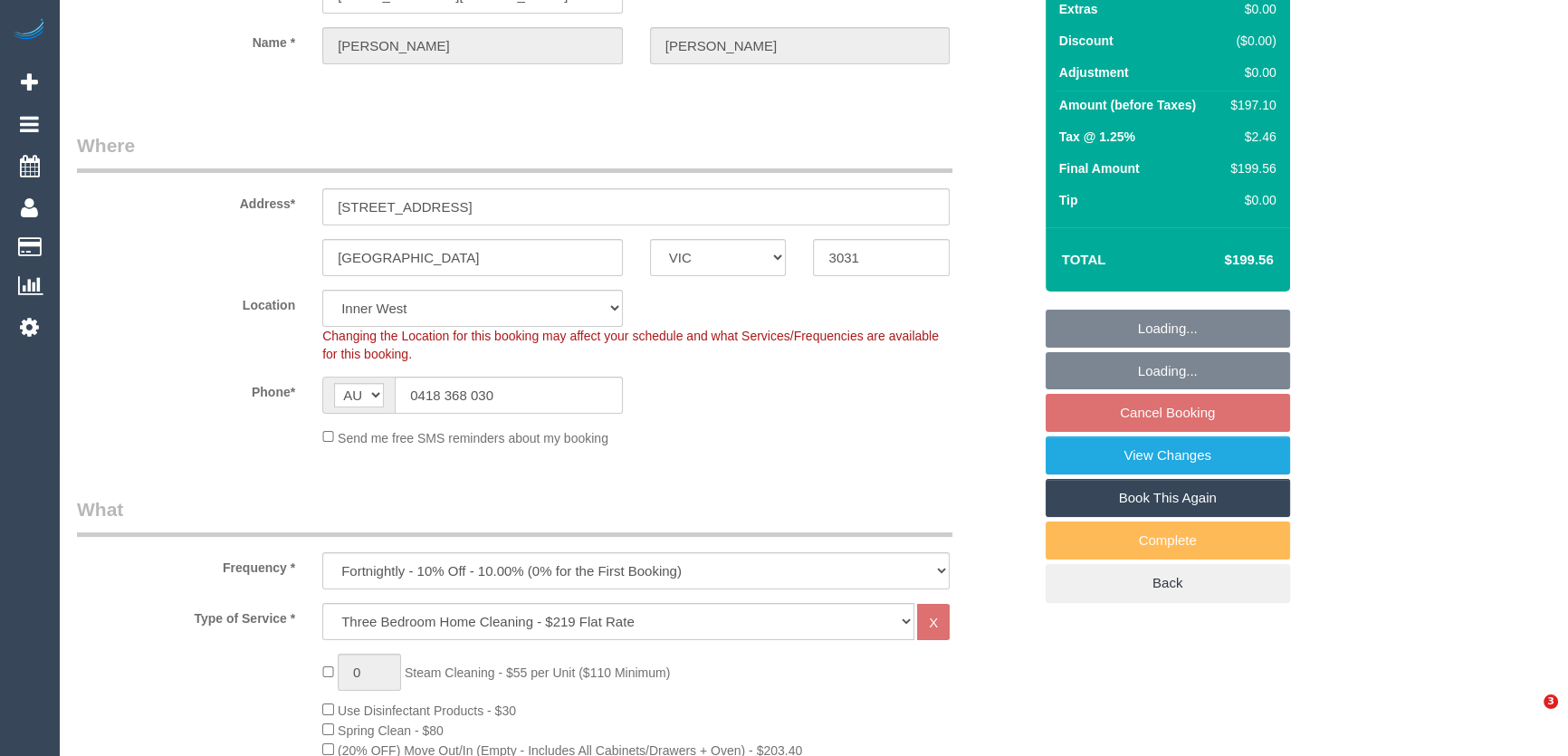
select select "object:1460"
select select "spot13"
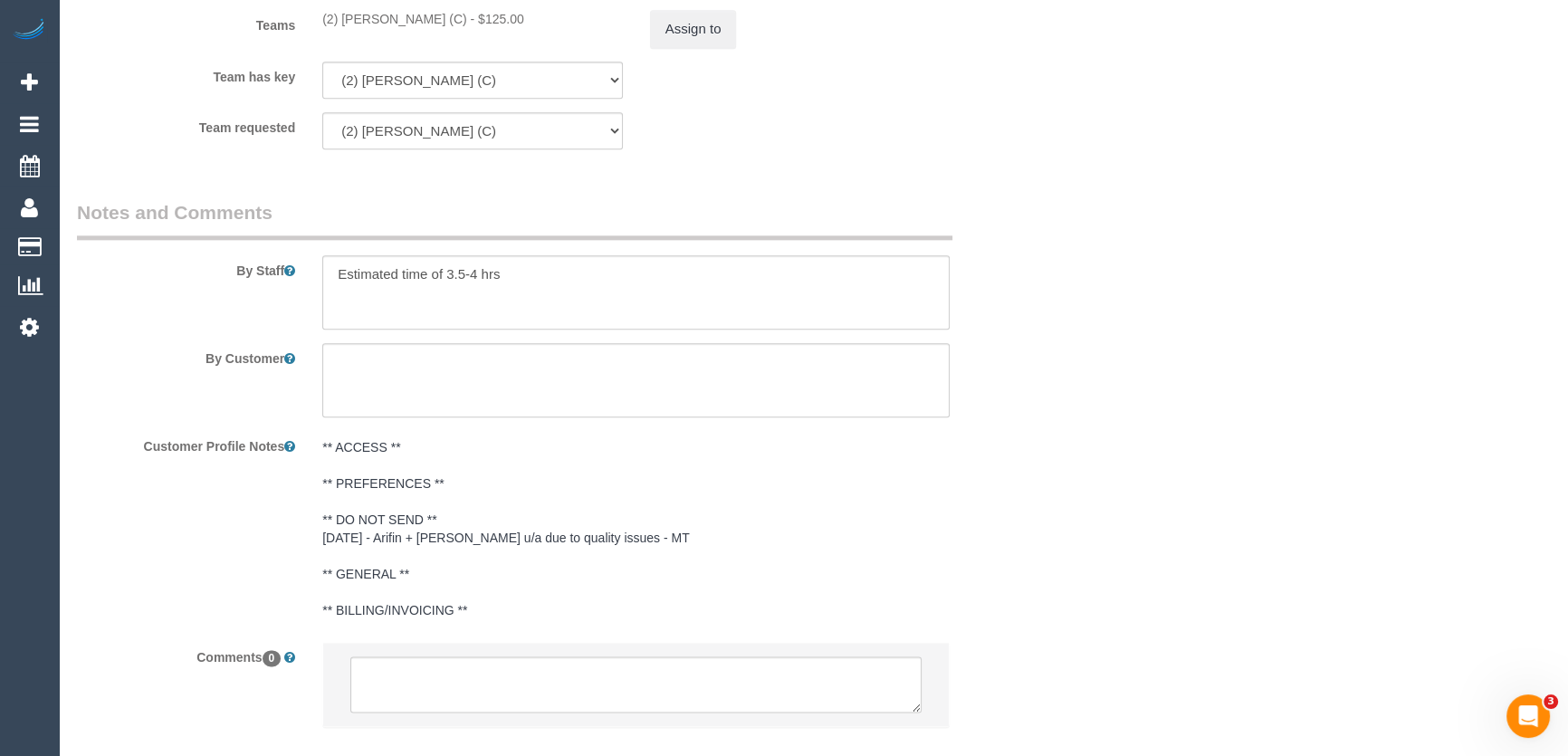
scroll to position [2892, 0]
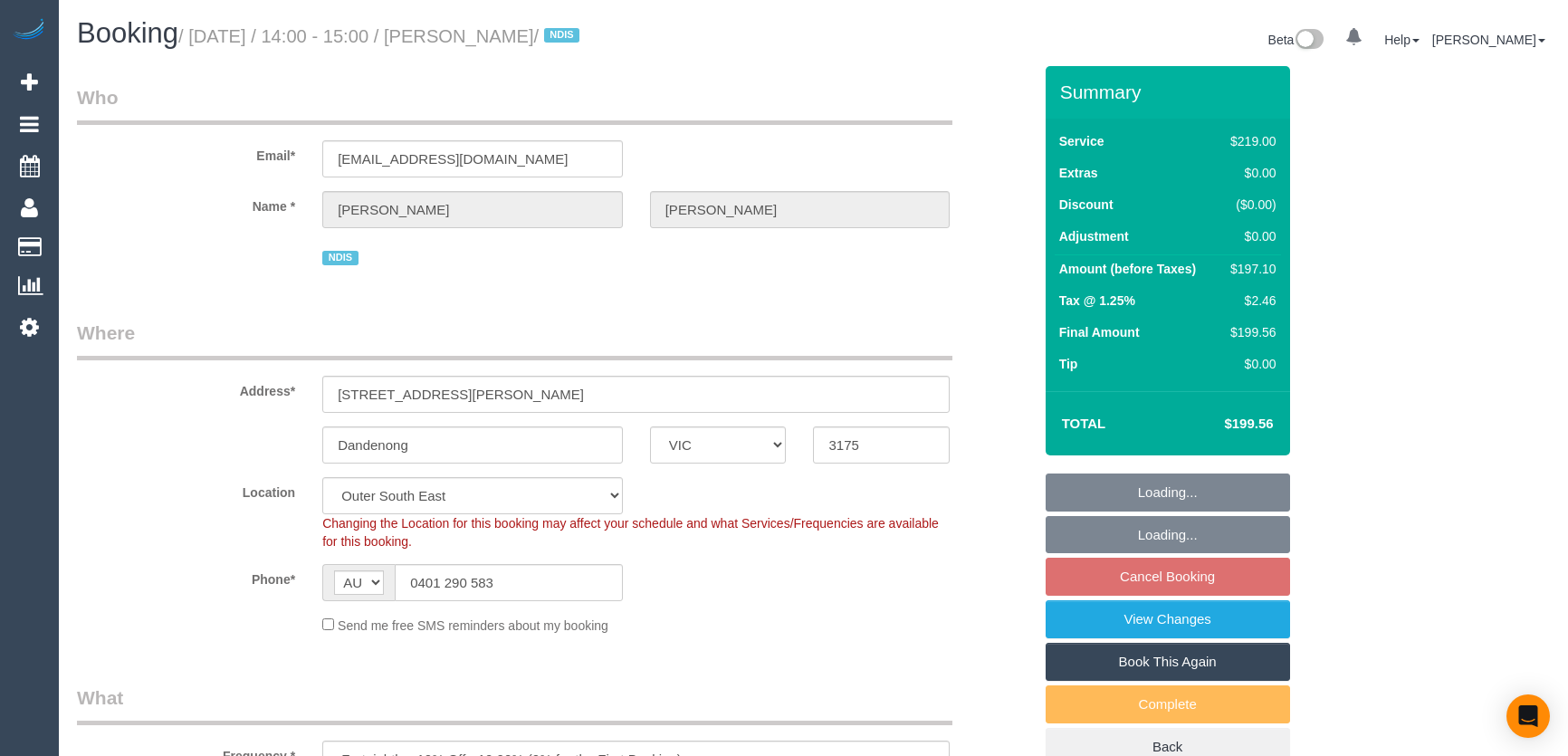
select select "VIC"
select select "number:28"
select select "number:14"
select select "number:19"
select select "number:22"
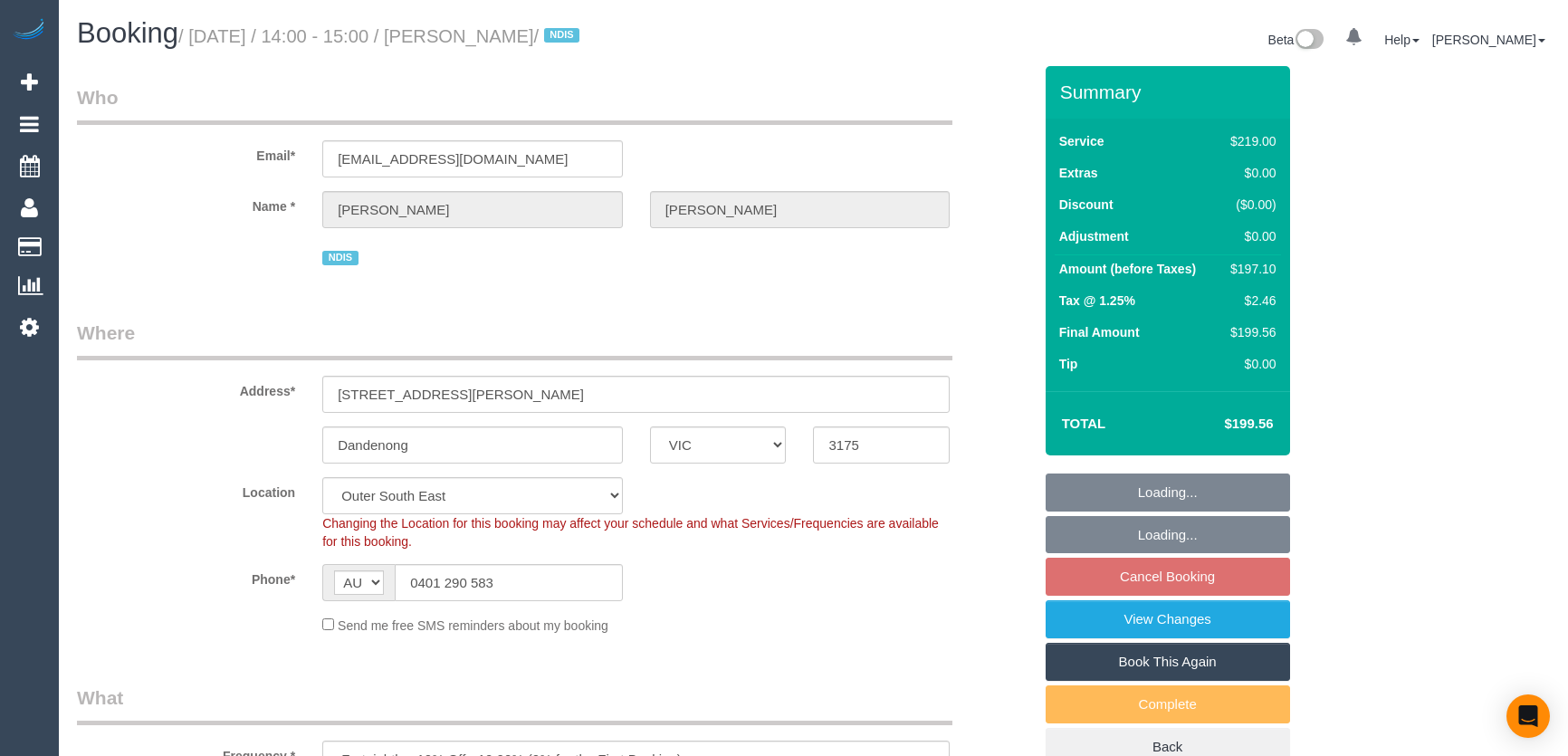
select select "number:34"
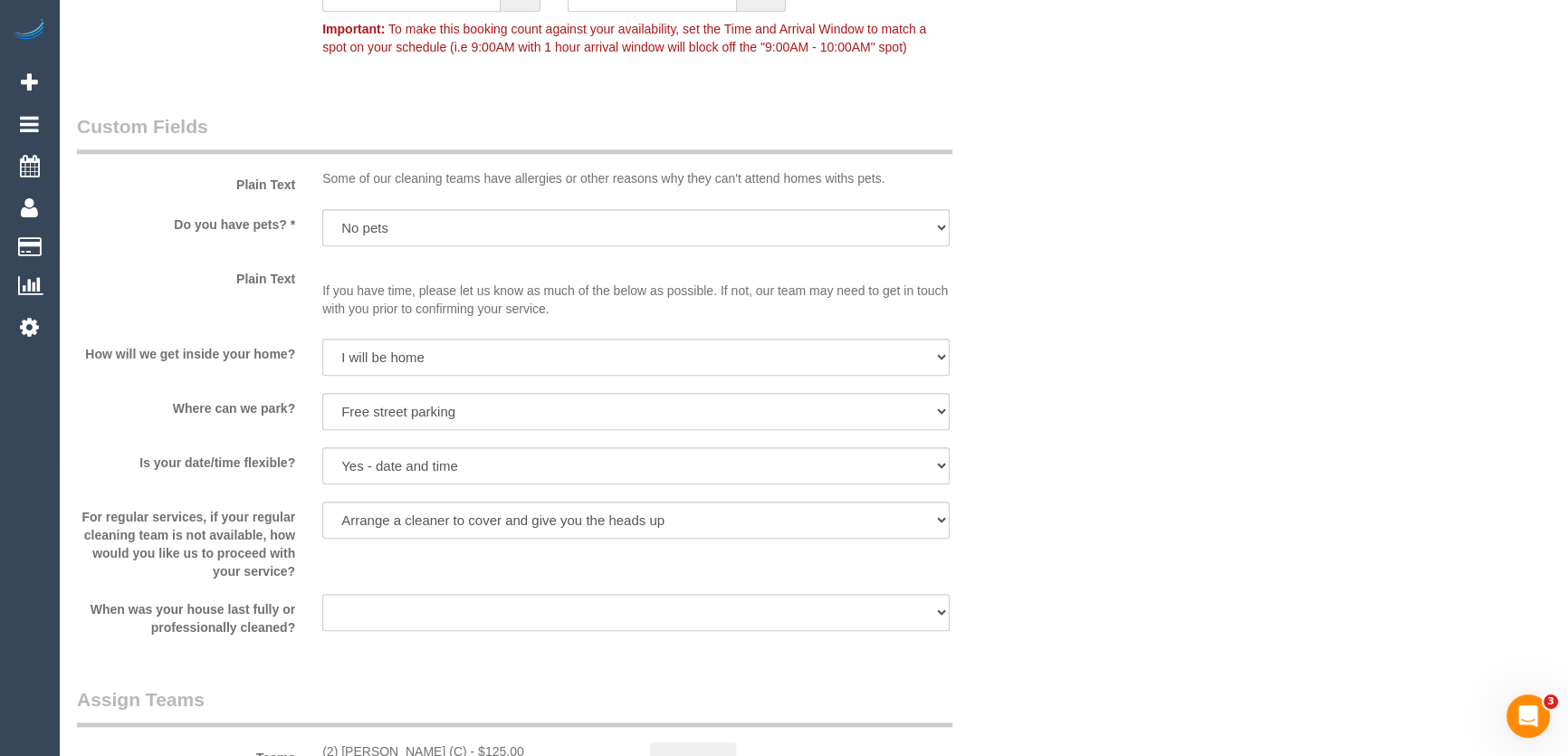
scroll to position [1974, 0]
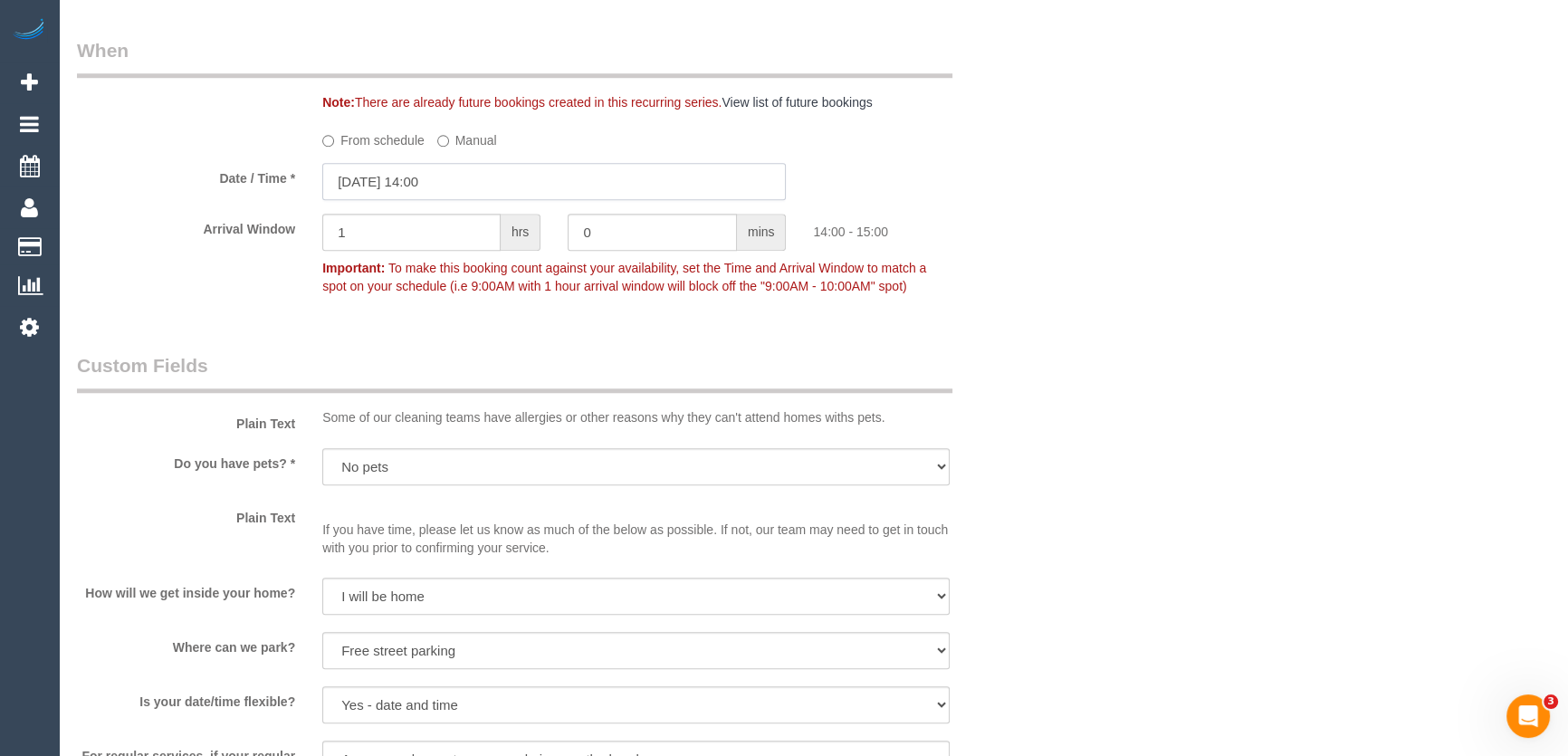
click at [460, 172] on input "05/09/2025 14:00" at bounding box center [554, 181] width 463 height 38
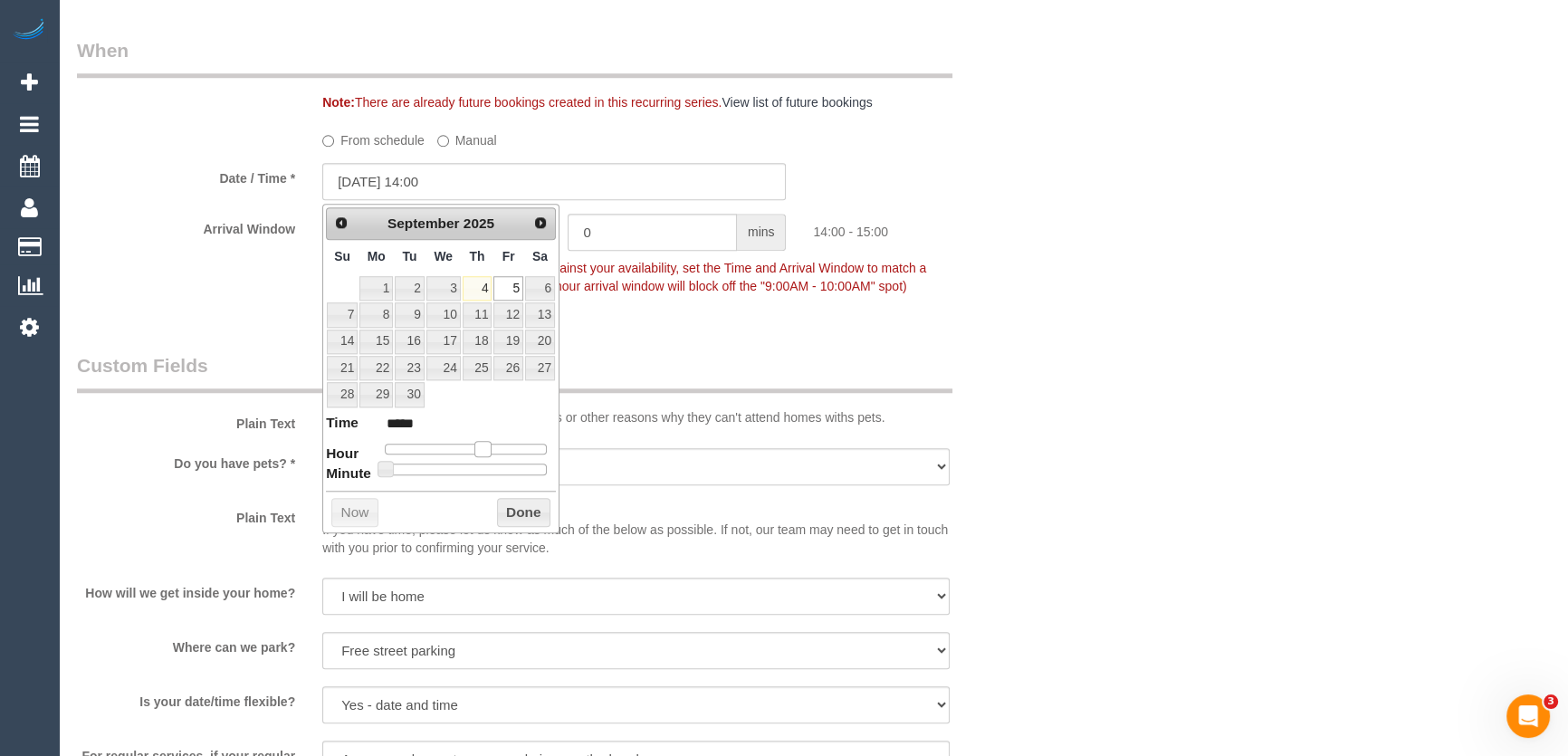
type input "05/09/2025 13:00"
type input "*****"
type input "05/09/2025 12:00"
type input "*****"
type input "05/09/2025 11:00"
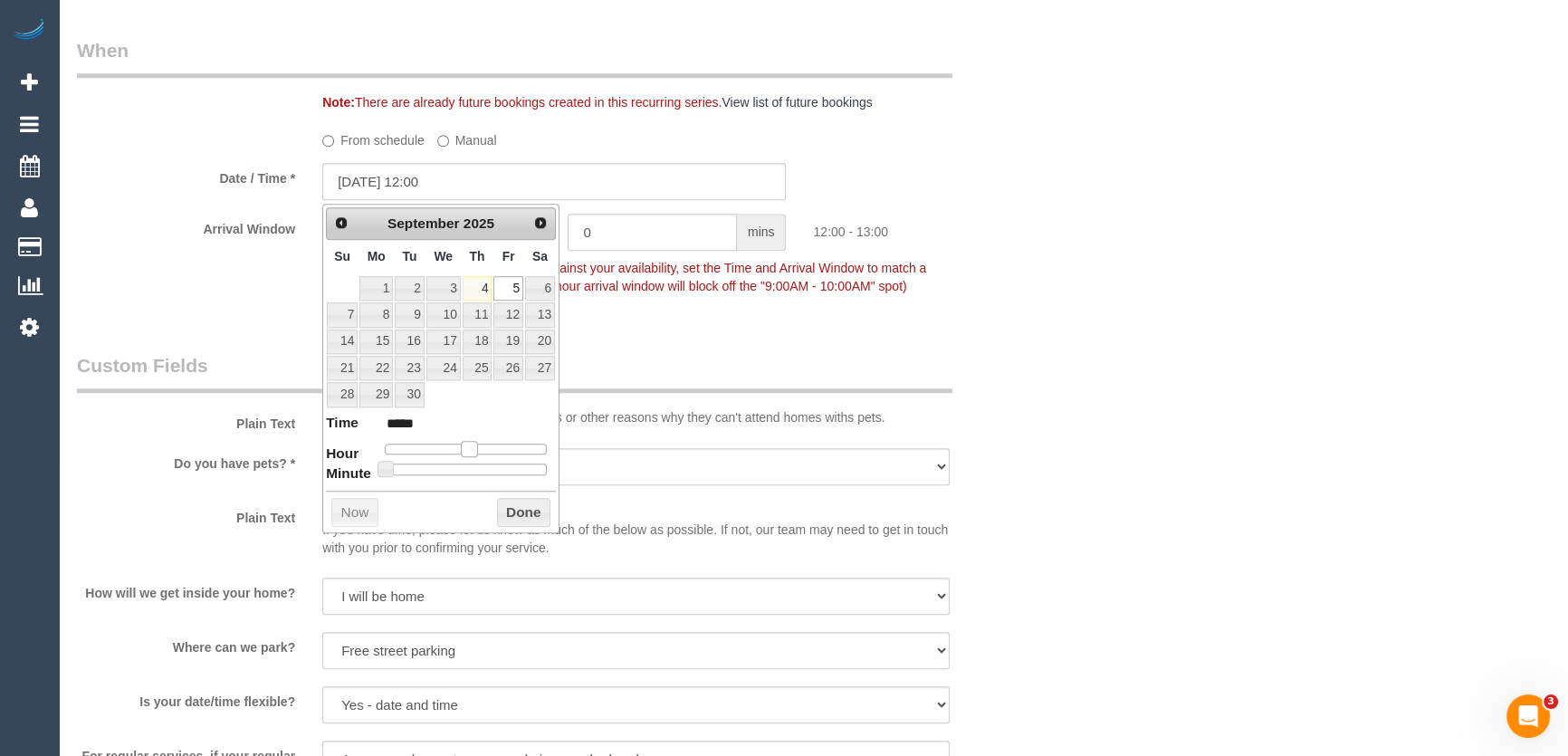
type input "*****"
type input "05/09/2025 10:00"
type input "*****"
type input "05/09/2025 09:00"
type input "*****"
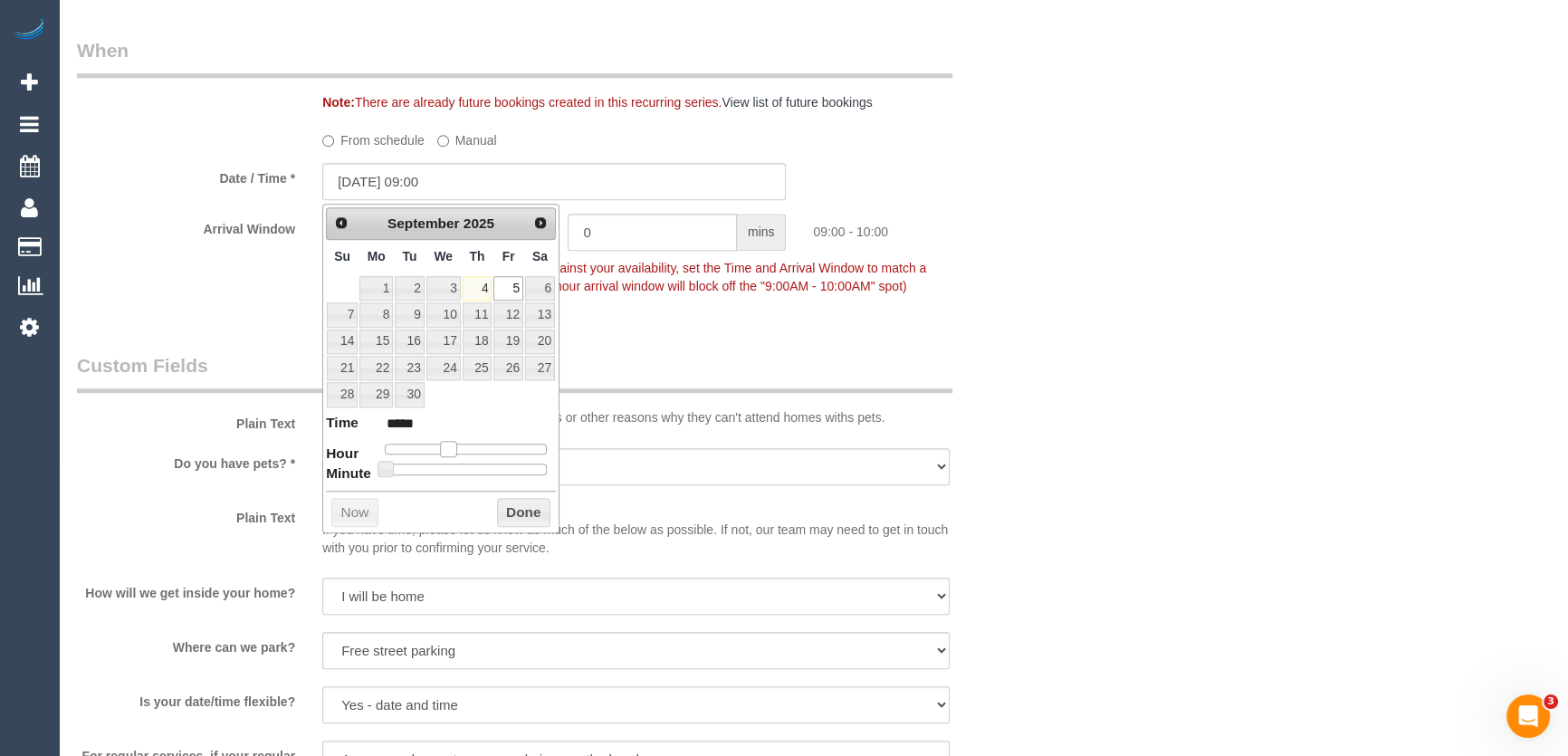
drag, startPoint x: 479, startPoint y: 449, endPoint x: 448, endPoint y: 445, distance: 31.3
click at [448, 445] on span at bounding box center [448, 449] width 16 height 16
click at [755, 321] on div "Who Email* manikkathsushma@gmail.com Name * Sushma Manikkath NDIS Where Address…" at bounding box center [555, 310] width 982 height 4436
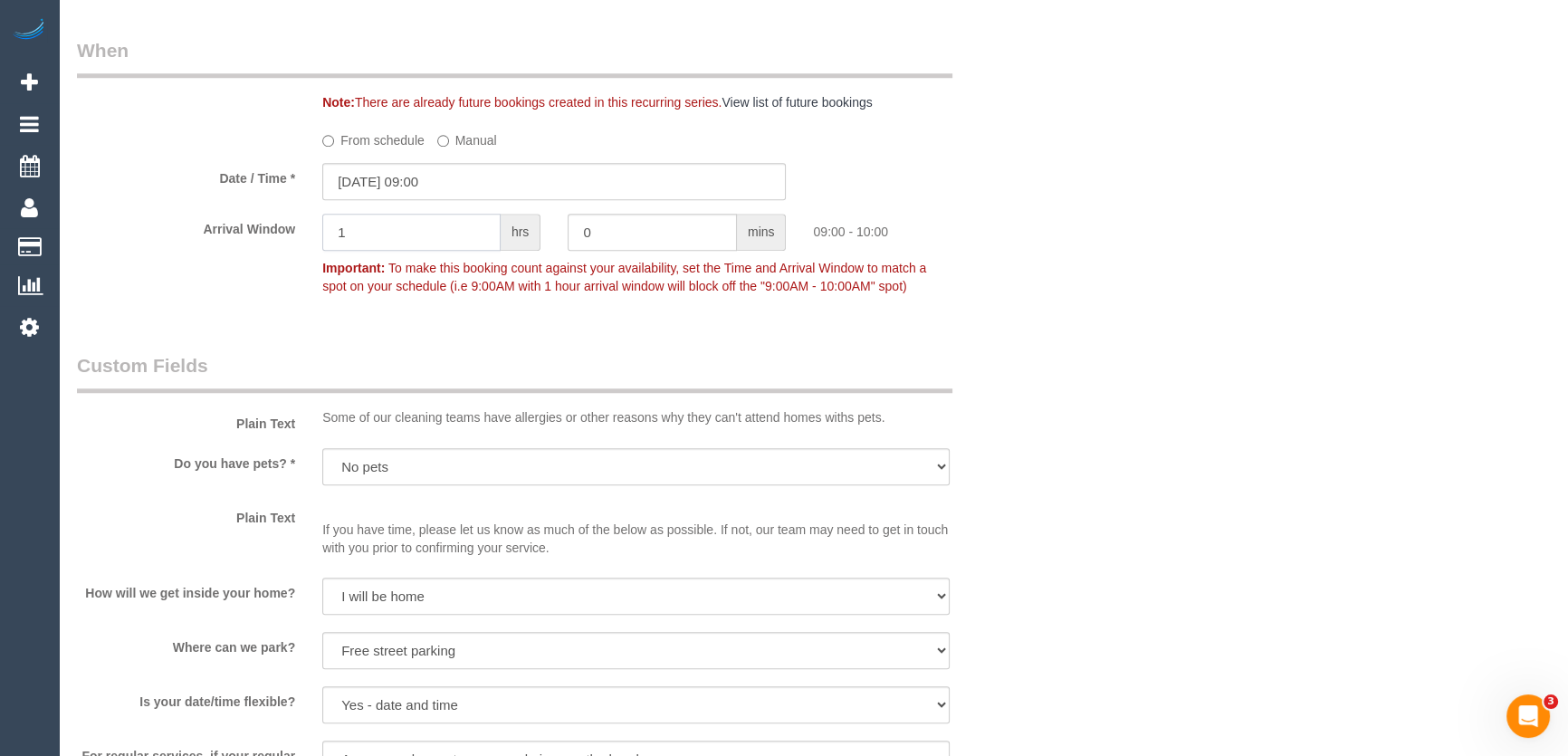
click at [425, 232] on input "1" at bounding box center [411, 232] width 178 height 38
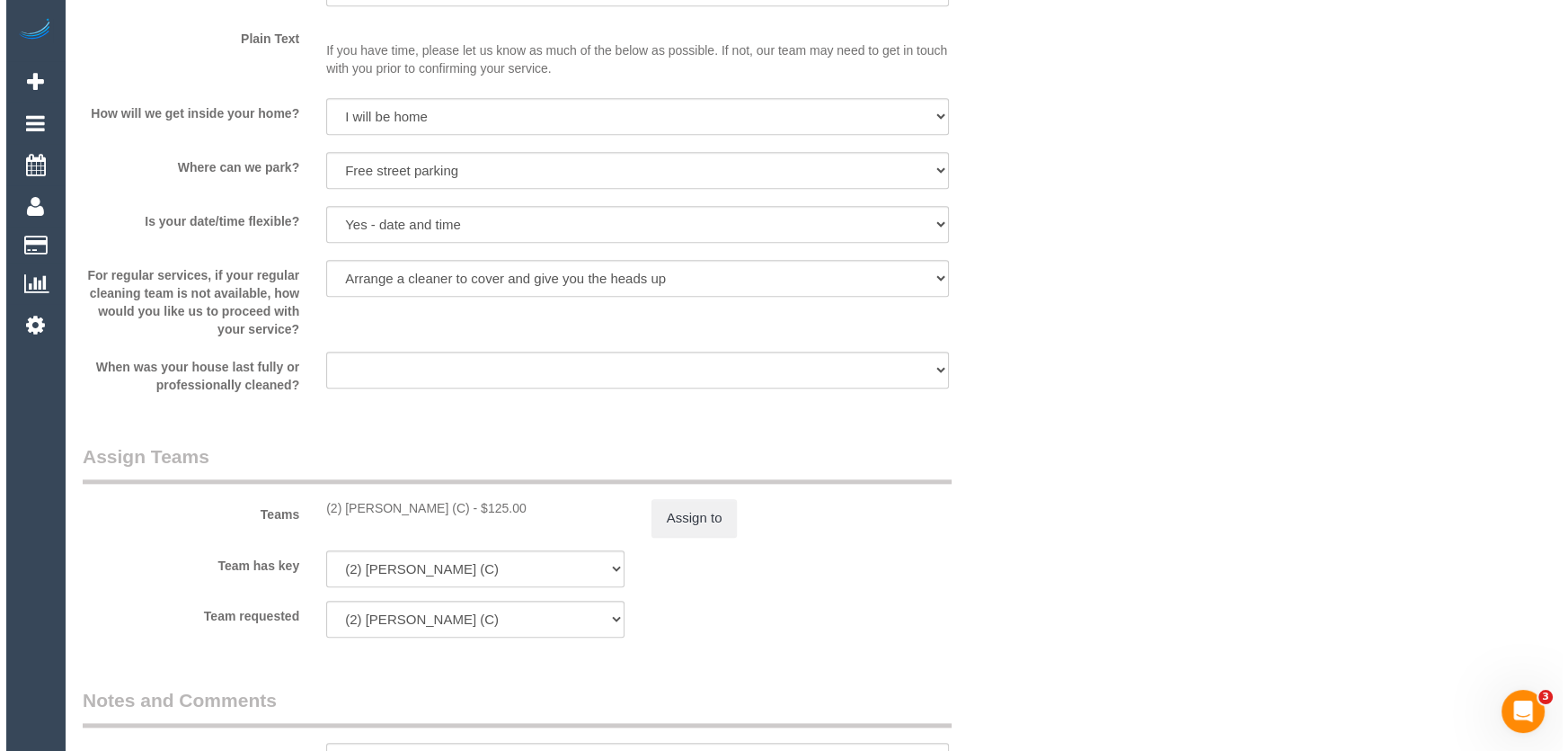
scroll to position [2616, 0]
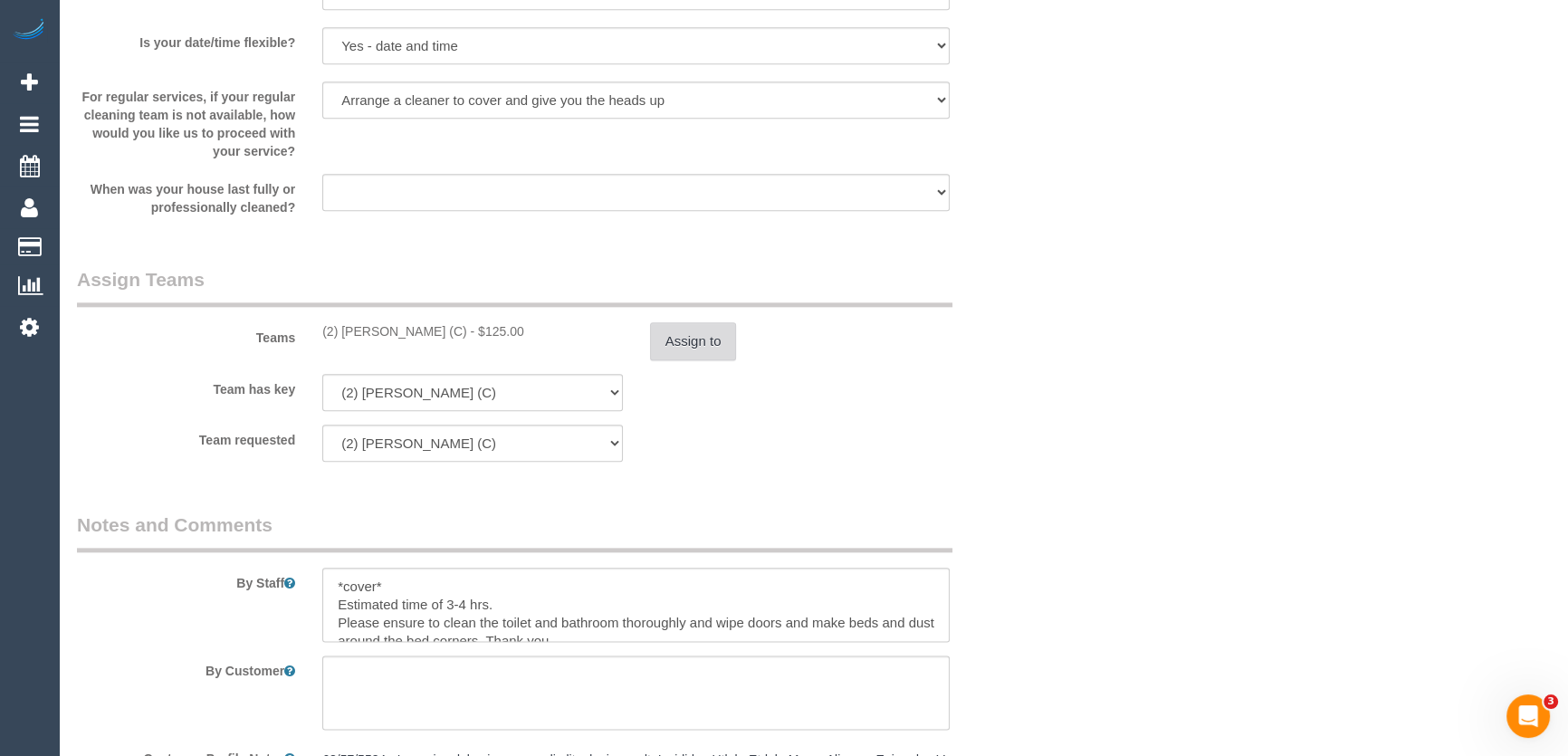
type input "2"
click at [676, 348] on button "Assign to" at bounding box center [693, 341] width 87 height 38
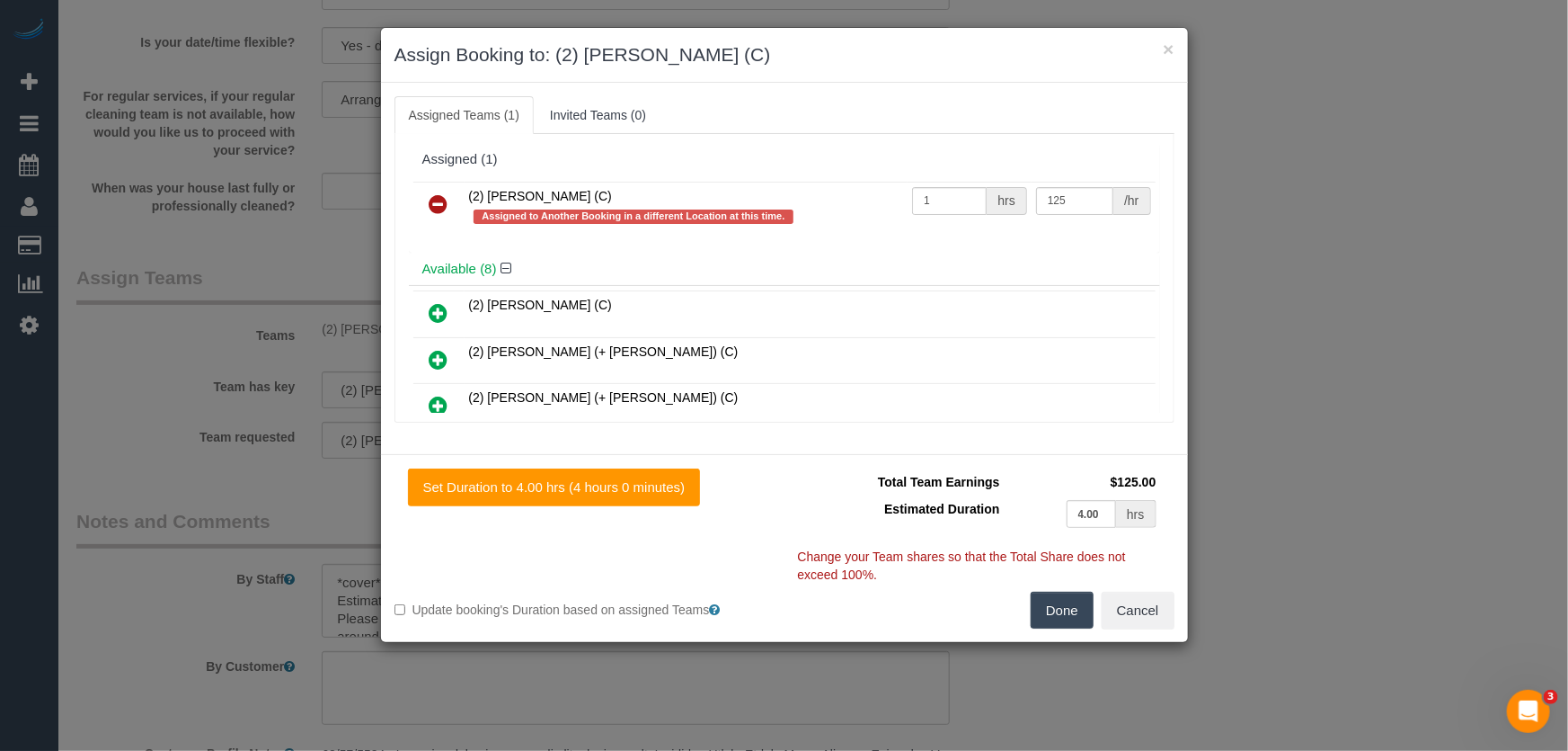
click at [440, 200] on icon at bounding box center [439, 204] width 19 height 22
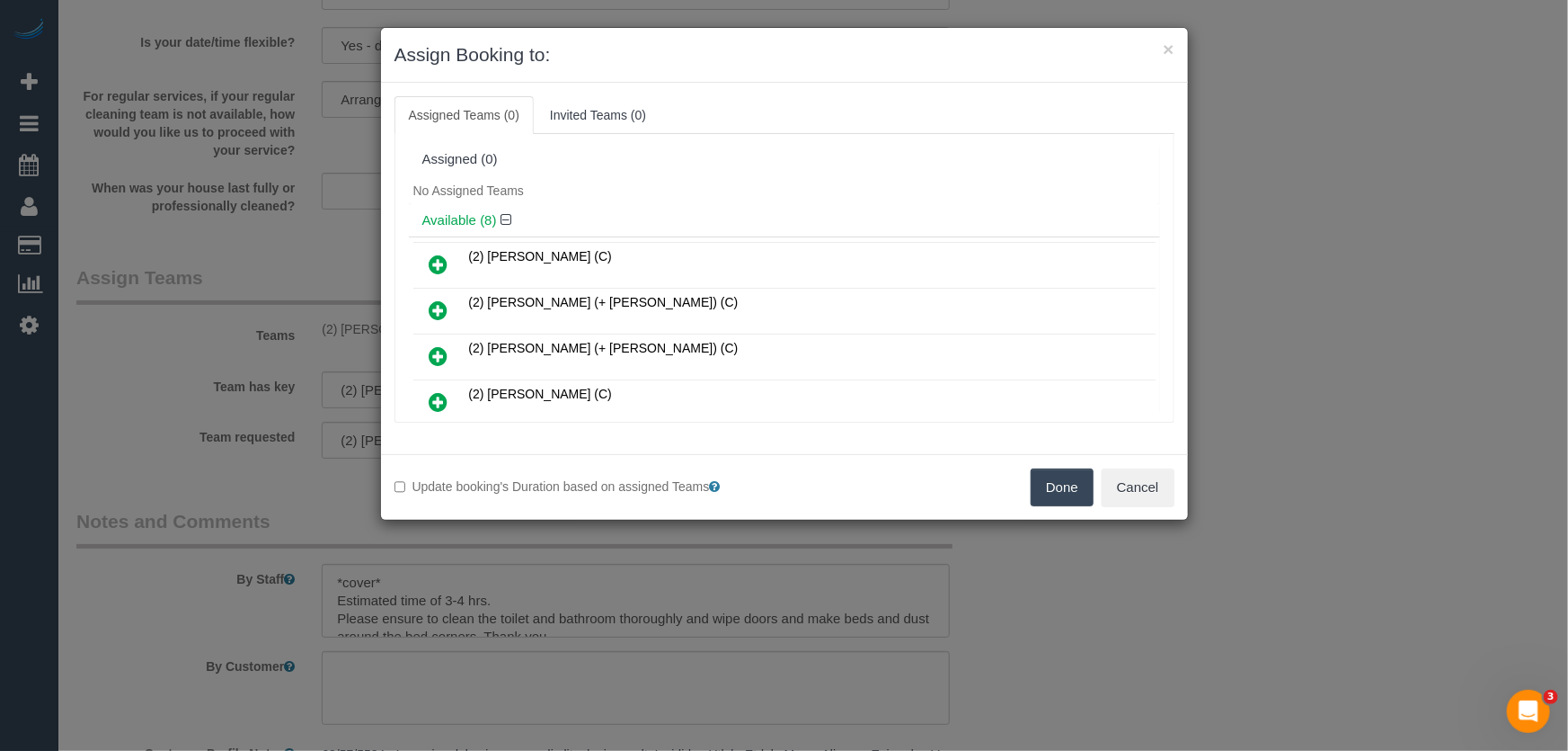
scroll to position [1098, 0]
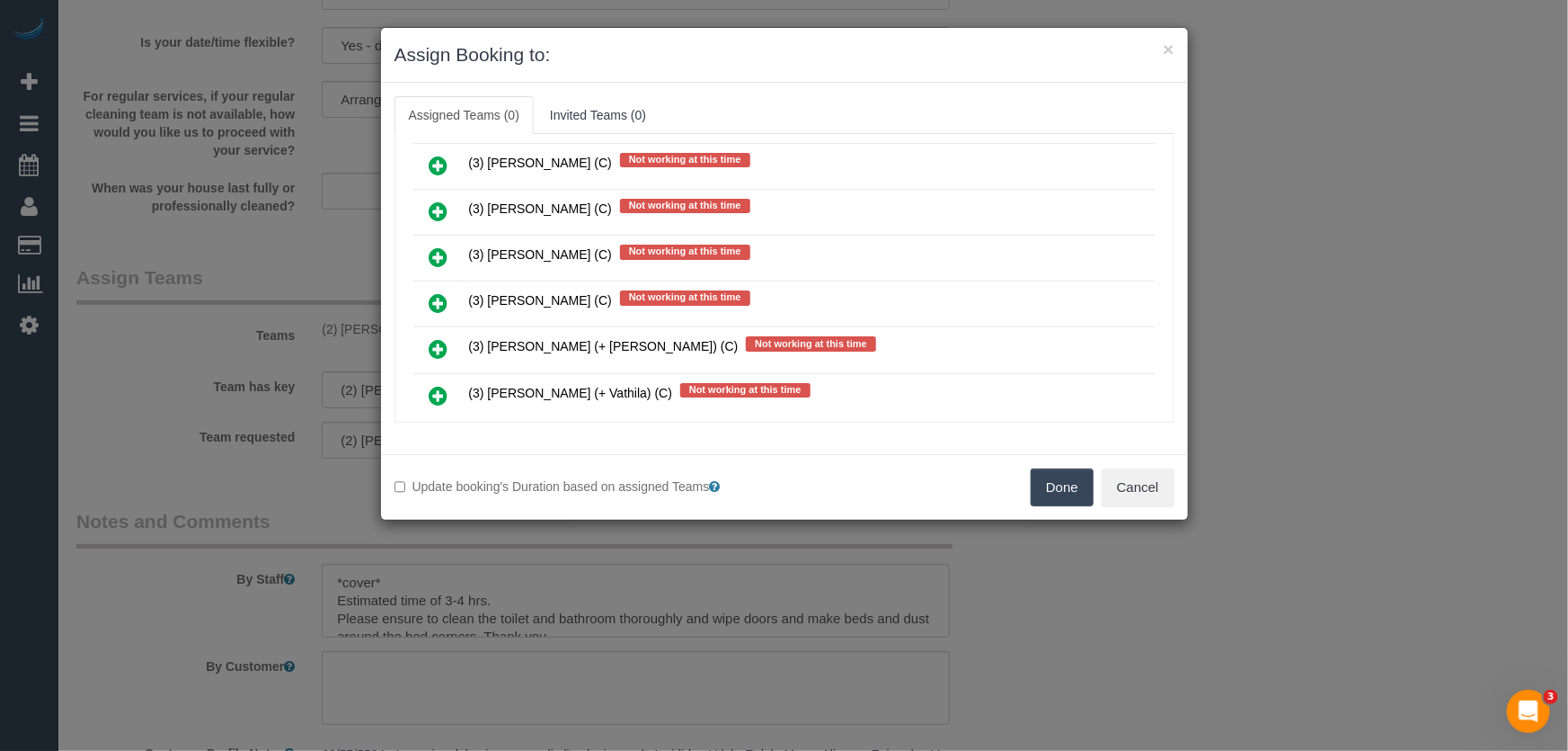
click at [439, 292] on icon at bounding box center [439, 302] width 19 height 22
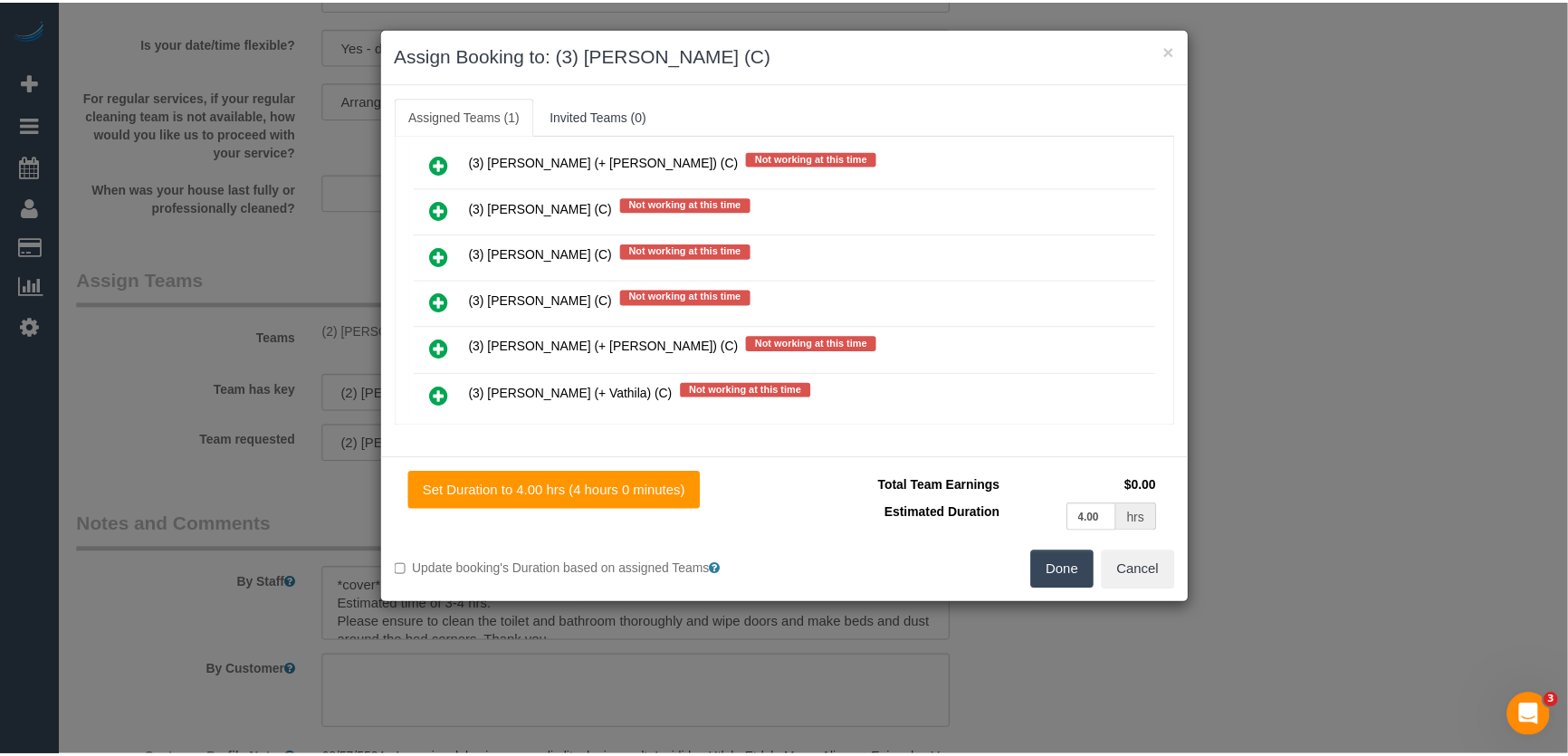
scroll to position [1150, 0]
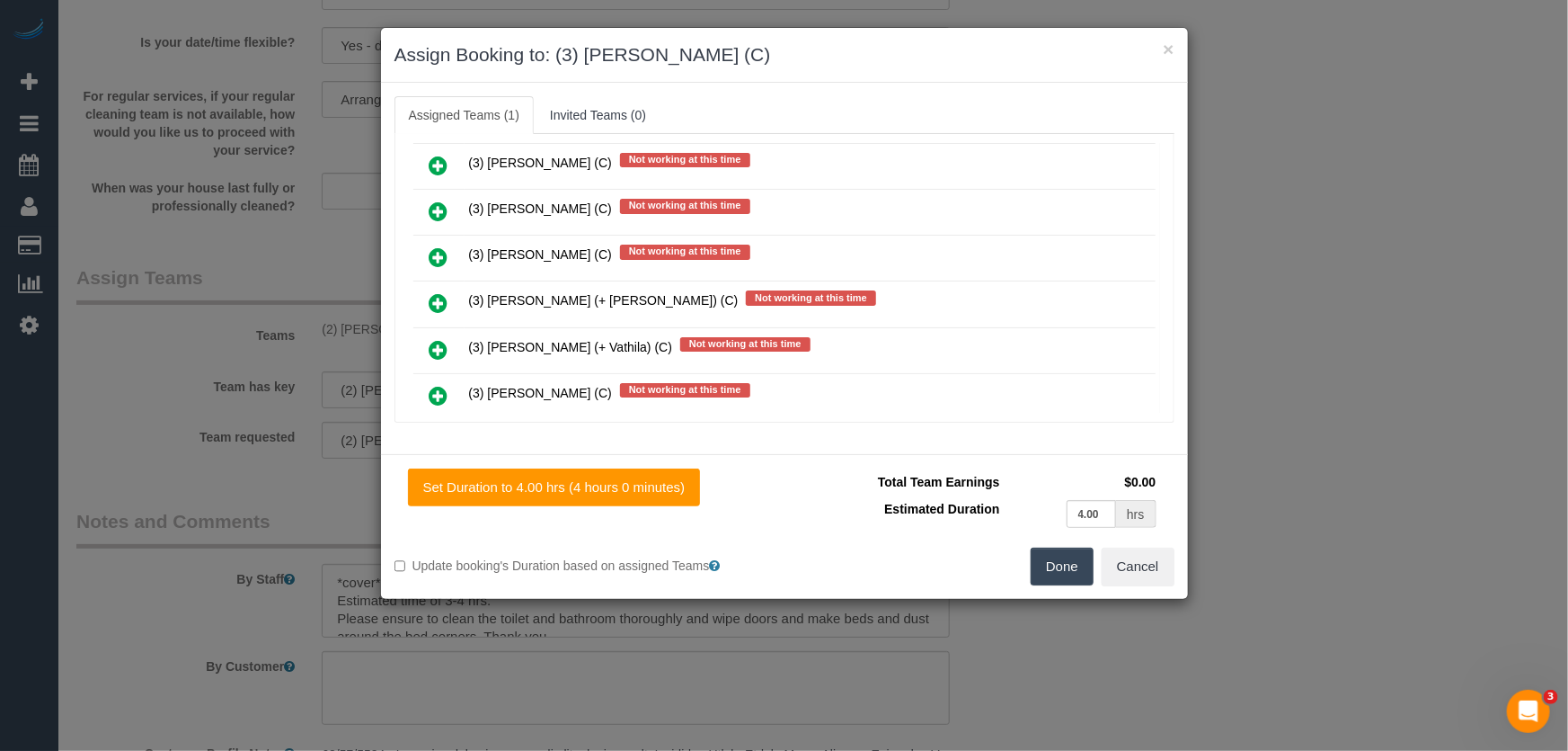
click at [1070, 563] on button "Done" at bounding box center [1062, 565] width 63 height 37
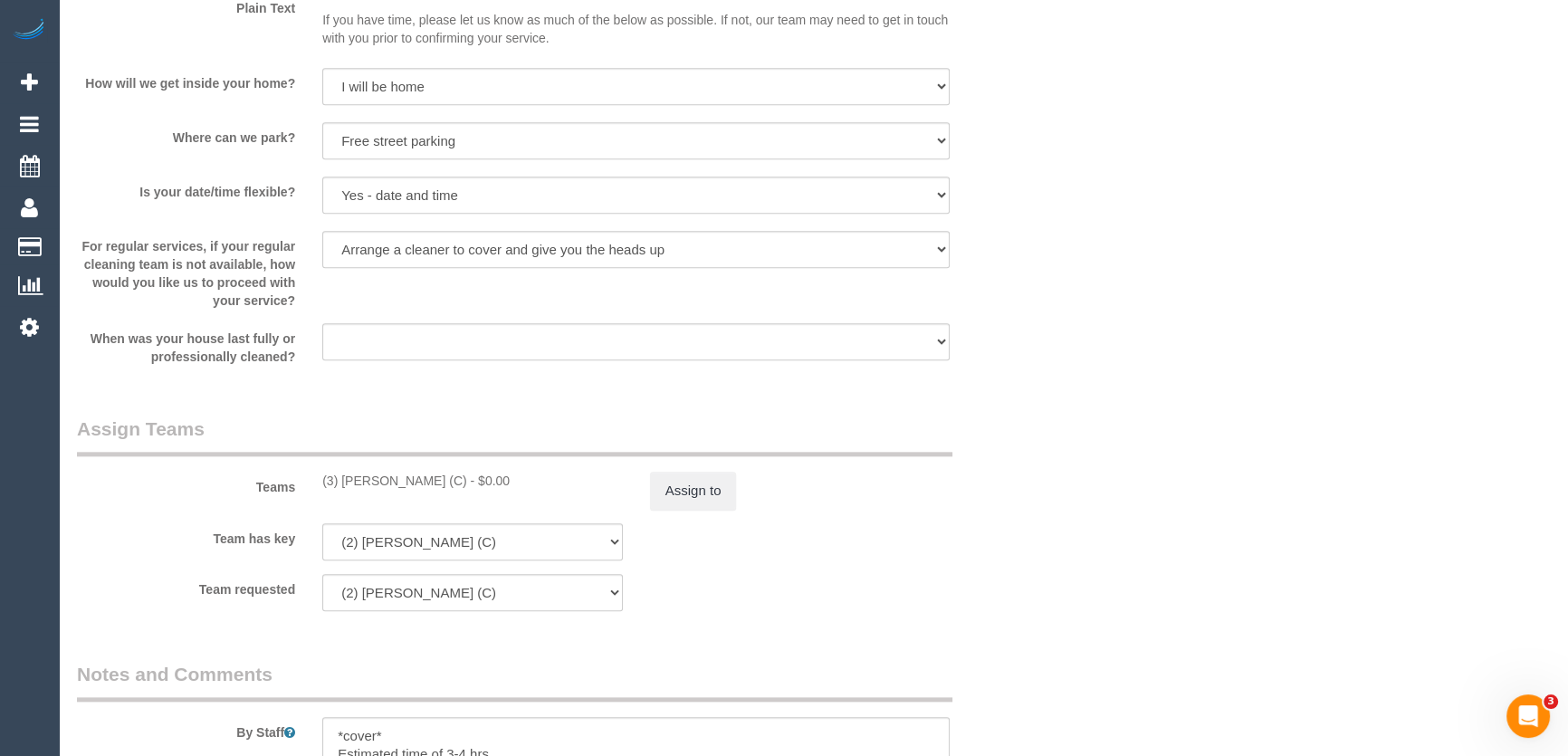
scroll to position [2550, 0]
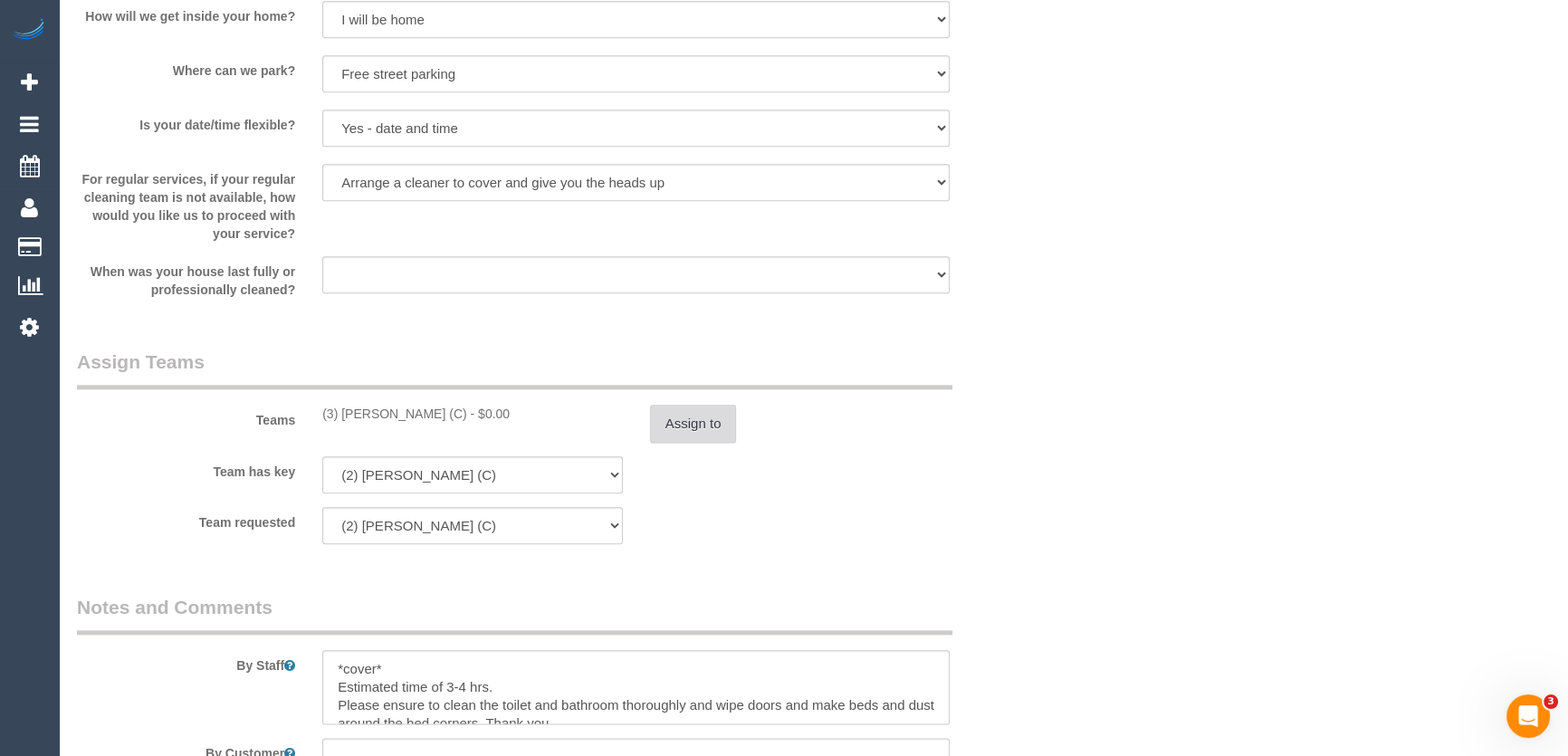
click at [677, 432] on button "Assign to" at bounding box center [693, 423] width 87 height 38
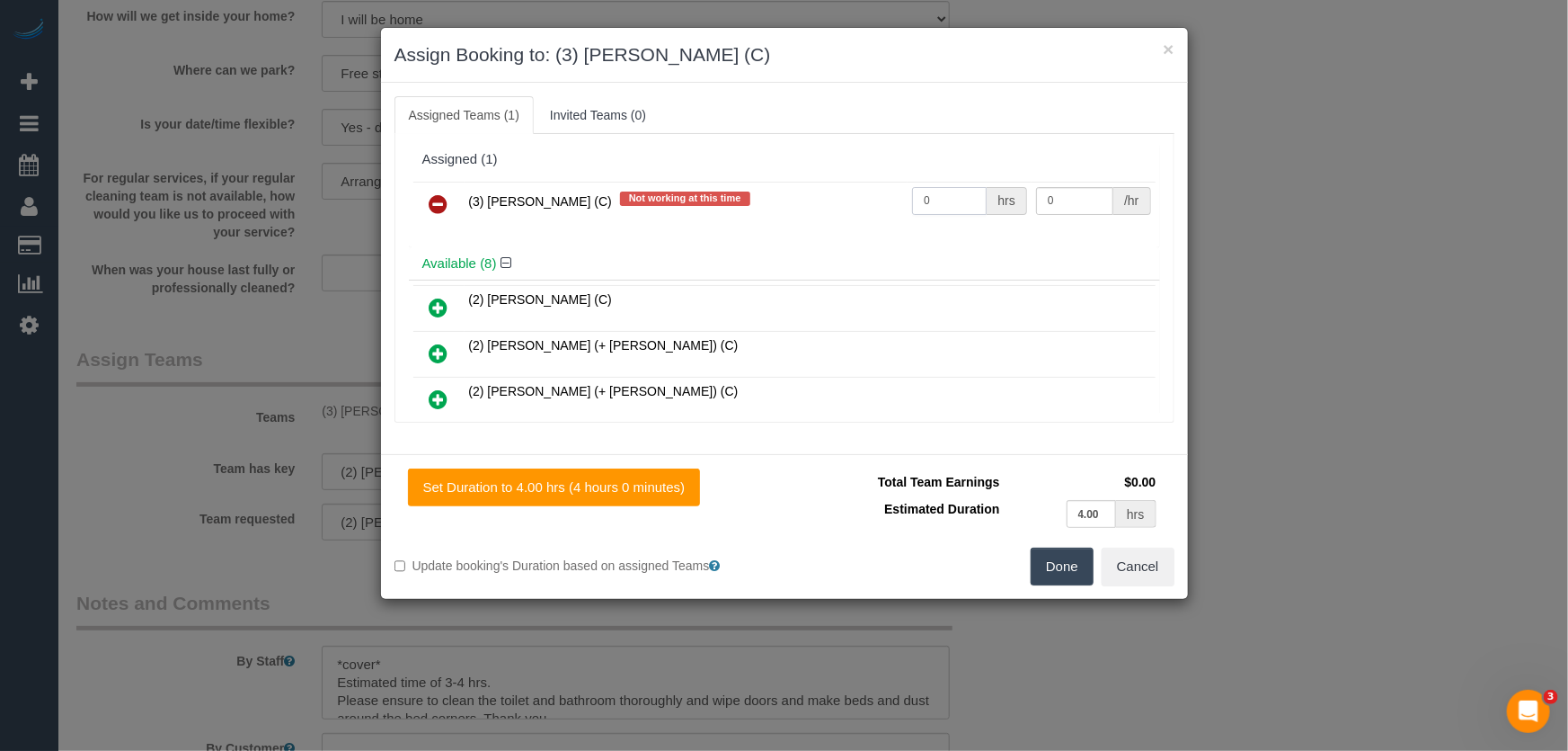
click at [936, 194] on input "0" at bounding box center [949, 200] width 75 height 28
type input "1"
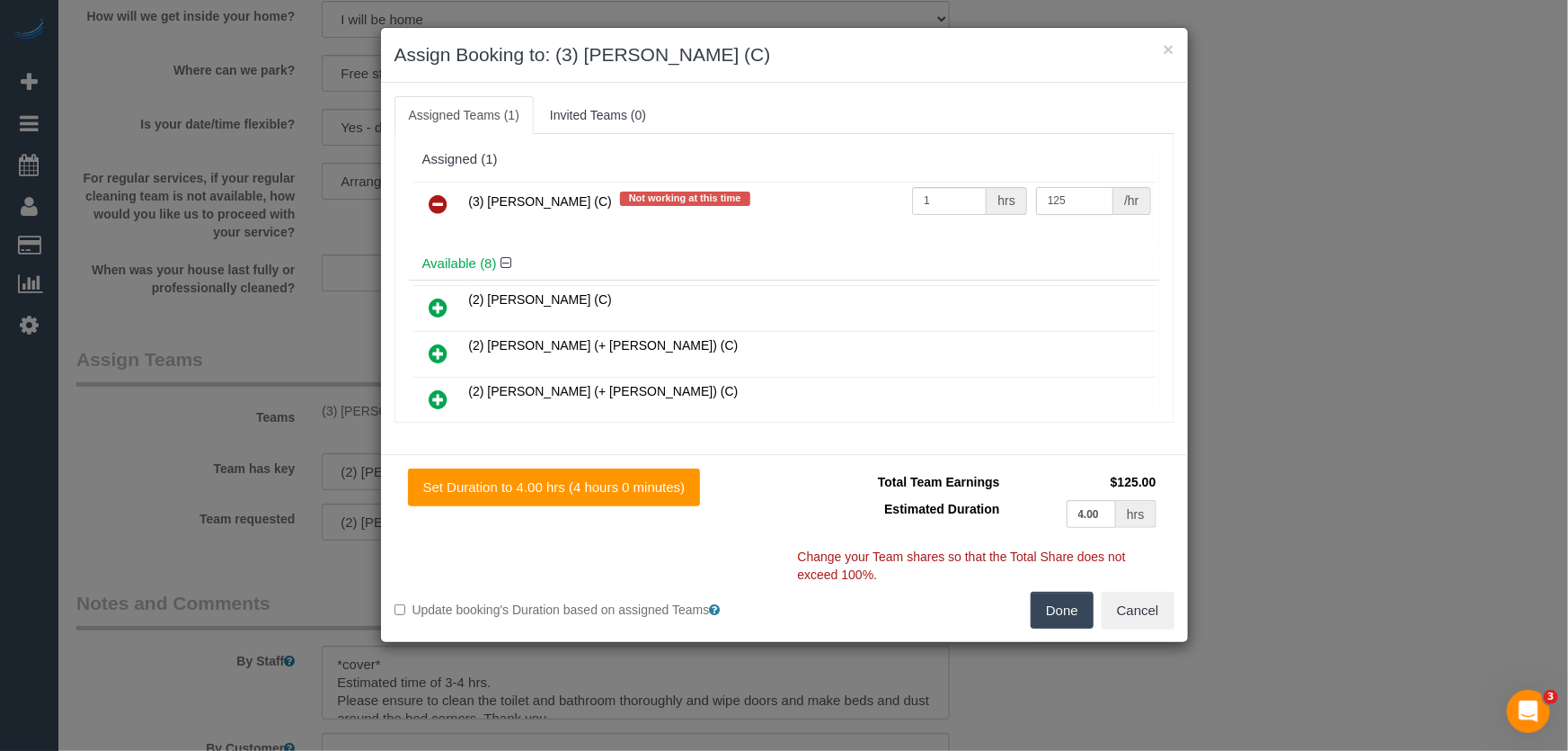
type input "125"
click at [1081, 612] on button "Done" at bounding box center [1062, 609] width 63 height 37
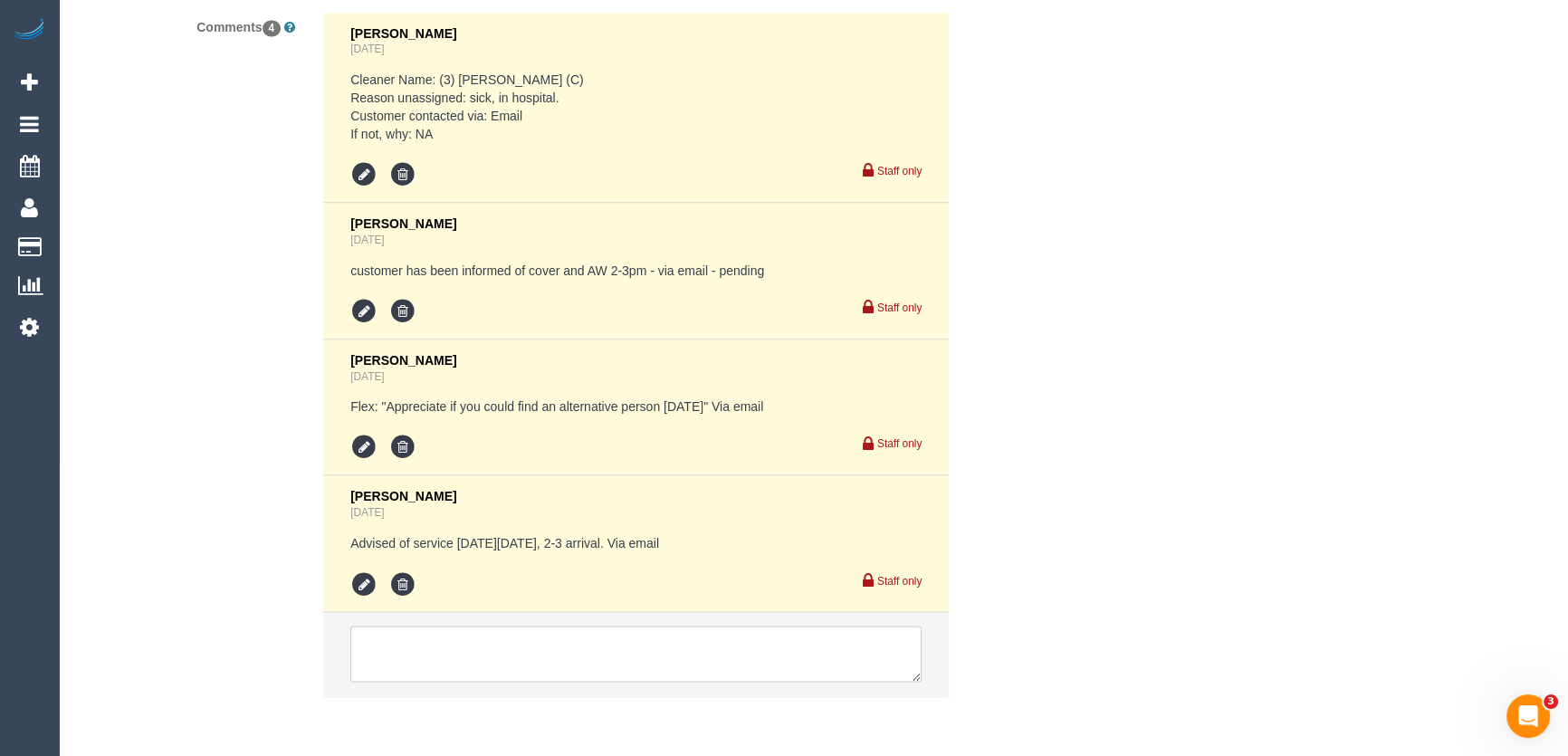
scroll to position [3810, 0]
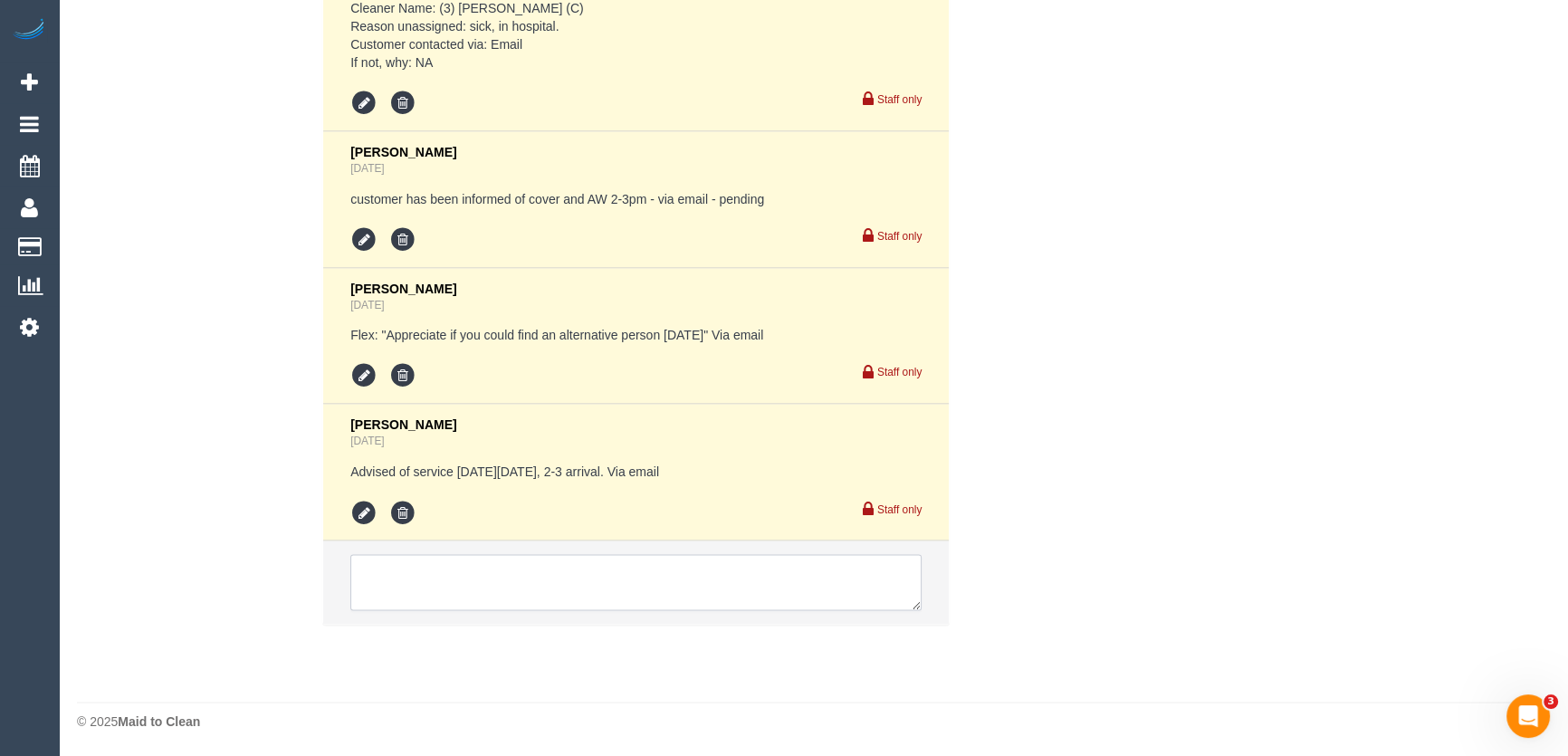
click at [456, 588] on textarea at bounding box center [636, 582] width 571 height 56
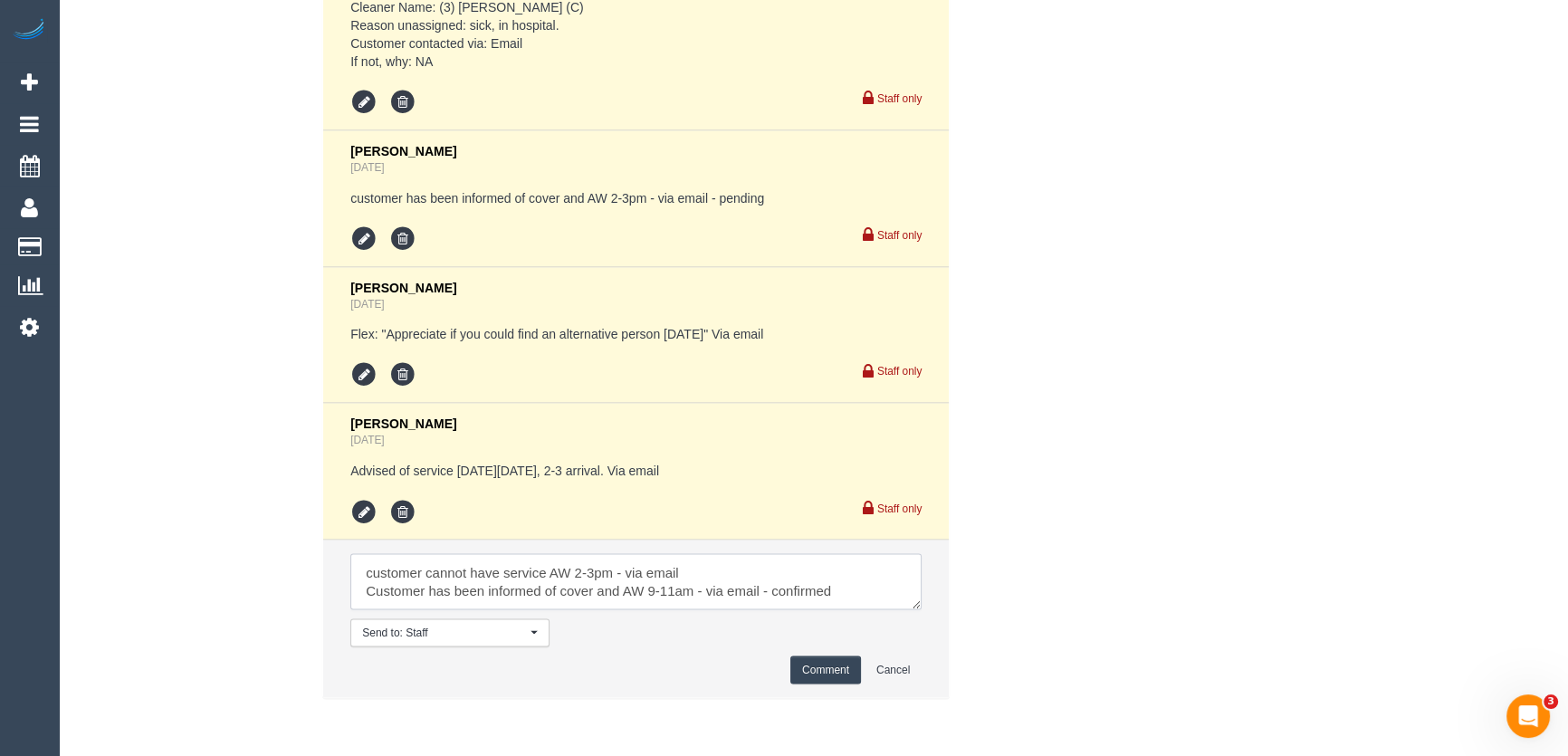
type textarea "customer cannot have service AW 2-3pm - via email Customer has been informed of…"
click at [822, 674] on button "Comment" at bounding box center [824, 668] width 70 height 28
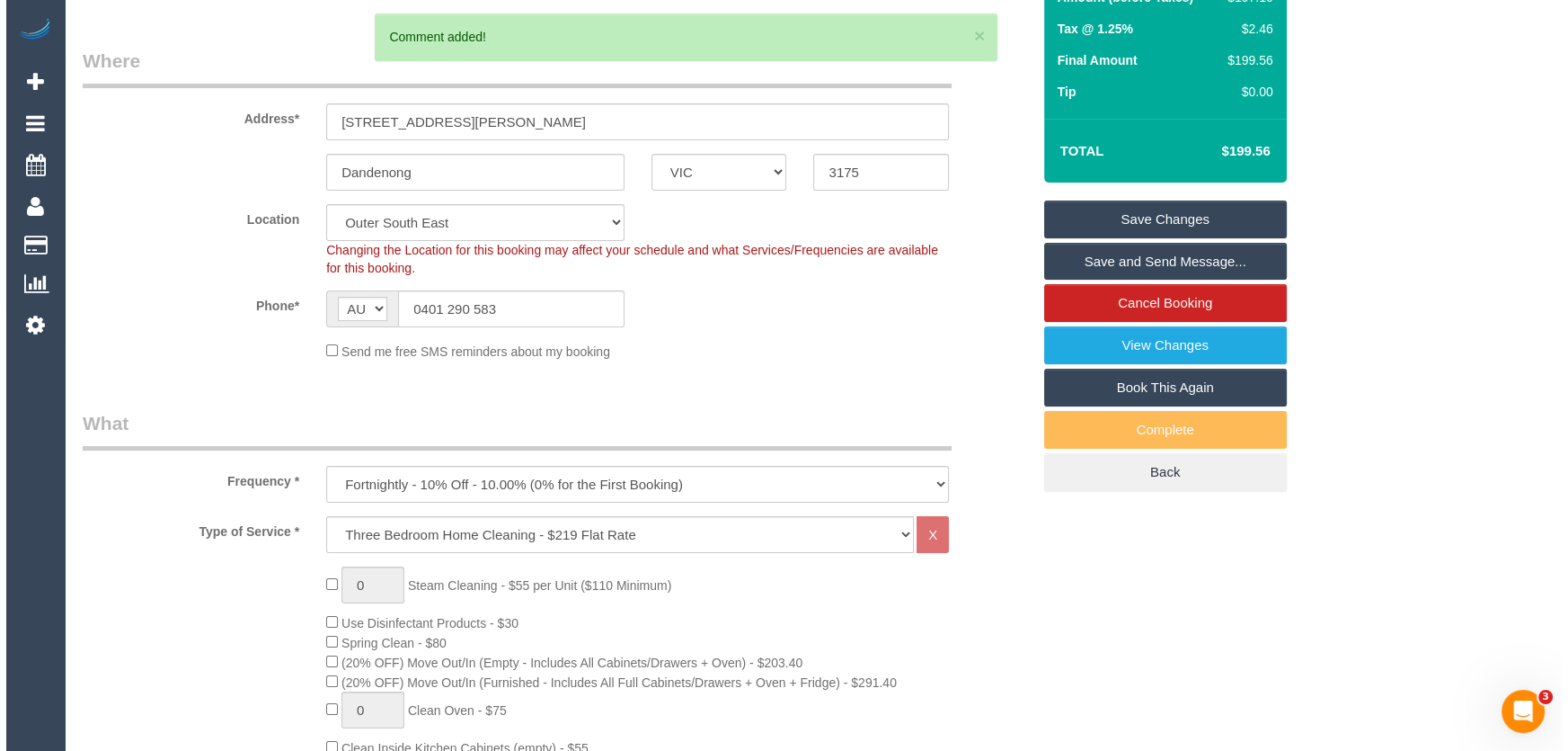
scroll to position [0, 0]
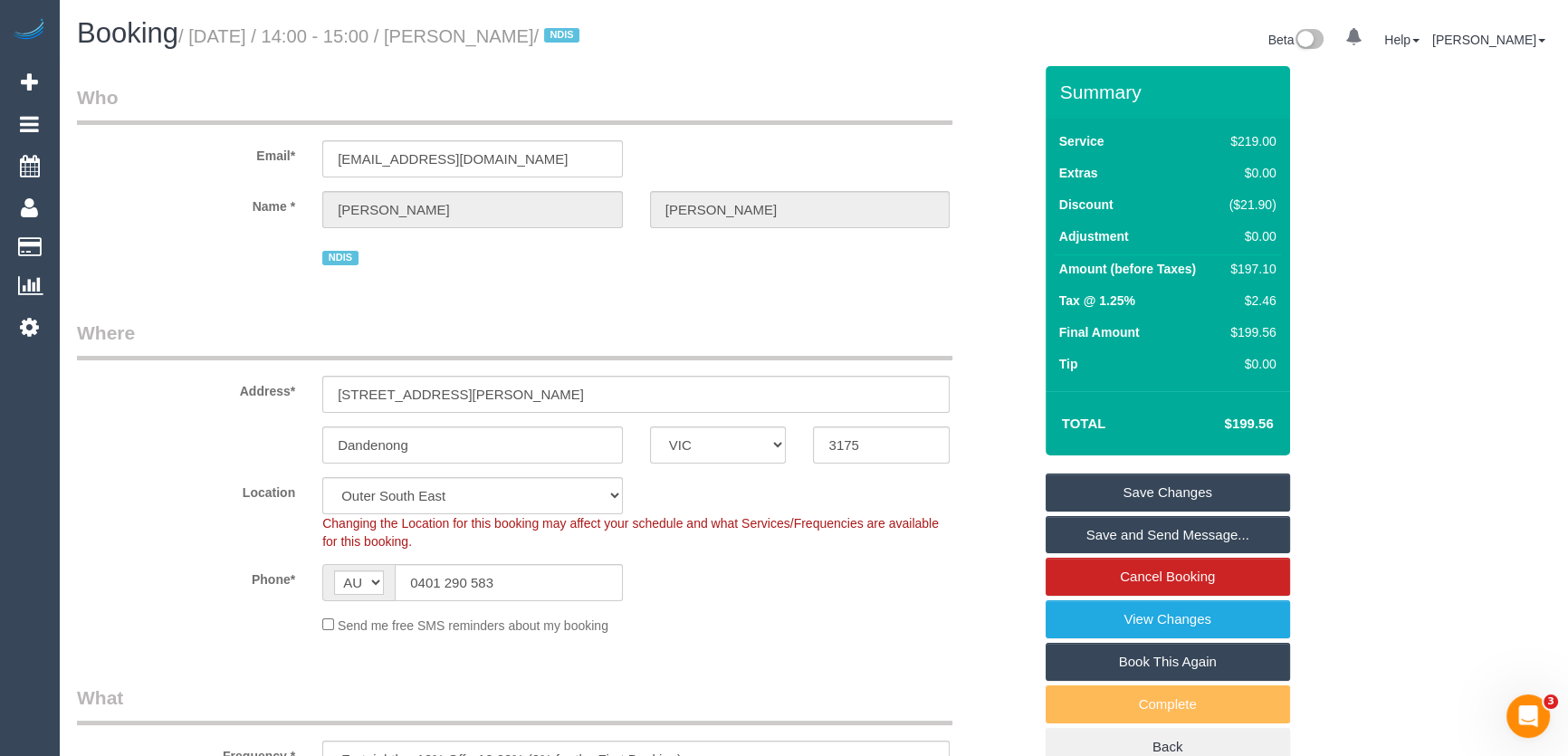
click at [523, 38] on small "/ September 05, 2025 / 14:00 - 15:00 / Sushma Manikkath / NDIS" at bounding box center [381, 36] width 406 height 20
copy small "Sushma Manikkath"
click at [1132, 541] on link "Save and Send Message..." at bounding box center [1167, 534] width 245 height 38
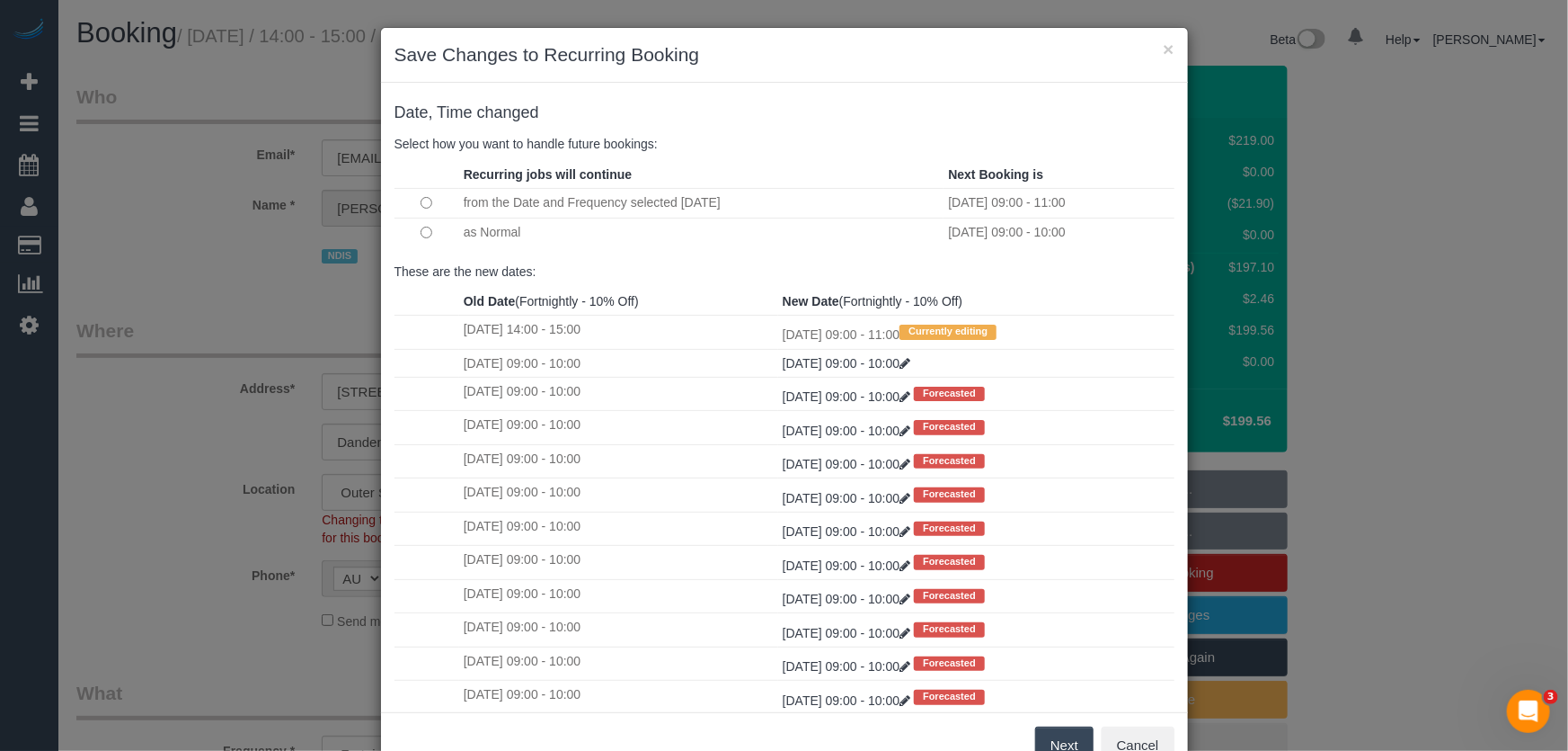
click at [1046, 741] on button "Next" at bounding box center [1064, 744] width 58 height 37
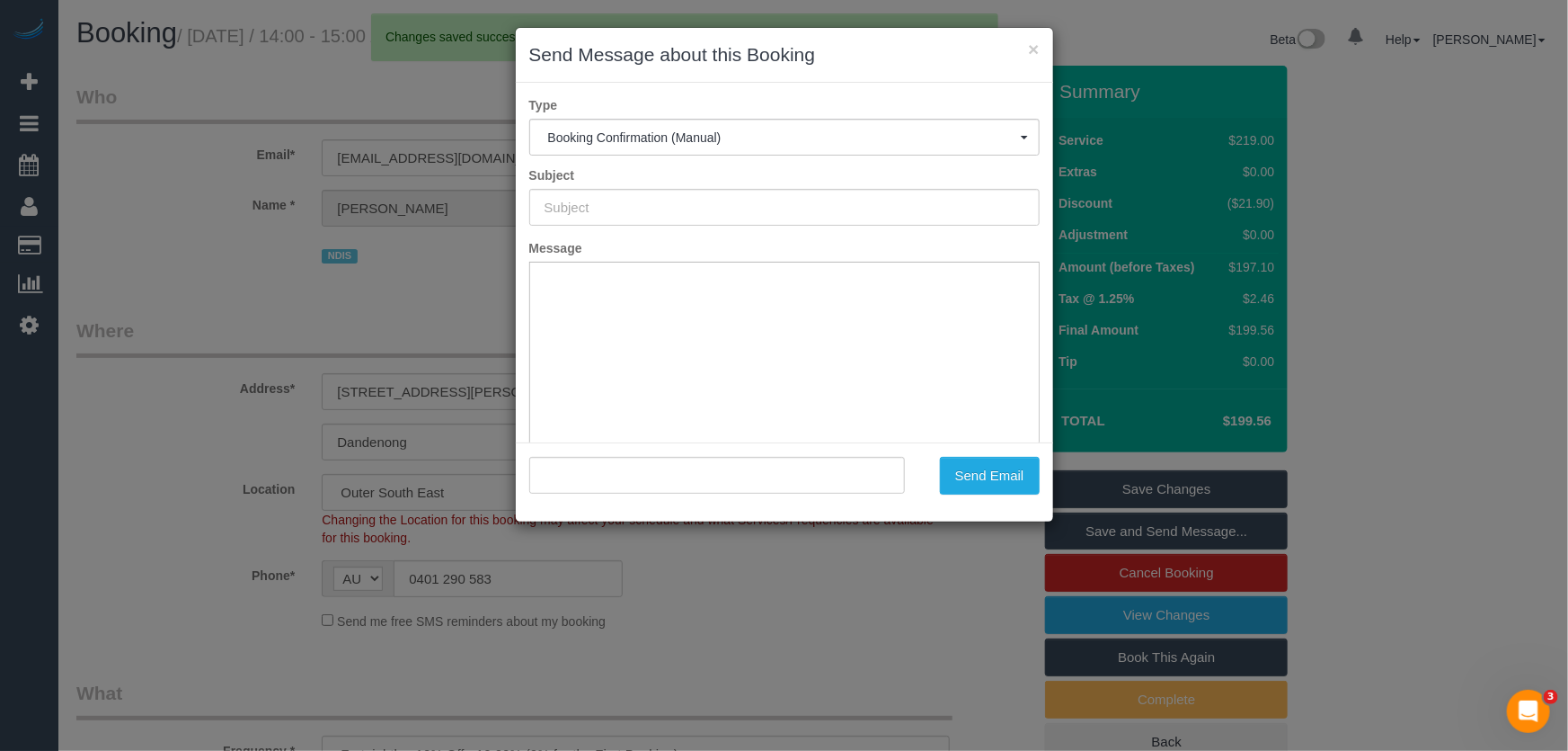
type input "Booking Confirmed"
type input ""Sushma Manikkath" <manikkathsushma@gmail.com>"
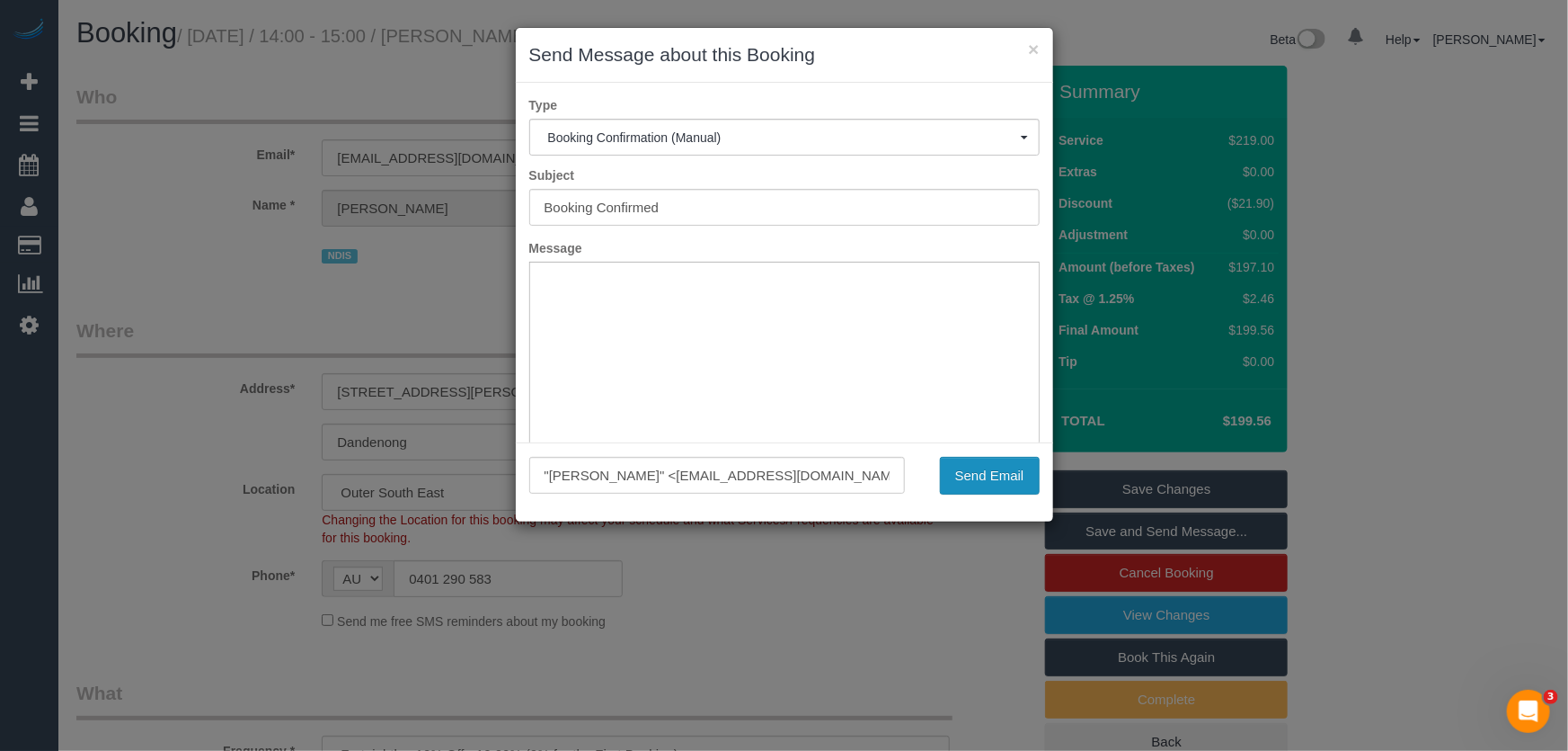
click at [991, 476] on button "Send Email" at bounding box center [990, 475] width 99 height 37
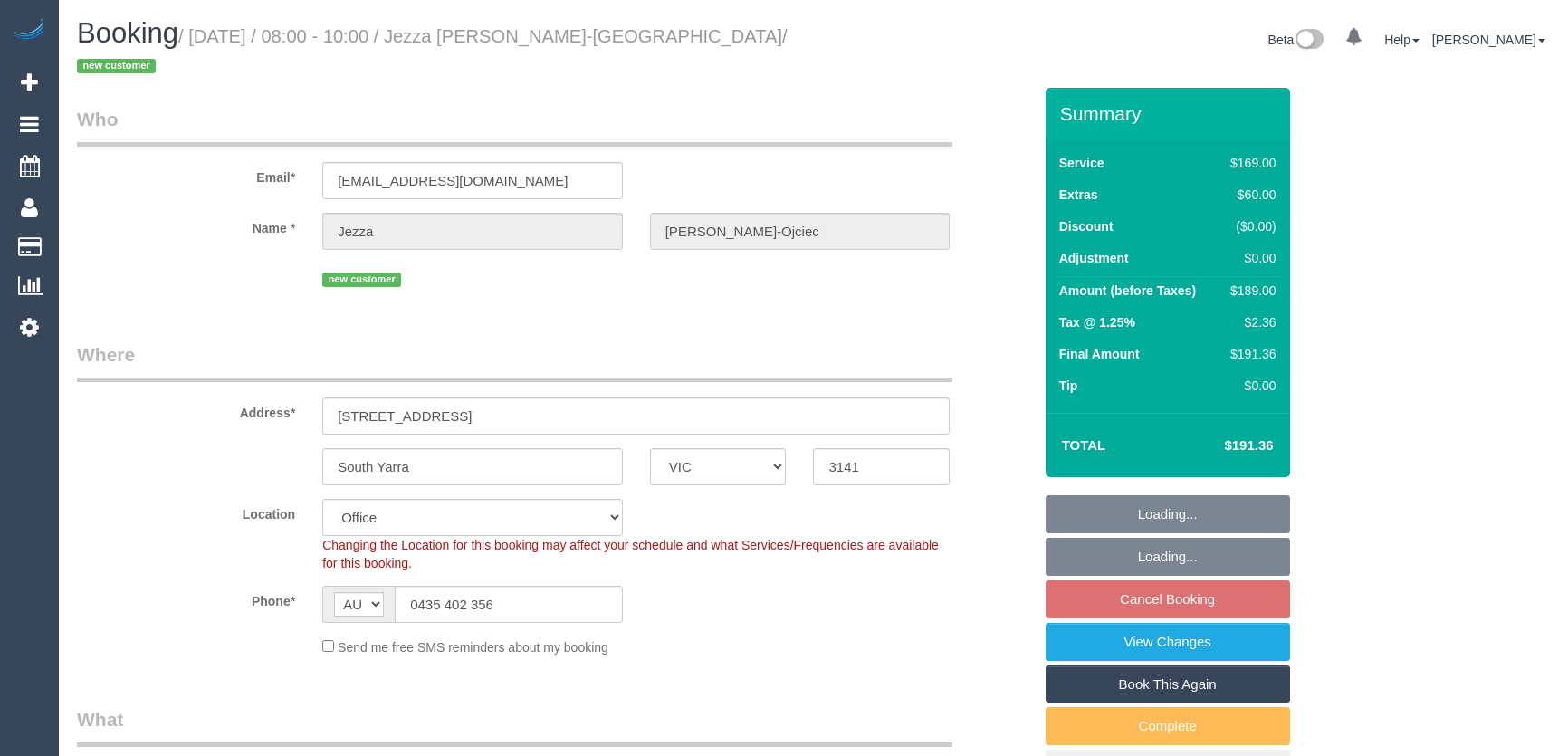
select select "VIC"
select select "number:29"
select select "number:17"
select select "number:24"
select select "number:26"
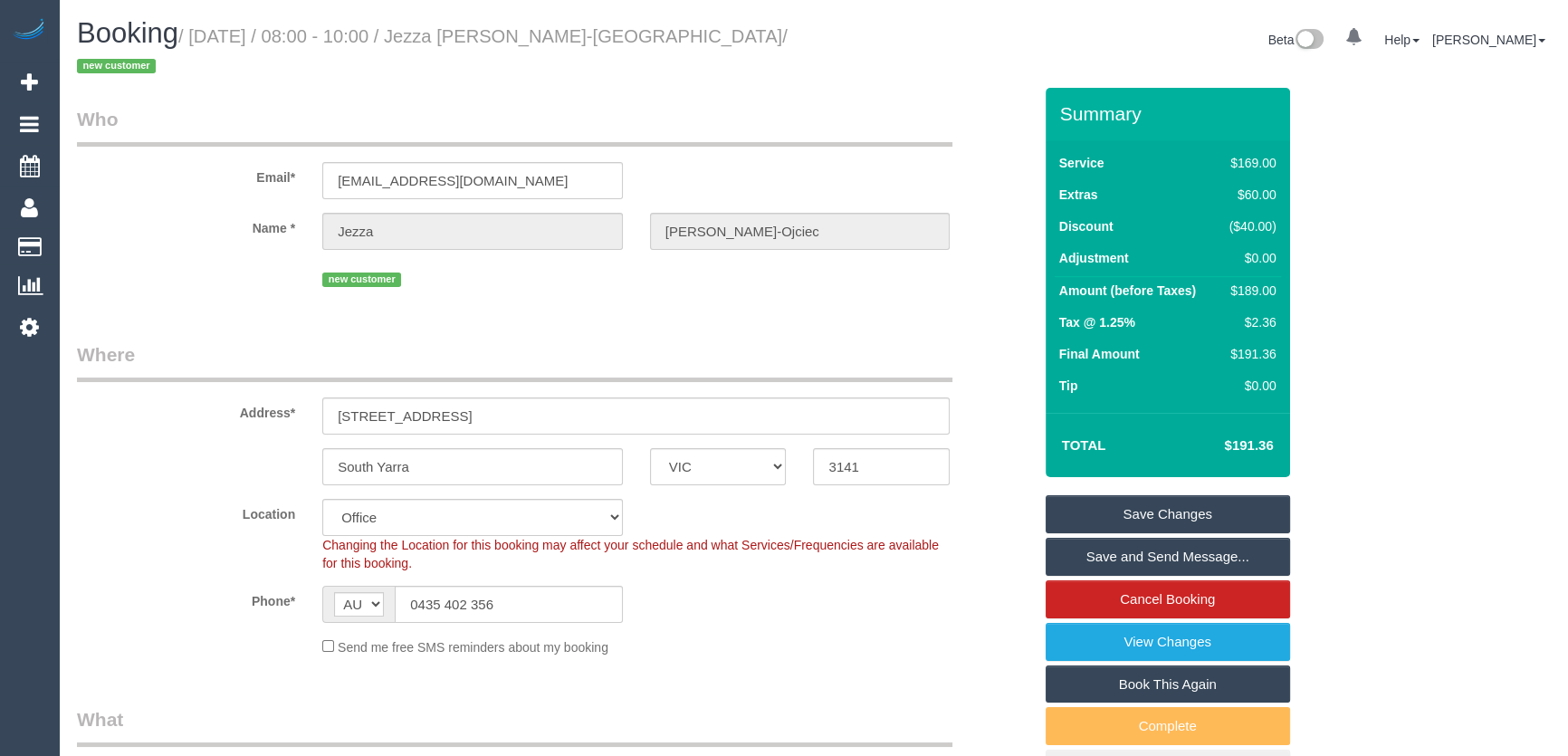
click at [363, 537] on span "Changing the Location for this booking may affect your schedule and what Servic…" at bounding box center [631, 554] width 616 height 33
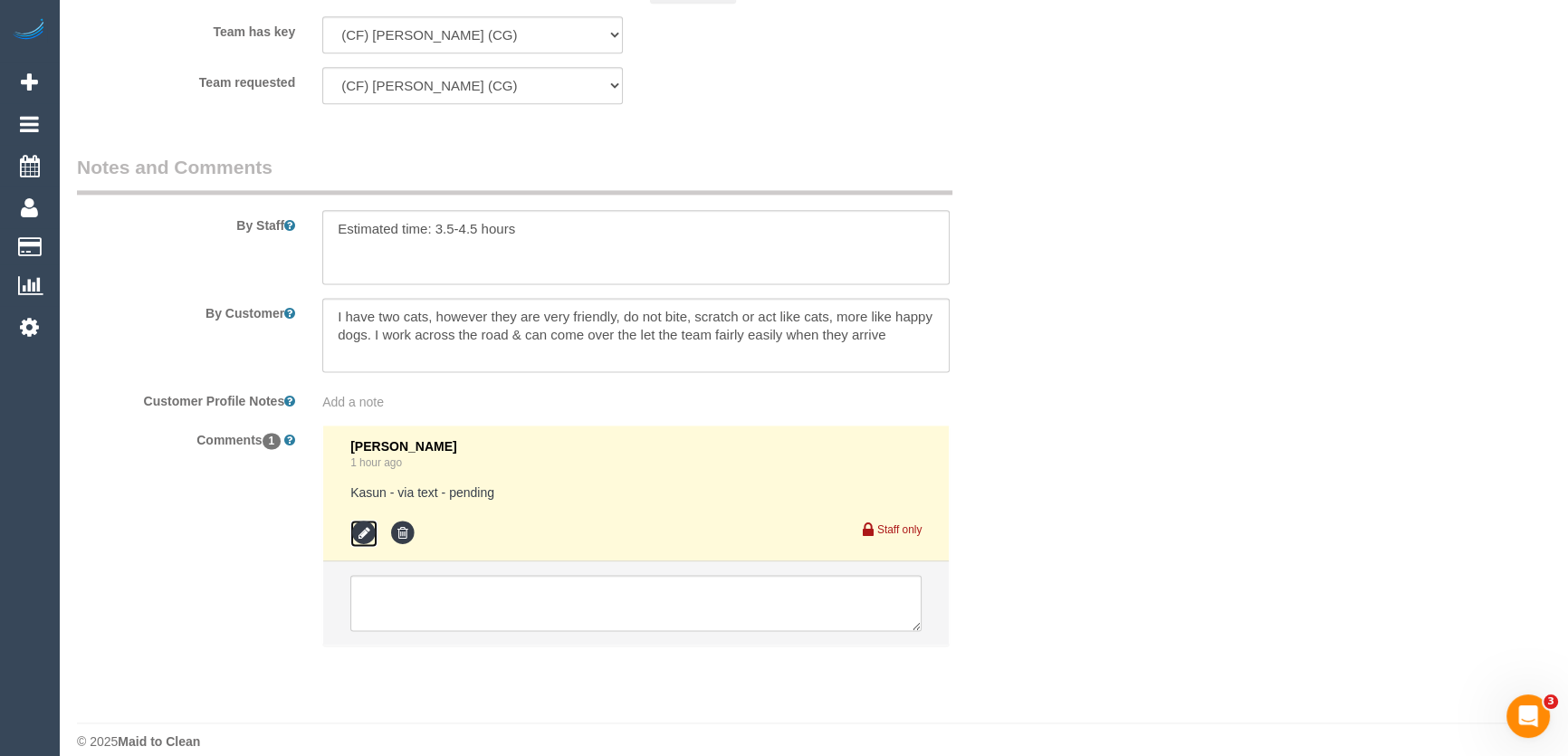
click at [361, 519] on icon at bounding box center [364, 533] width 27 height 27
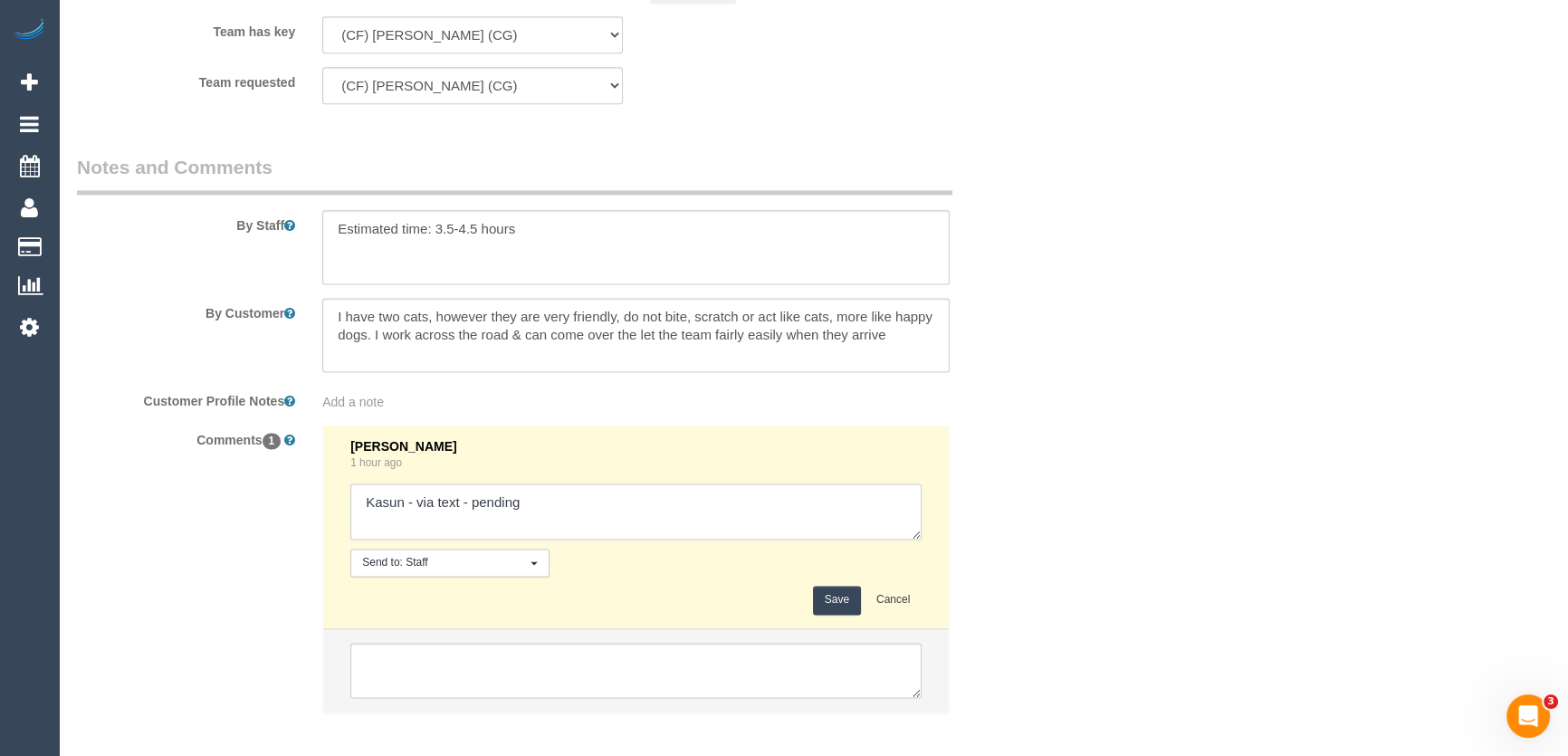
click at [595, 483] on textarea at bounding box center [636, 511] width 571 height 56
type textarea "Kasun - via text - confirmed"
click at [832, 586] on button "Save" at bounding box center [837, 599] width 48 height 28
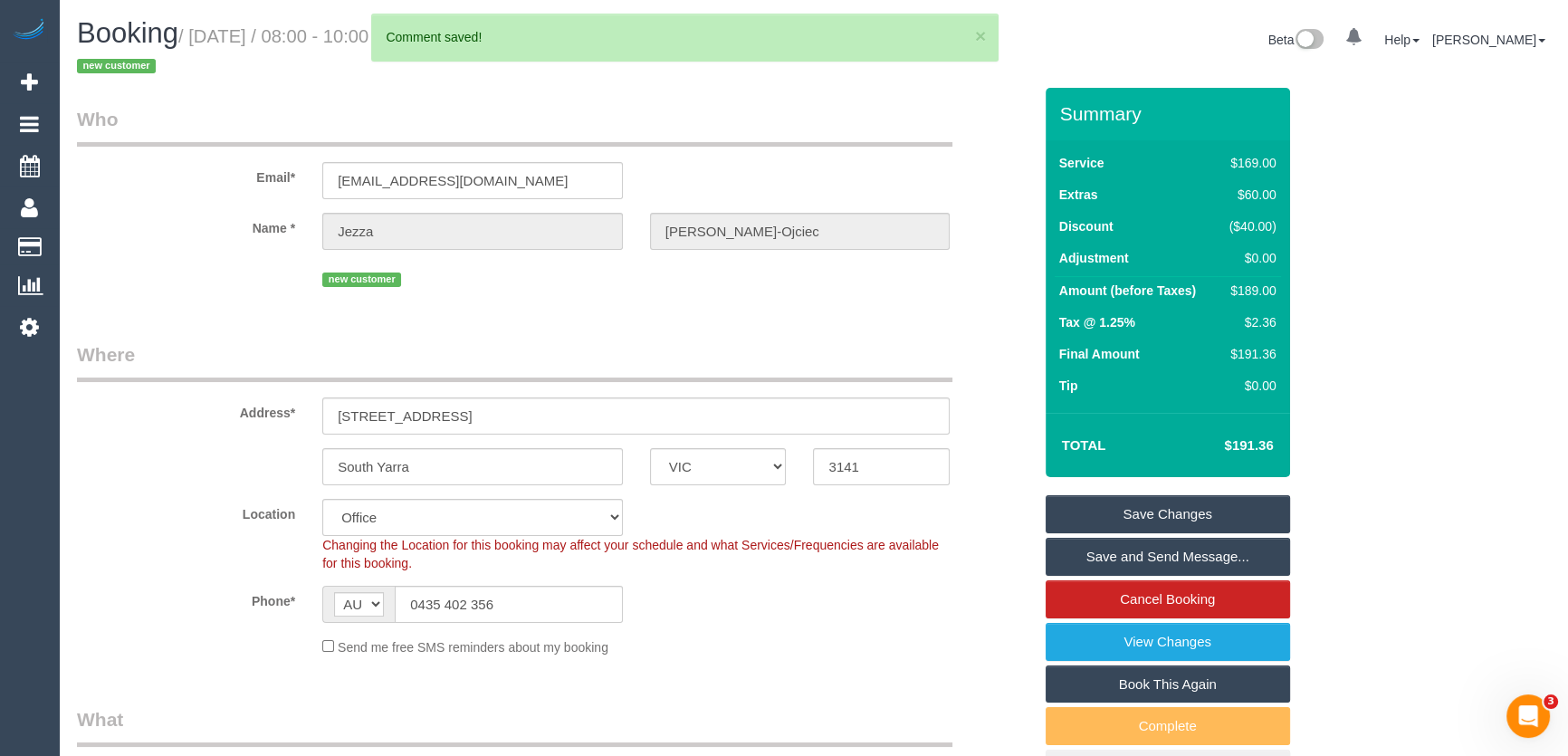
click at [1105, 537] on link "Save and Send Message..." at bounding box center [1167, 556] width 245 height 38
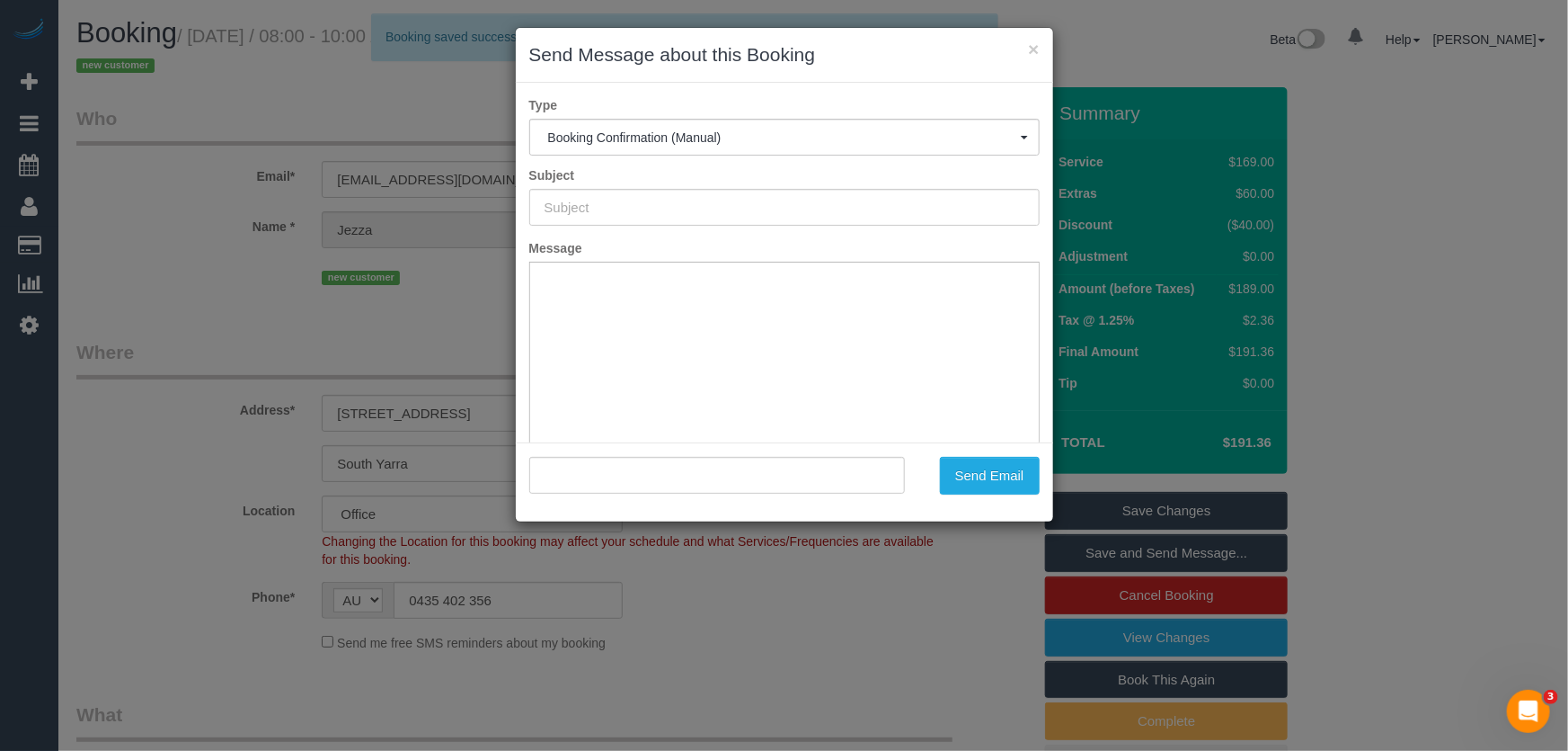
type input "Booking Confirmed"
type input ""Jezza [PERSON_NAME]-Ojciec" <[EMAIL_ADDRESS][DOMAIN_NAME]>"
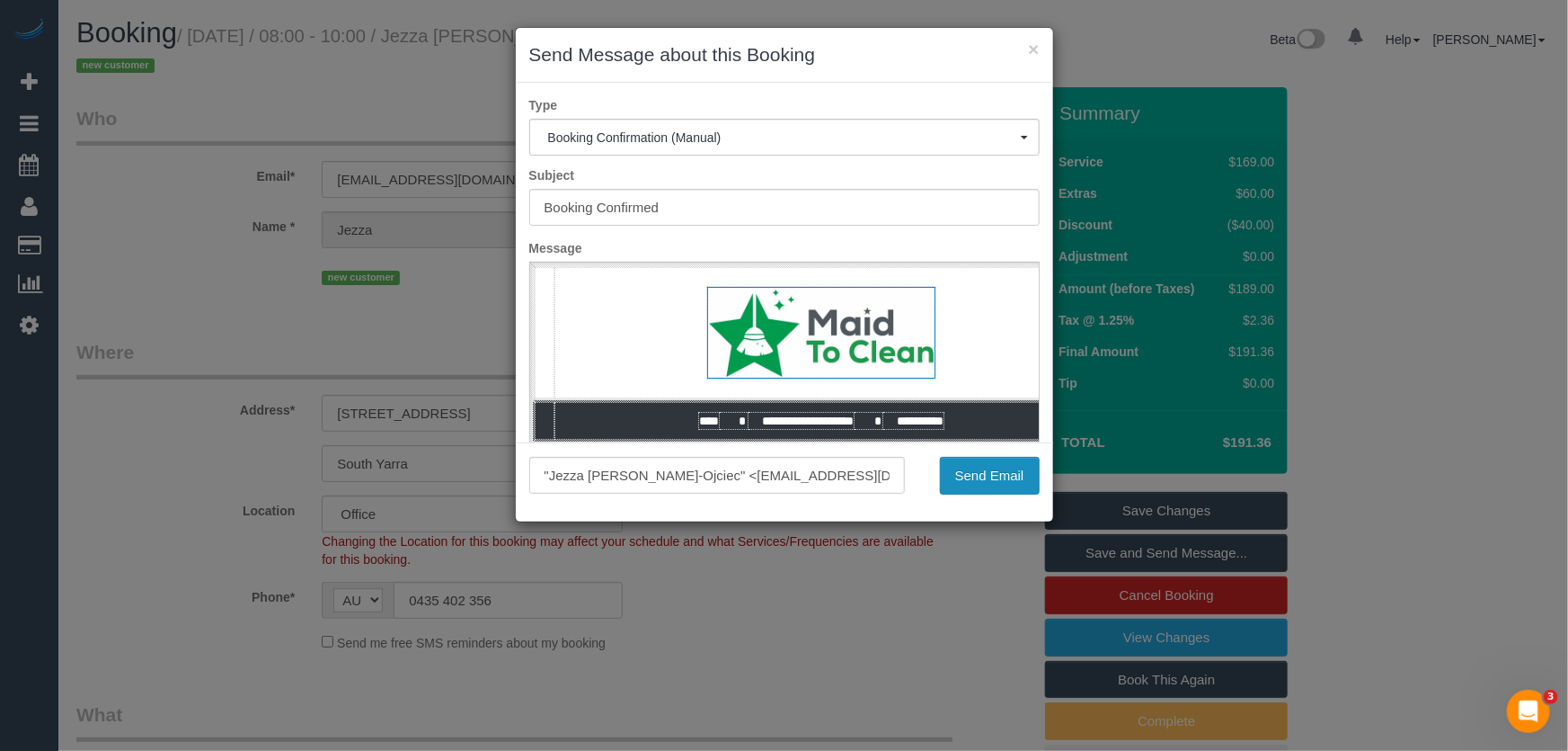
click at [1001, 485] on button "Send Email" at bounding box center [990, 475] width 99 height 37
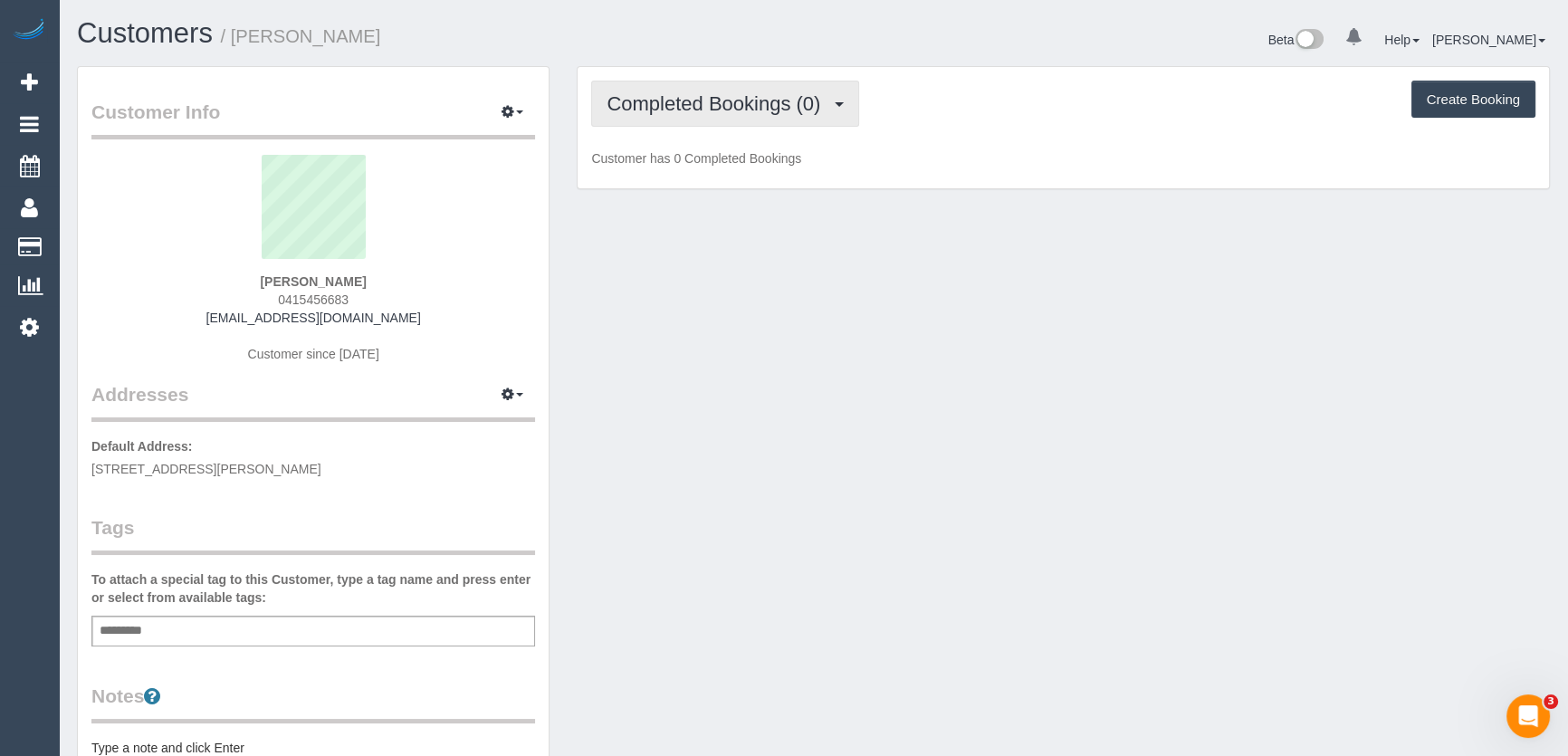
click at [778, 104] on span "Completed Bookings (0)" at bounding box center [718, 103] width 222 height 22
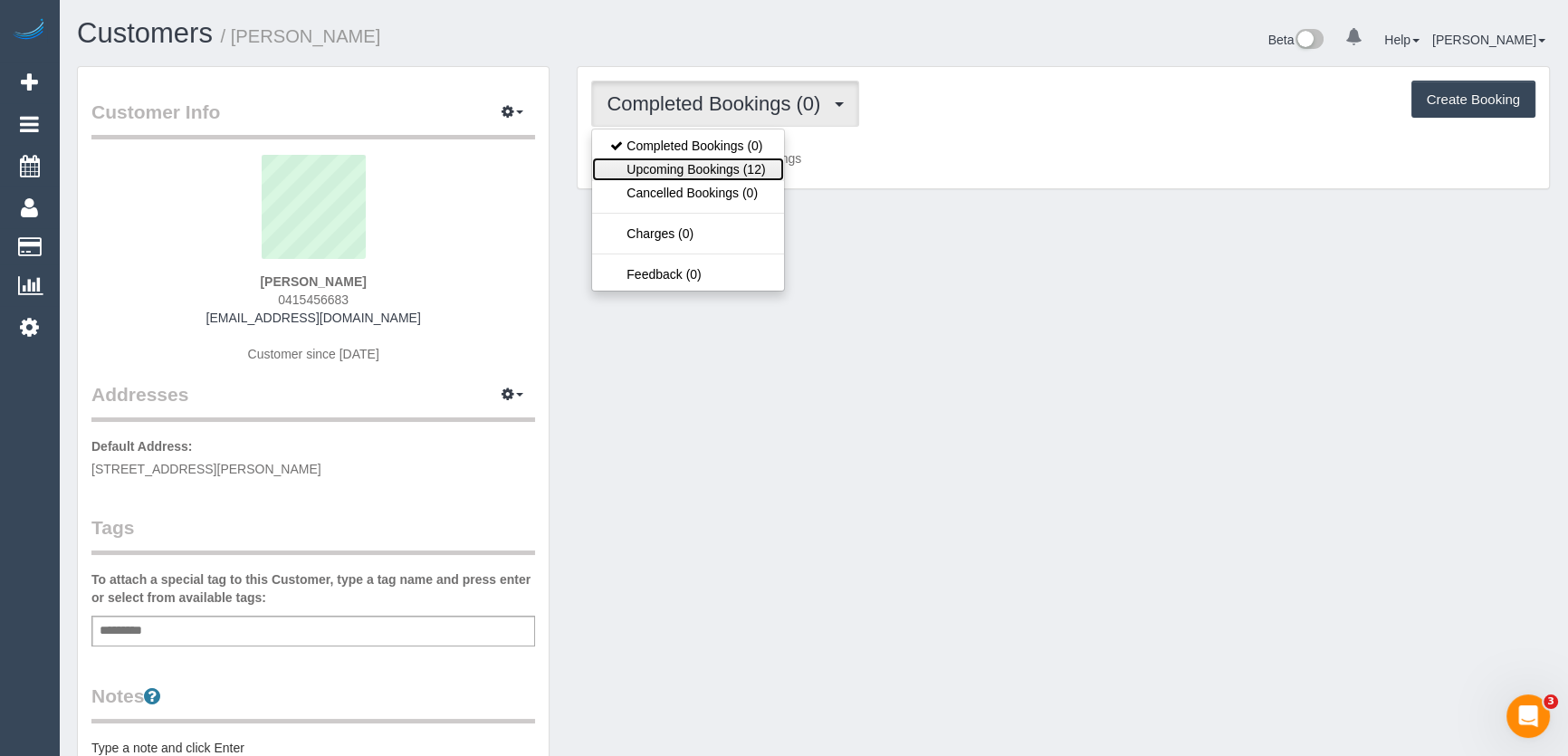
click at [747, 169] on link "Upcoming Bookings (12)" at bounding box center [688, 169] width 191 height 23
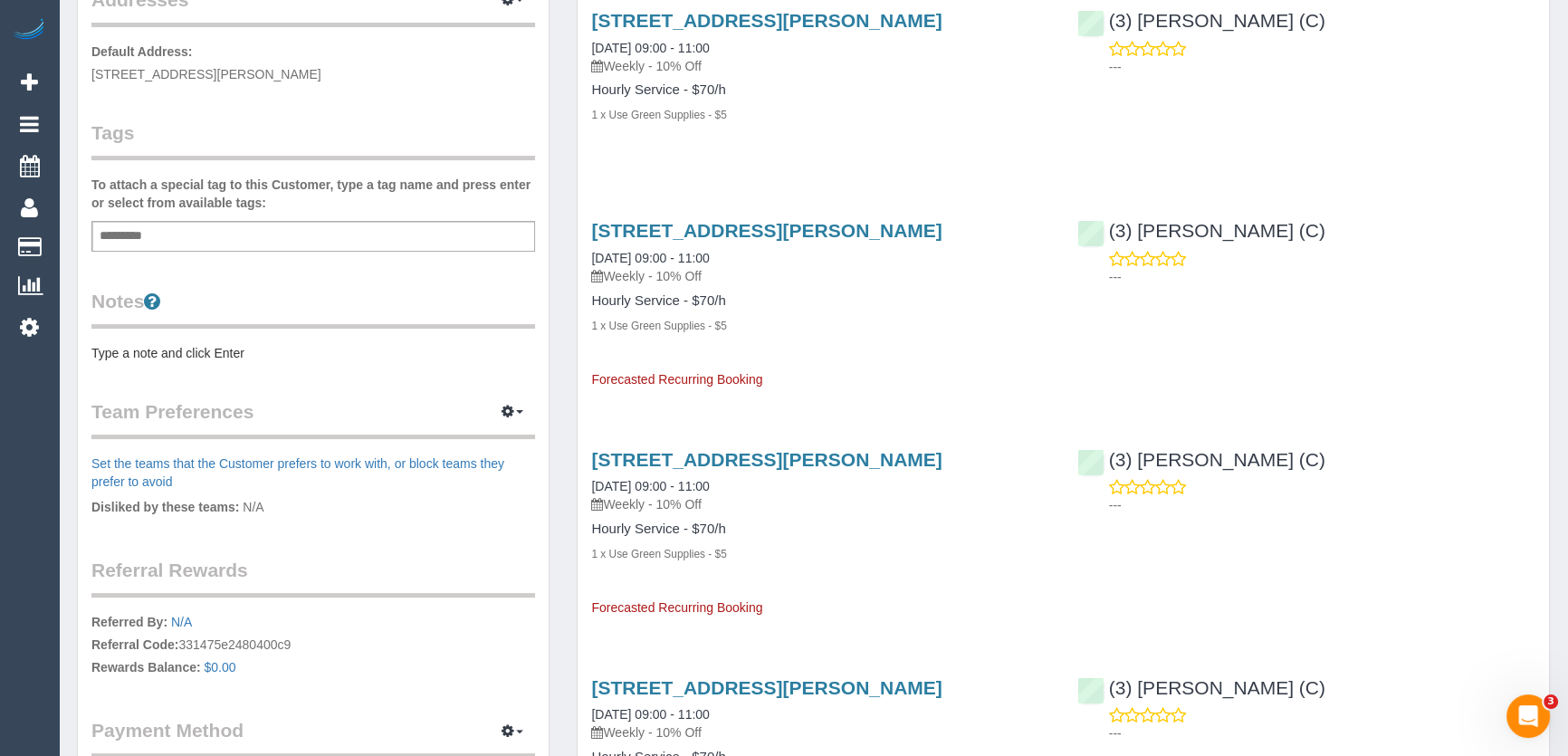
scroll to position [411, 0]
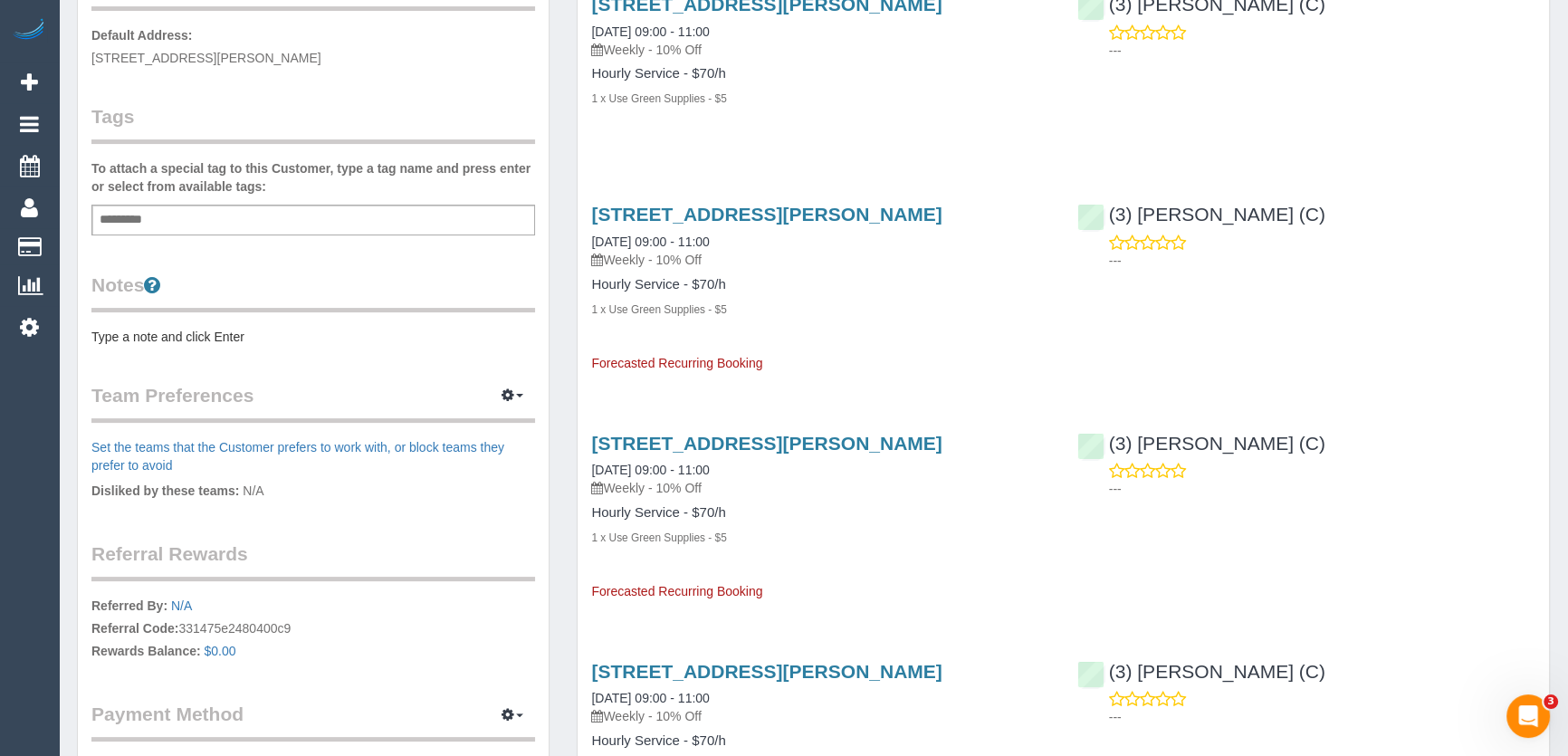
click at [128, 341] on pre "Type a note and click Enter" at bounding box center [313, 336] width 443 height 18
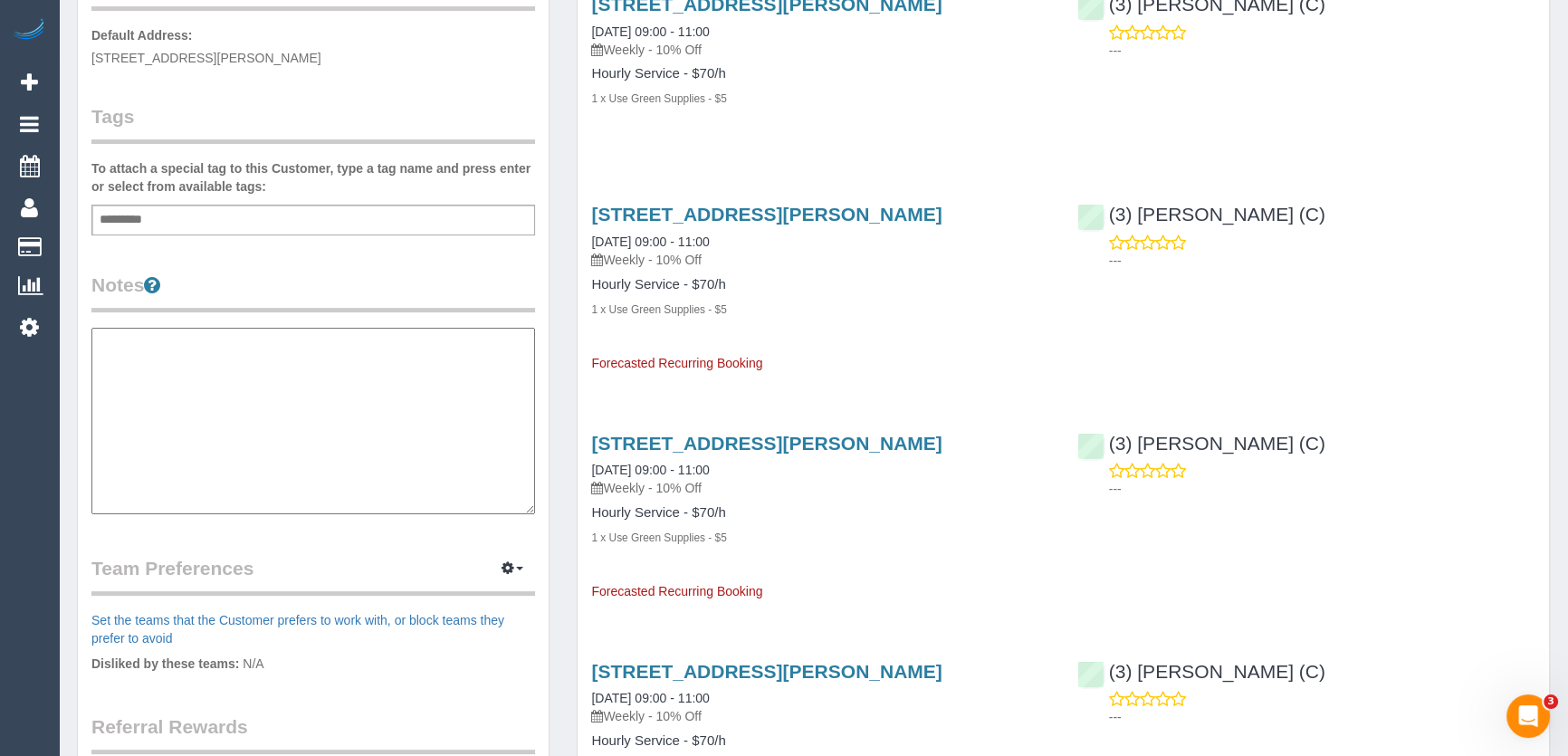
click at [127, 335] on textarea at bounding box center [313, 421] width 443 height 187
click at [232, 350] on textarea "**********" at bounding box center [313, 421] width 443 height 187
click at [132, 373] on textarea "**********" at bounding box center [313, 421] width 443 height 187
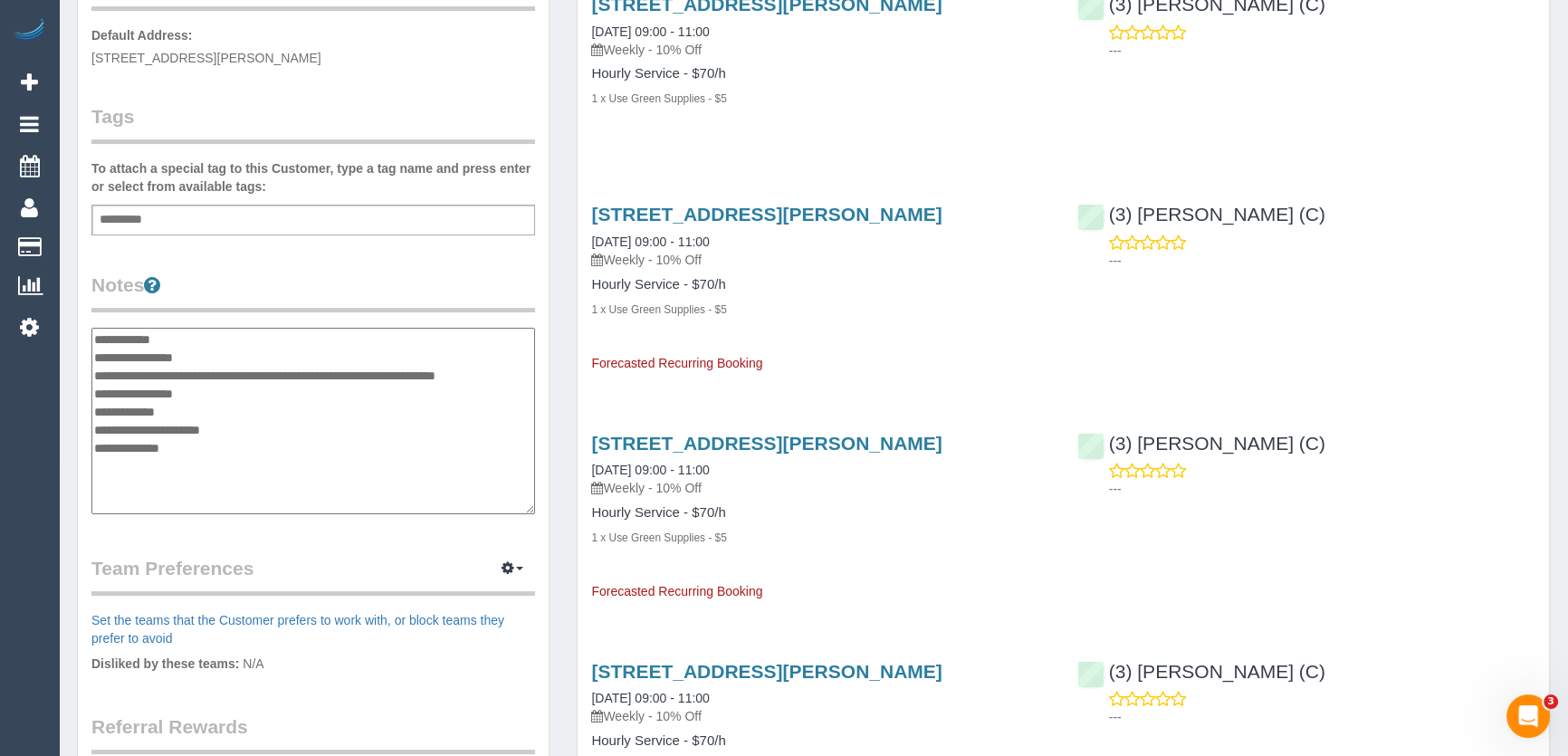
type textarea "**********"
click at [334, 248] on div "Customer Info Edit Contact Info Send Message Email Preferences Special Sales Ta…" at bounding box center [313, 329] width 471 height 1347
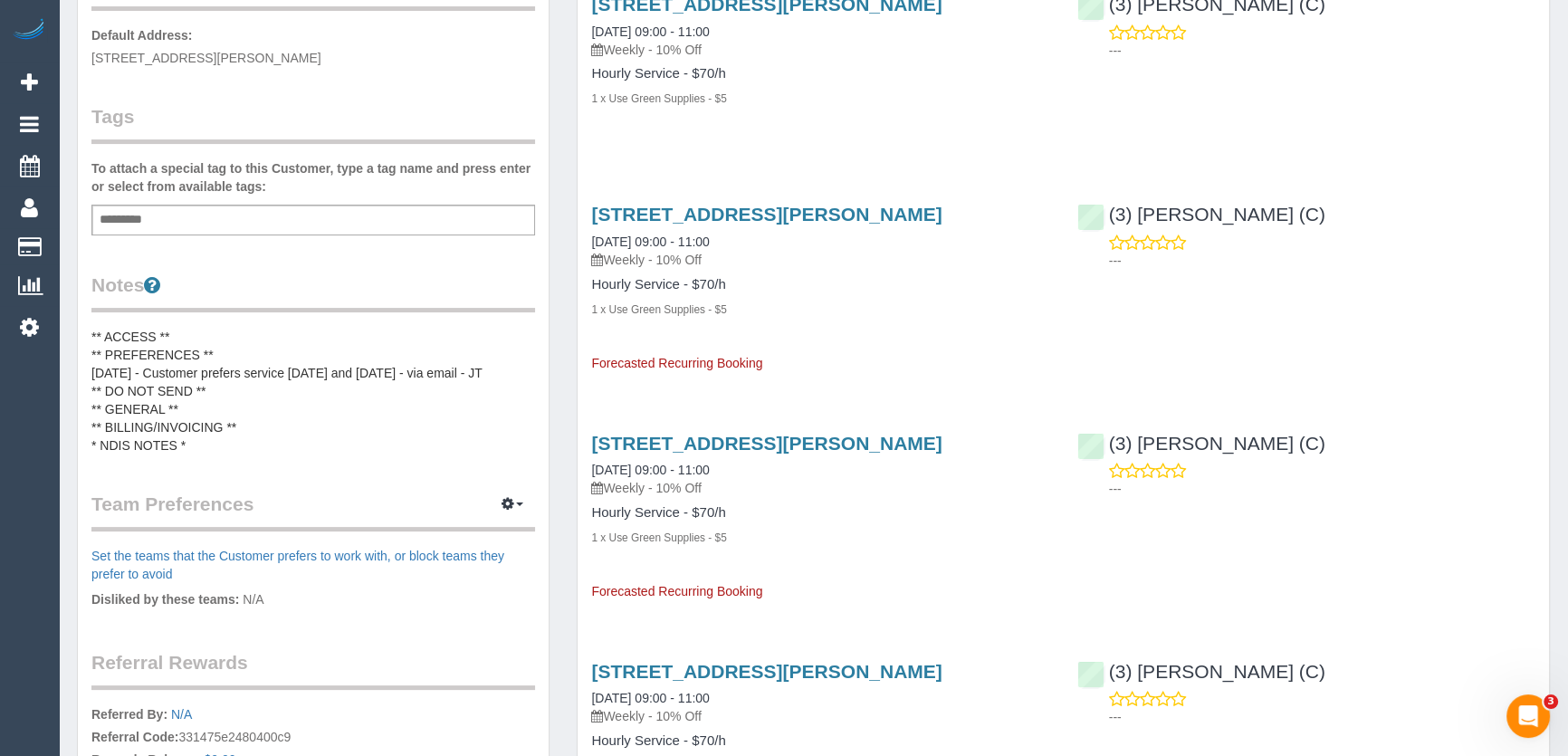
click at [966, 325] on div "[STREET_ADDRESS][PERSON_NAME] [DATE] 09:00 - 11:00 Weekly - 10% Off Hourly Serv…" at bounding box center [821, 279] width 485 height 183
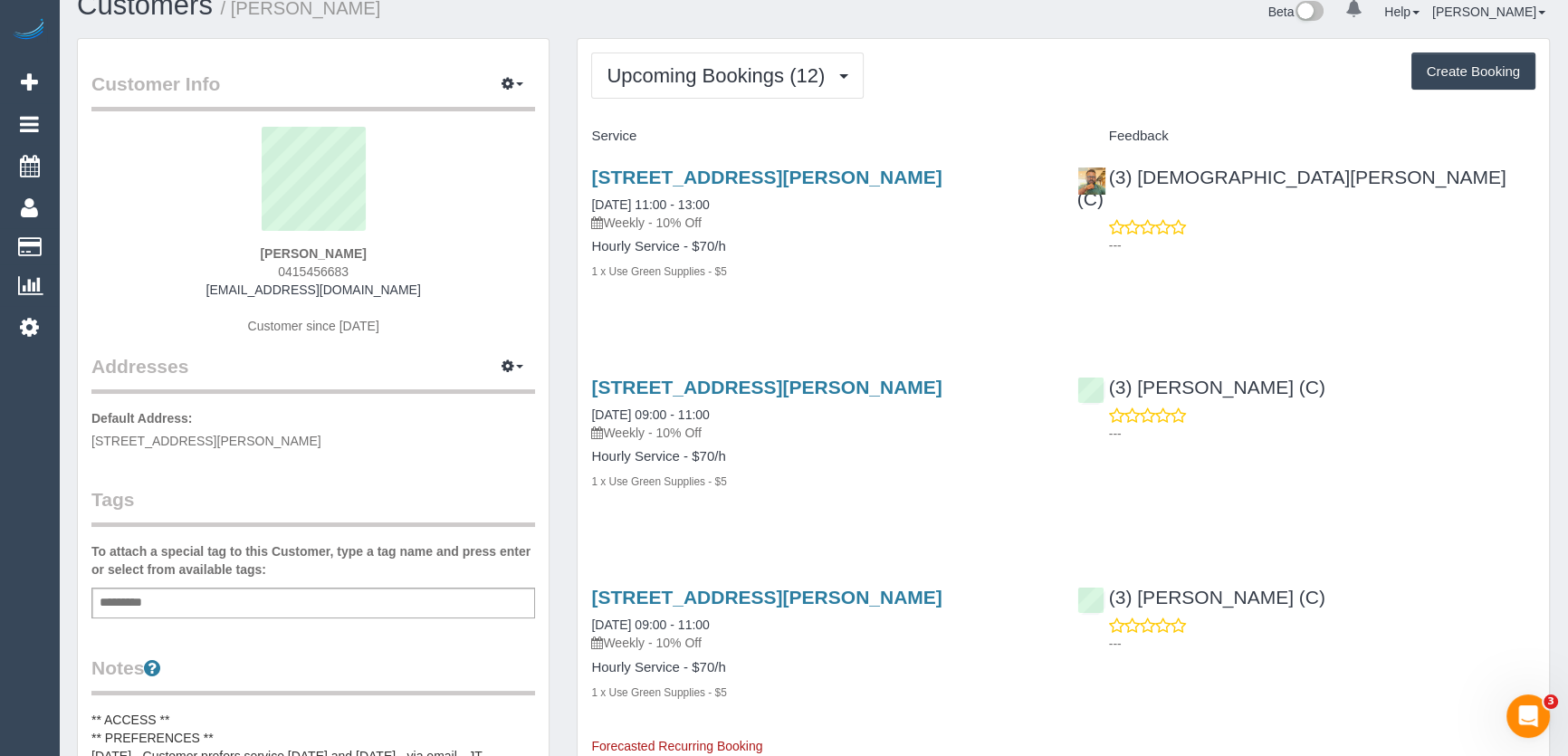
scroll to position [0, 0]
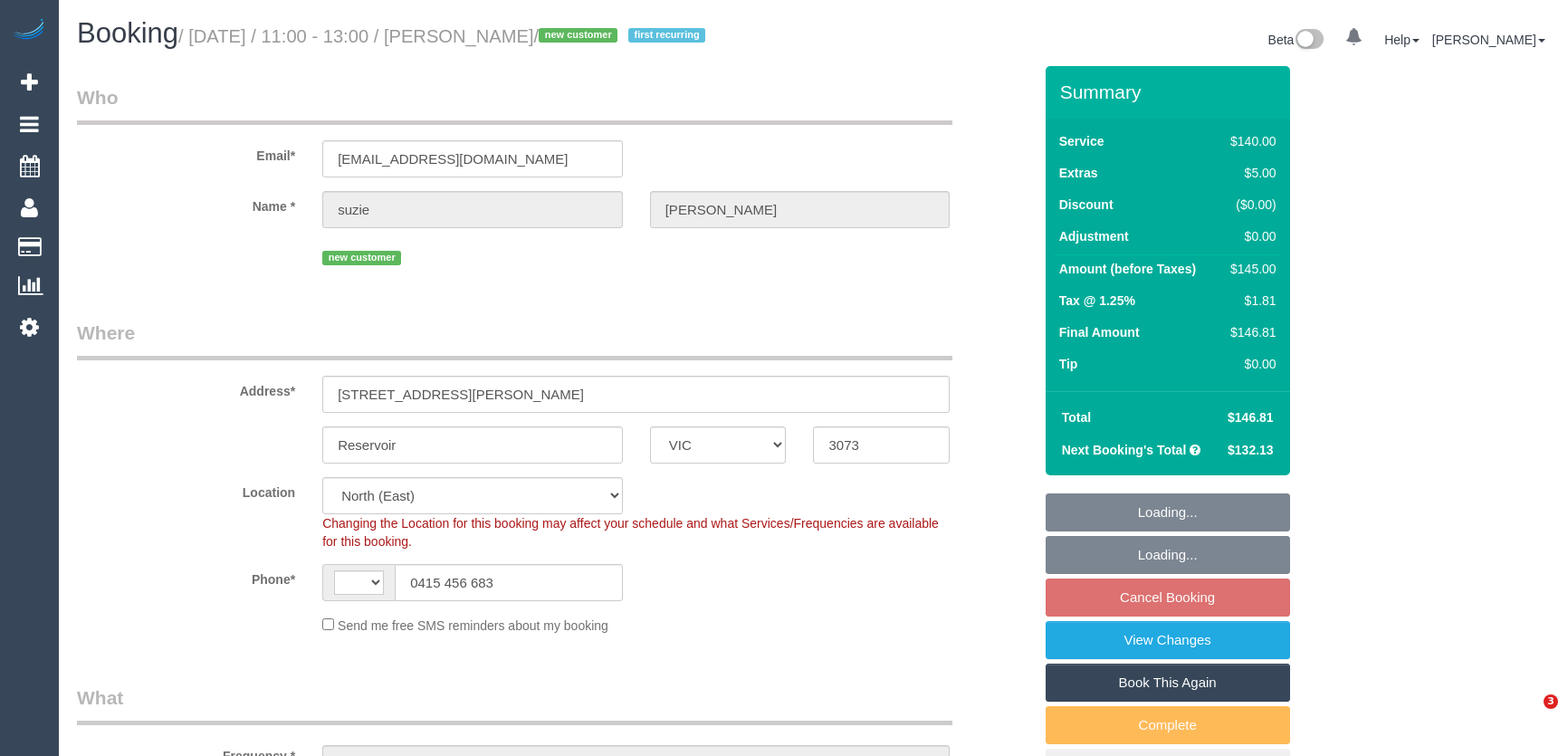
select select "VIC"
select select "string:AU"
select select "object:591"
select select "number:27"
select select "number:14"
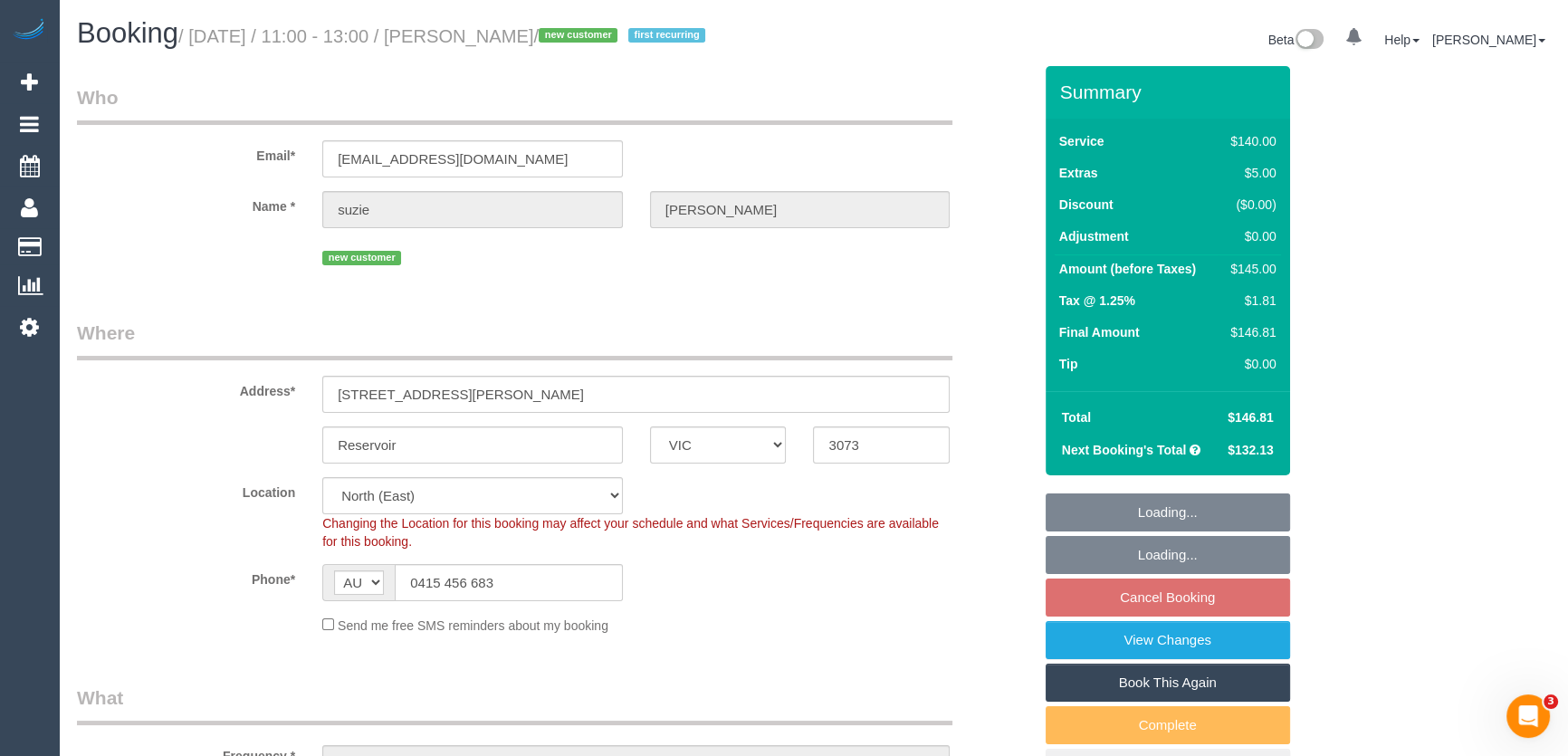
select select "number:19"
select select "number:23"
select select "number:35"
select select "number:12"
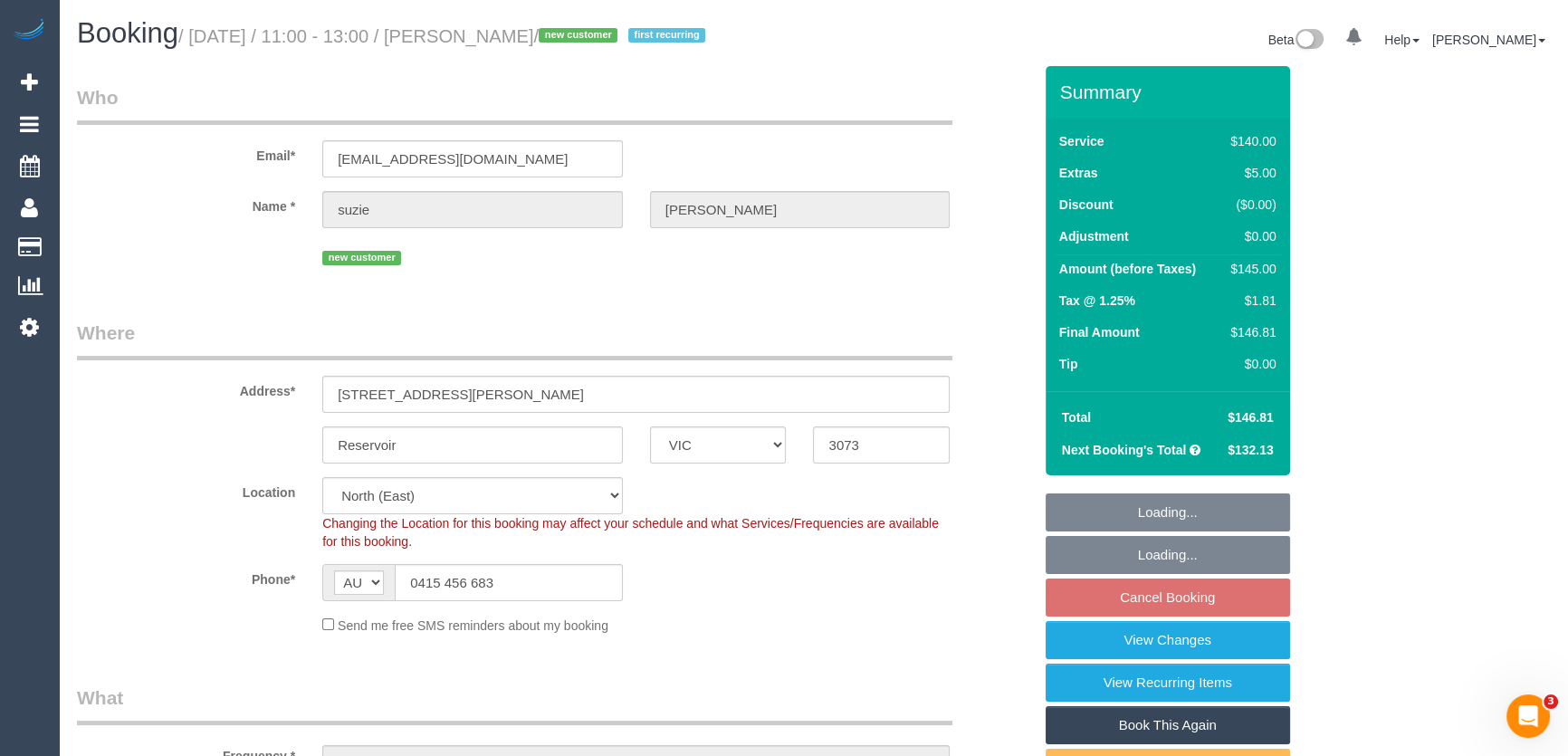
select select "object:922"
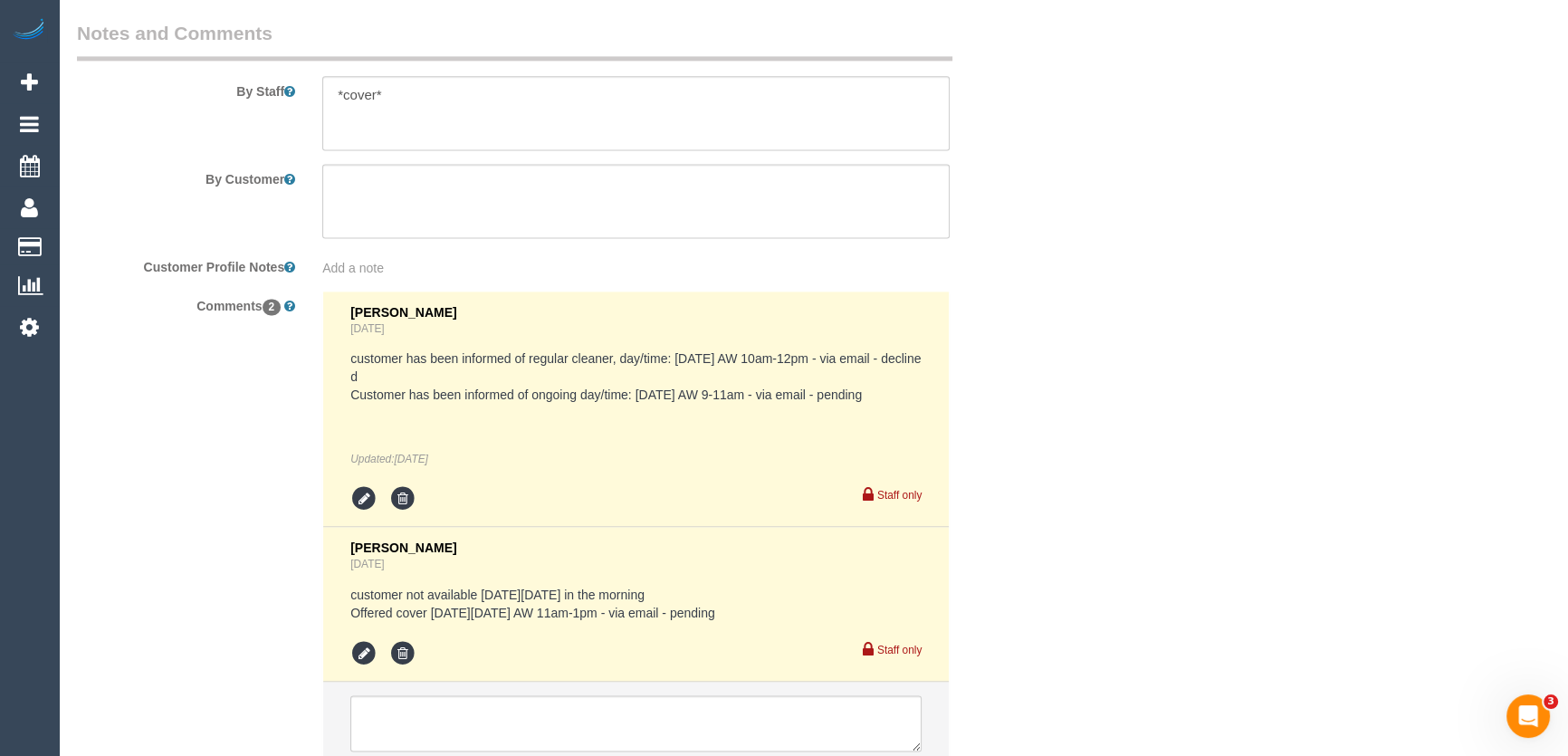
scroll to position [3292, 0]
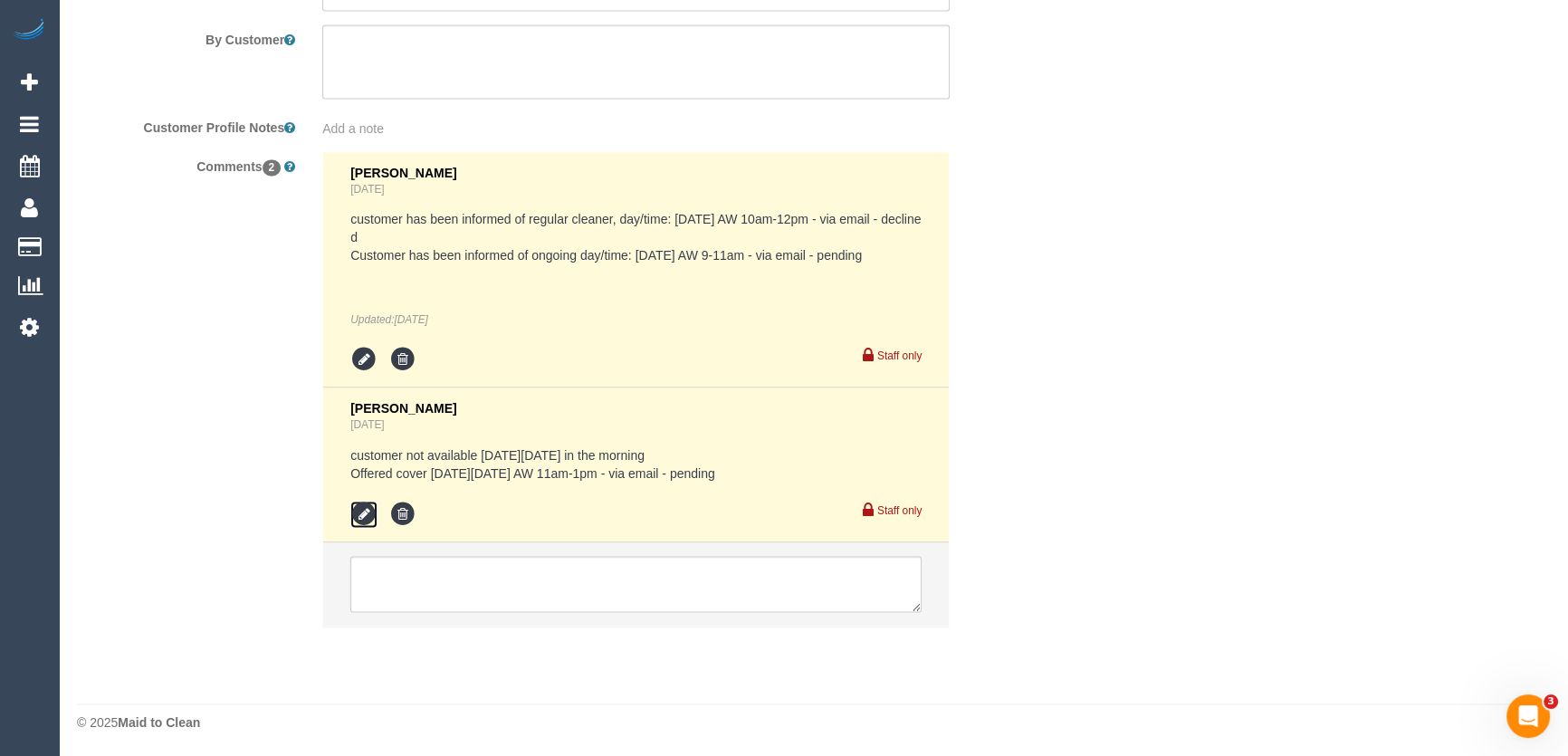
click at [358, 518] on icon at bounding box center [364, 514] width 27 height 27
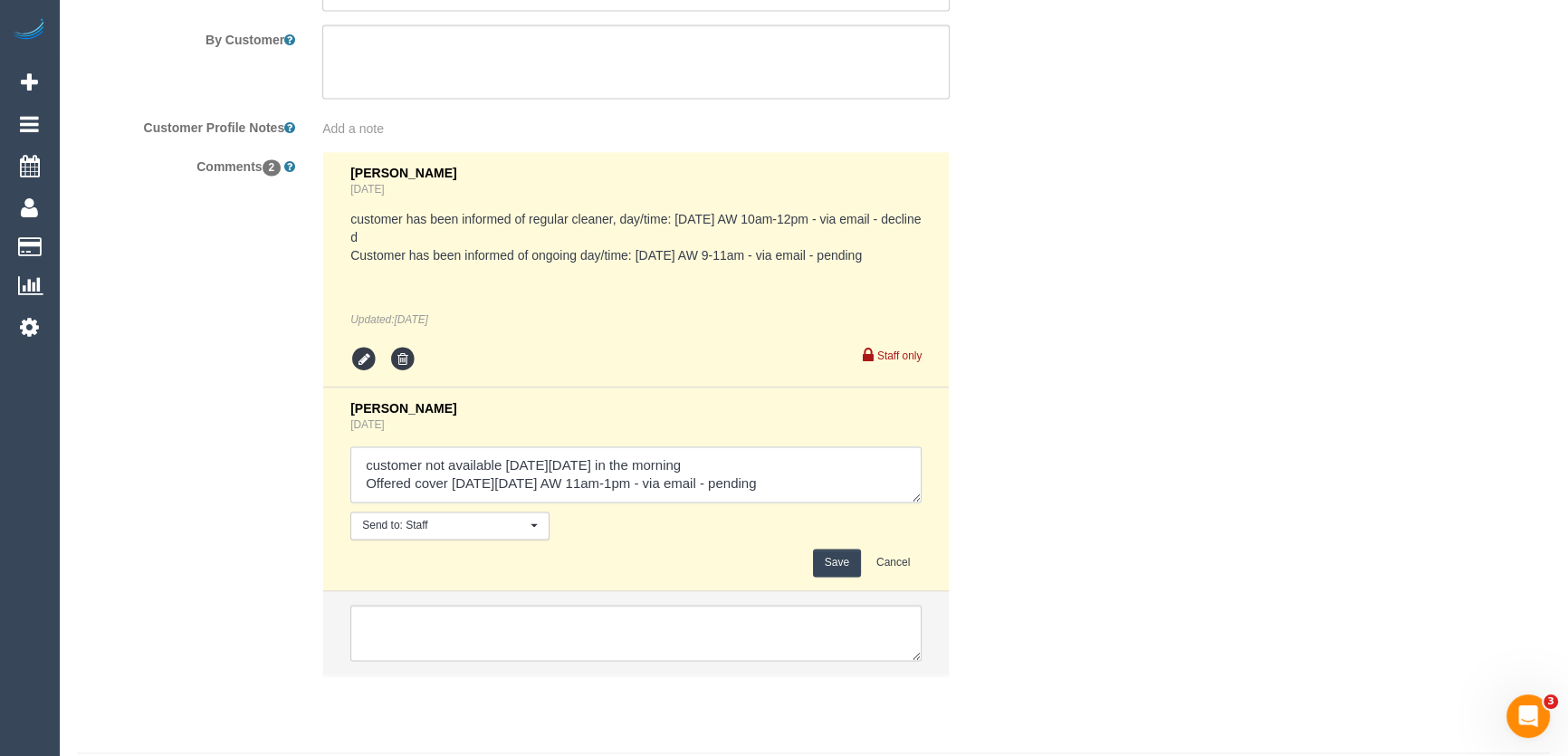
click at [836, 485] on textarea at bounding box center [636, 474] width 571 height 56
click at [819, 472] on textarea at bounding box center [636, 474] width 571 height 56
click at [777, 480] on textarea at bounding box center [636, 474] width 571 height 56
type textarea "customer not available [DATE][DATE] in the morning Offered cover [DATE][DATE] A…"
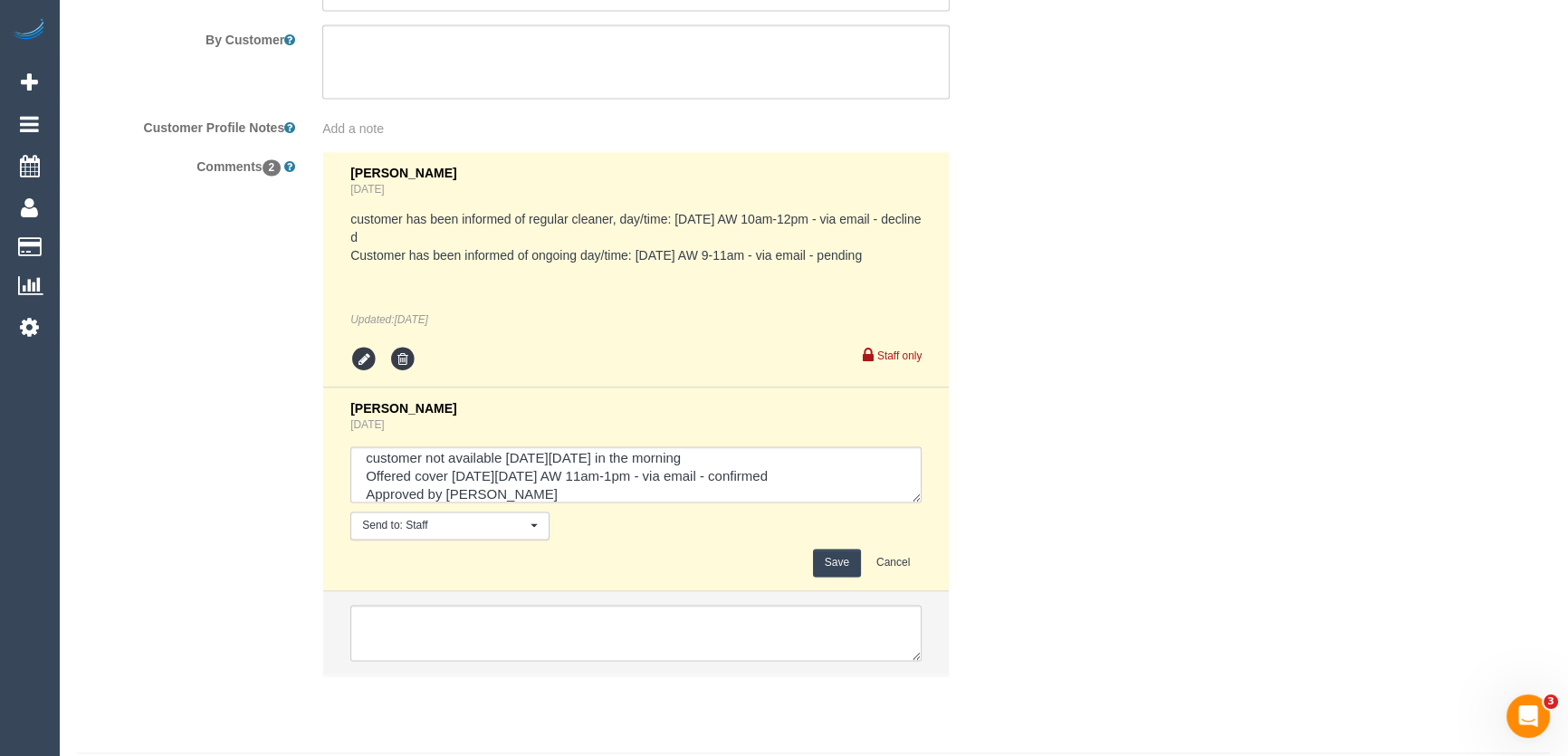
click at [831, 561] on button "Save" at bounding box center [837, 561] width 48 height 28
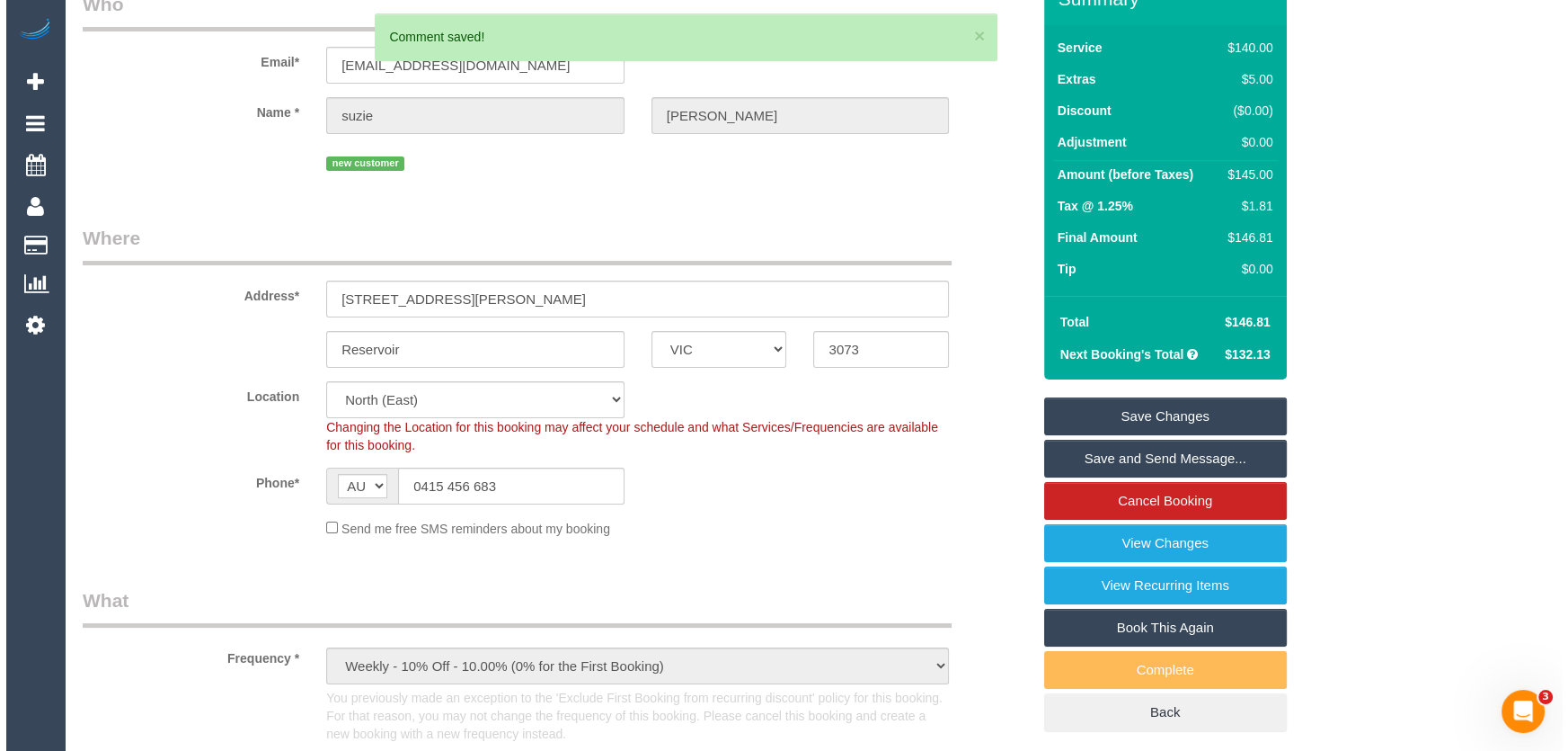
scroll to position [0, 0]
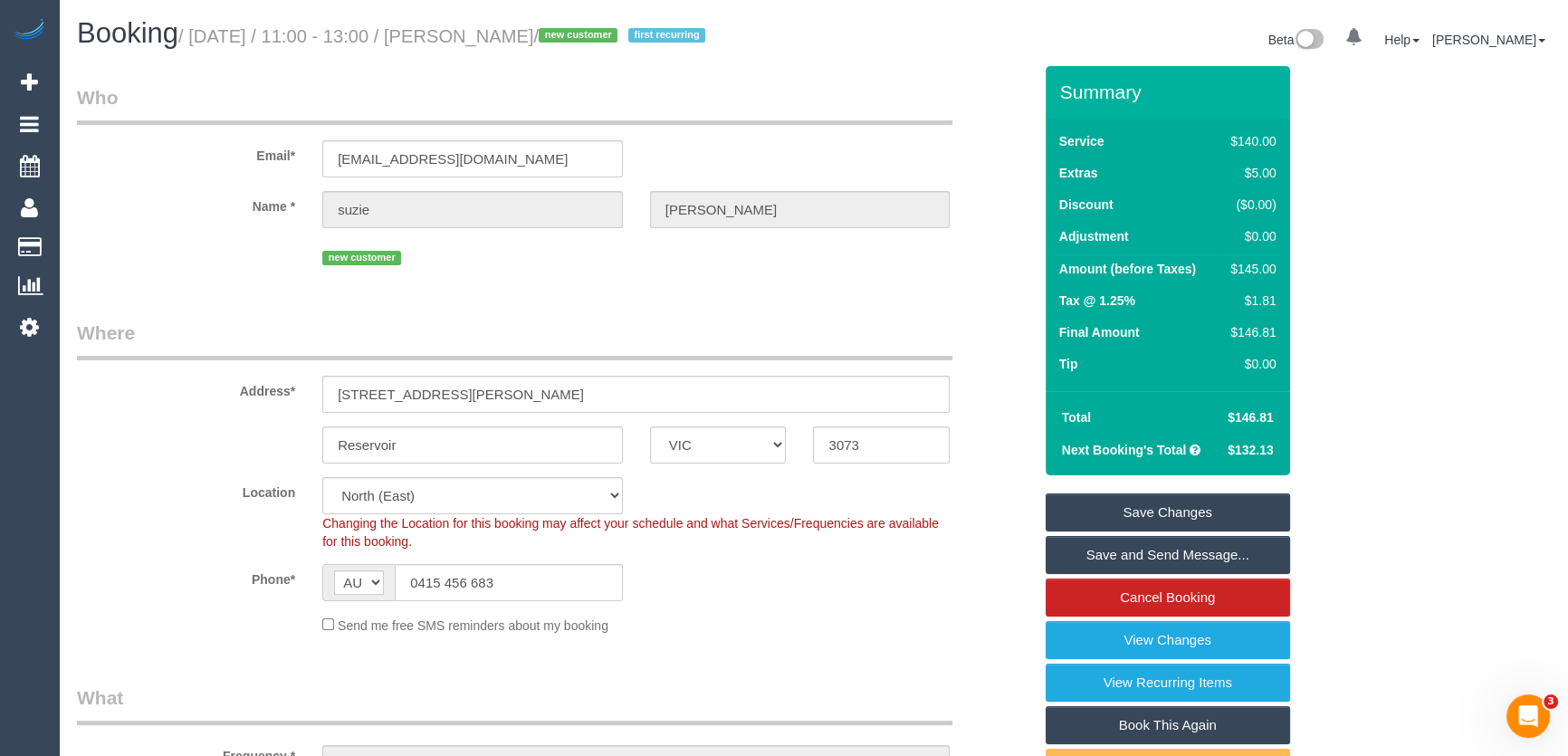
click at [1154, 555] on link "Save and Send Message..." at bounding box center [1167, 554] width 245 height 38
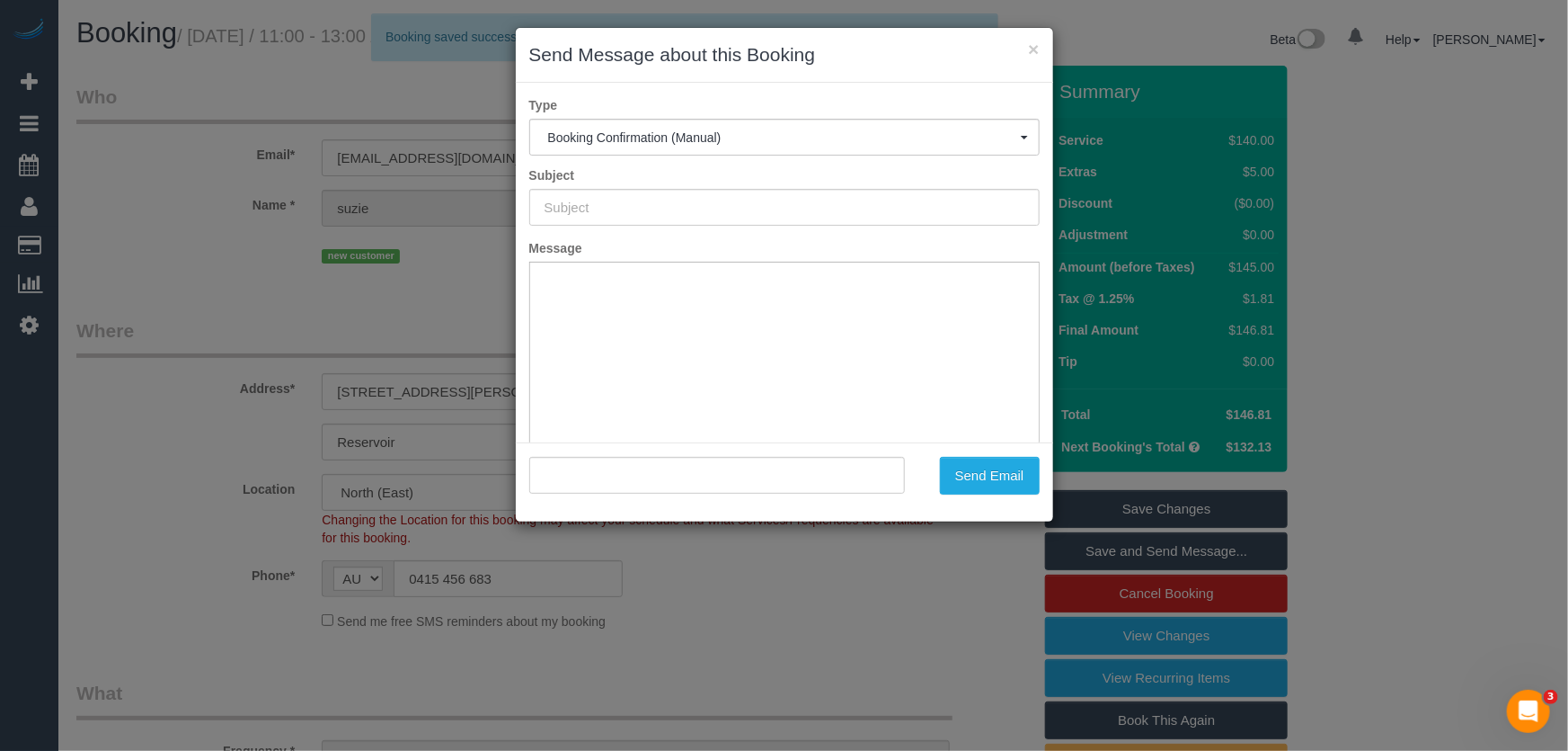
type input "Booking Confirmed"
type input ""suzie britton" <suzie@brittoncosts.com>"
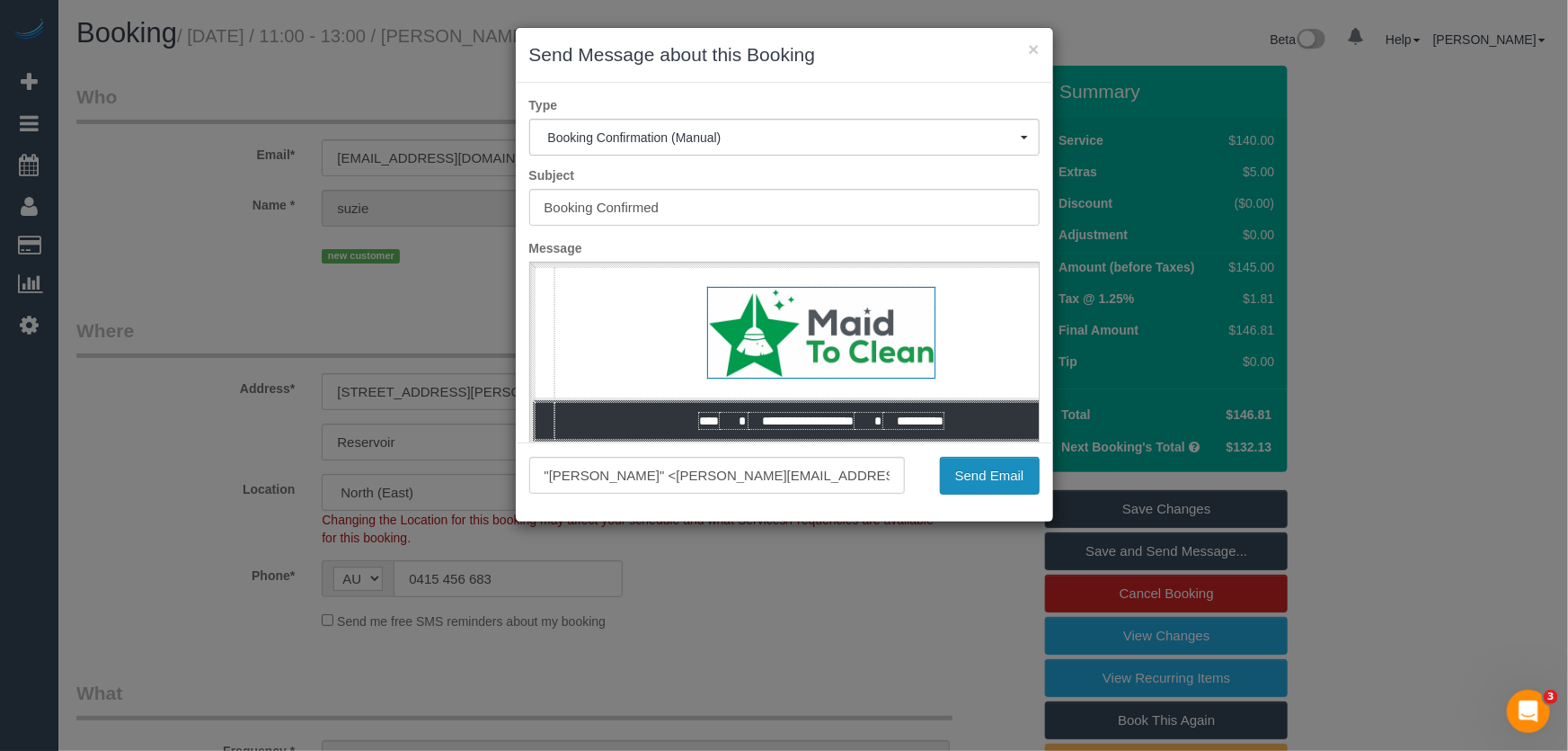
click at [1006, 469] on button "Send Email" at bounding box center [990, 475] width 99 height 37
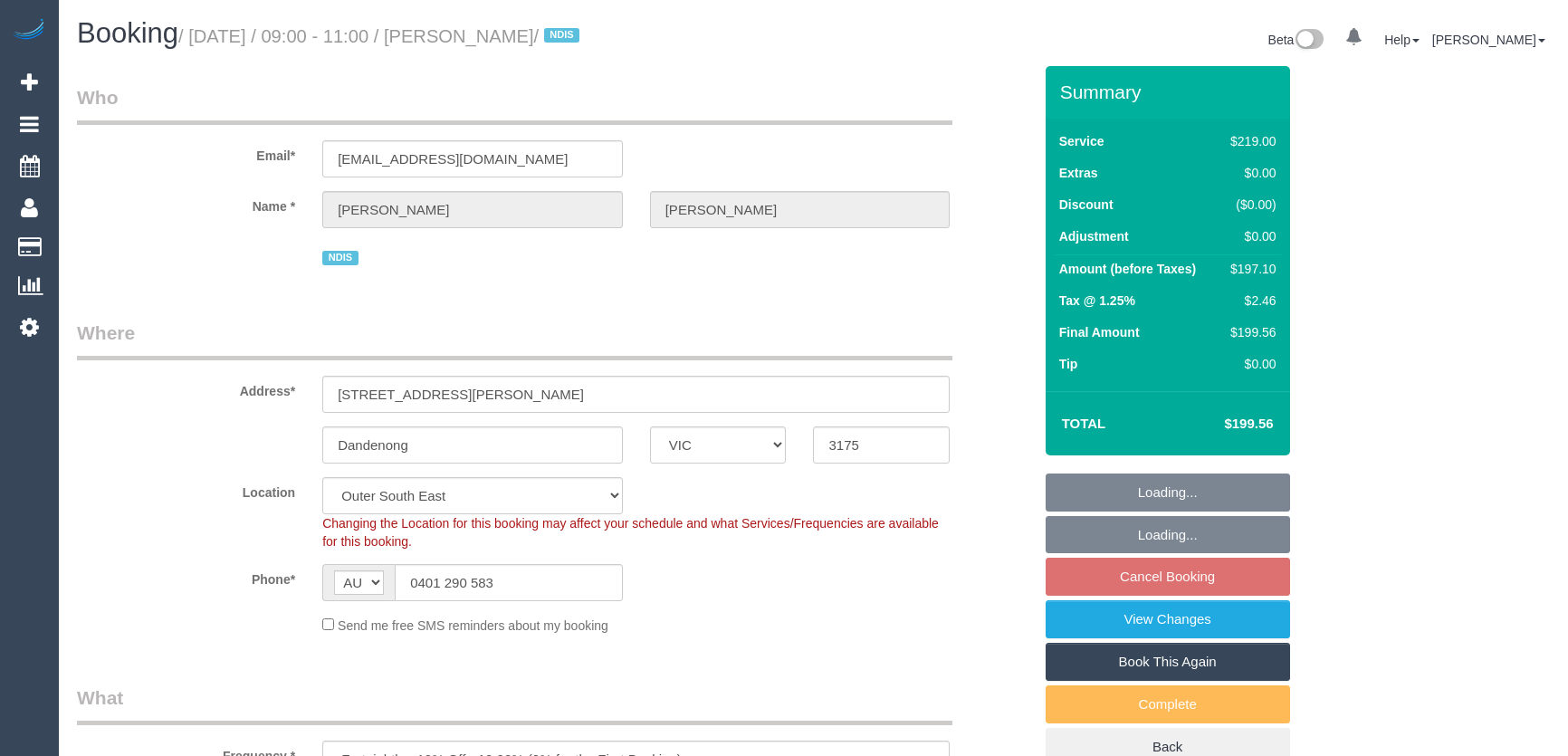
select select "VIC"
select select "number:28"
select select "number:14"
select select "number:19"
select select "number:22"
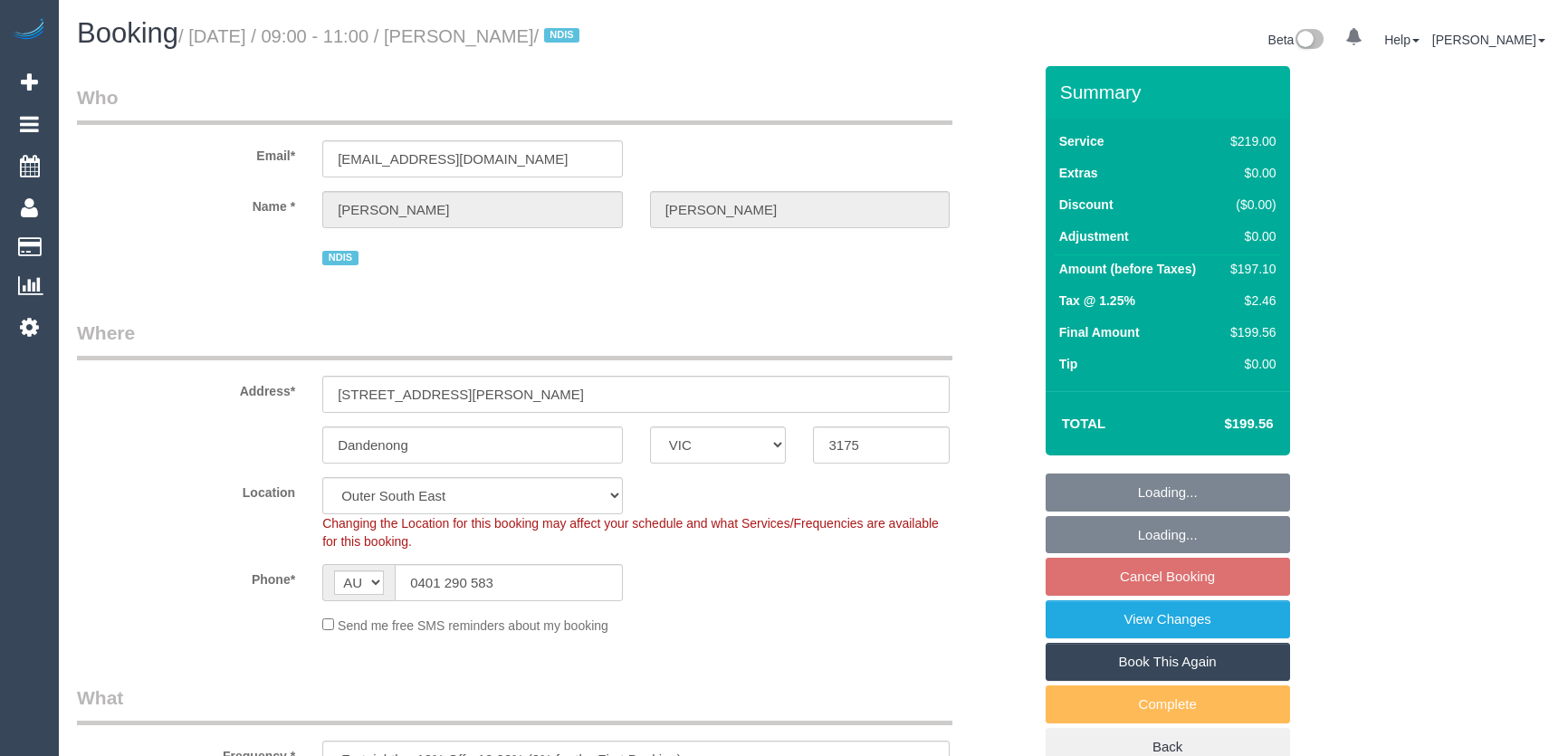
select select "number:34"
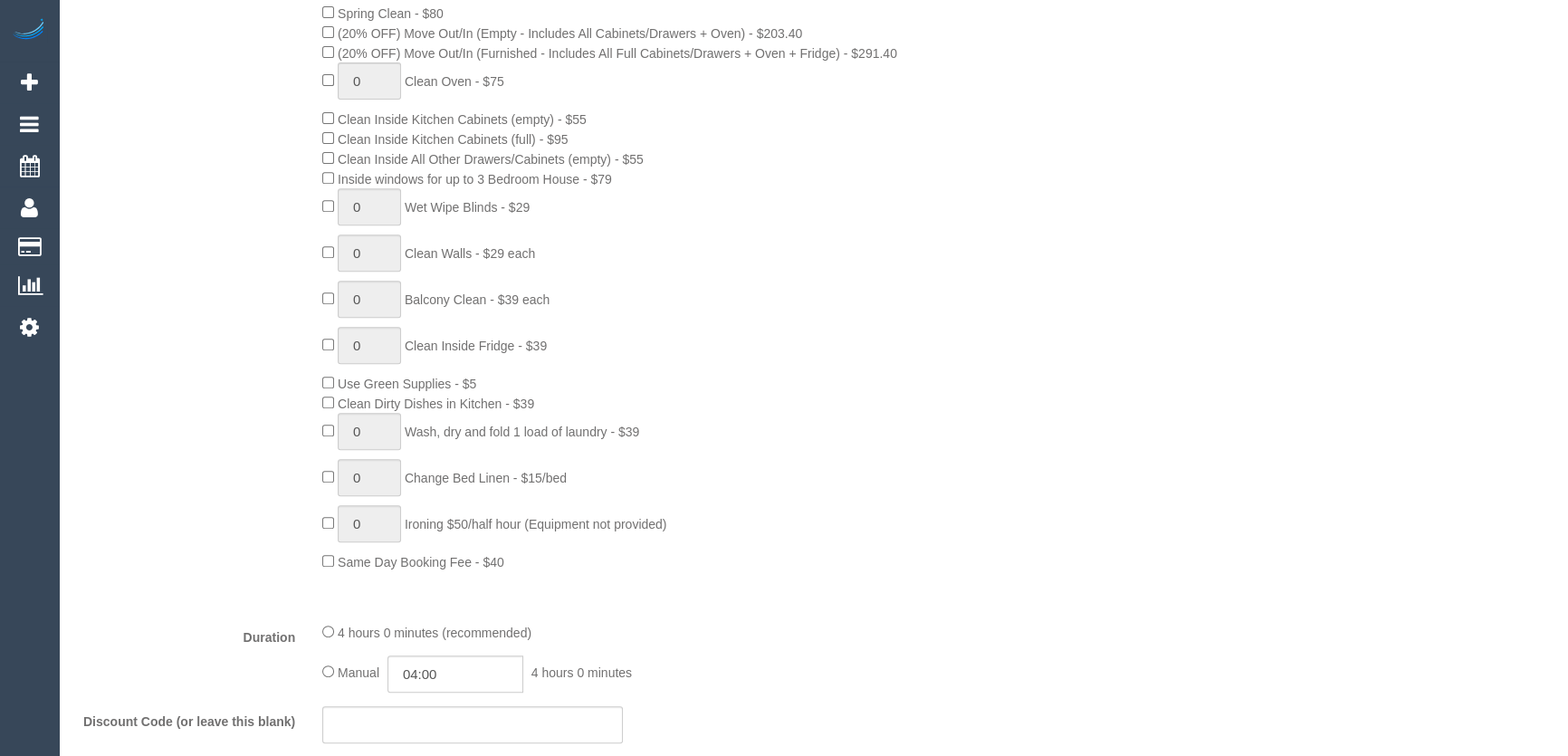
scroll to position [978, 0]
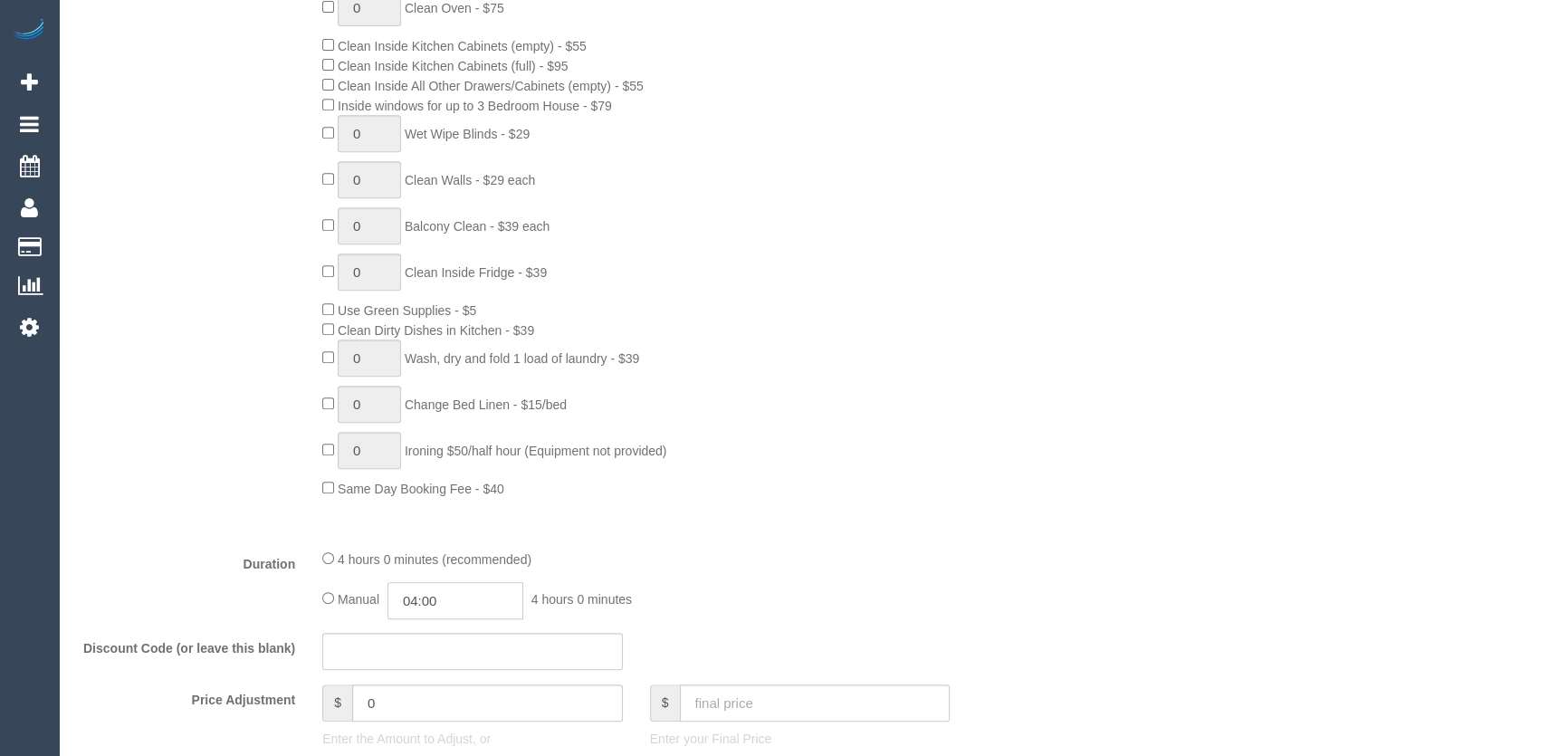
click at [478, 582] on input "04:00" at bounding box center [455, 600] width 136 height 38
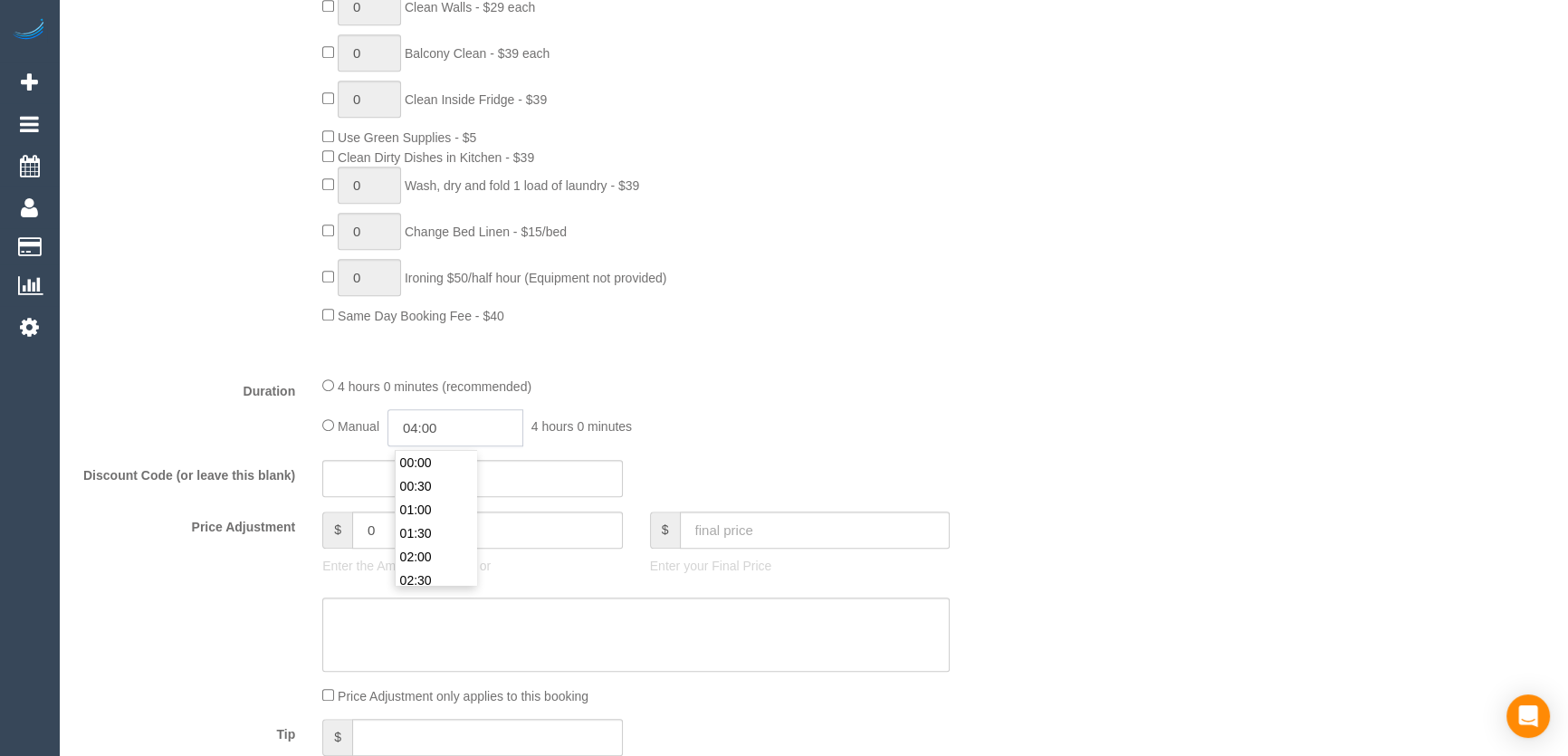
scroll to position [164, 0]
click at [436, 465] on li "03:30" at bounding box center [436, 463] width 81 height 23
type input "03:30"
click at [956, 415] on div "4 hours 0 minutes (recommended) Manual 03:30 3 hours 30 minutes" at bounding box center [635, 410] width 654 height 70
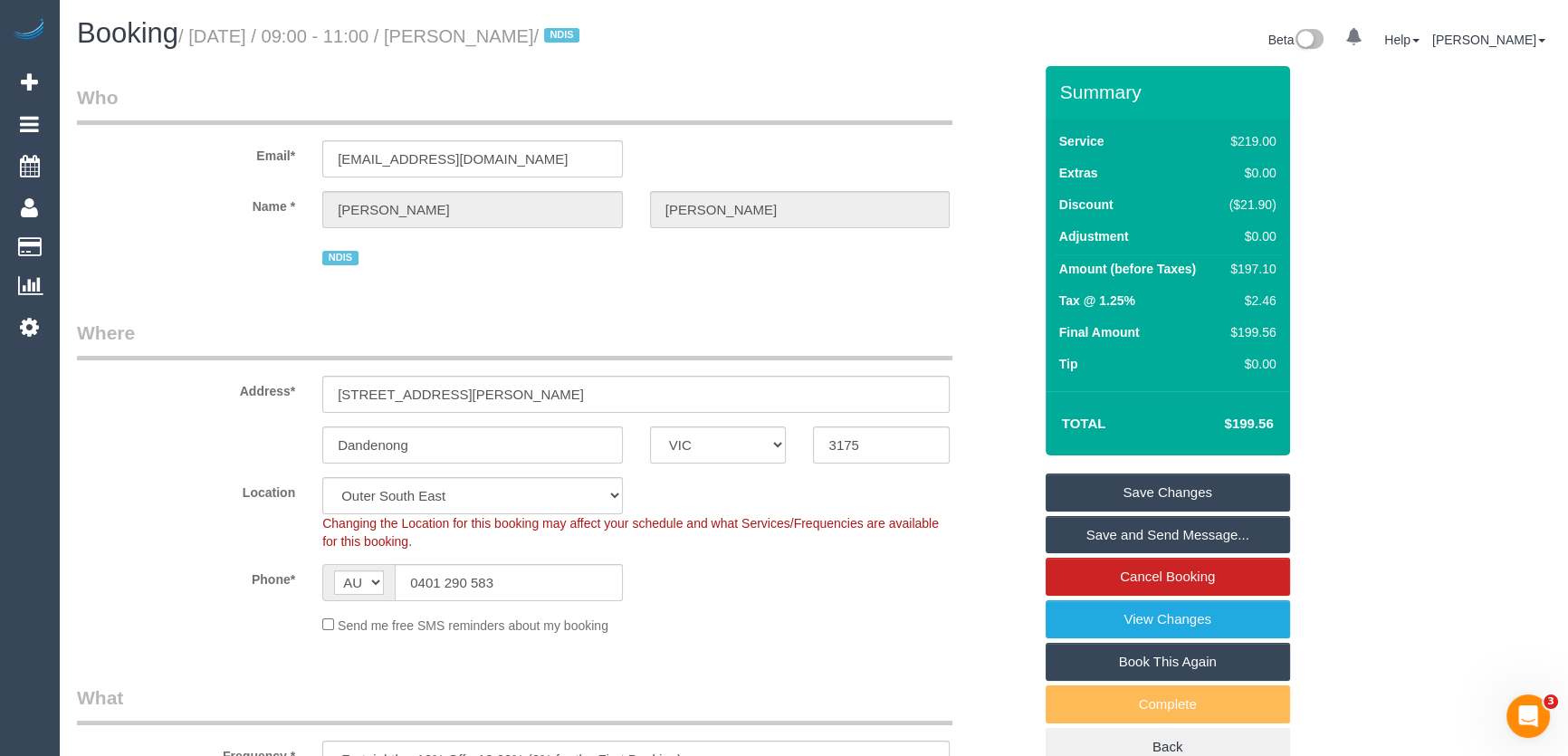
scroll to position [0, 0]
click at [1167, 478] on link "Save Changes" at bounding box center [1167, 491] width 245 height 38
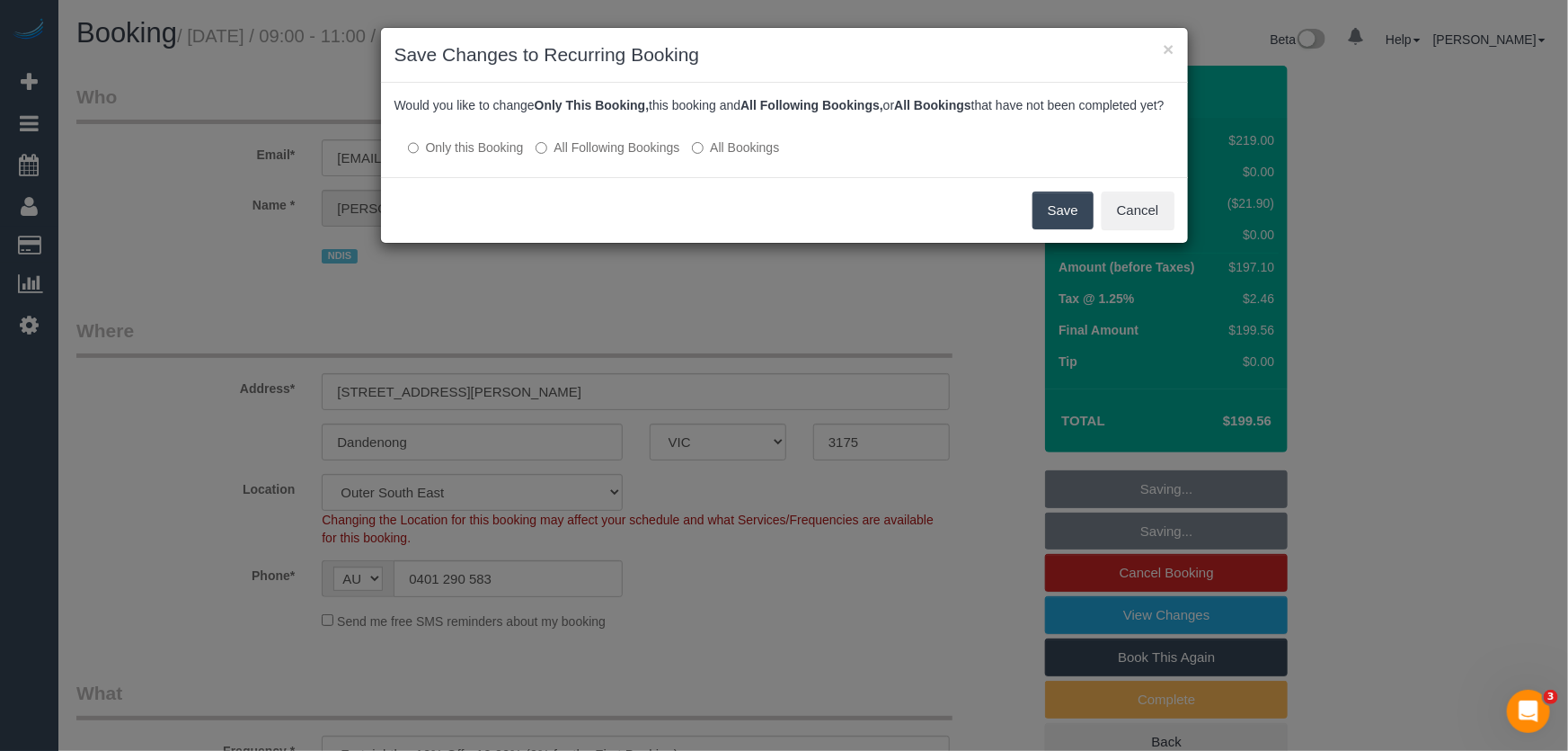
click at [1052, 229] on button "Save" at bounding box center [1063, 210] width 61 height 37
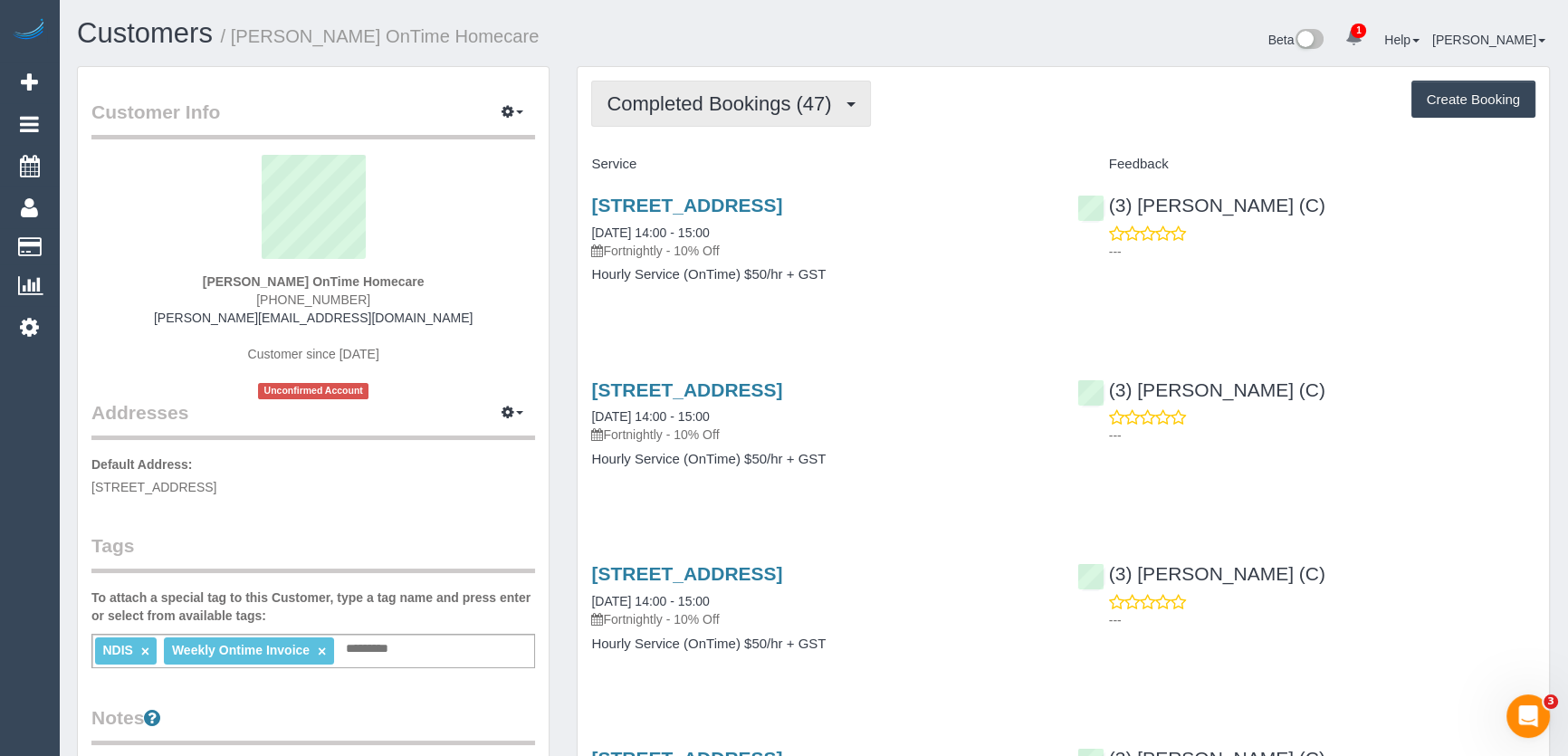
click at [779, 97] on span "Completed Bookings (47)" at bounding box center [723, 103] width 233 height 22
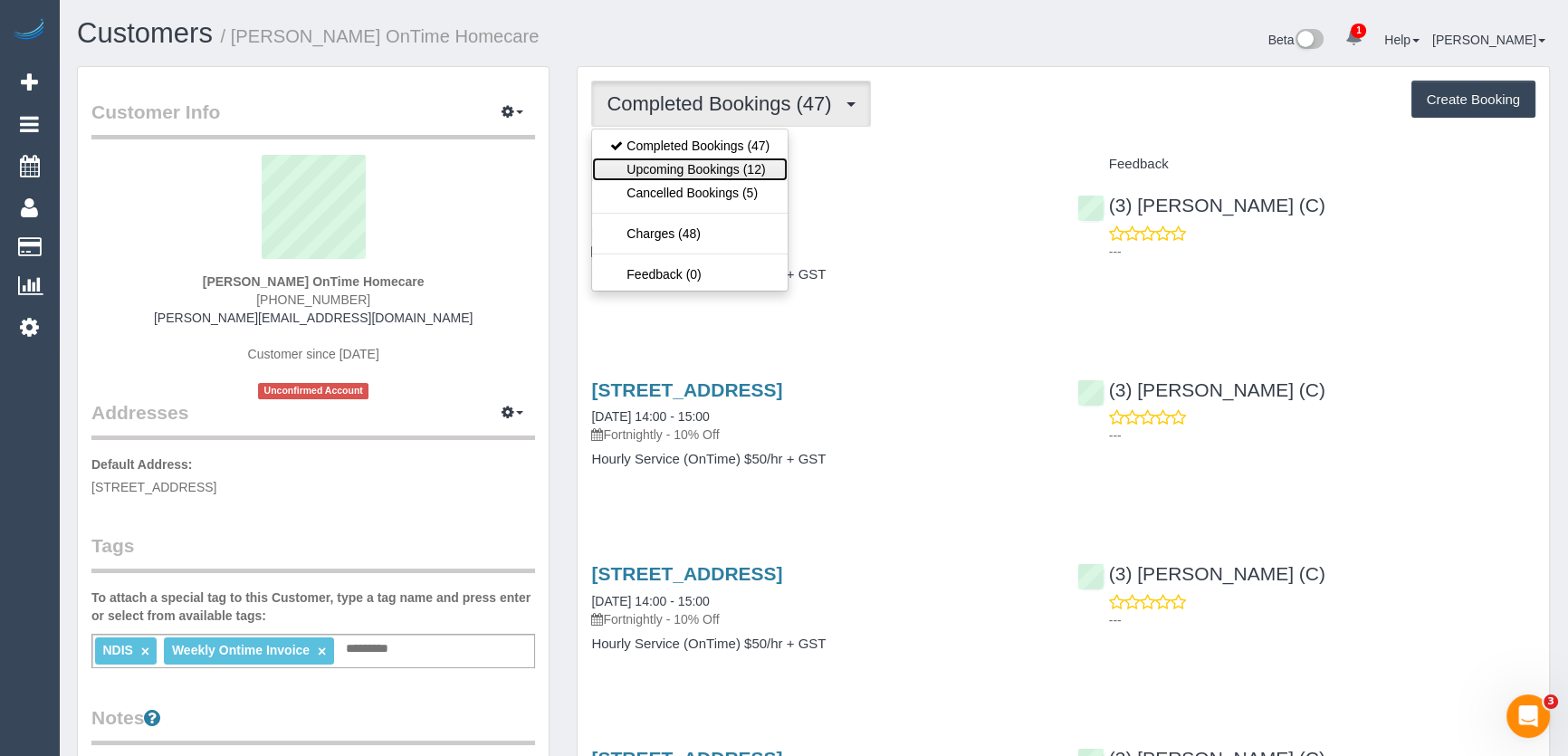
click at [757, 168] on link "Upcoming Bookings (12)" at bounding box center [690, 169] width 196 height 23
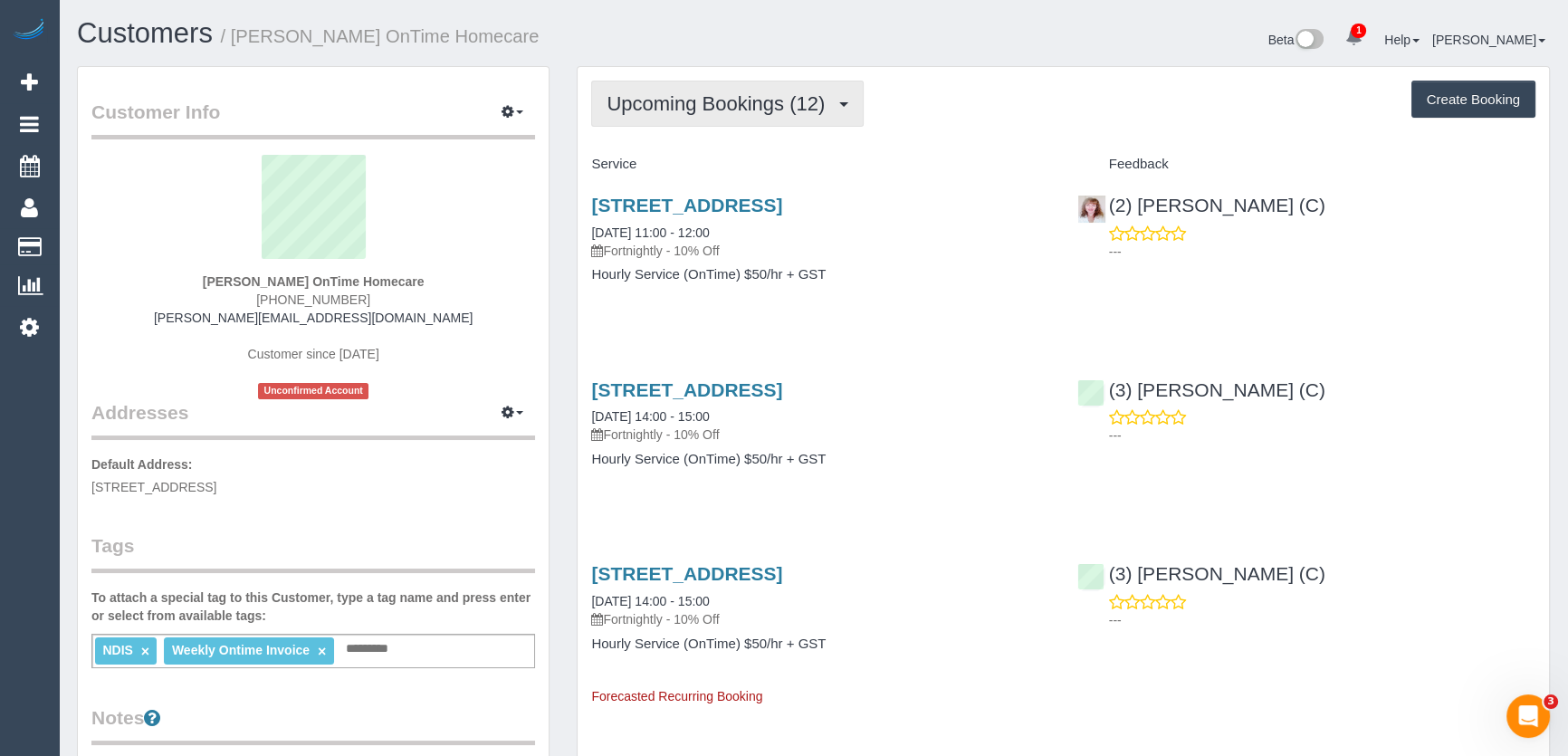
click at [657, 93] on span "Upcoming Bookings (12)" at bounding box center [720, 103] width 227 height 22
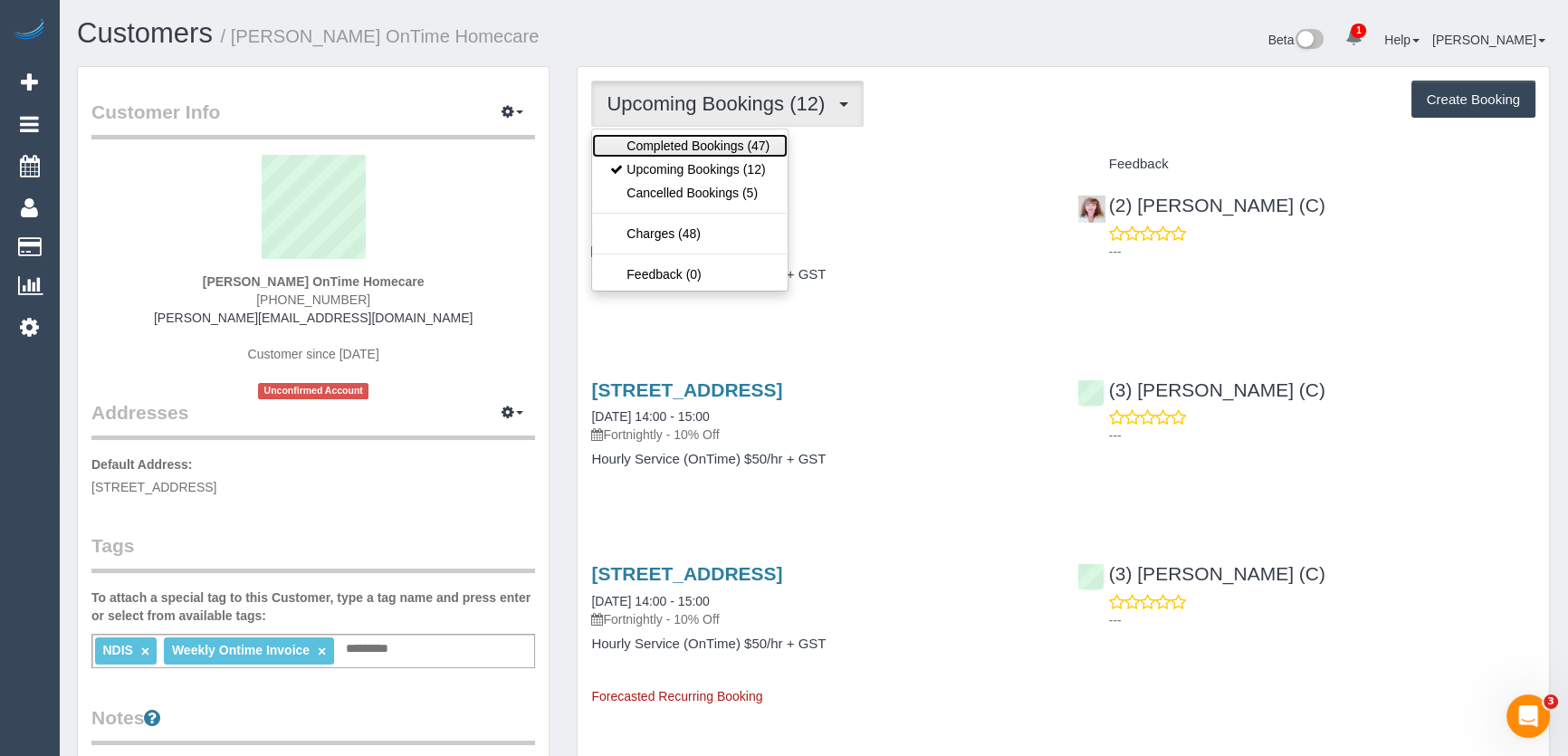
click at [667, 138] on link "Completed Bookings (47)" at bounding box center [690, 145] width 196 height 23
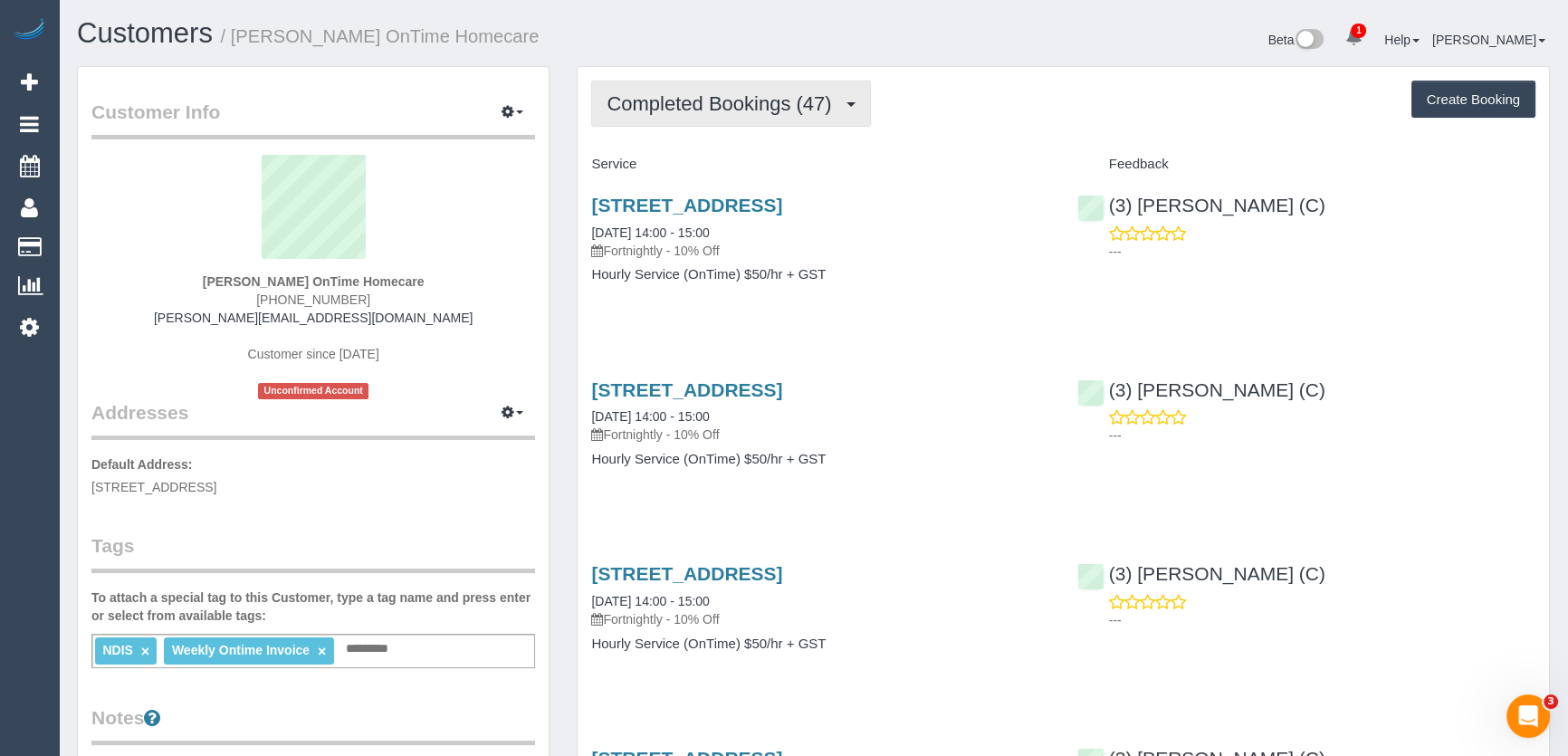
click at [743, 86] on button "Completed Bookings (47)" at bounding box center [730, 104] width 278 height 46
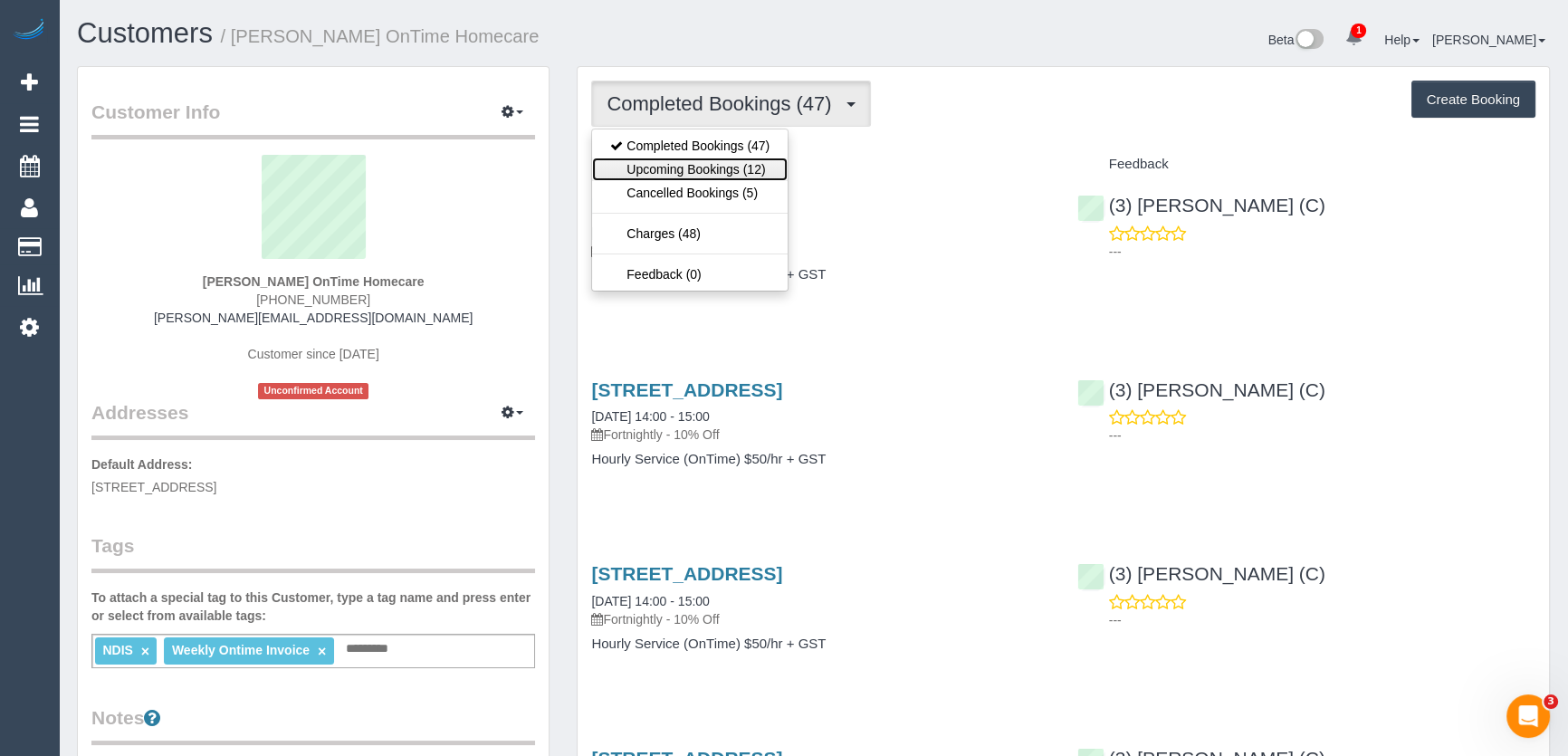
click at [723, 167] on link "Upcoming Bookings (12)" at bounding box center [690, 169] width 196 height 23
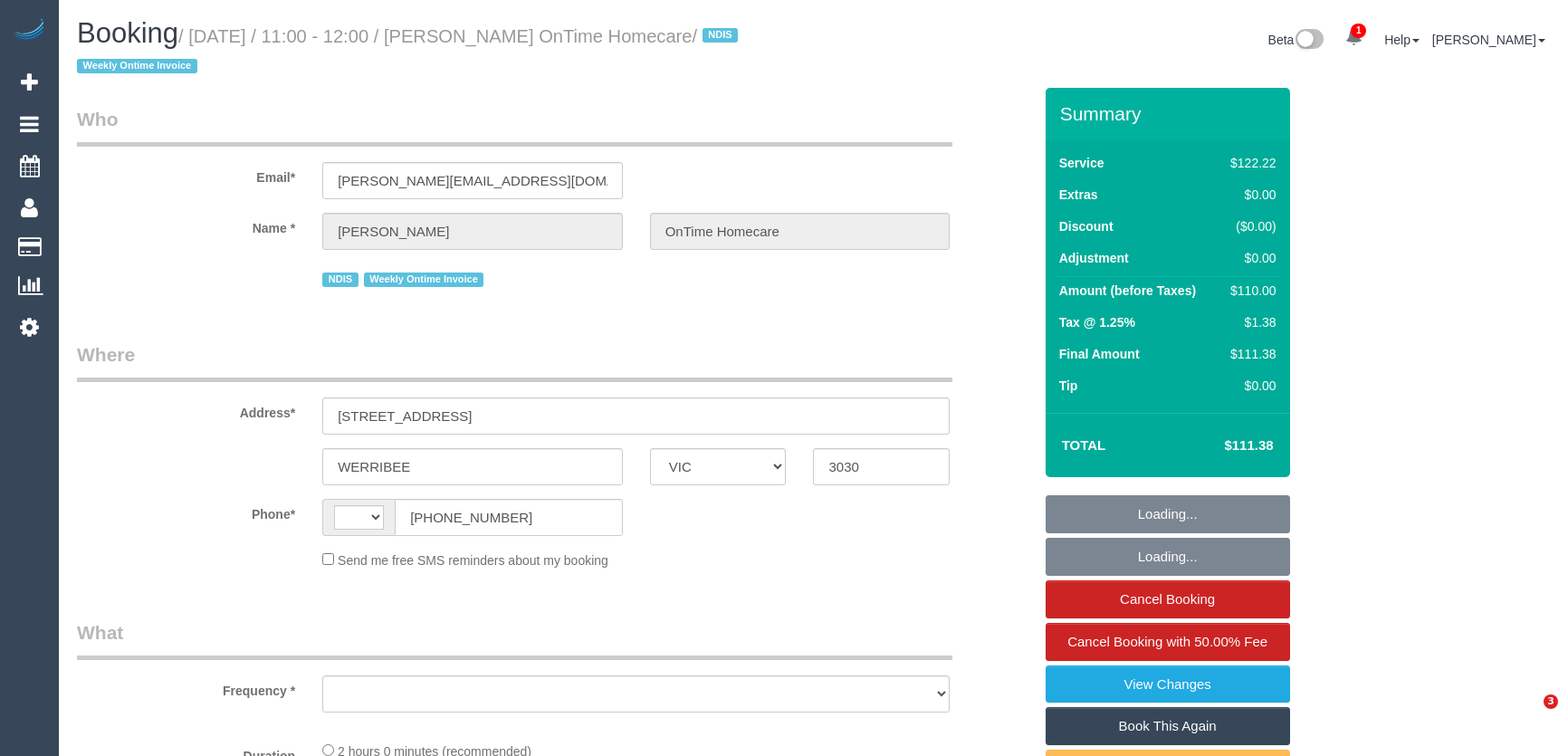
select select "VIC"
select select "string:AU"
select select "object:291"
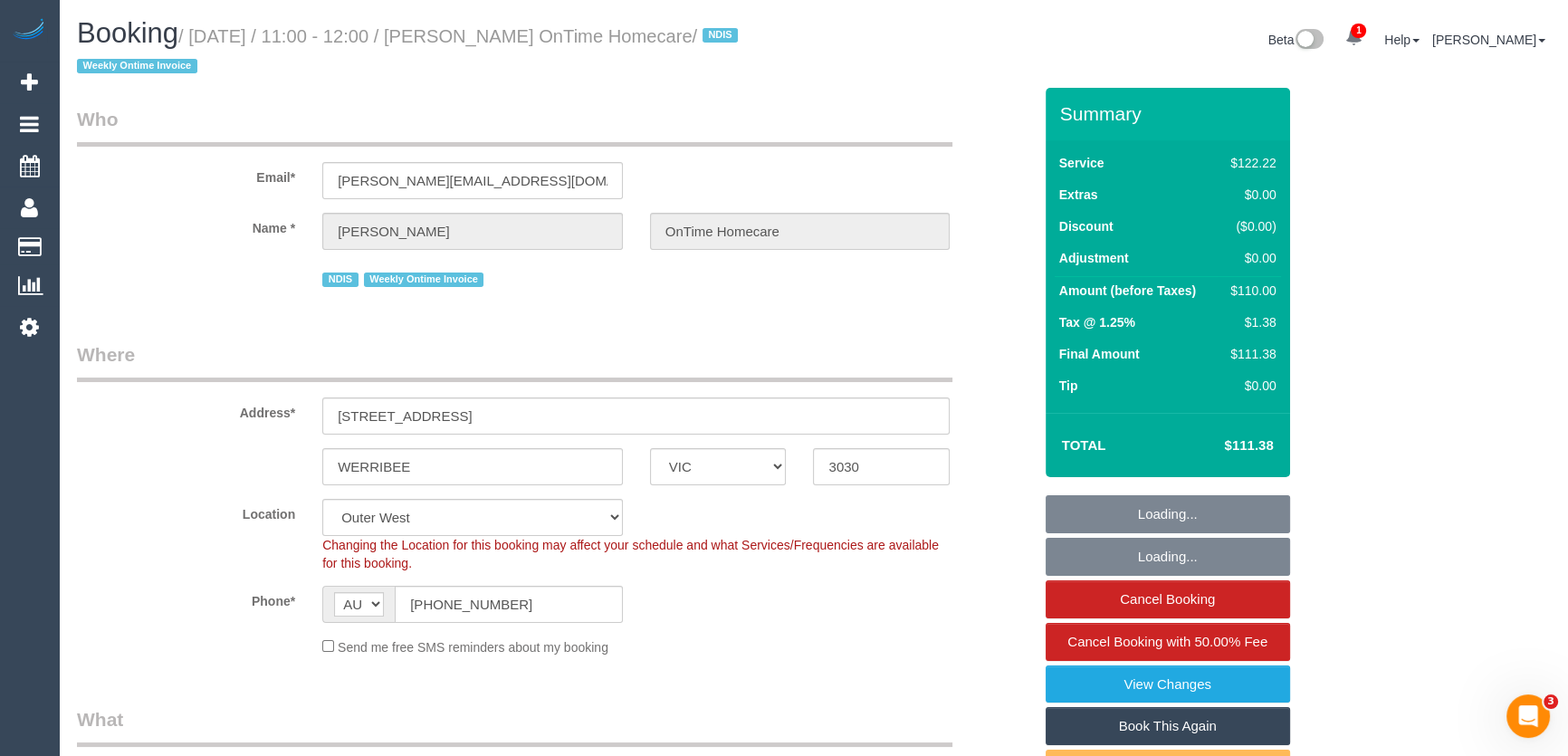
select select "number:28"
select select "number:14"
select select "number:19"
select select "number:36"
select select "number:35"
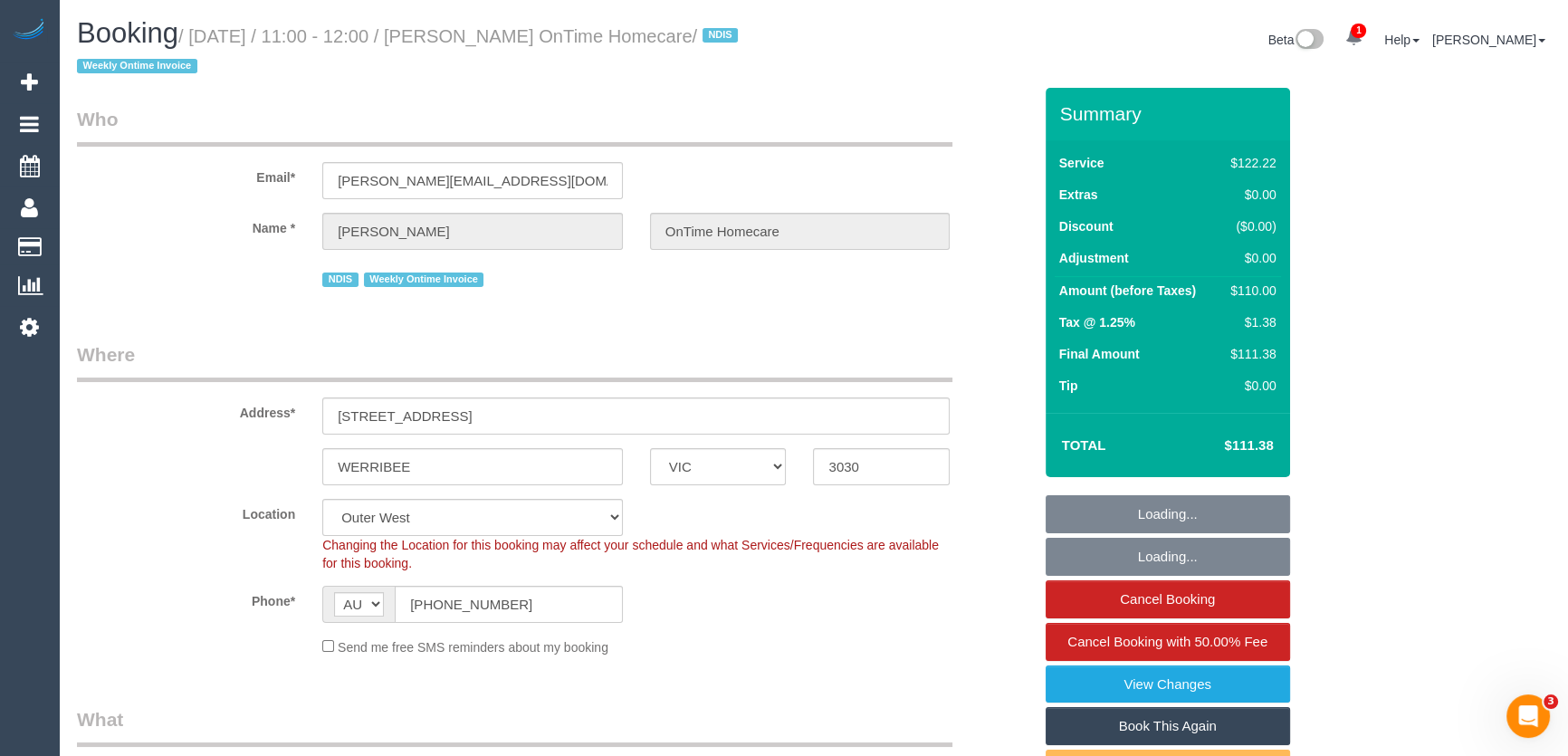
select select "object:1198"
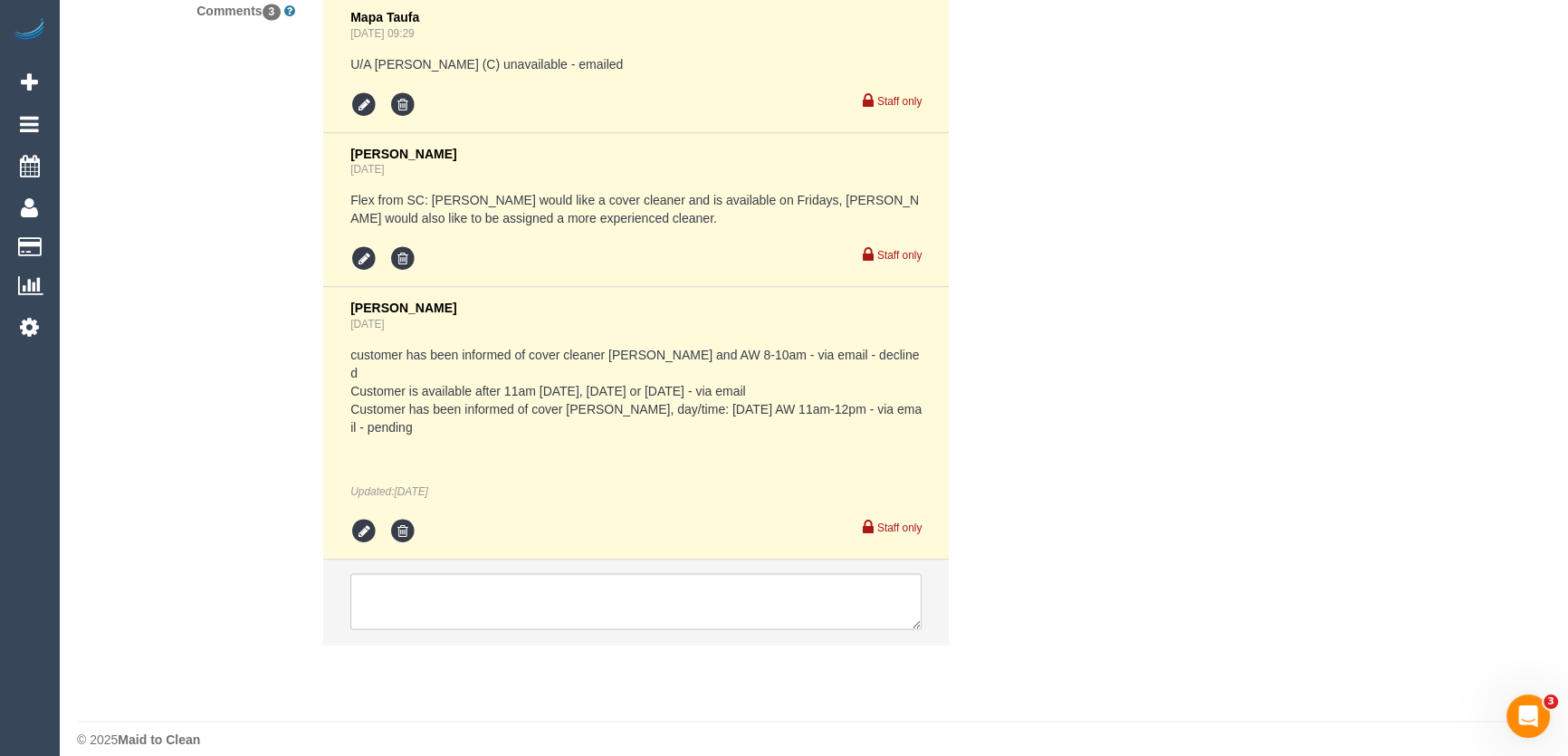
scroll to position [3479, 0]
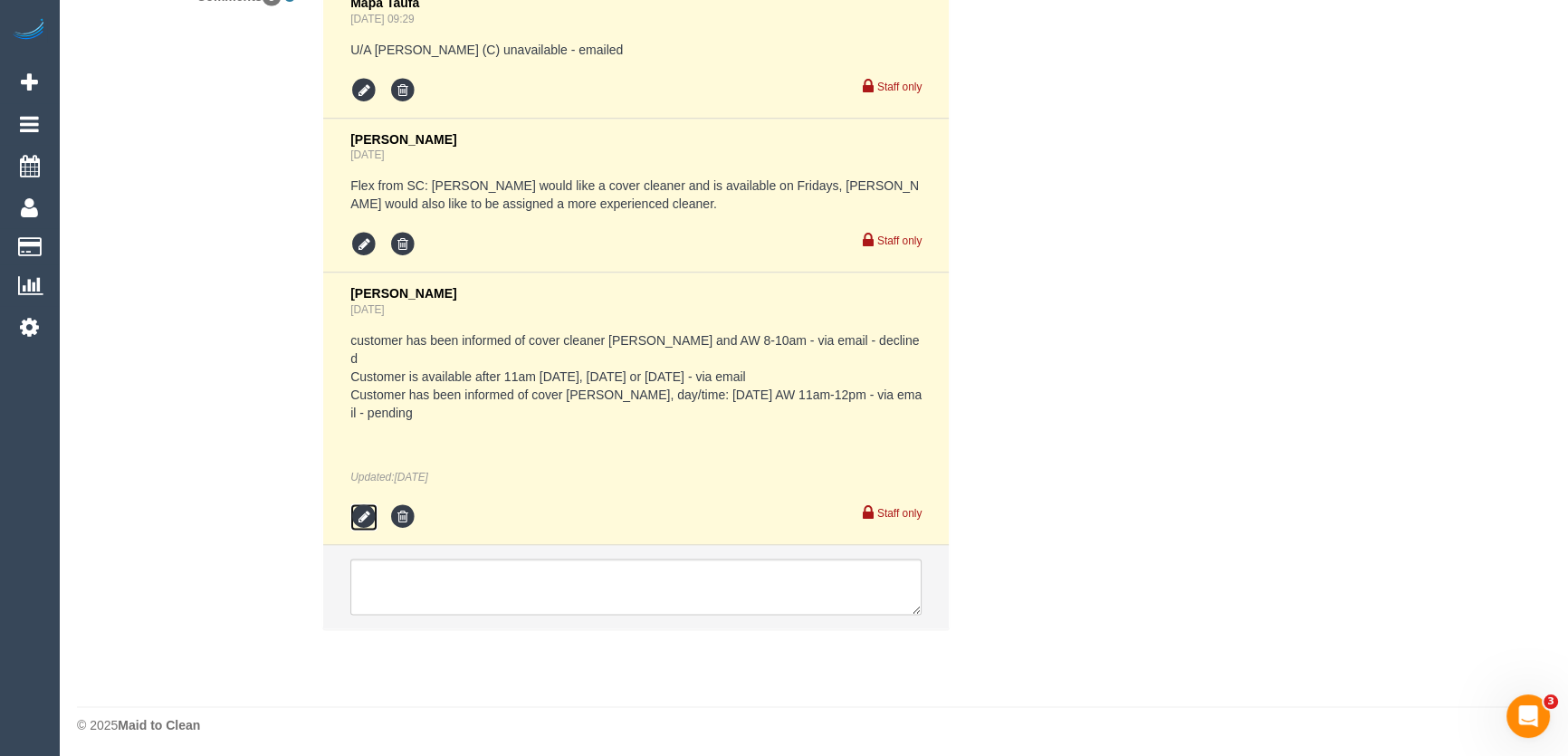
click at [364, 514] on icon at bounding box center [364, 517] width 27 height 27
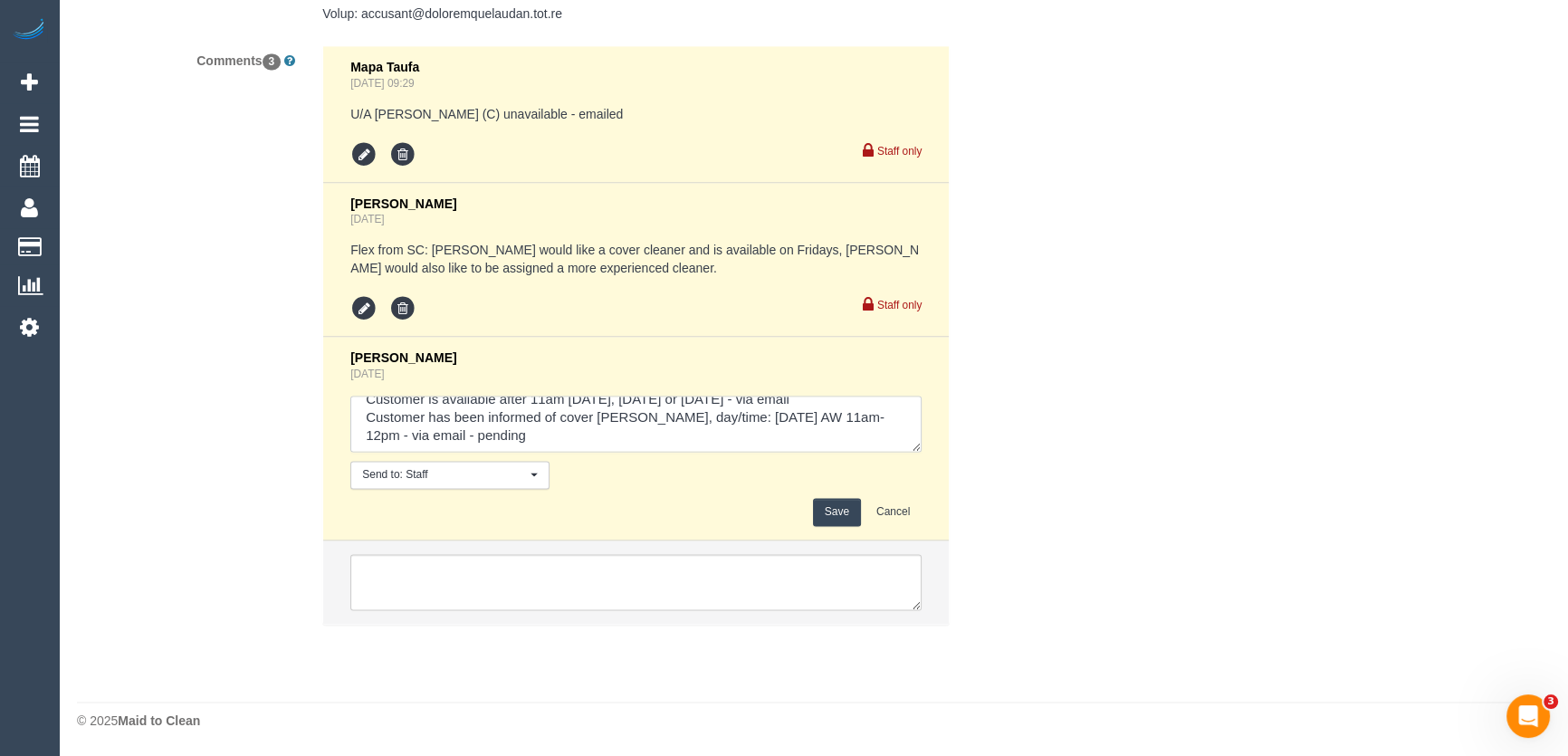
scroll to position [54, 0]
click at [497, 435] on textarea at bounding box center [636, 424] width 571 height 56
type textarea "customer has been informed of cover cleaner Andrew and AW 8-10am - via email - …"
click at [837, 516] on button "Save" at bounding box center [837, 511] width 48 height 28
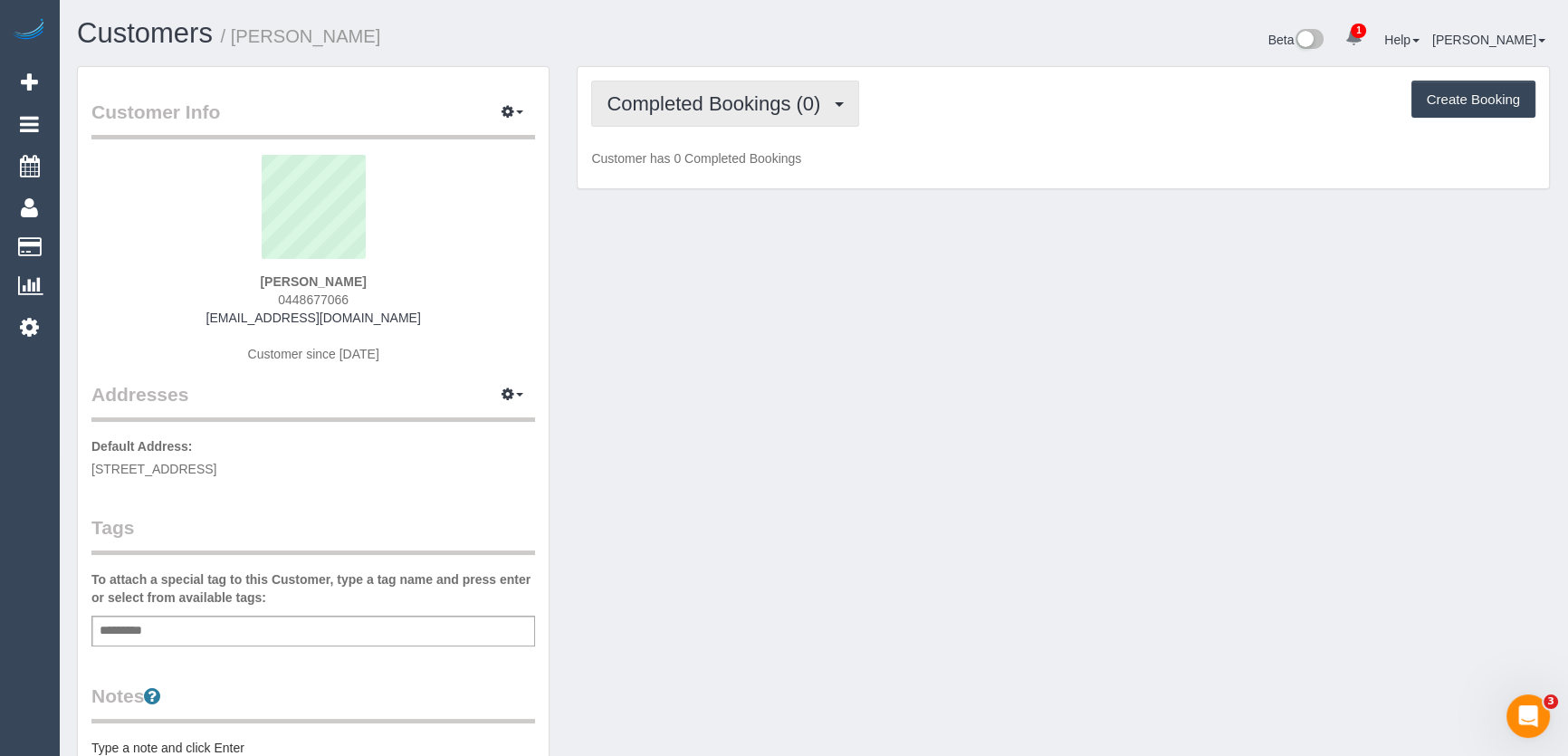
click at [754, 109] on span "Completed Bookings (0)" at bounding box center [718, 103] width 222 height 22
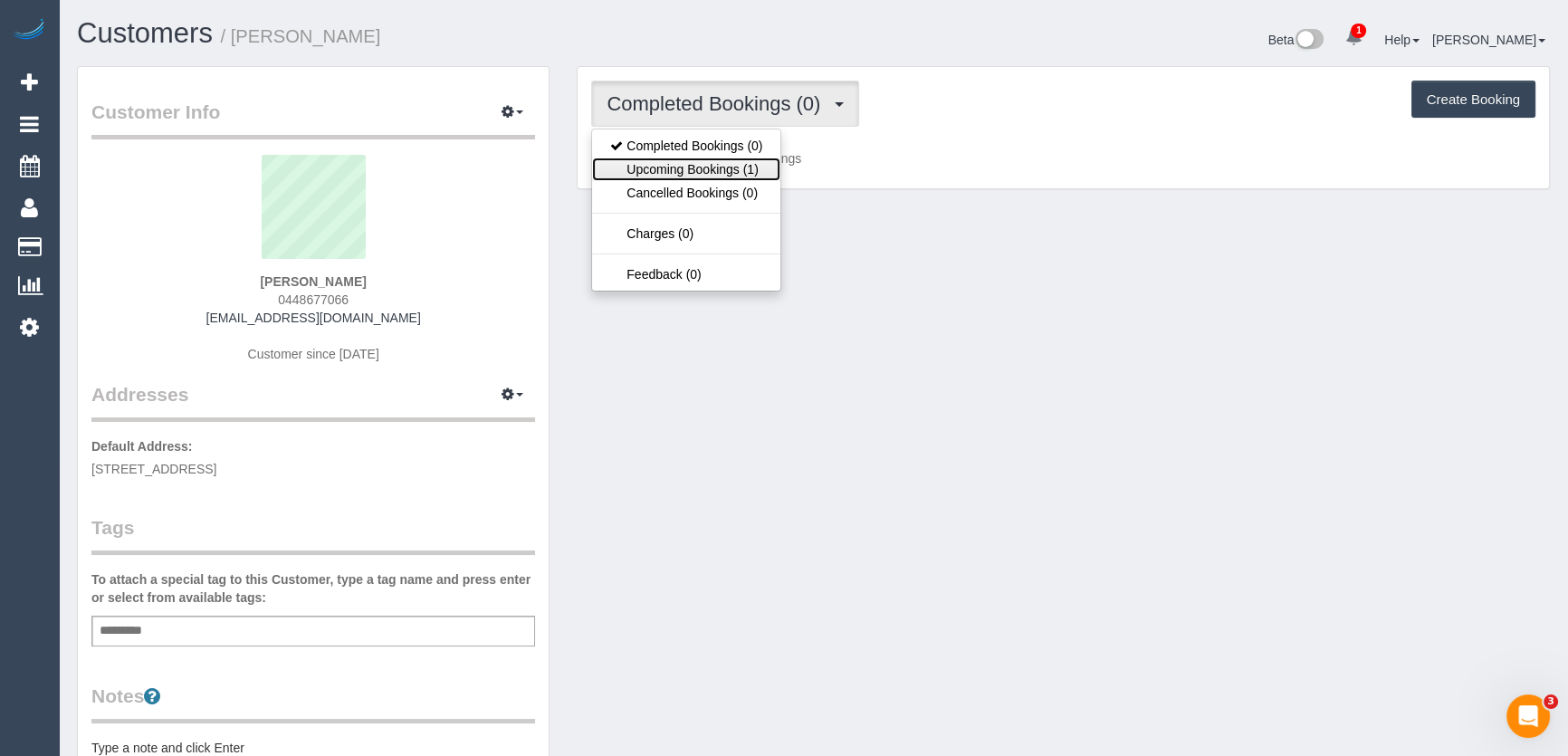
click at [757, 165] on link "Upcoming Bookings (1)" at bounding box center [686, 169] width 188 height 23
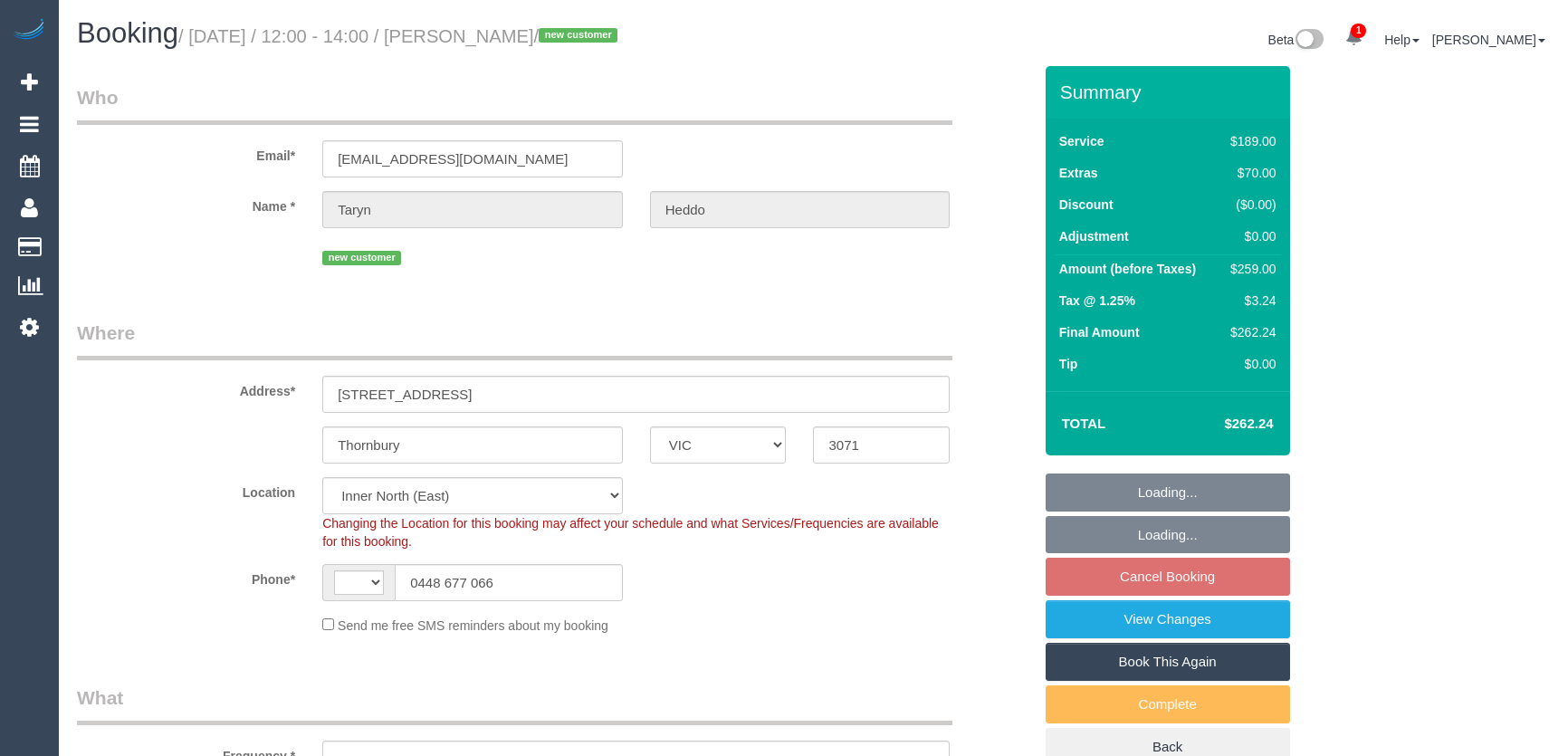
select select "VIC"
select select "string:AU"
select select "object:578"
select select "string:stripe-pm_1S2om32GScqysDRVfLwsMPsw"
select select "number:28"
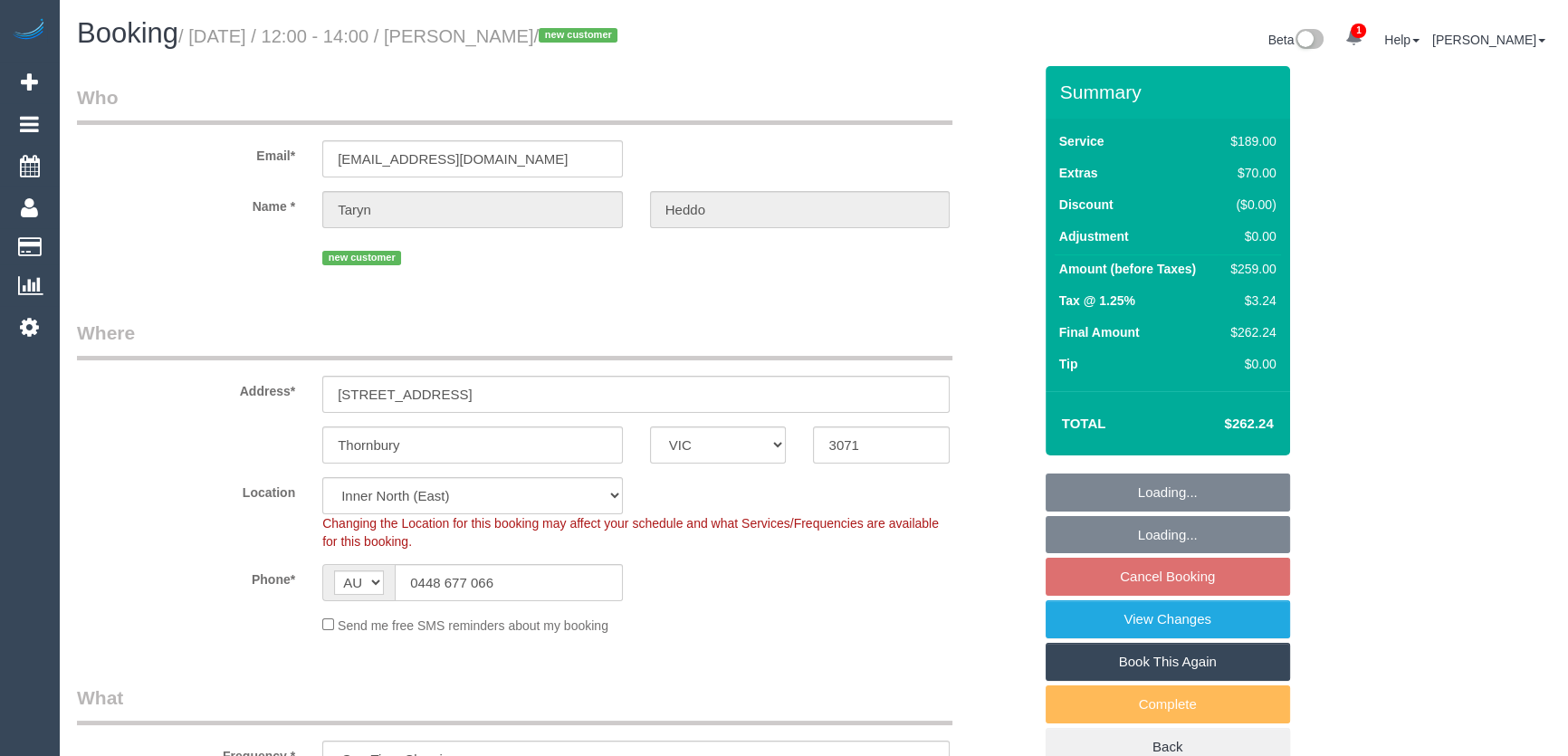
select select "number:14"
select select "number:19"
select select "number:24"
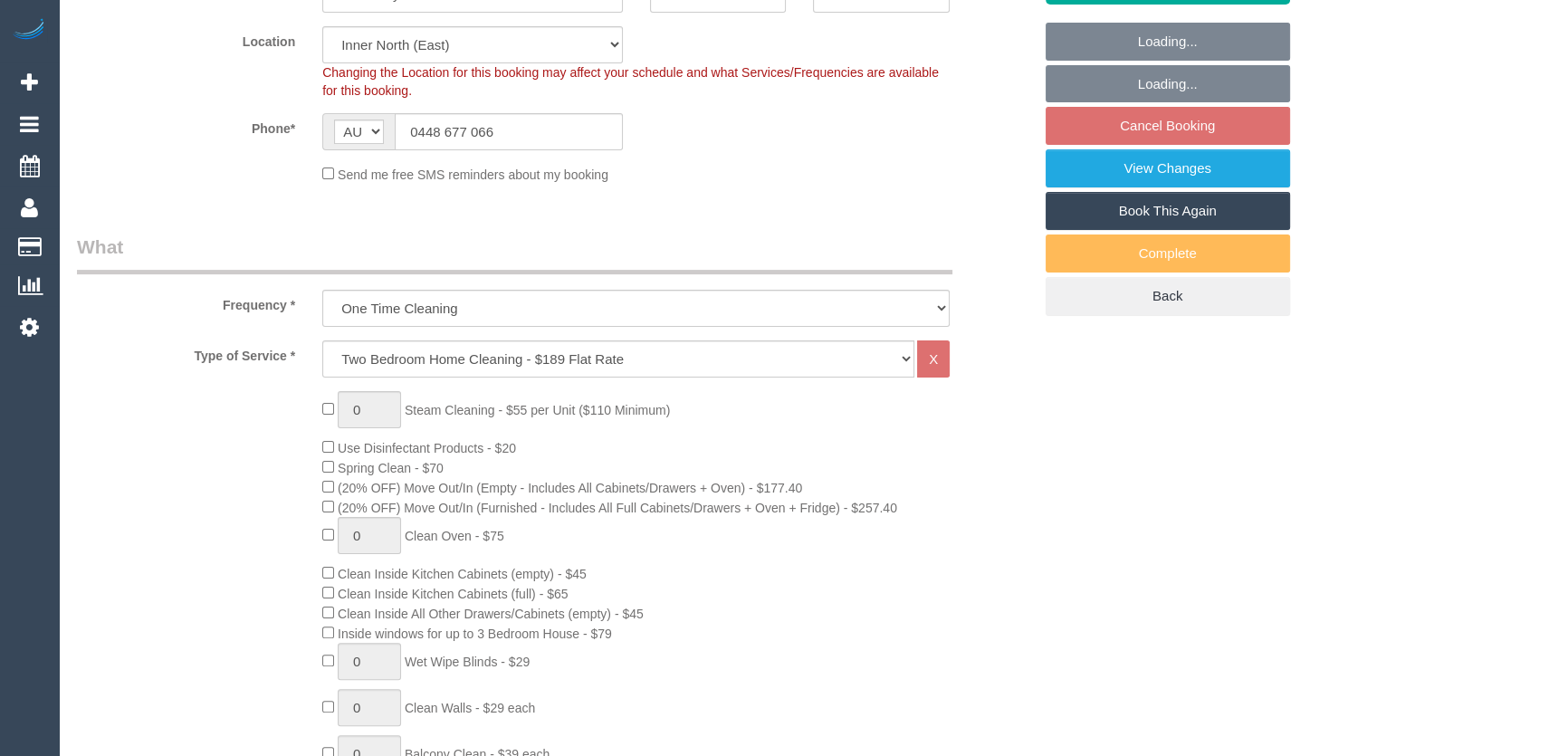
select select "spot1"
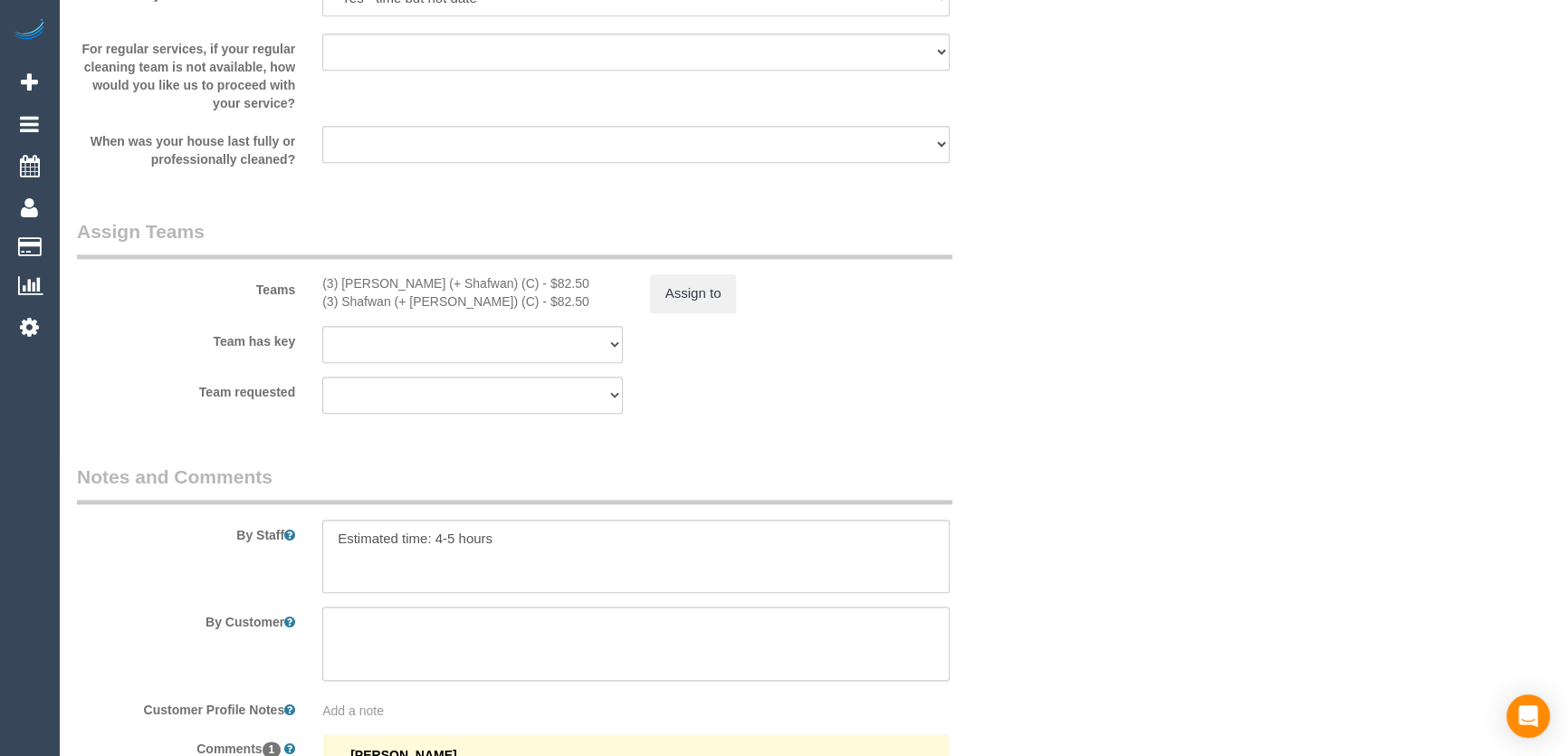
scroll to position [2775, 0]
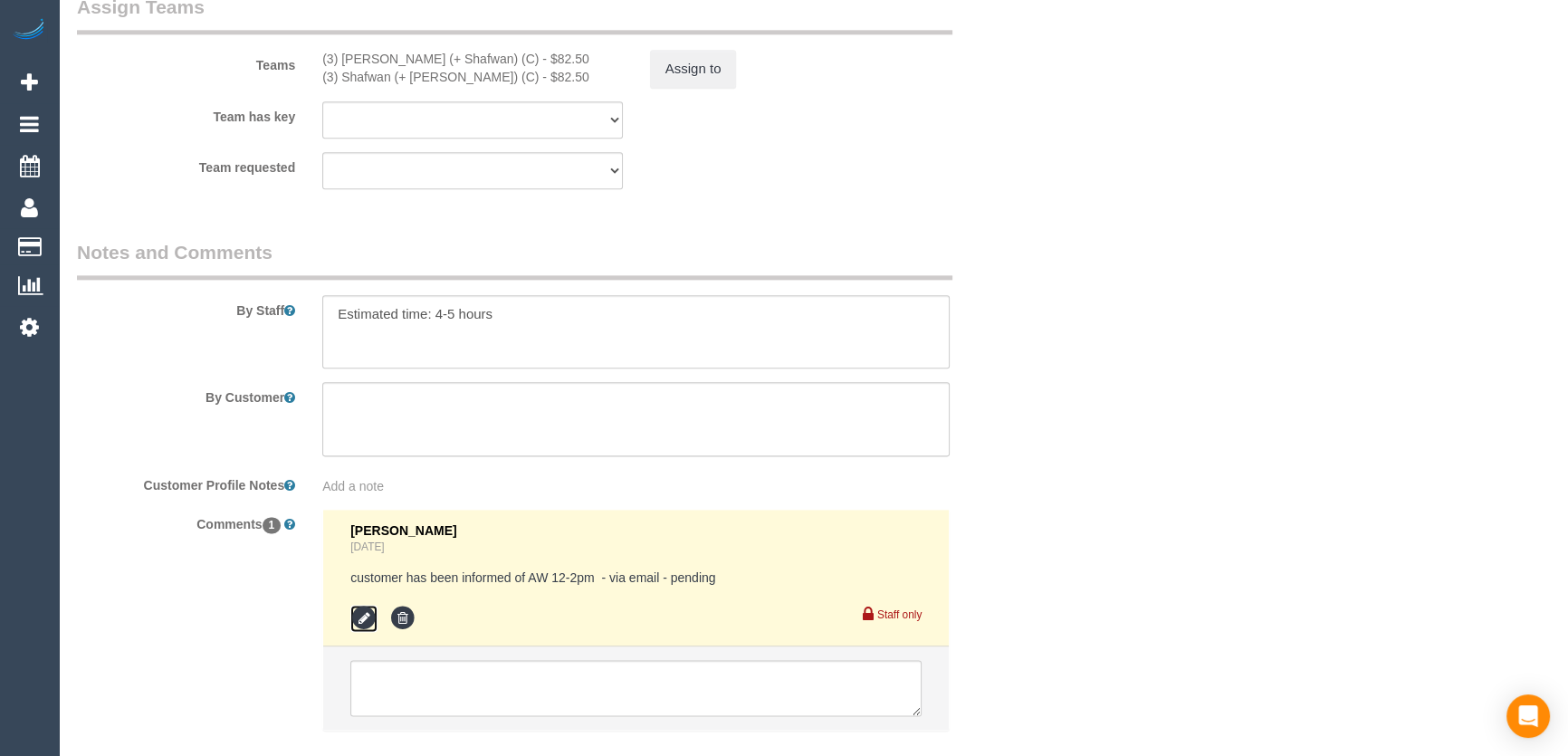
click at [369, 605] on icon at bounding box center [364, 618] width 27 height 27
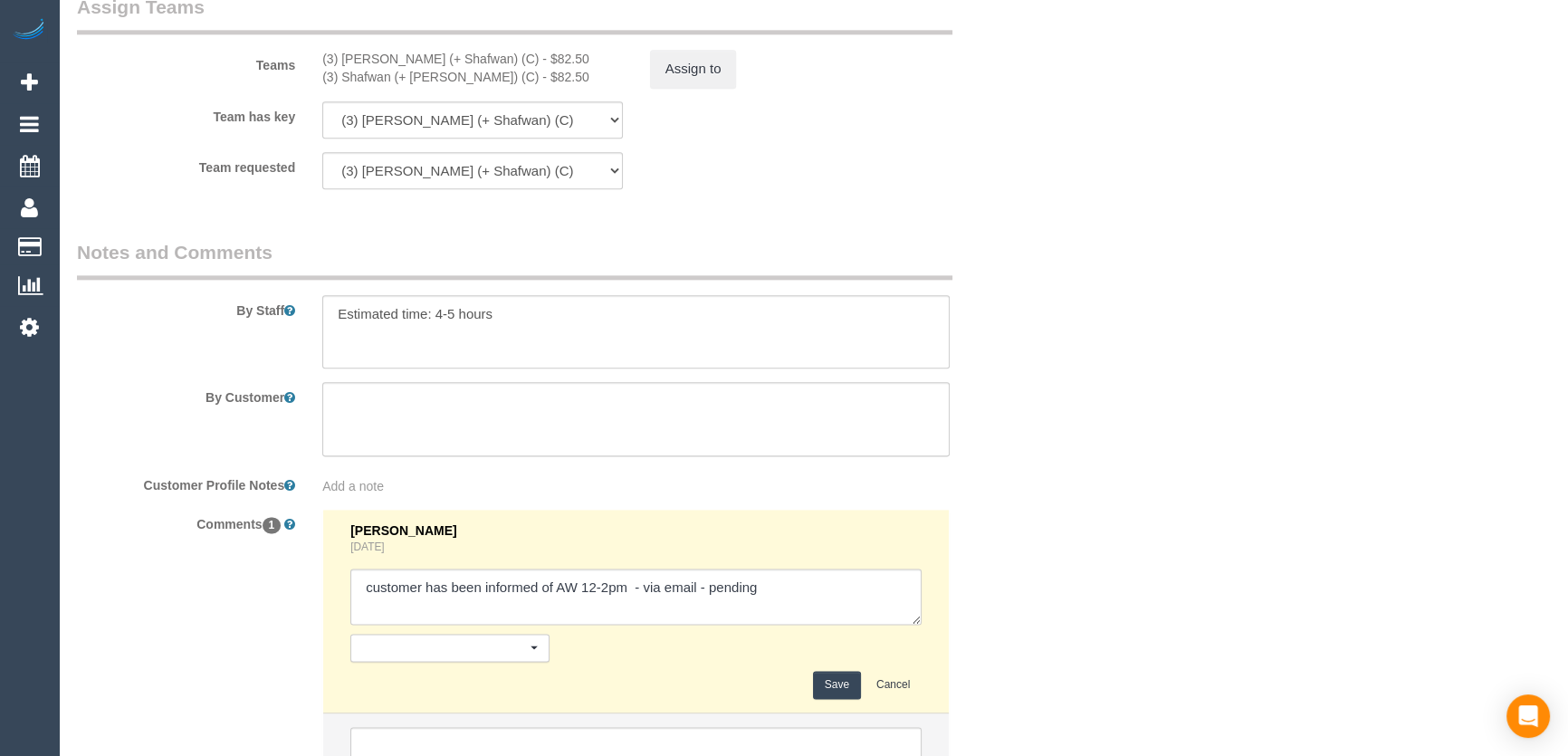
scroll to position [2881, 0]
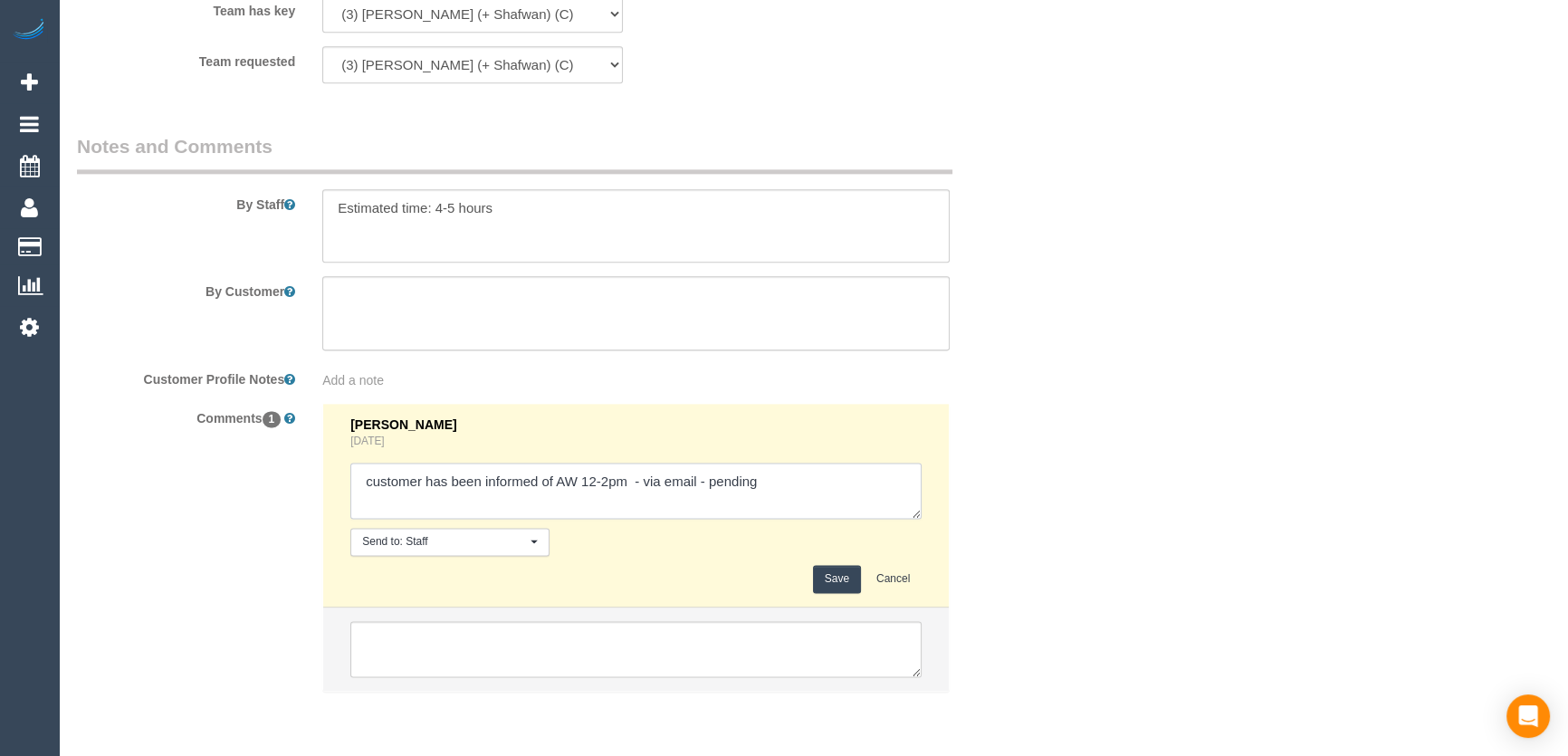
click at [365, 511] on textarea at bounding box center [636, 490] width 571 height 56
click at [763, 492] on textarea at bounding box center [636, 490] width 571 height 56
type textarea "customer has been informed of AW 12-2pm - via email - confirmed"
click at [832, 579] on button "Save" at bounding box center [837, 578] width 48 height 28
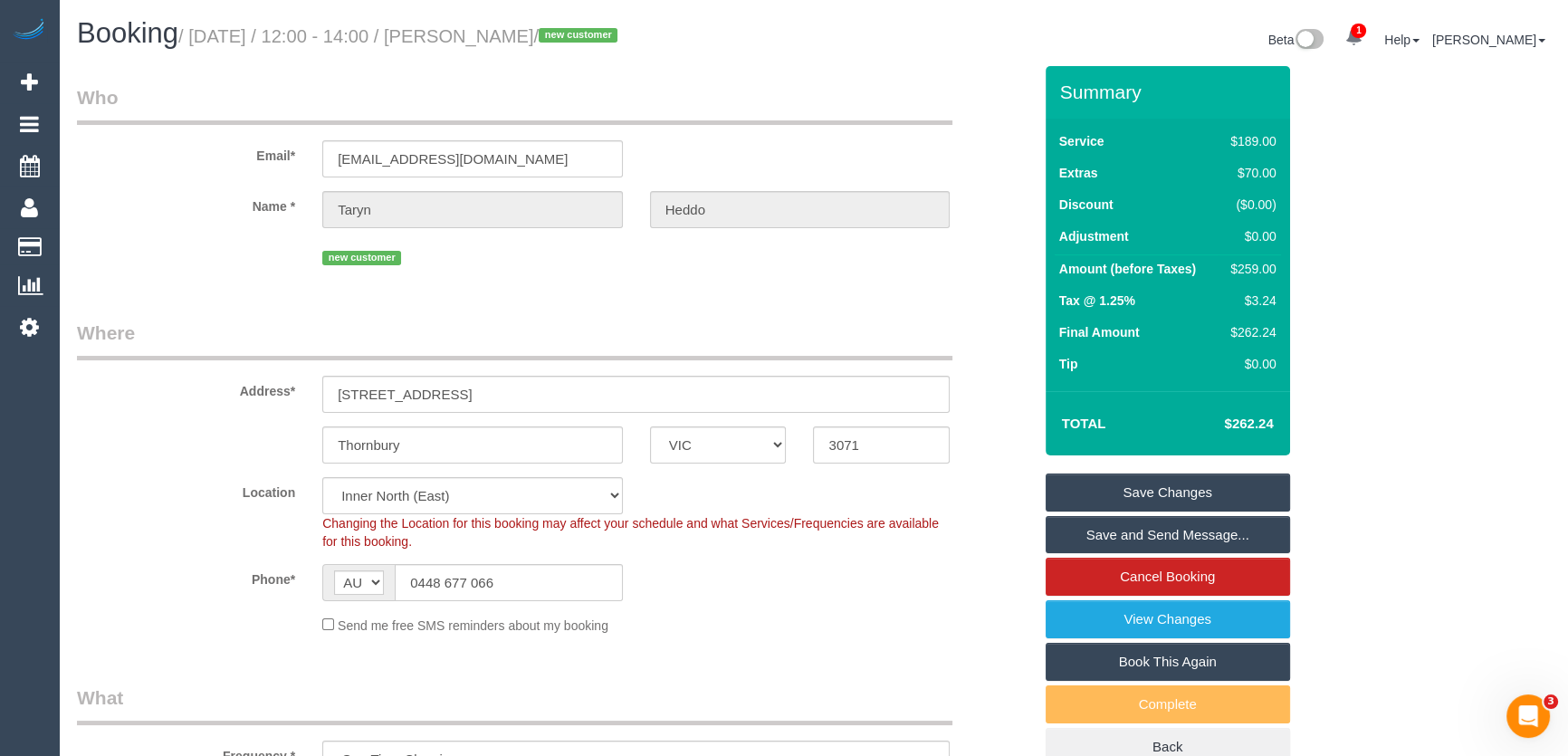
click at [1151, 534] on link "Save and Send Message..." at bounding box center [1167, 534] width 245 height 38
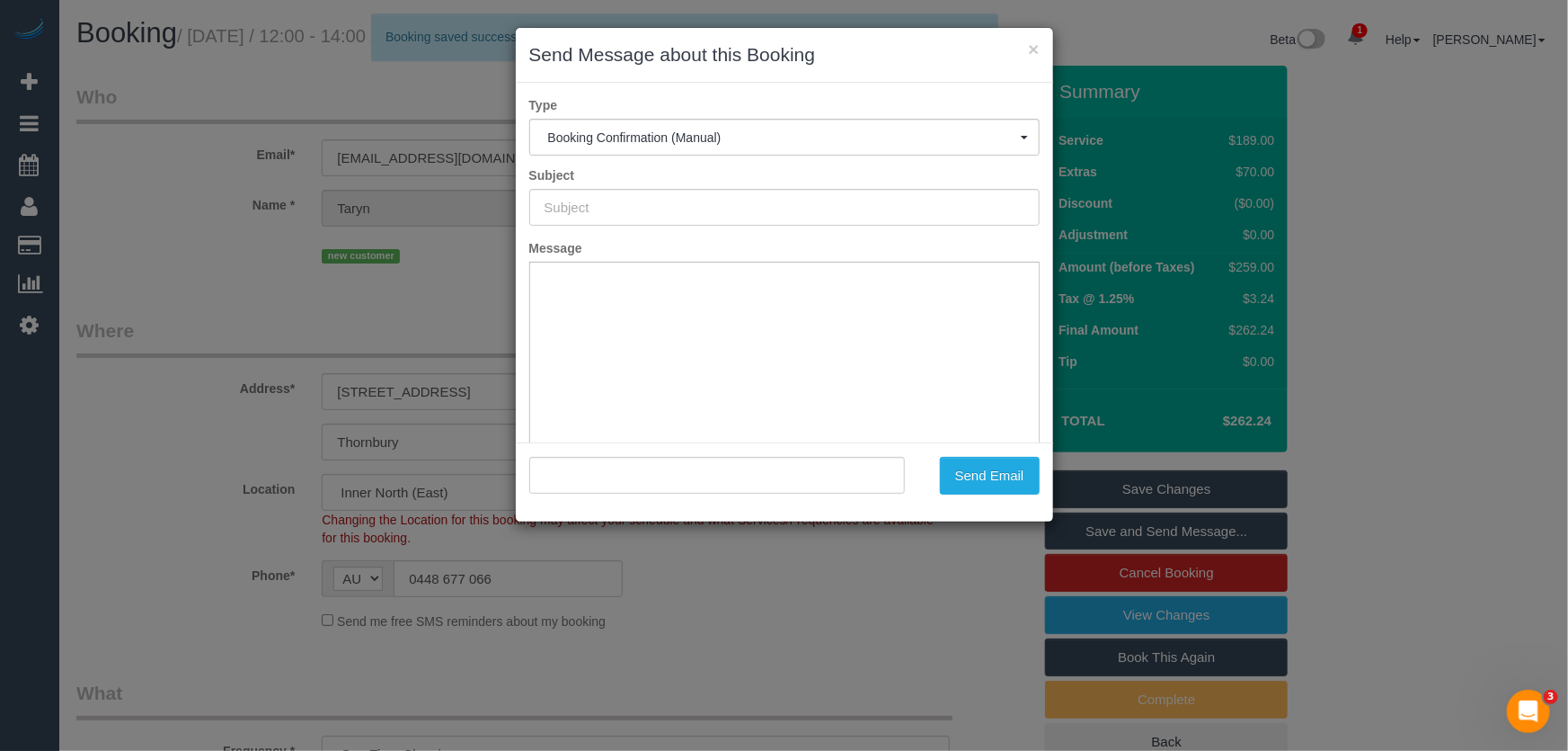
type input "Booking Confirmed"
type input ""Taryn Heddo" <theddo@outlook.com>"
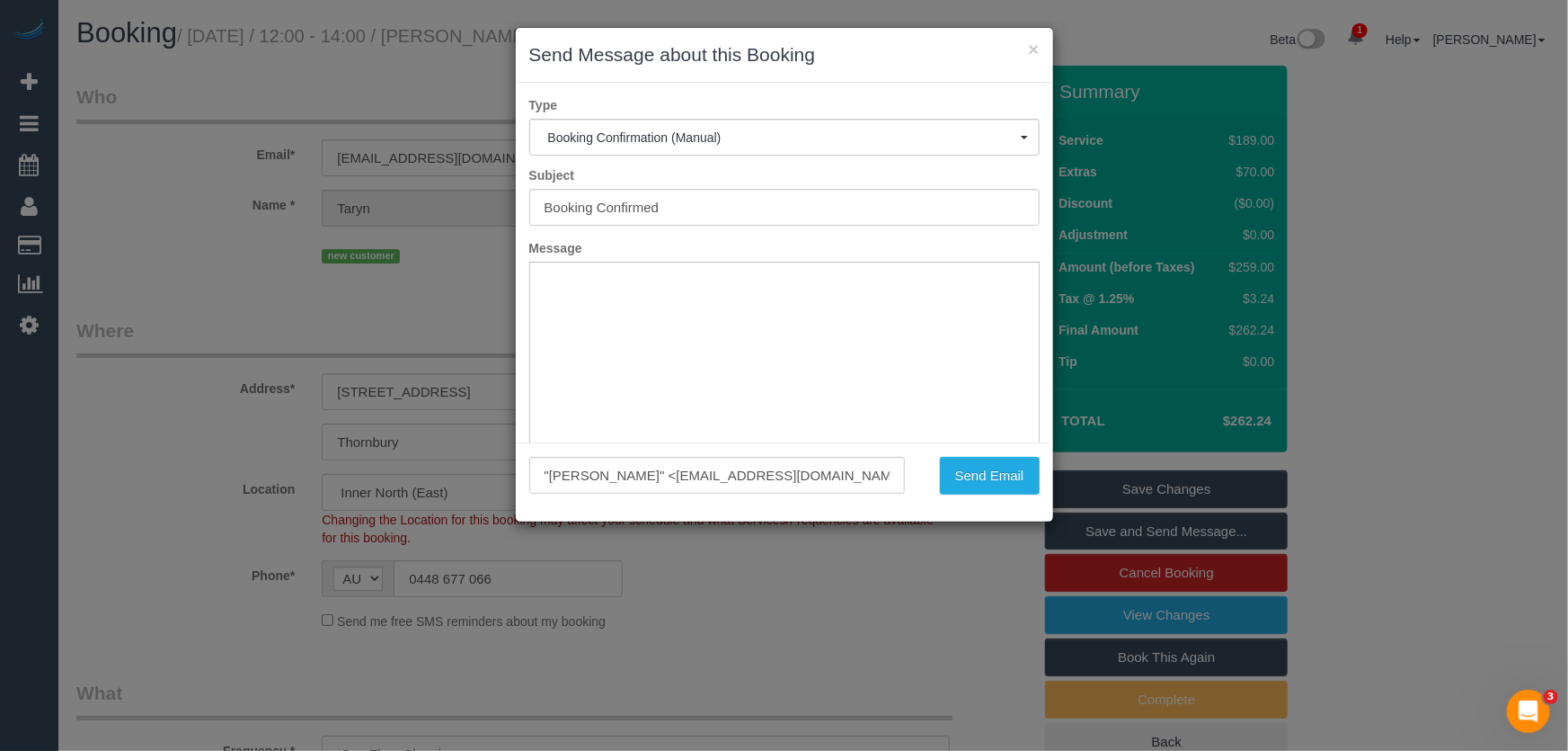
click at [947, 605] on div "× Send Message about this Booking Type Booking Confirmation (Manual) Booking Co…" at bounding box center [784, 375] width 1568 height 751
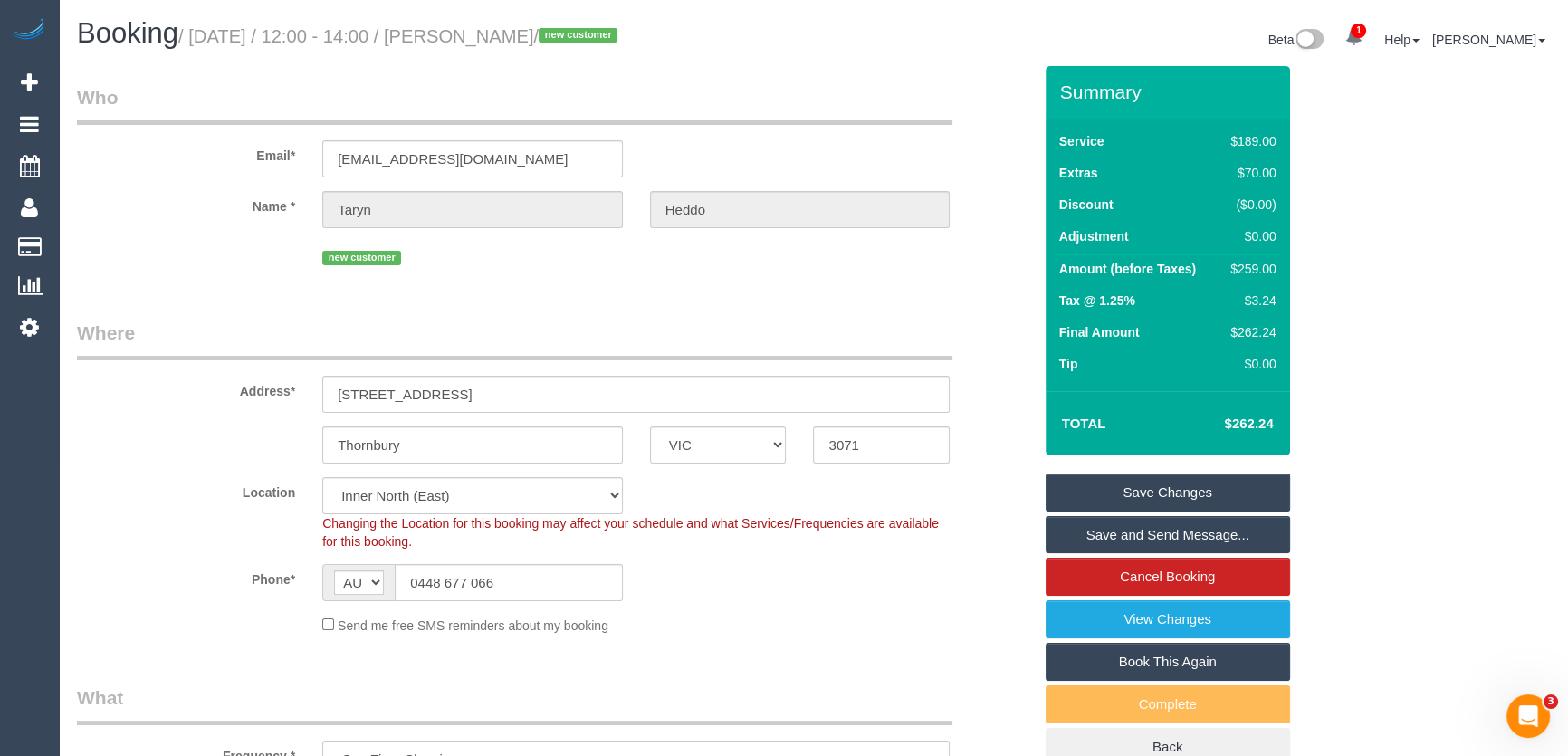
click at [1173, 534] on link "Save and Send Message..." at bounding box center [1167, 534] width 245 height 38
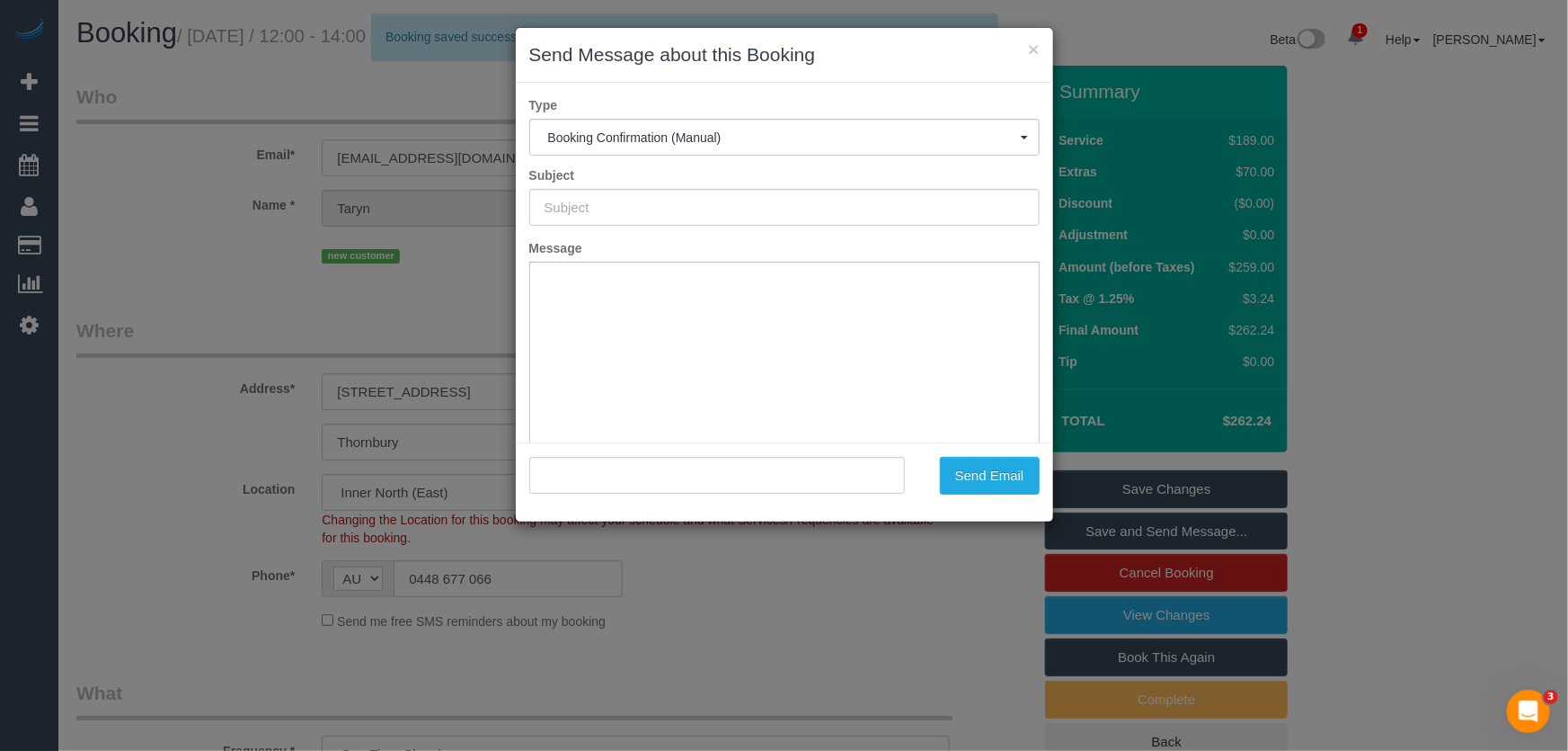
type input "Booking Confirmed"
type input ""Taryn Heddo" <theddo@outlook.com>"
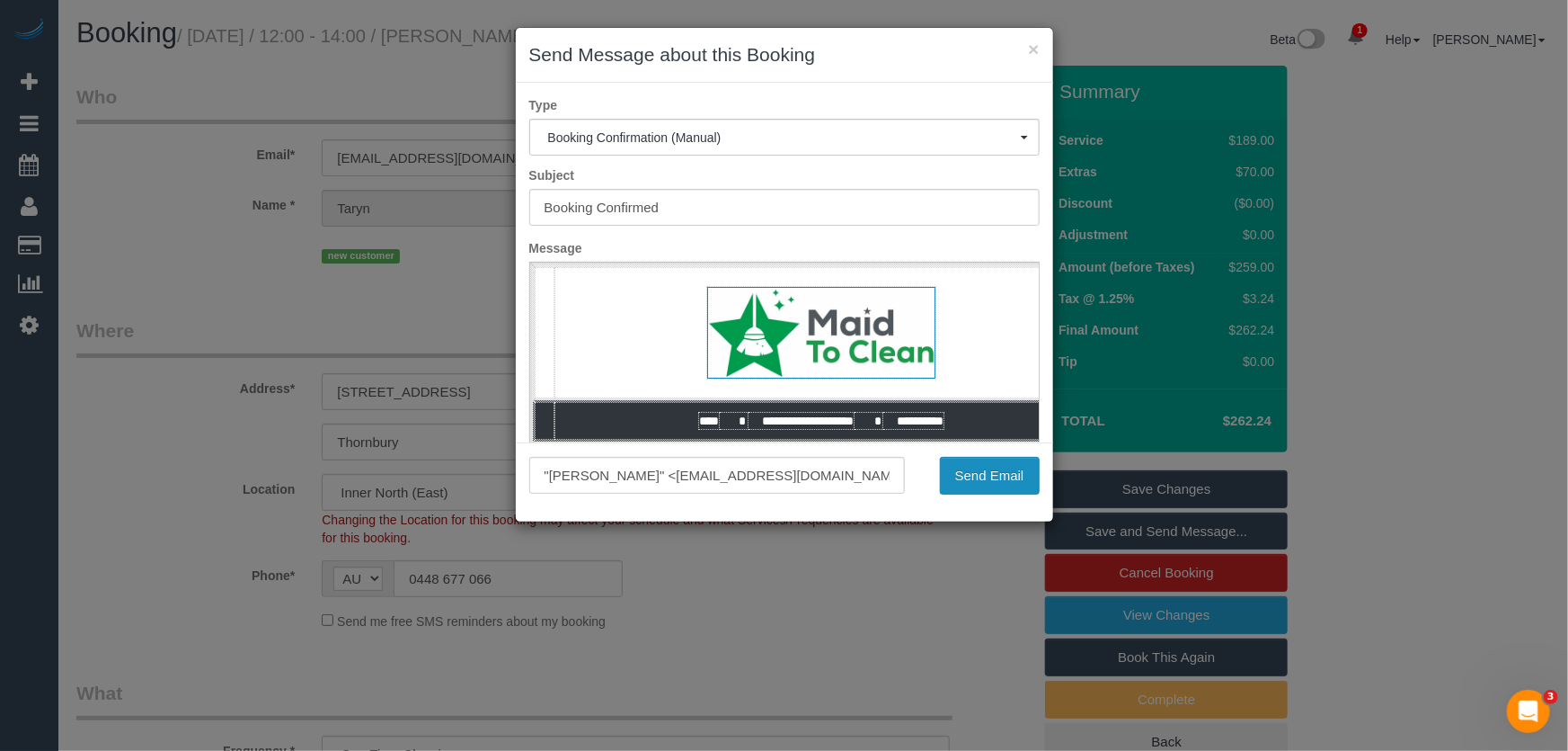
click at [985, 478] on button "Send Email" at bounding box center [990, 475] width 99 height 37
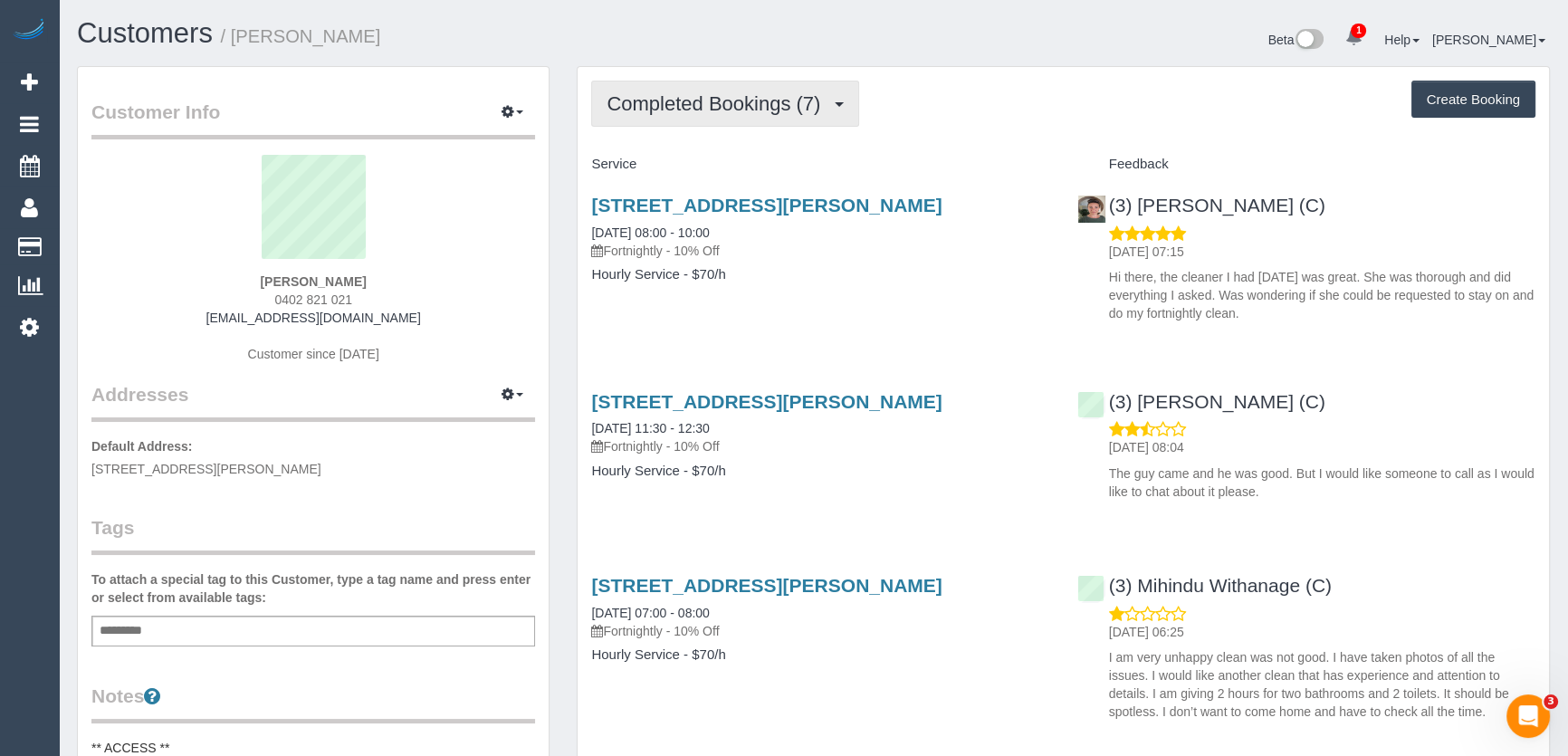
click at [771, 104] on span "Completed Bookings (7)" at bounding box center [718, 103] width 222 height 22
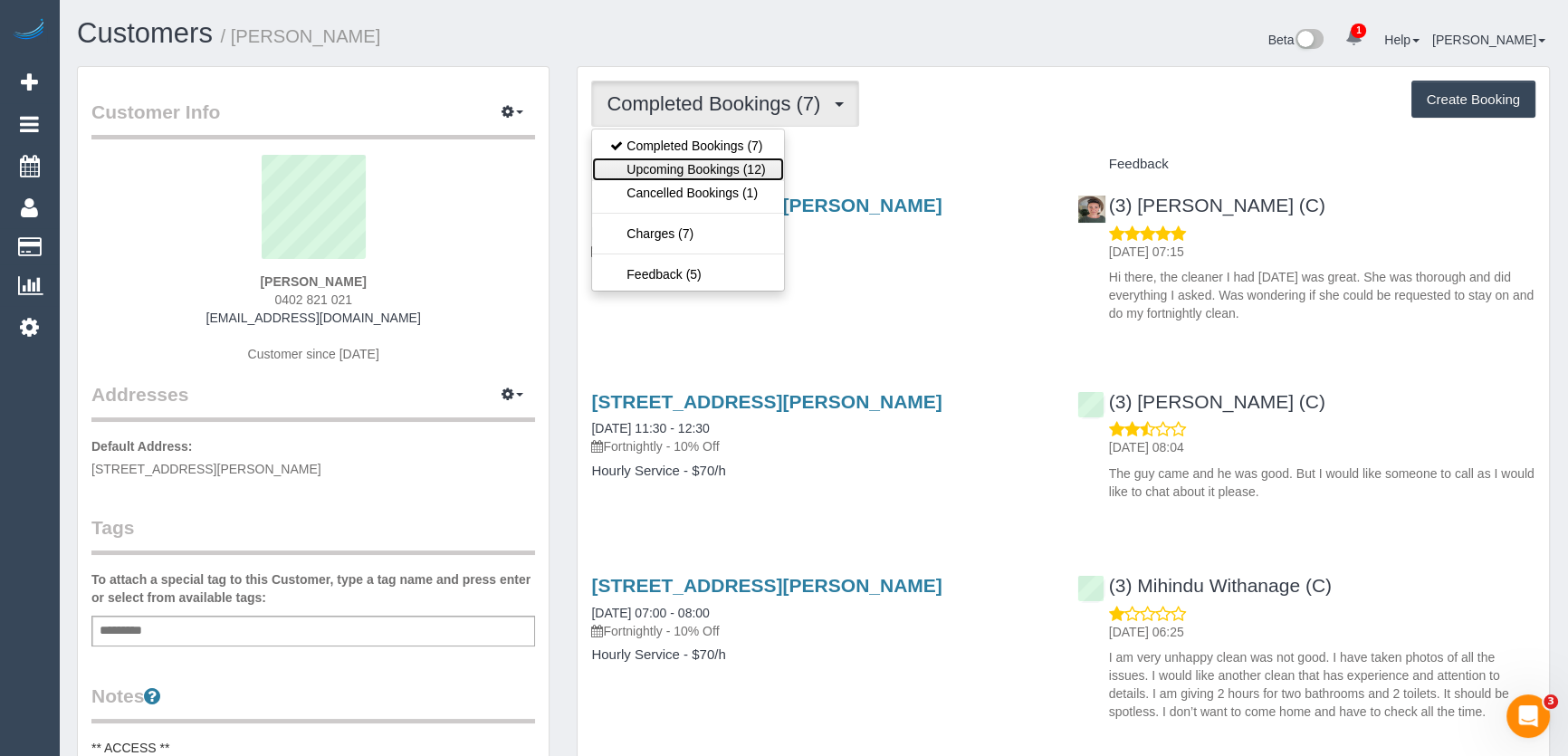
click at [763, 163] on link "Upcoming Bookings (12)" at bounding box center [688, 169] width 191 height 23
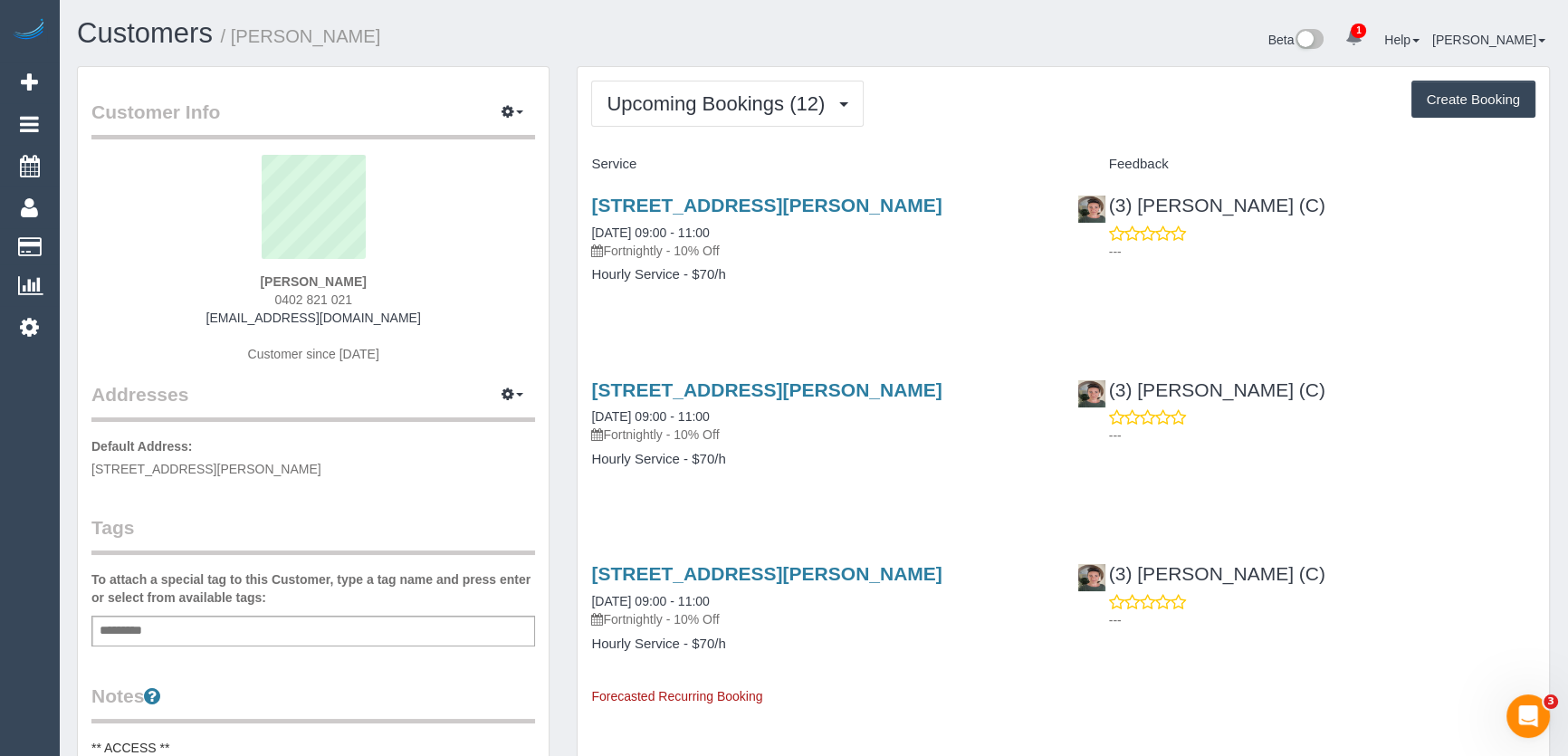
click at [364, 299] on div "Yvette Taylor 0402 821 021 vettys_75@yahoo.com Customer since 2025" at bounding box center [313, 268] width 443 height 226
click at [365, 299] on div "Yvette Taylor 0402 821 021 vettys_75@yahoo.com Customer since 2025" at bounding box center [313, 268] width 443 height 226
copy div "0402 821 021"
click at [372, 297] on div "Yvette Taylor 0402 821 021 vettys_75@yahoo.com Customer since 2025" at bounding box center [313, 268] width 443 height 226
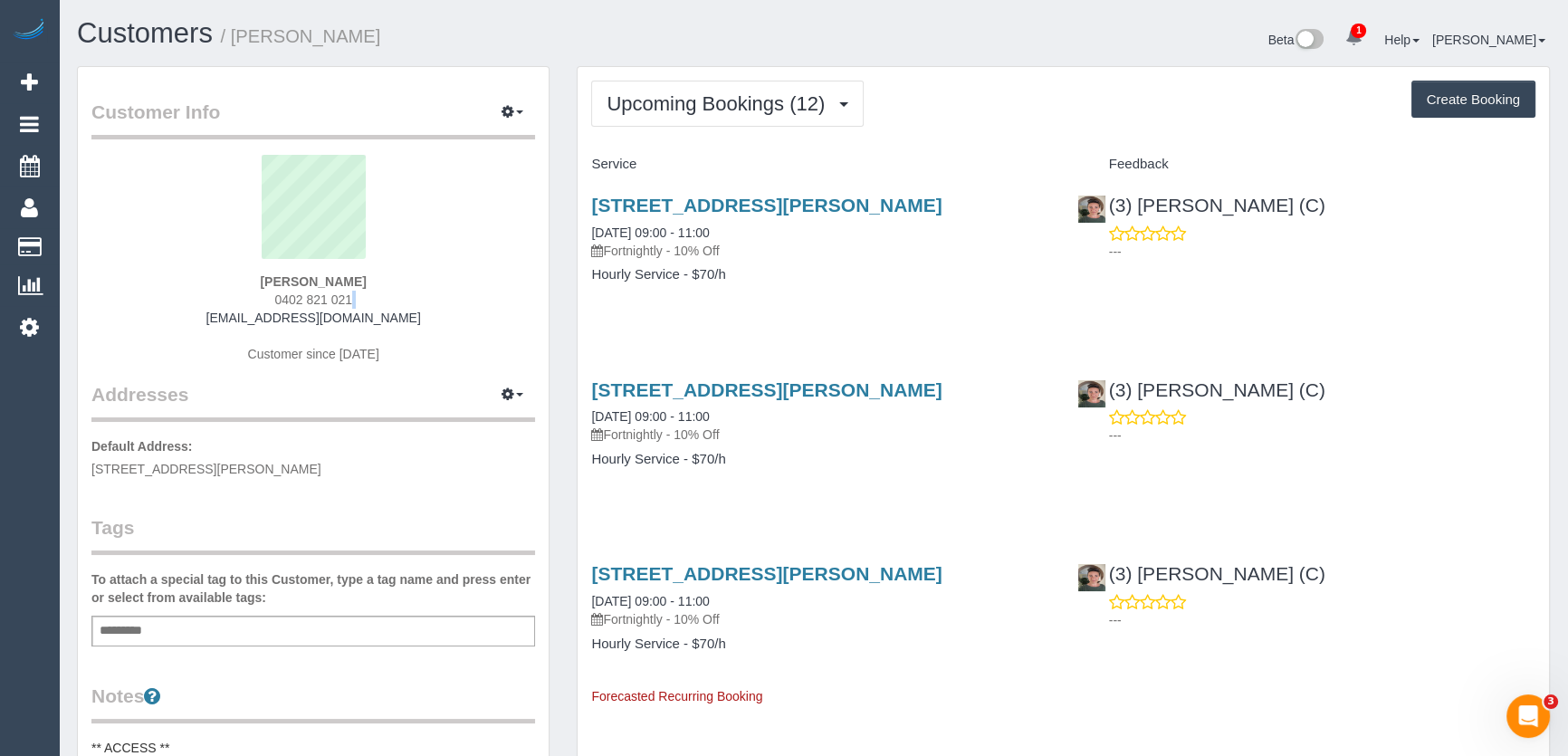
click at [372, 297] on div "Yvette Taylor 0402 821 021 vettys_75@yahoo.com Customer since 2025" at bounding box center [313, 268] width 443 height 226
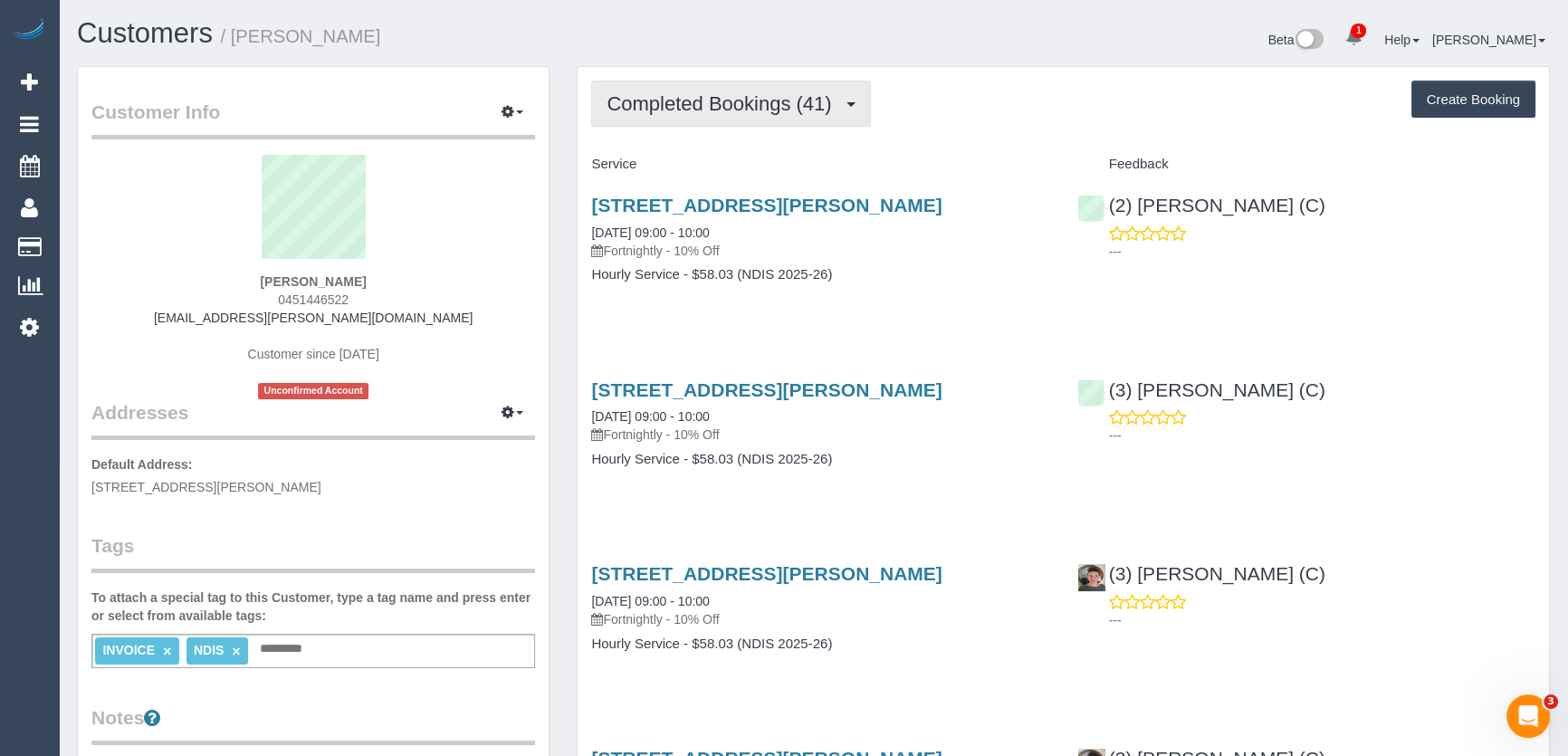
click at [723, 113] on button "Completed Bookings (41)" at bounding box center [730, 104] width 278 height 46
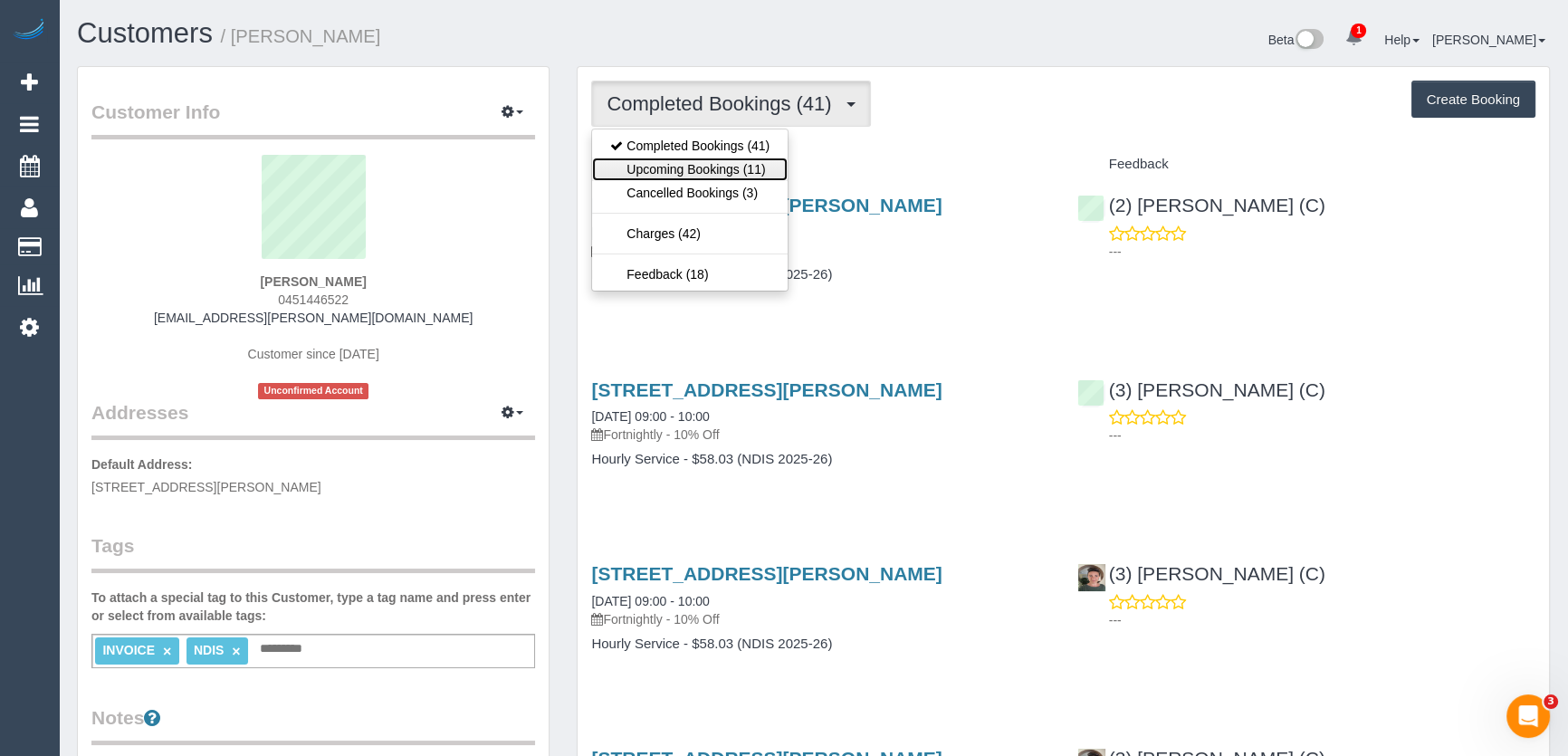
click at [706, 169] on link "Upcoming Bookings (11)" at bounding box center [690, 169] width 196 height 23
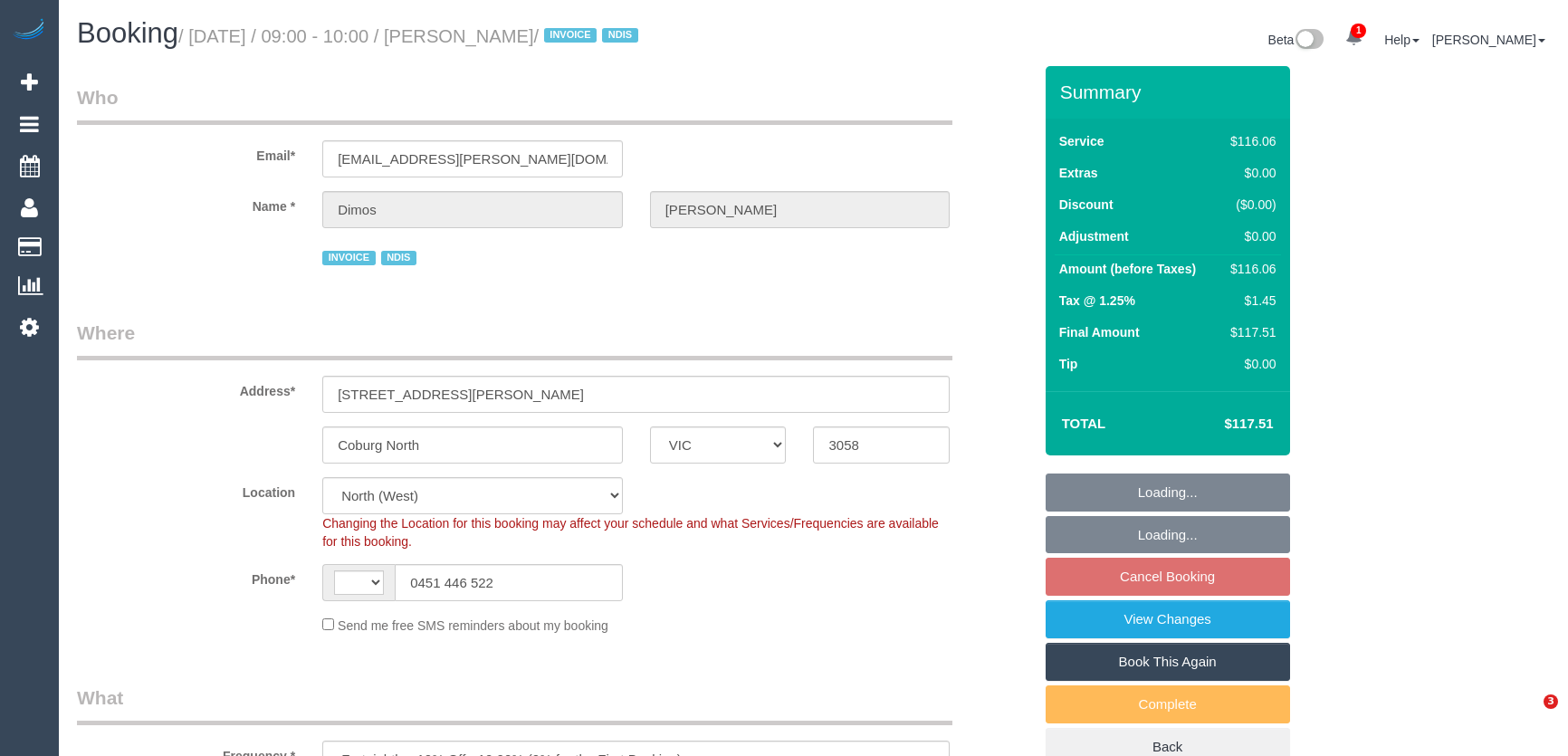
select select "VIC"
select select "object:1339"
select select "string:AU"
select select "number:27"
select select "number:14"
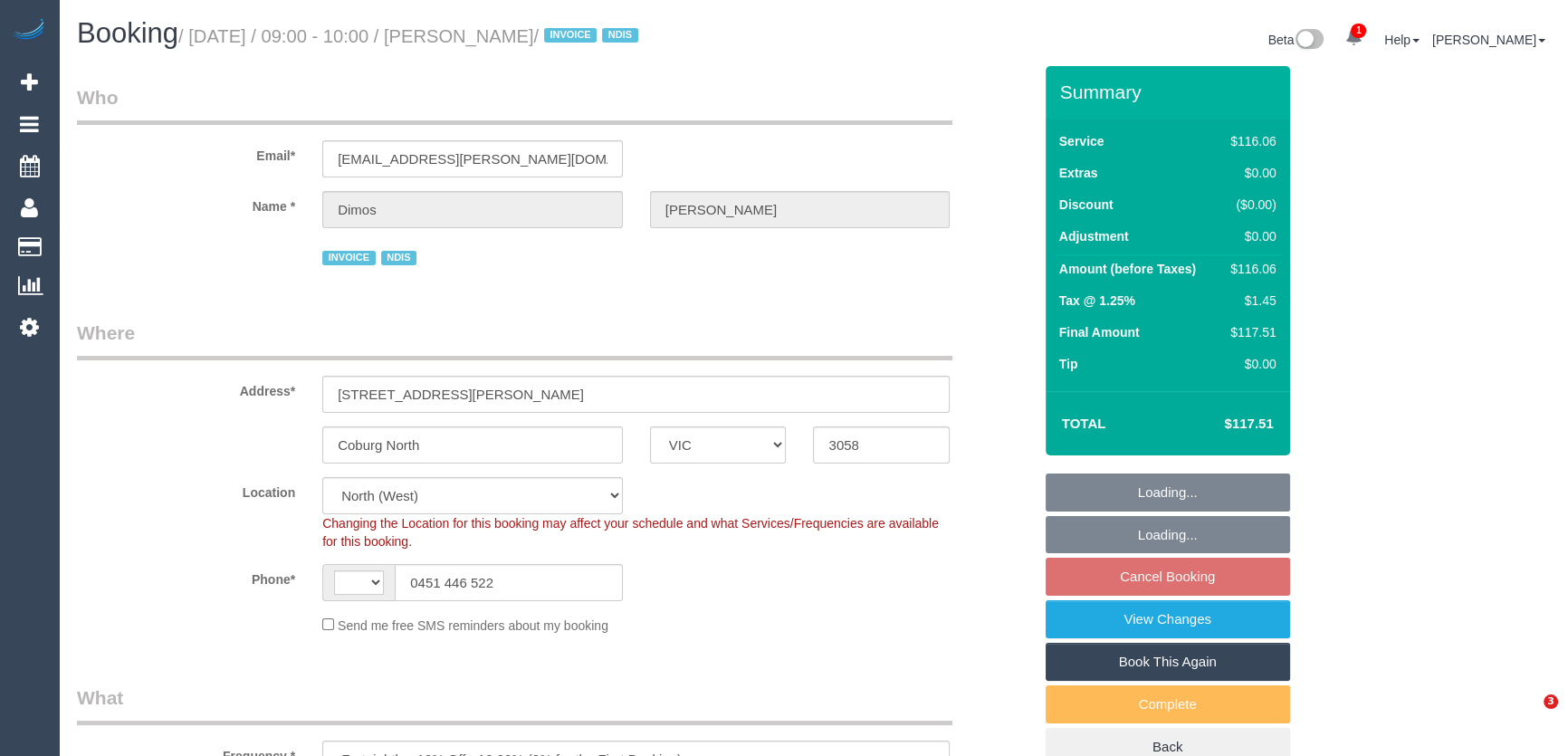
select select "number:19"
select select "number:25"
select select "number:34"
select select "number:12"
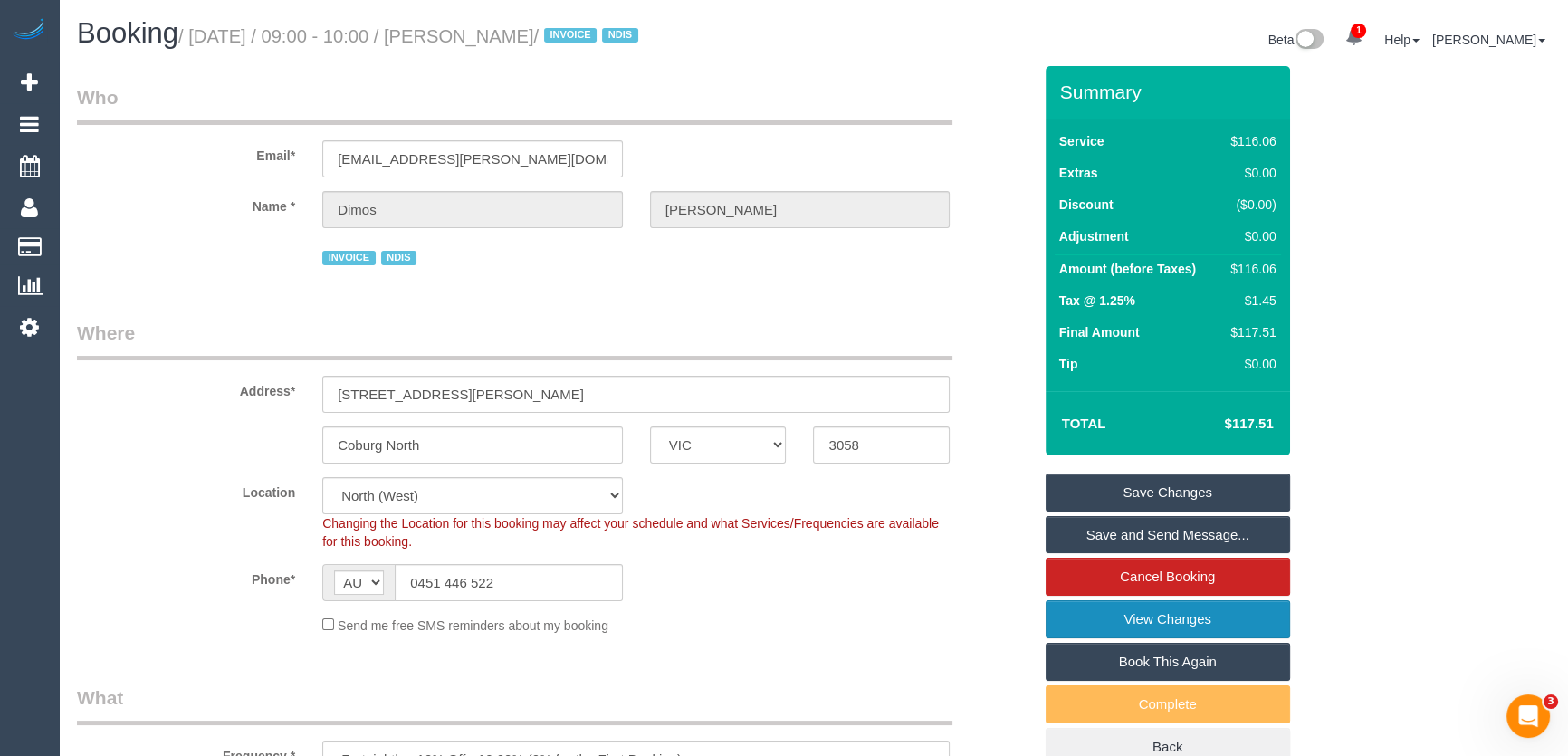
click at [1102, 630] on link "View Changes" at bounding box center [1167, 618] width 245 height 38
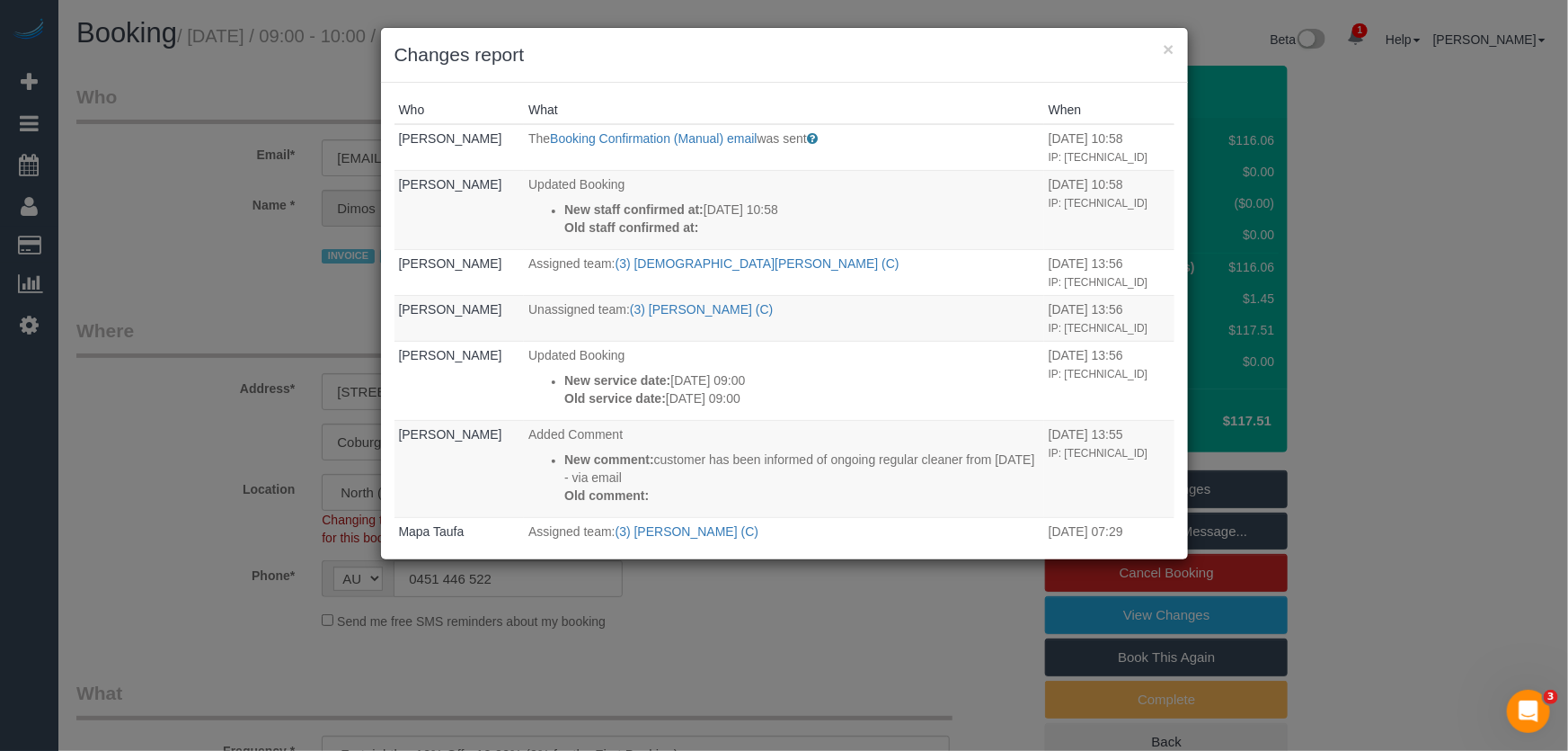
click at [854, 610] on div "× Changes report Who What When Jessica Trentin The Booking Confirmation (Manual…" at bounding box center [784, 375] width 1568 height 751
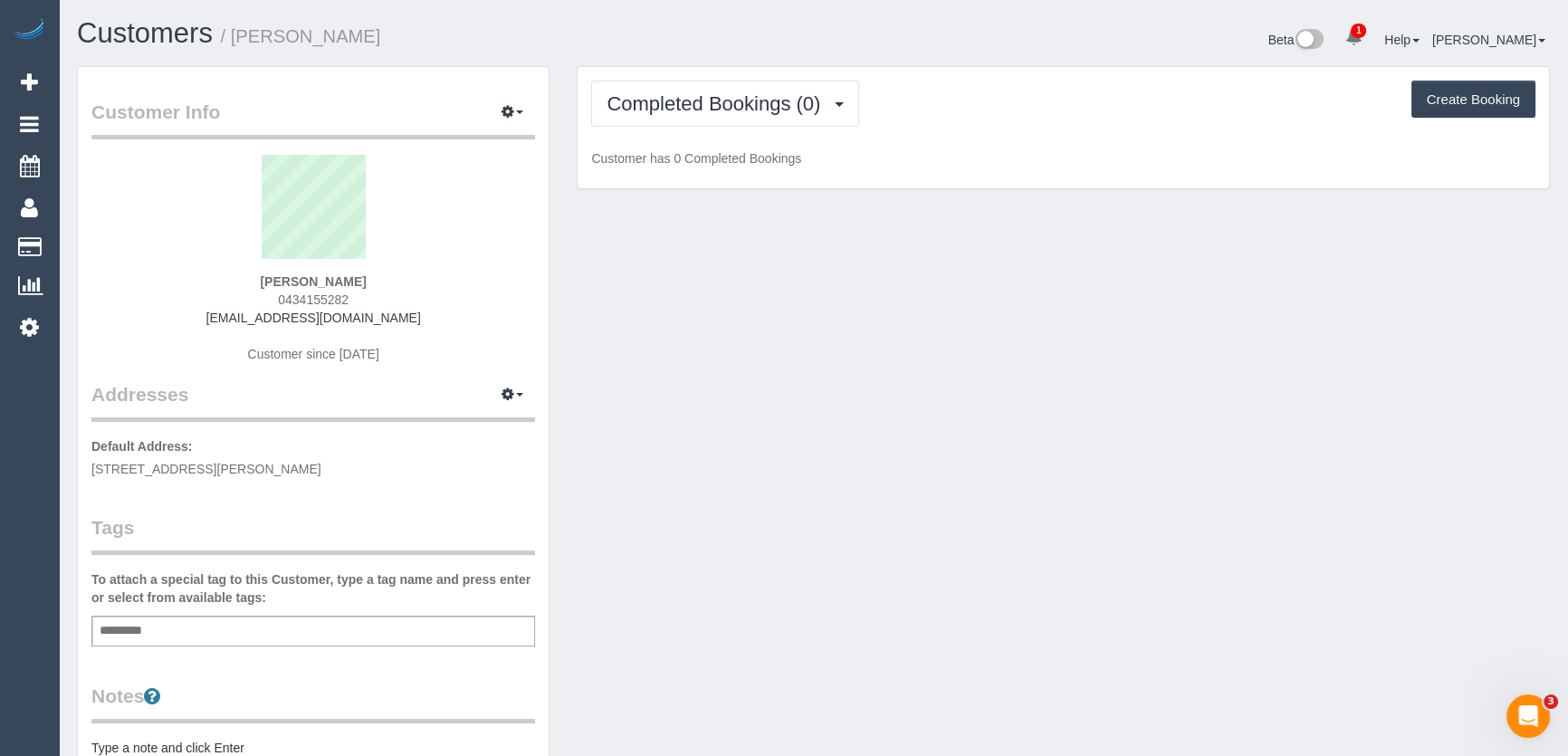
click at [362, 297] on div "Carolyn Hutchins 0434155282 chutchins@linkedin.com Customer since 2025" at bounding box center [313, 268] width 443 height 226
copy div "0434155282"
click at [715, 110] on span "Completed Bookings (0)" at bounding box center [718, 103] width 222 height 22
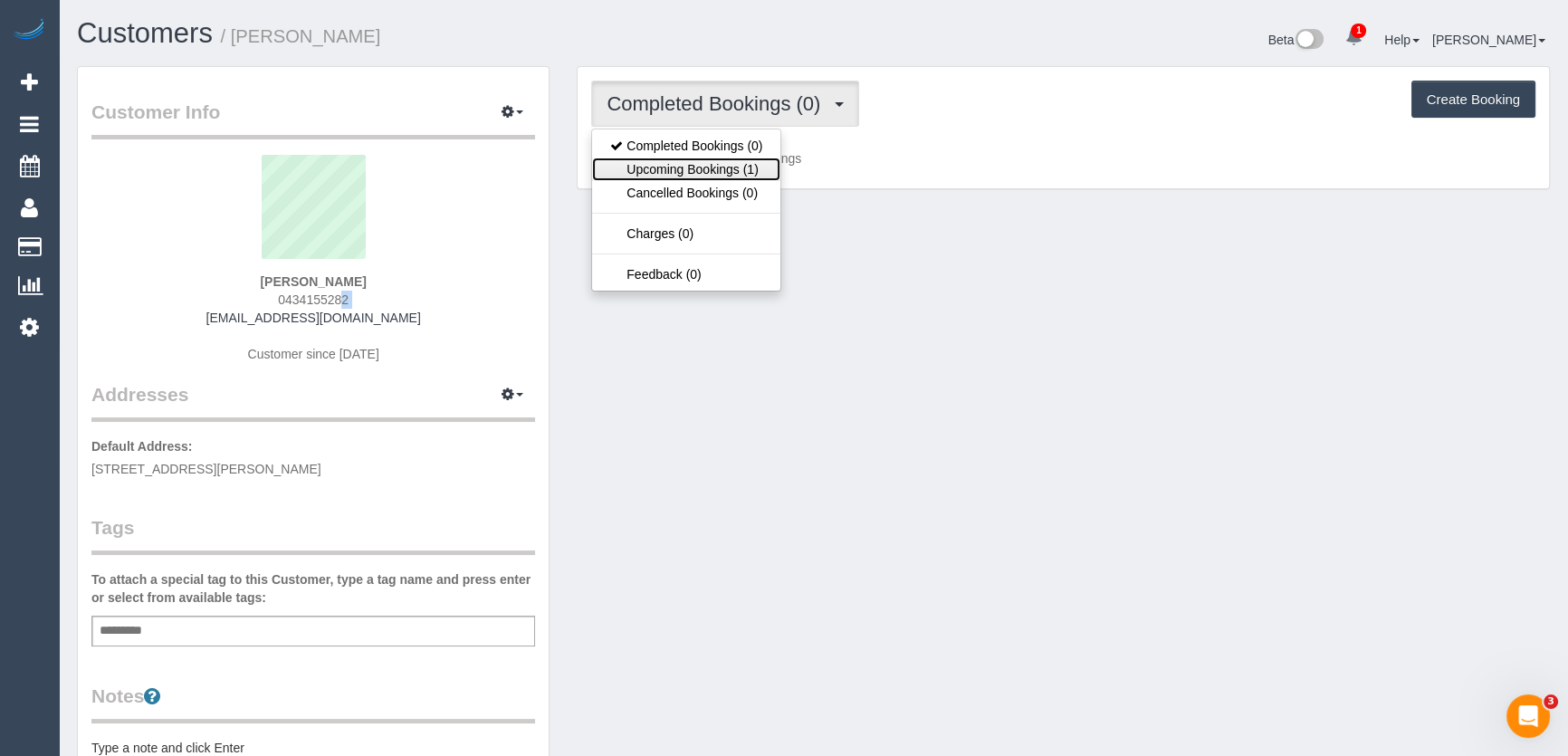
click at [712, 172] on link "Upcoming Bookings (1)" at bounding box center [686, 169] width 188 height 23
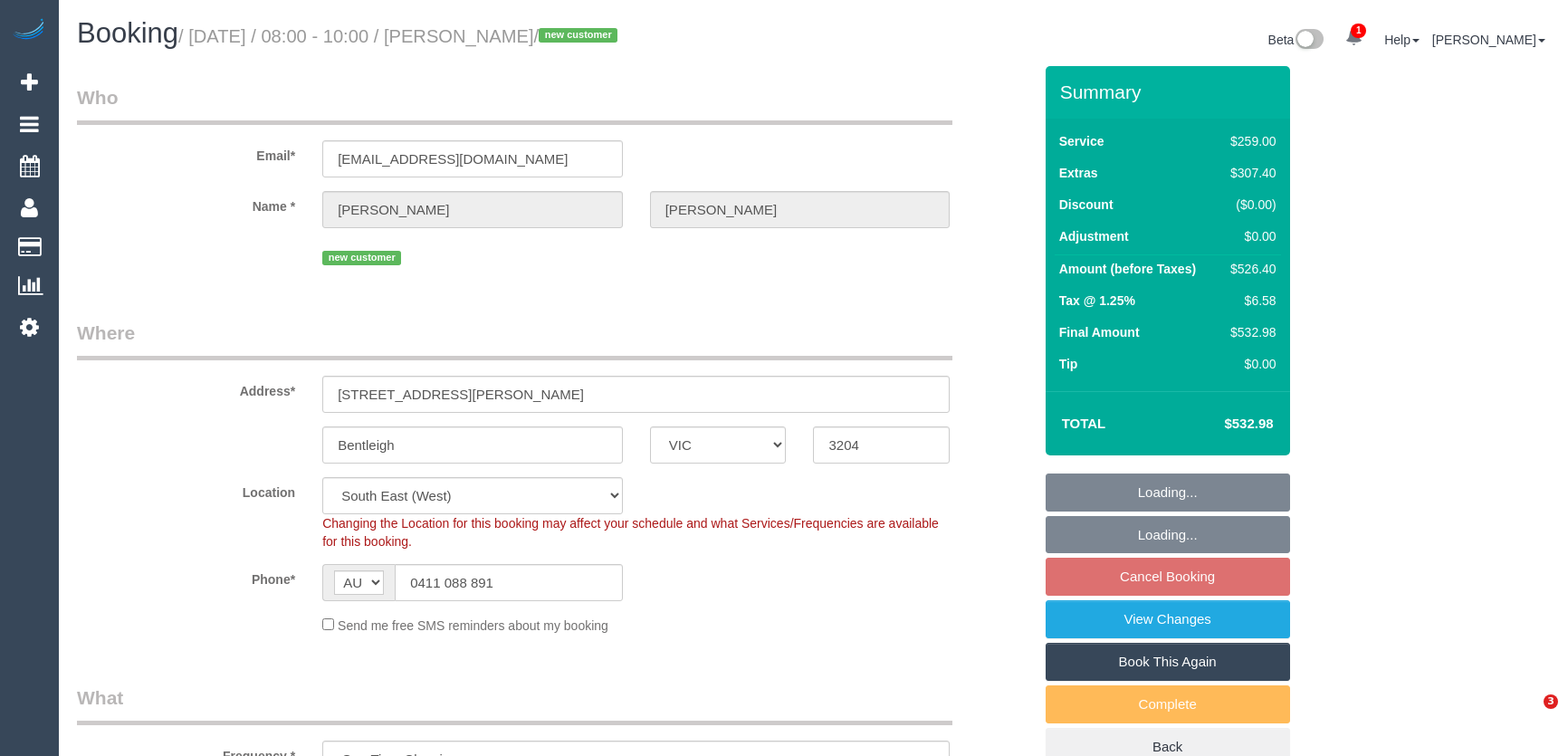
select select "VIC"
select select "spot2"
select select "number:28"
select select "number:15"
select select "number:18"
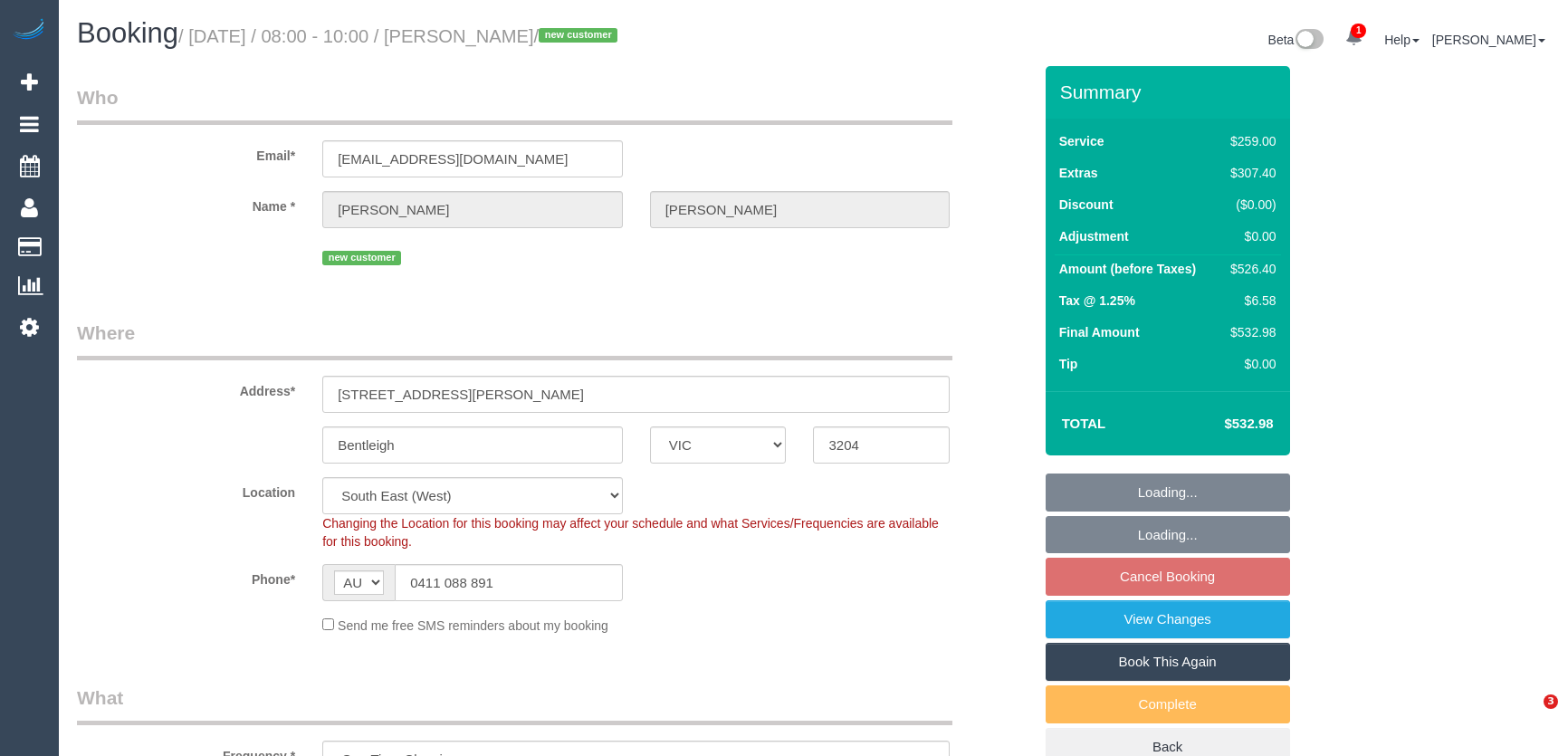
select select "number:24"
select select "number:33"
select select "number:13"
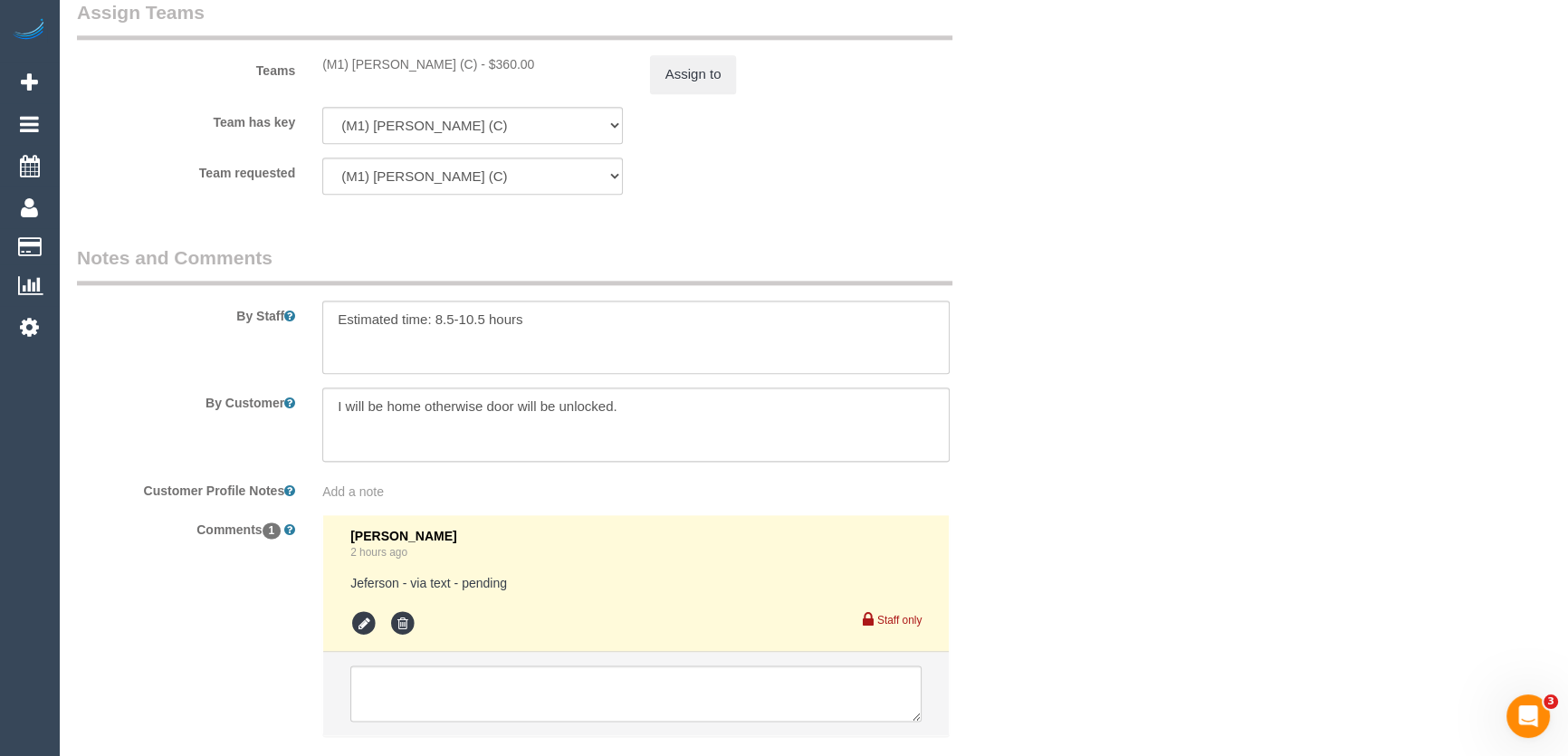
scroll to position [2881, 0]
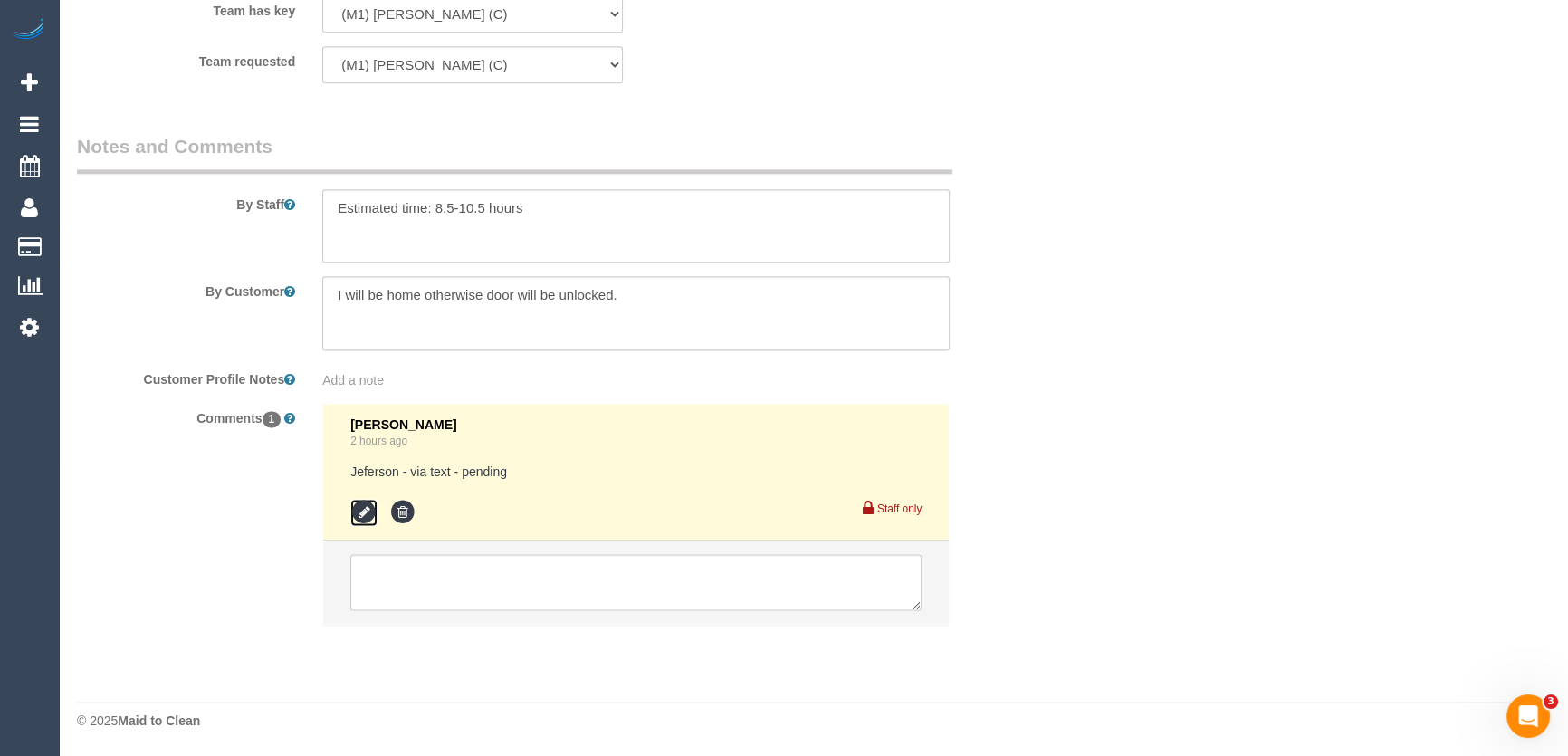
click at [363, 512] on icon at bounding box center [364, 512] width 27 height 27
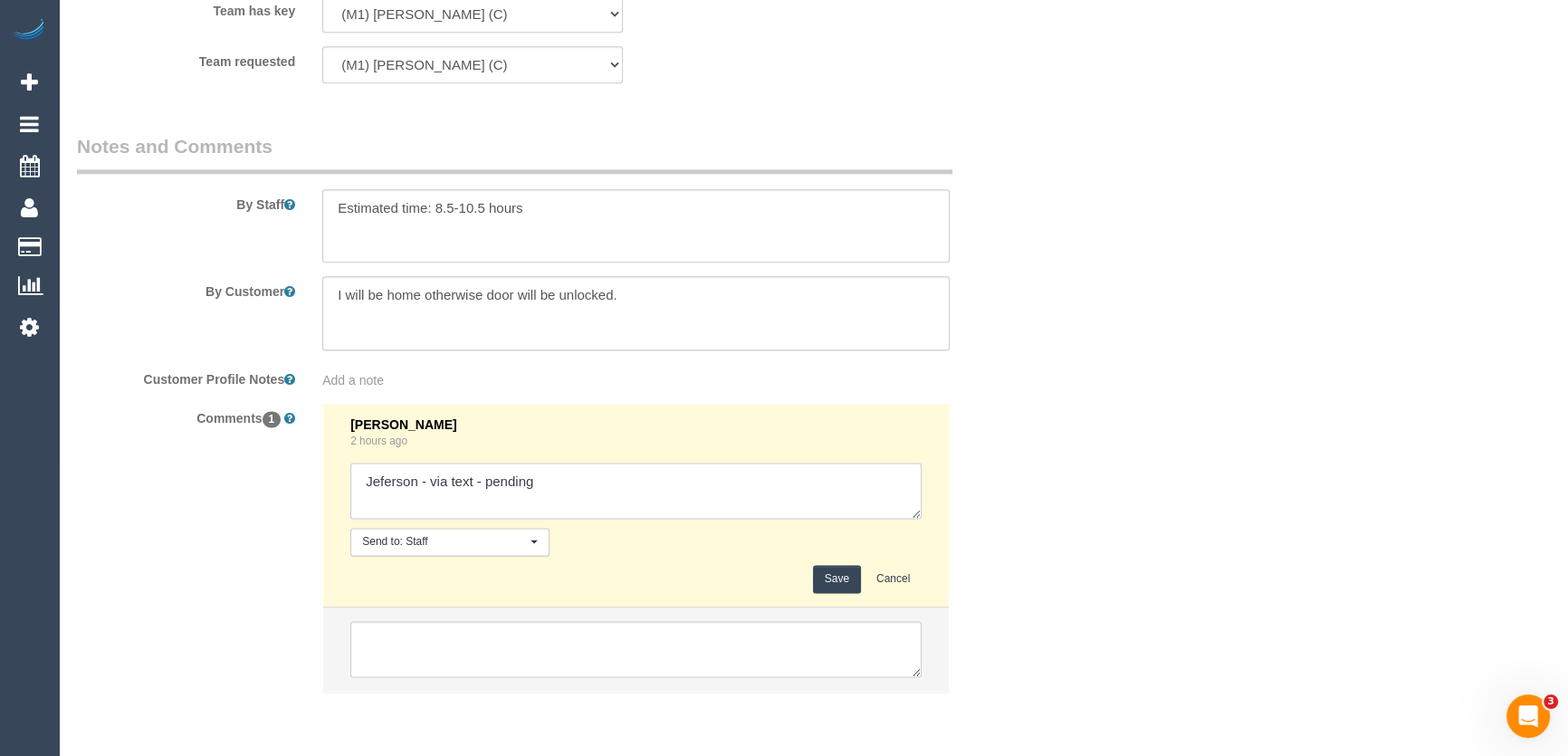
click at [614, 485] on textarea at bounding box center [636, 490] width 571 height 56
type textarea "Jeferson - via text - confirmed"
click at [835, 581] on button "Save" at bounding box center [837, 578] width 48 height 28
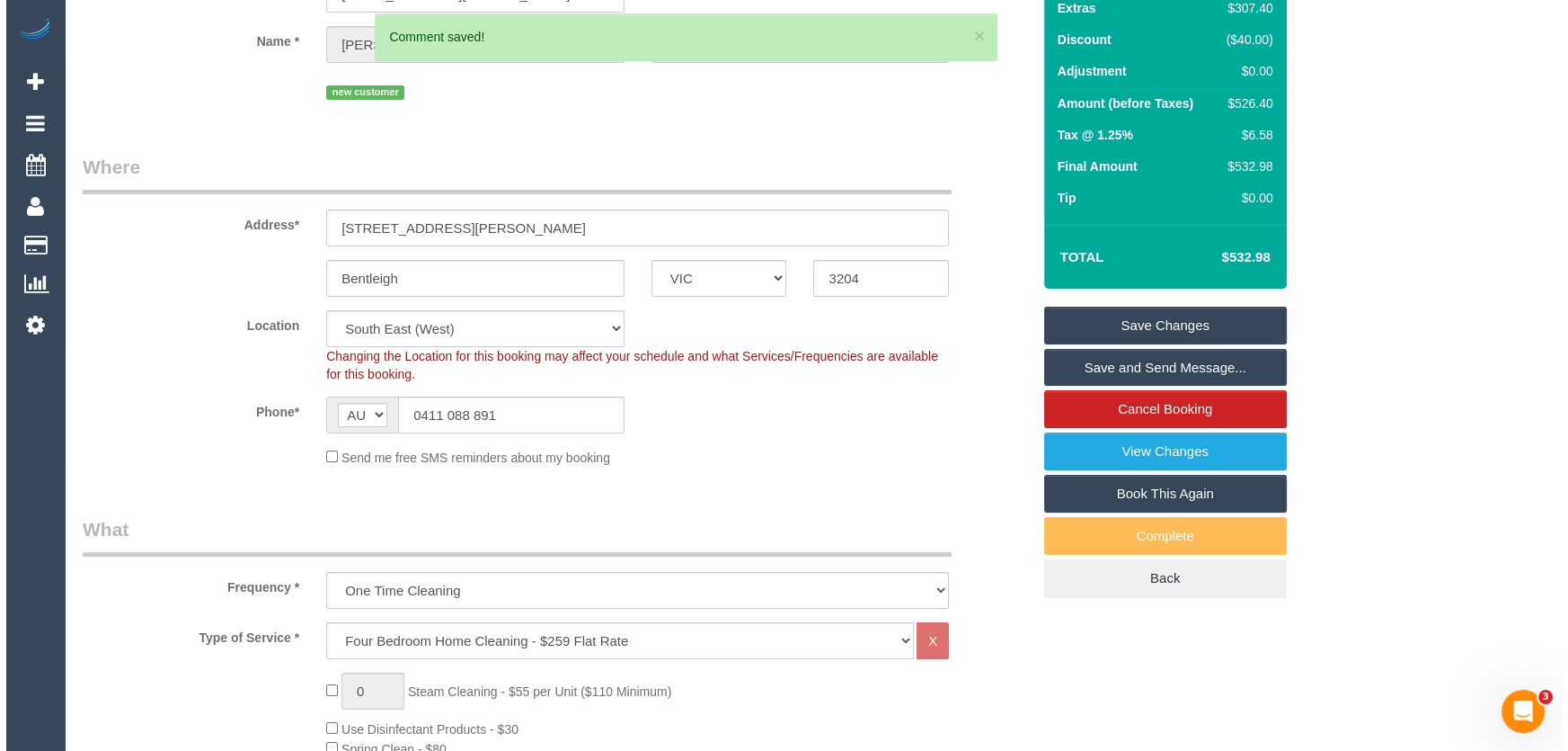
scroll to position [0, 0]
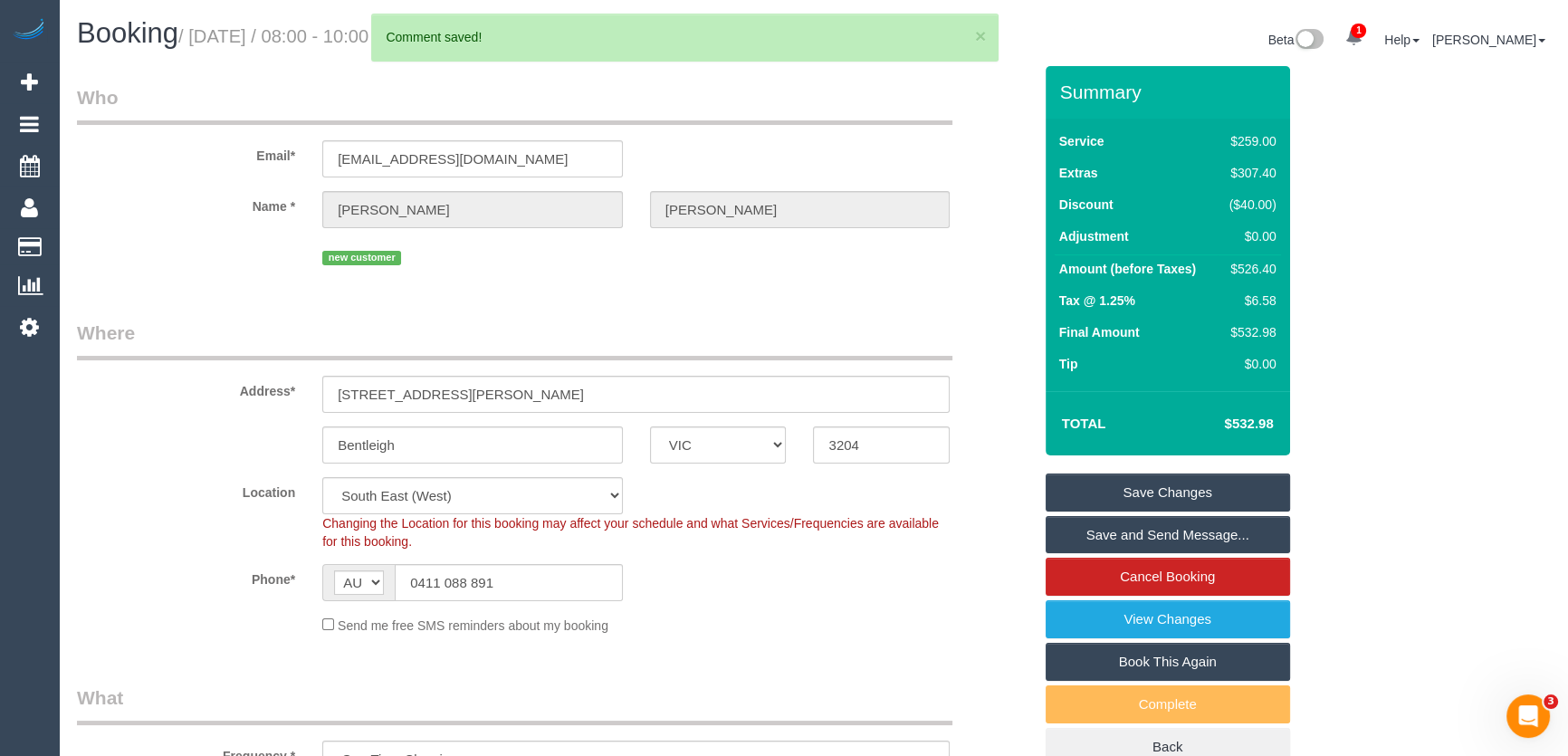
click at [1118, 534] on link "Save and Send Message..." at bounding box center [1167, 534] width 245 height 38
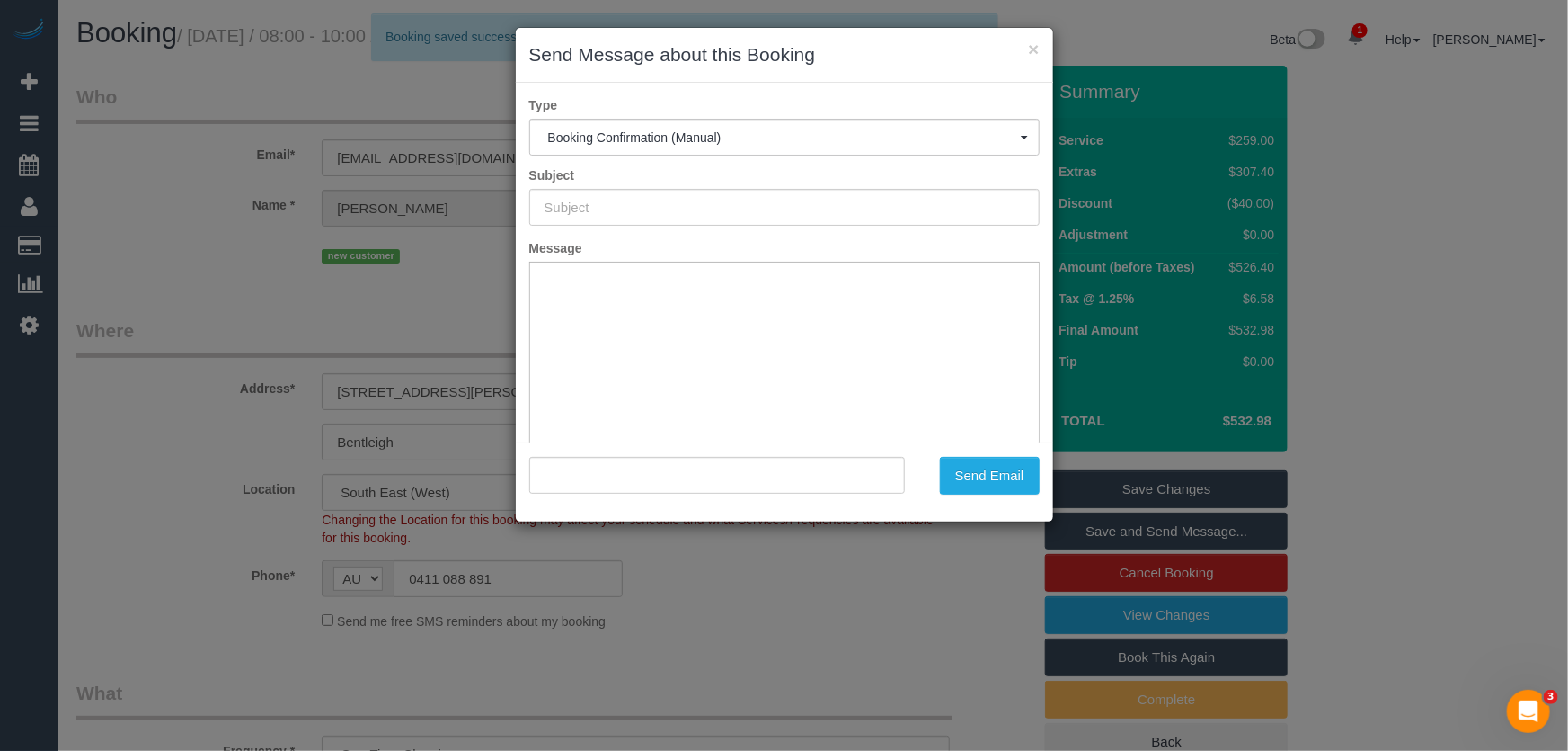
type input "Booking Confirmed"
type input ""Harry Abraham" <kewellh@hotmail.com>"
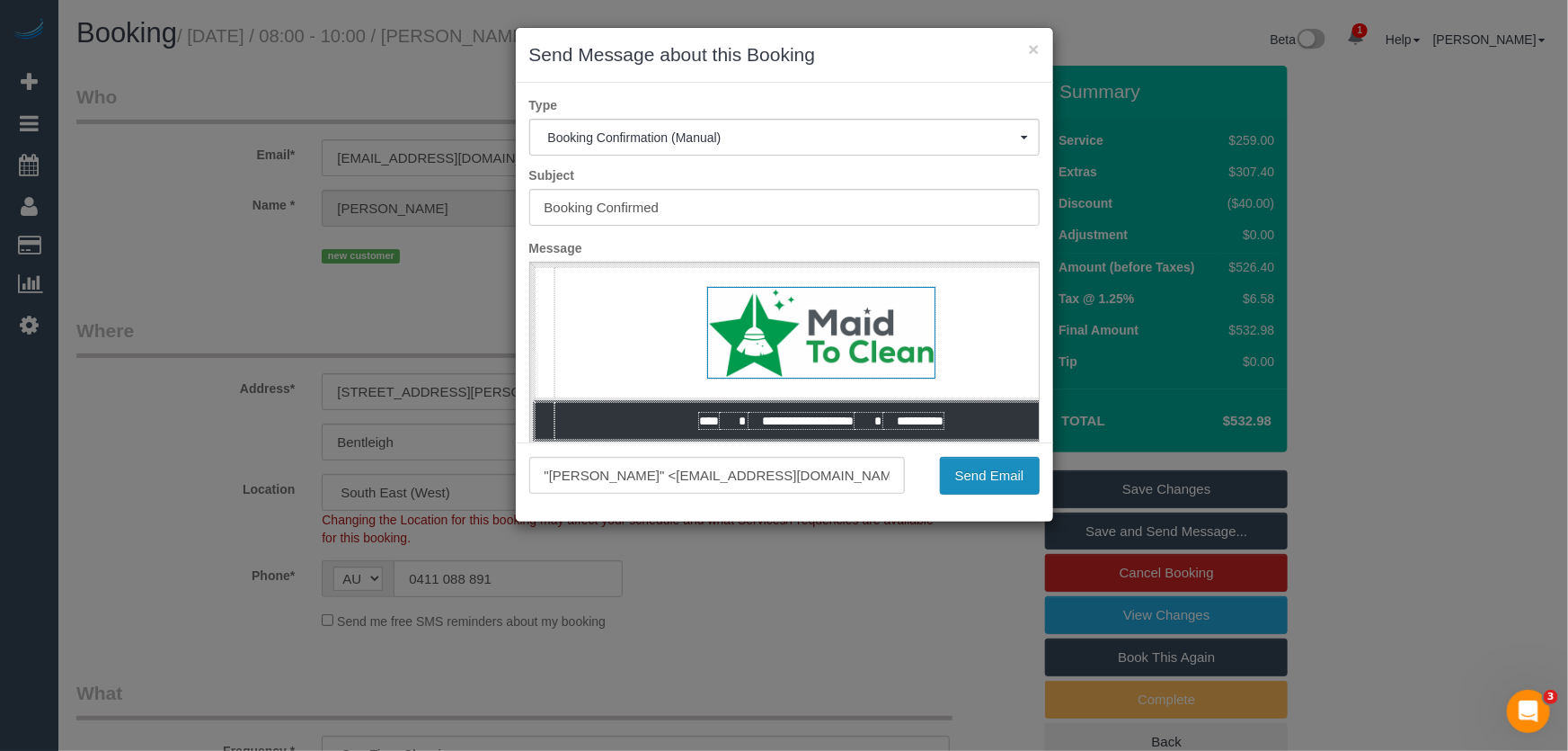
click at [974, 473] on button "Send Email" at bounding box center [990, 475] width 99 height 37
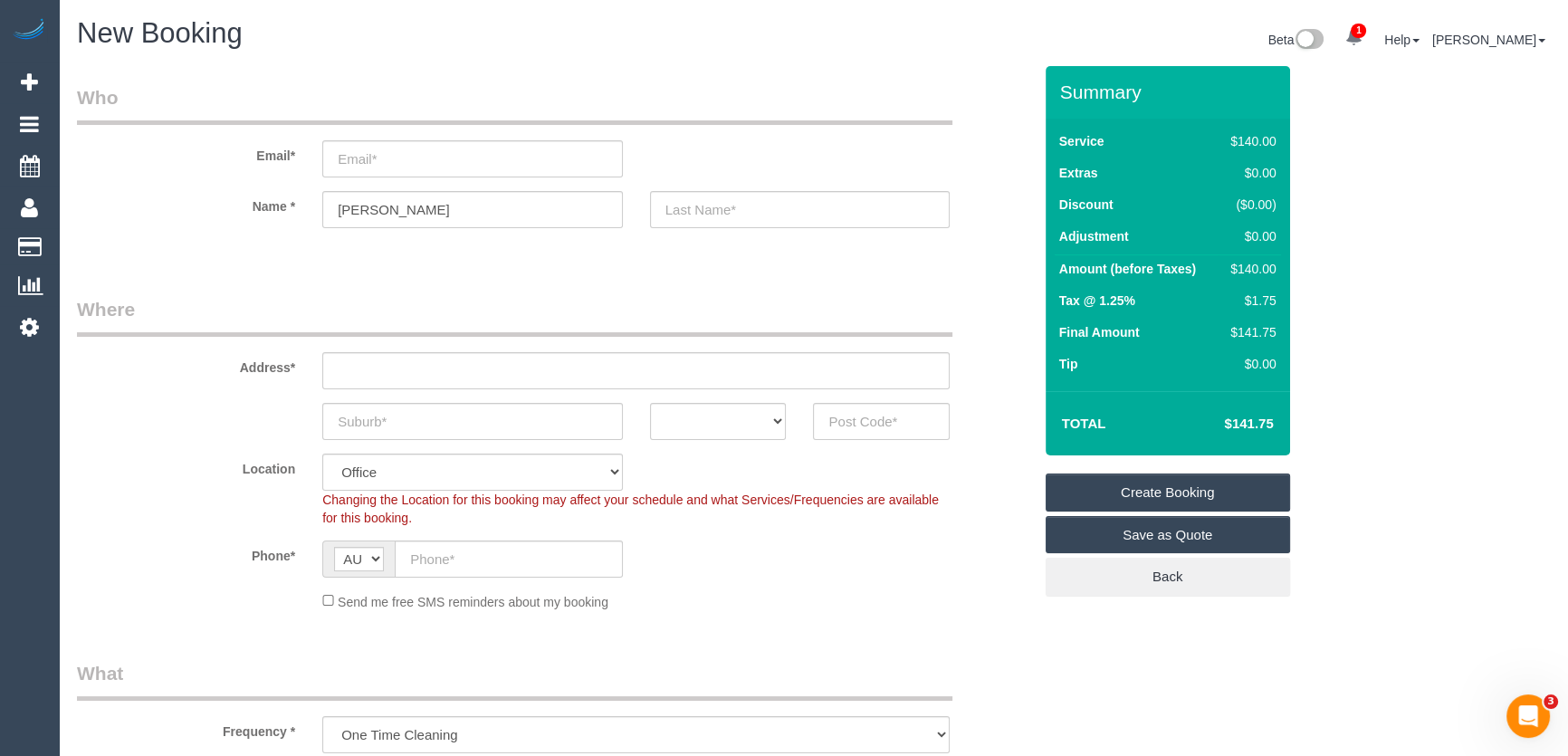
type input "Tom"
click at [372, 369] on input "text" at bounding box center [636, 371] width 627 height 38
type input "81 Arthur Street"
type input "Eltham"
click at [719, 409] on select "ACT NSW NT QLD SA TAS VIC WA" at bounding box center [719, 421] width 137 height 38
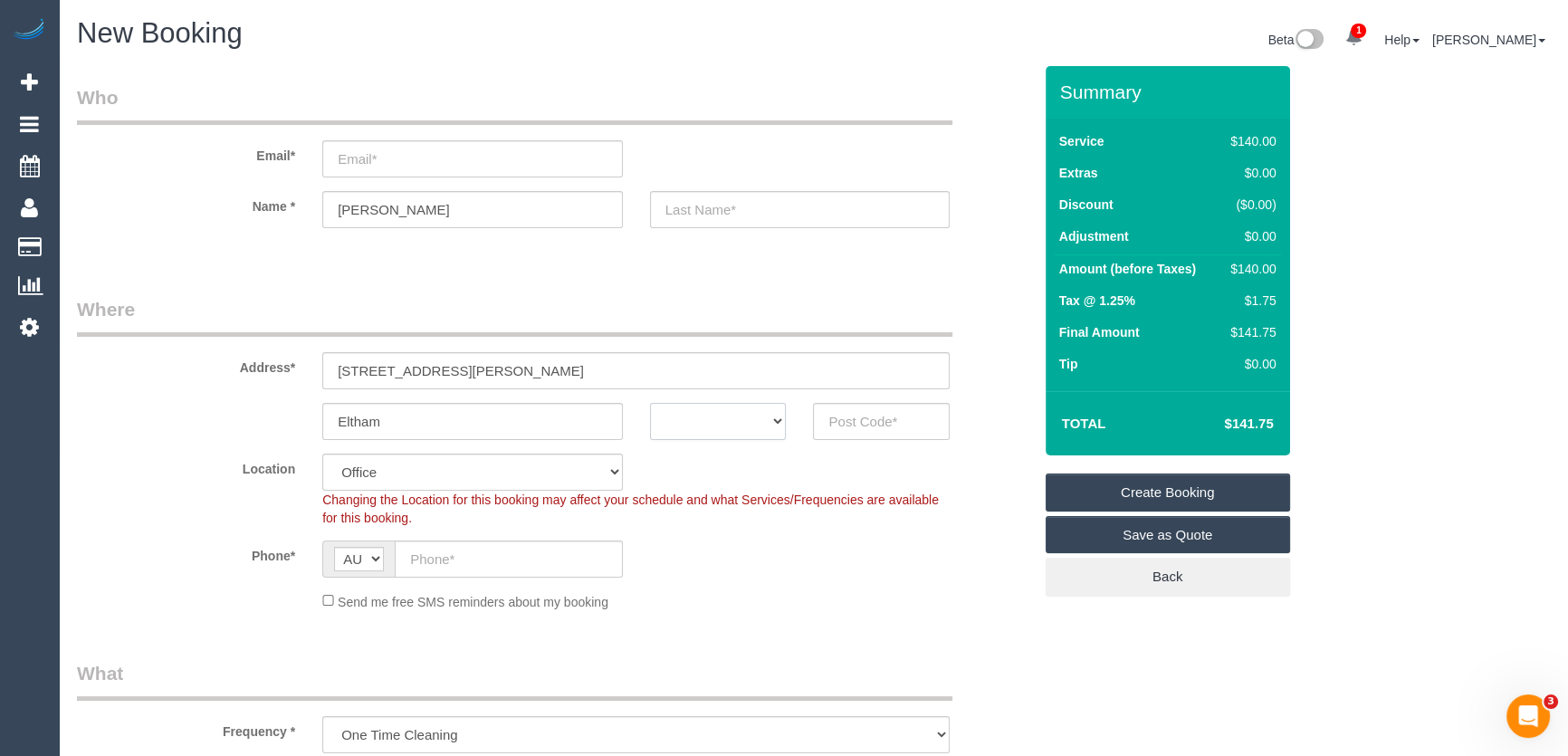
select select "VIC"
click at [650, 403] on select "ACT NSW NT QLD SA TAS VIC WA" at bounding box center [719, 421] width 137 height 38
click at [850, 424] on input "text" at bounding box center [881, 421] width 137 height 38
type input "3095"
click at [457, 550] on input "text" at bounding box center [509, 559] width 228 height 38
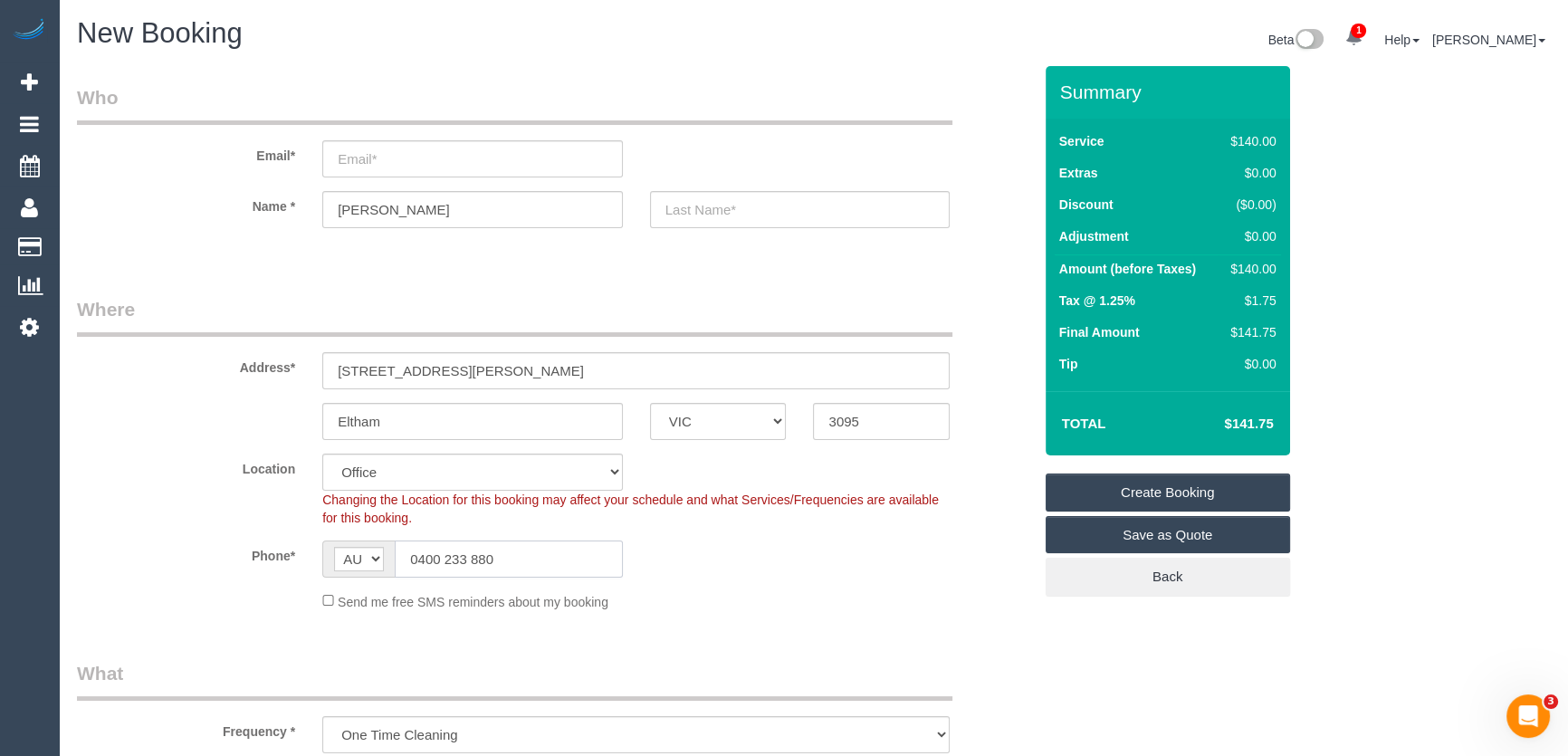
type input "0400 233 880"
click at [696, 580] on sui-booking-location "Location Office City East (North) East (South) Inner East Inner North (East) In…" at bounding box center [554, 533] width 954 height 158
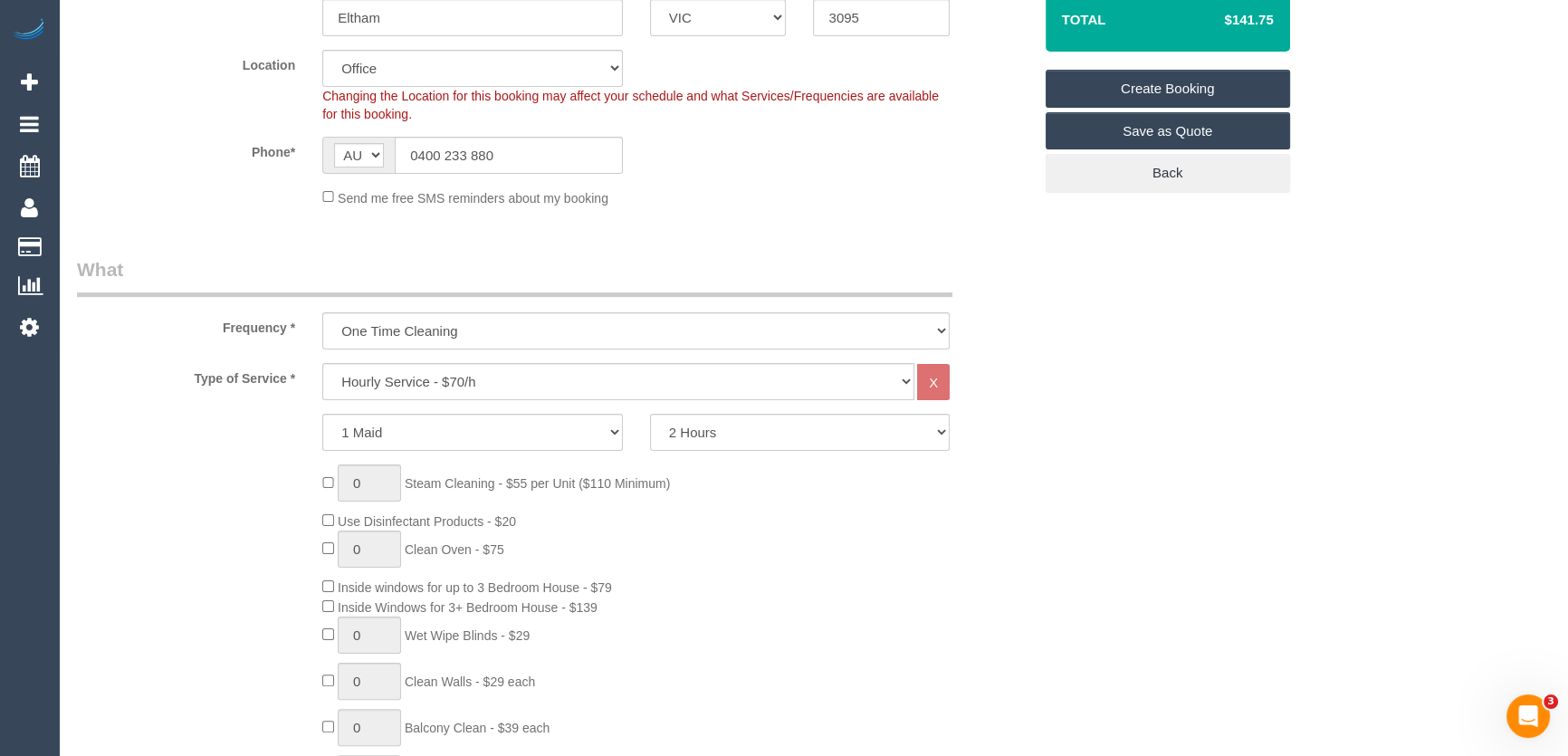
scroll to position [411, 0]
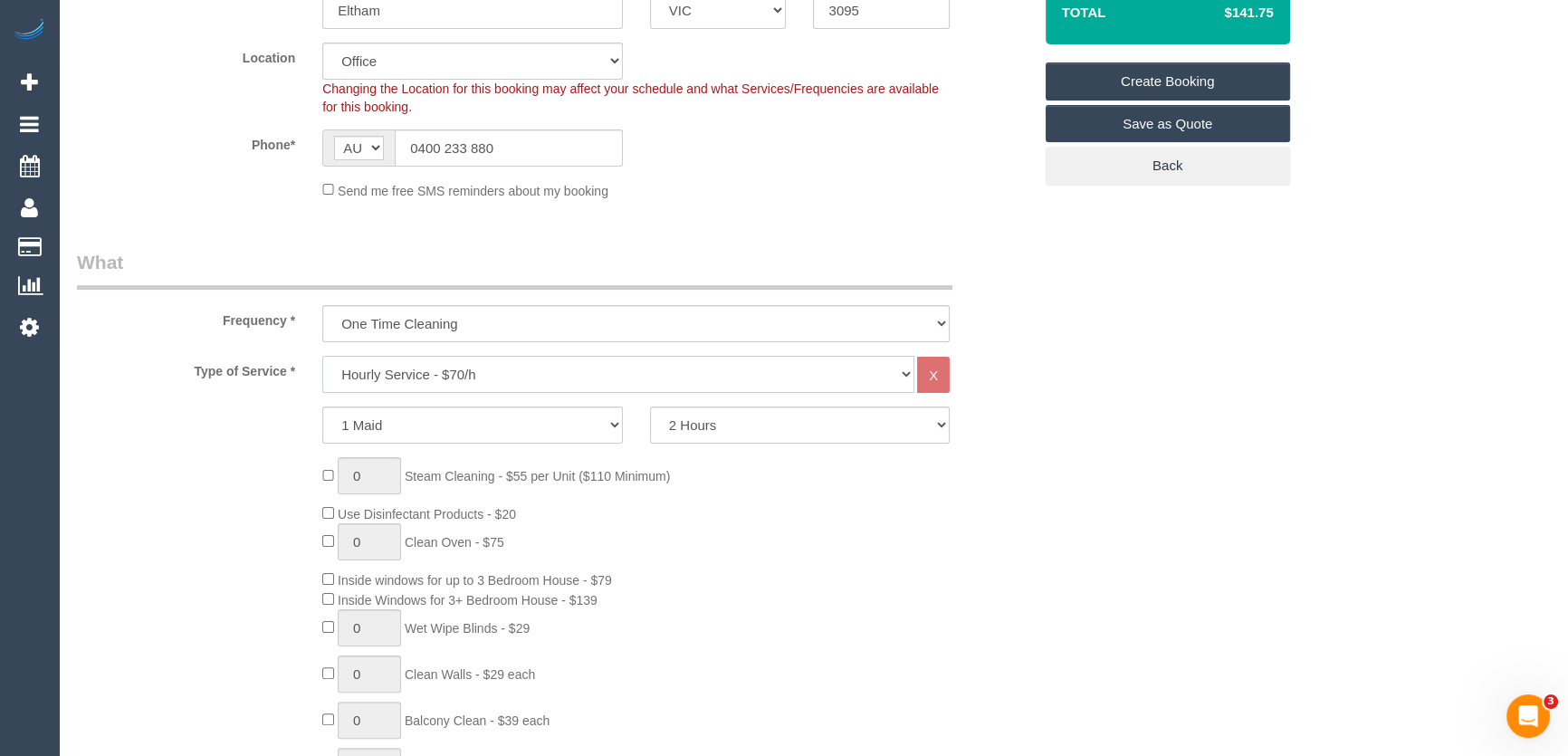
click at [395, 371] on select "Hourly Service - $70/h Hourly Service - $65/h Hourly Service - $60/h Hourly Ser…" at bounding box center [618, 374] width 592 height 38
select select "213"
click at [323, 355] on select "Hourly Service - $70/h Hourly Service - $65/h Hourly Service - $60/h Hourly Ser…" at bounding box center [618, 374] width 592 height 38
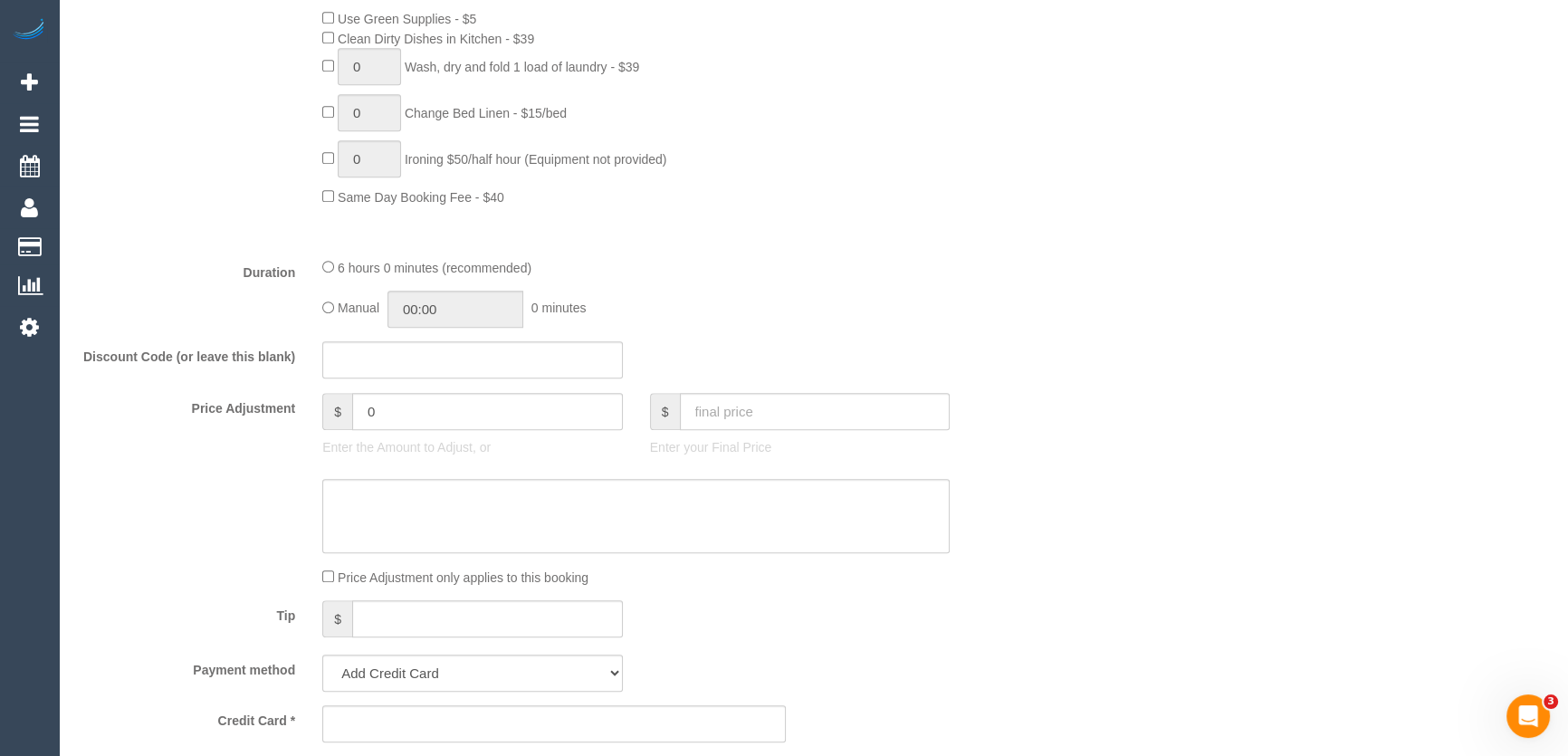
scroll to position [1398, 0]
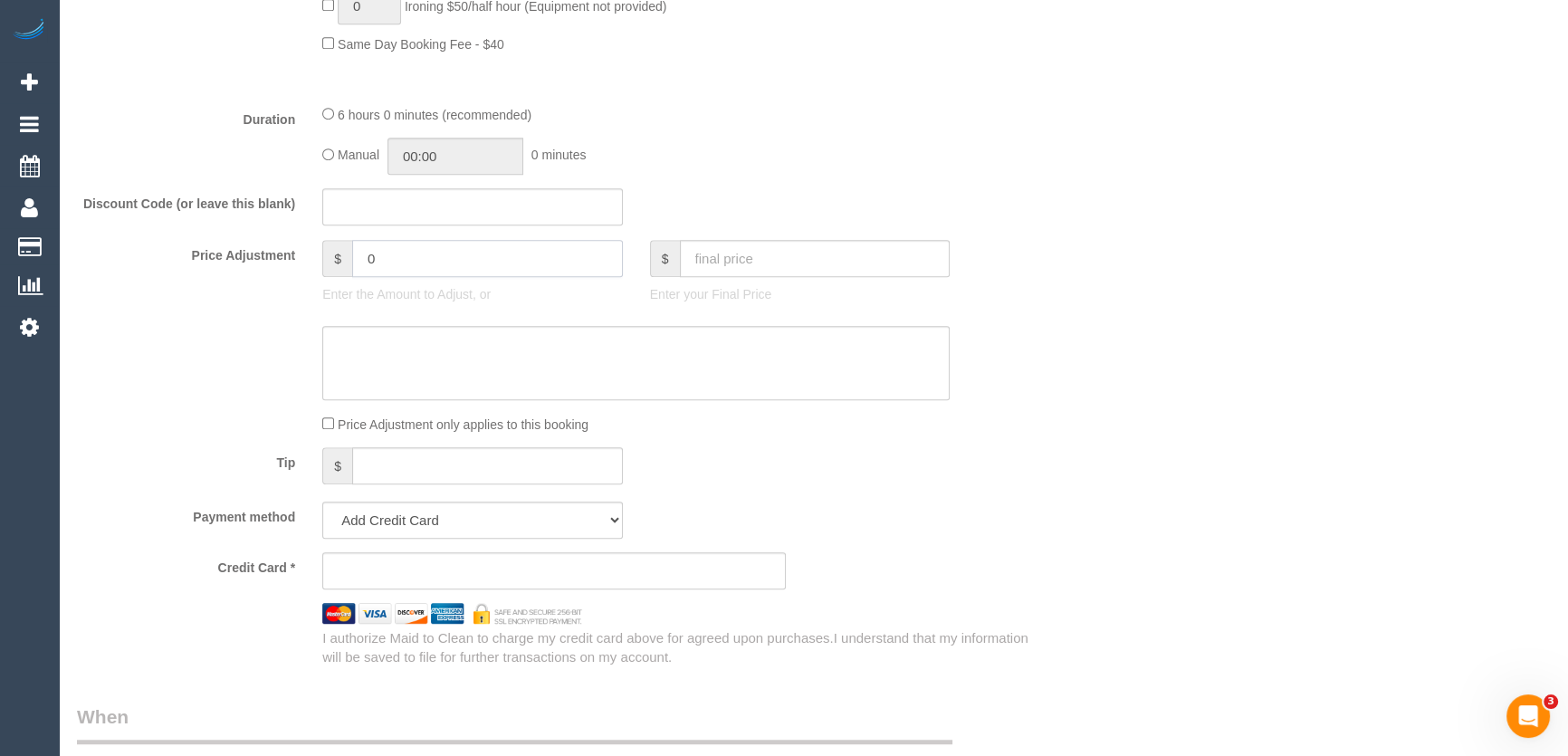
click at [406, 270] on input "0" at bounding box center [487, 258] width 271 height 38
type input "-10"
click at [377, 357] on textarea at bounding box center [636, 362] width 627 height 74
click at [418, 262] on input "-10" at bounding box center [487, 258] width 271 height 38
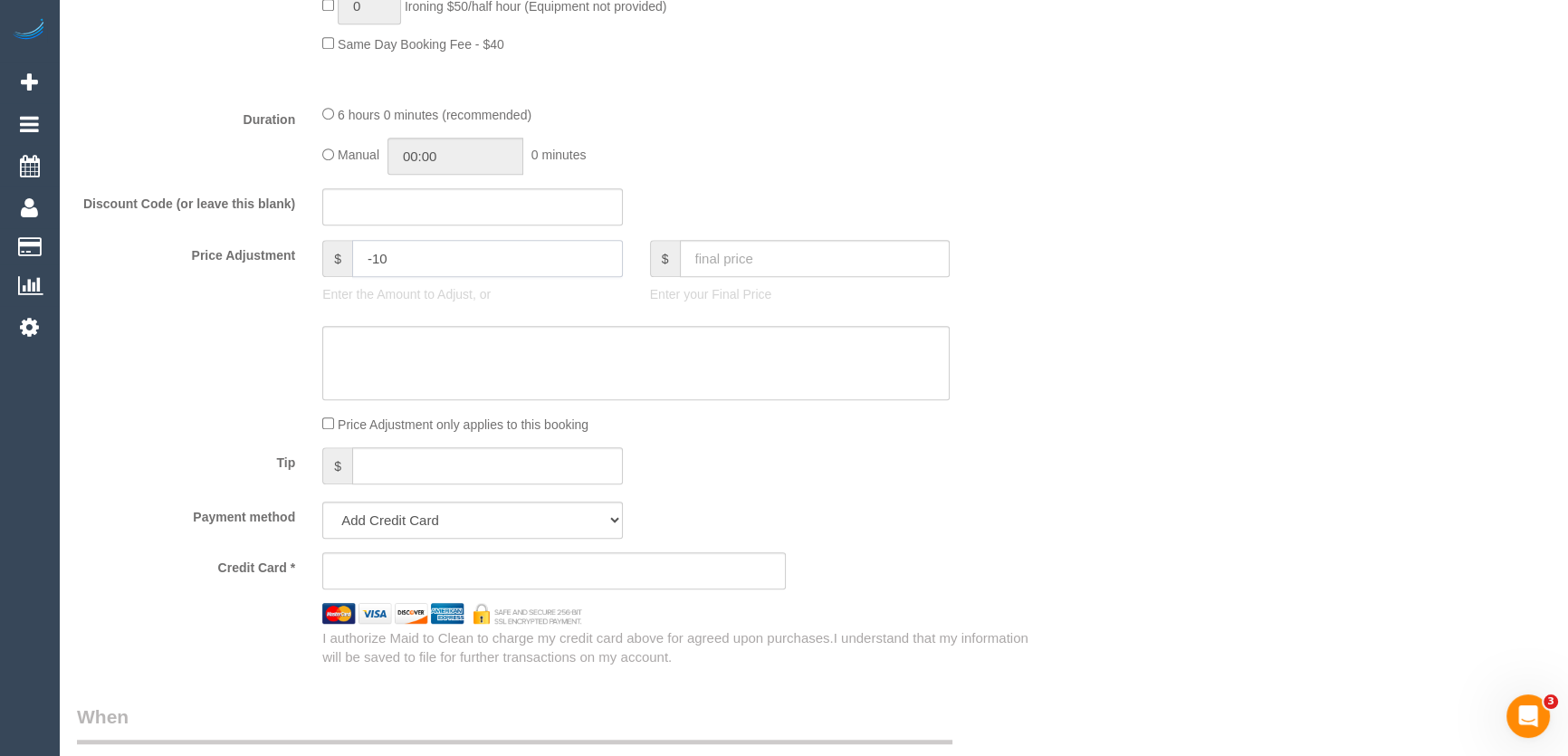
click at [418, 262] on input "-10" at bounding box center [487, 258] width 271 height 38
click at [1108, 483] on div "Who Email* Name * Tom Where Address* 81 Arthur Street Eltham ACT NSW NT QLD SA …" at bounding box center [813, 321] width 1473 height 3306
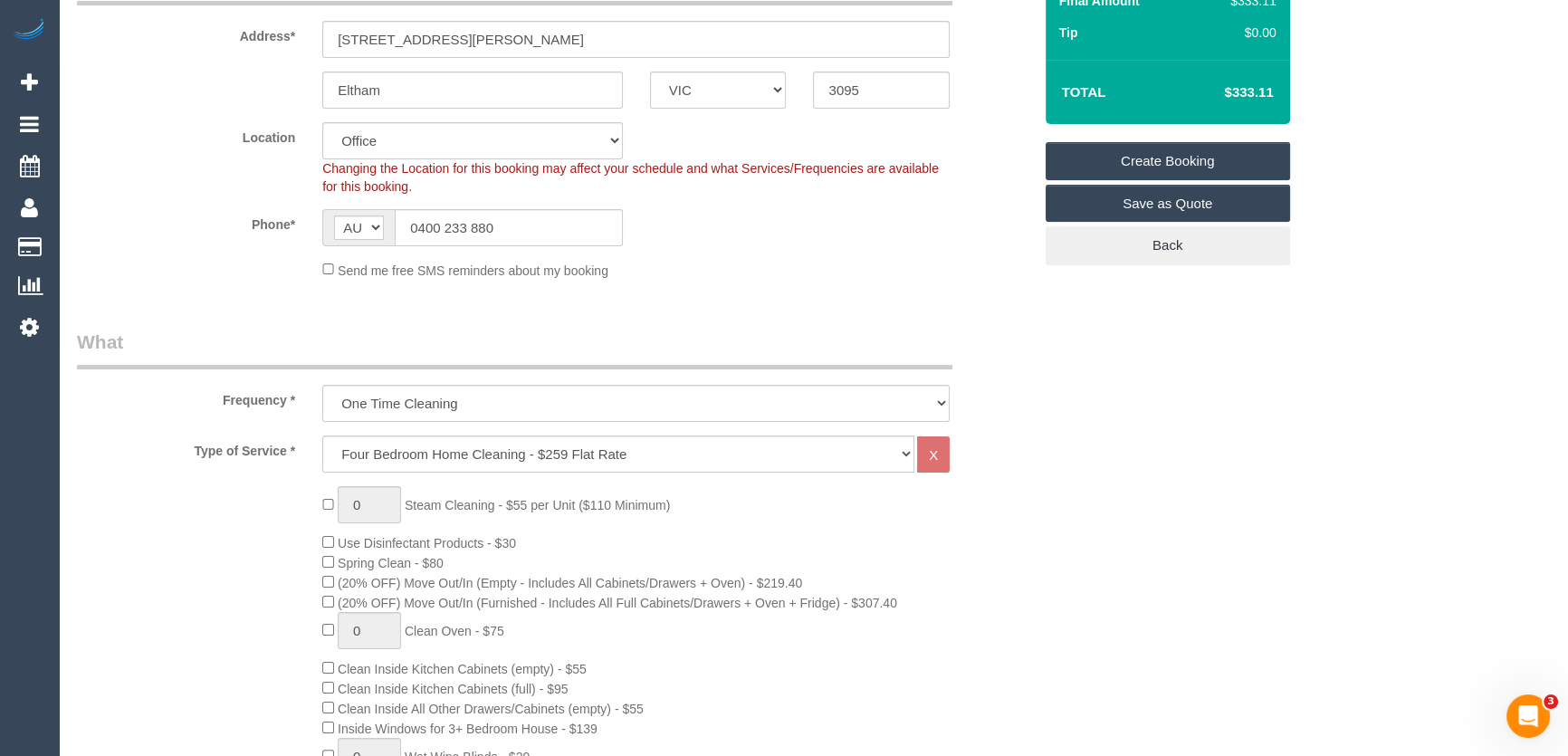
type input "0"
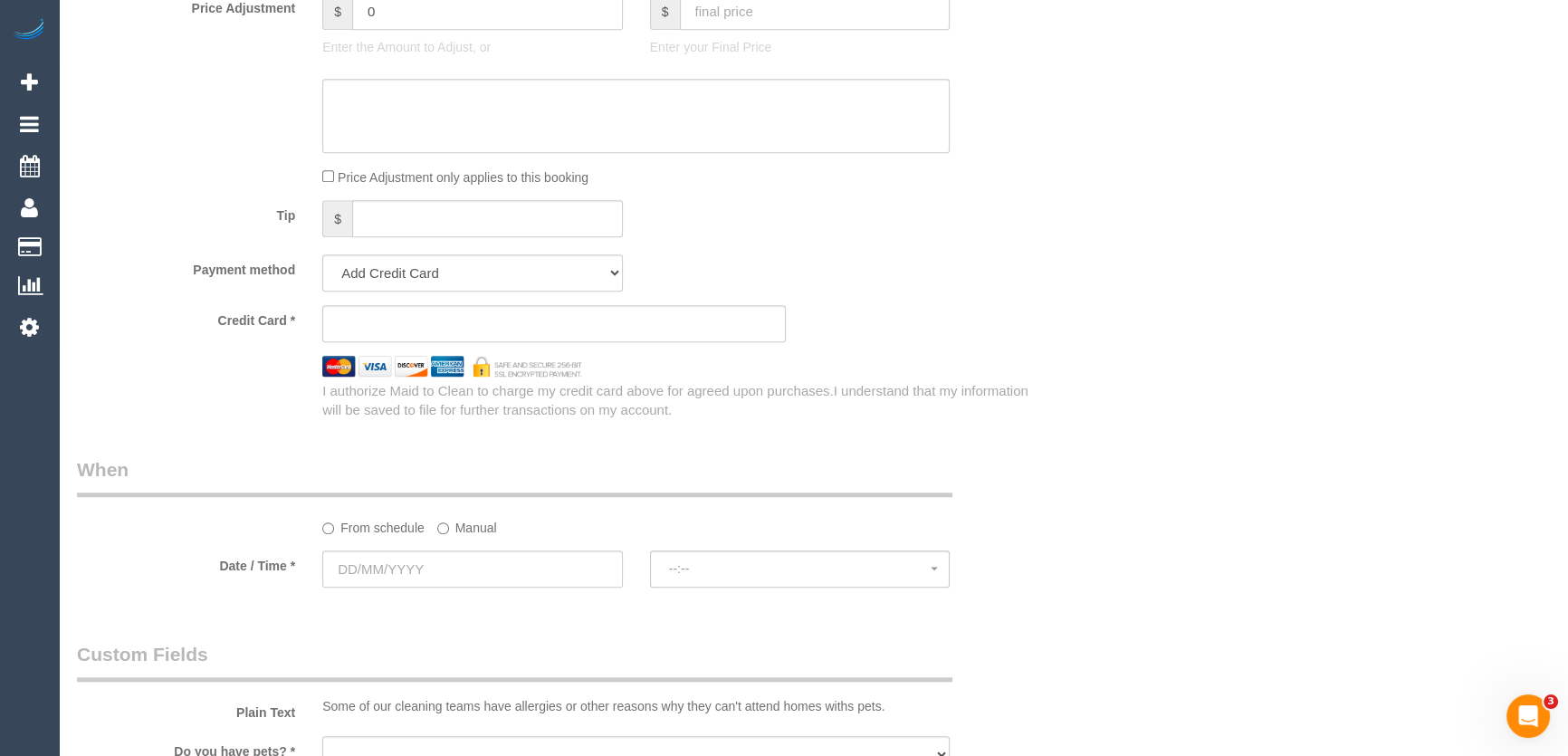
scroll to position [1891, 0]
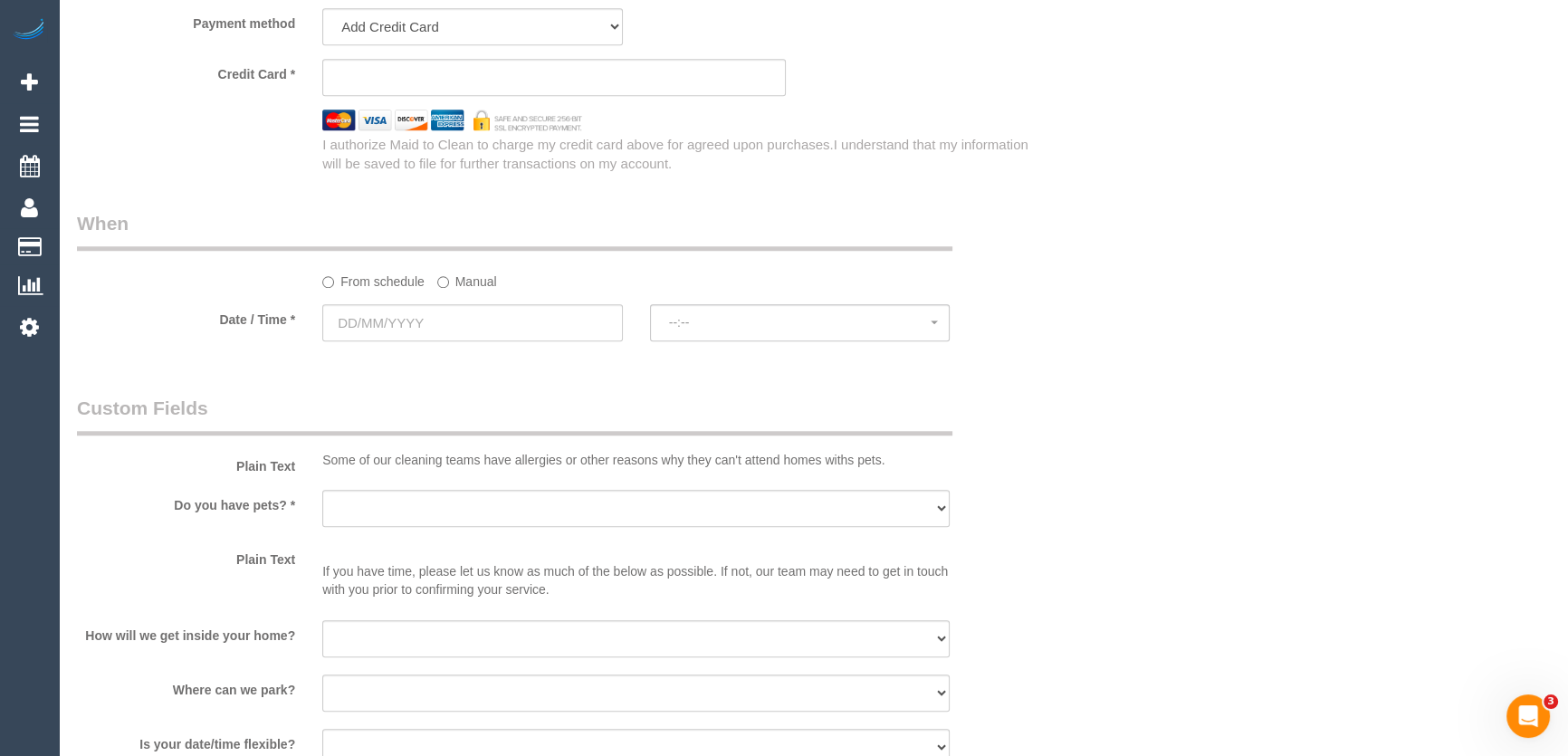
click at [449, 286] on label "Manual" at bounding box center [467, 277] width 60 height 24
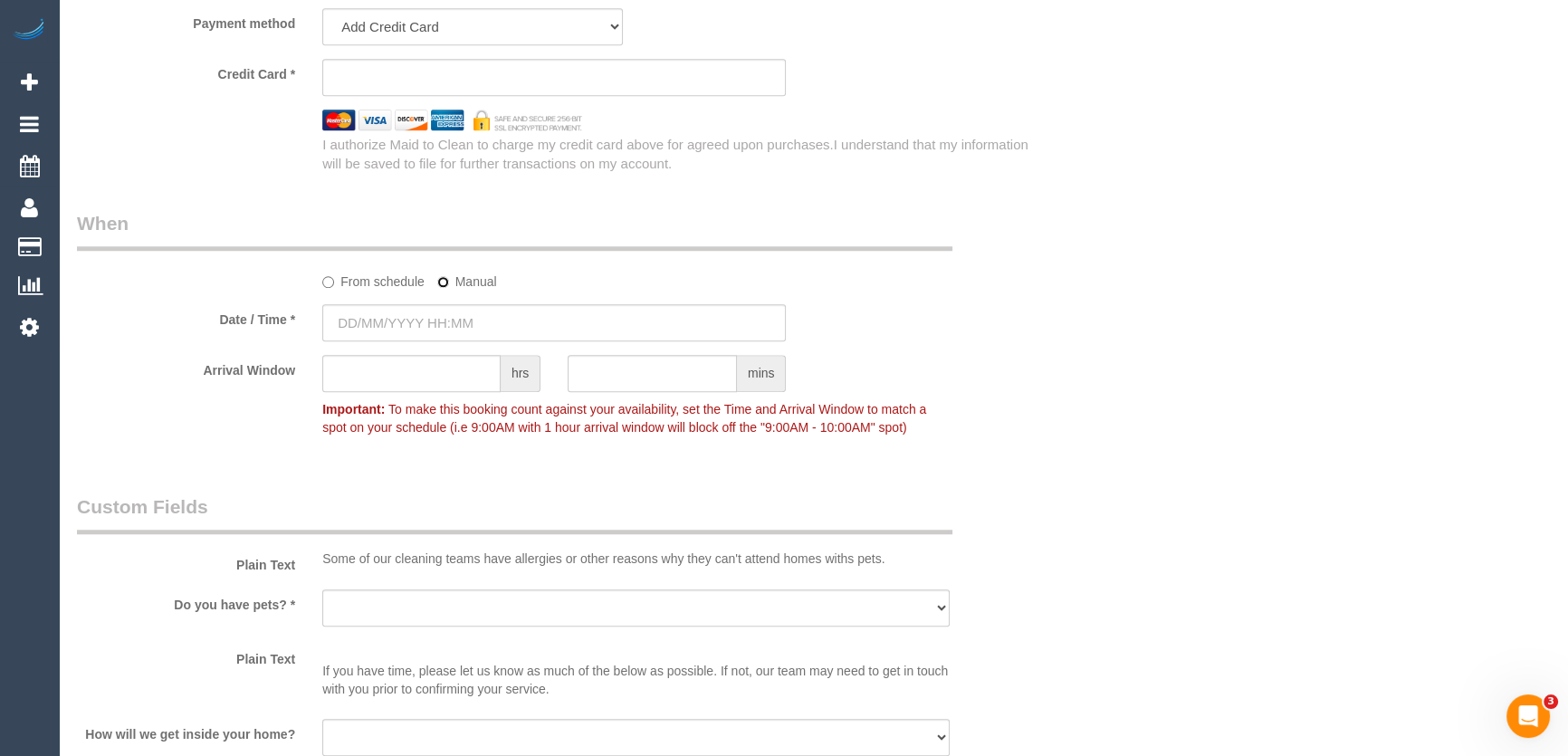
type input "04/09/2025 08:00"
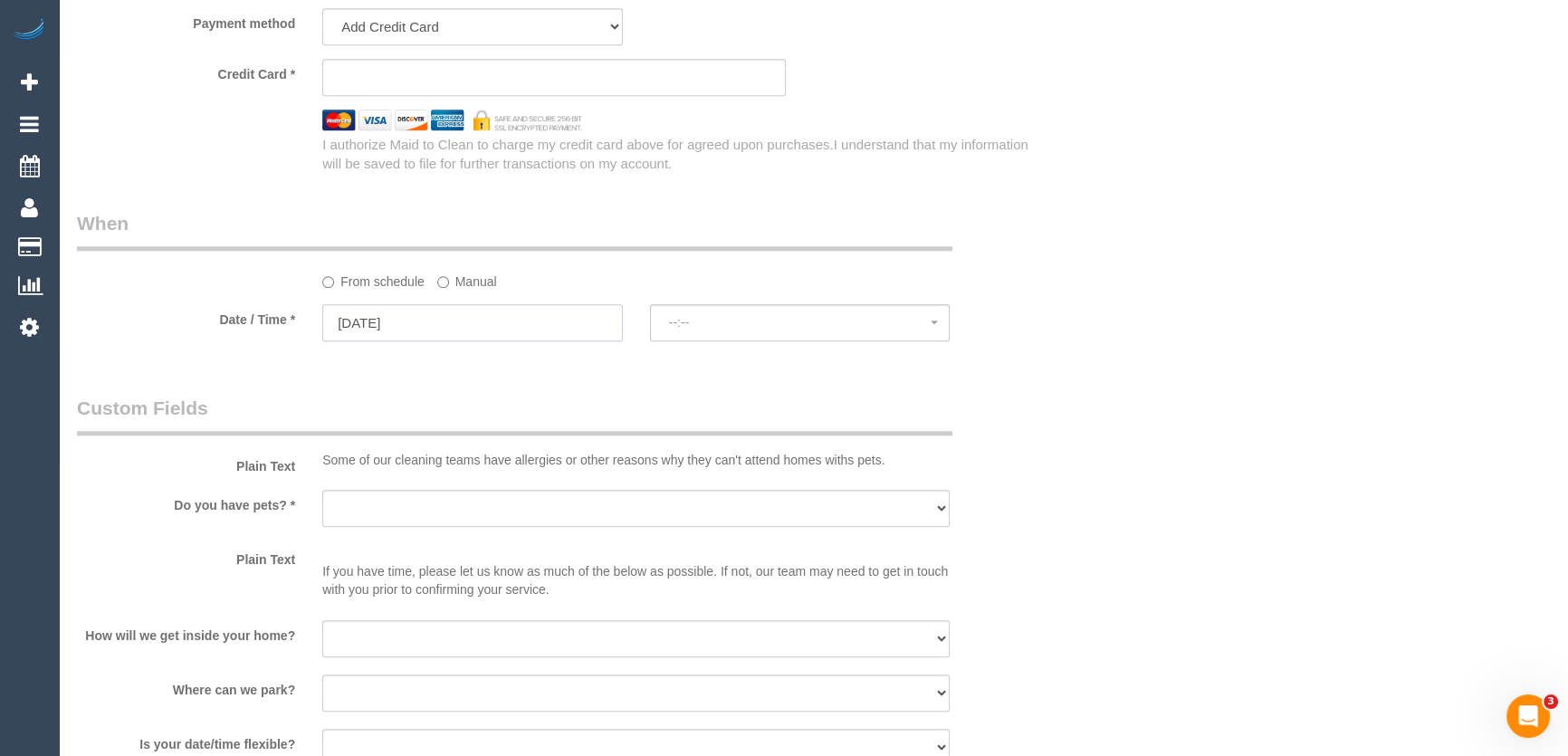
click at [441, 319] on input "04/09/2025" at bounding box center [473, 323] width 301 height 38
select select "spot1"
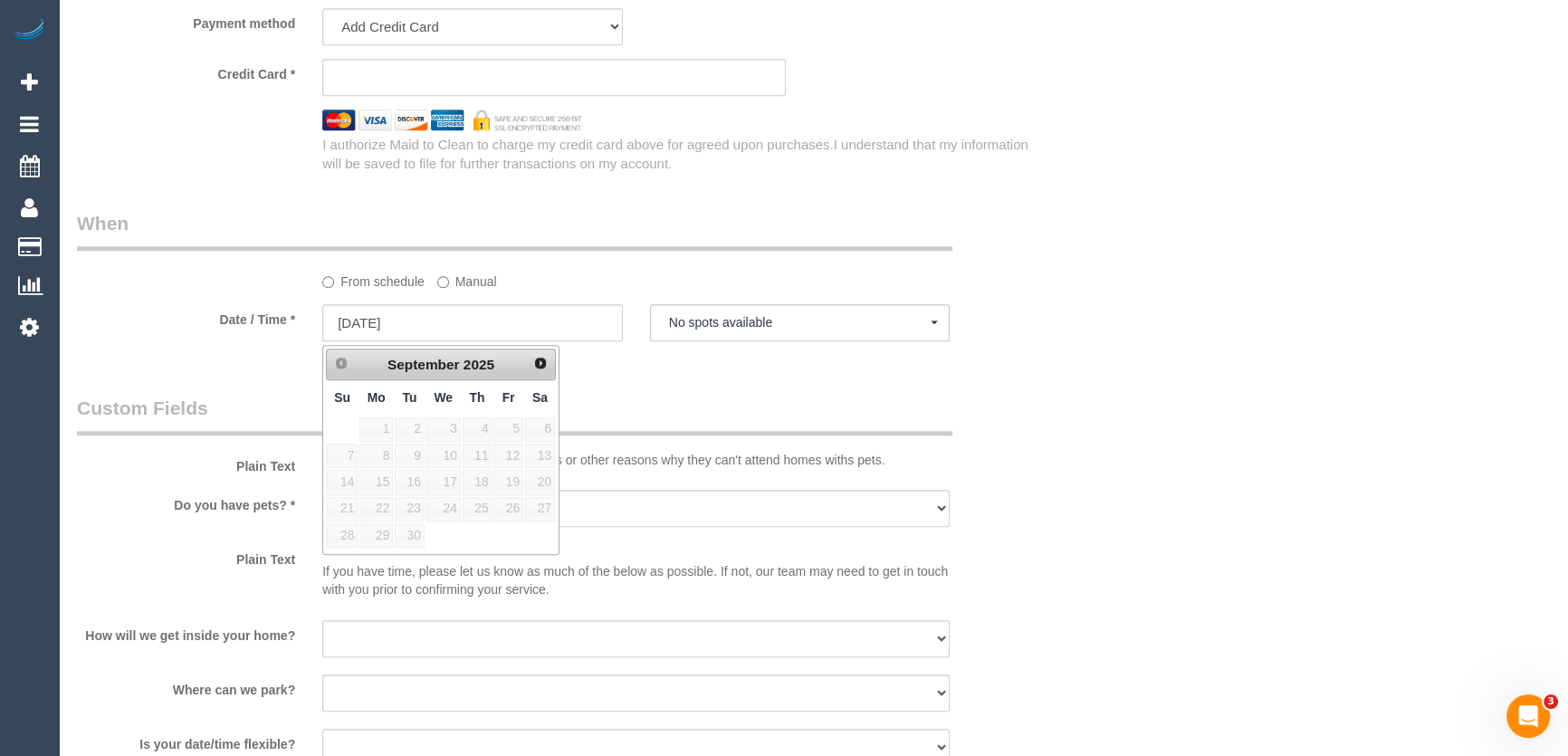
click at [628, 400] on legend "Custom Fields" at bounding box center [514, 415] width 875 height 40
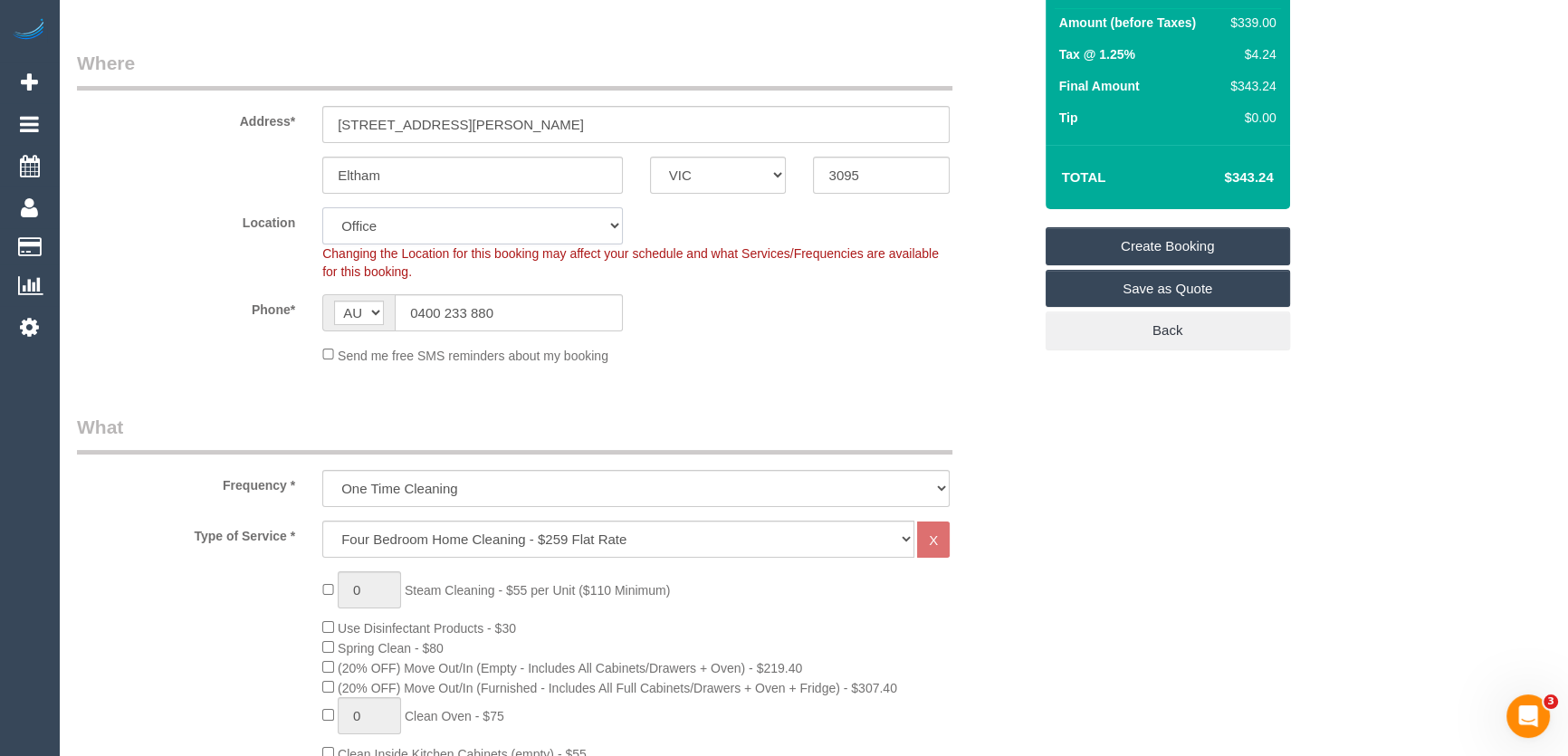
click at [371, 227] on select "Office City East (North) East (South) Inner East Inner North (East) Inner North…" at bounding box center [473, 225] width 301 height 38
select select "61"
click at [323, 207] on select "Office City East (North) East (South) Inner East Inner North (East) Inner North…" at bounding box center [473, 225] width 301 height 38
click at [146, 376] on fieldset "Where Address* 81 Arthur Street Eltham ACT NSW NT QLD SA TAS VIC WA 3095 Locati…" at bounding box center [554, 214] width 954 height 328
select select "object:4726"
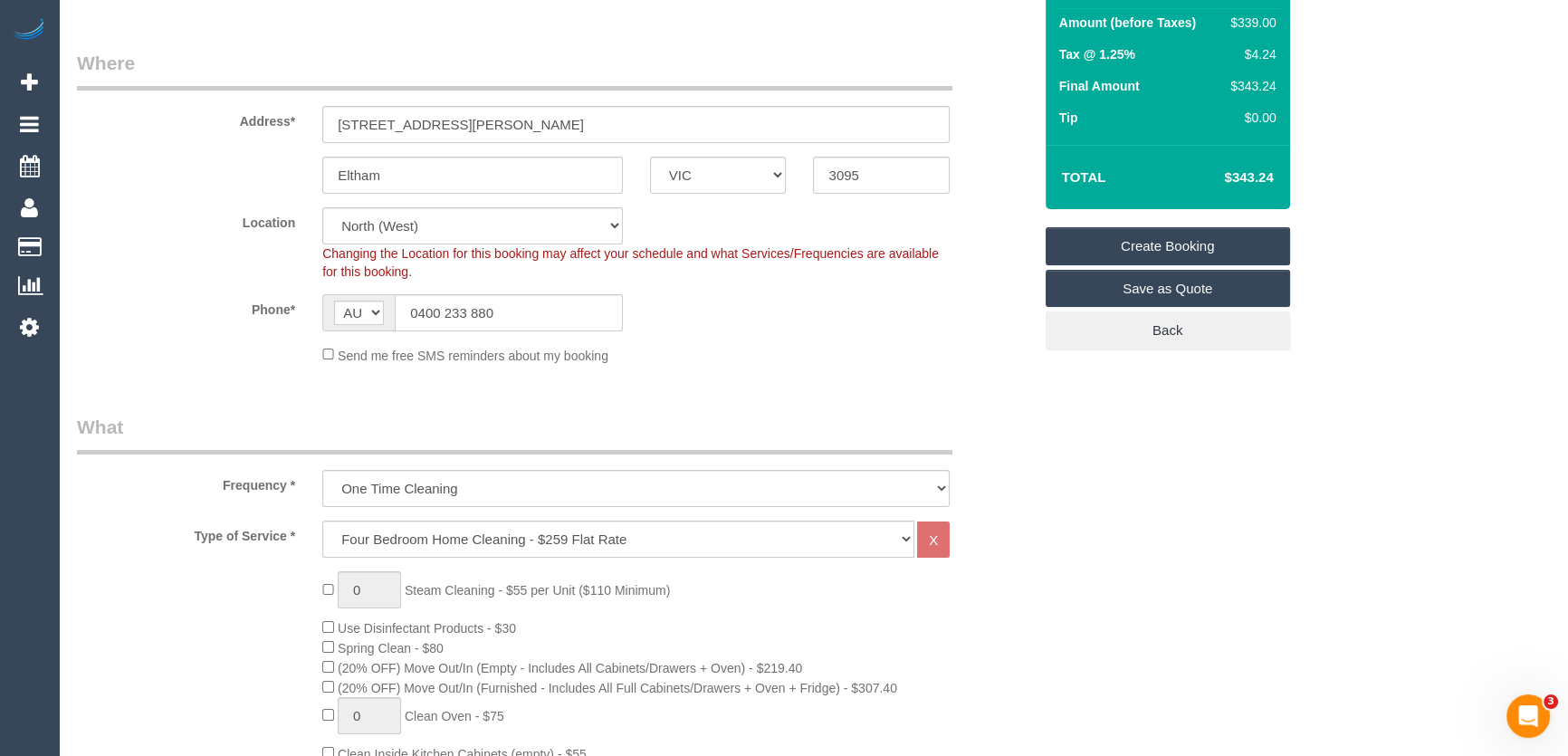
select select "spot6"
click at [200, 366] on fieldset "Where Address* 81 Arthur Street Eltham ACT NSW NT QLD SA TAS VIC WA 3095 Locati…" at bounding box center [554, 214] width 954 height 328
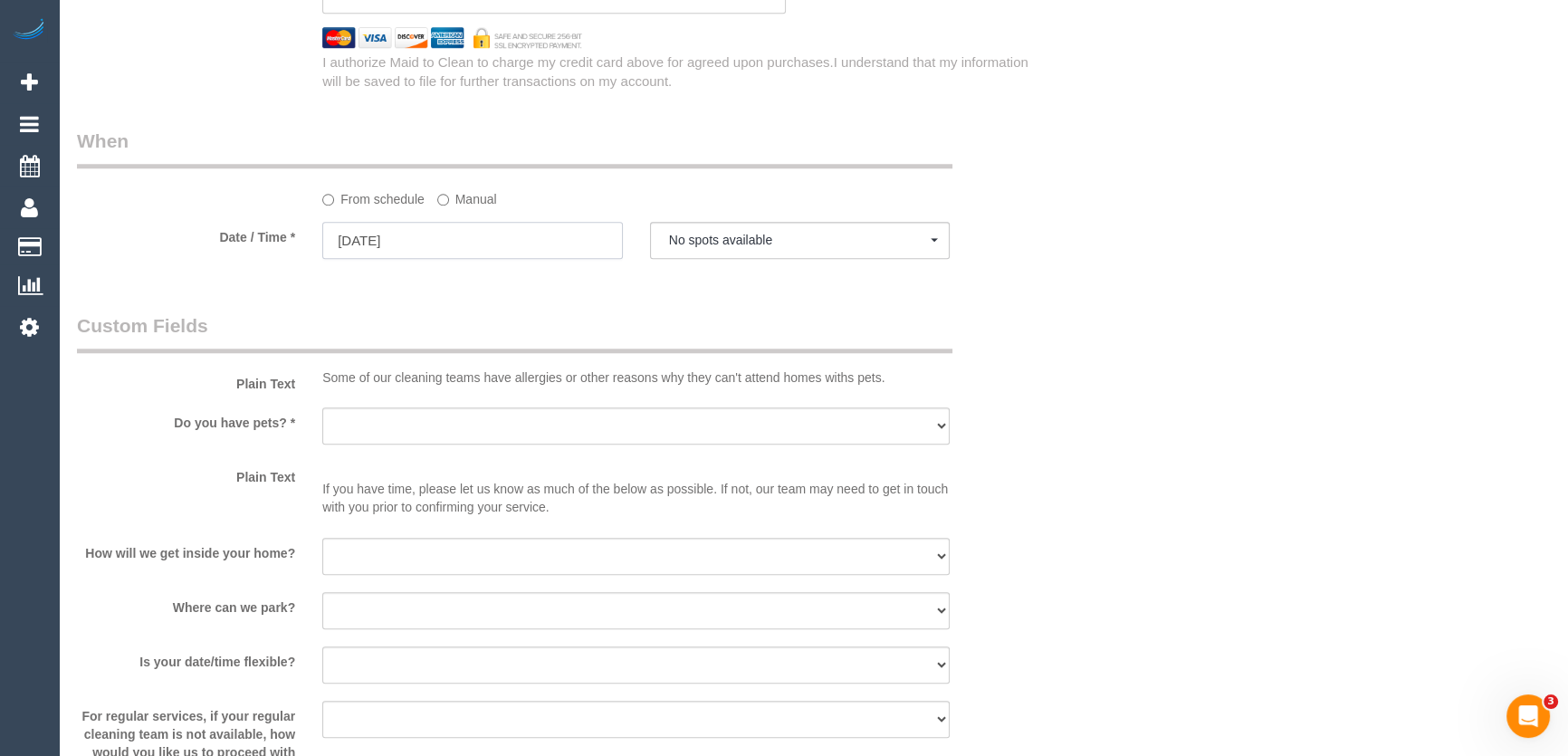
click at [431, 241] on input "04/09/2025" at bounding box center [473, 240] width 301 height 38
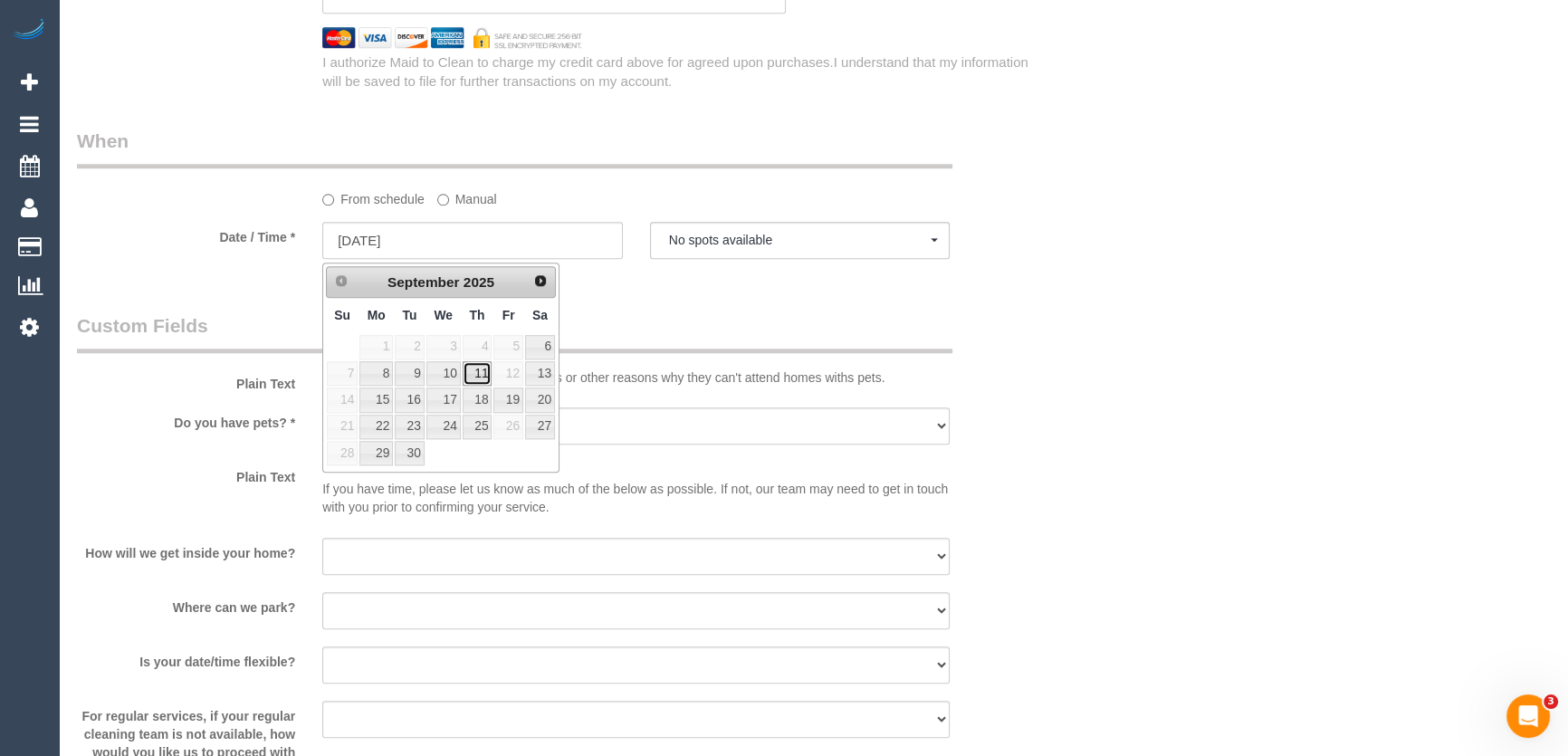
click at [475, 371] on link "11" at bounding box center [477, 373] width 30 height 24
type input "11/09/2025"
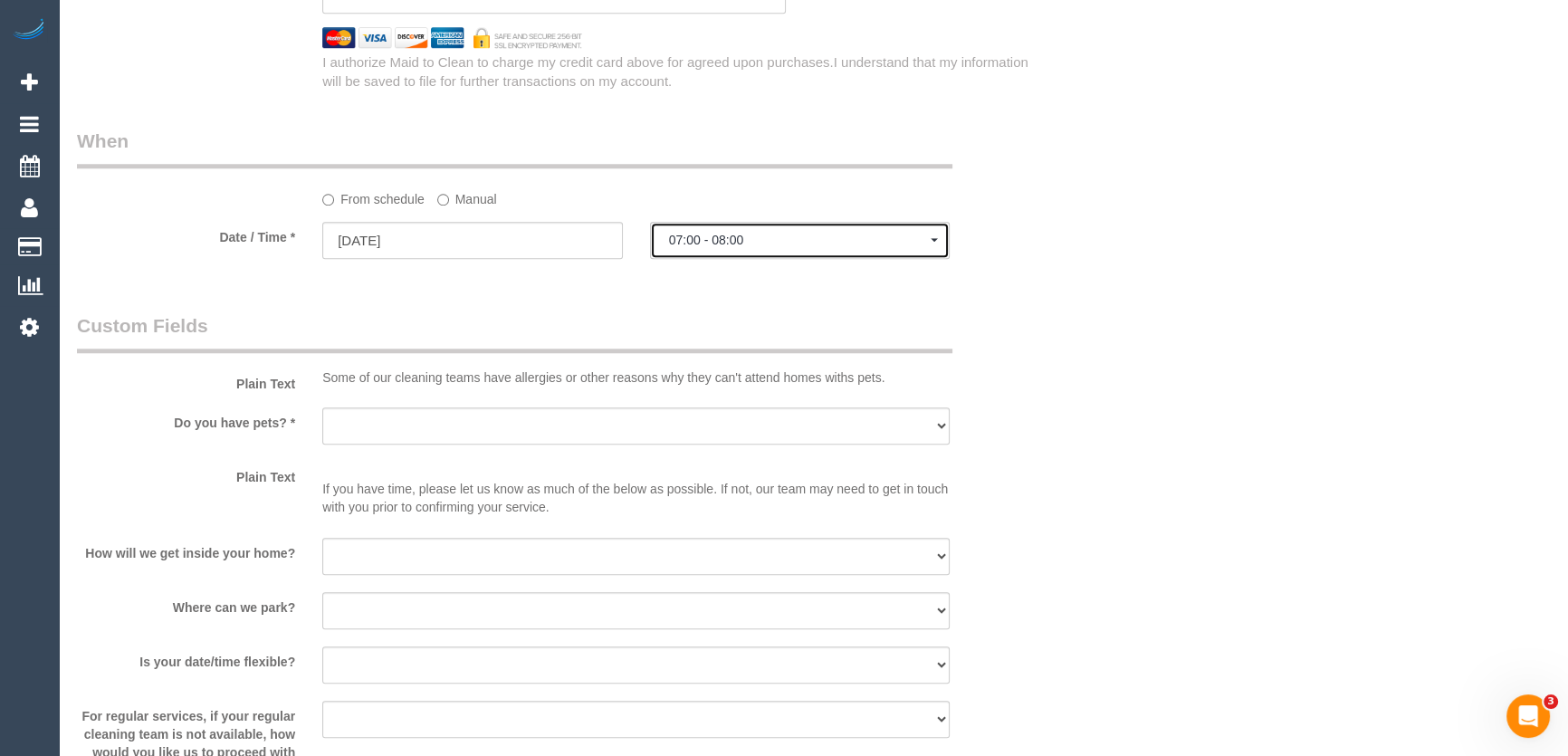
click at [759, 248] on span "07:00 - 08:00" at bounding box center [799, 240] width 263 height 14
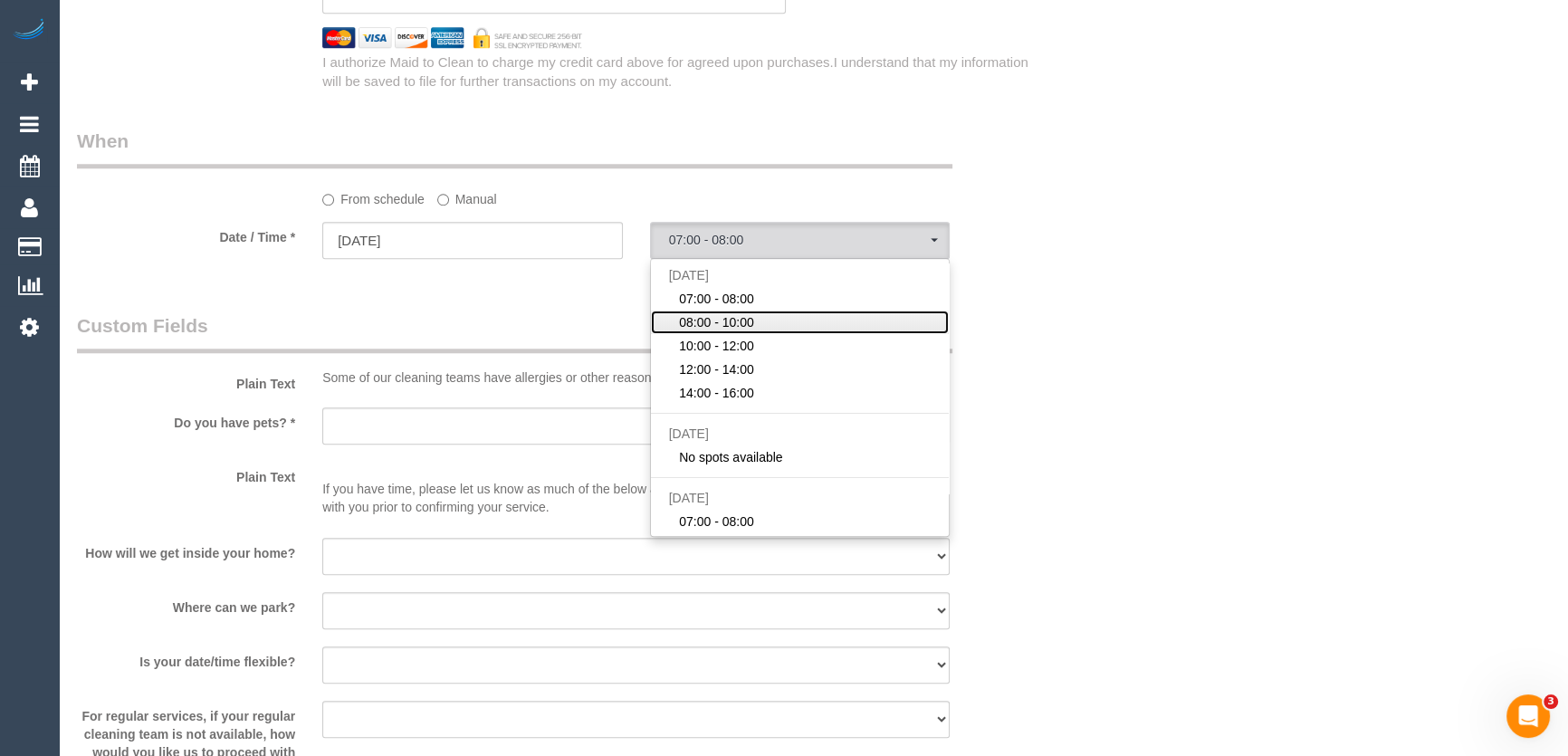
click at [745, 318] on span "08:00 - 10:00" at bounding box center [717, 322] width 75 height 18
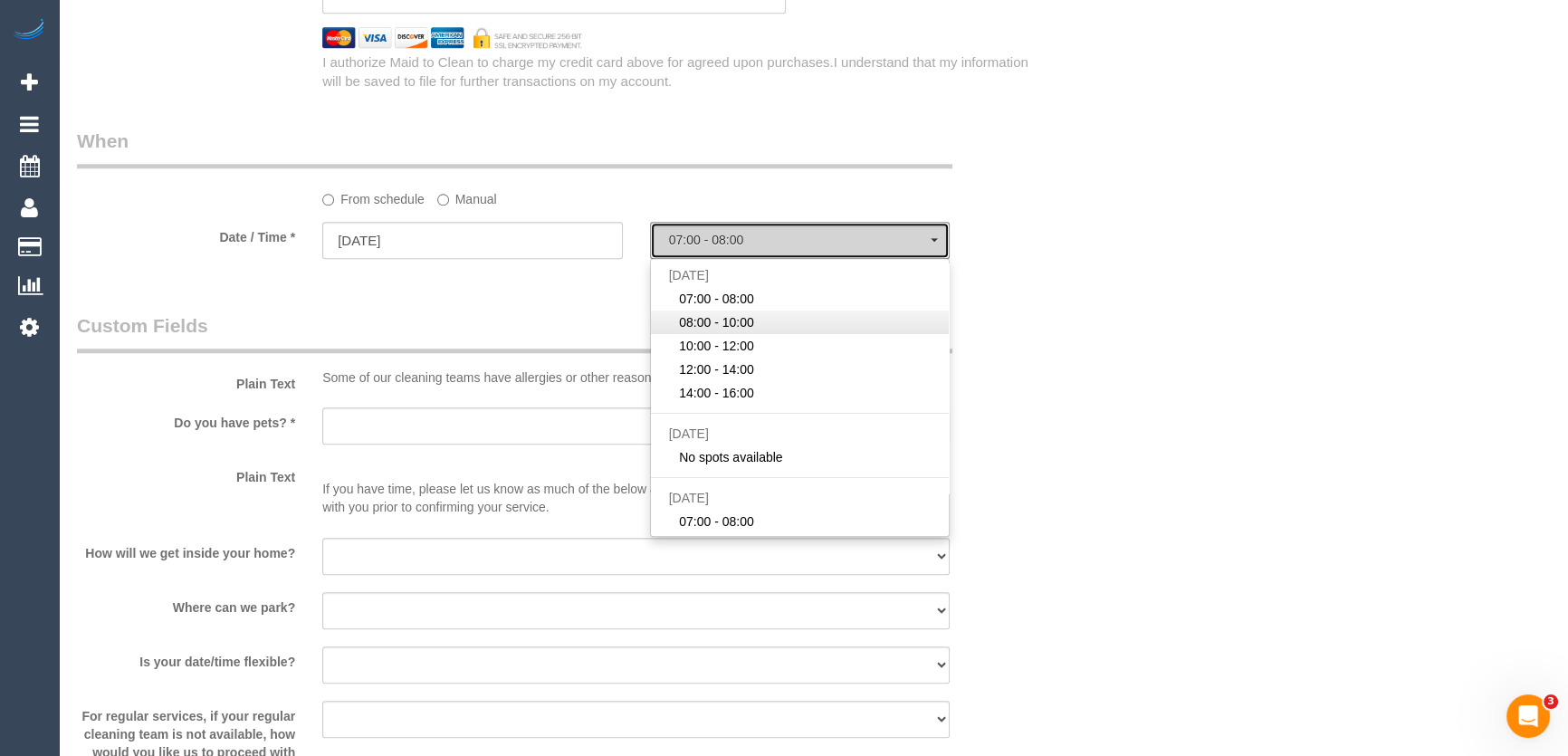
select select "spot19"
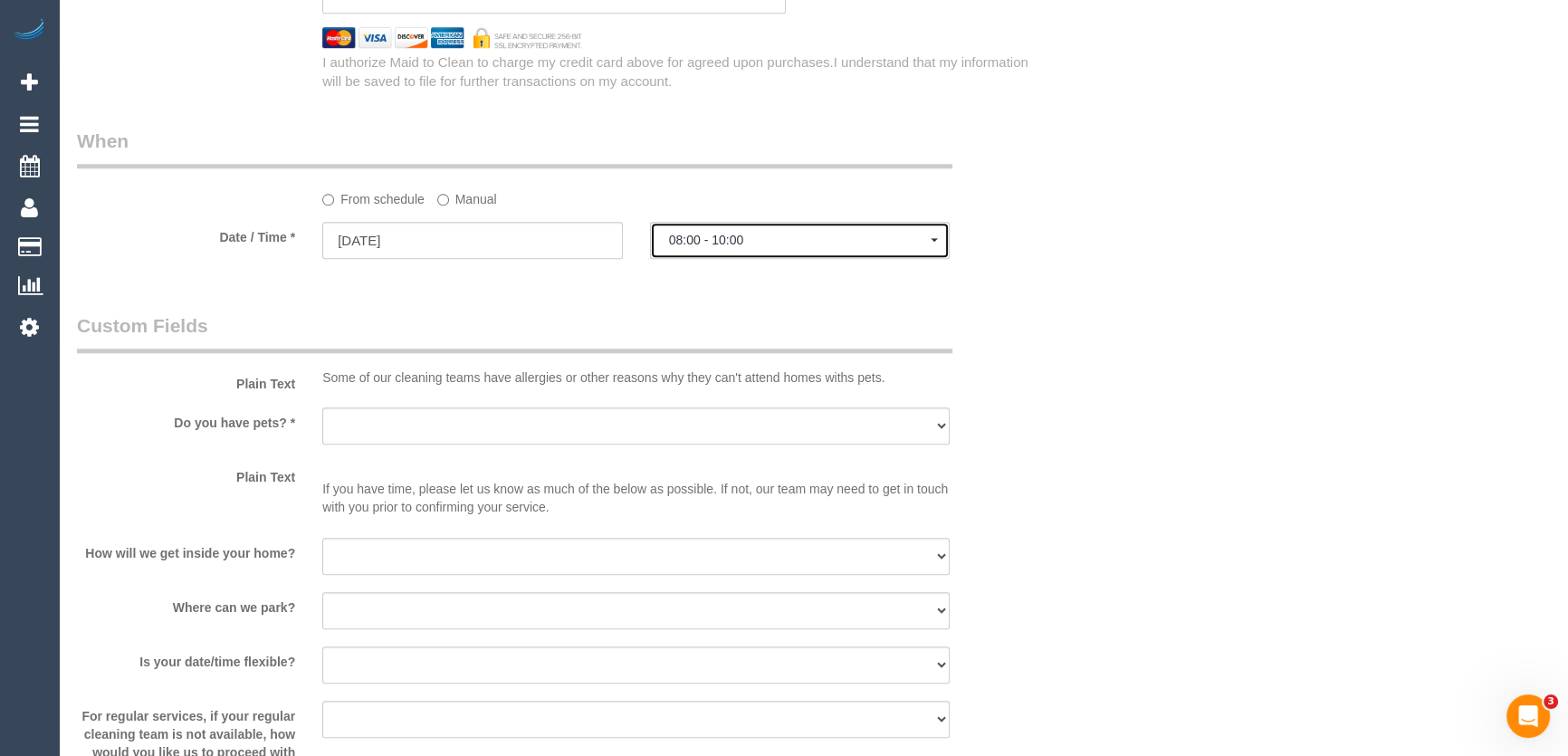
click at [789, 244] on span "08:00 - 10:00" at bounding box center [799, 240] width 263 height 14
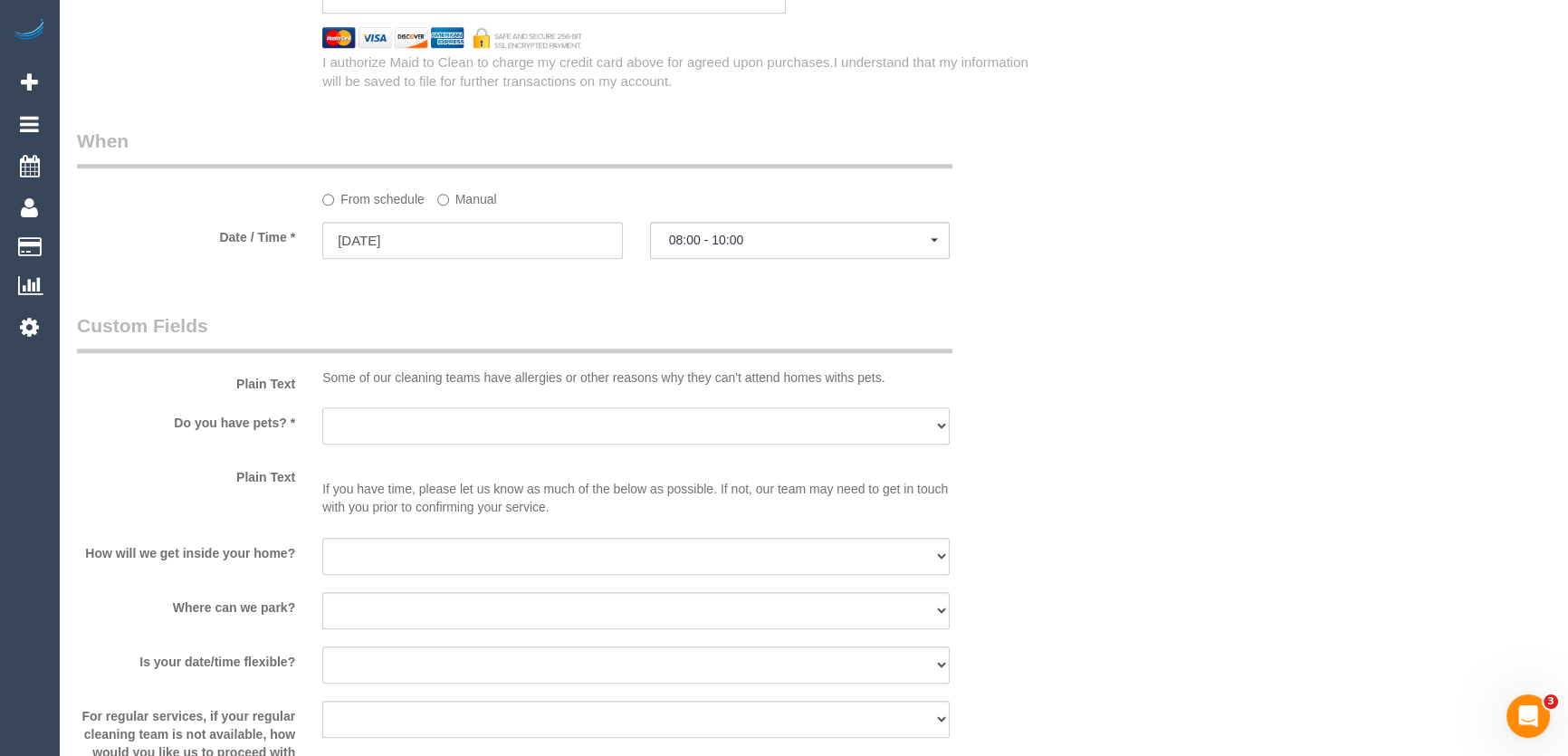
click at [353, 427] on select "Yes - Cats Yes - Dogs No pets Yes - Dogs and Cats Yes - Other" at bounding box center [636, 426] width 627 height 38
select select "number:27"
click at [323, 409] on select "Yes - Cats Yes - Dogs No pets Yes - Dogs and Cats Yes - Other" at bounding box center [636, 426] width 627 height 38
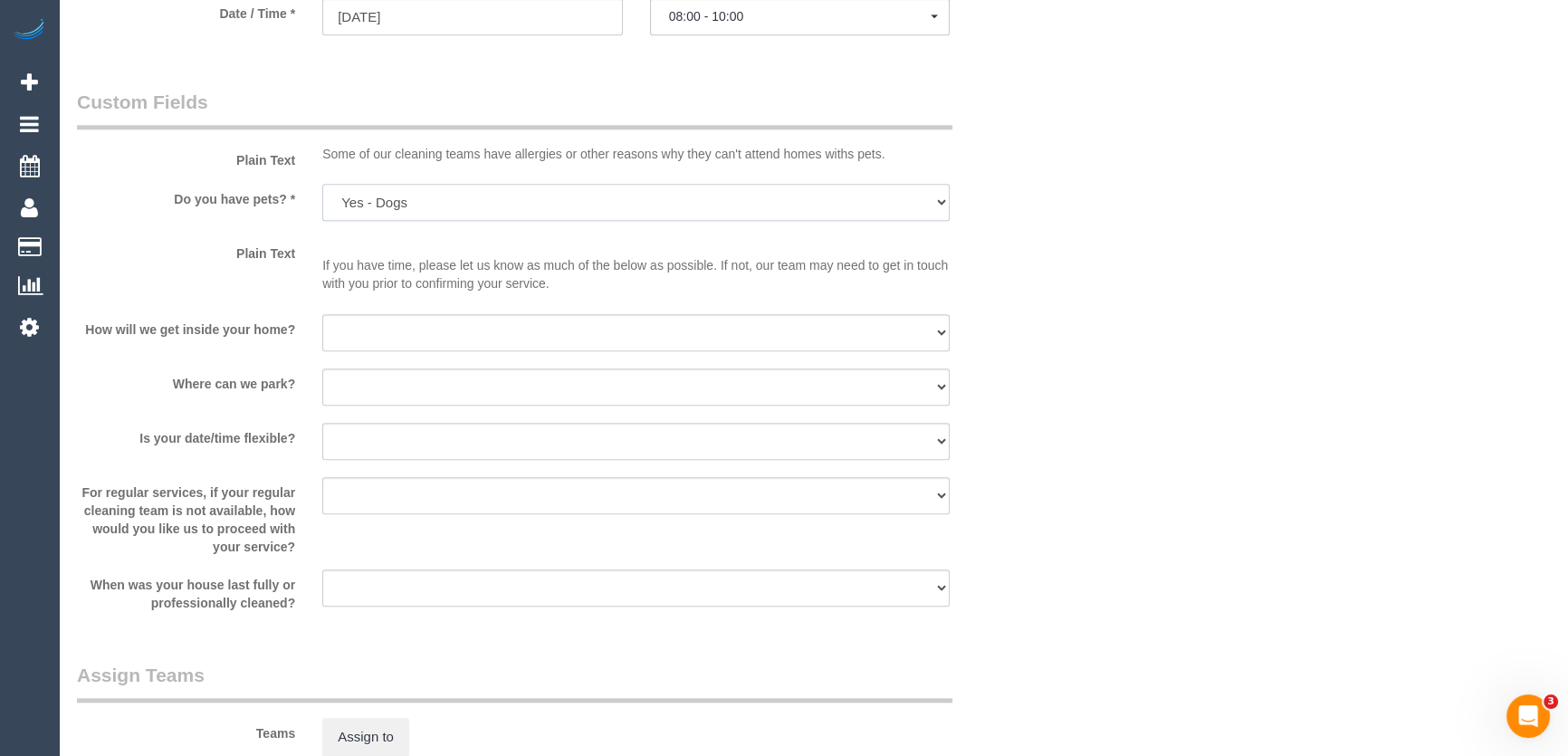
scroll to position [2221, 0]
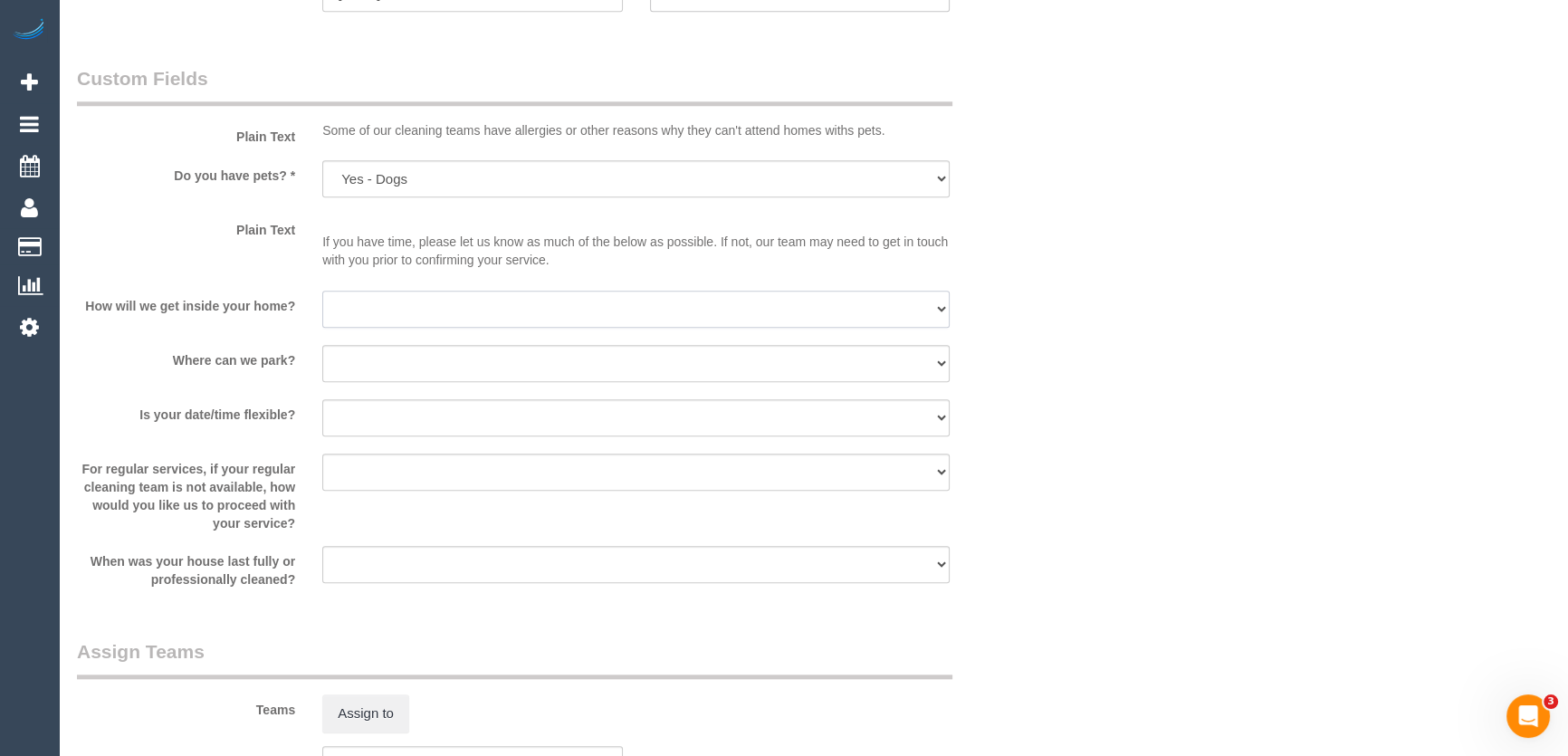
click at [417, 313] on select "I will be home Key will be left (please provide details below) Lock box/Access …" at bounding box center [636, 309] width 627 height 38
select select "number:14"
click at [323, 293] on select "I will be home Key will be left (please provide details below) Lock box/Access …" at bounding box center [636, 309] width 627 height 38
click at [391, 371] on select "I will provide parking on-site Free street parking Paid street parking (cost wi…" at bounding box center [636, 363] width 627 height 38
select select "number:18"
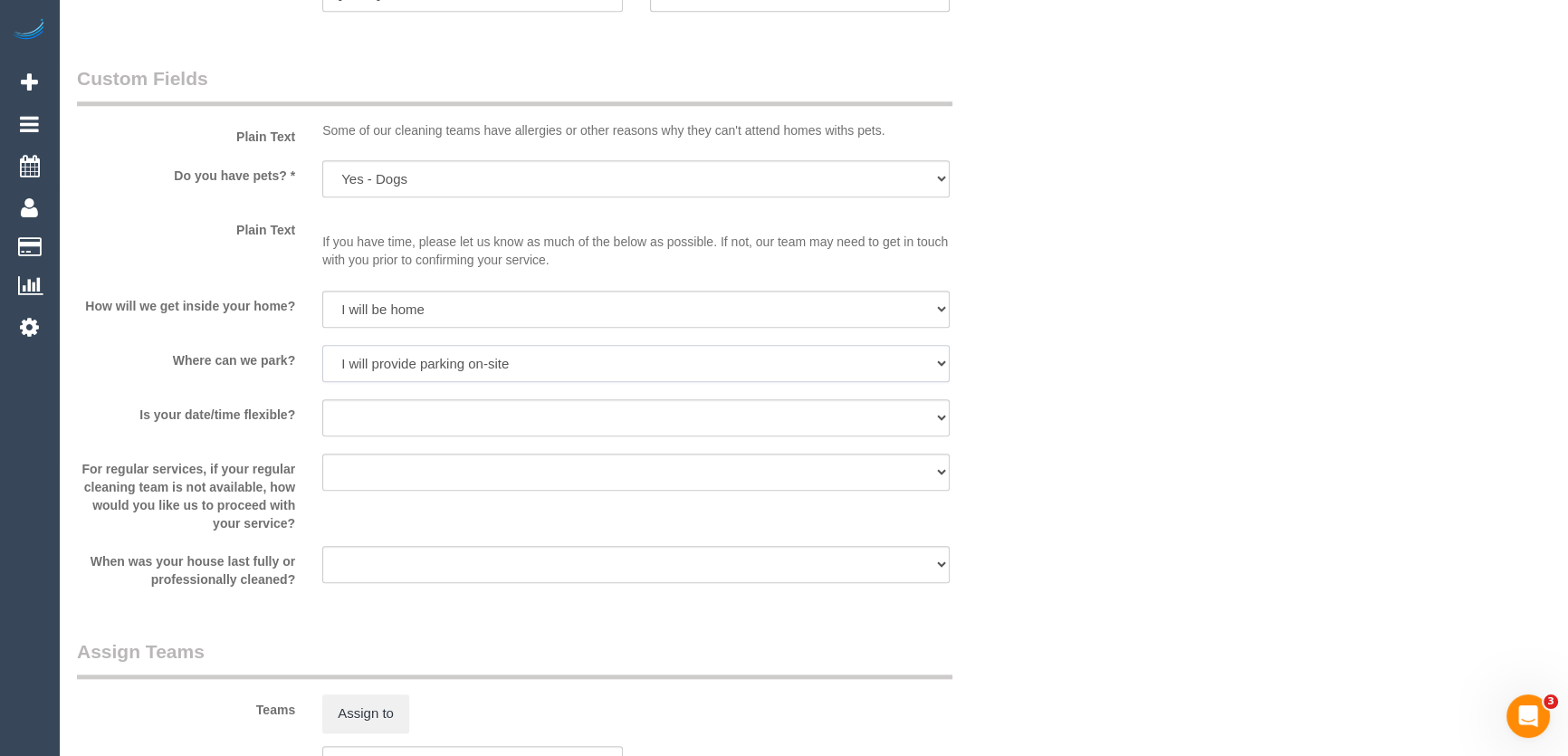
click at [323, 347] on select "I will provide parking on-site Free street parking Paid street parking (cost wi…" at bounding box center [636, 363] width 627 height 38
click at [385, 417] on select "Yes - date and time Yes - date but not time Yes - time but not date No - No fle…" at bounding box center [636, 417] width 627 height 38
select select "number:24"
click at [323, 401] on select "Yes - date and time Yes - date but not time Yes - time but not date No - No fle…" at bounding box center [636, 417] width 627 height 38
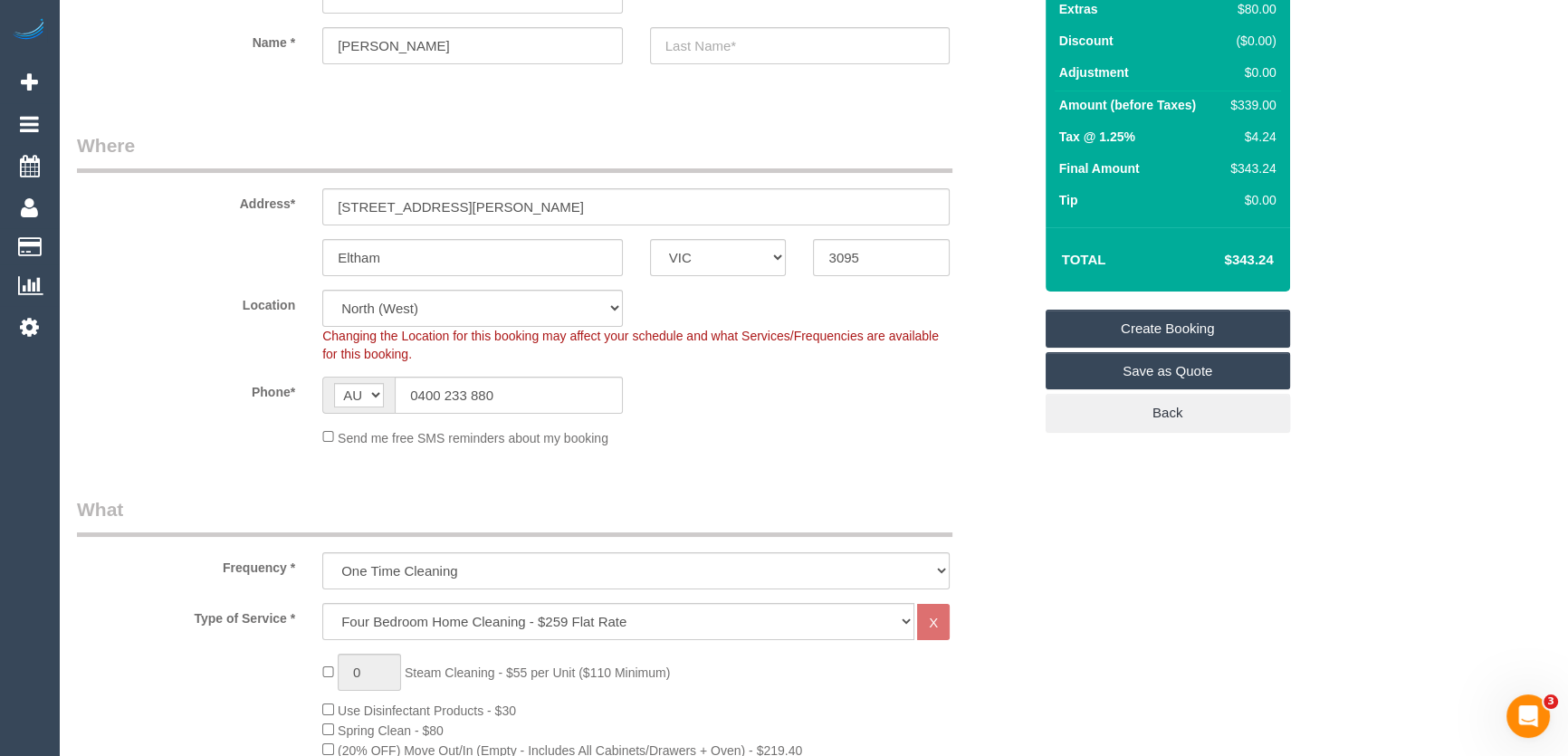
scroll to position [0, 0]
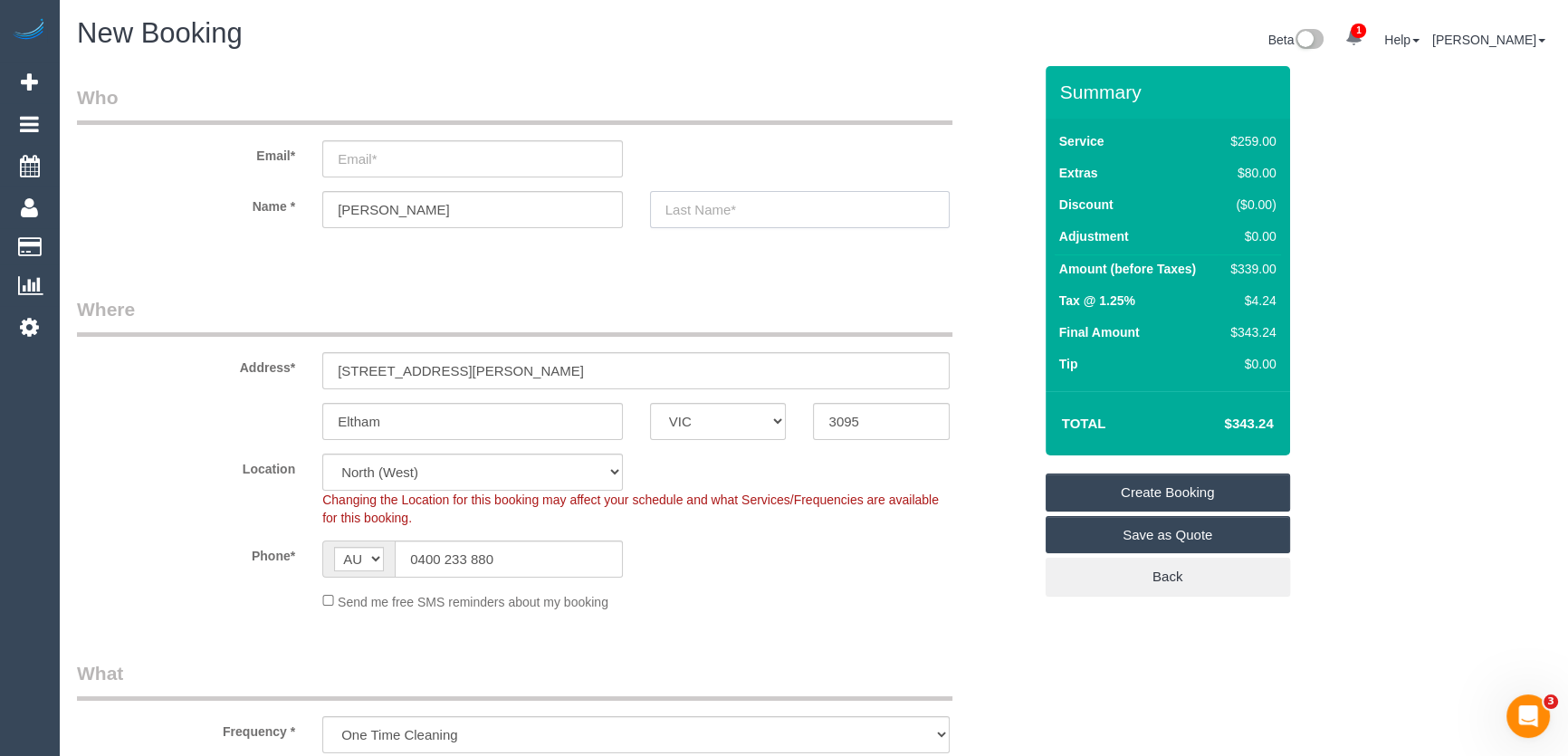
click at [727, 203] on input "text" at bounding box center [800, 209] width 301 height 38
type input "Curzon"
click at [380, 147] on input "email" at bounding box center [473, 159] width 301 height 38
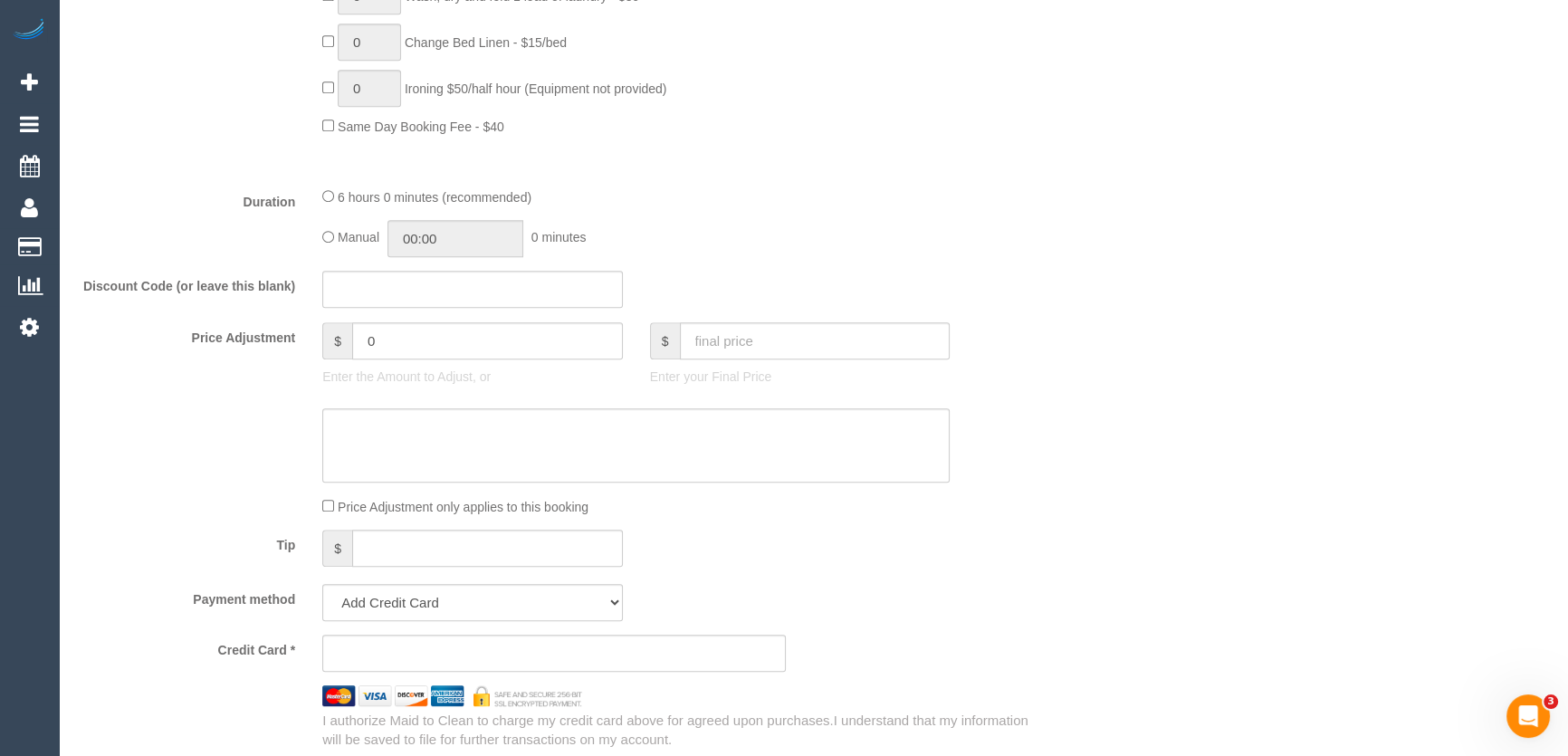
scroll to position [1563, 0]
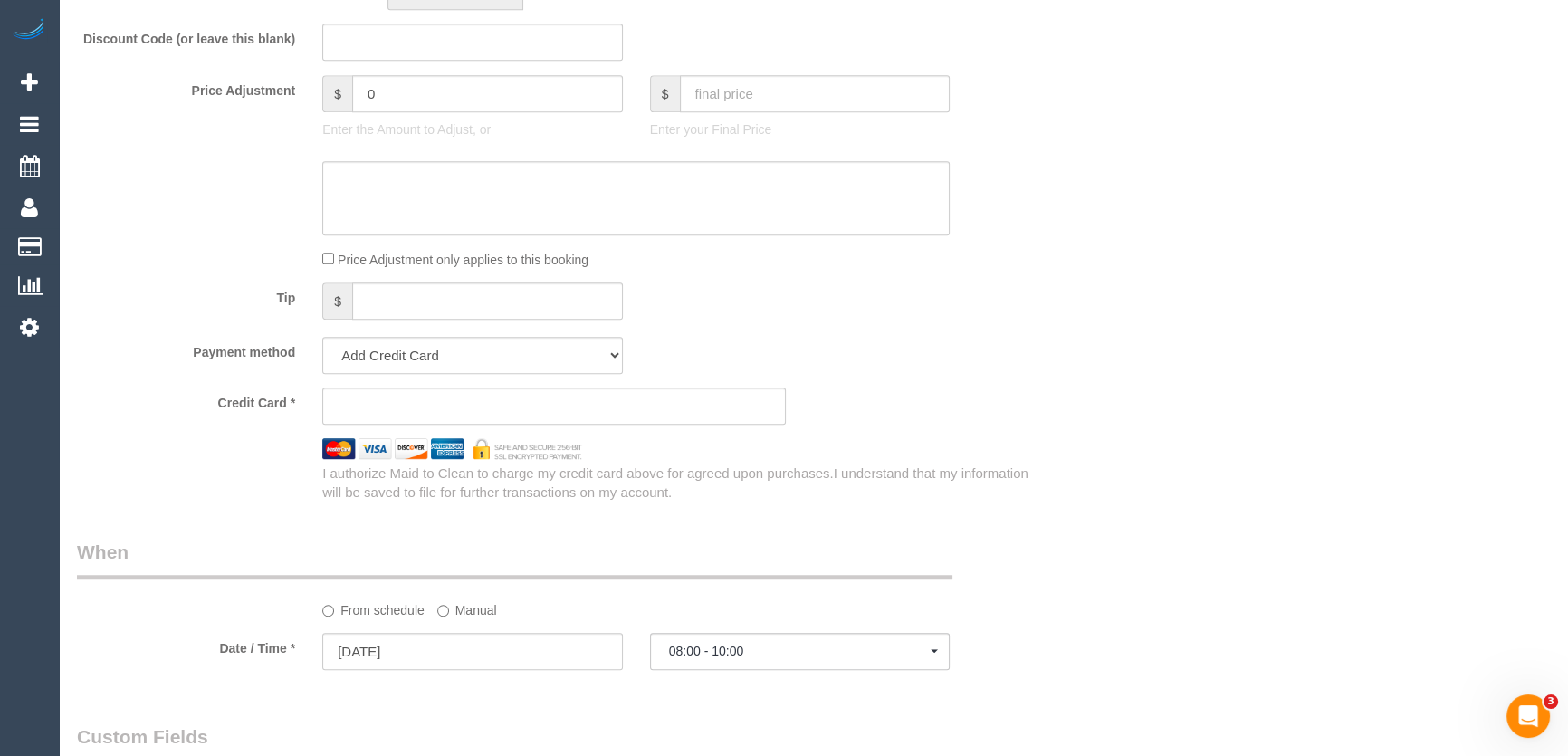
type input "tommycurs@gmail.com"
select select "spot36"
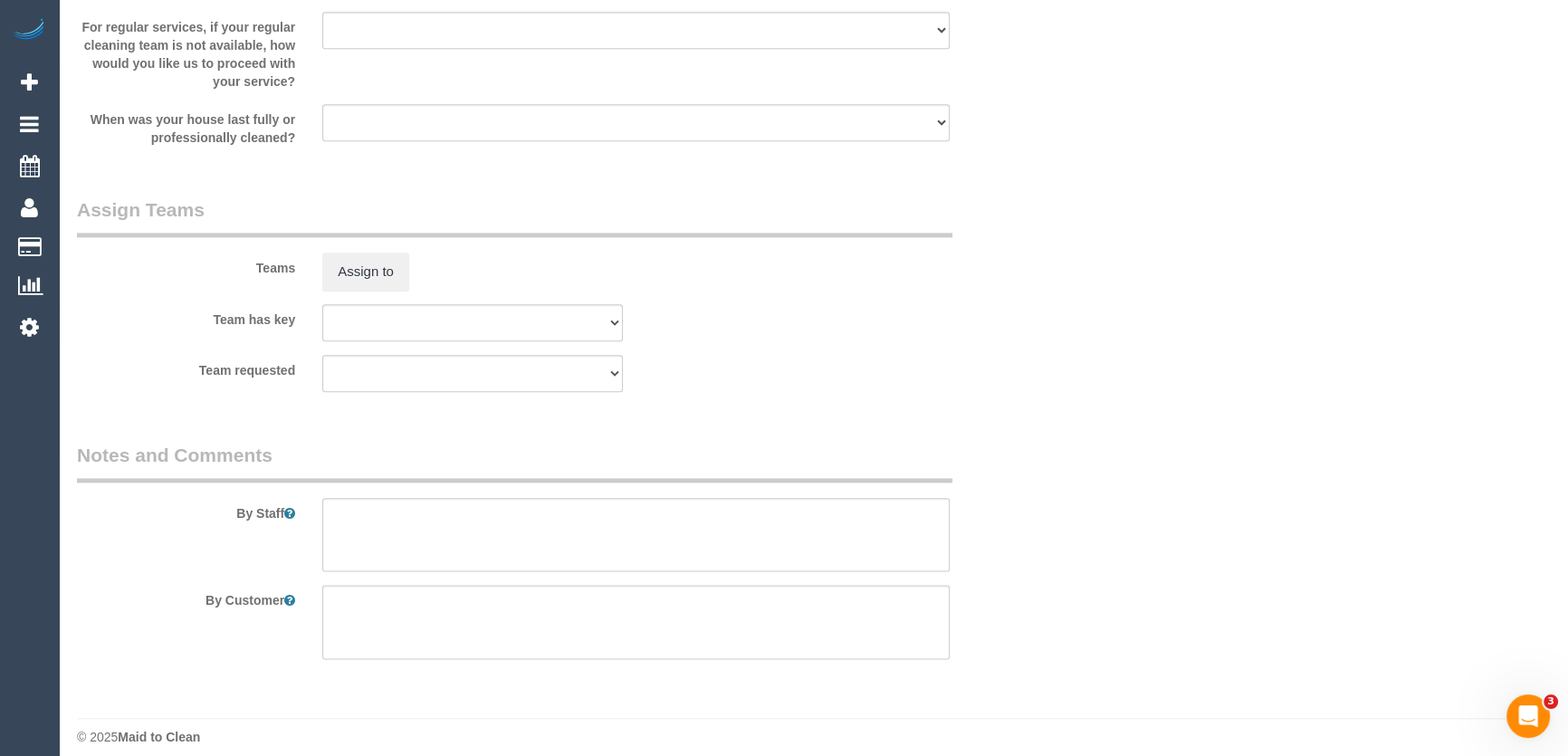
scroll to position [2680, 0]
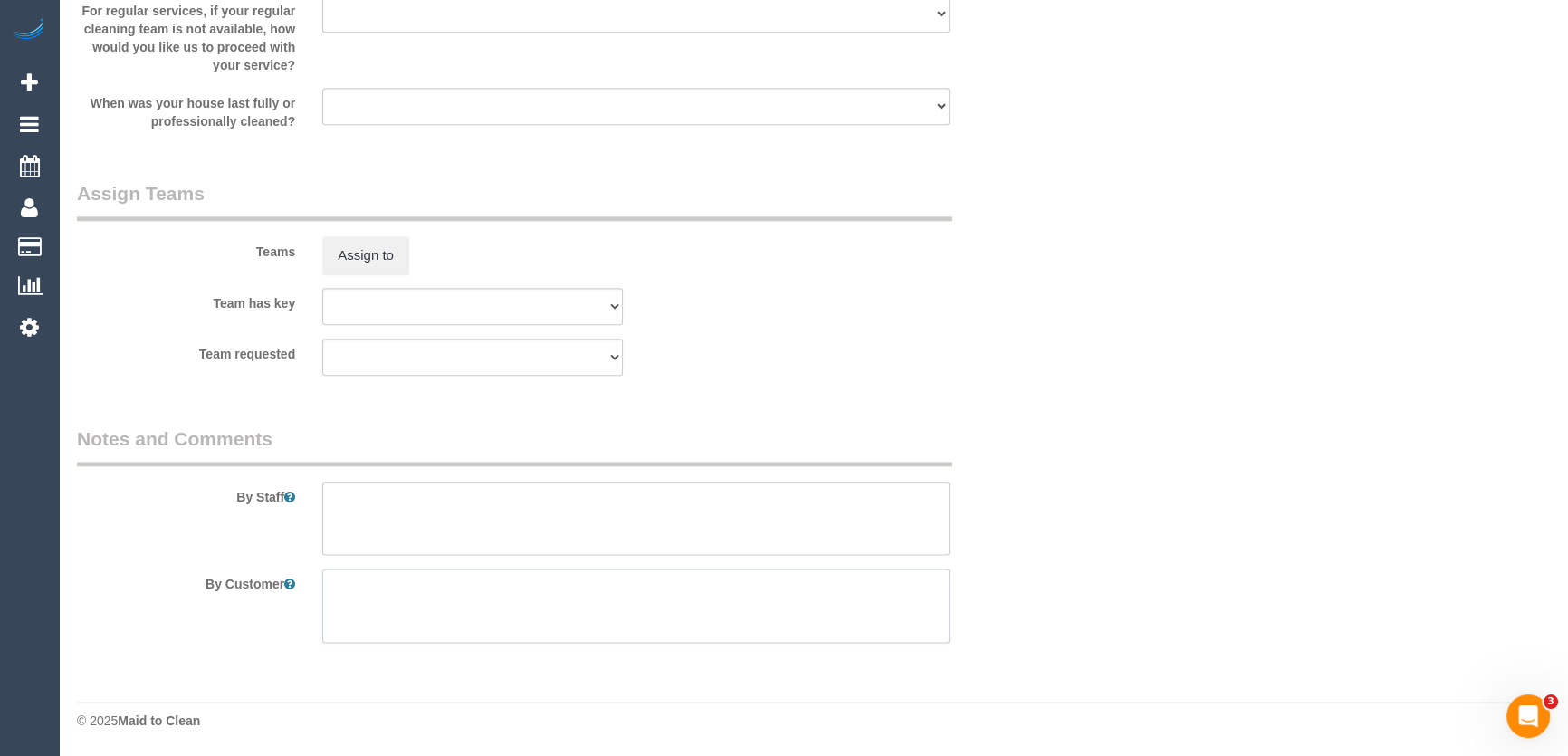
click at [400, 605] on textarea at bounding box center [636, 605] width 627 height 74
type textarea "Flex after 9am"
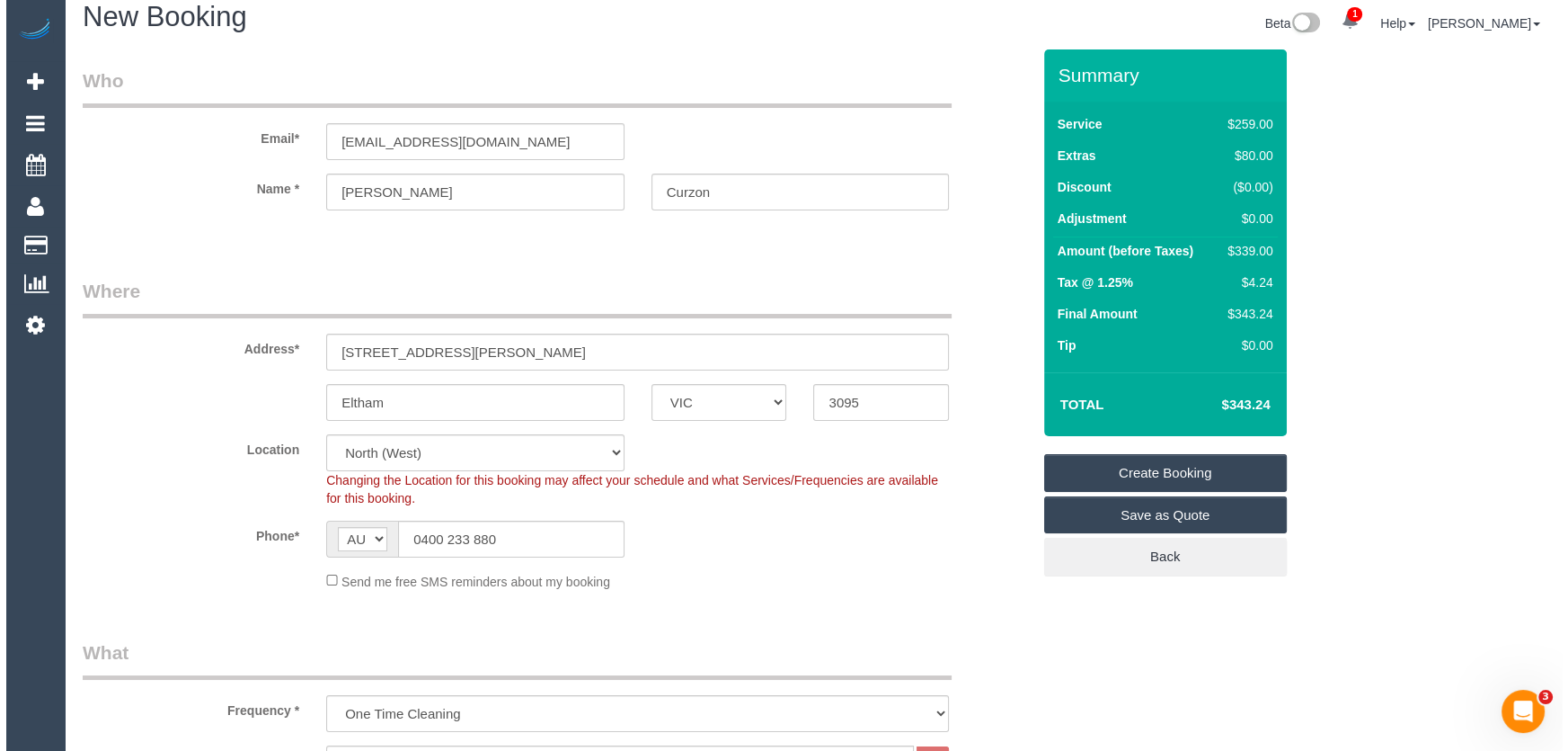
scroll to position [0, 0]
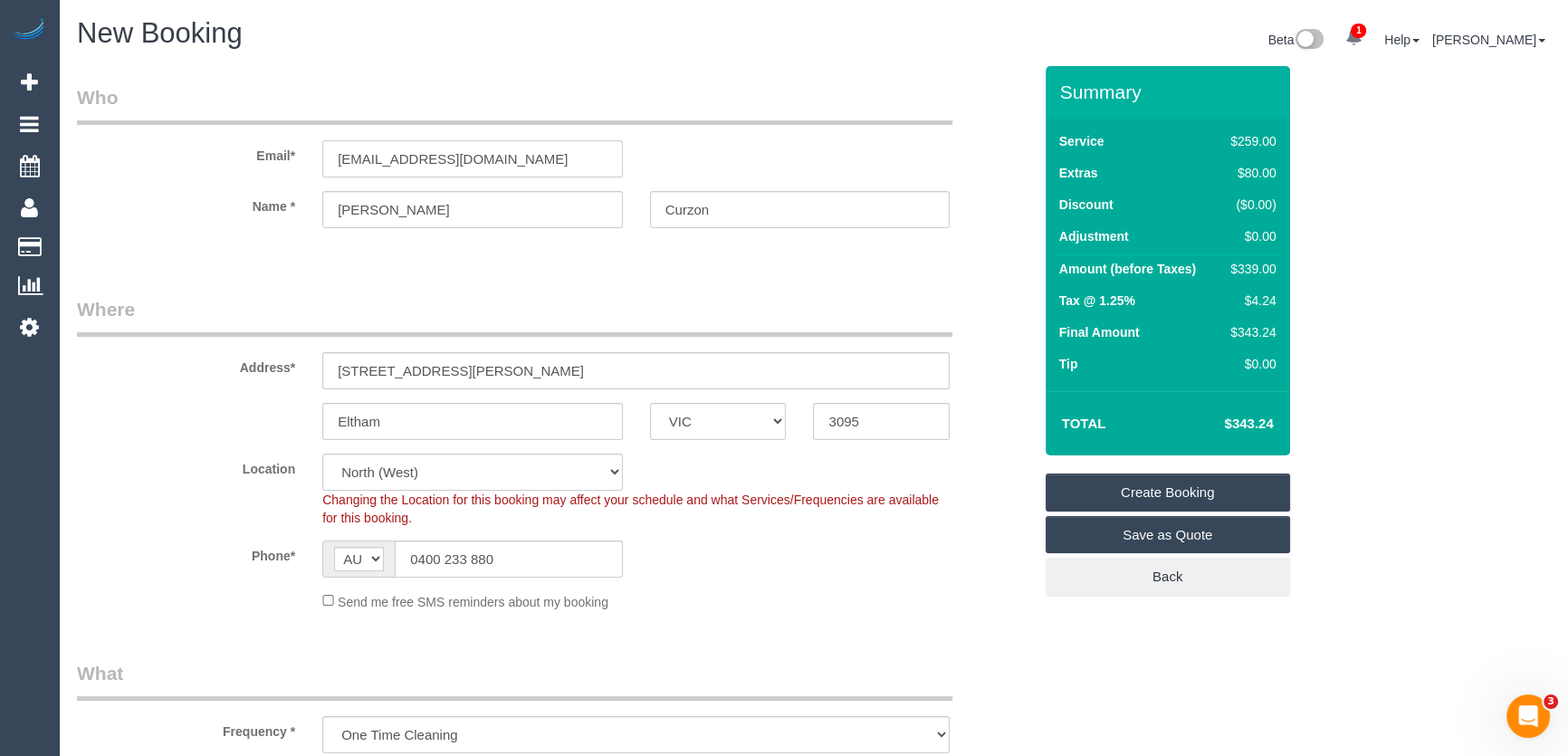
click at [403, 164] on input "tommycurs@gmail.com" at bounding box center [473, 159] width 301 height 38
click at [402, 160] on input "tommycurs@gmail.com" at bounding box center [473, 159] width 301 height 38
type input "tommycurz@gmail.com"
click at [1163, 488] on link "Create Booking" at bounding box center [1167, 491] width 245 height 38
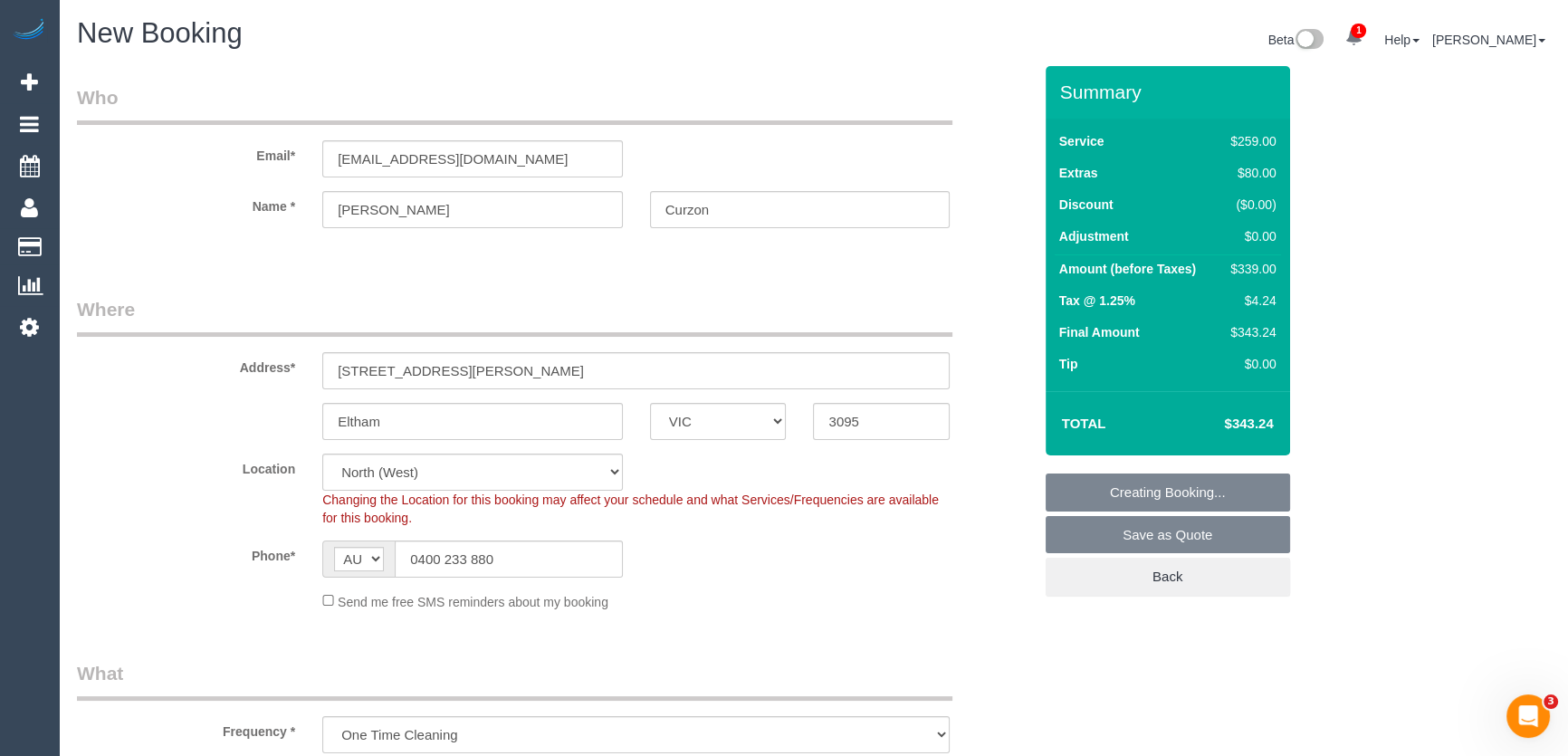
select select "spot53"
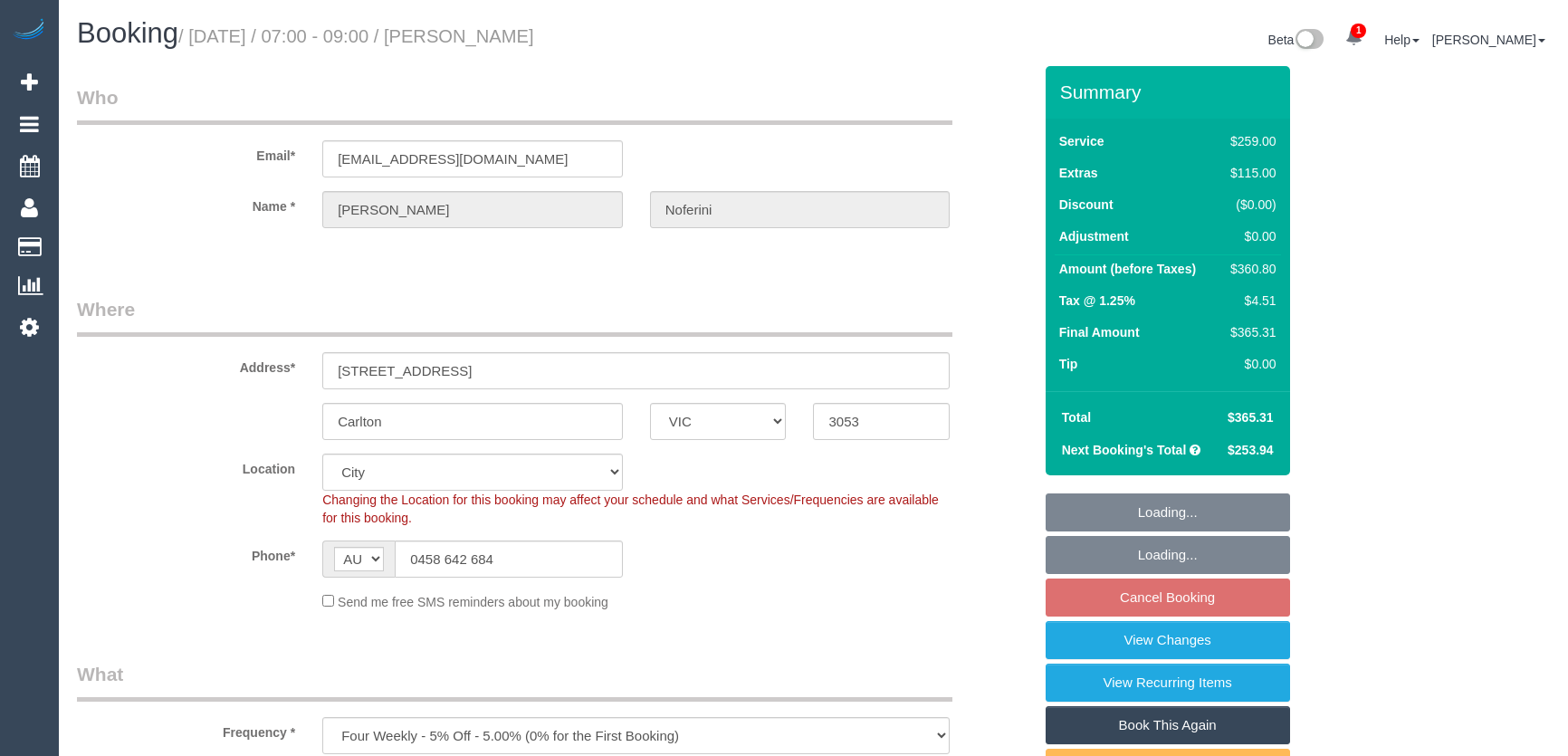
select select "VIC"
select select "number:28"
select select "number:14"
select select "number:20"
select select "number:24"
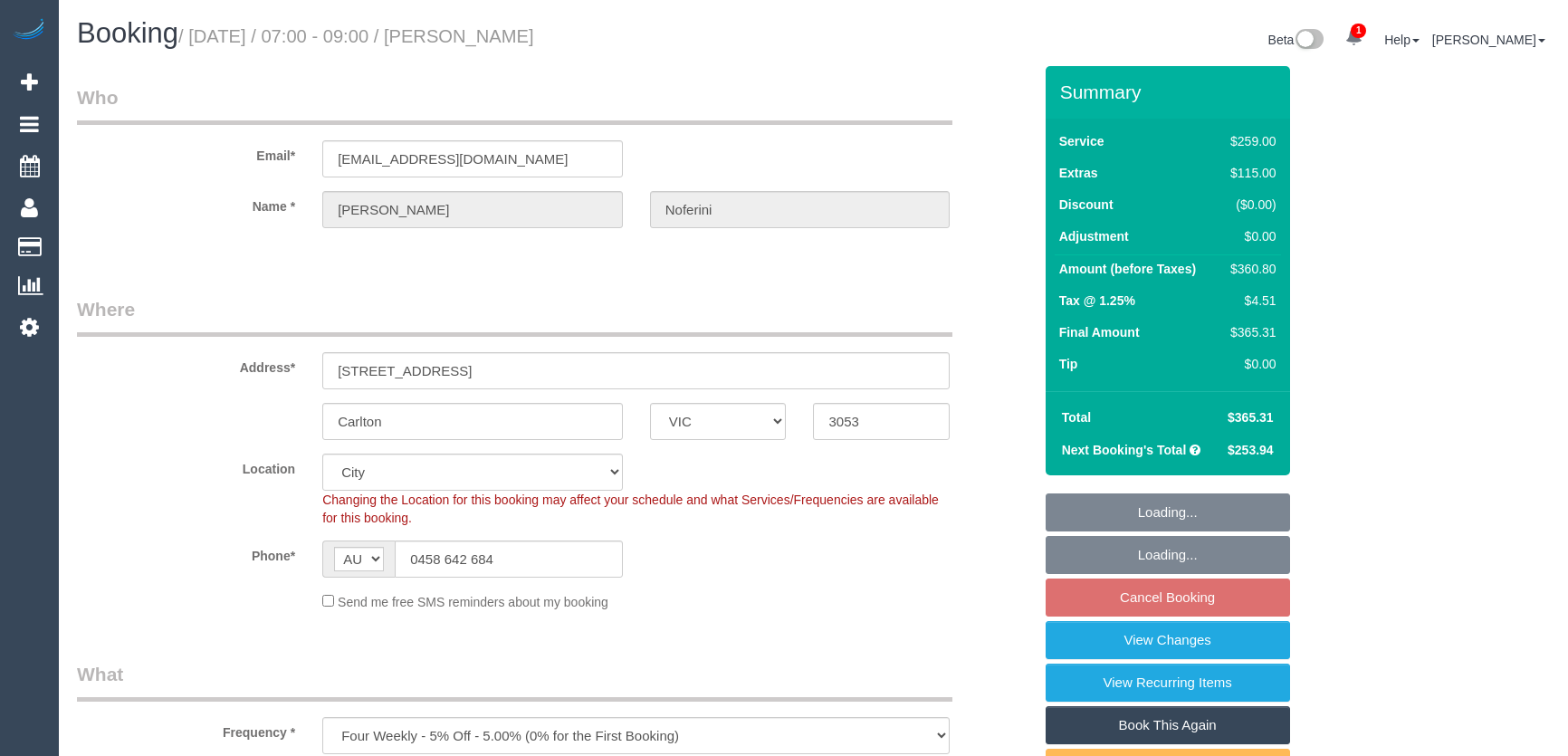
select select "number:35"
select select "number:13"
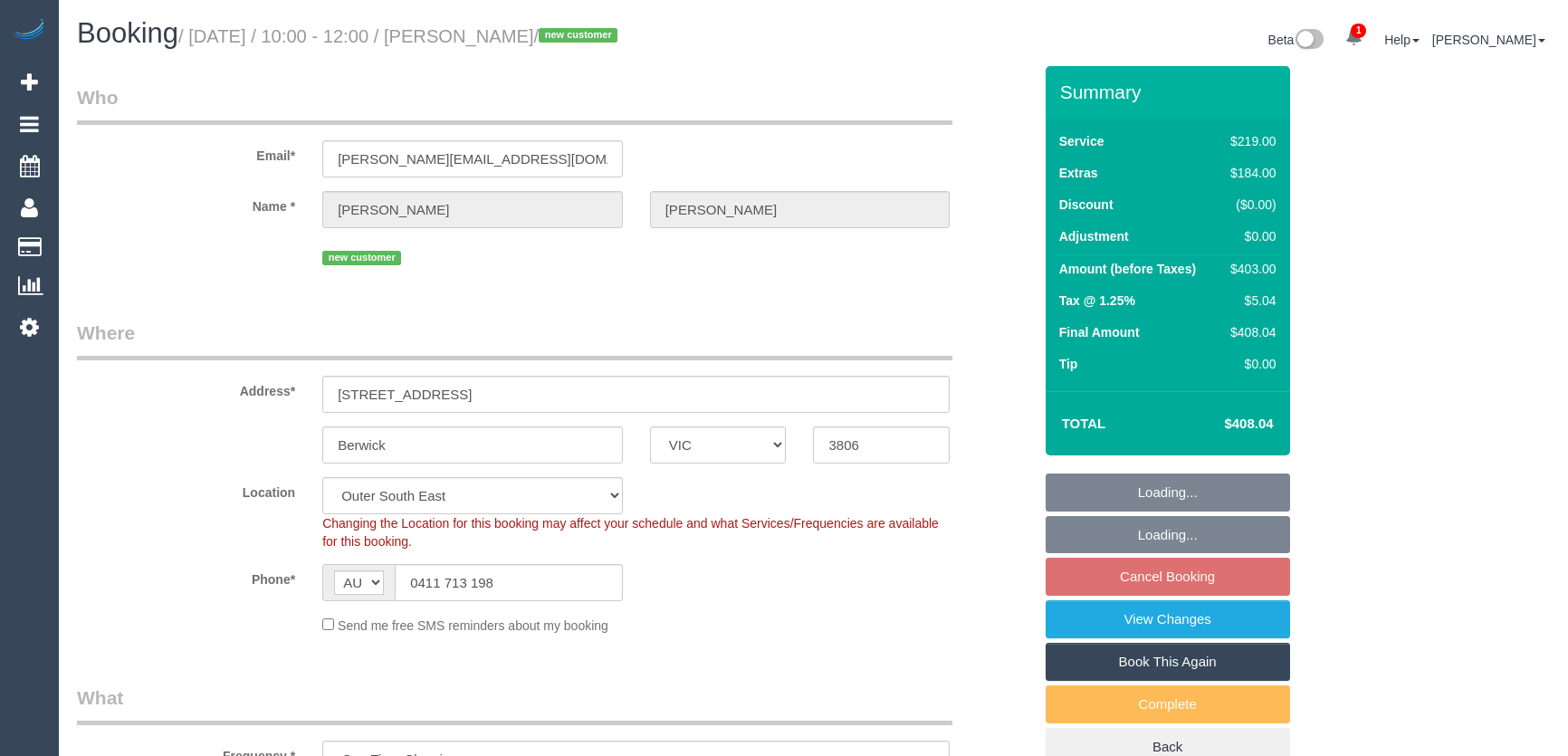
select select "VIC"
select select "number:27"
select select "number:14"
select select "number:18"
select select "number:25"
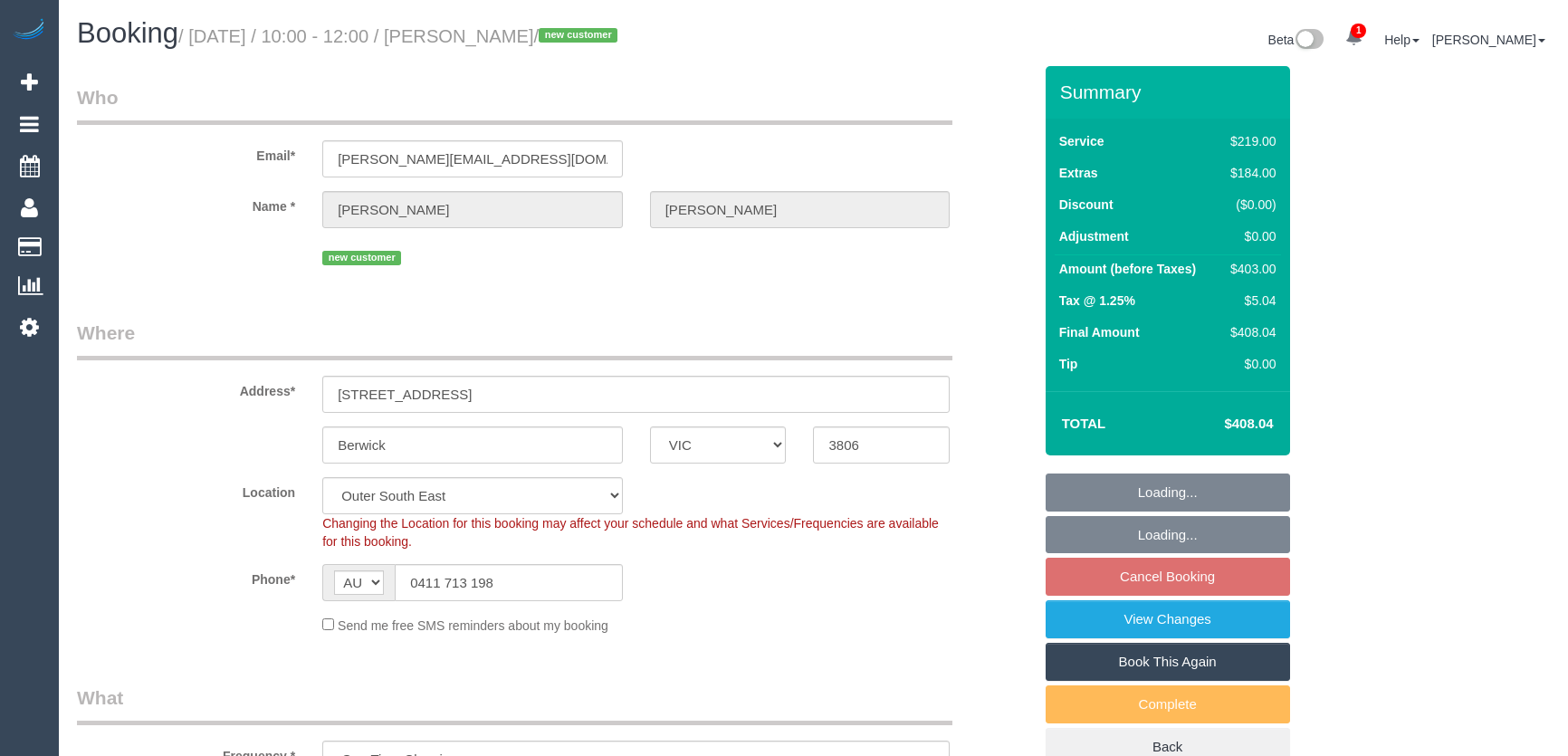
select select "number:26"
select select "object:1010"
select select "spot1"
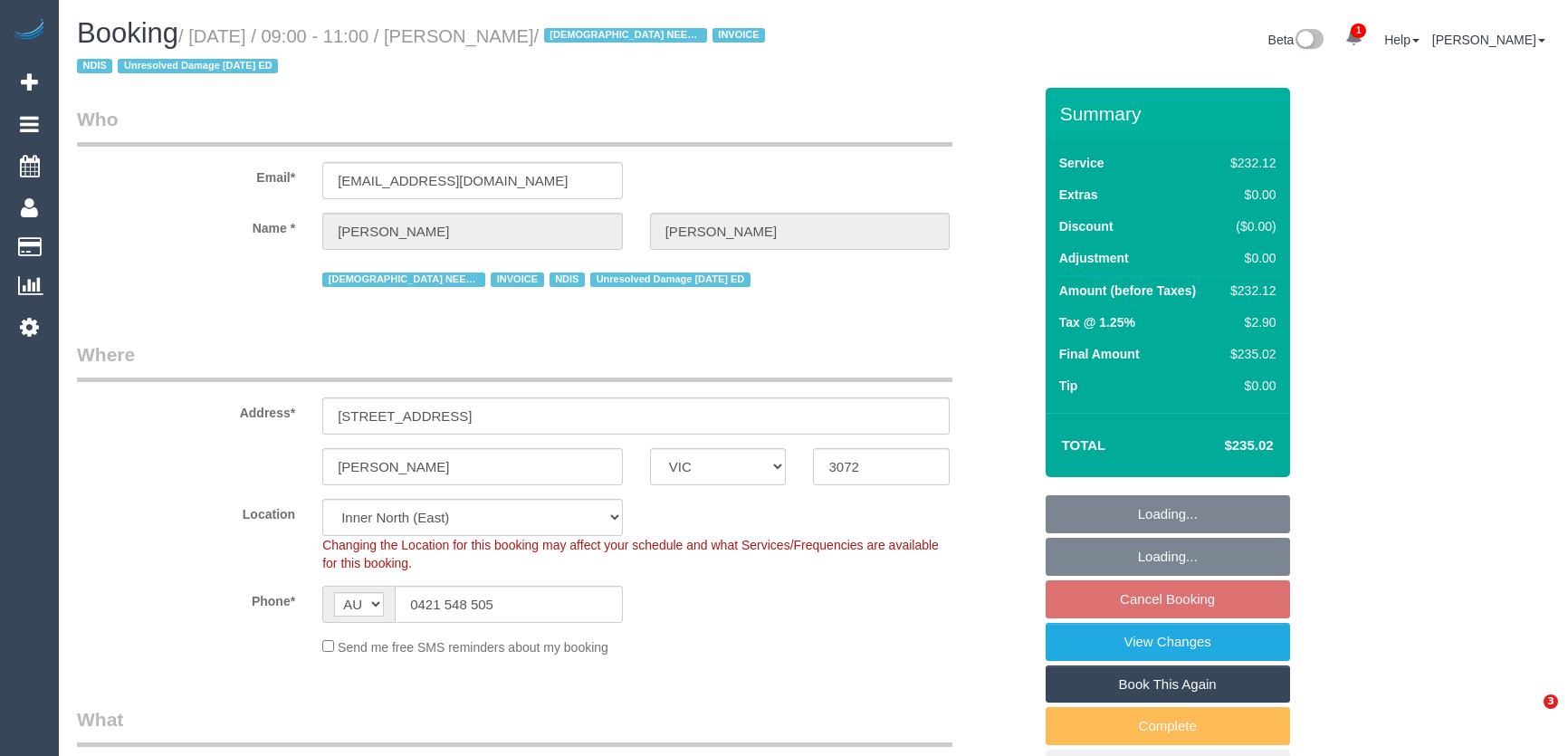
select select "VIC"
select select "string:check"
select select "number:27"
select select "number:14"
select select "number:19"
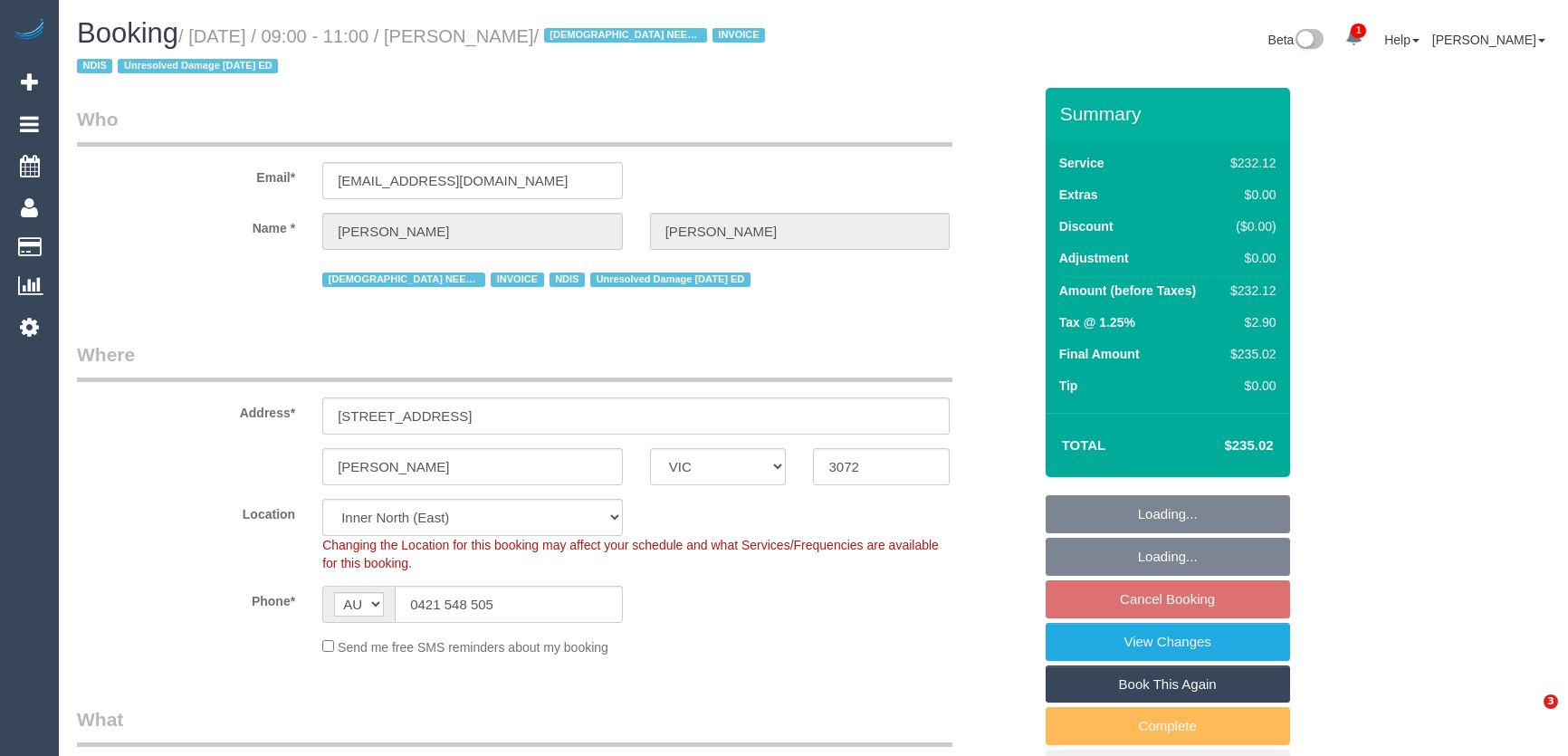
select select "number:36"
select select "number:35"
select select "object:1654"
select select "240"
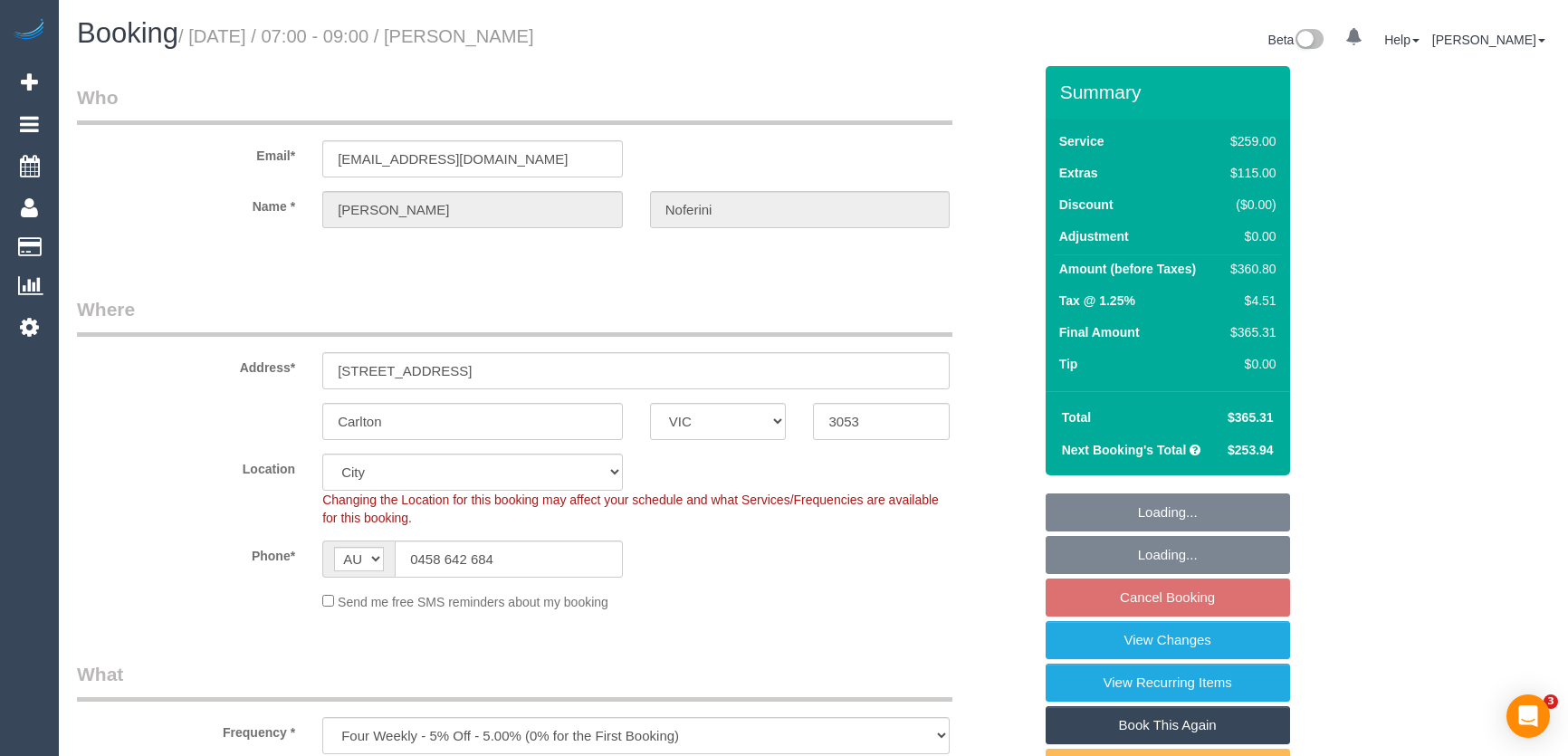
select select "VIC"
select select "number:28"
select select "number:14"
select select "number:20"
select select "number:24"
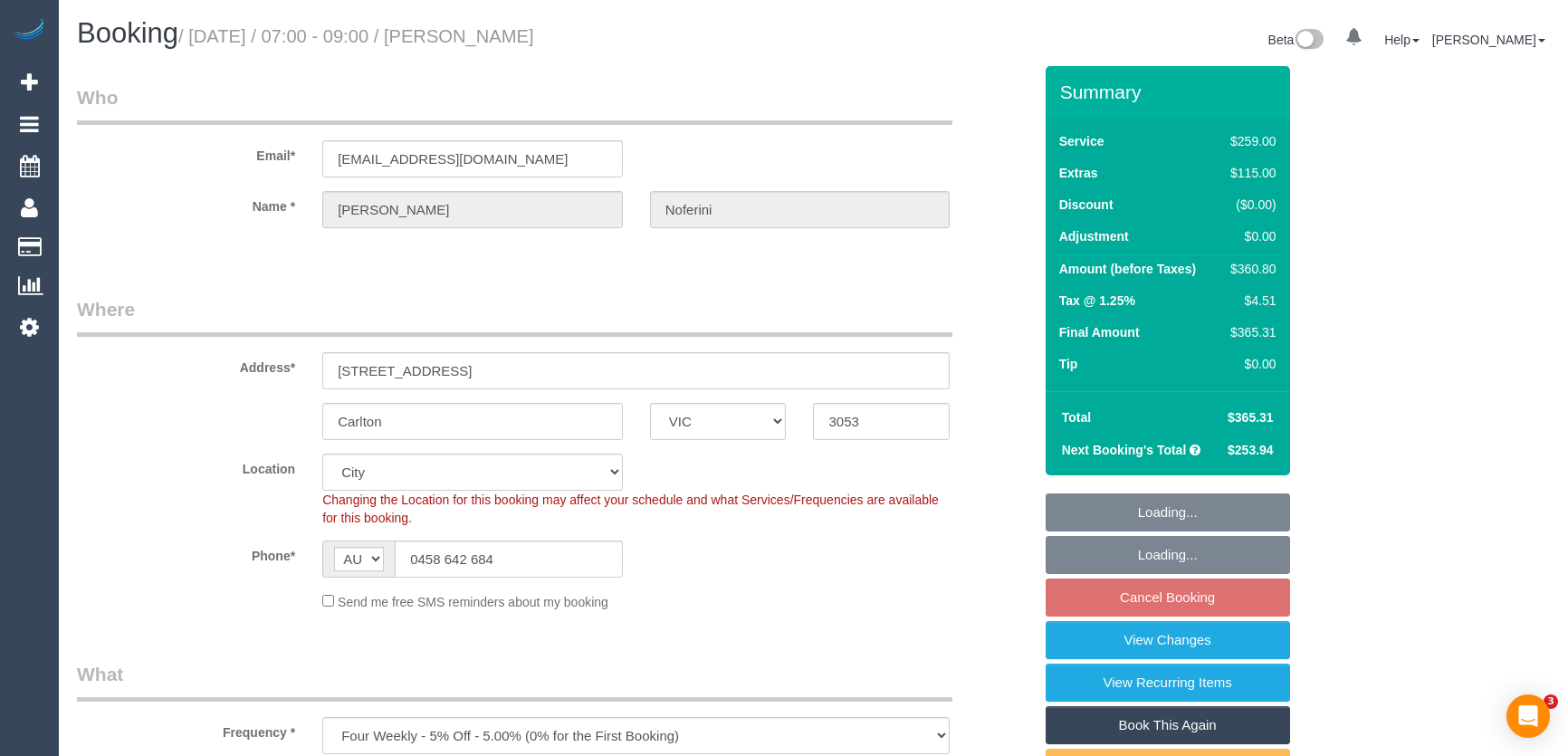
select select "number:35"
select select "number:13"
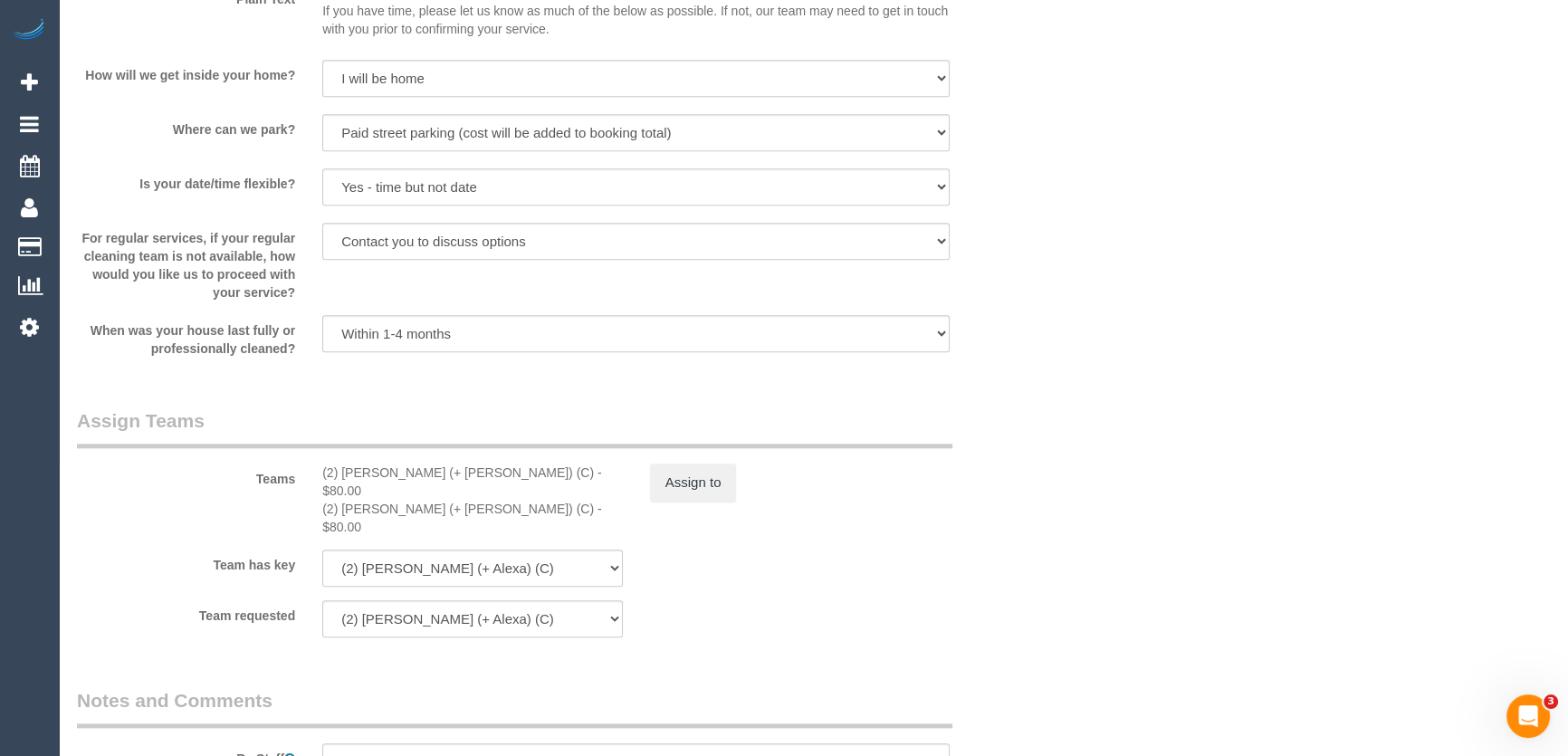
scroll to position [2715, 0]
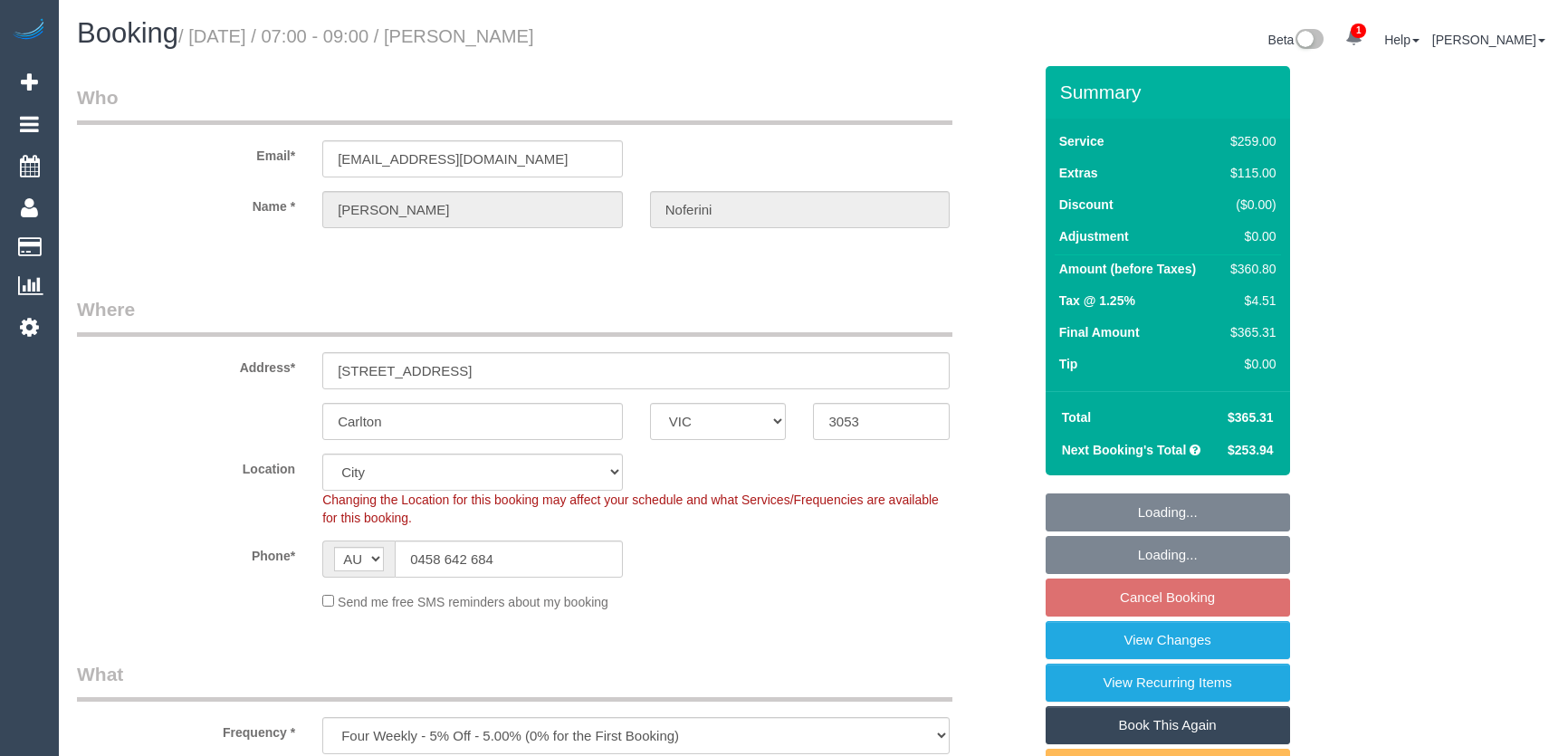
select select "VIC"
select select "number:28"
select select "number:14"
select select "number:20"
select select "number:24"
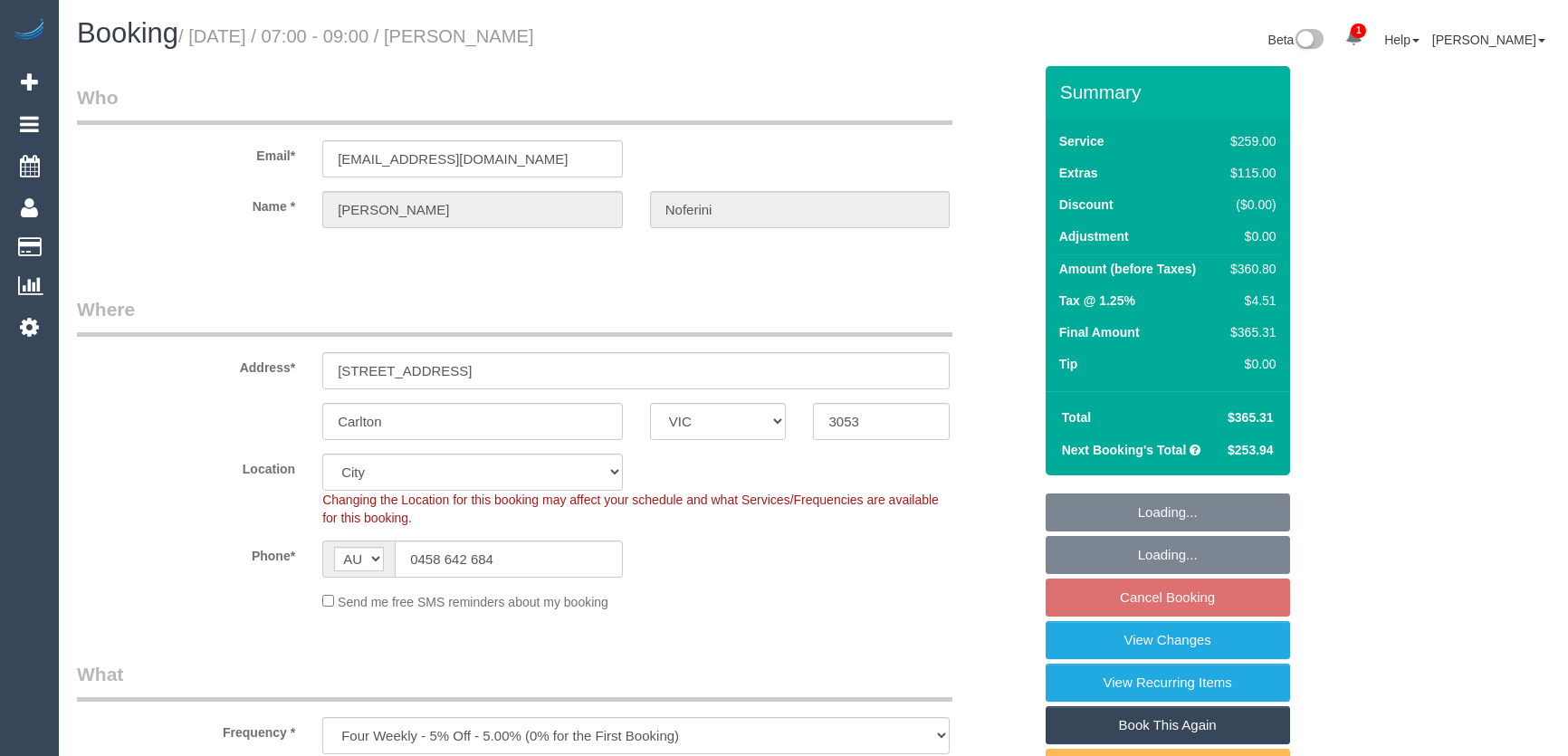
select select "number:35"
select select "number:13"
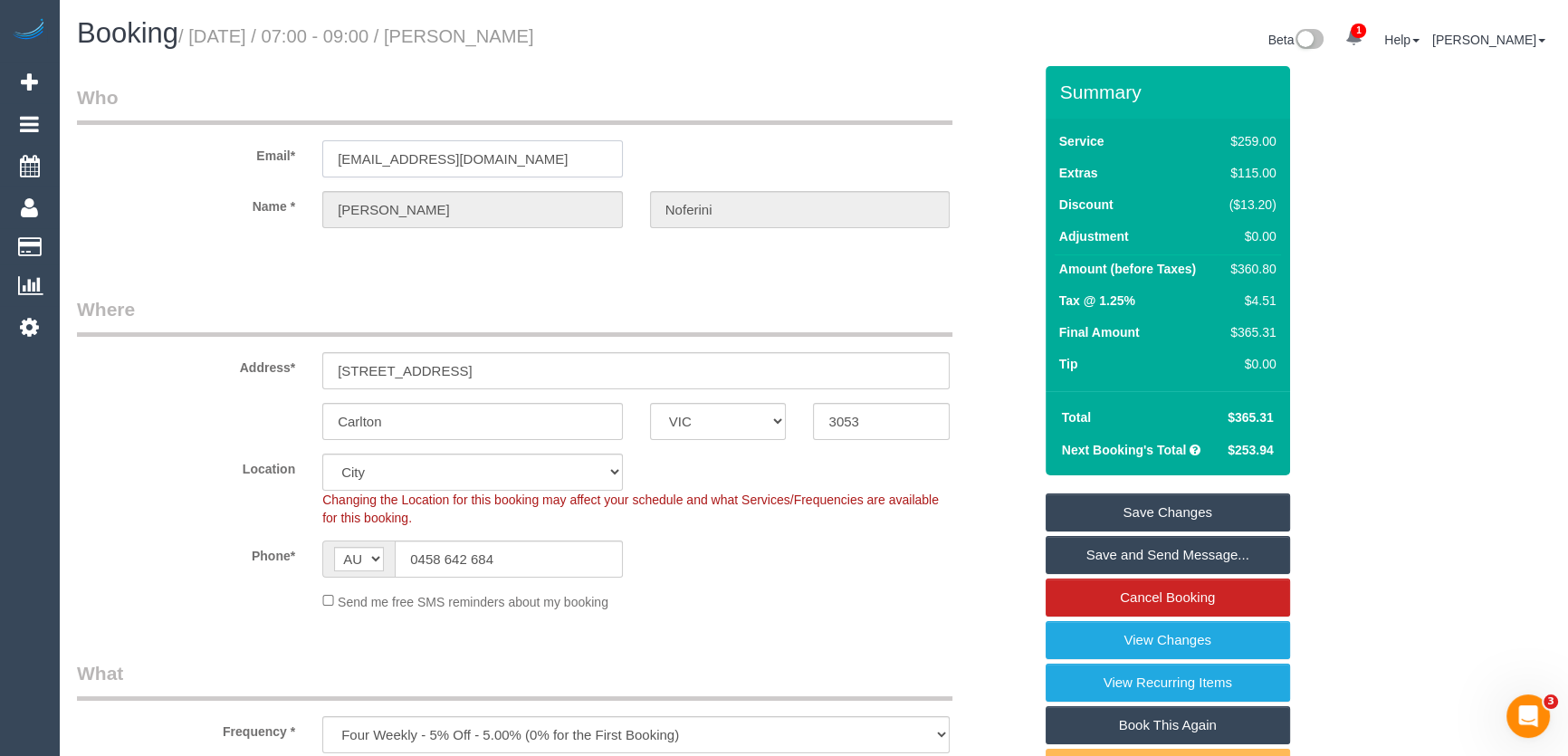
click at [533, 149] on input "luca.noferini@gmail.com" at bounding box center [473, 159] width 301 height 38
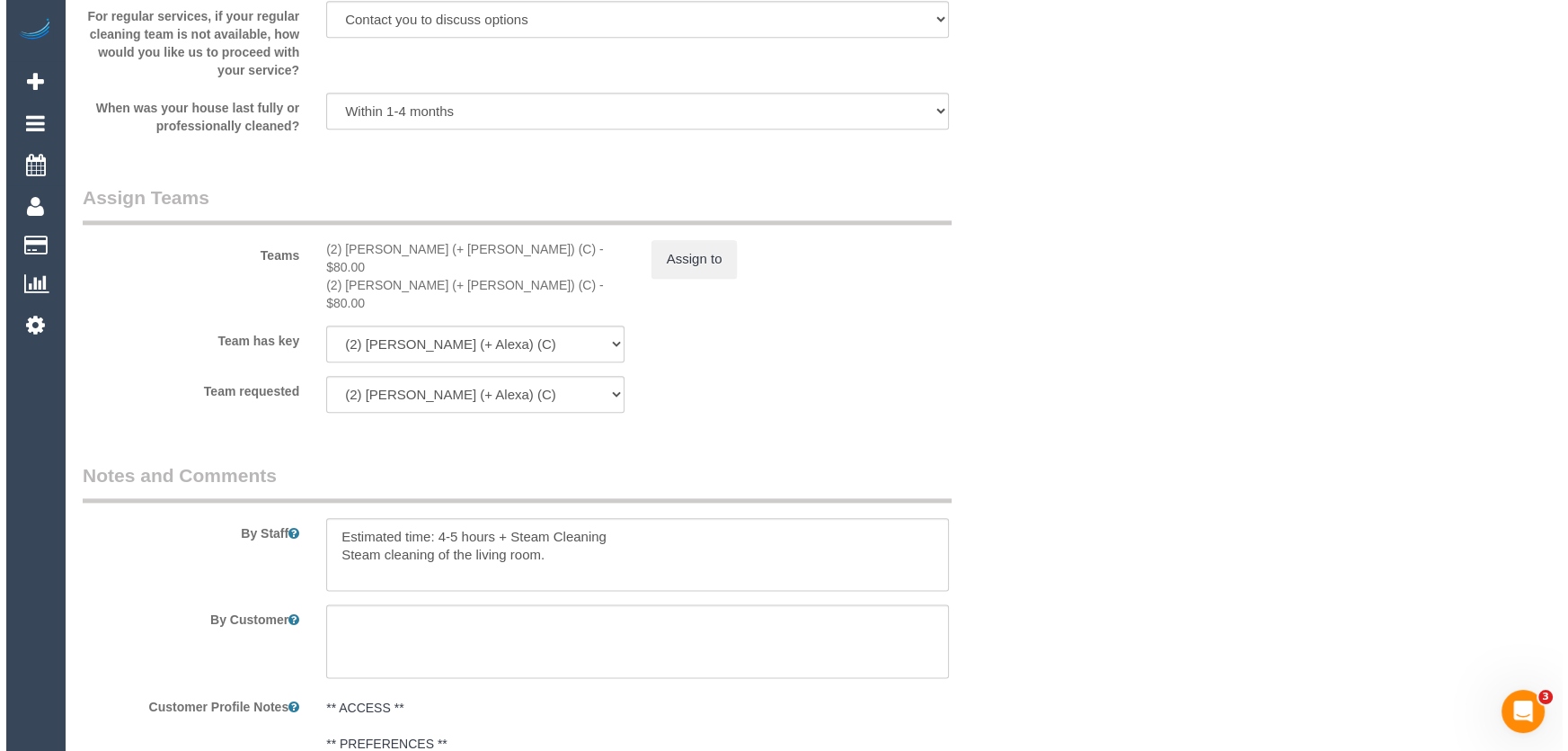
scroll to position [2778, 0]
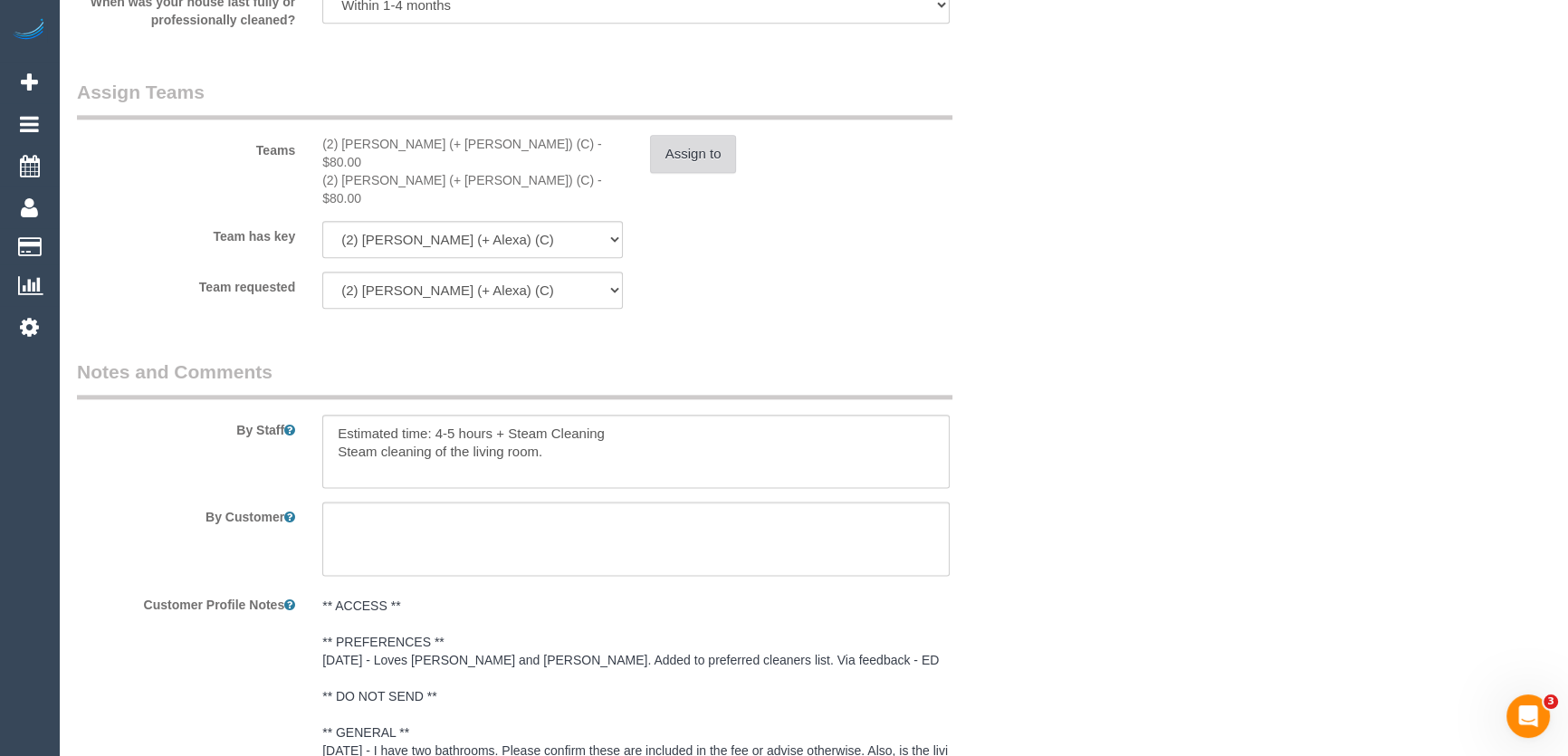
click at [691, 158] on button "Assign to" at bounding box center [693, 153] width 87 height 38
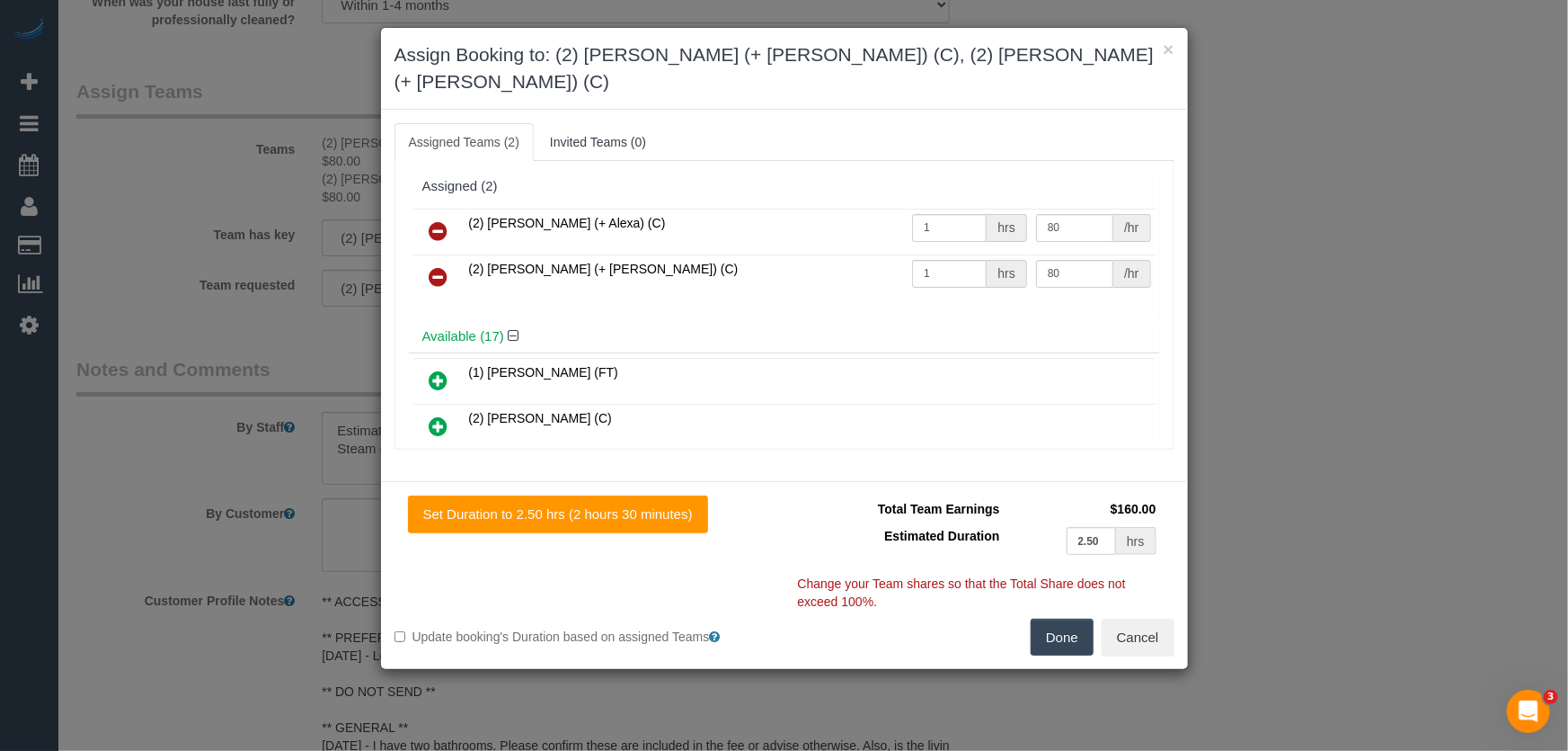
scroll to position [2985, 0]
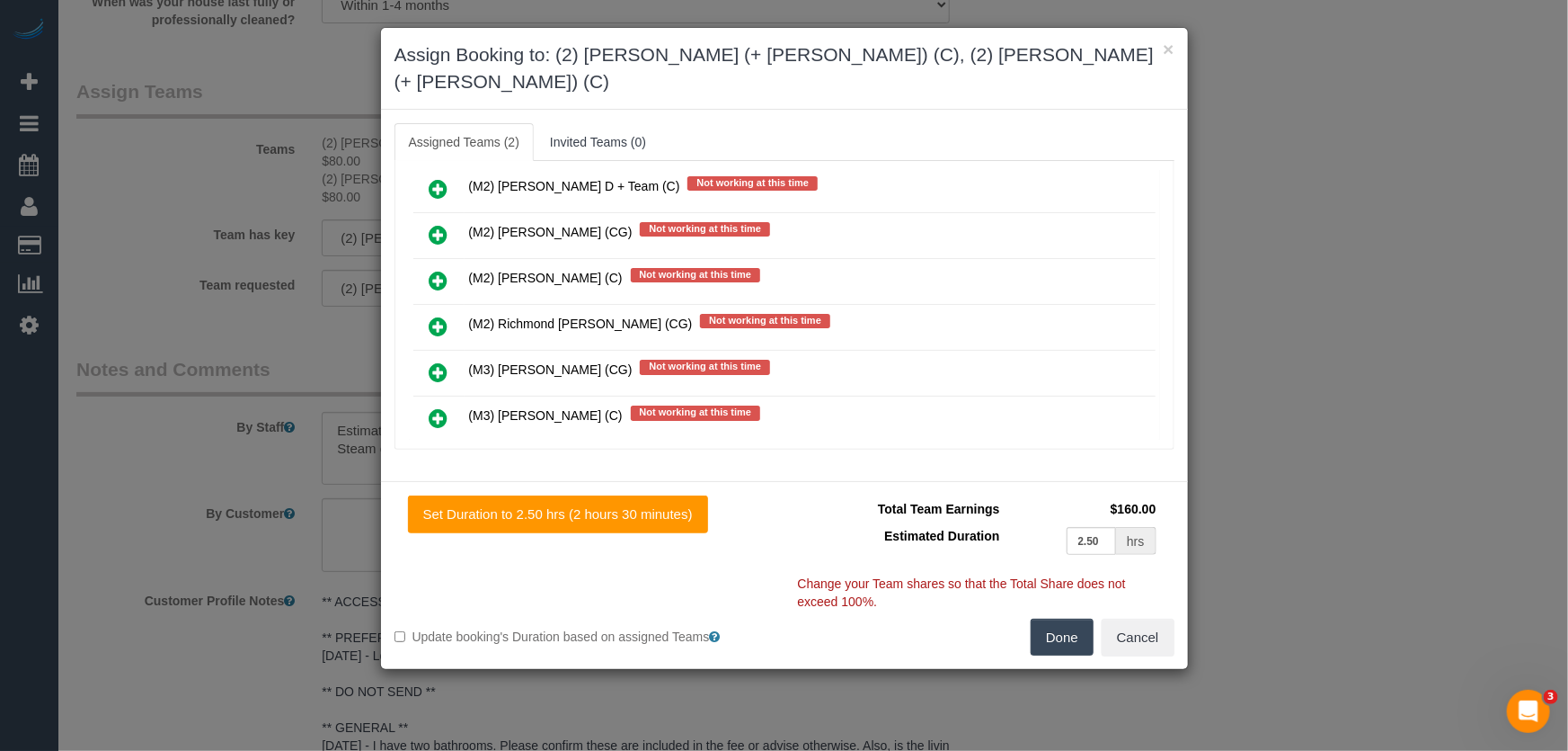
click at [430, 362] on icon at bounding box center [439, 372] width 19 height 22
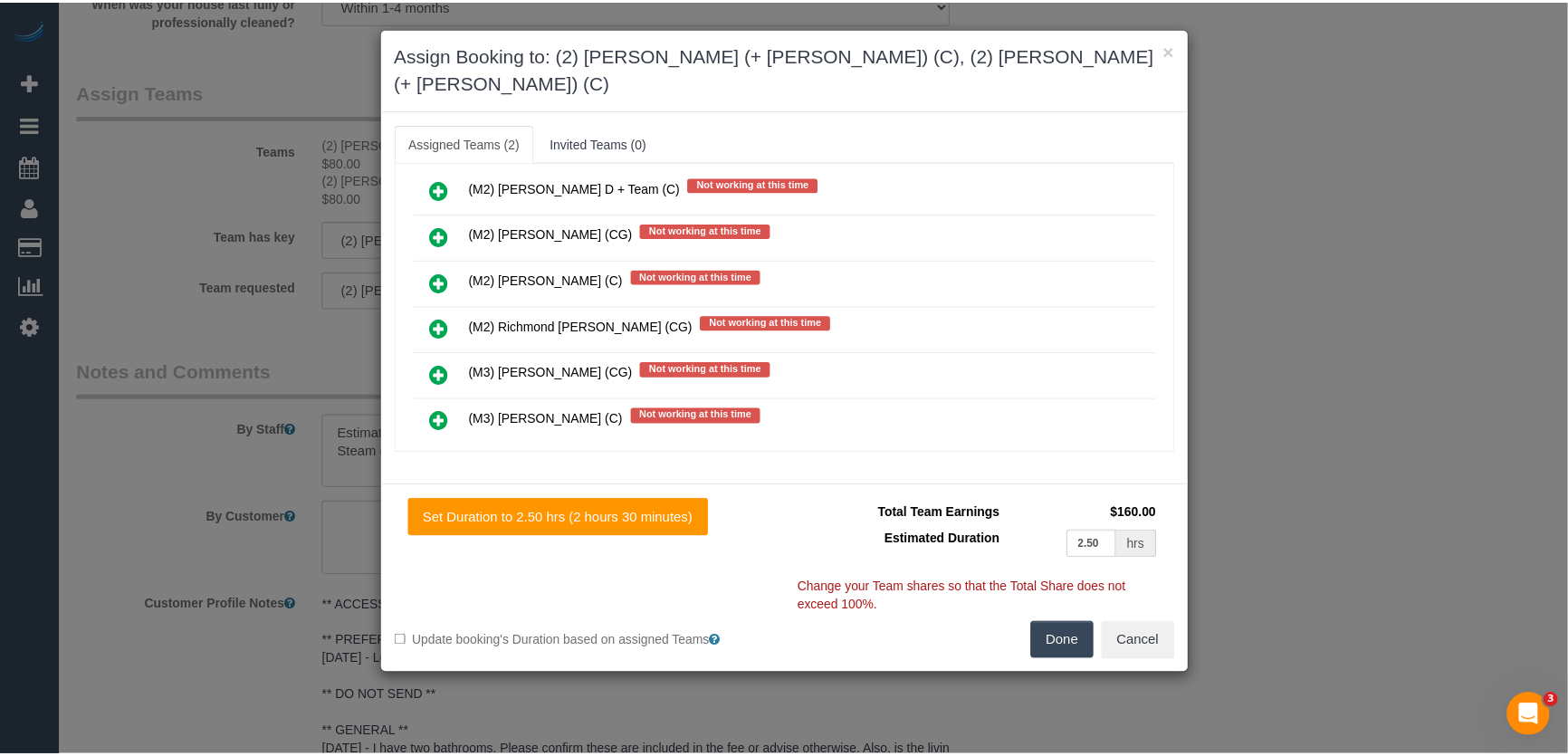
scroll to position [3050, 0]
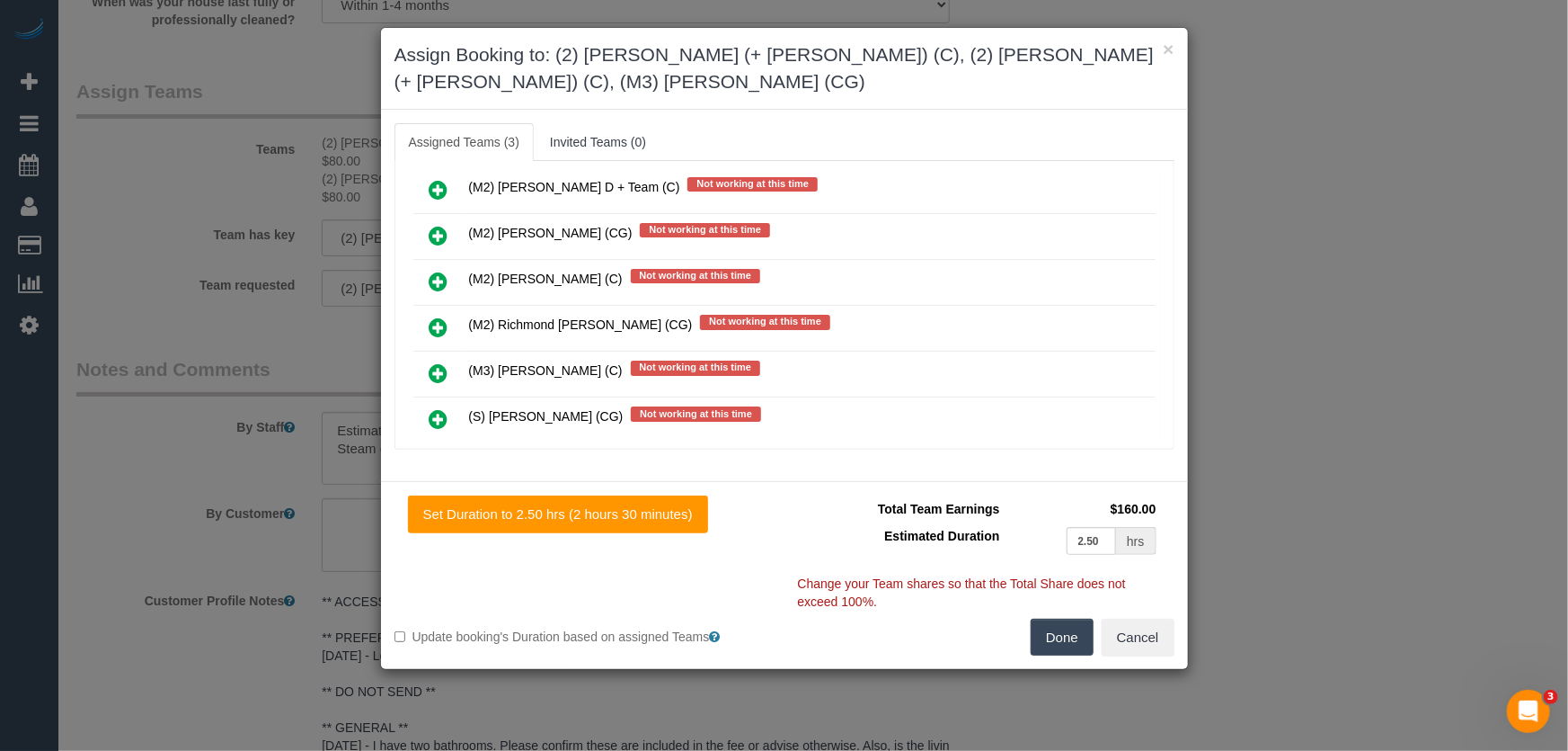
click at [1073, 619] on button "Done" at bounding box center [1062, 637] width 63 height 37
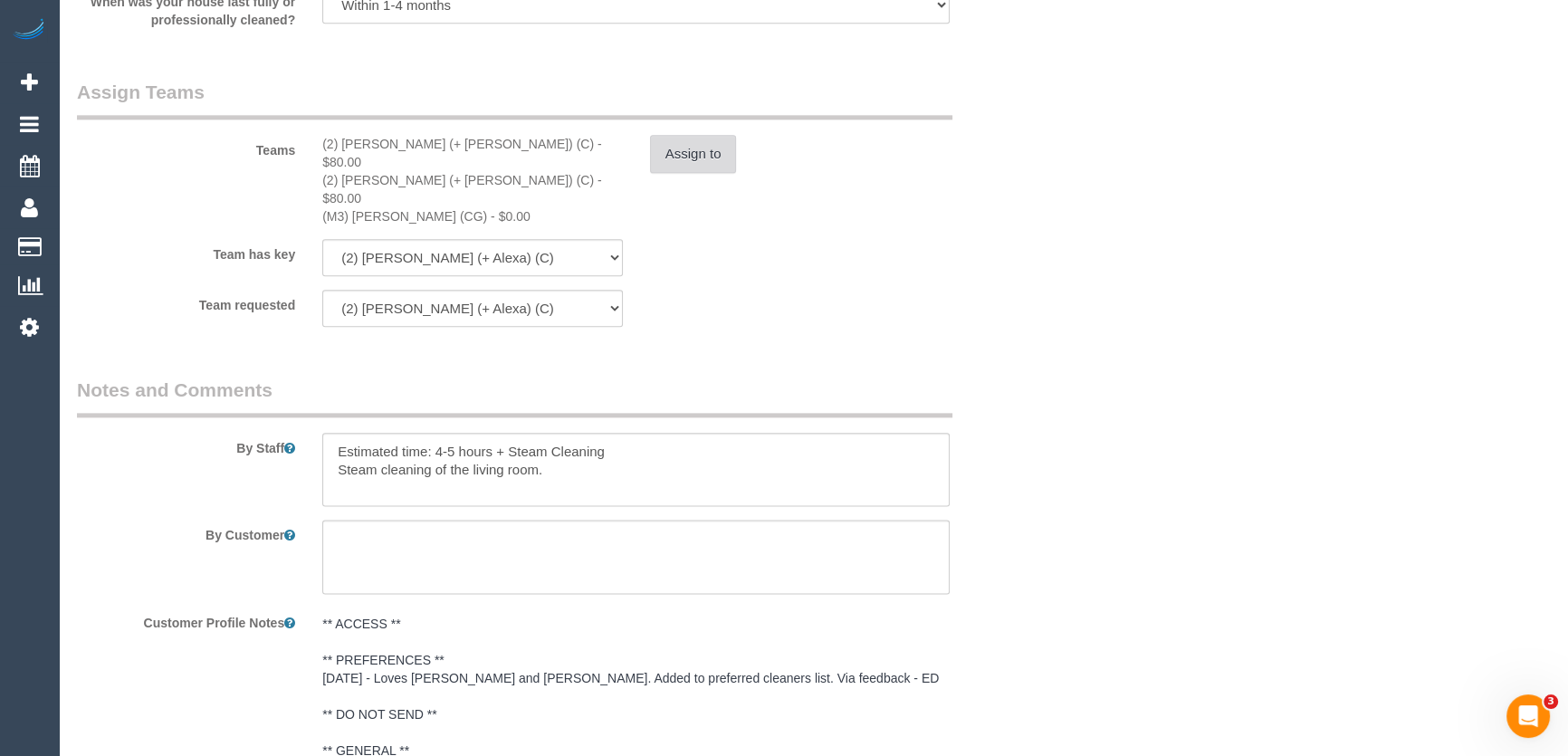
click at [700, 158] on button "Assign to" at bounding box center [693, 153] width 87 height 38
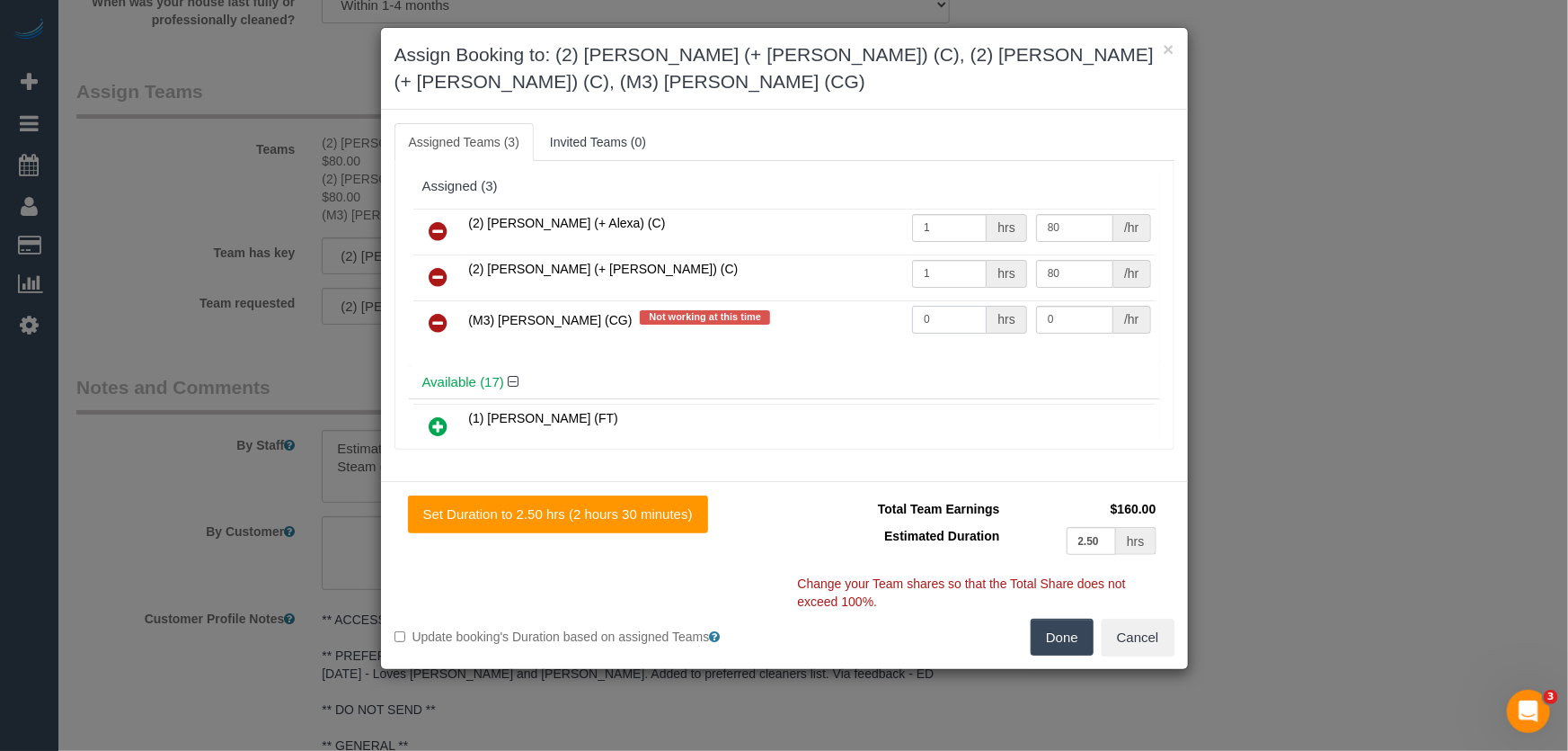
click at [955, 306] on input "0" at bounding box center [949, 320] width 75 height 28
type input "1"
type input "85"
click at [1065, 619] on button "Done" at bounding box center [1062, 637] width 63 height 37
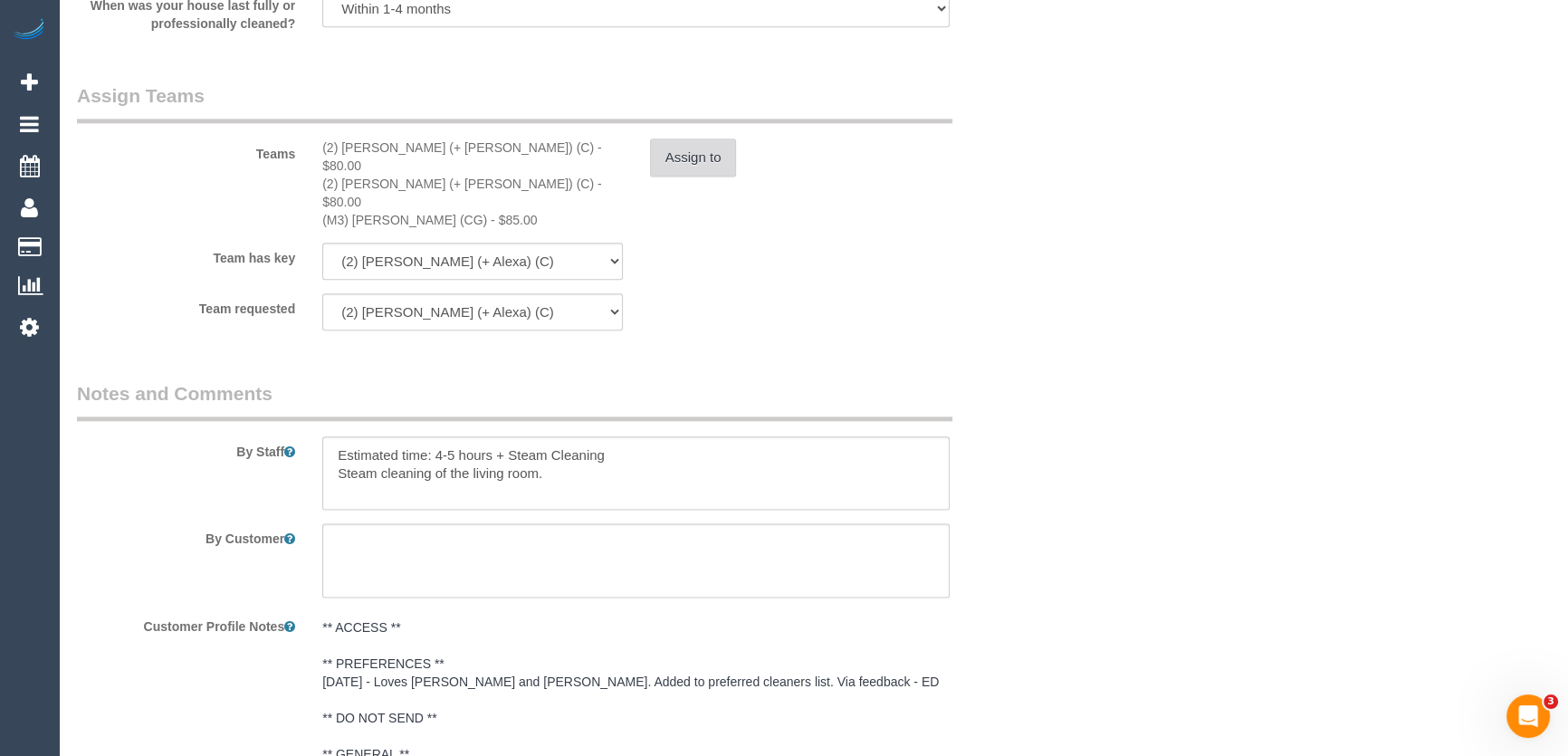
scroll to position [2879, 0]
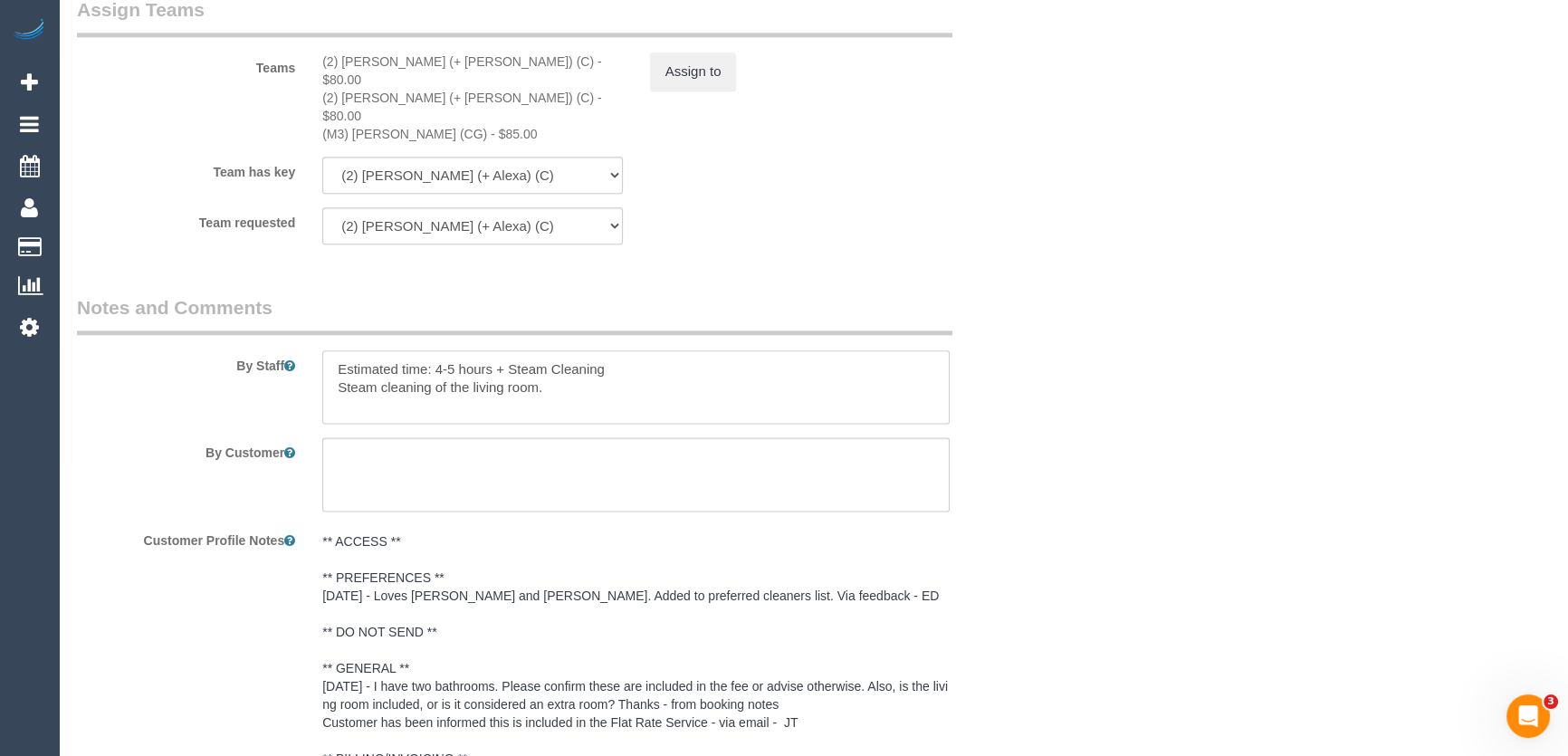
click at [323, 351] on textarea at bounding box center [636, 387] width 627 height 74
paste textarea "Est. time: _hrs + SC of _(areas)__ Steam cleaner to arrive at ___ Please ensure…"
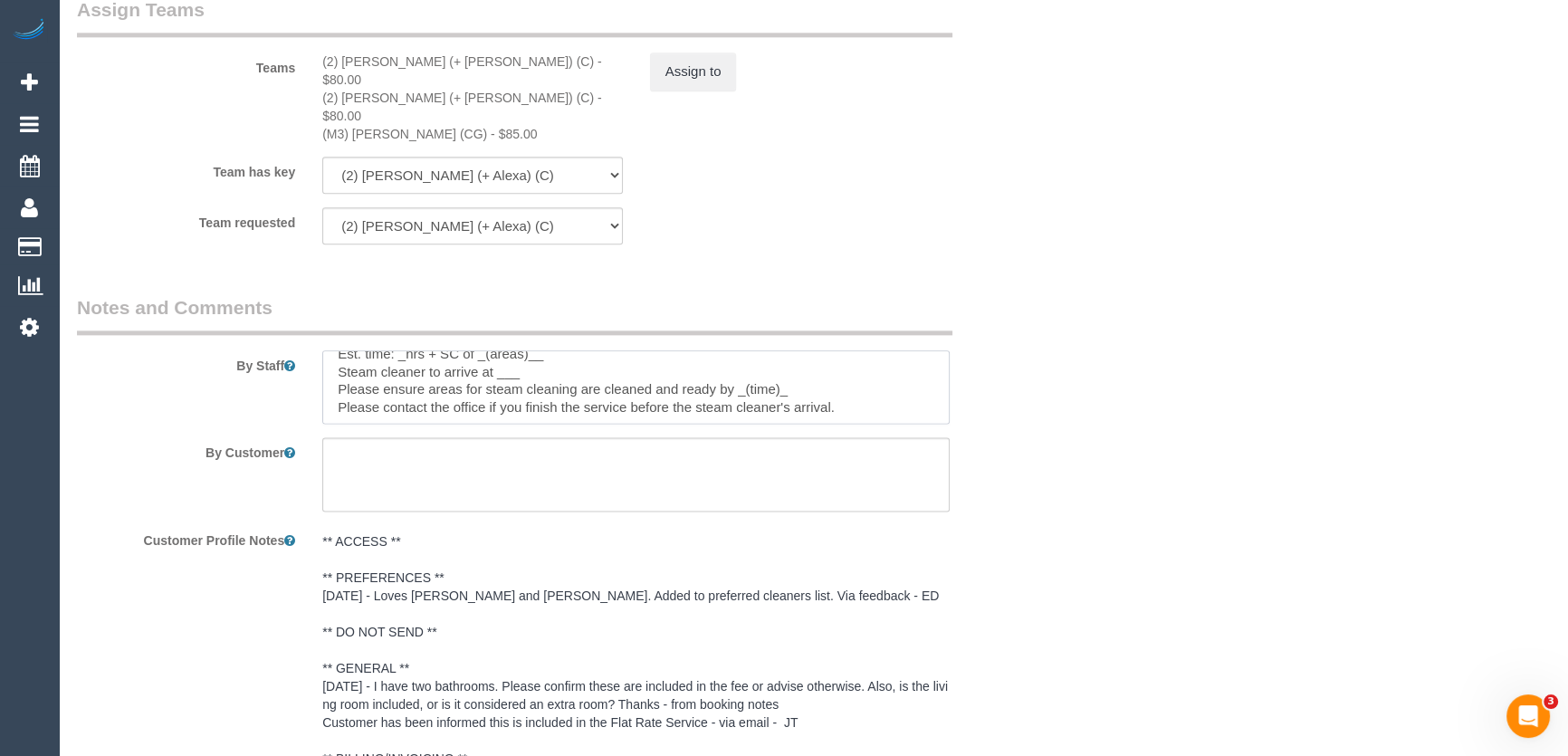
scroll to position [0, 0]
click at [412, 351] on textarea at bounding box center [636, 387] width 627 height 74
click at [402, 351] on textarea at bounding box center [636, 387] width 627 height 74
click at [574, 351] on textarea at bounding box center [636, 387] width 627 height 74
click at [539, 352] on textarea at bounding box center [636, 387] width 627 height 74
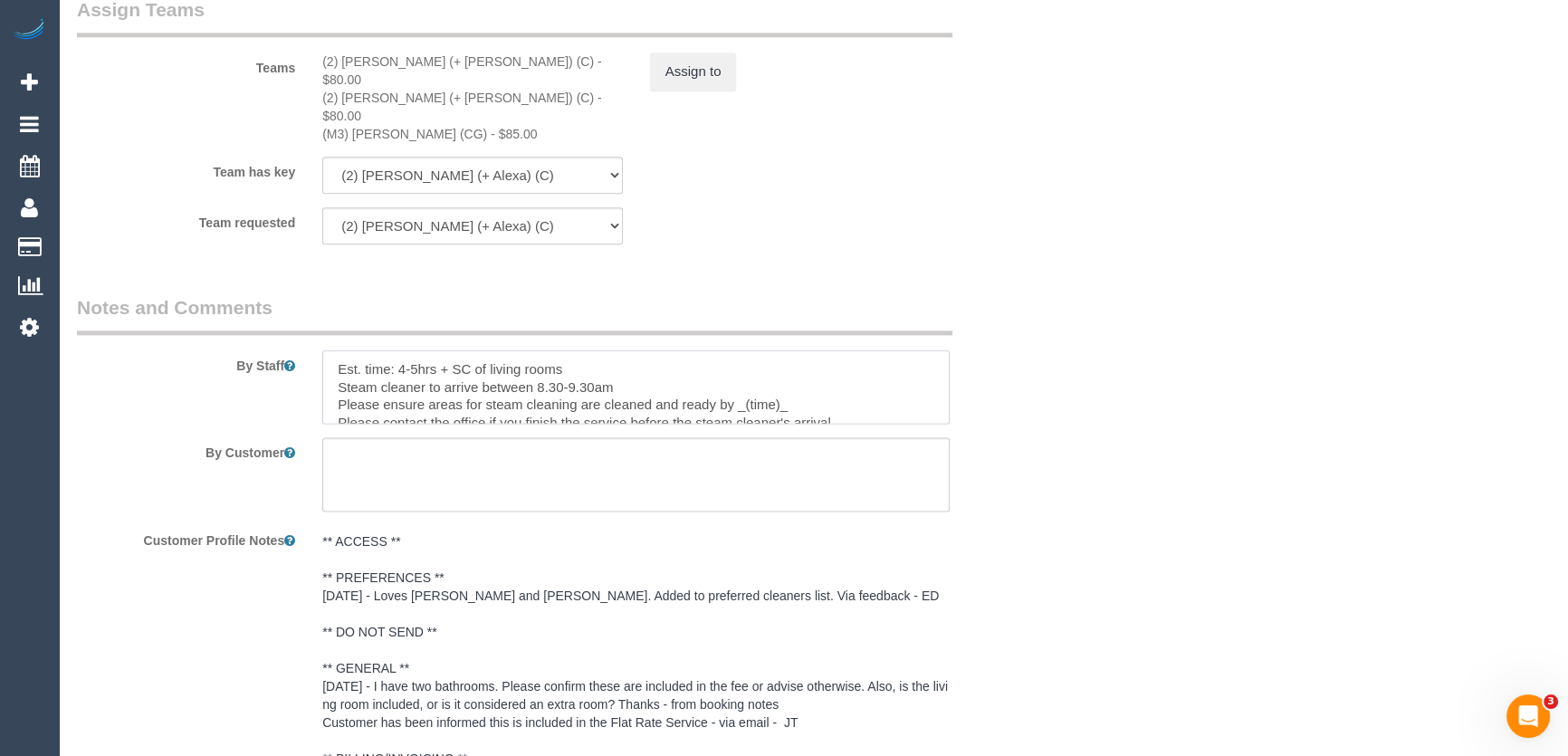
click at [805, 369] on textarea at bounding box center [636, 387] width 627 height 74
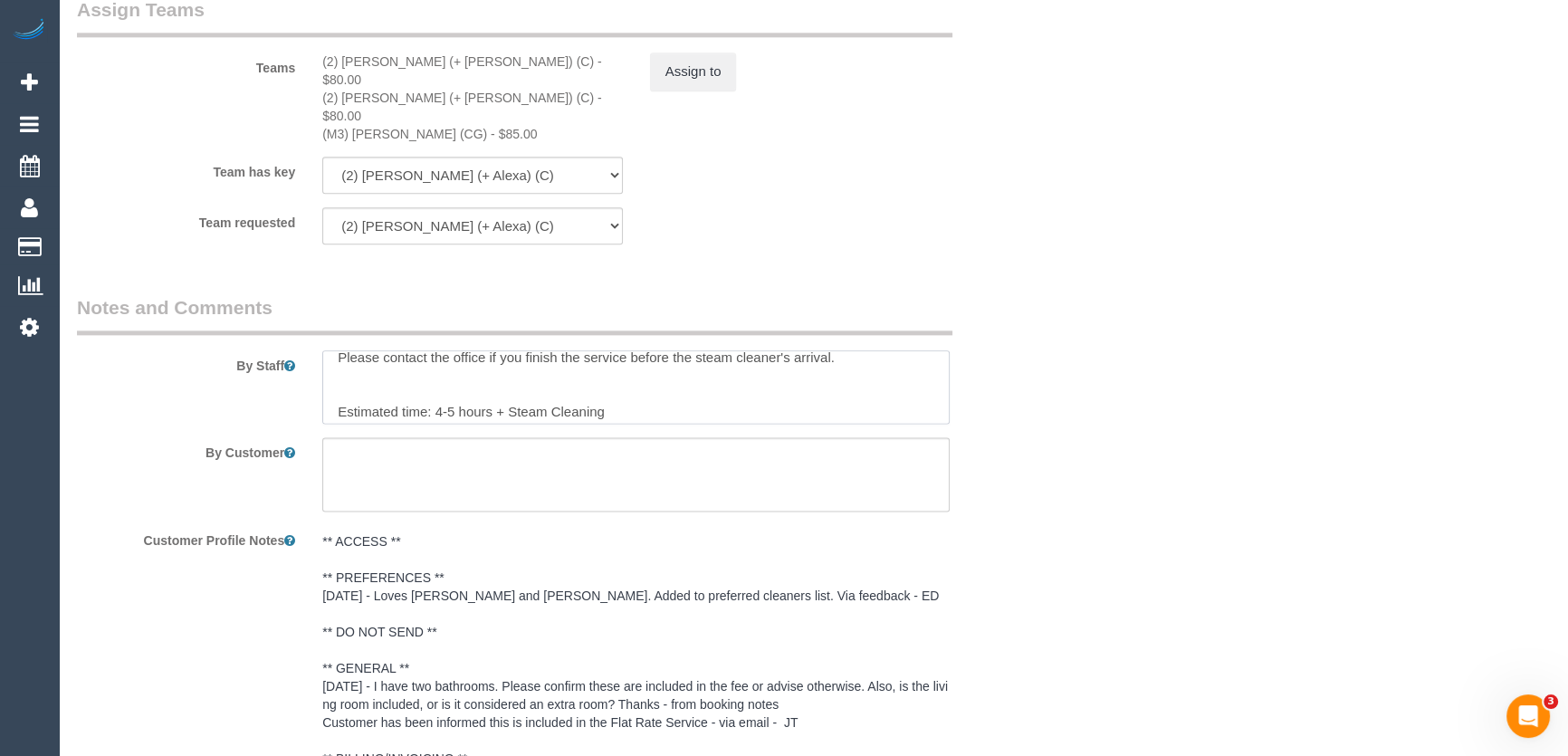
scroll to position [90, 0]
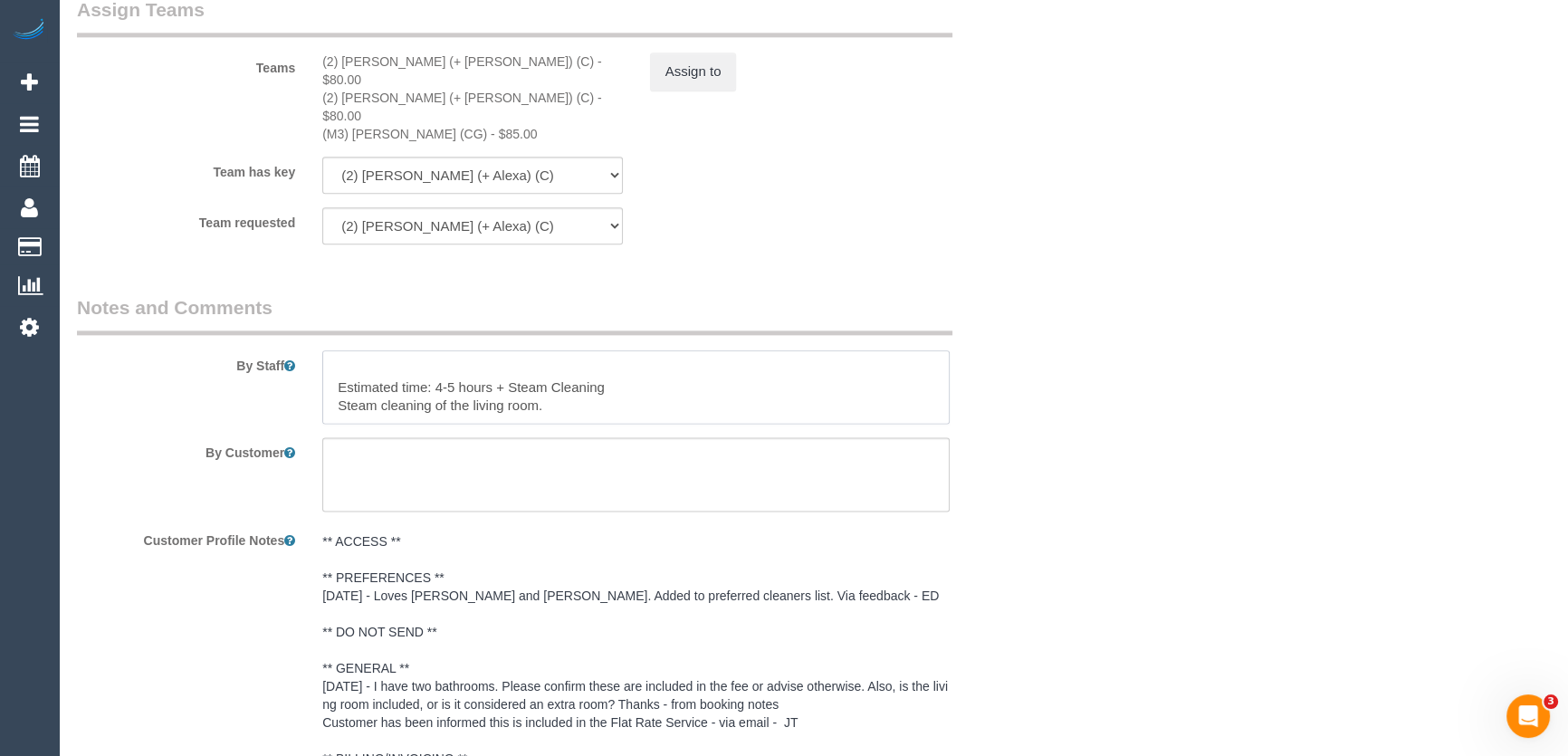
click at [325, 351] on textarea at bounding box center [636, 387] width 627 height 74
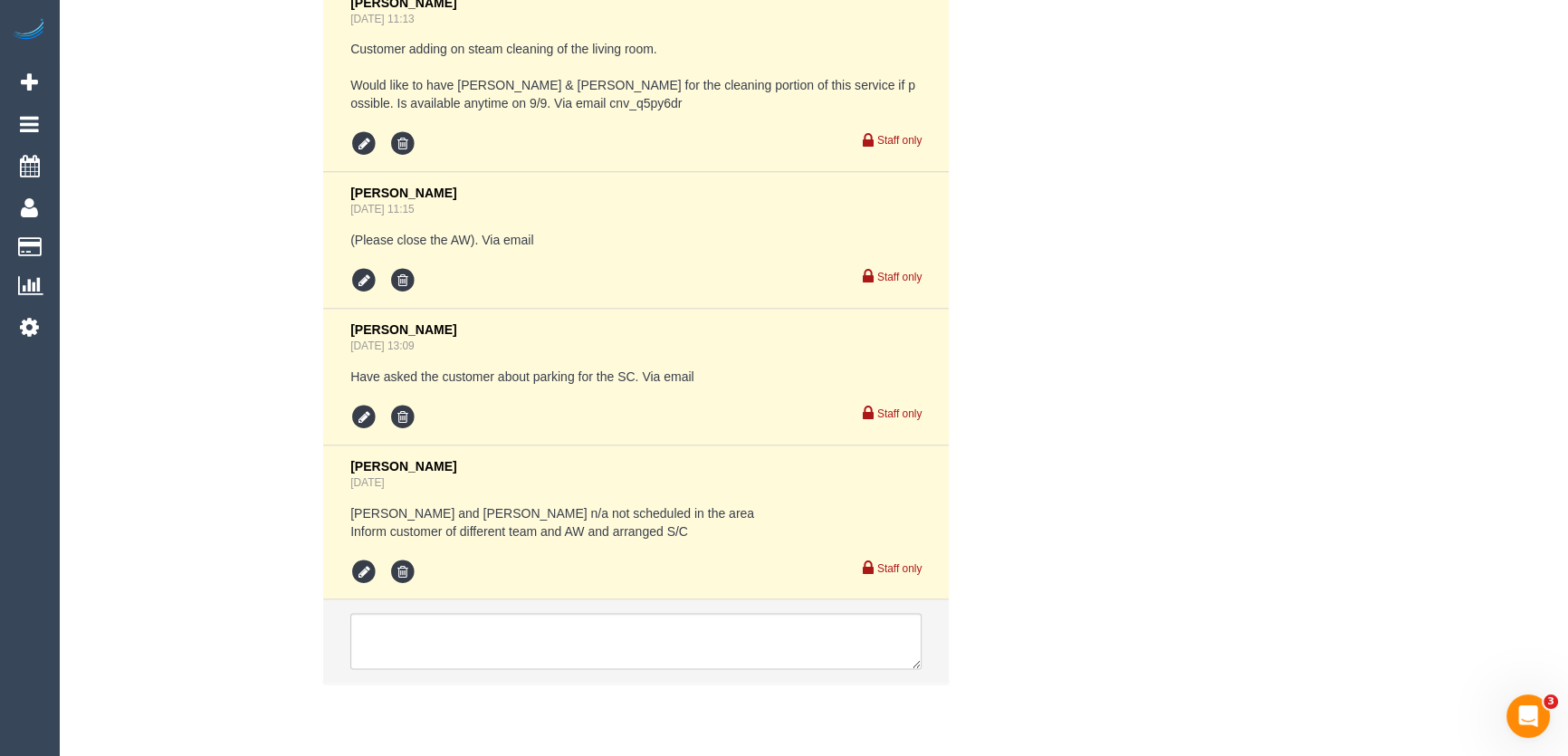
scroll to position [3846, 0]
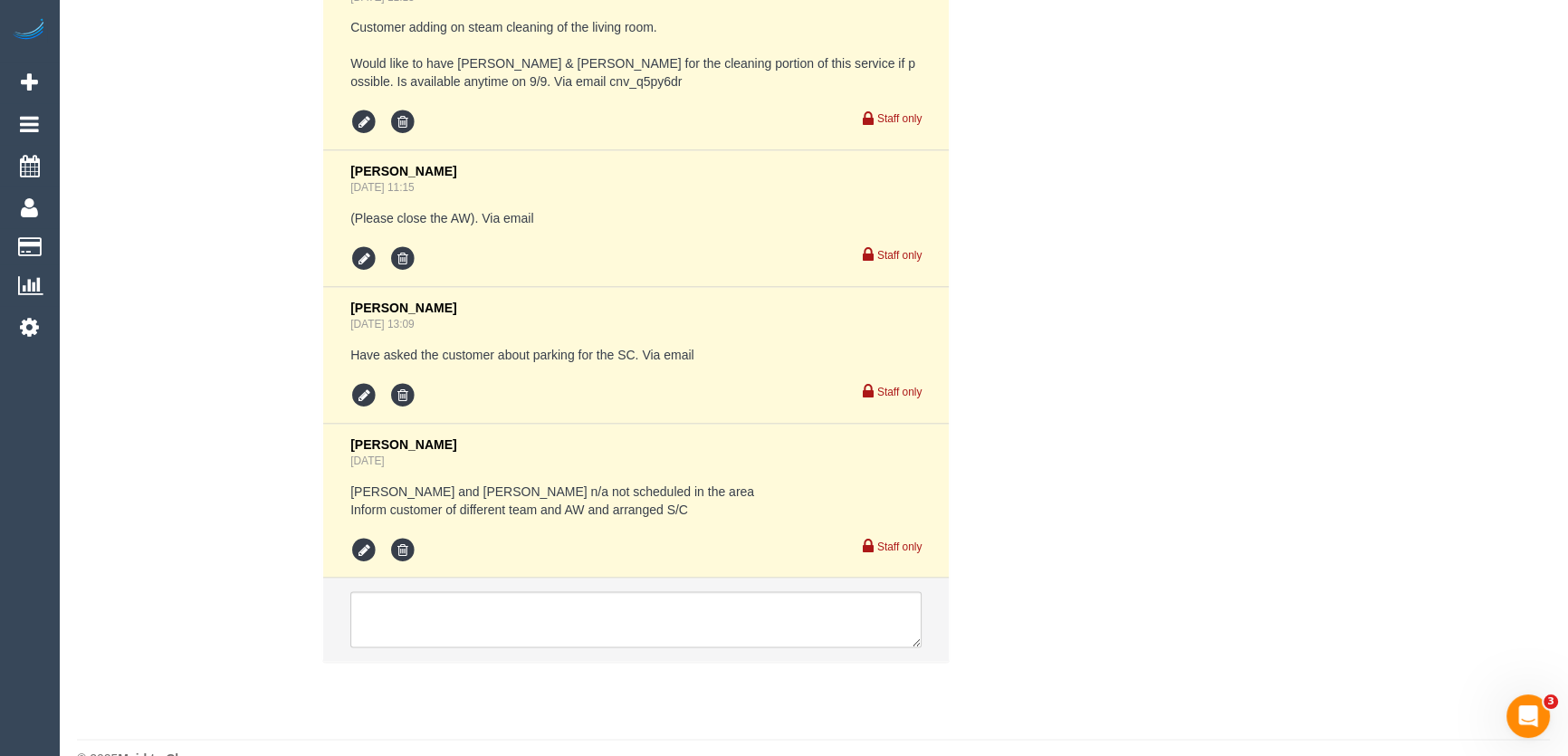
type textarea "Est. time: 4-5hrs + SC of living rooms Steam cleaner to arrive between 8.30-9.3…"
click at [434, 591] on textarea at bounding box center [636, 619] width 571 height 56
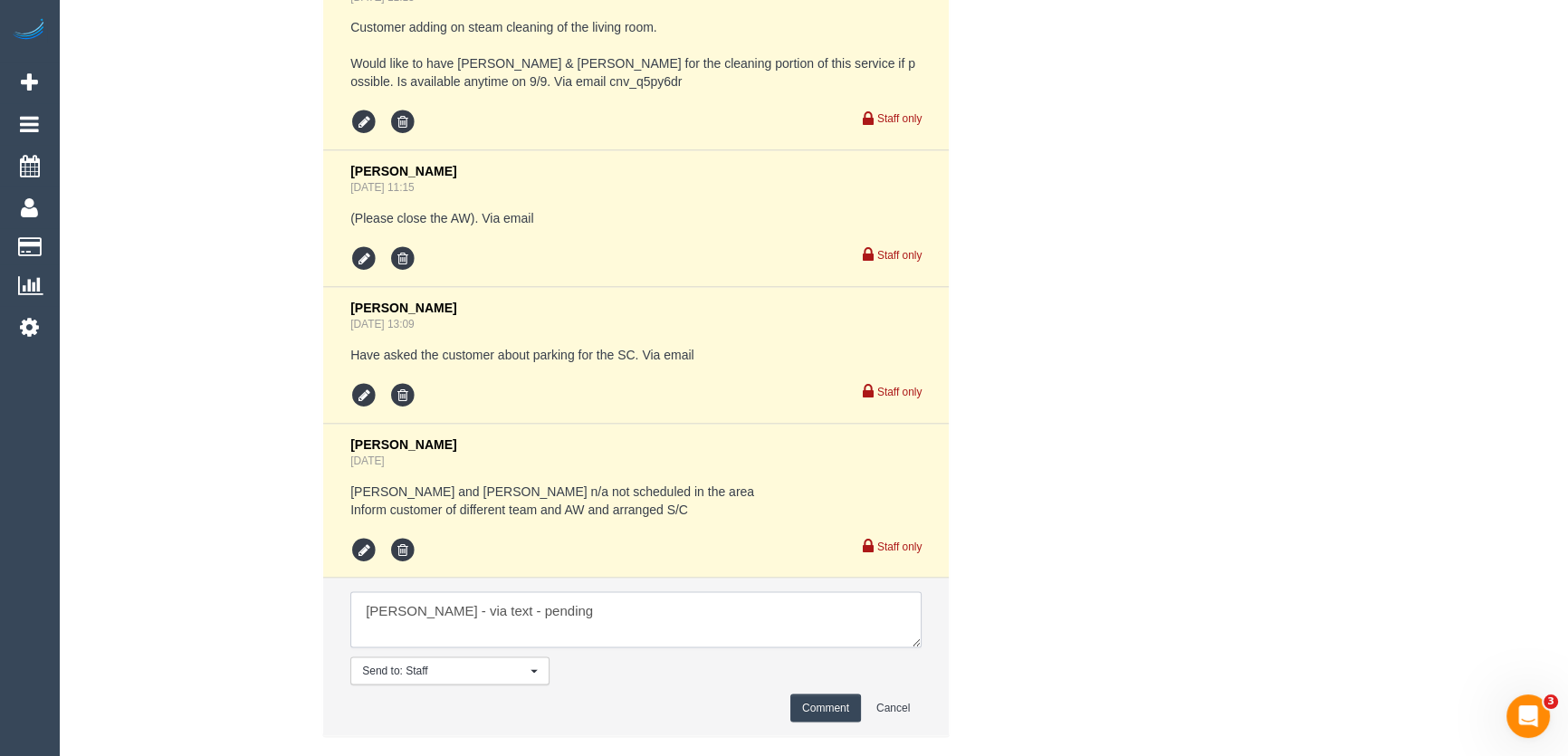
type textarea "Adnan - via text - pending"
click at [830, 693] on button "Comment" at bounding box center [824, 707] width 70 height 28
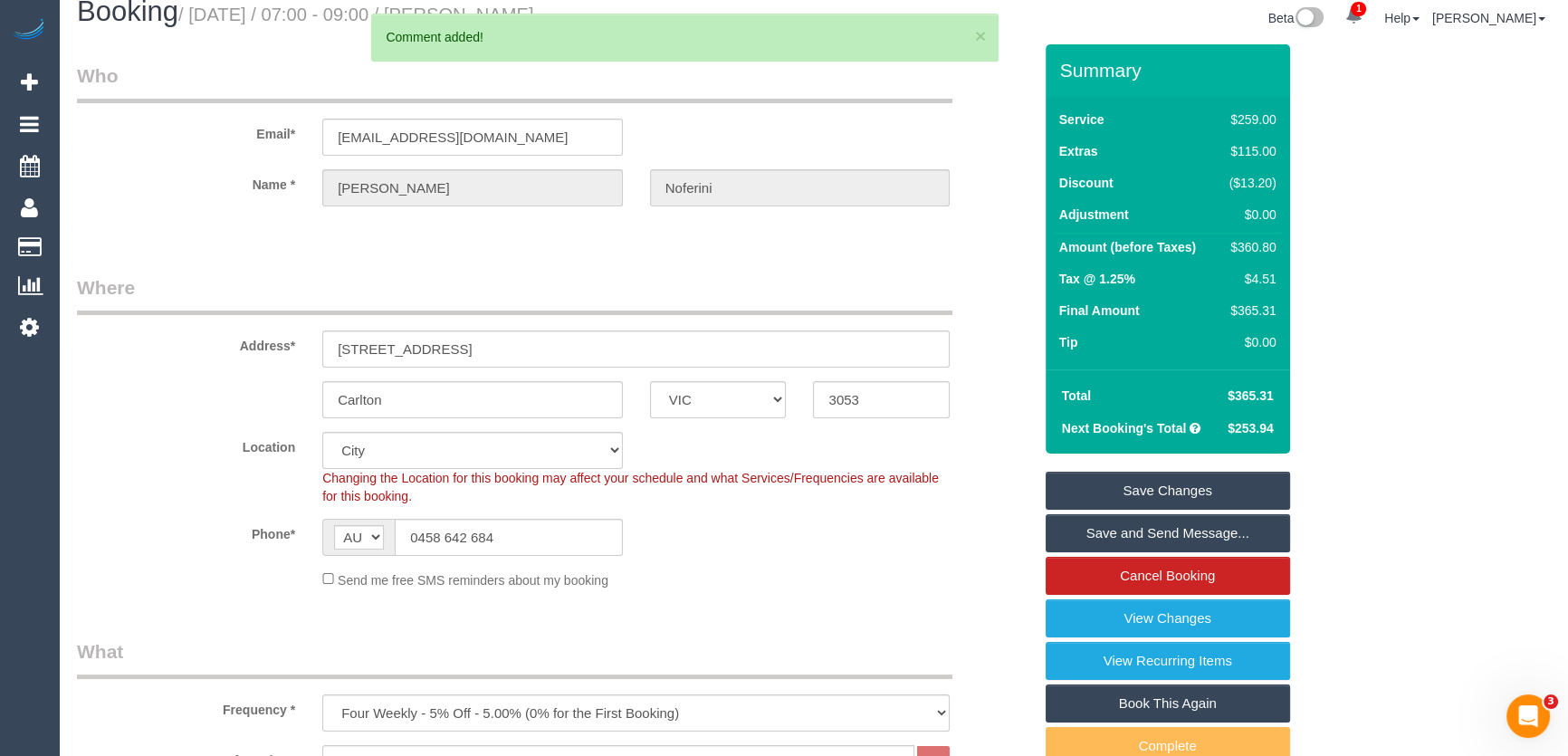
scroll to position [0, 0]
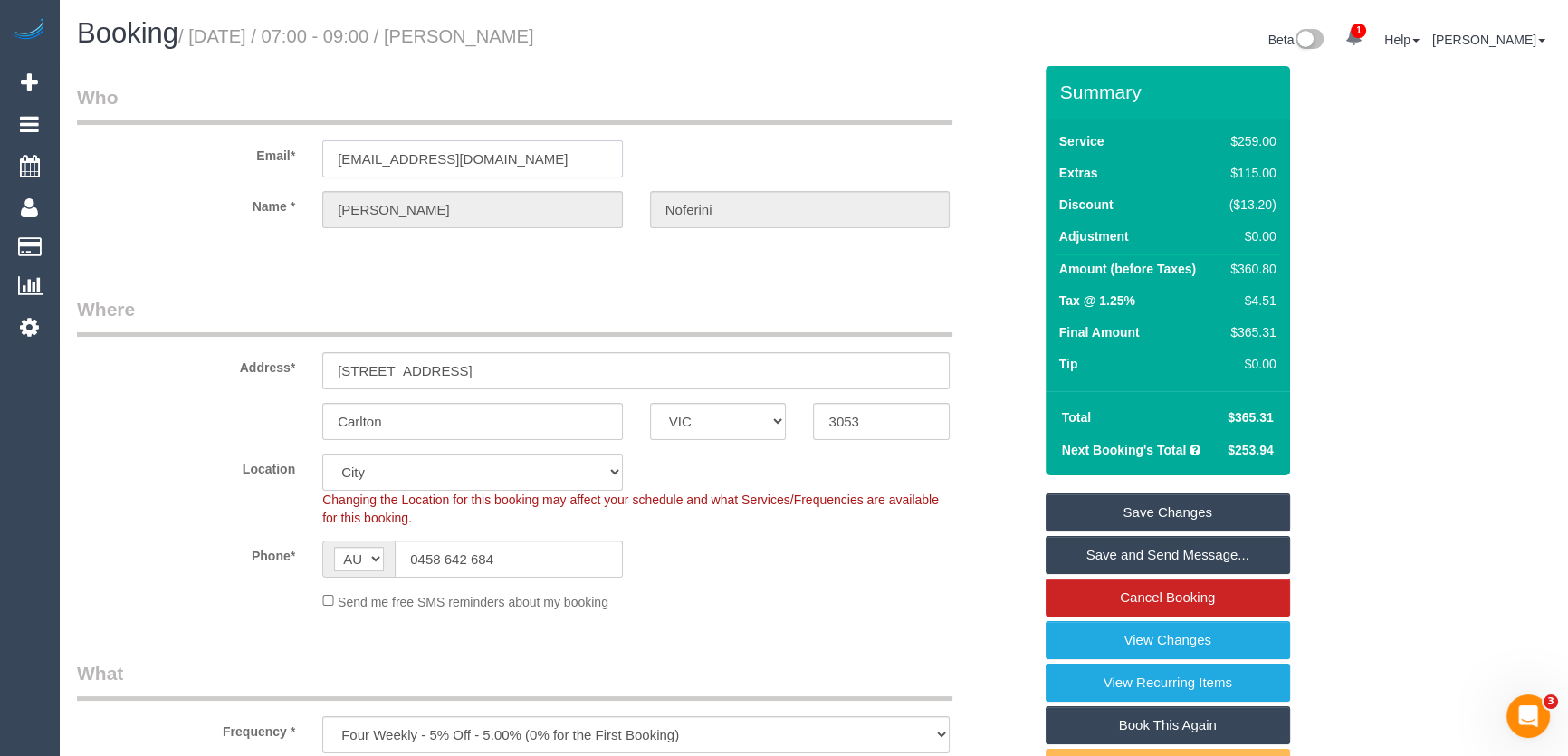
click at [521, 168] on input "luca.noferini@gmail.com" at bounding box center [473, 159] width 301 height 38
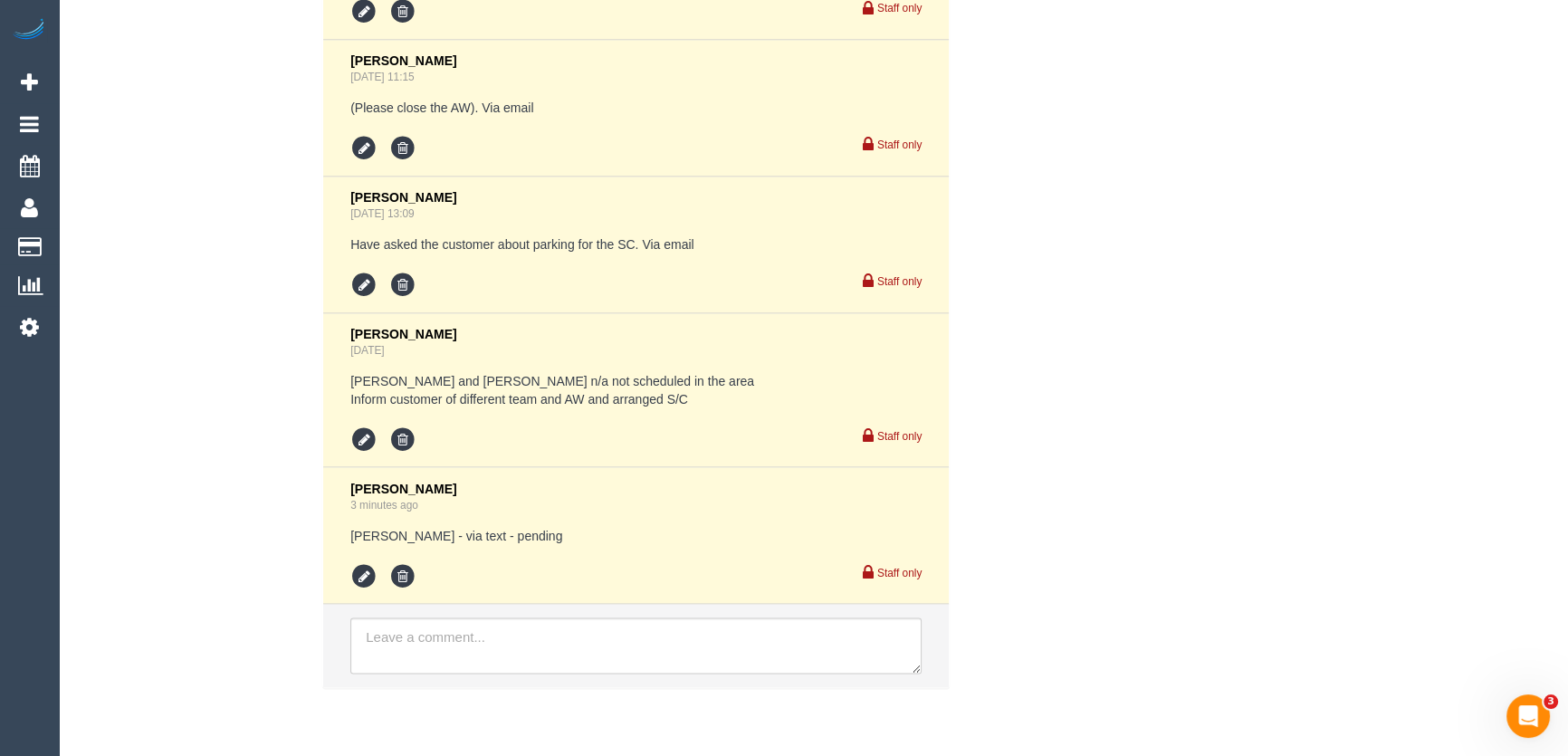
scroll to position [3983, 0]
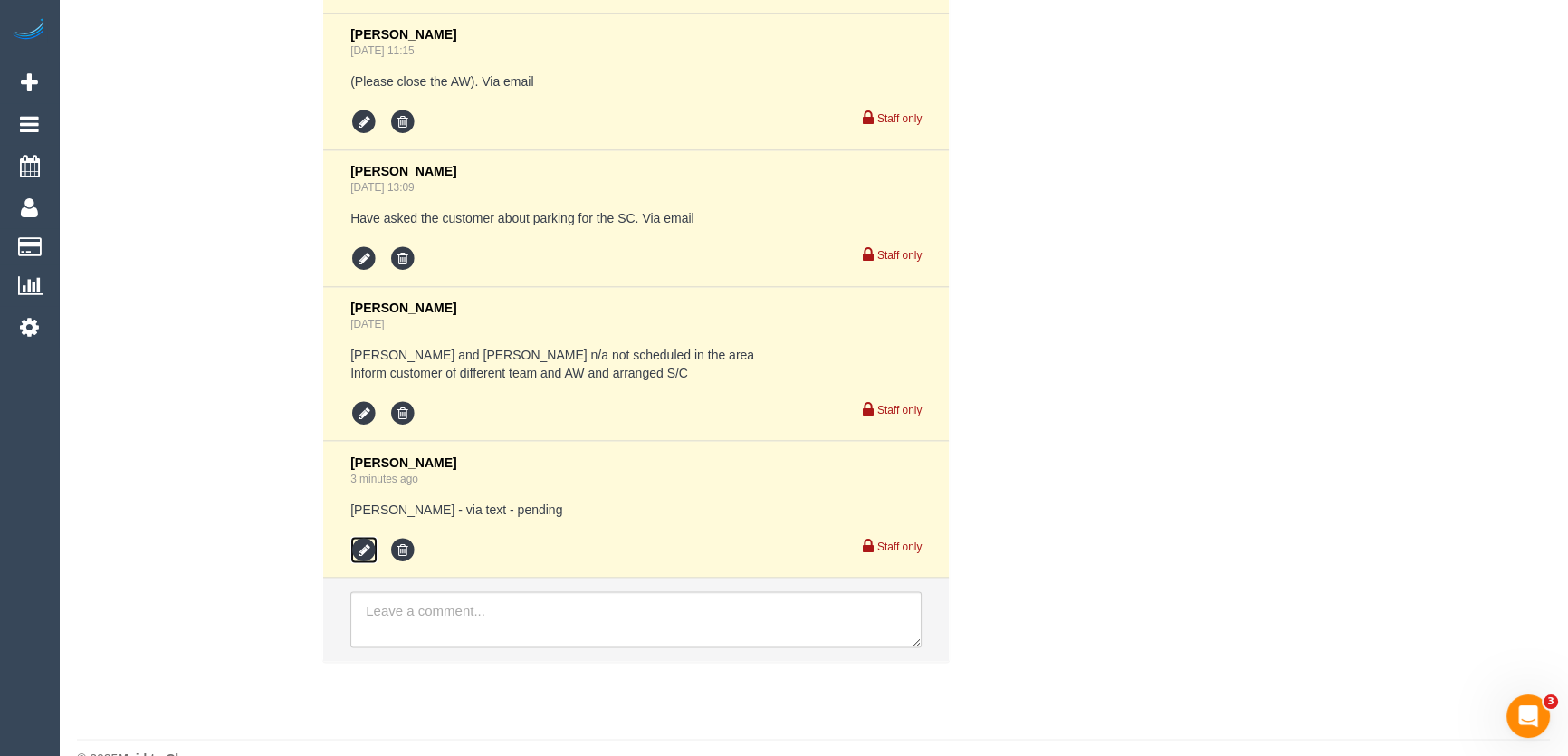
click at [353, 535] on icon at bounding box center [364, 549] width 27 height 27
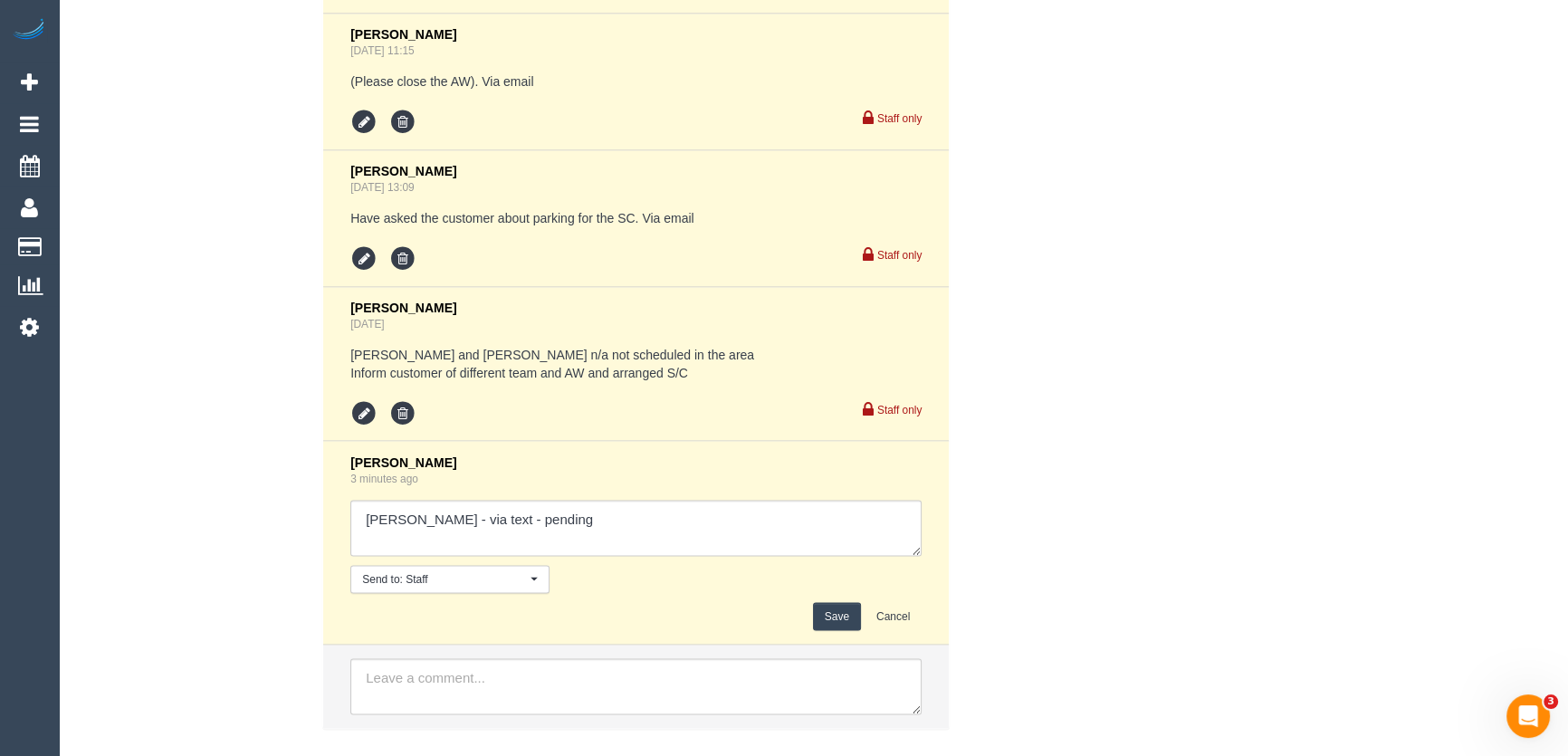
click at [577, 500] on textarea at bounding box center [636, 528] width 571 height 56
type textarea "Adnan - via text - confirmed"
click at [846, 602] on button "Save" at bounding box center [837, 615] width 48 height 28
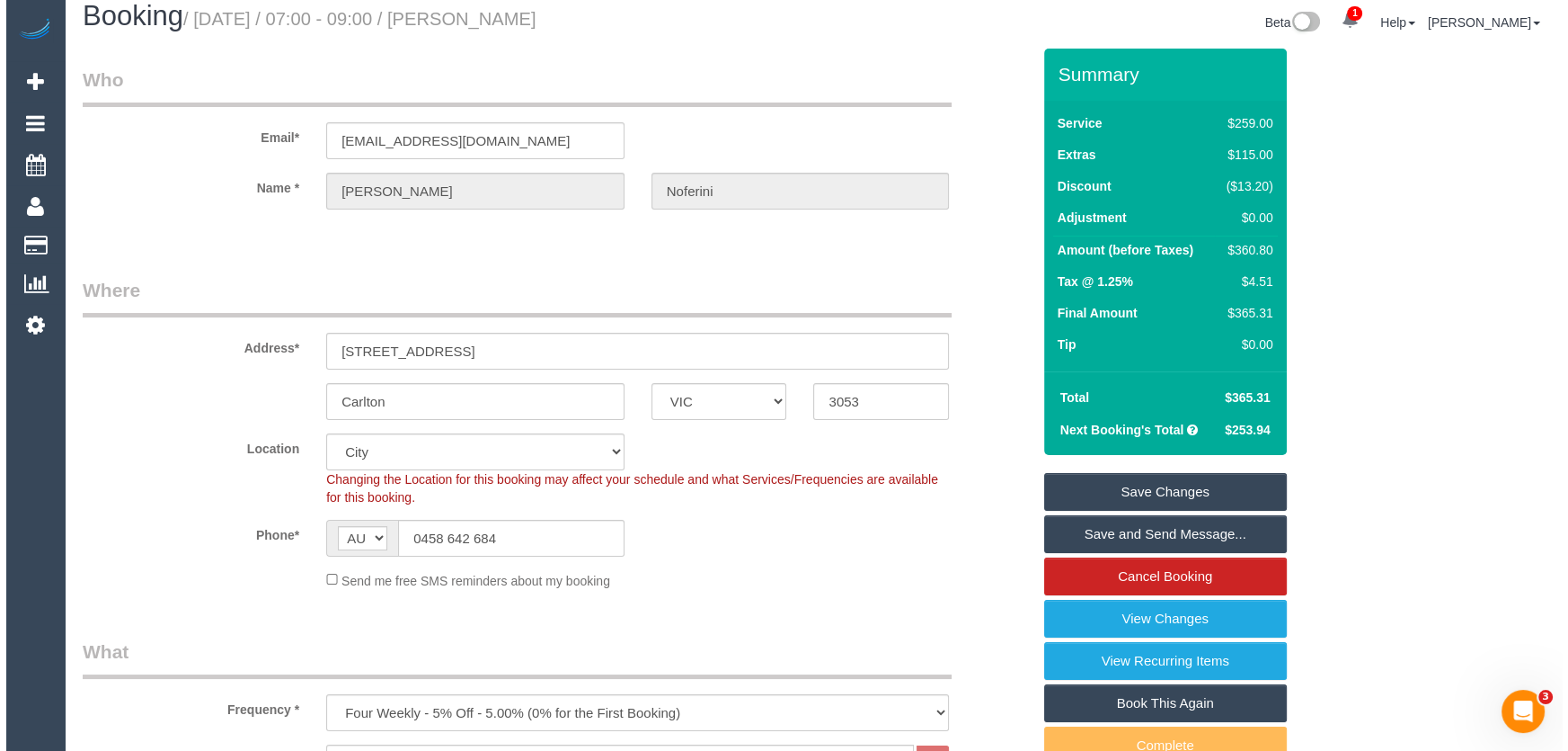
scroll to position [0, 0]
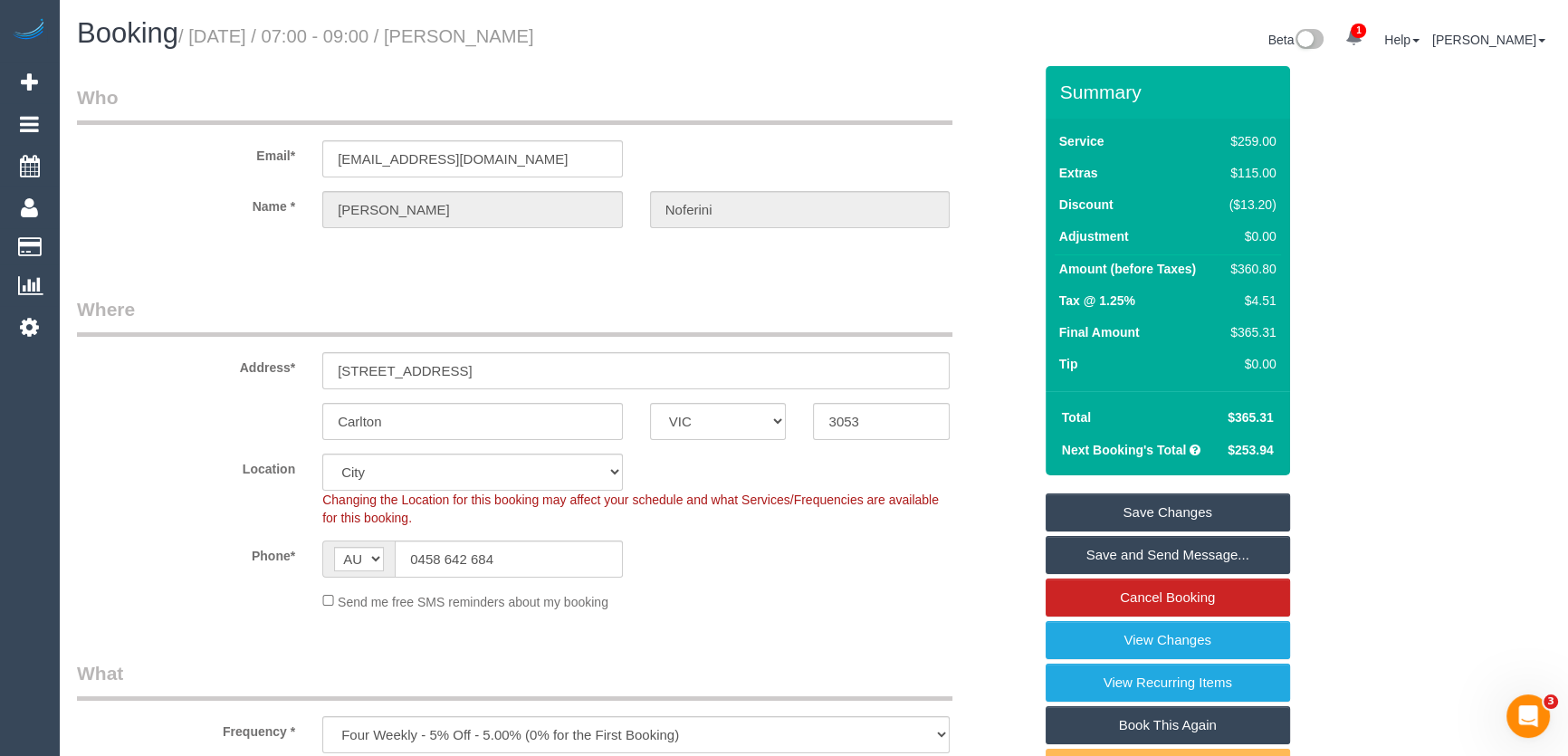
click at [1145, 556] on link "Save and Send Message..." at bounding box center [1167, 554] width 245 height 38
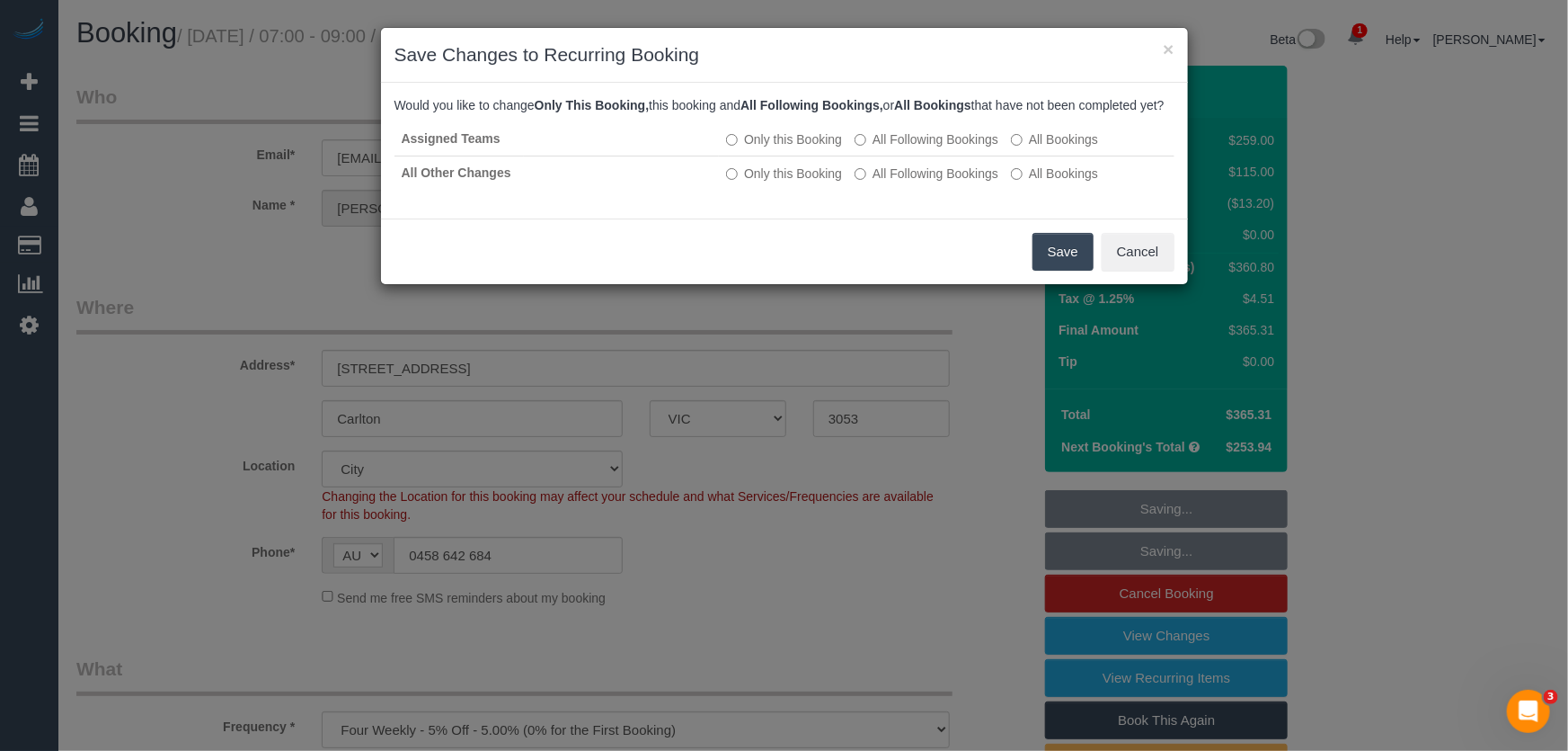
click at [1047, 261] on button "Save" at bounding box center [1063, 251] width 61 height 37
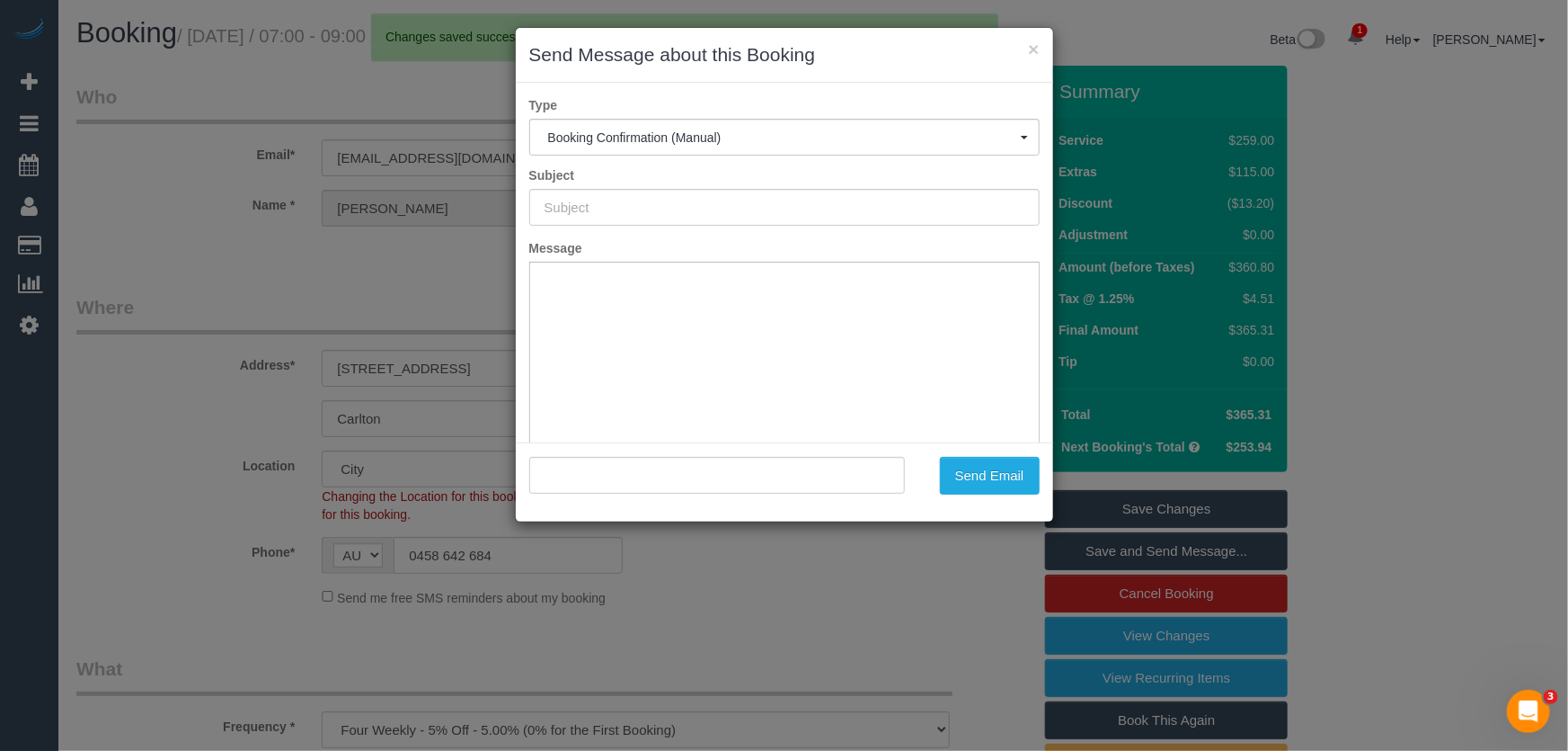
type input "Booking Confirmed"
type input ""Luca Noferini" <luca.noferini@gmail.com>"
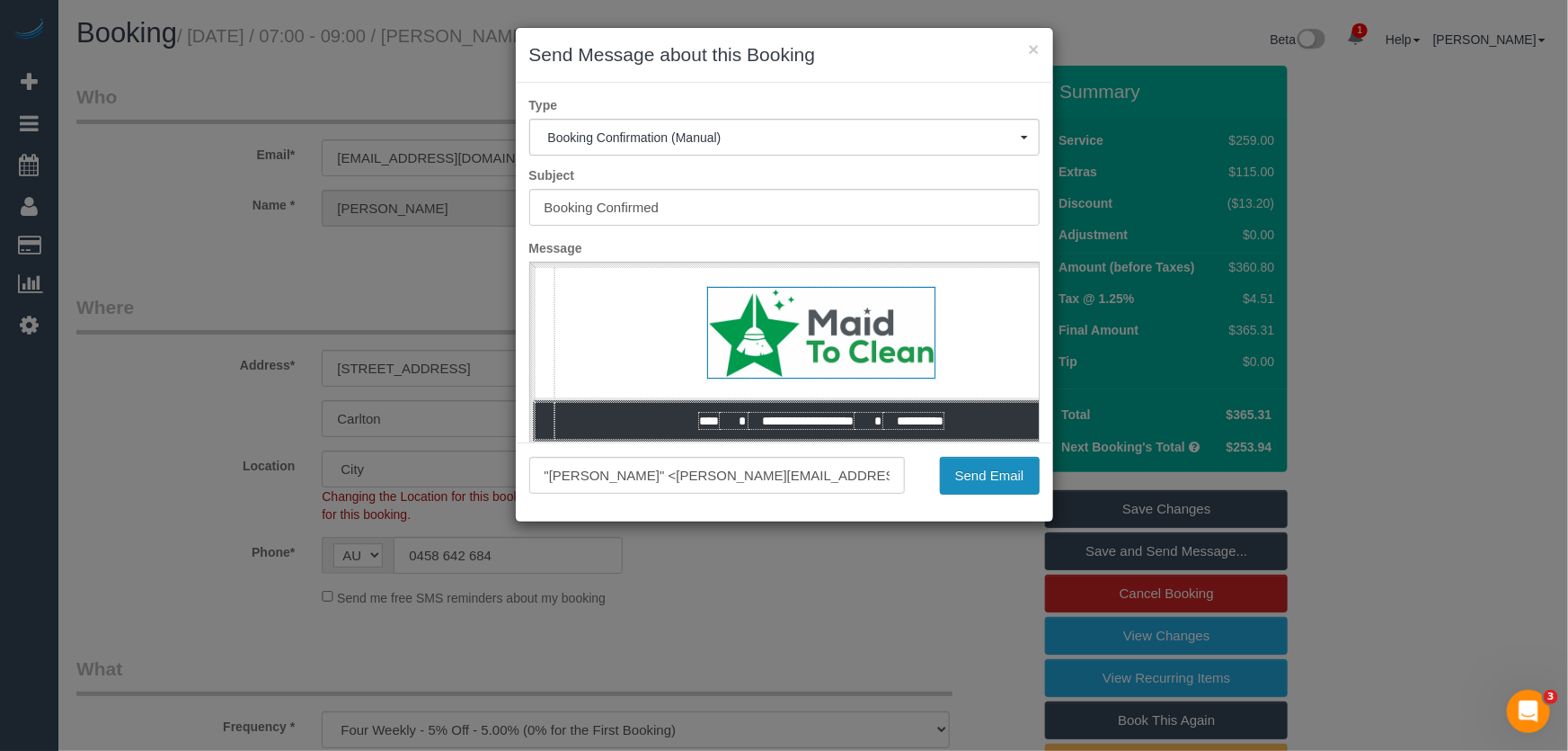
click at [994, 479] on button "Send Email" at bounding box center [990, 475] width 99 height 37
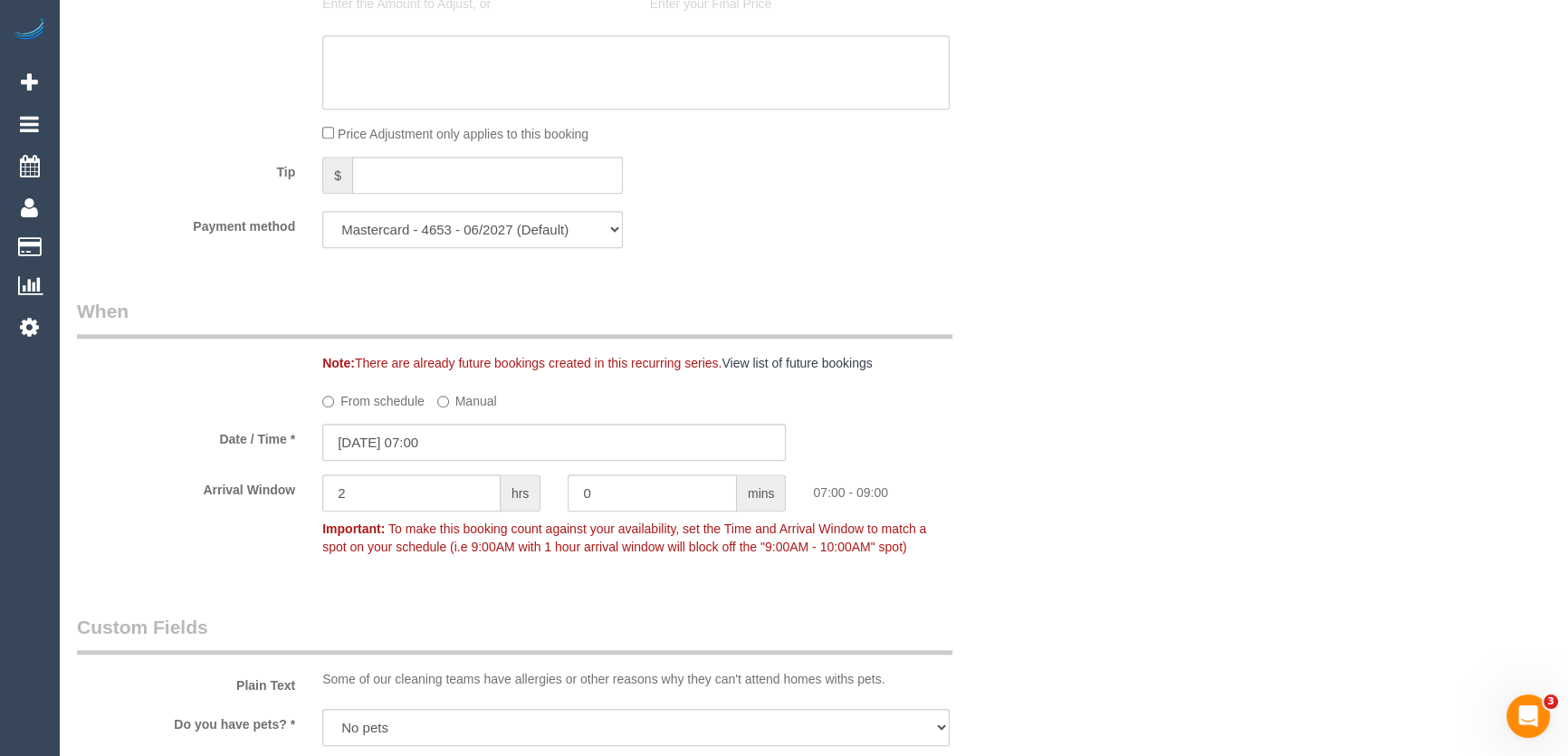
scroll to position [1891, 0]
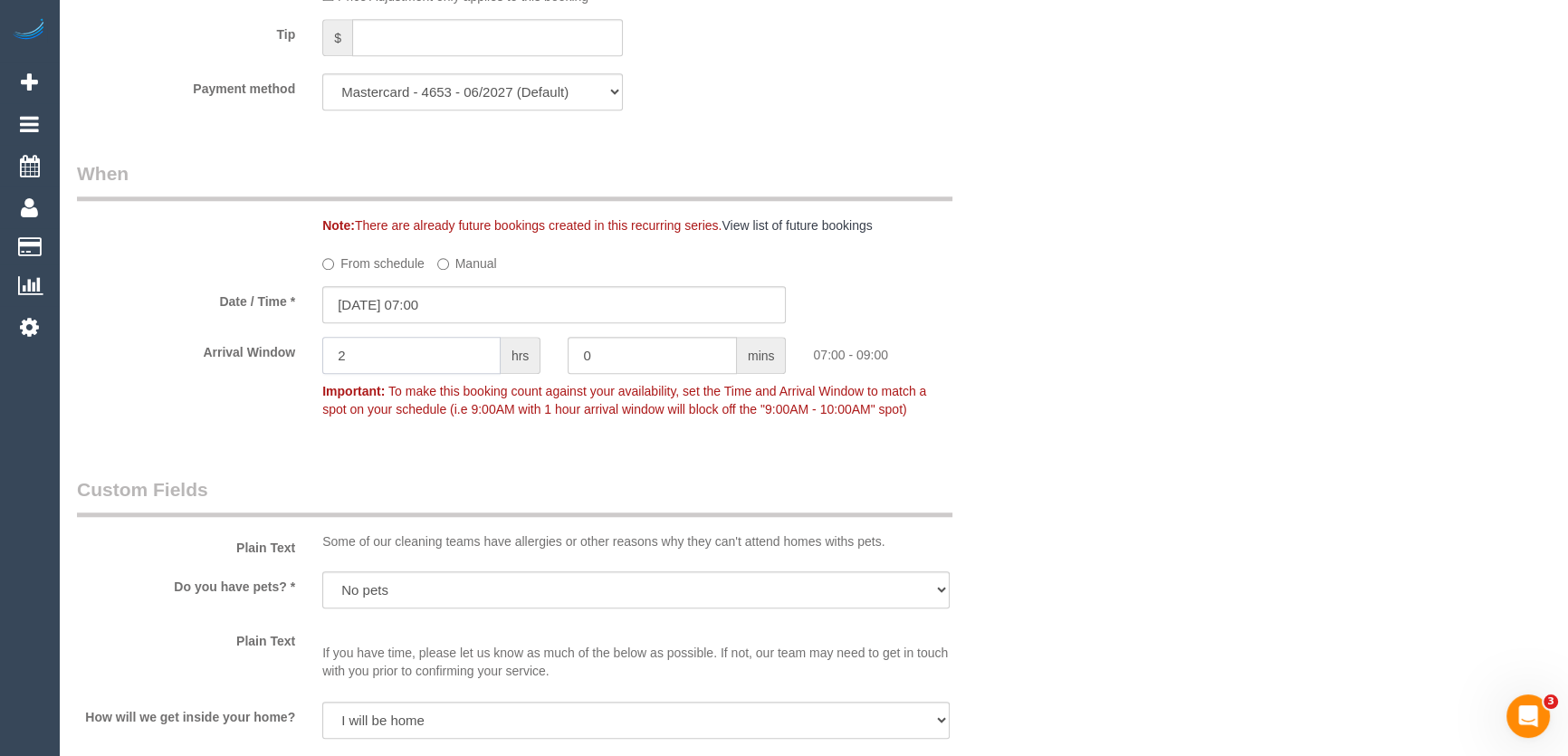
click at [389, 353] on input "2" at bounding box center [411, 355] width 178 height 38
type input "1"
click at [1112, 571] on div "Who Email* luca.noferini@gmail.com Name * Luca Noferini Where Address* 22 Tyne …" at bounding box center [813, 594] width 1473 height 4710
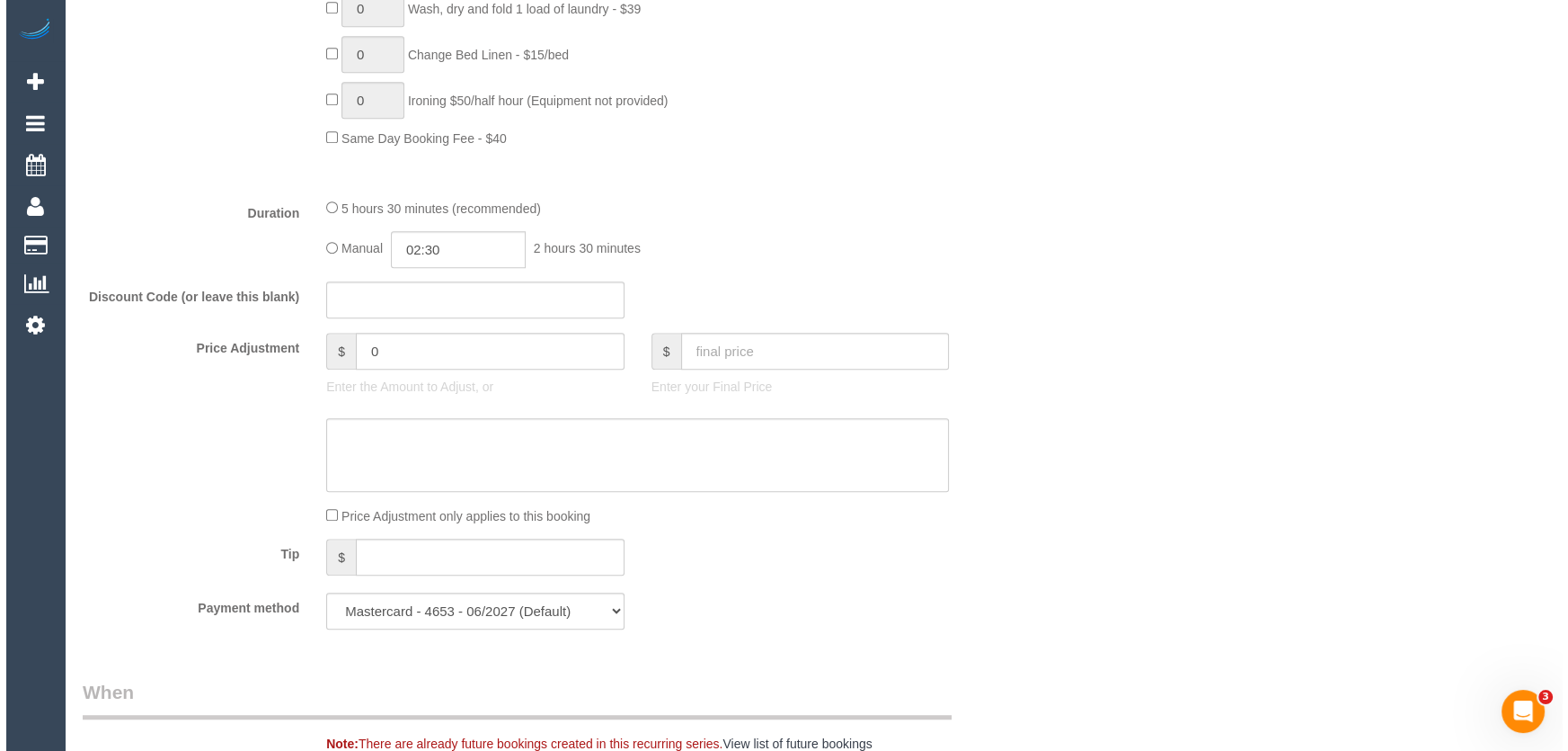
scroll to position [0, 0]
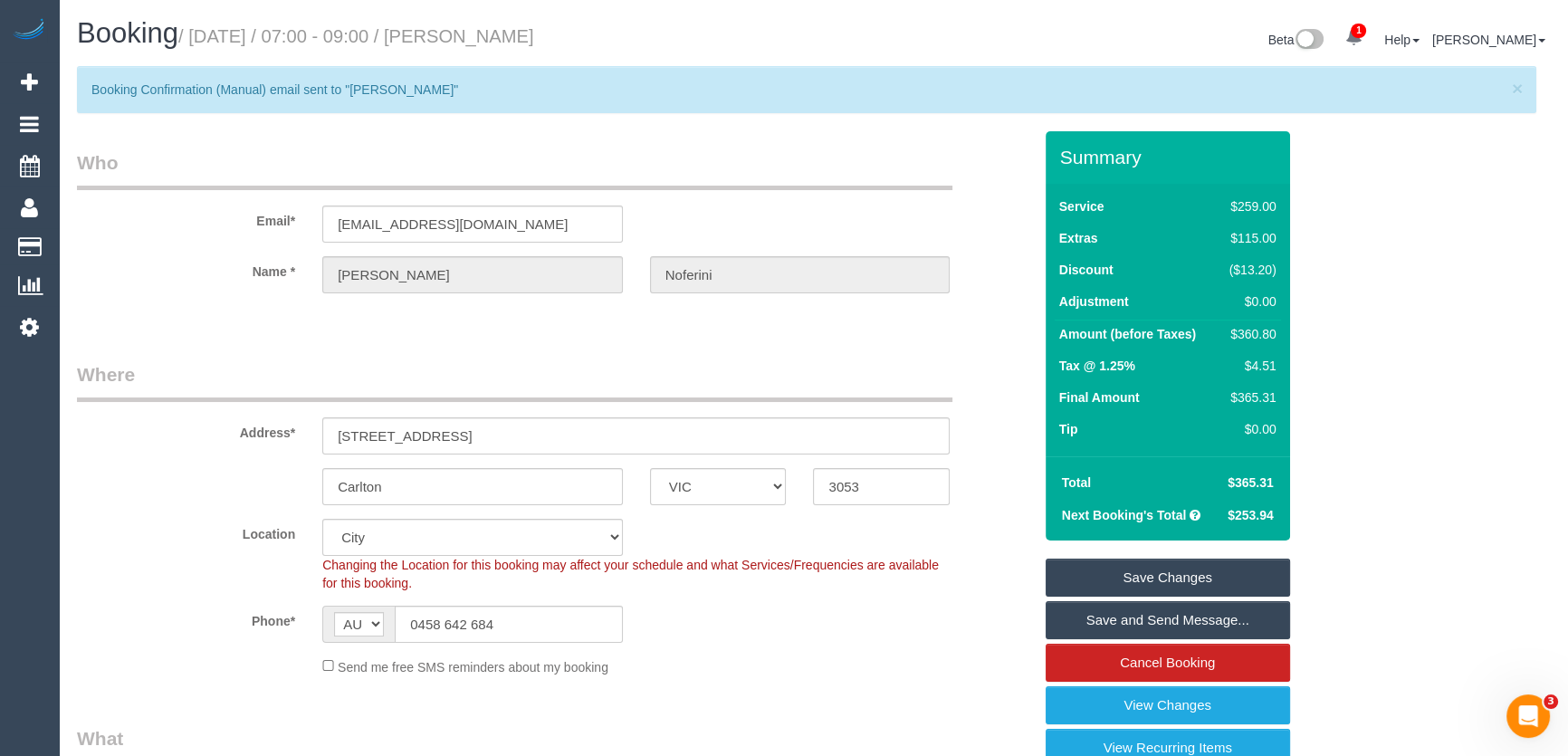
click at [1119, 576] on link "Save Changes" at bounding box center [1167, 577] width 245 height 38
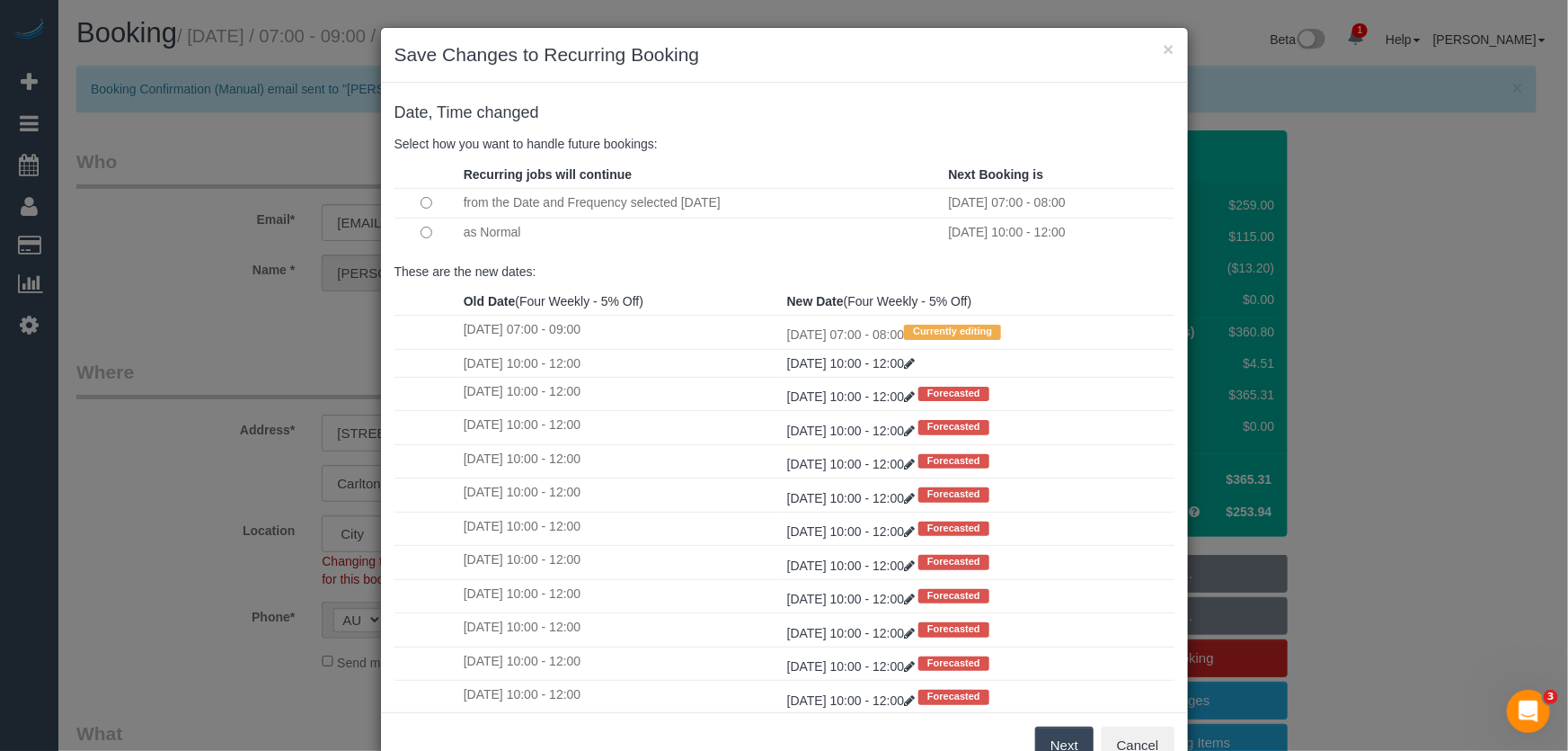
click at [1052, 739] on button "Next" at bounding box center [1064, 744] width 58 height 37
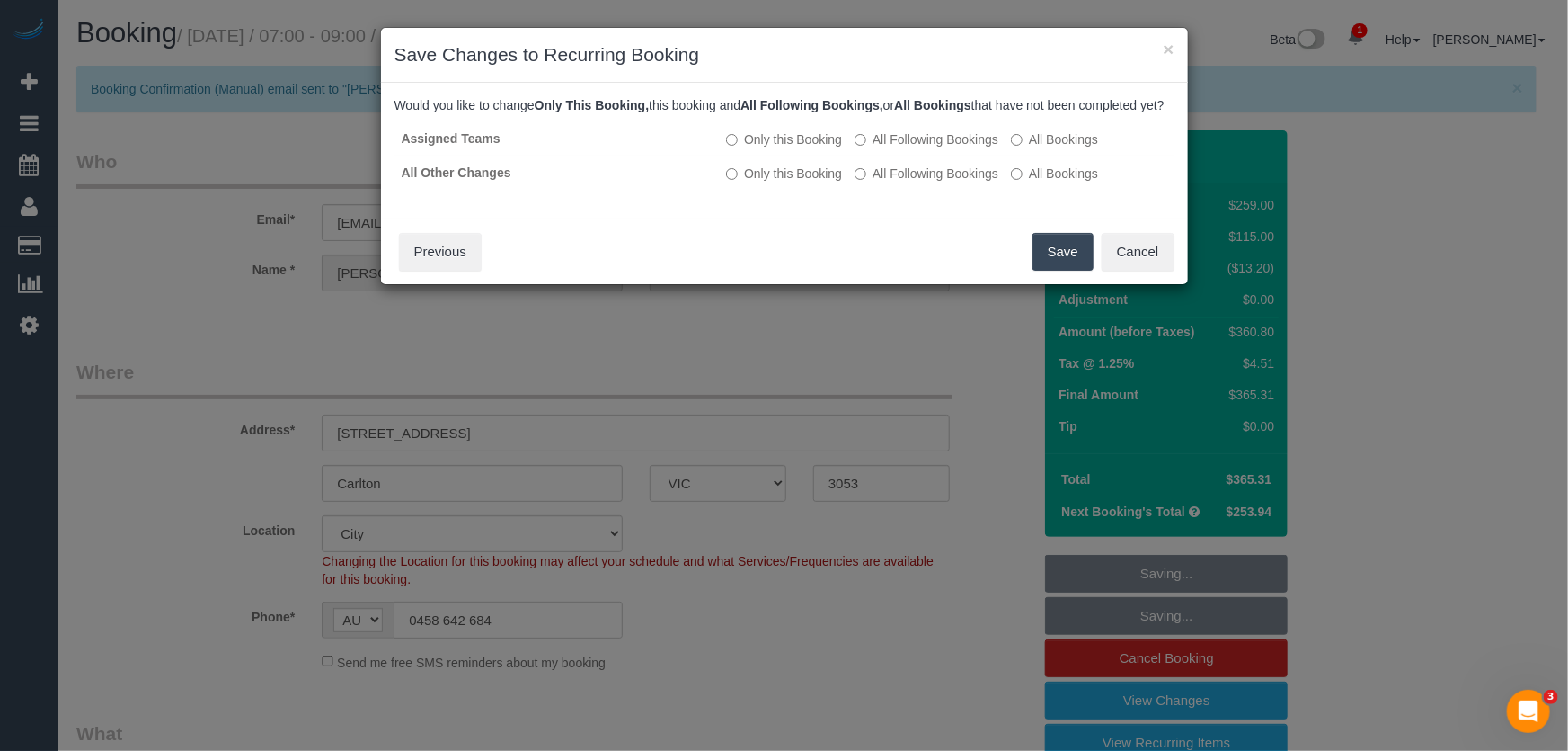
click at [1052, 271] on button "Save" at bounding box center [1063, 251] width 61 height 37
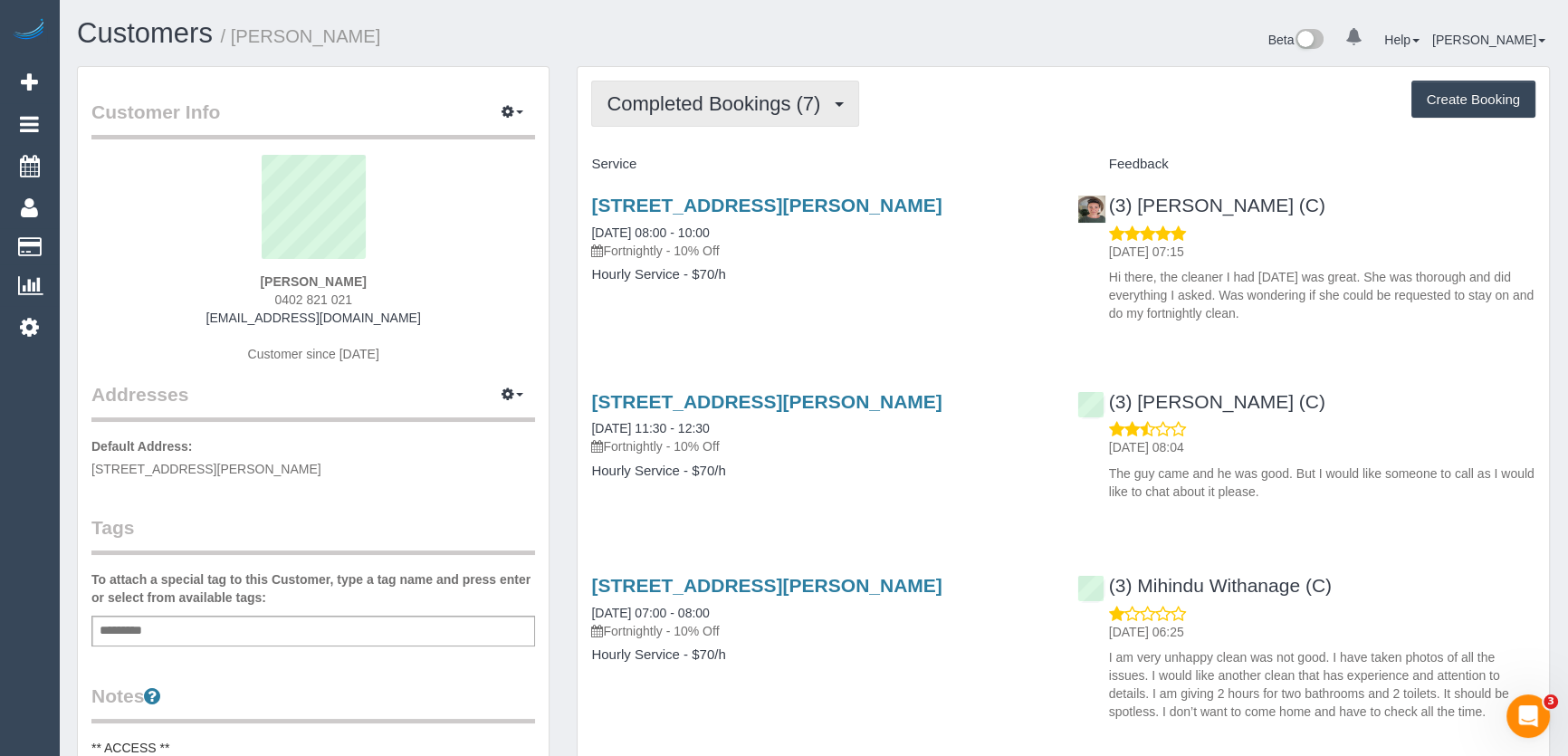
click at [755, 98] on span "Completed Bookings (7)" at bounding box center [718, 103] width 222 height 22
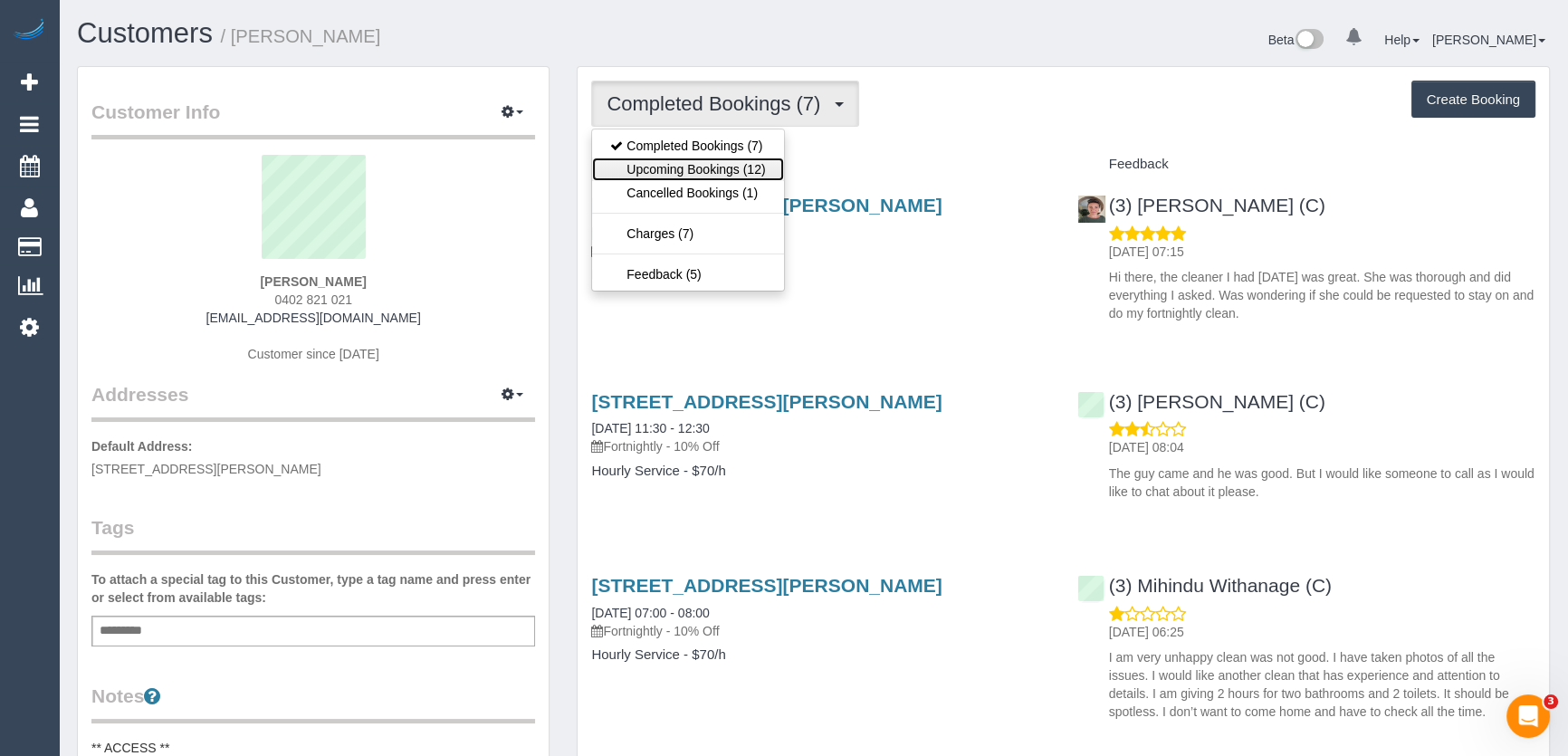
click at [749, 169] on link "Upcoming Bookings (12)" at bounding box center [688, 169] width 191 height 23
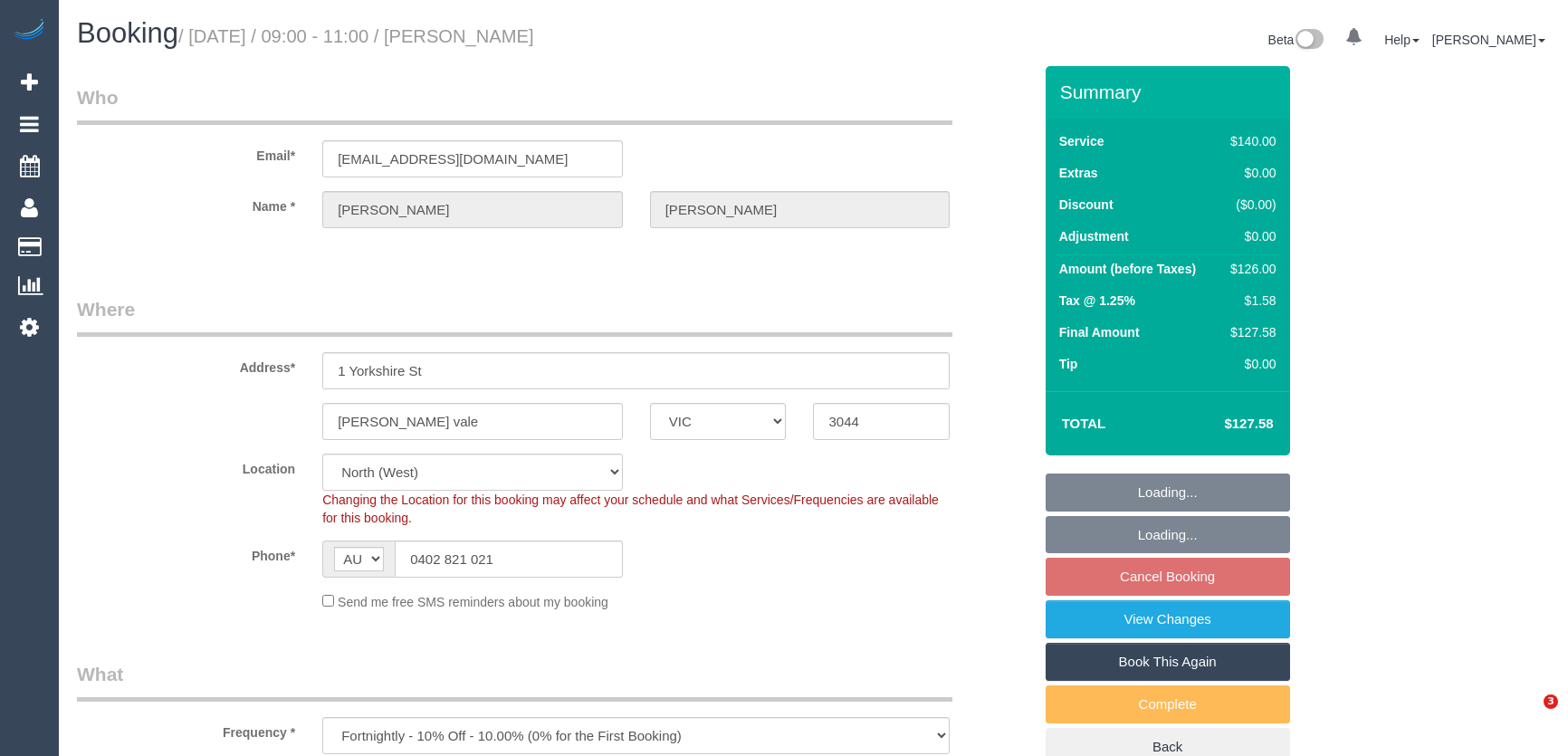
select select "VIC"
select select "number:27"
select select "number:14"
select select "number:19"
select select "number:22"
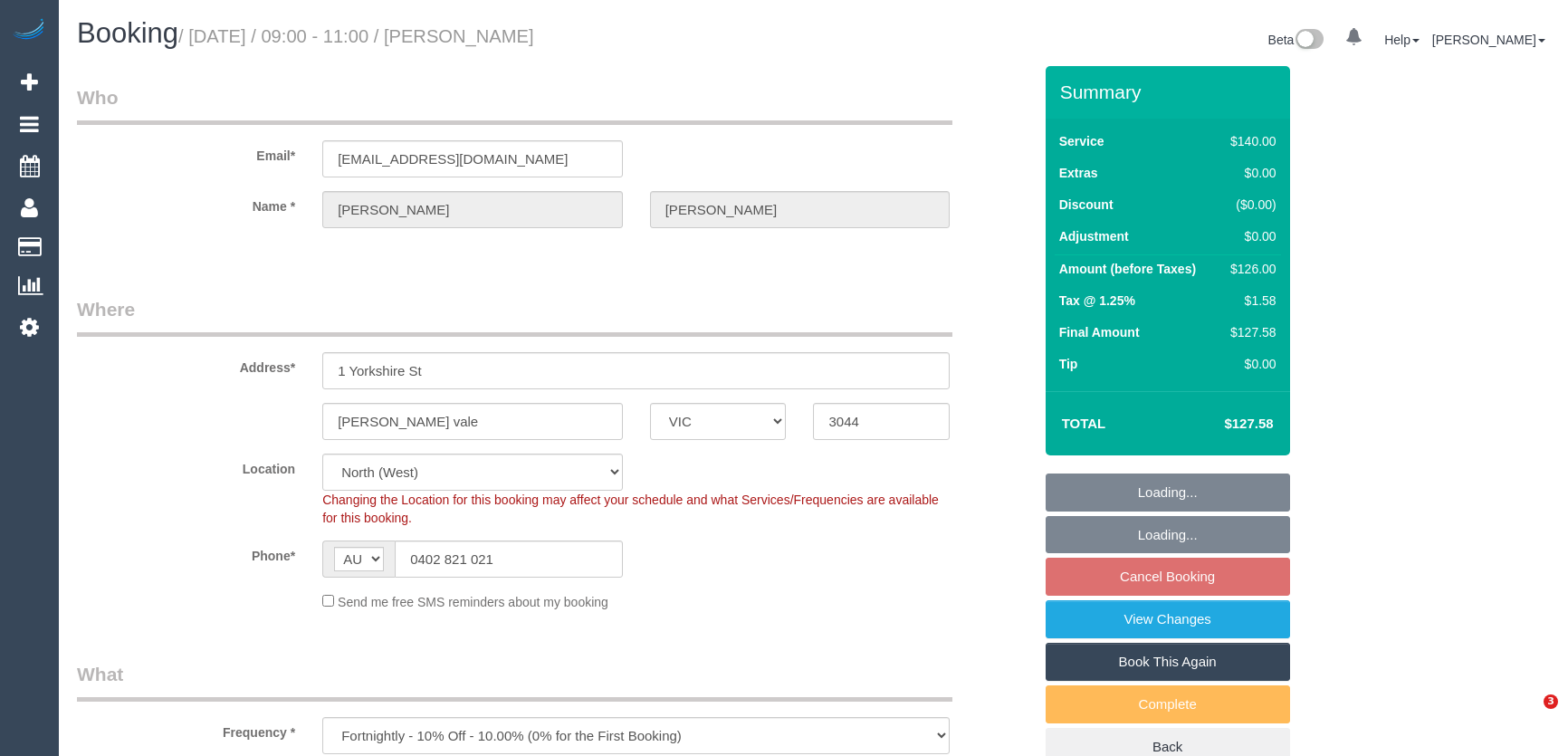
select select "number:35"
select select "number:11"
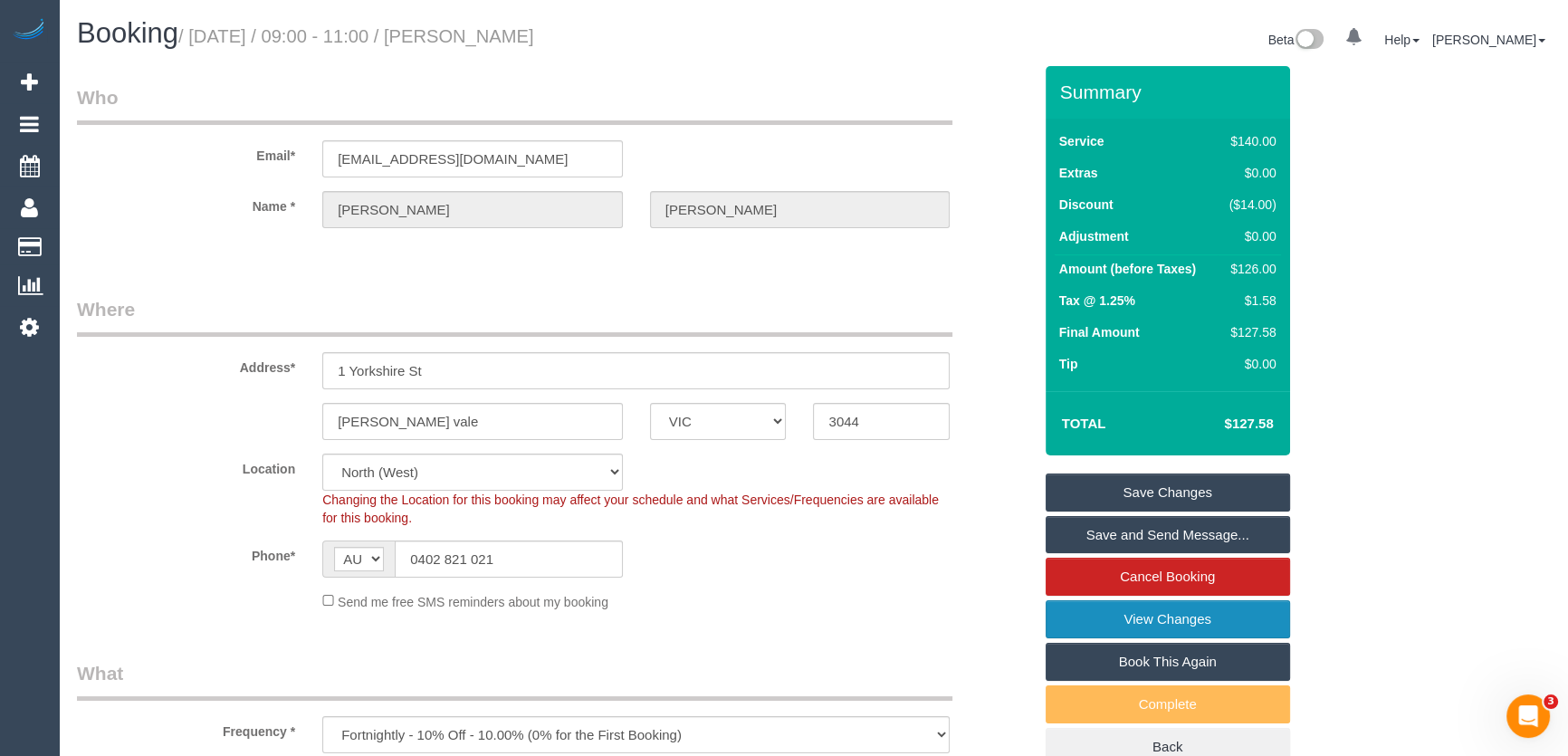
click at [1078, 631] on link "View Changes" at bounding box center [1167, 618] width 245 height 38
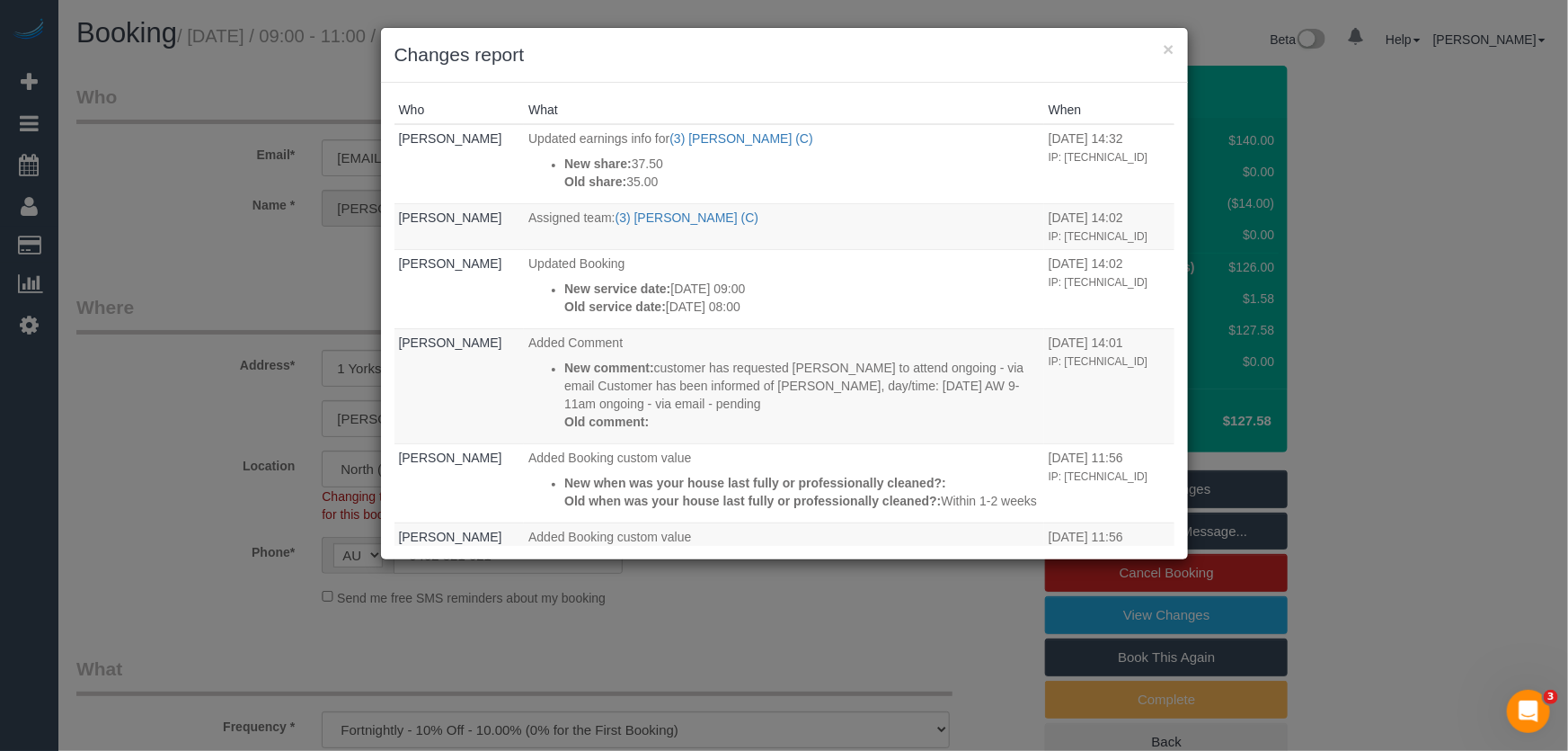
click at [134, 252] on div "× Changes report Who What When Jessica Trentin Updated earnings info for (3) Ka…" at bounding box center [784, 375] width 1568 height 751
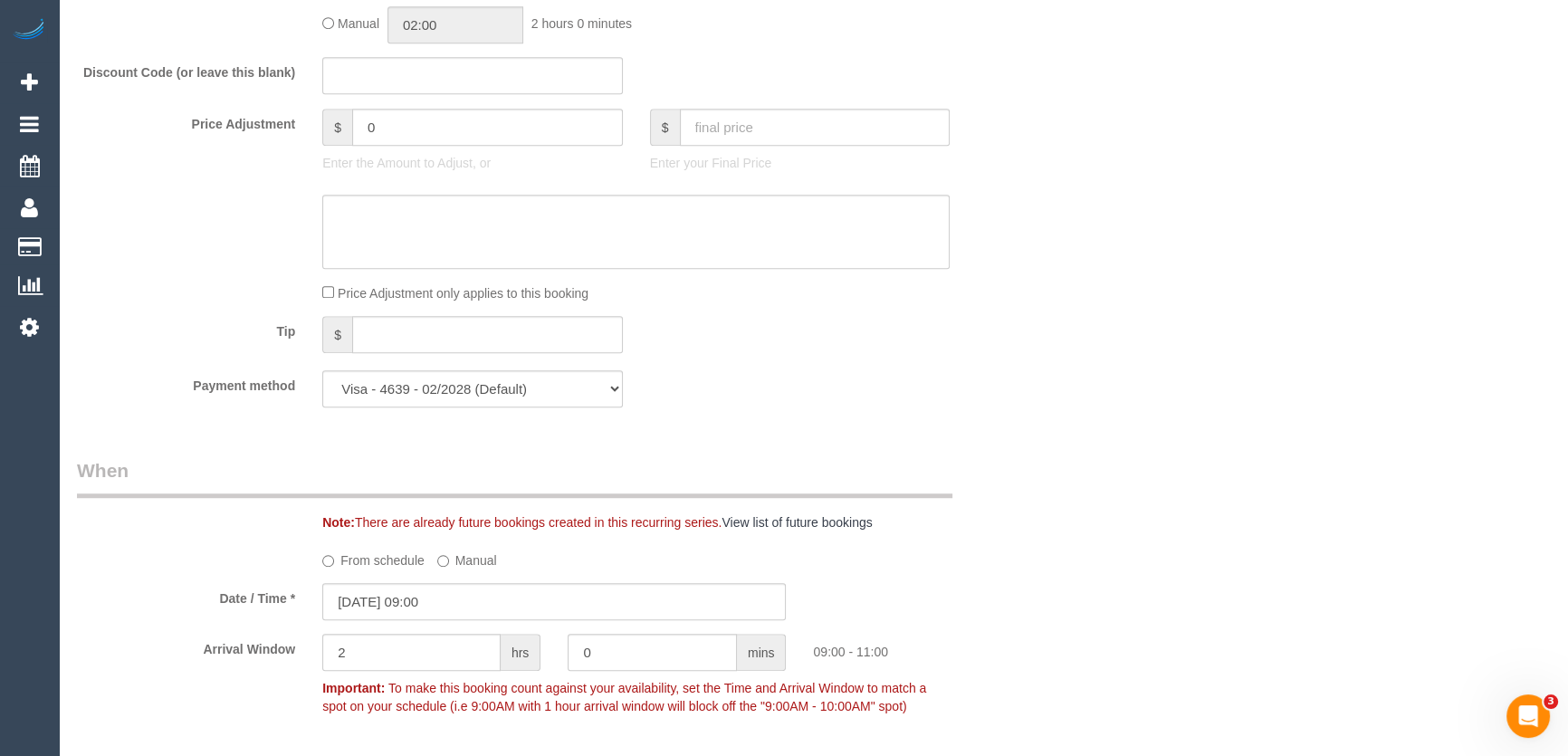
scroll to position [1645, 0]
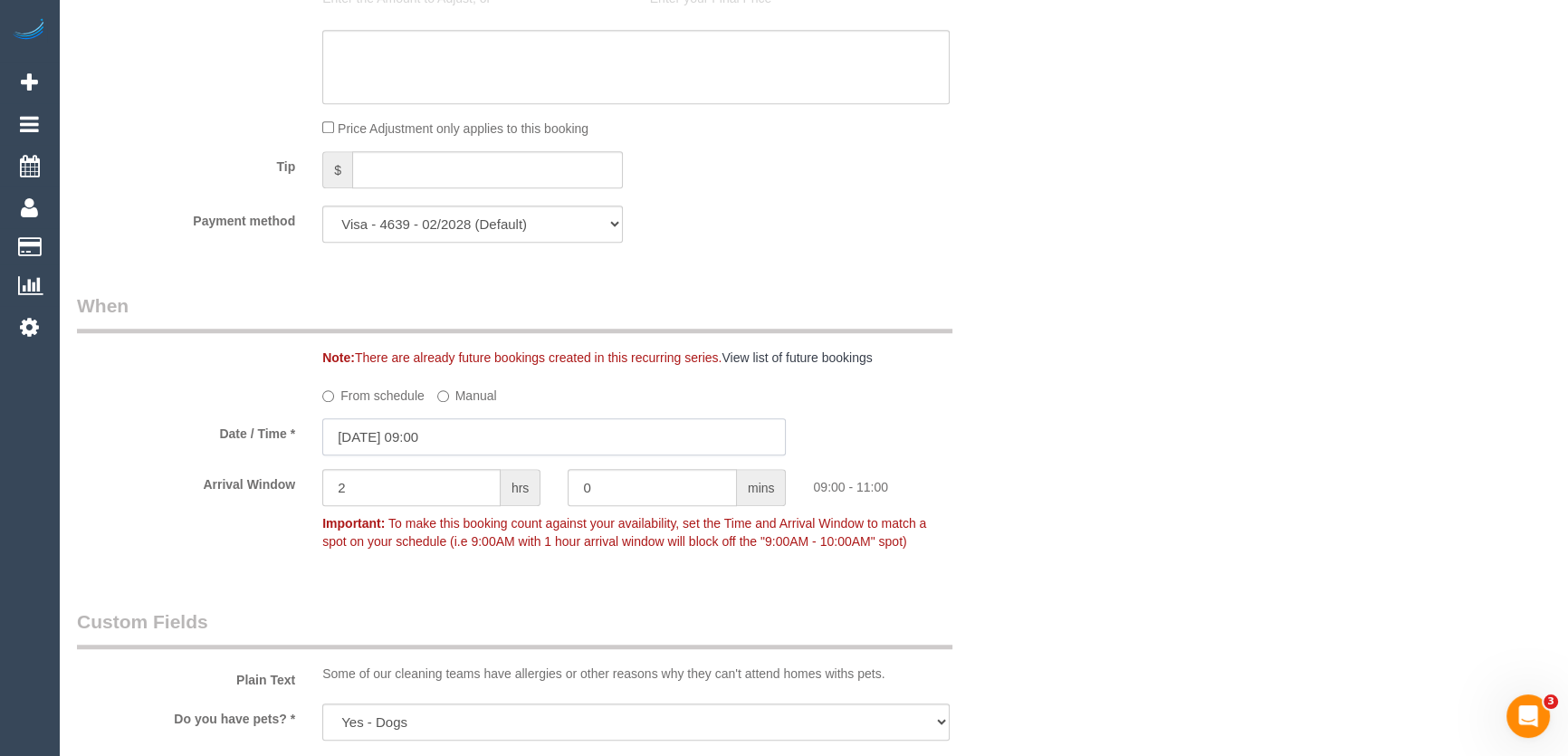
click at [459, 438] on input "09/09/2025 09:00" at bounding box center [554, 436] width 463 height 38
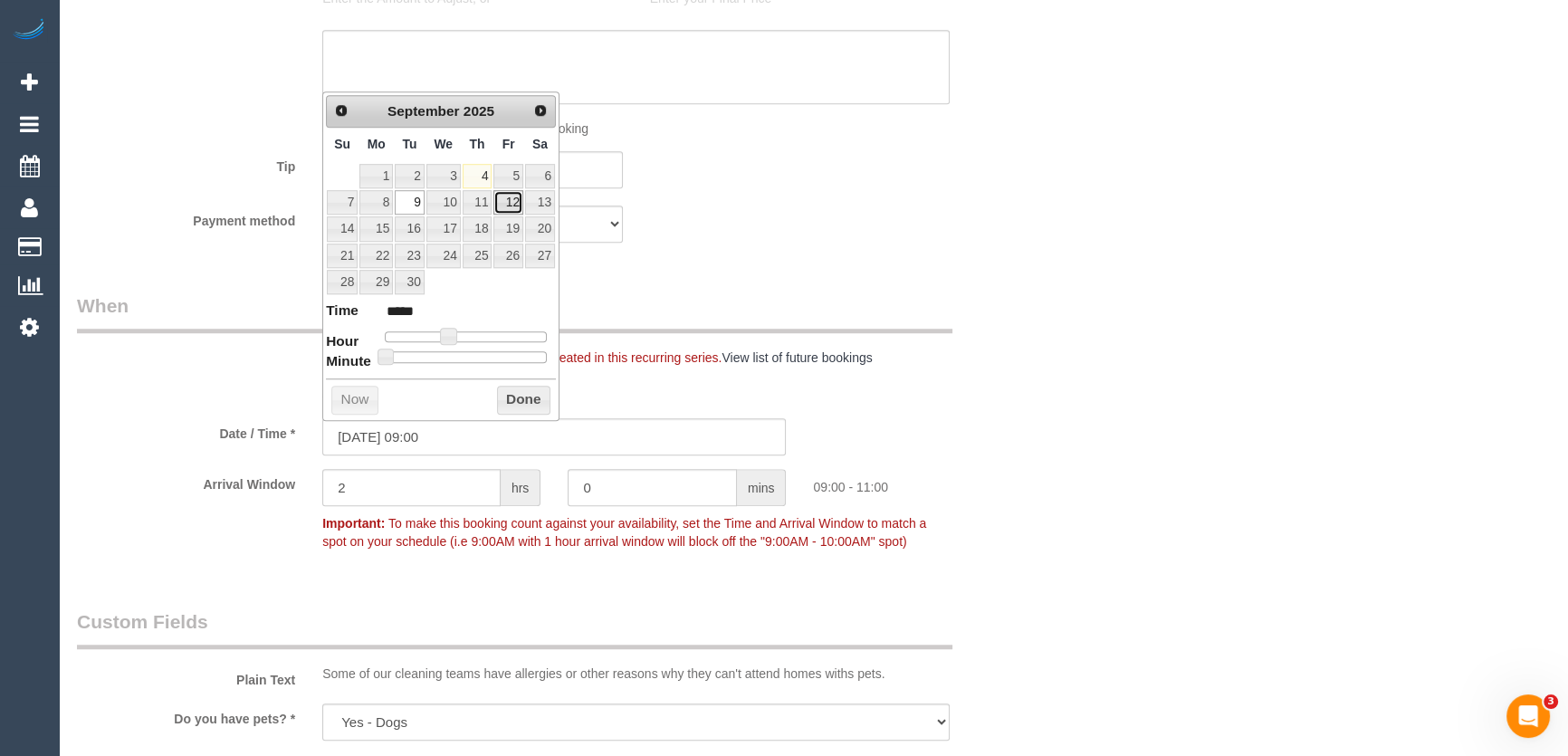
click at [508, 196] on link "12" at bounding box center [508, 201] width 29 height 24
type input "12/09/2025 09:00"
click at [723, 374] on fieldset "When Note: There are already future bookings created in this recurring series. …" at bounding box center [554, 432] width 954 height 279
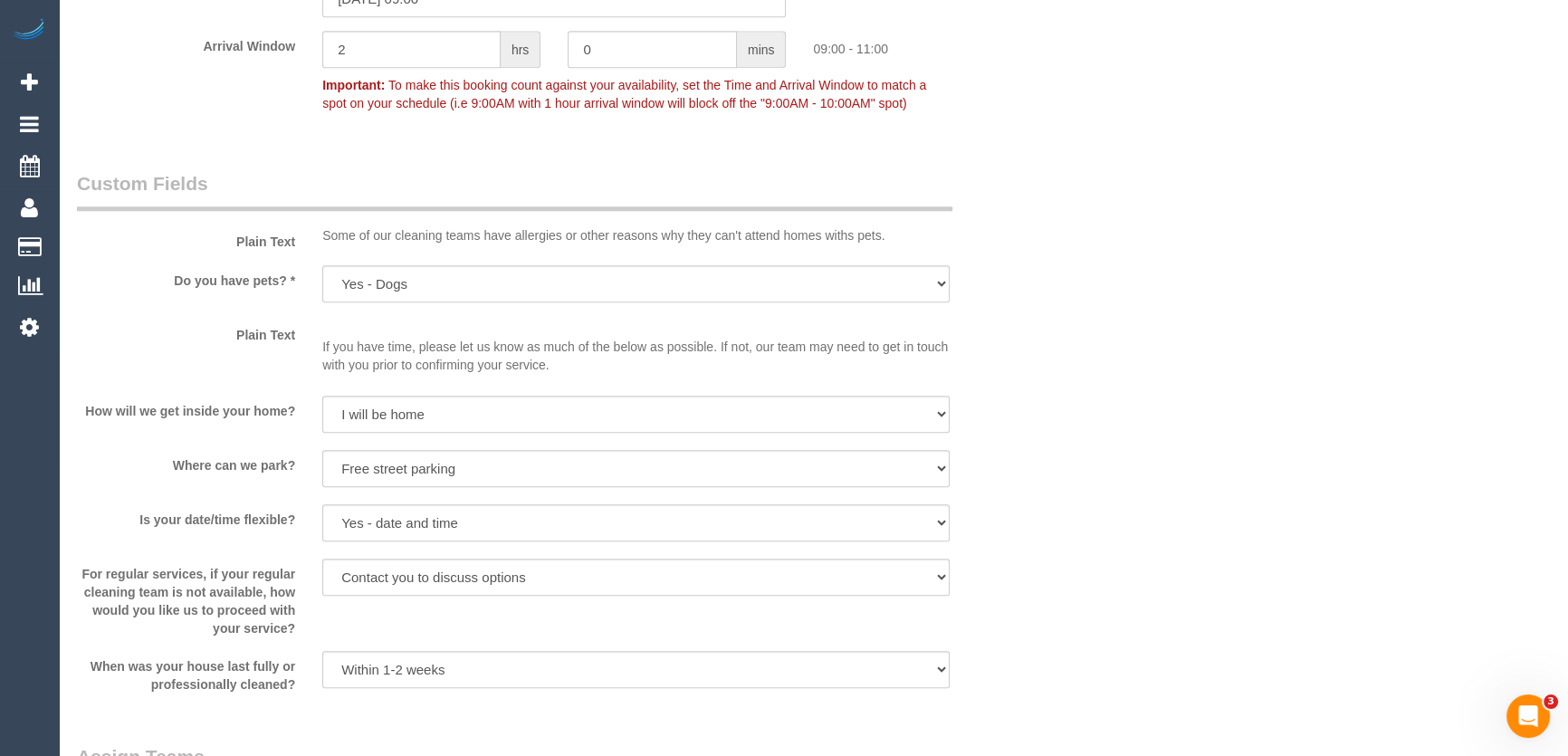
scroll to position [2221, 0]
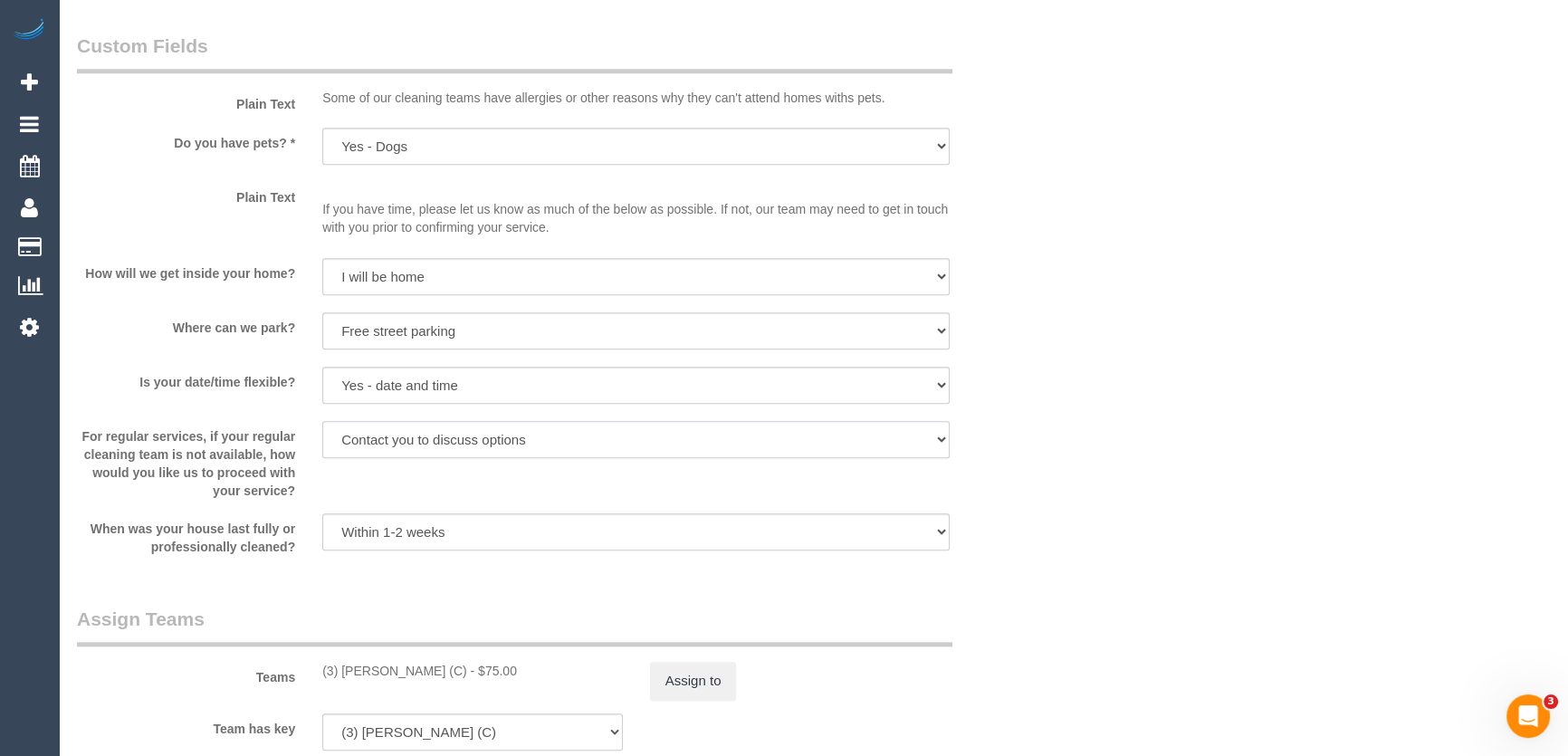
click at [685, 432] on select "Arrange a cleaner to cover and do not bother you Arrange a cleaner to cover and…" at bounding box center [636, 439] width 627 height 38
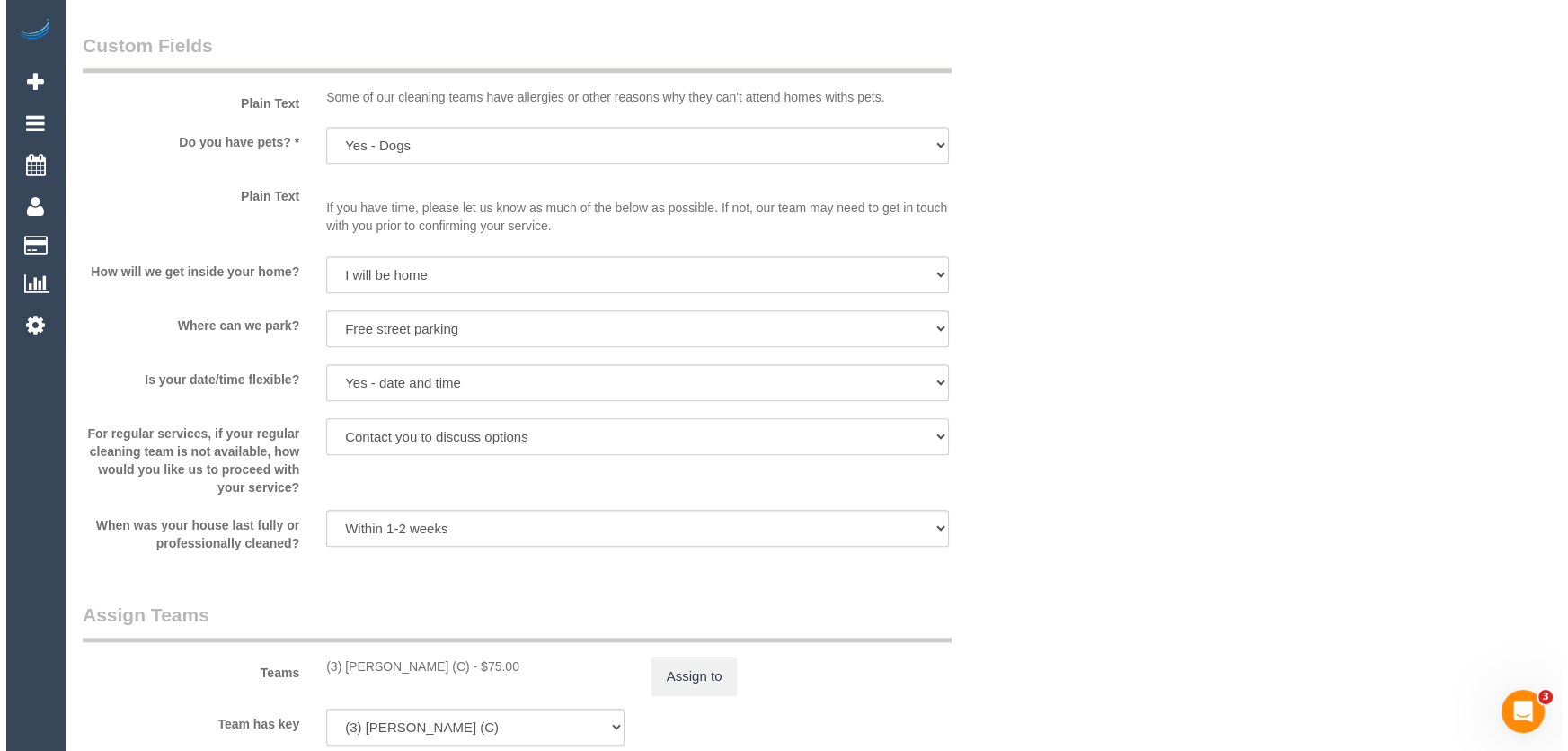
scroll to position [2452, 0]
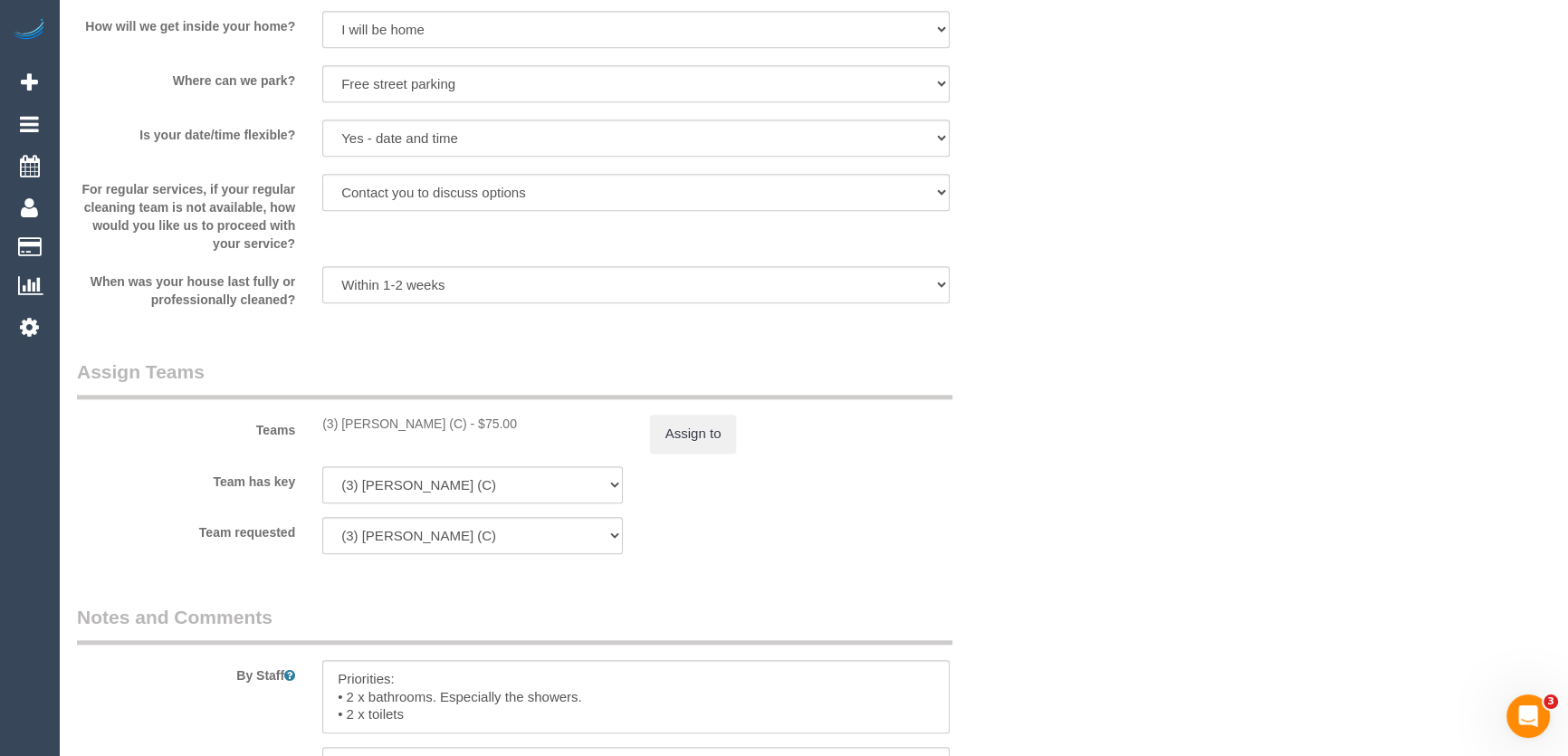
click at [975, 493] on div "Team has key (3) Katie Eichorn (C) (0) Office (1) Debbie Brodjanac (FT) (1) Kar…" at bounding box center [555, 484] width 982 height 38
click at [697, 442] on button "Assign to" at bounding box center [693, 432] width 87 height 38
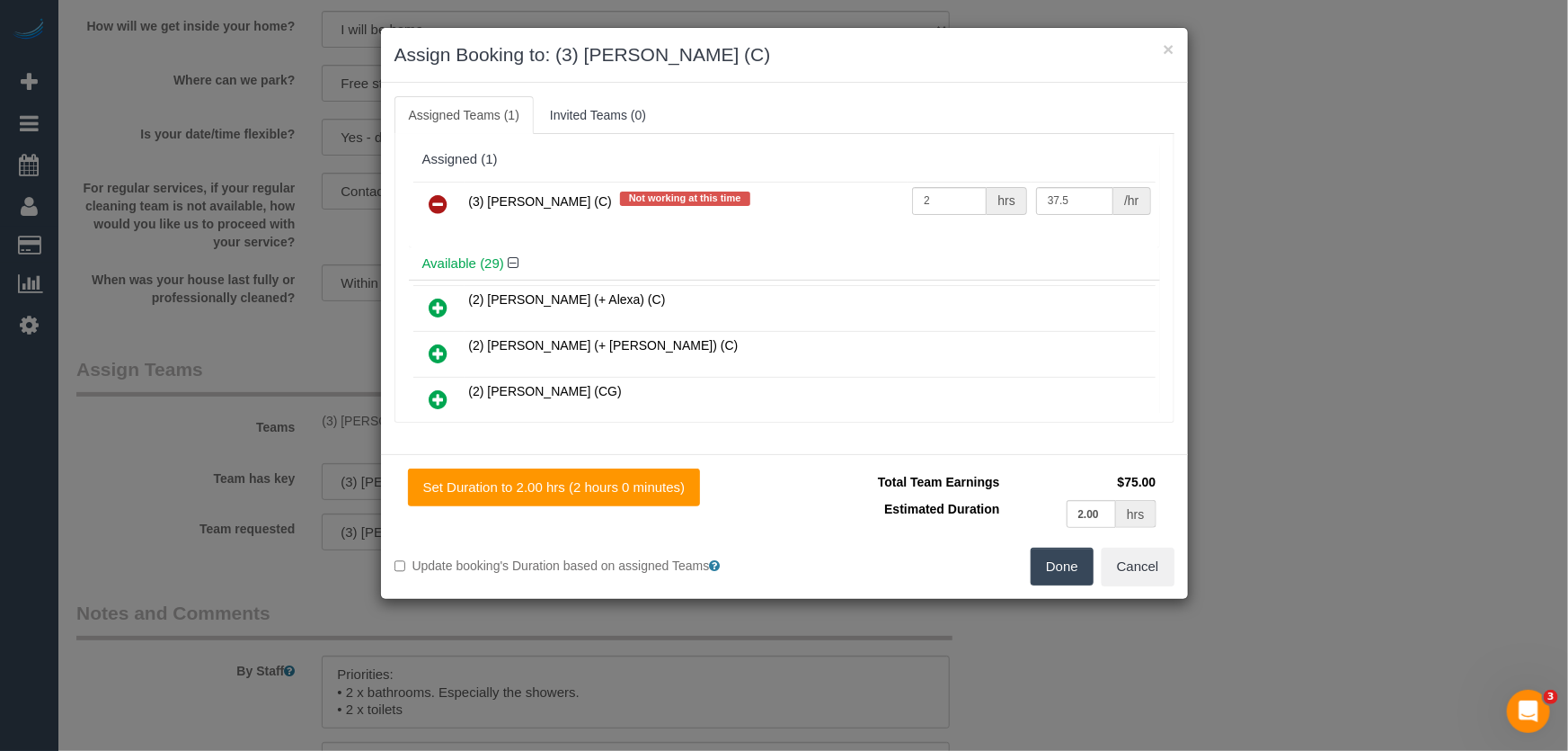
click at [437, 205] on icon at bounding box center [439, 204] width 19 height 22
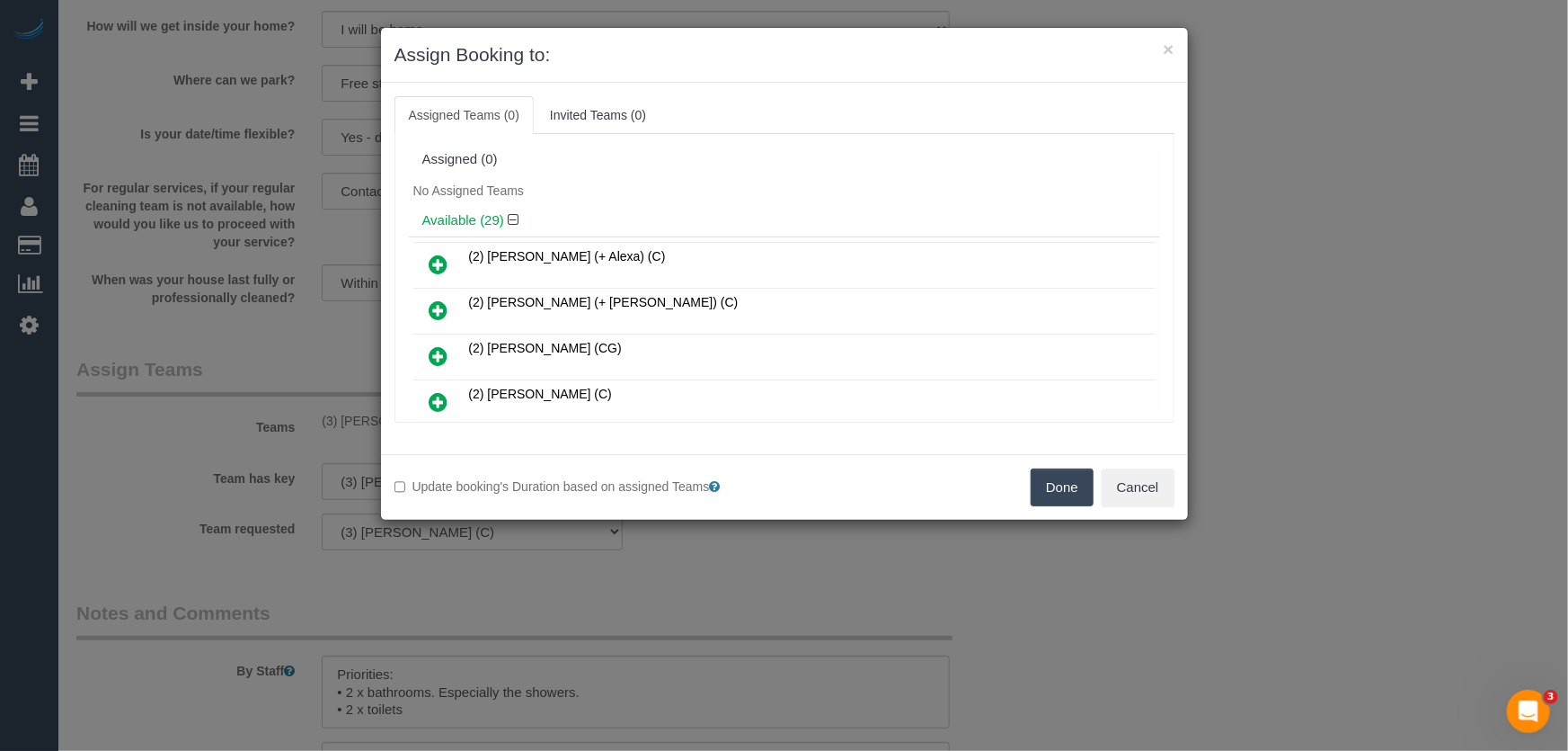
scroll to position [832, 0]
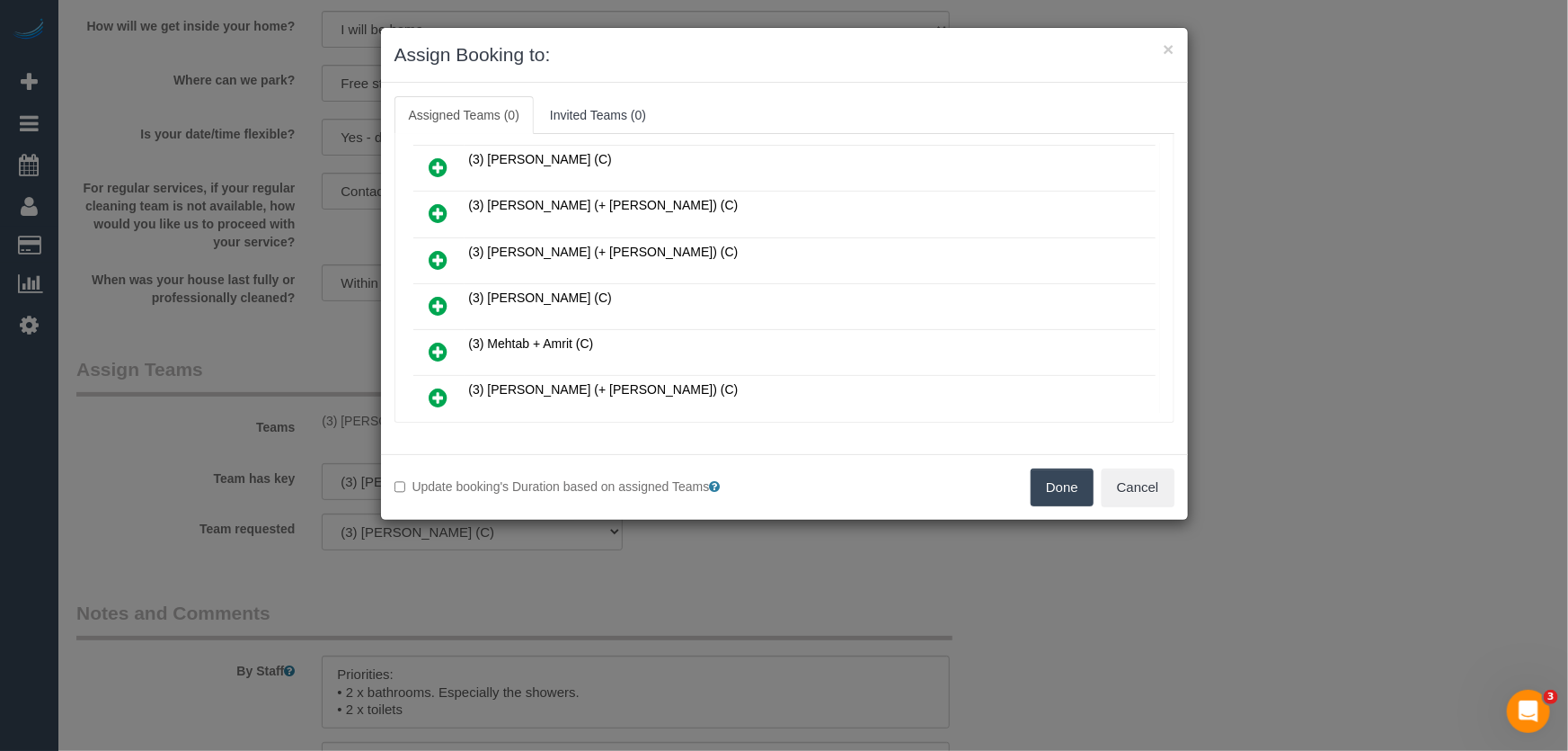
click at [436, 295] on icon at bounding box center [439, 305] width 19 height 22
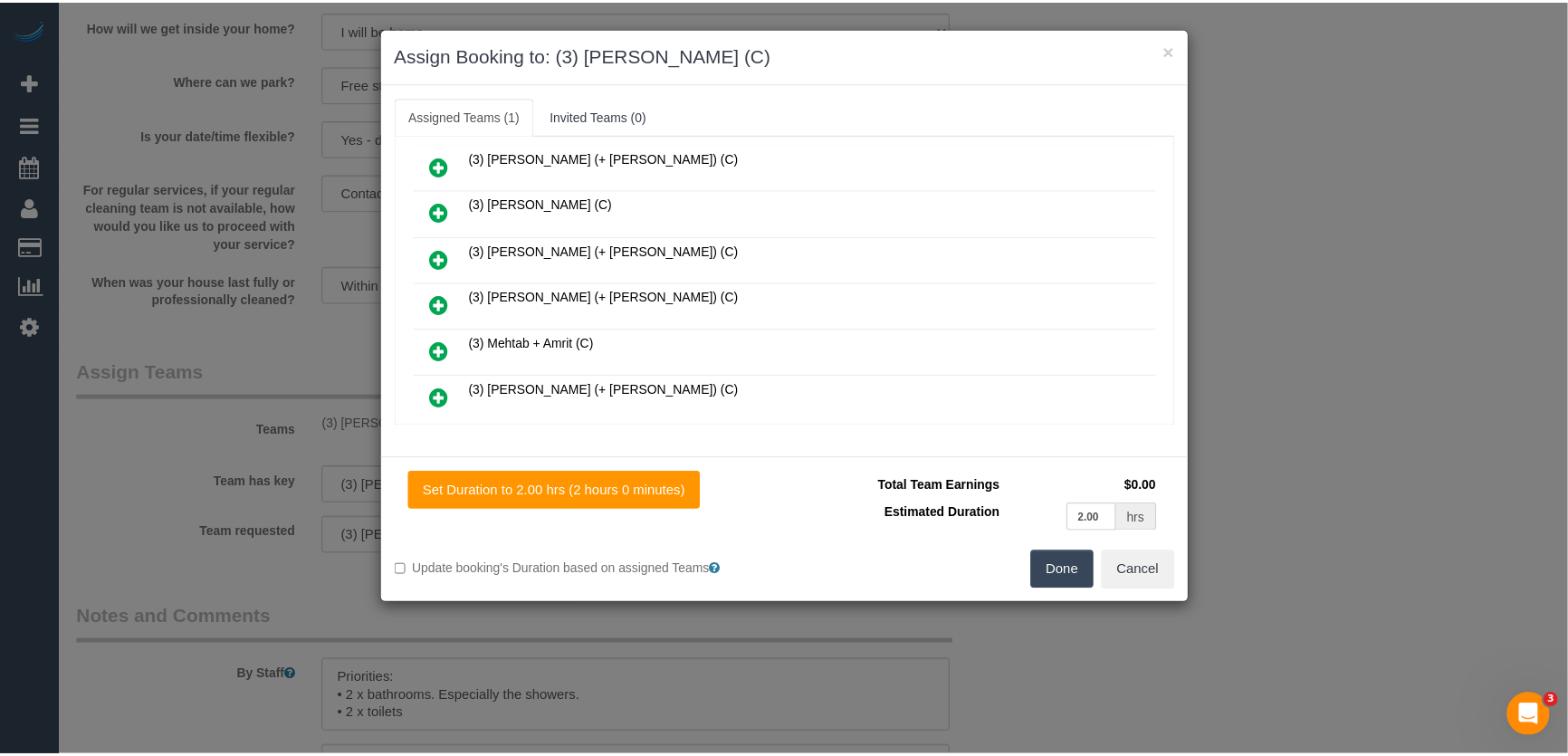
scroll to position [880, 0]
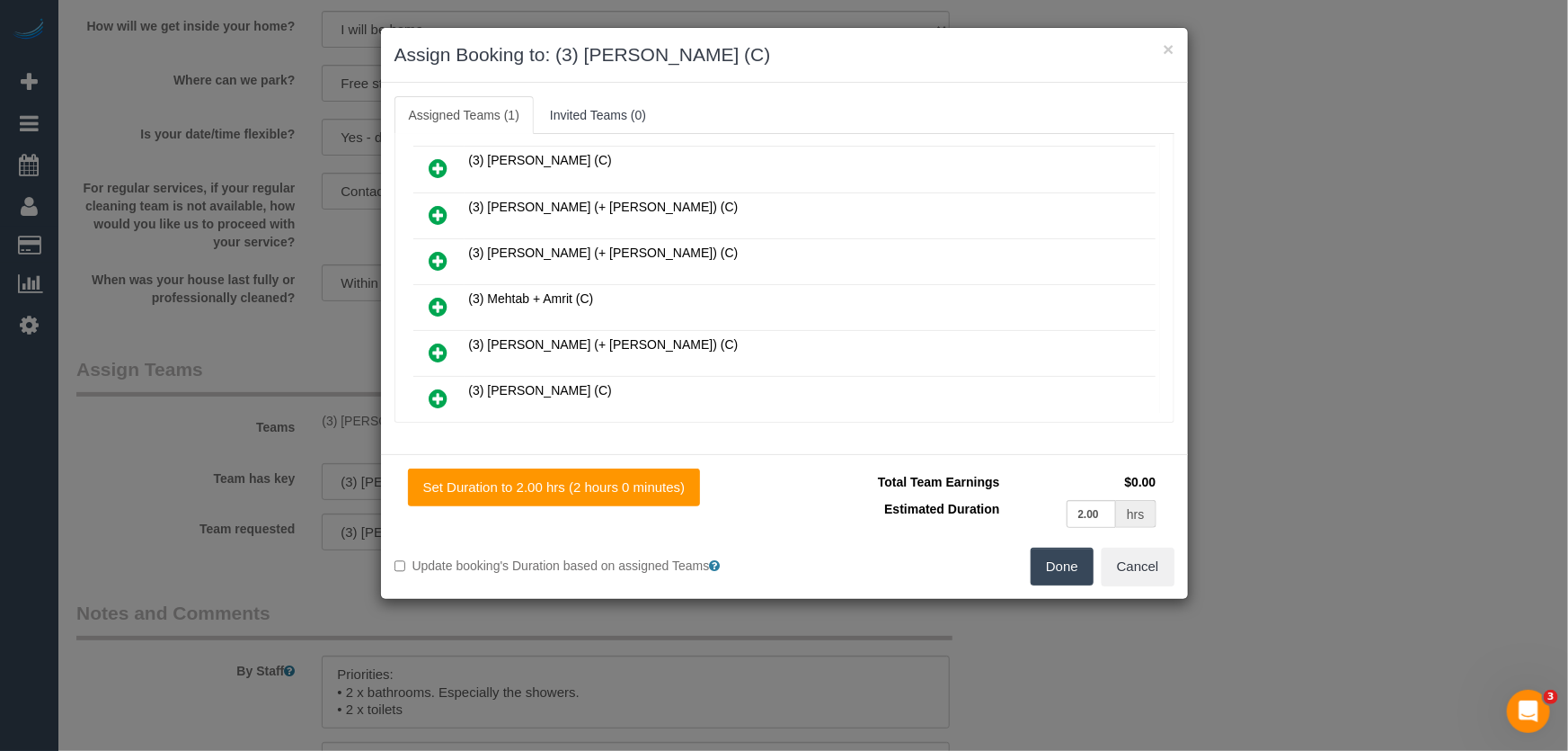
click at [1047, 566] on button "Done" at bounding box center [1062, 565] width 63 height 37
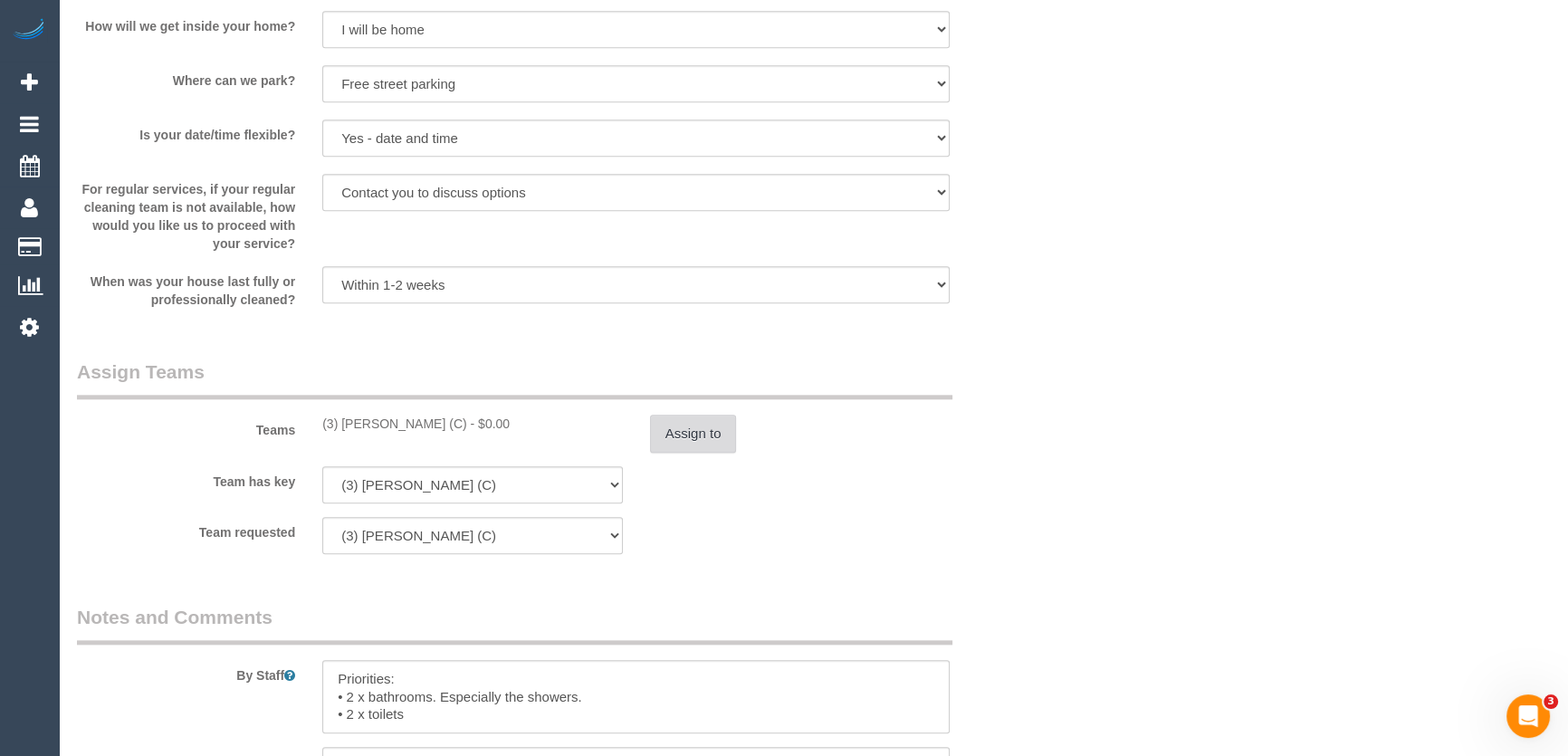
click at [693, 432] on button "Assign to" at bounding box center [693, 432] width 87 height 38
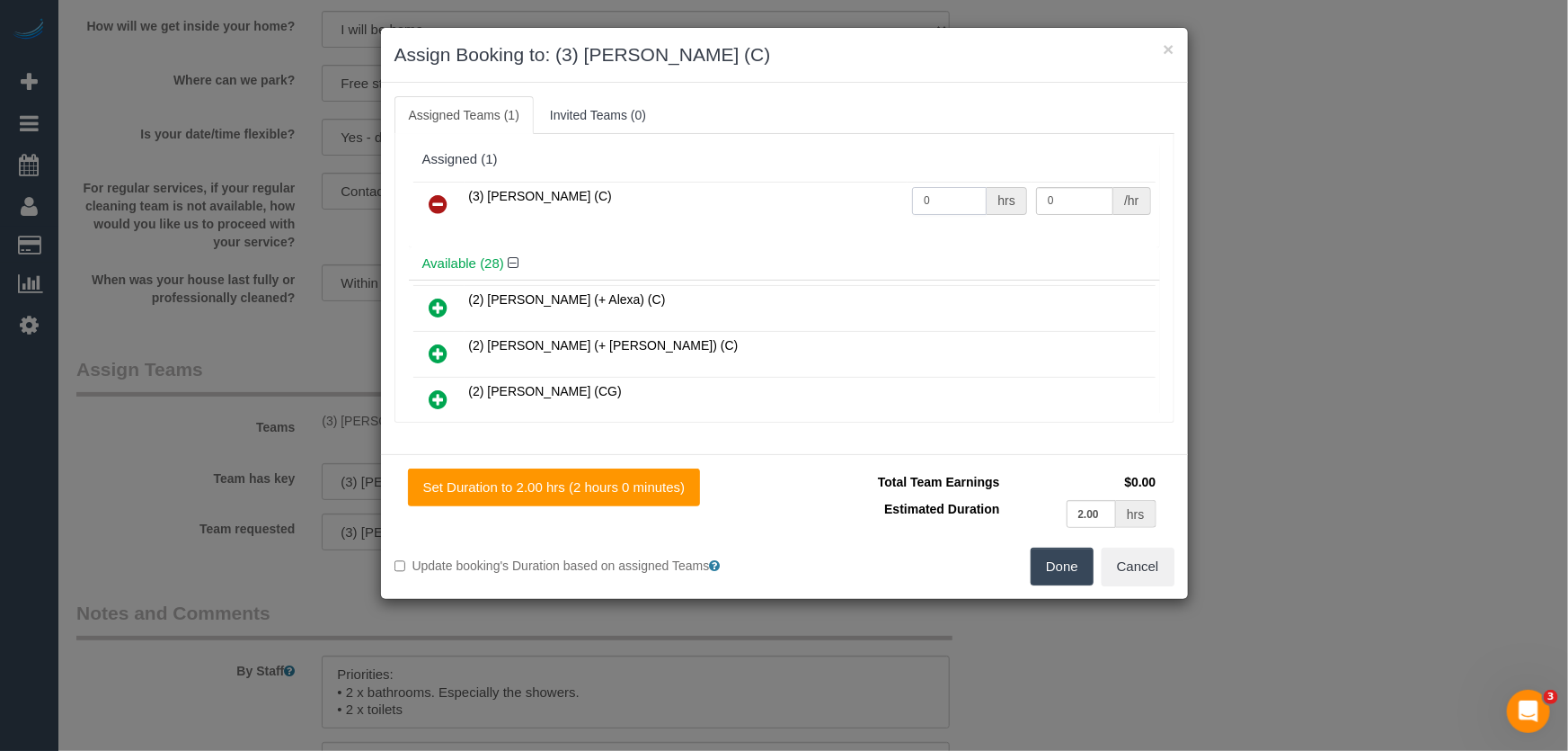
click at [954, 199] on input "0" at bounding box center [949, 200] width 75 height 28
type input "2"
type input "35"
click at [1058, 569] on button "Done" at bounding box center [1062, 565] width 63 height 37
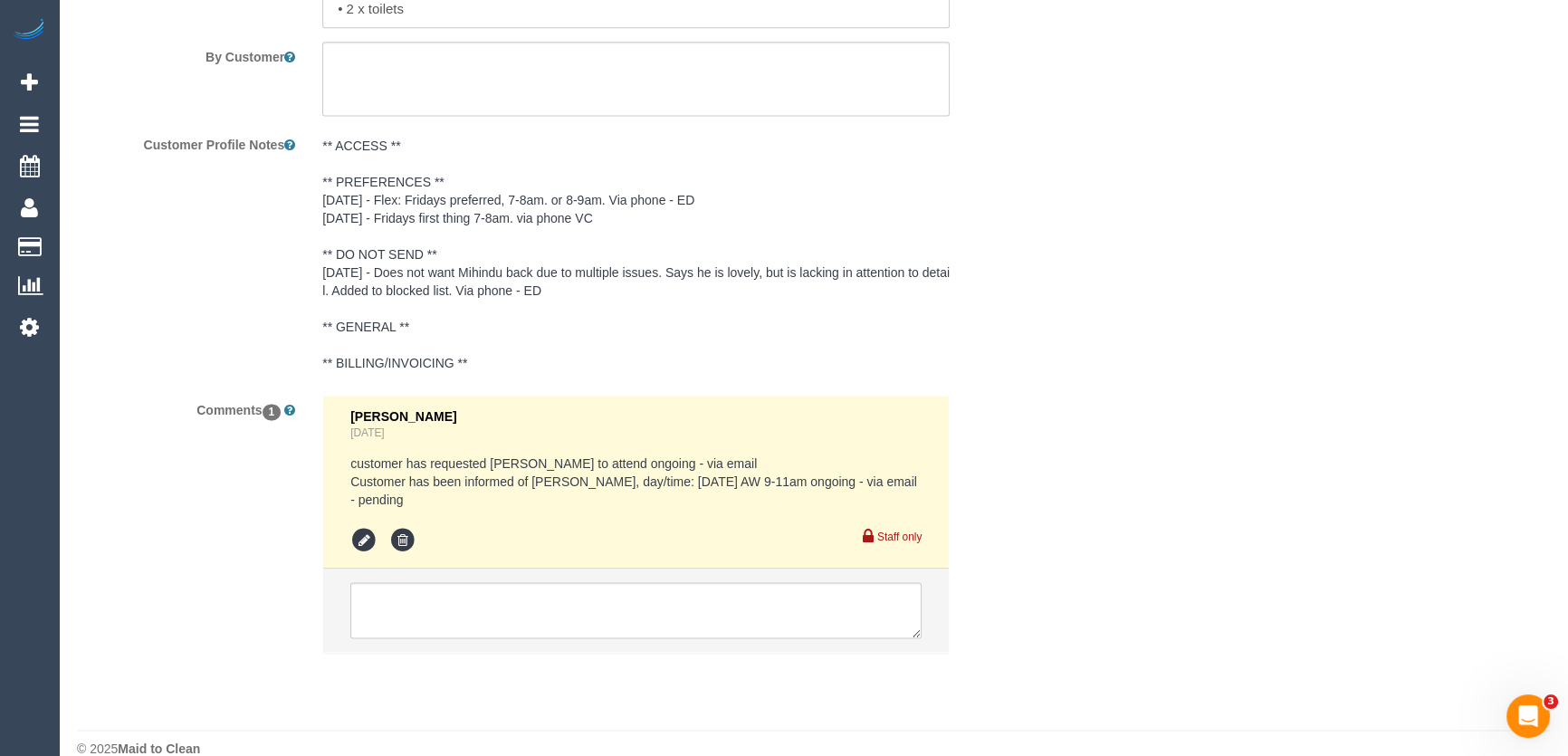
scroll to position [3199, 0]
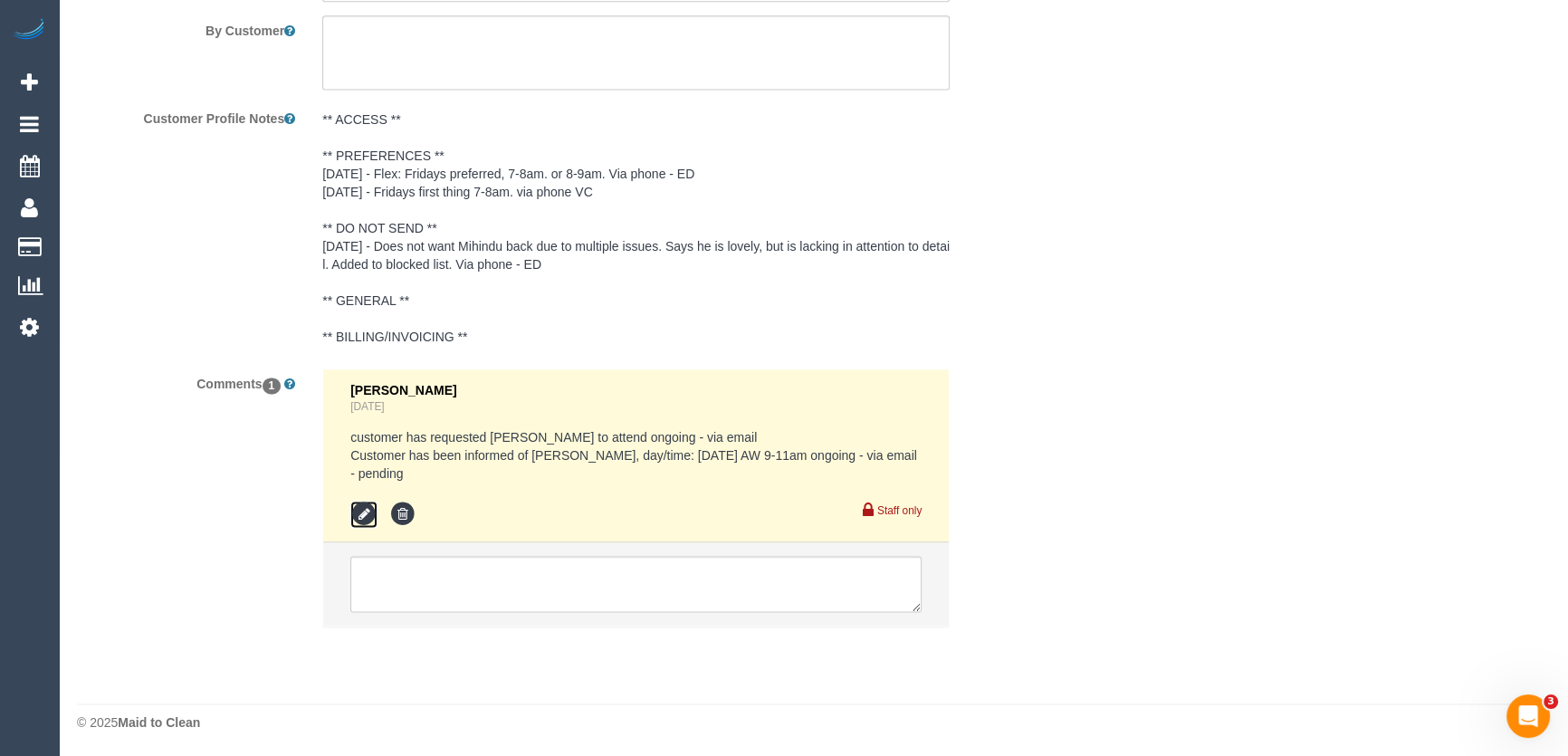
click at [361, 514] on icon at bounding box center [364, 514] width 27 height 27
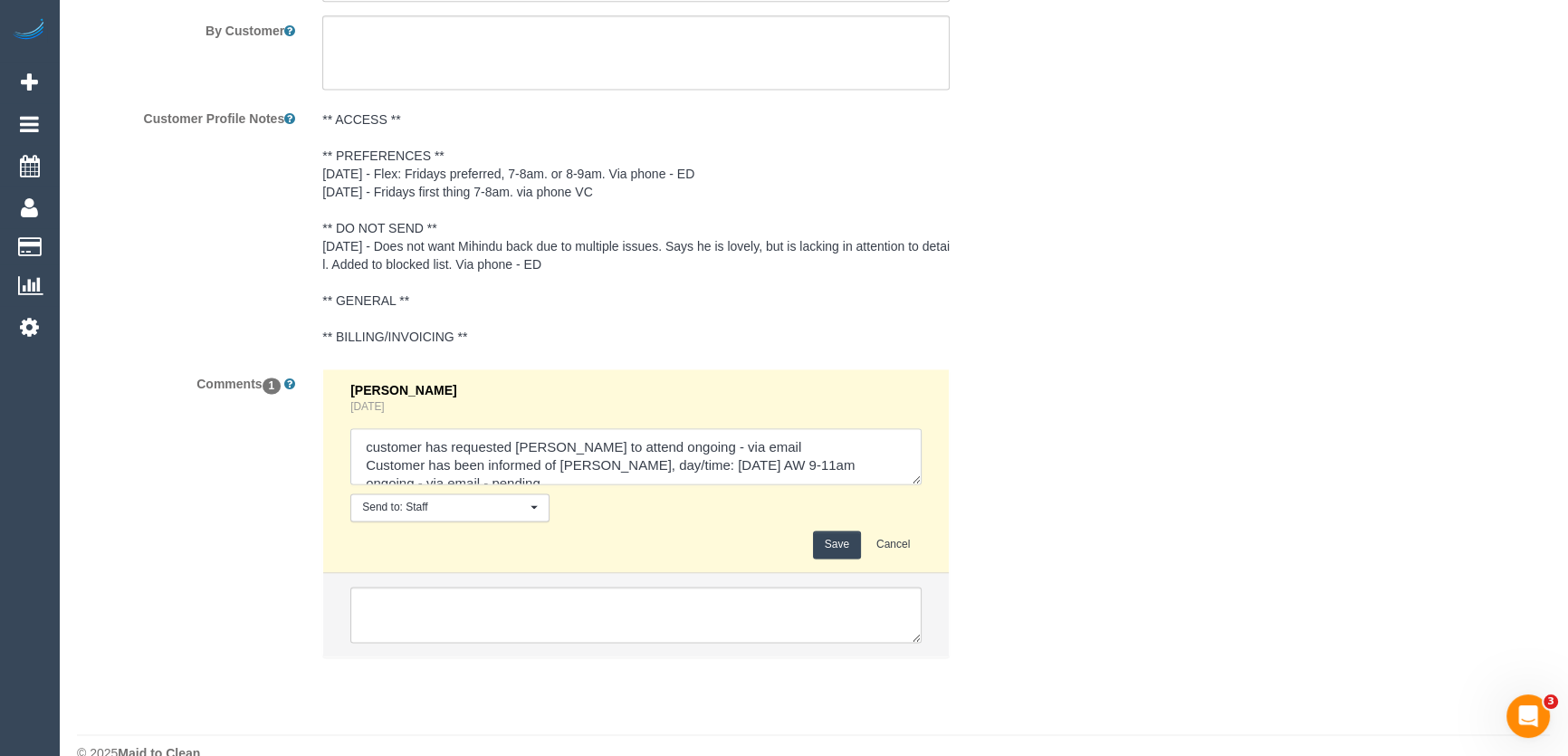
scroll to position [18, 0]
click at [548, 471] on textarea at bounding box center [636, 456] width 571 height 56
type textarea "customer has requested Katie to attend ongoing - via email Customer has been in…"
click at [834, 537] on button "Save" at bounding box center [837, 544] width 48 height 28
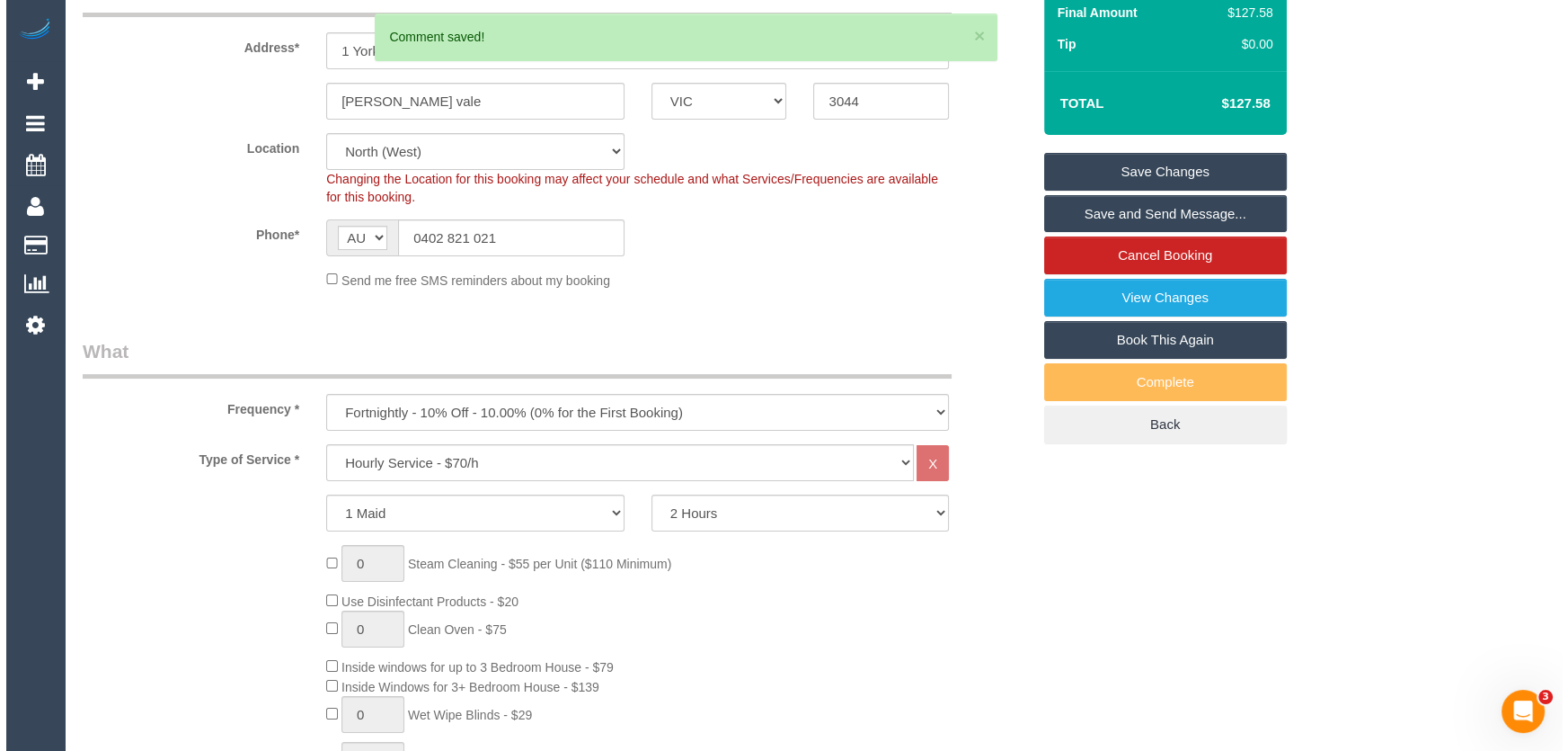
scroll to position [0, 0]
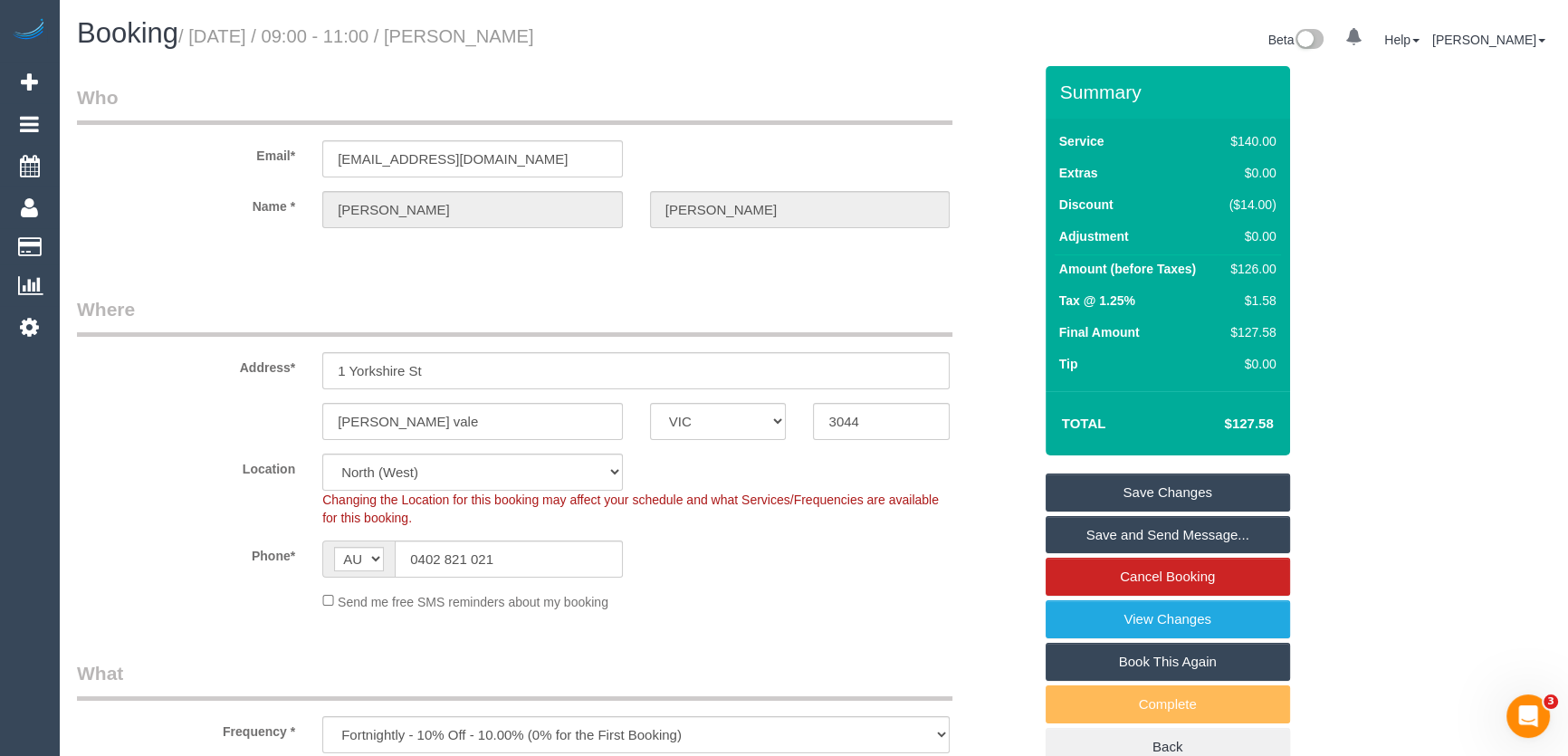
click at [513, 35] on small "/ September 09, 2025 / 09:00 - 11:00 / Yvette Taylor" at bounding box center [355, 36] width 355 height 20
copy small "Yvette Taylor"
click at [1113, 492] on link "Save Changes" at bounding box center [1167, 491] width 245 height 38
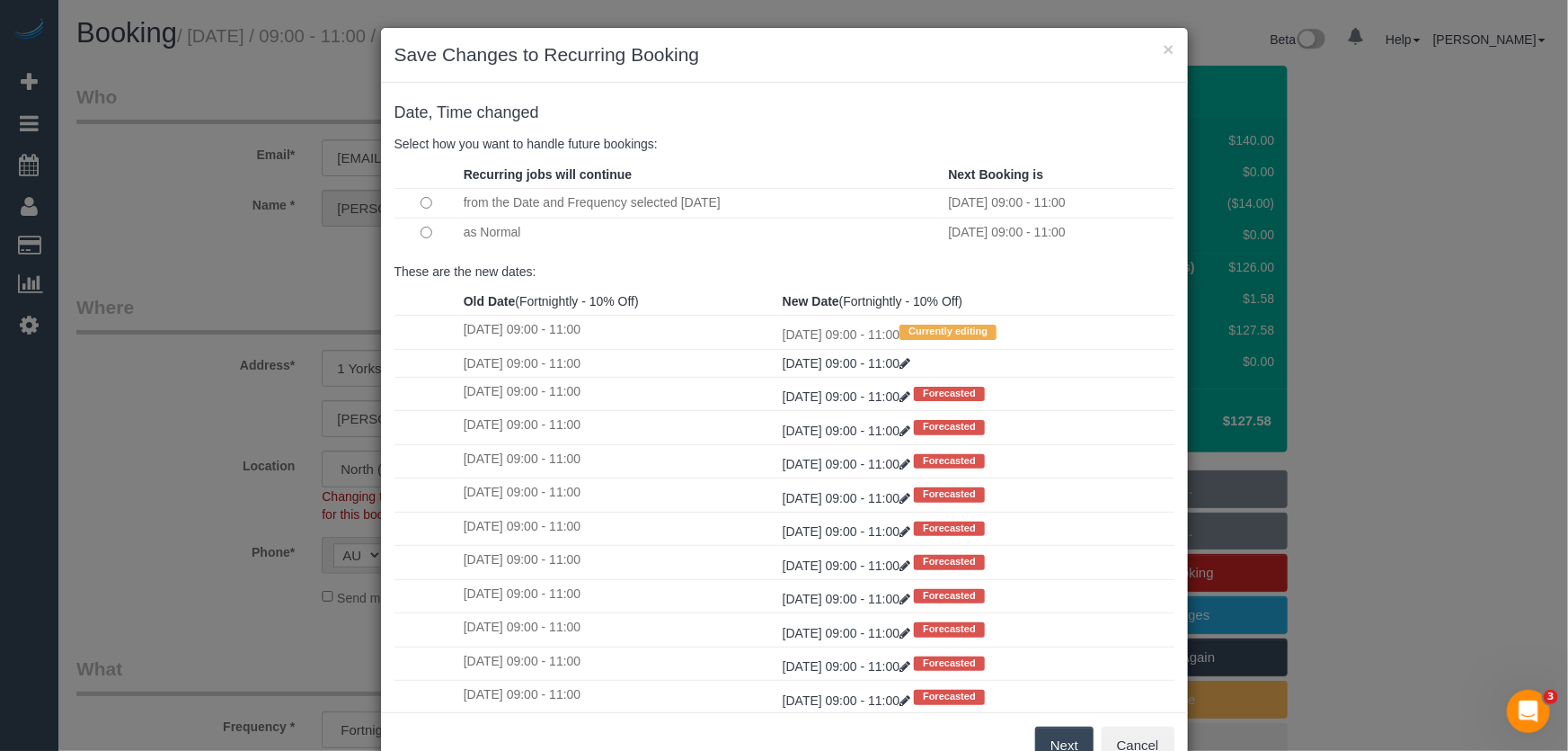
click at [1056, 737] on button "Next" at bounding box center [1064, 744] width 58 height 37
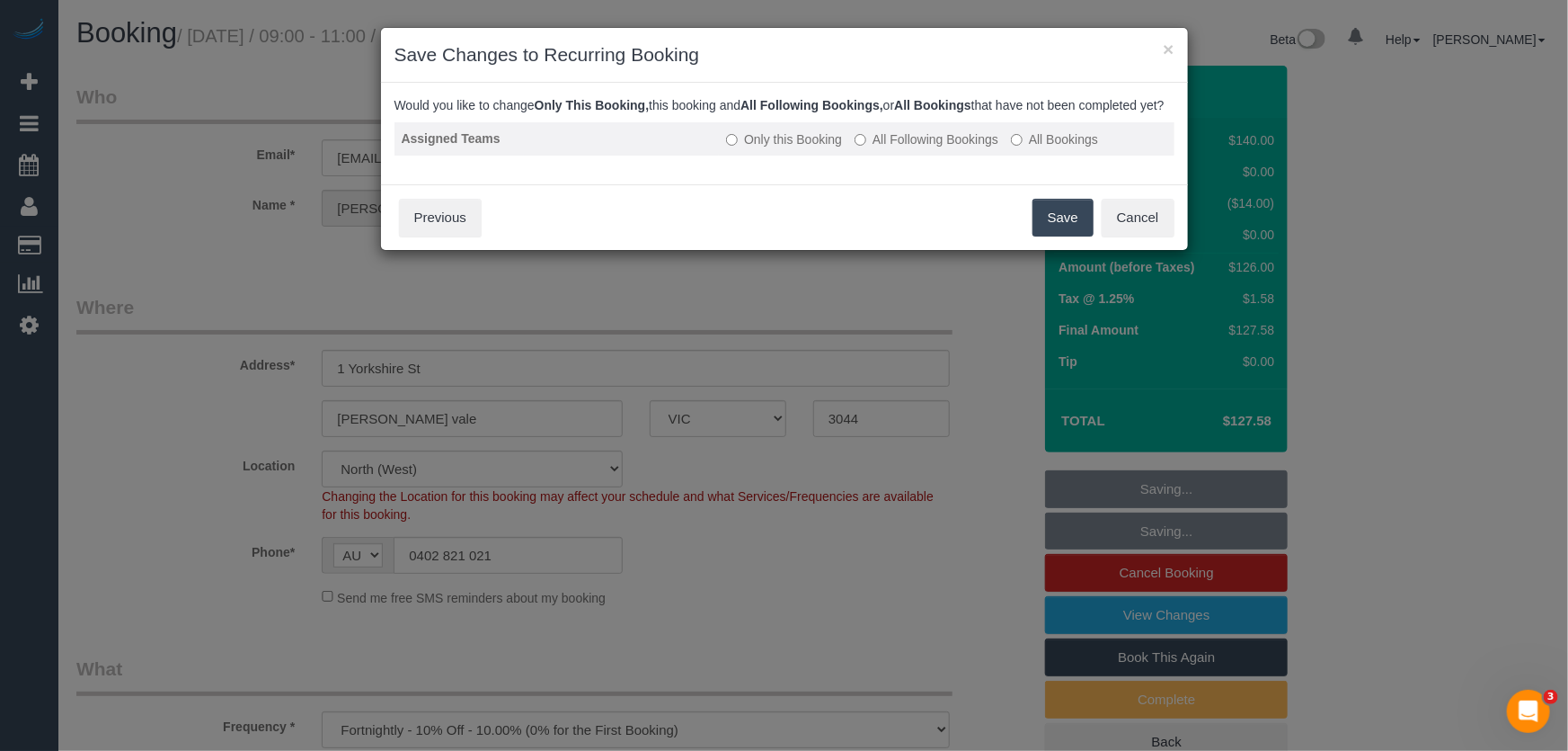
click at [914, 148] on label "All Following Bookings" at bounding box center [926, 139] width 143 height 18
click at [1051, 236] on button "Save" at bounding box center [1063, 217] width 61 height 37
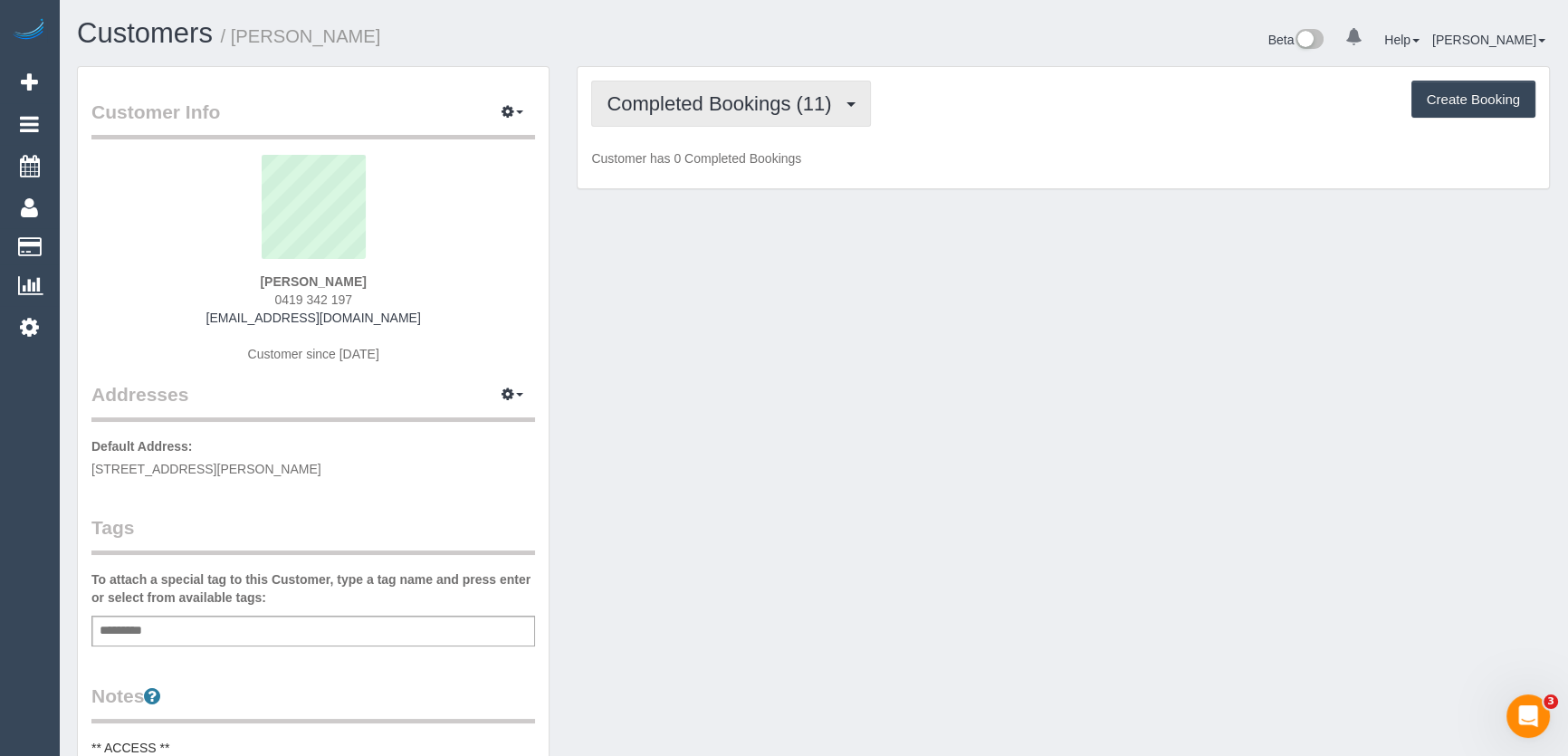
click at [806, 116] on button "Completed Bookings (11)" at bounding box center [730, 104] width 278 height 46
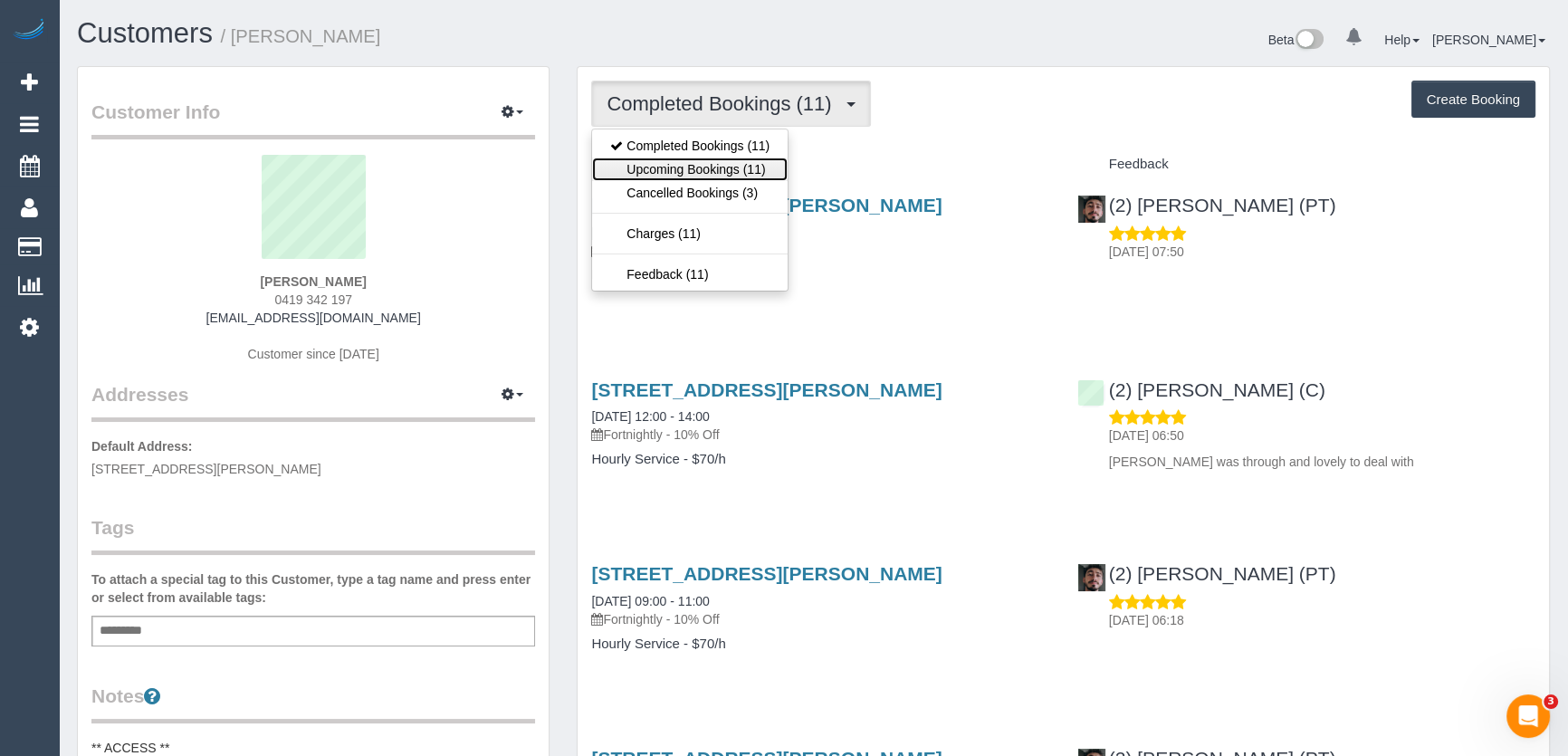
click at [761, 169] on link "Upcoming Bookings (11)" at bounding box center [690, 169] width 196 height 23
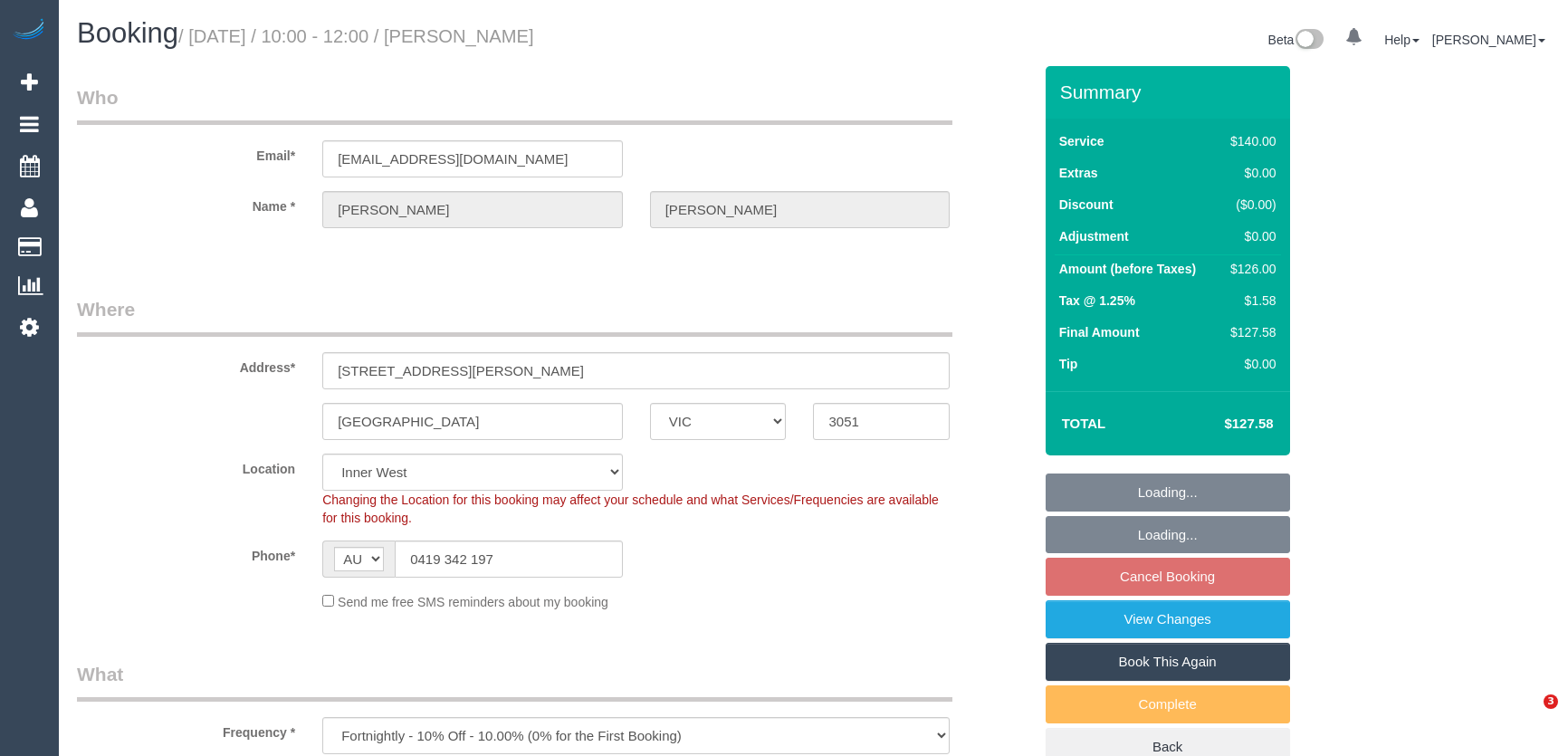
select select "VIC"
select select "string:stripe-pm_1R1K4b2GScqysDRVP94ZaF9D"
select select "number:28"
select select "number:14"
select select "number:18"
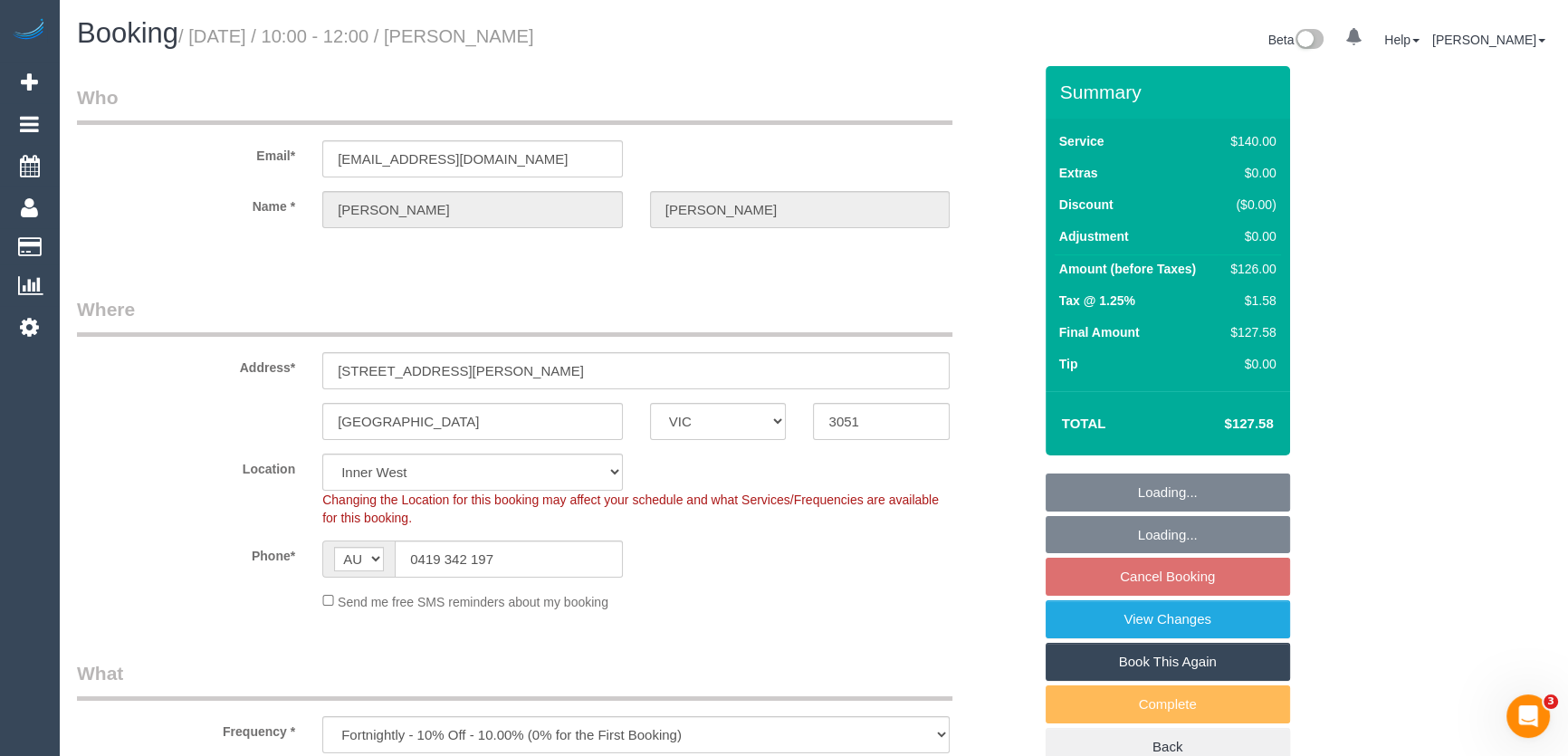
select select "number:24"
select select "number:34"
select select "number:13"
select select "object:681"
select select "spot3"
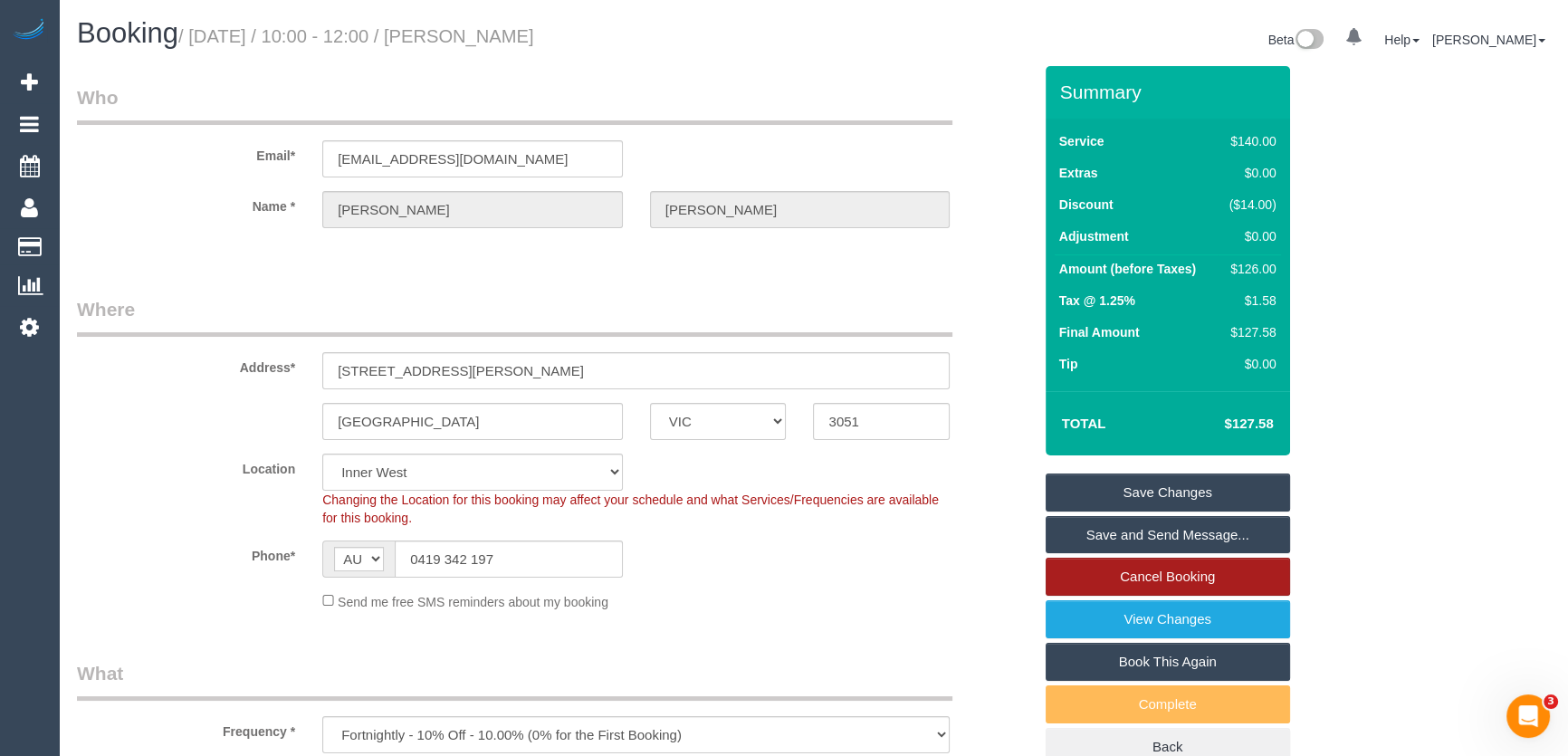
click at [1078, 581] on link "Cancel Booking" at bounding box center [1167, 576] width 245 height 38
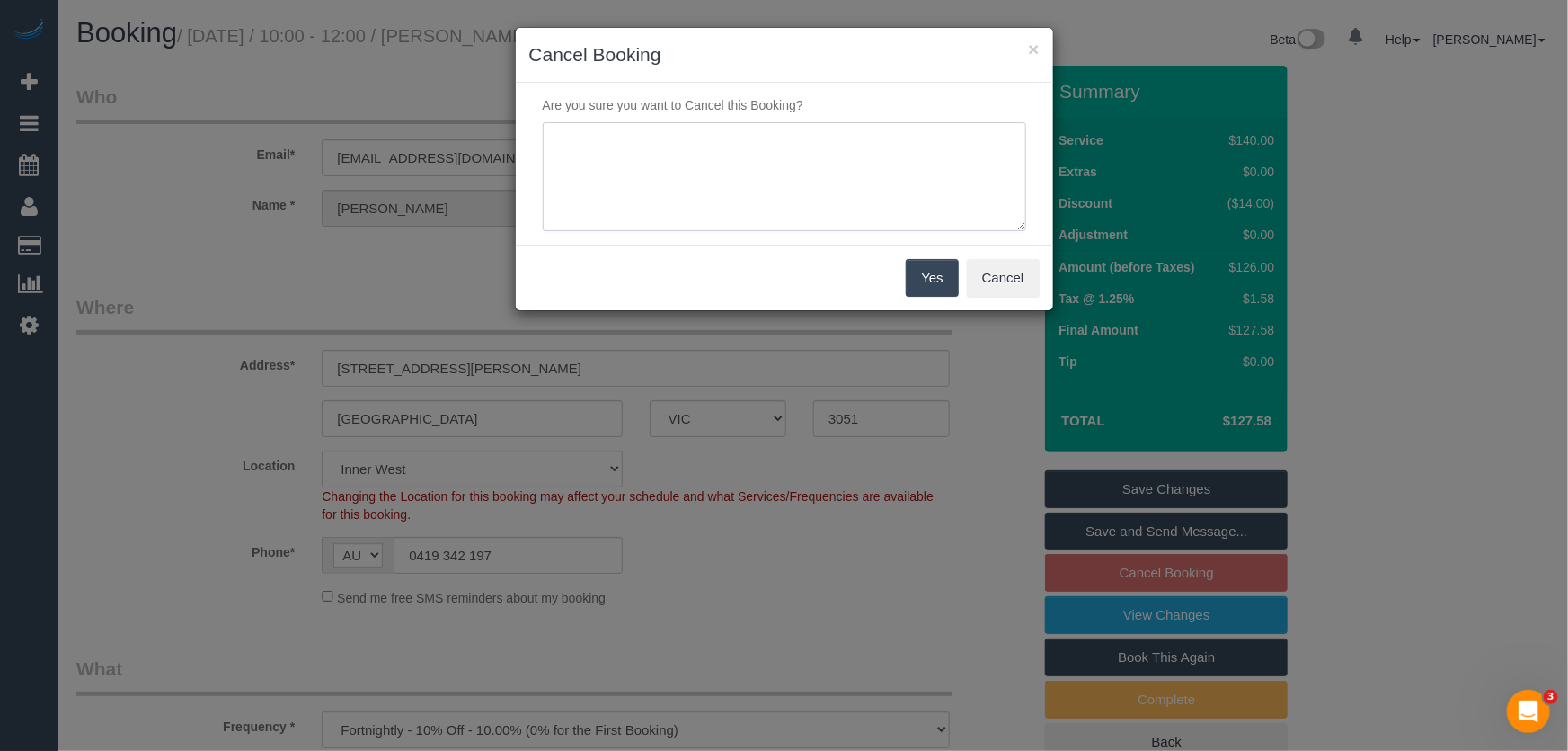
click at [631, 153] on textarea at bounding box center [785, 177] width 484 height 110
type textarea "customer is away, not required - via phone - JT"
click at [934, 289] on button "Yes" at bounding box center [931, 277] width 53 height 37
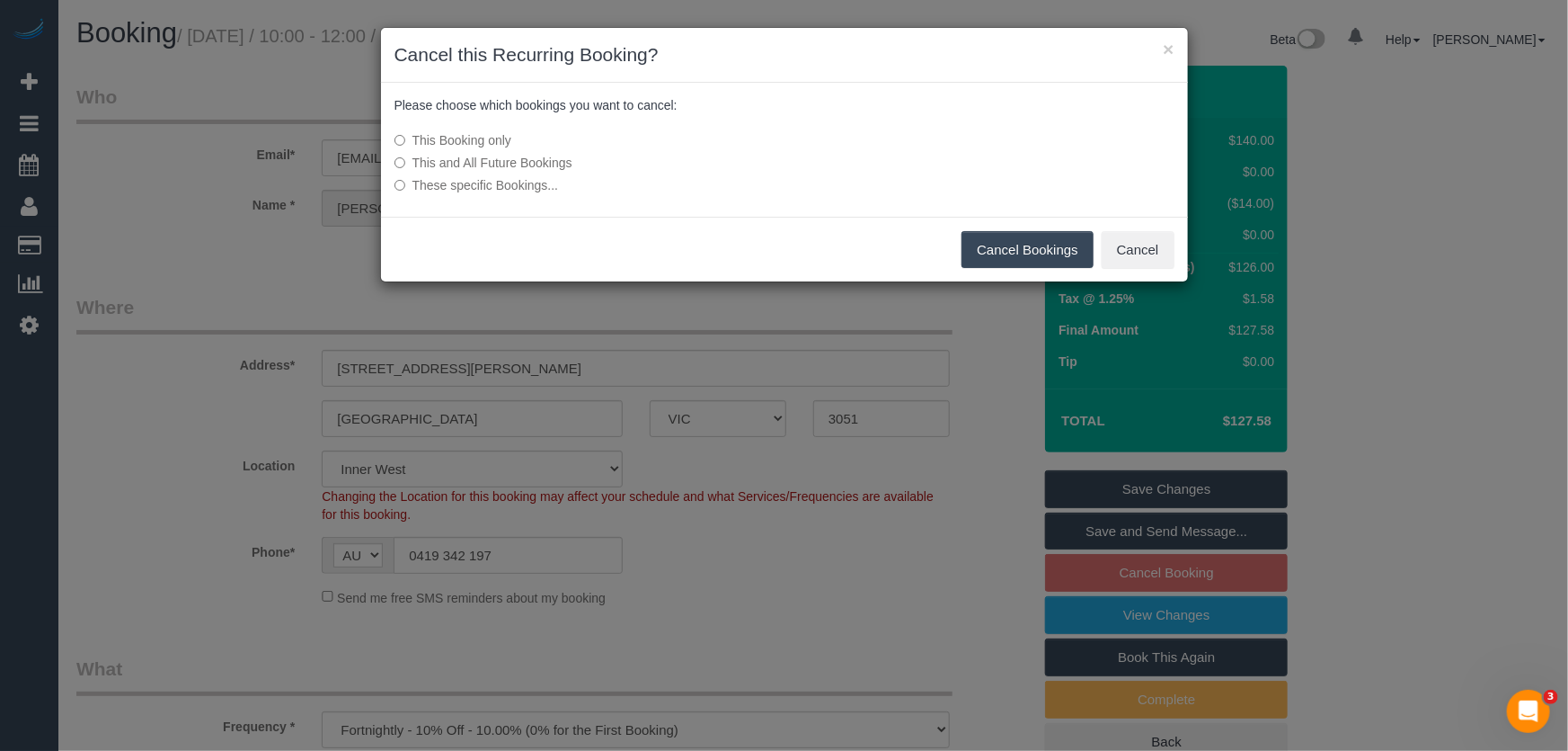
click at [1038, 246] on button "Cancel Bookings" at bounding box center [1028, 250] width 132 height 37
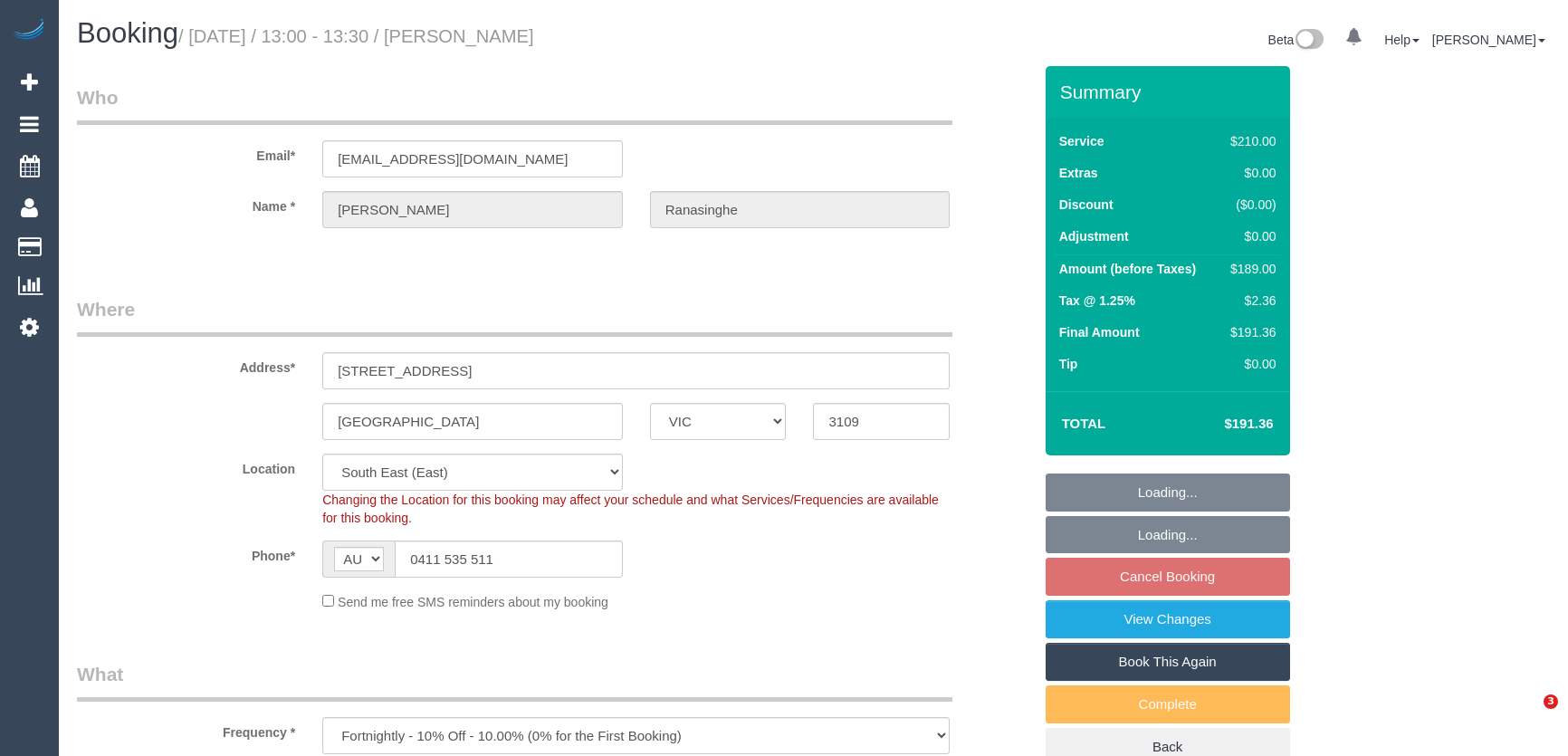
select select "VIC"
select select "number:28"
select select "number:14"
select select "number:18"
select select "number:23"
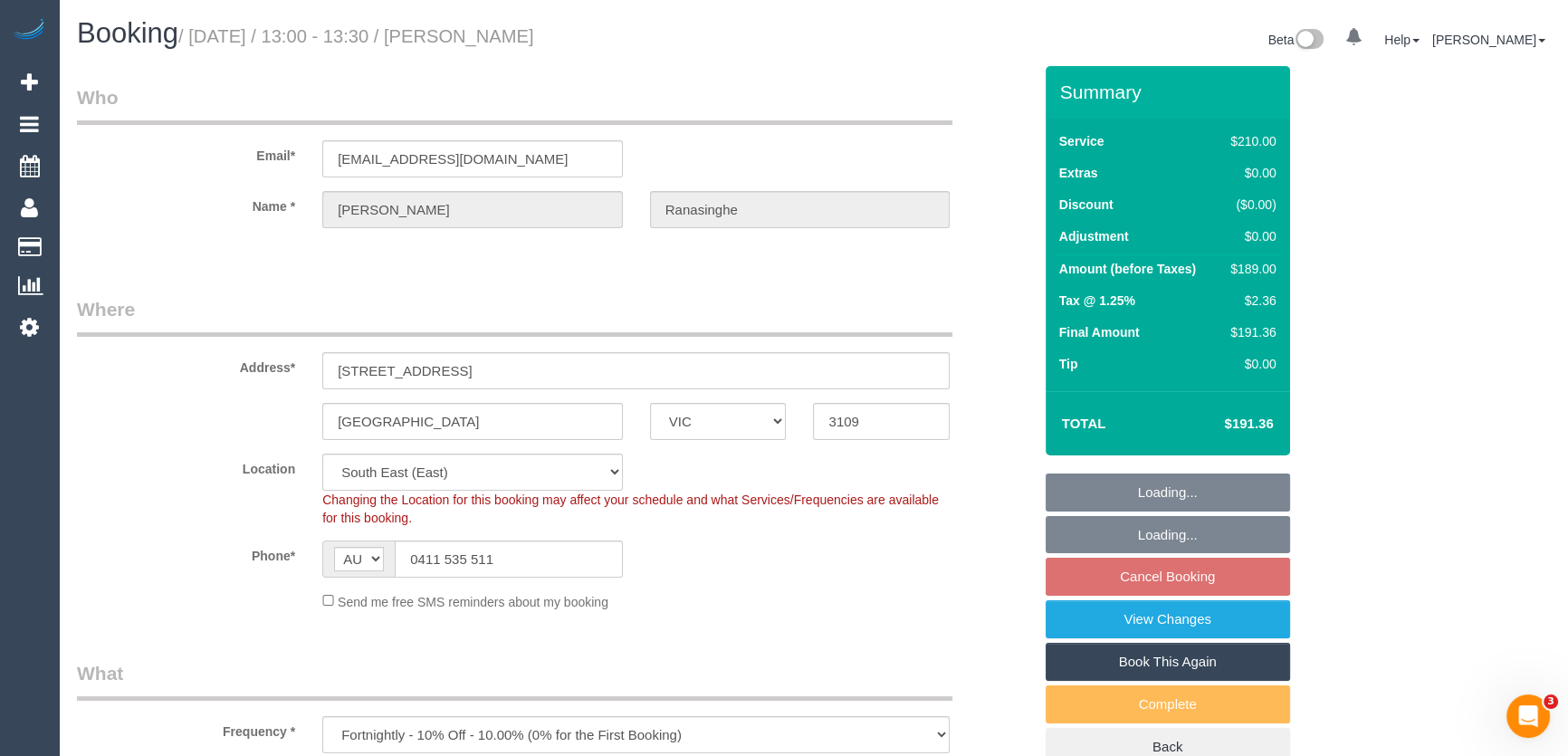
select select "number:13"
select select "180"
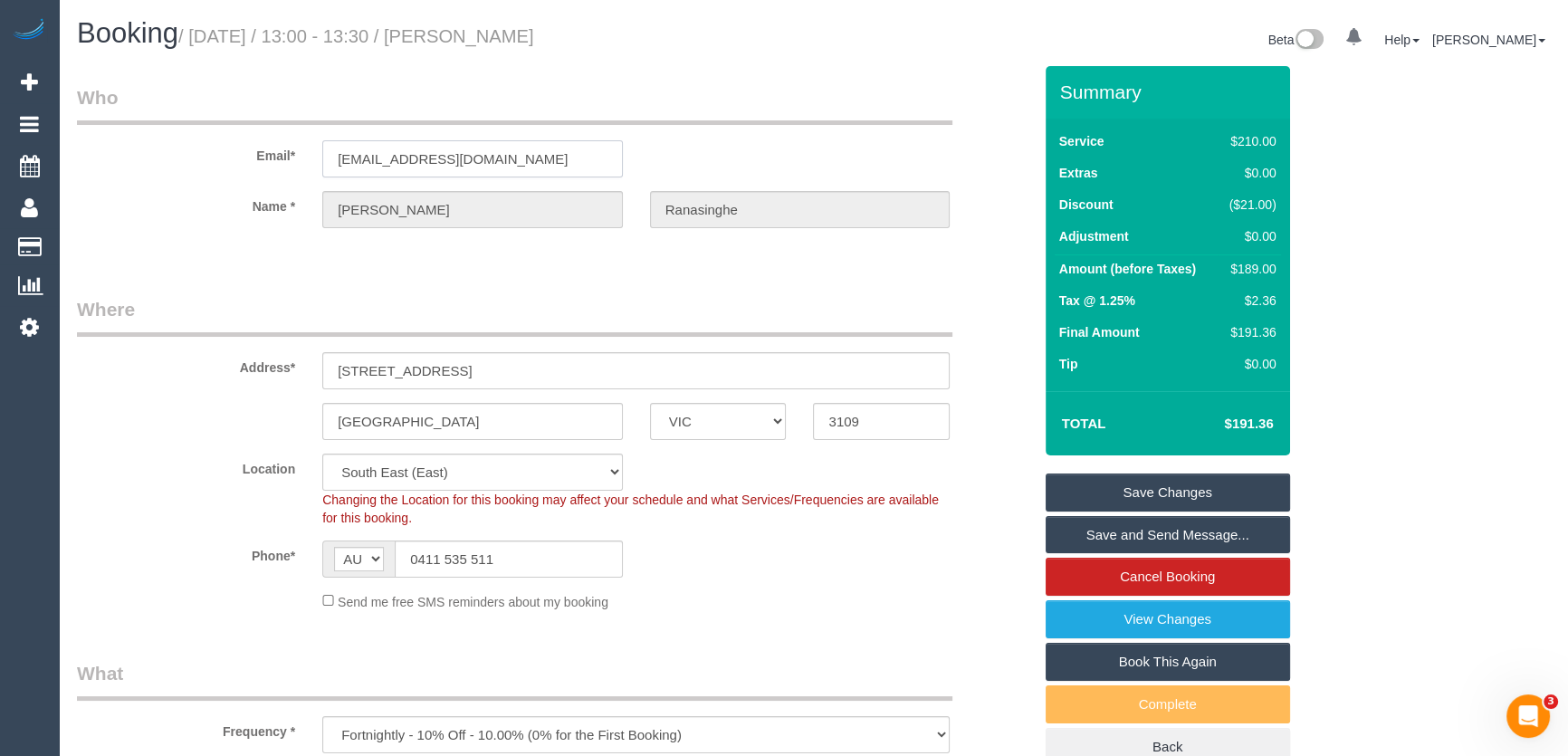
click at [547, 167] on input "[EMAIL_ADDRESS][DOMAIN_NAME]" at bounding box center [473, 159] width 301 height 38
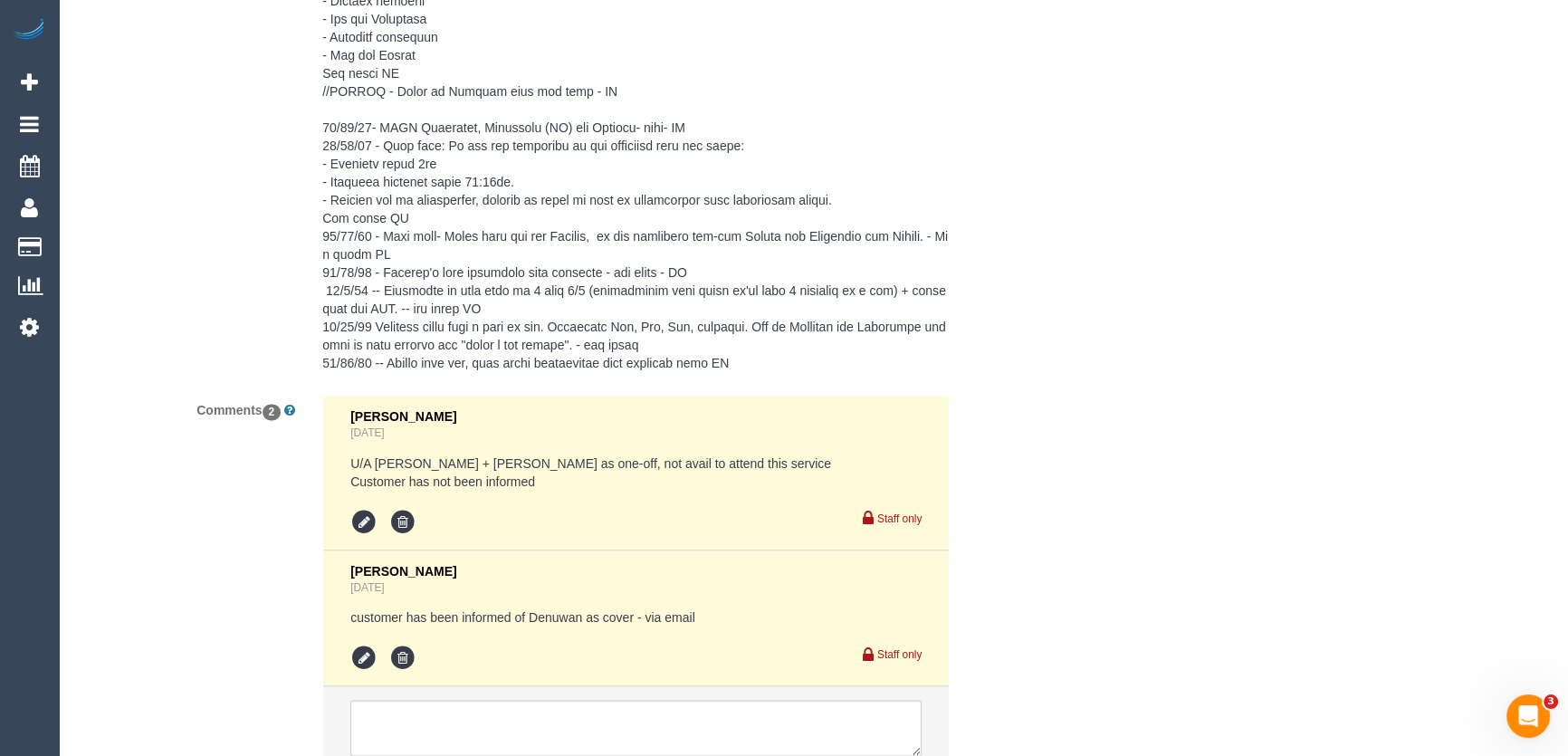
scroll to position [3588, 0]
